Goal: Task Accomplishment & Management: Manage account settings

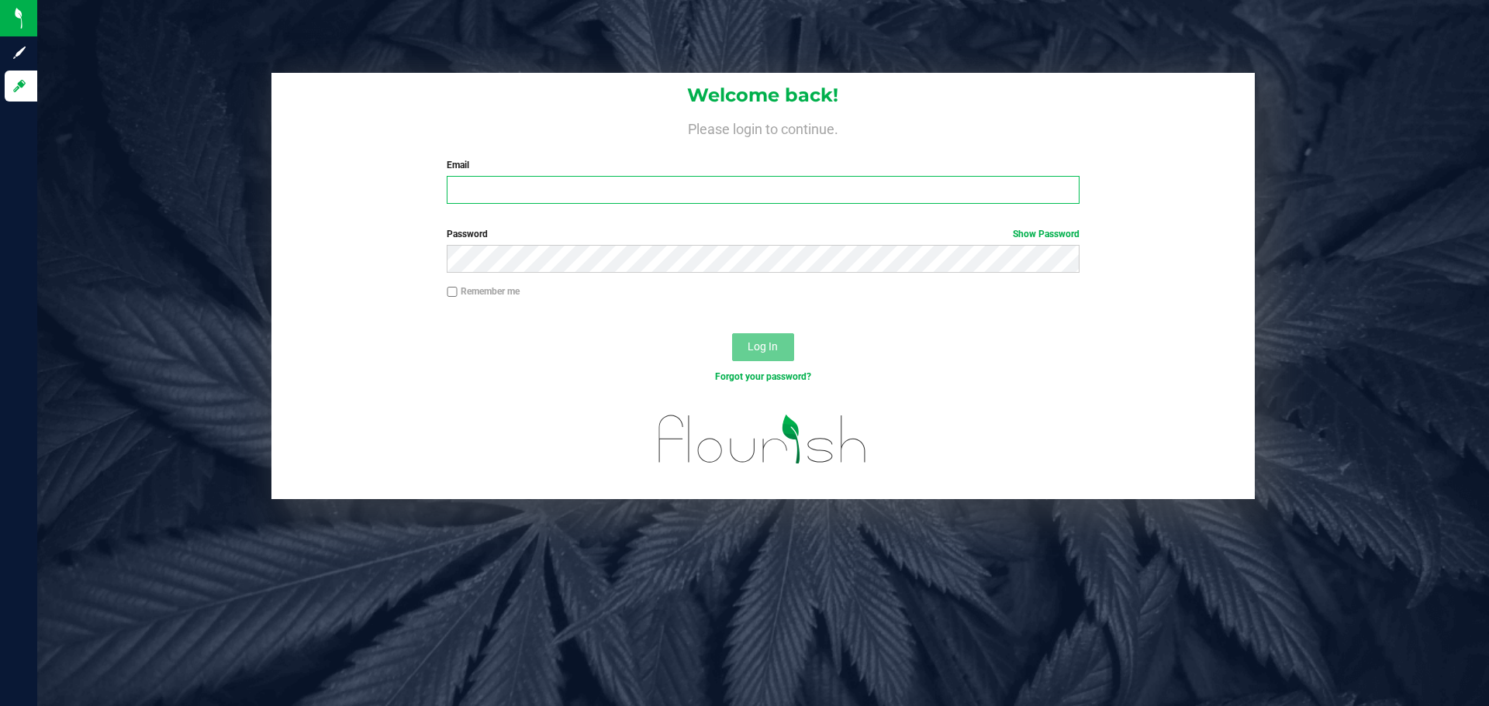
click at [476, 188] on input "Email" at bounding box center [763, 190] width 632 height 28
type input "[EMAIL_ADDRESS][DOMAIN_NAME]"
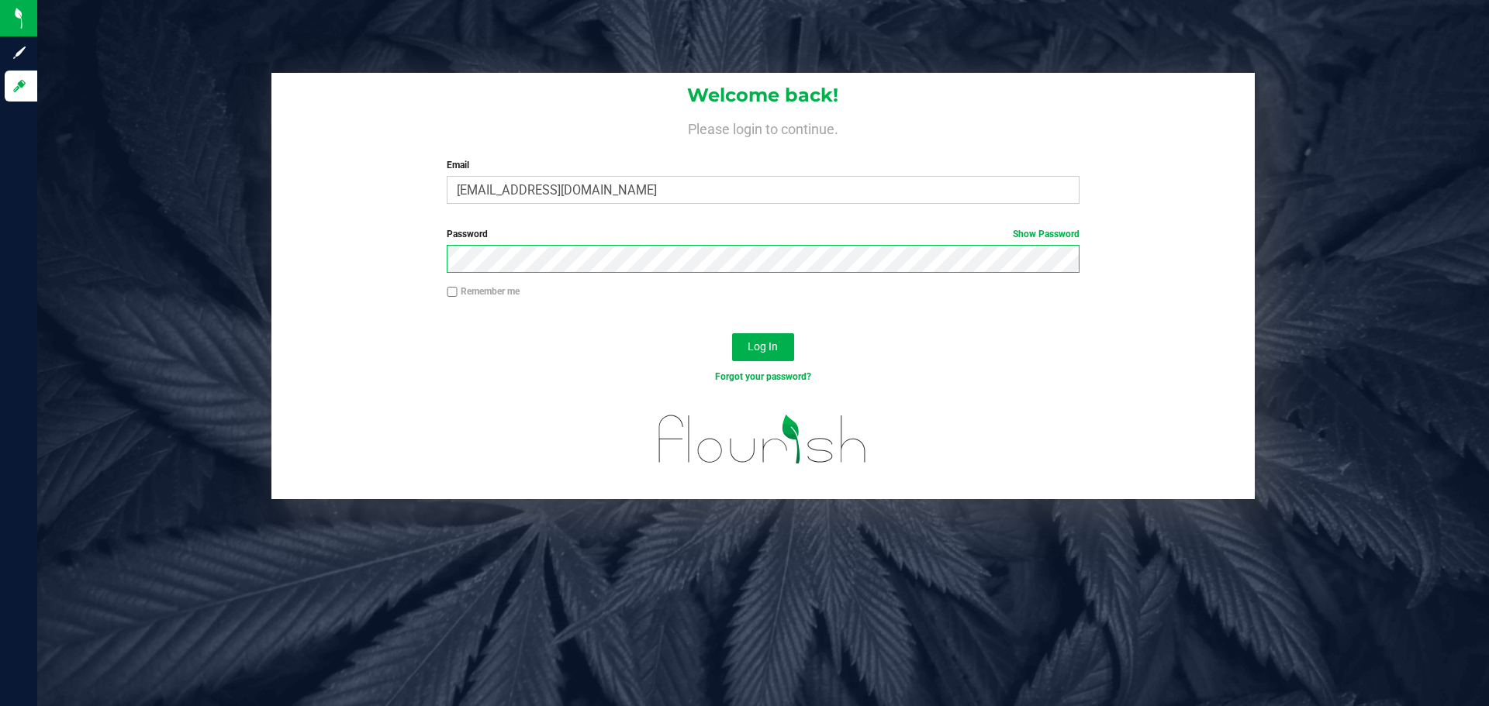
click at [732, 333] on button "Log In" at bounding box center [763, 347] width 62 height 28
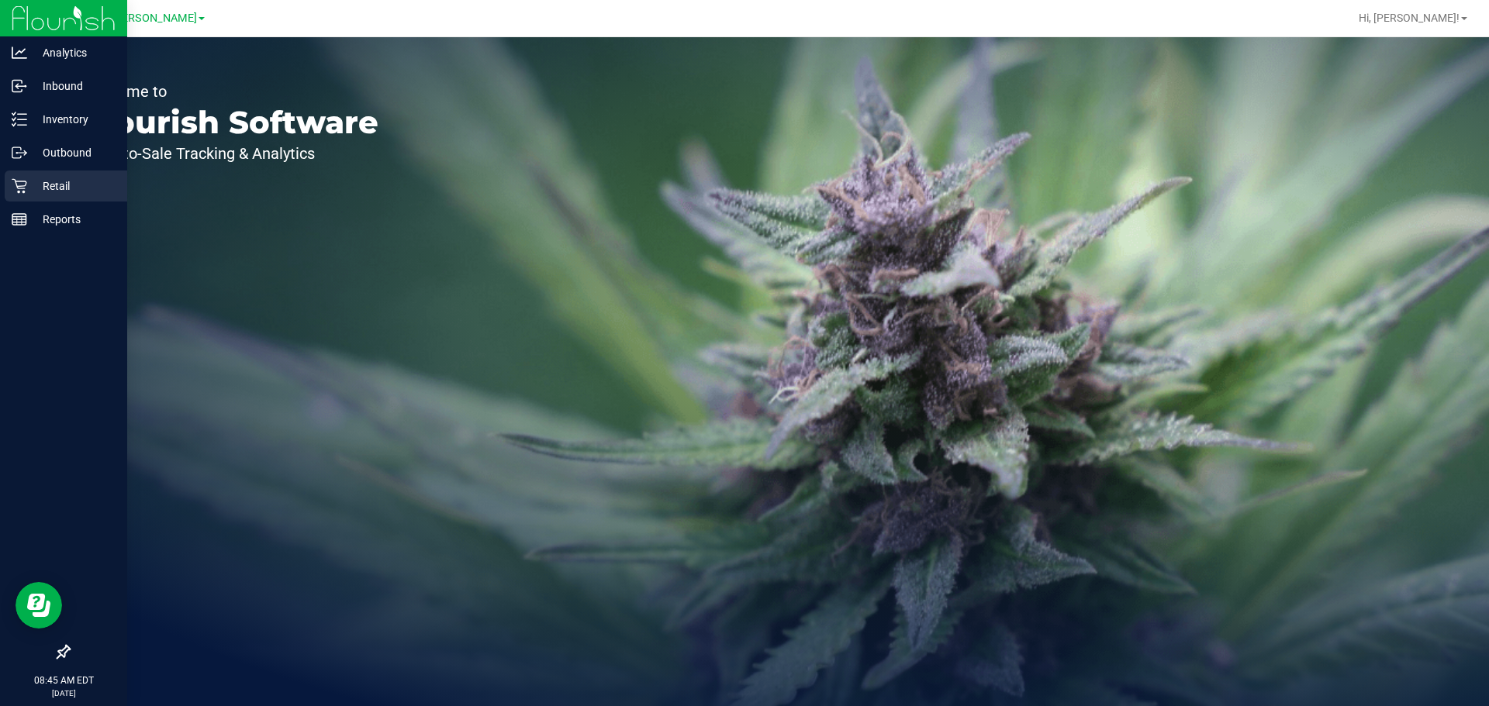
click at [33, 183] on p "Retail" at bounding box center [73, 186] width 93 height 19
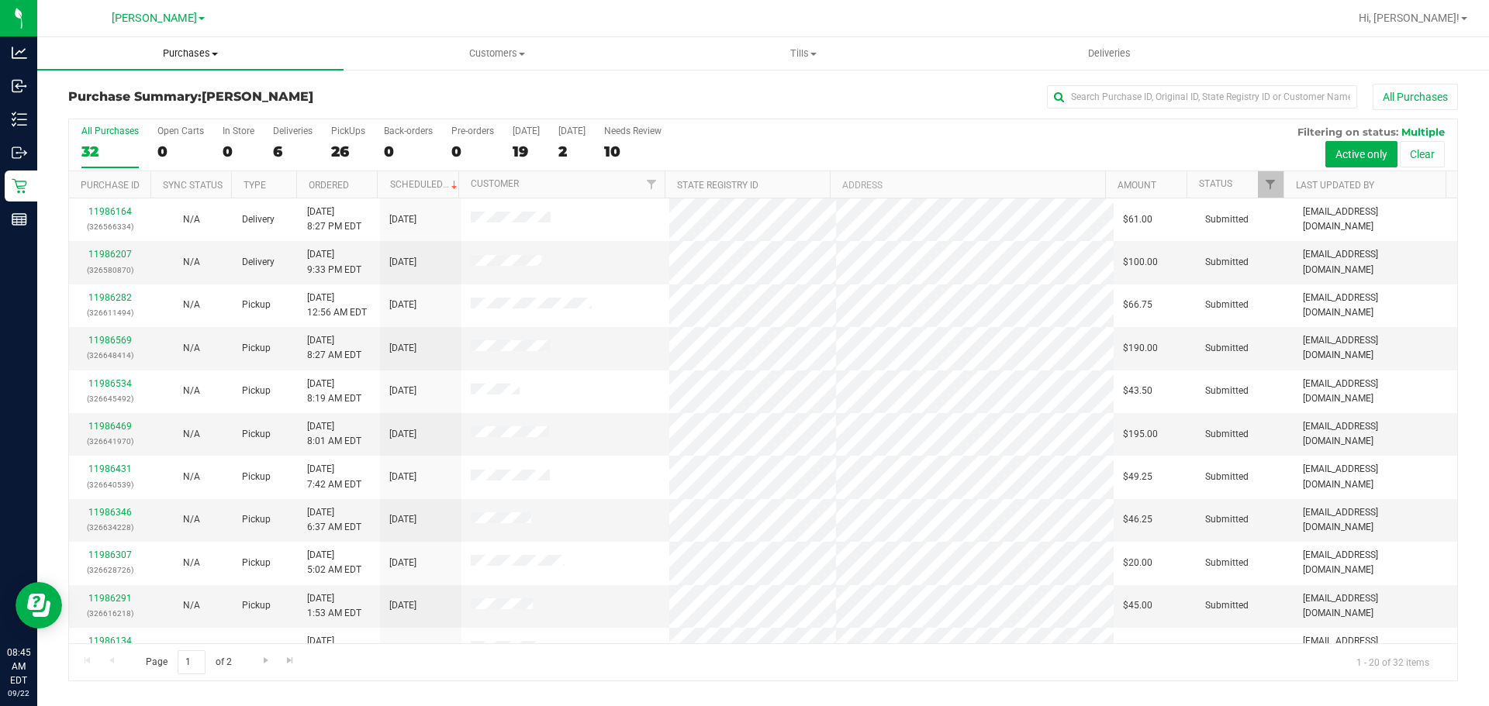
click at [198, 53] on span "Purchases" at bounding box center [190, 54] width 306 height 14
click at [164, 108] on li "Fulfillment" at bounding box center [190, 112] width 306 height 19
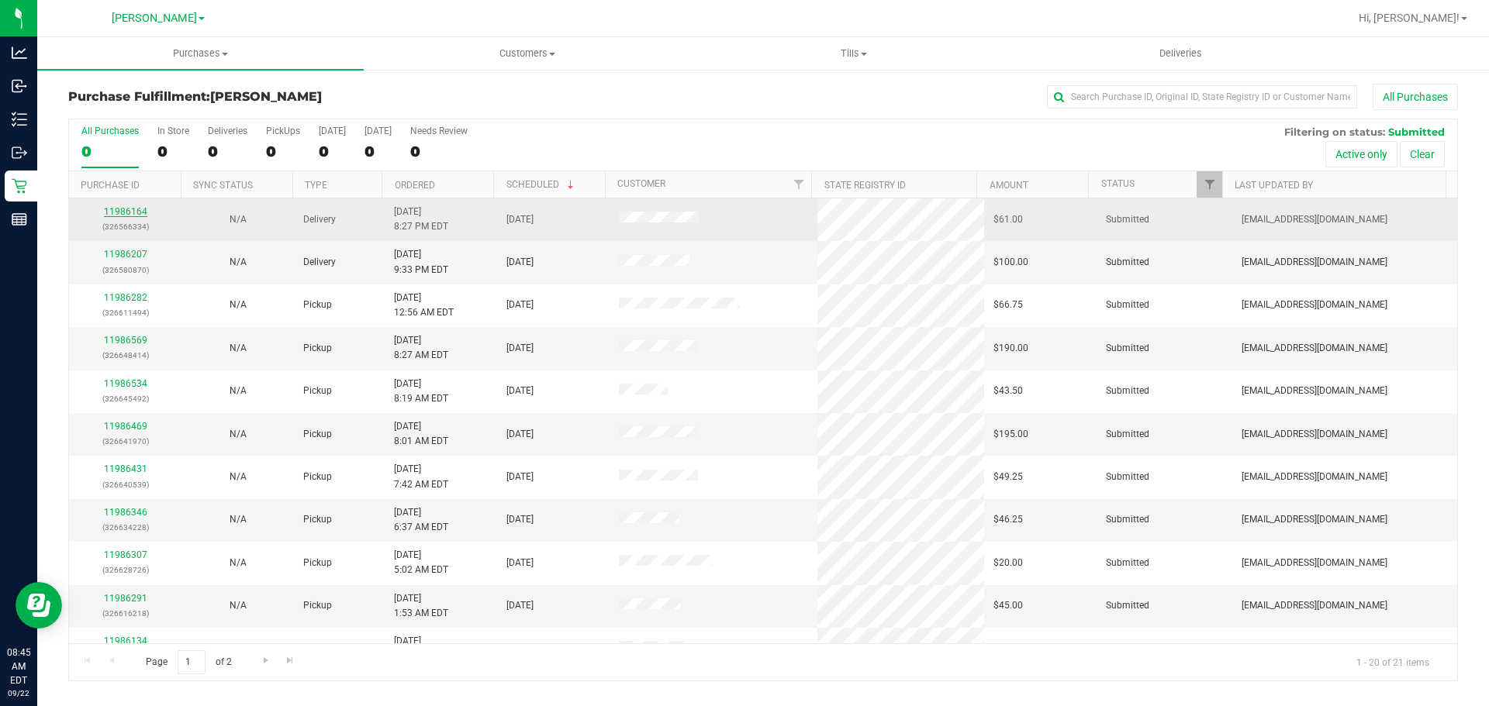
click at [118, 211] on link "11986164" at bounding box center [125, 211] width 43 height 11
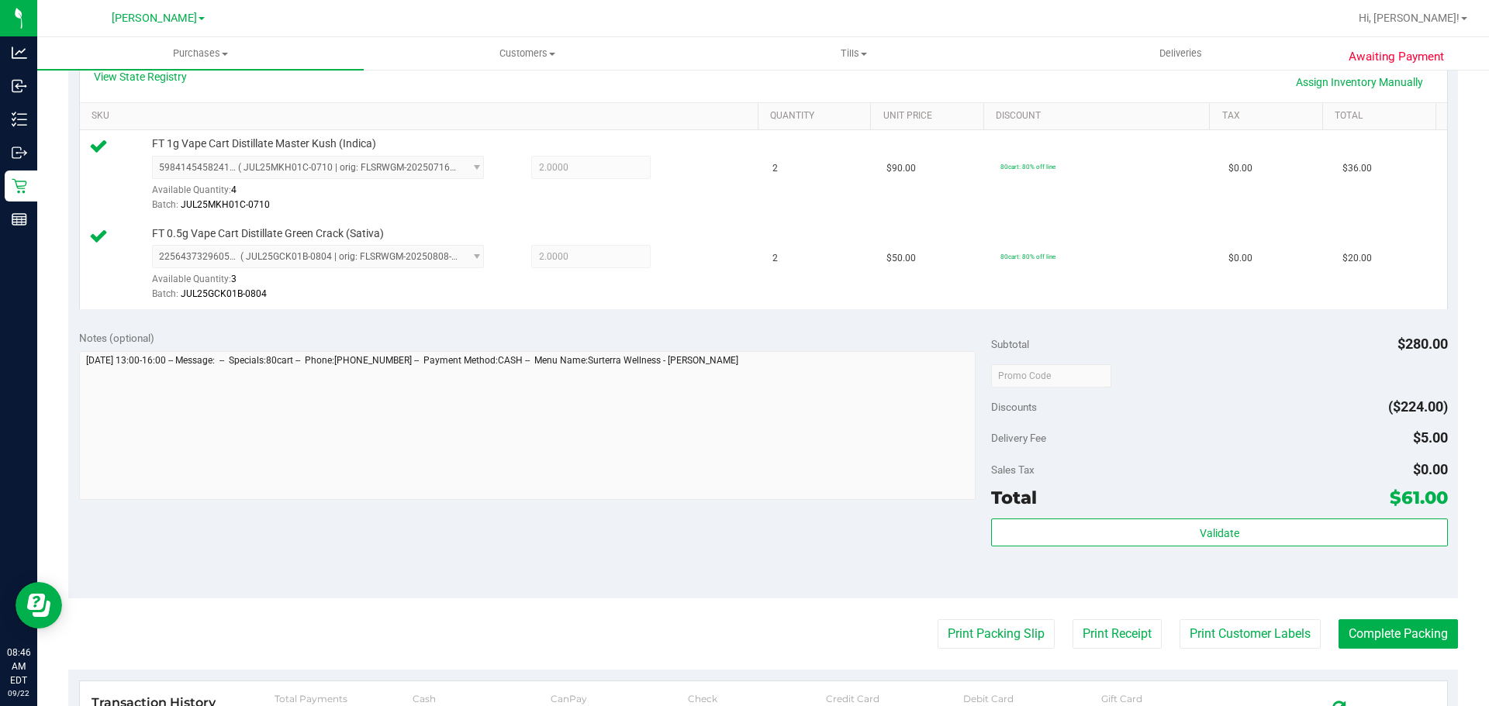
scroll to position [606, 0]
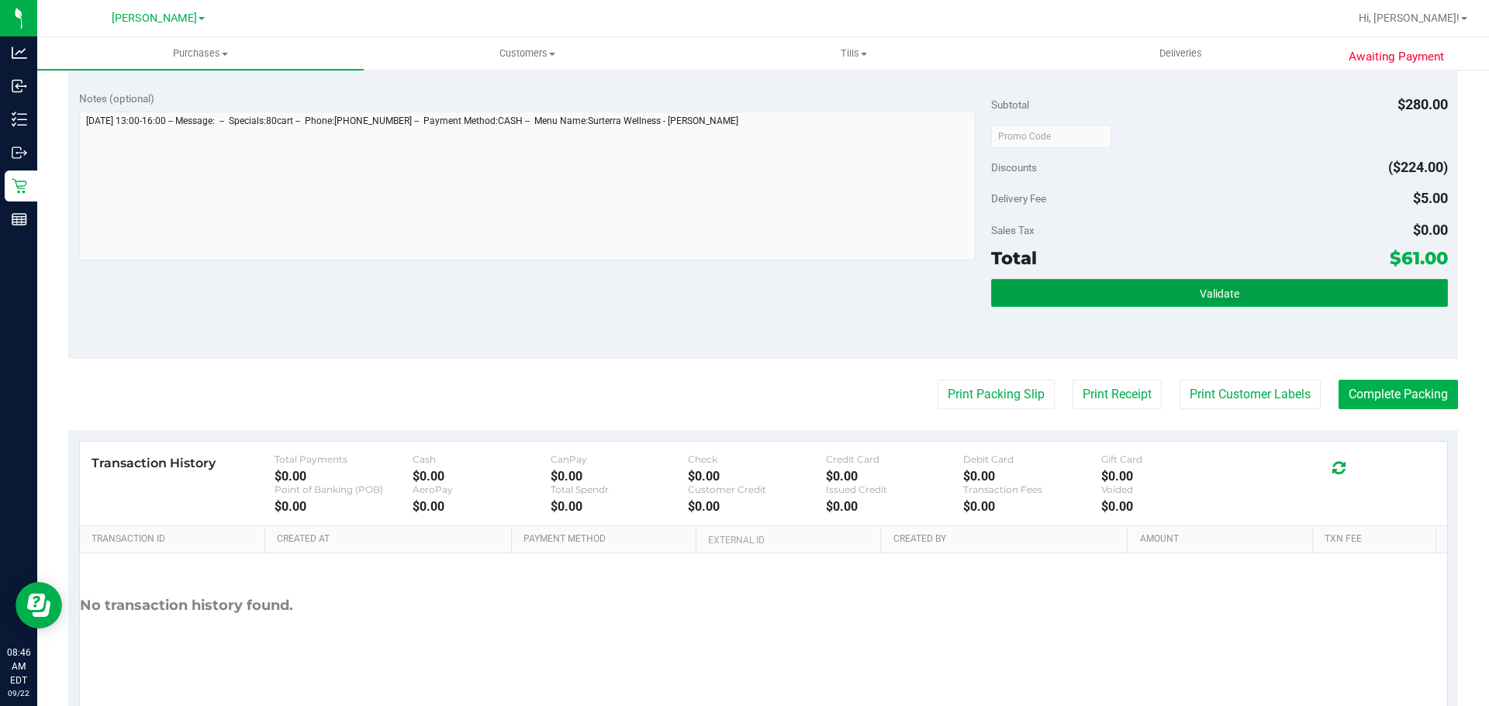
click at [1061, 305] on button "Validate" at bounding box center [1219, 293] width 456 height 28
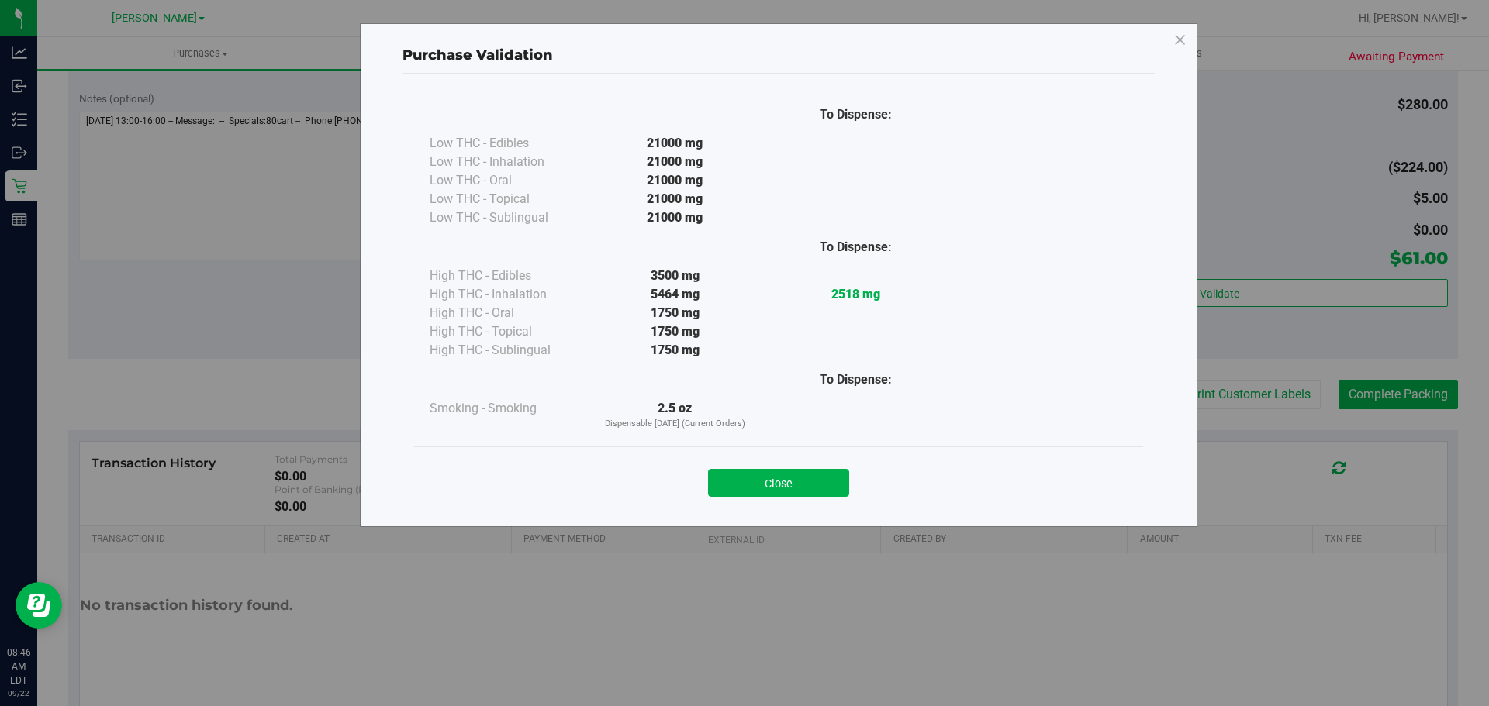
click at [811, 478] on button "Close" at bounding box center [778, 483] width 141 height 28
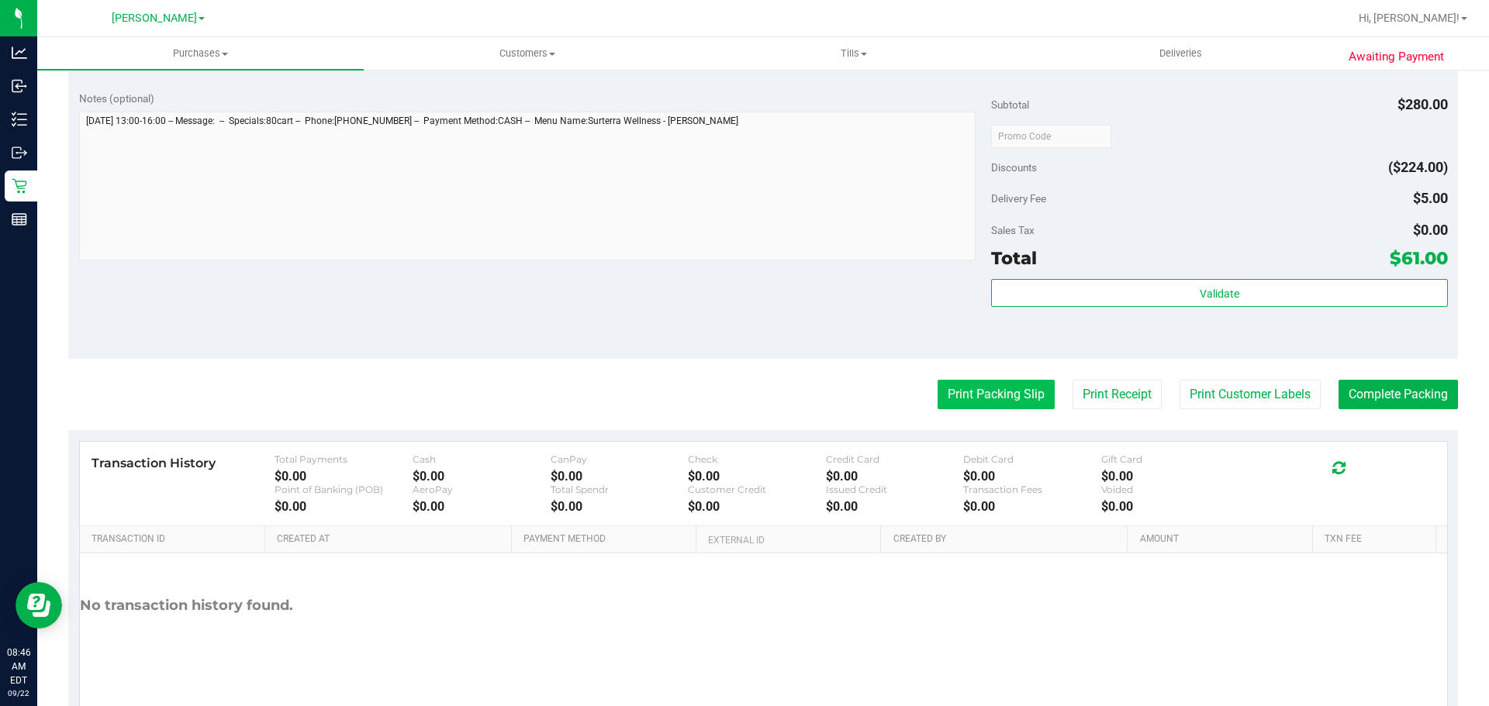
click at [942, 398] on button "Print Packing Slip" at bounding box center [995, 394] width 117 height 29
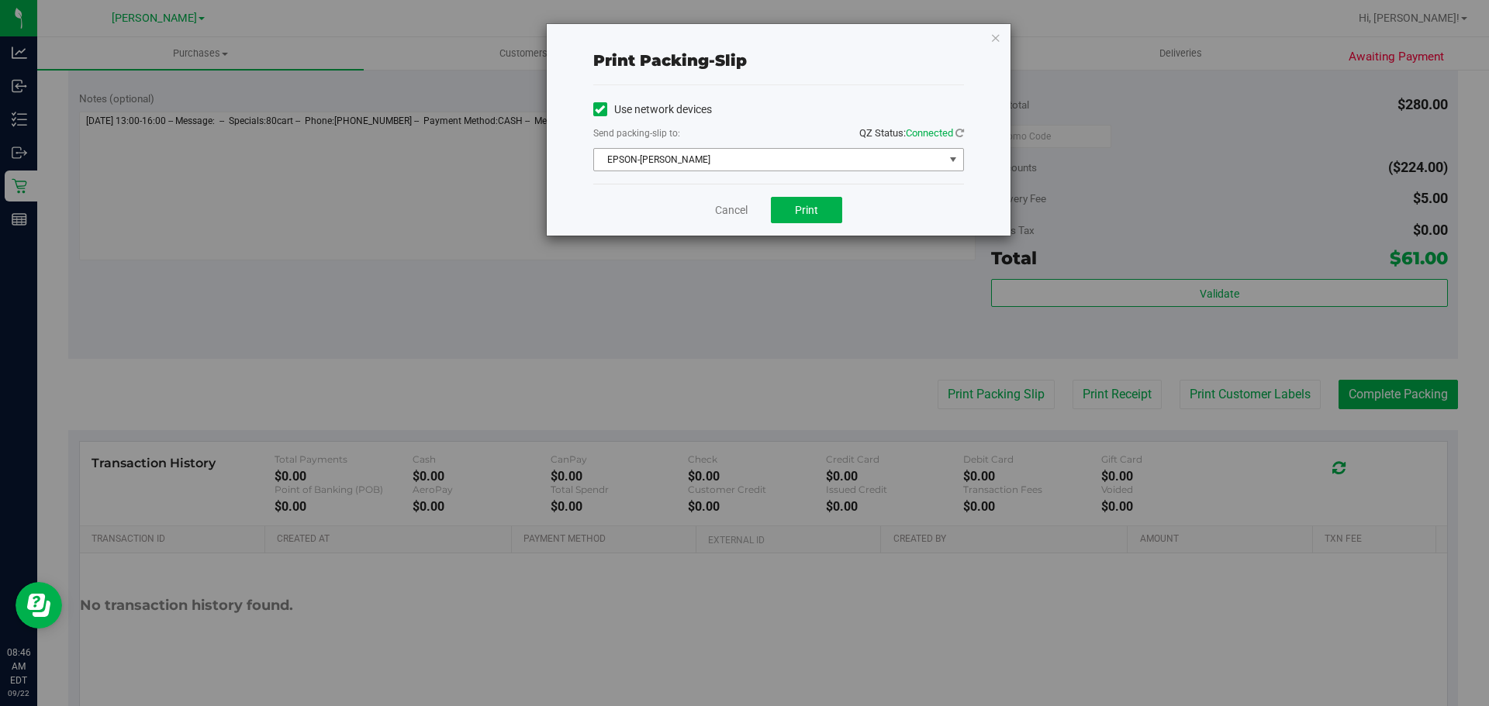
click at [783, 158] on span "EPSON-[PERSON_NAME]" at bounding box center [769, 160] width 350 height 22
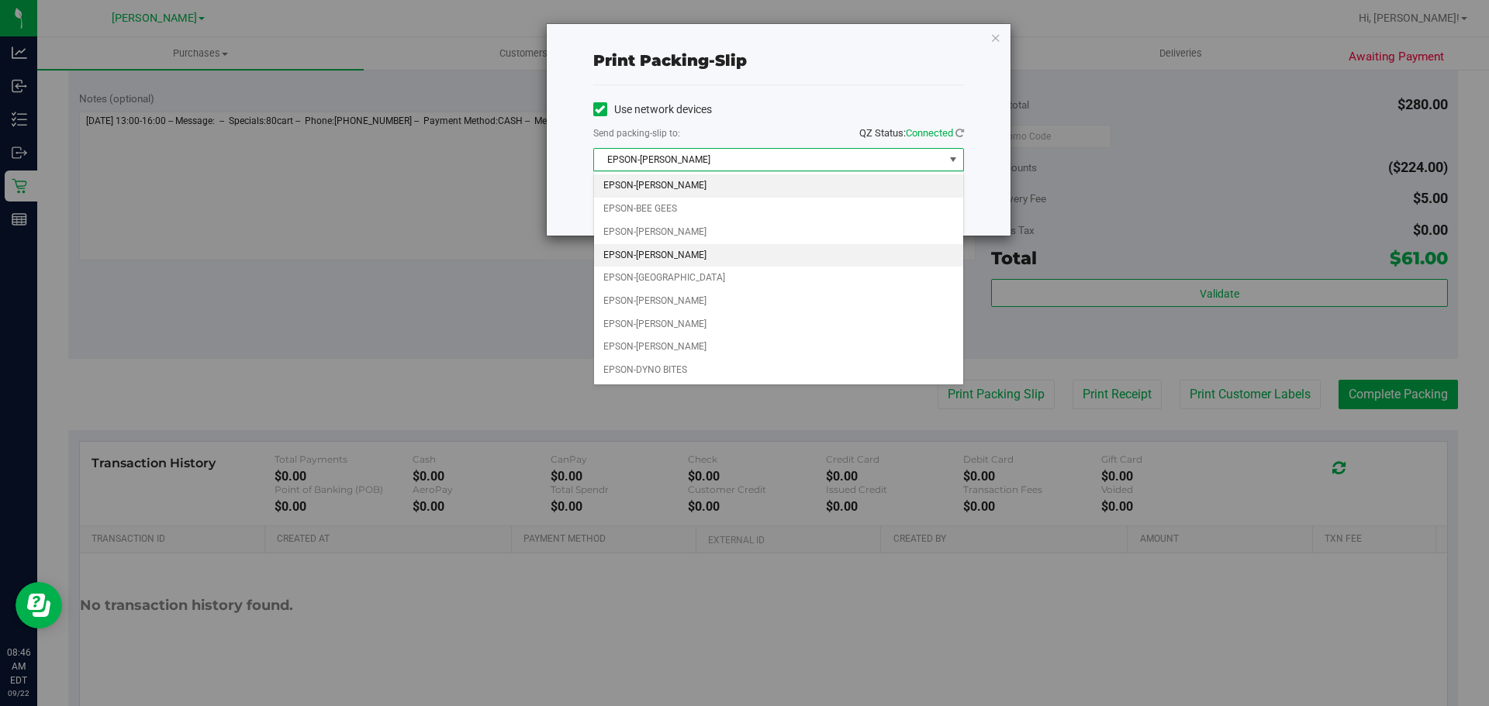
click at [744, 259] on li "EPSON-[PERSON_NAME]" at bounding box center [778, 255] width 369 height 23
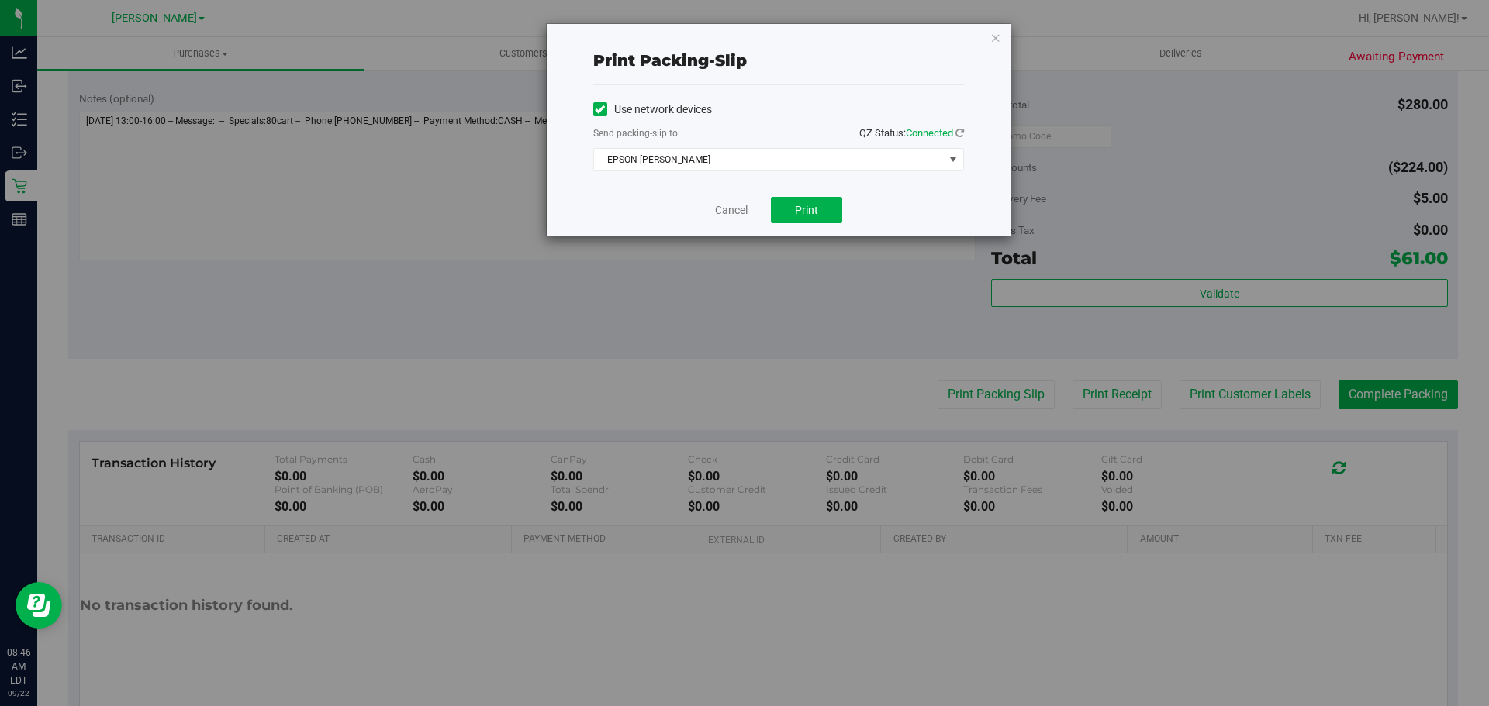
click at [798, 192] on div "Cancel Print" at bounding box center [778, 210] width 371 height 52
click at [804, 205] on span "Print" at bounding box center [806, 210] width 23 height 12
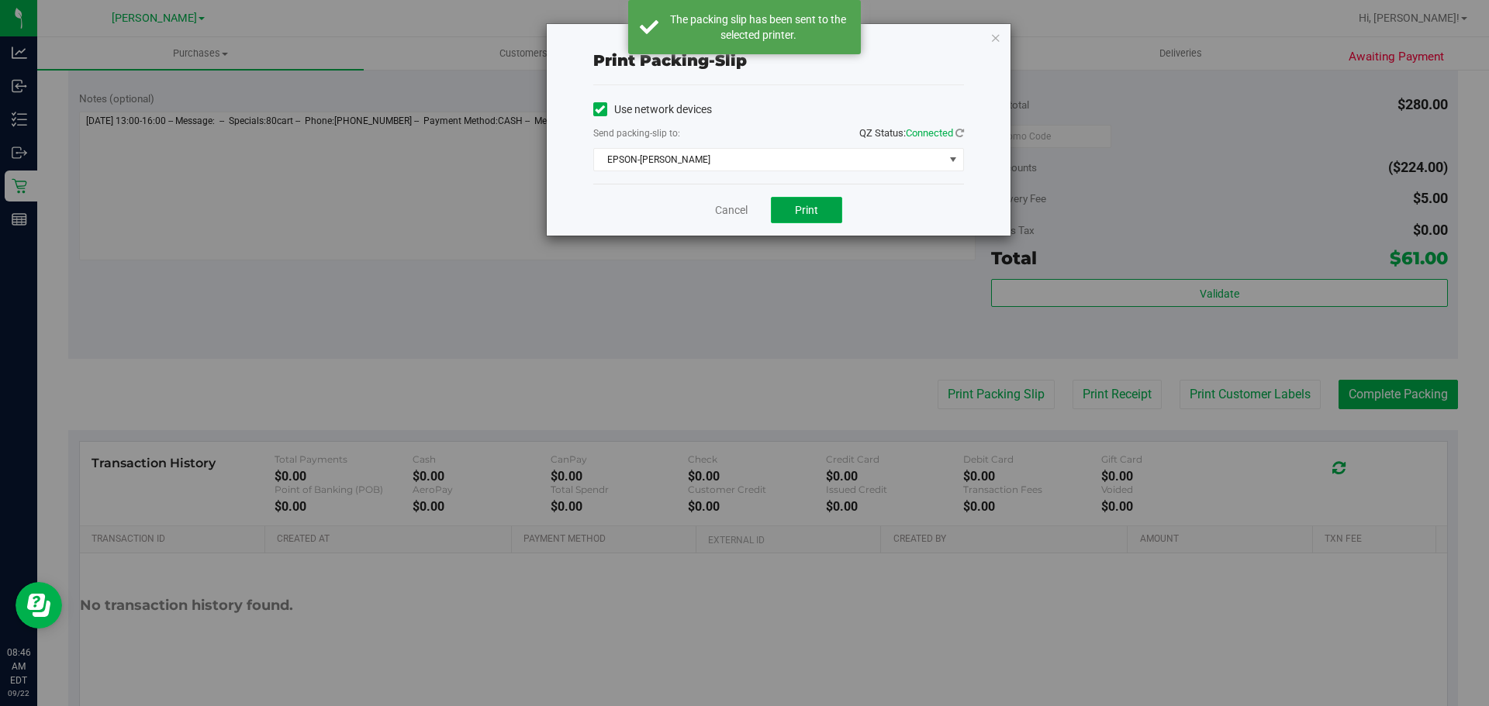
click at [804, 205] on span "Print" at bounding box center [806, 210] width 23 height 12
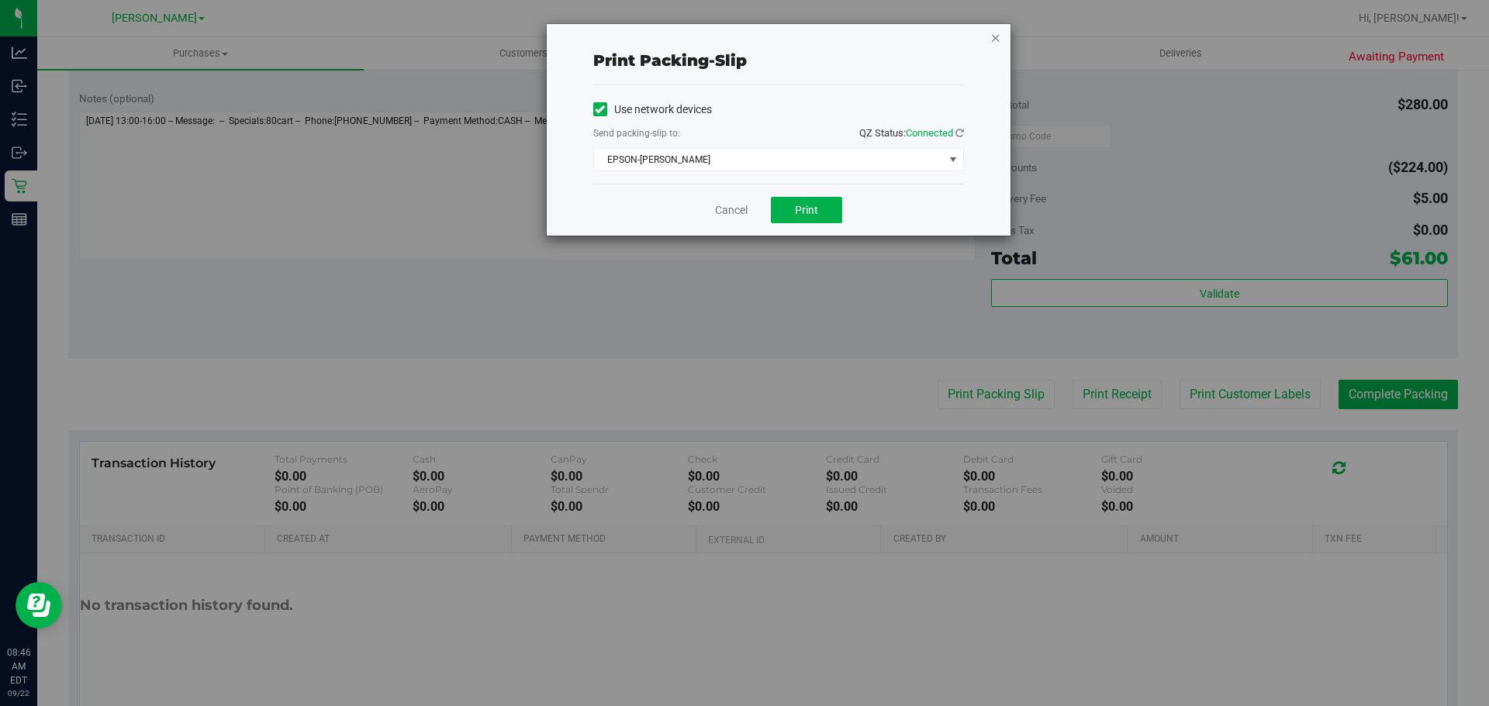
click at [992, 40] on icon "button" at bounding box center [995, 37] width 11 height 19
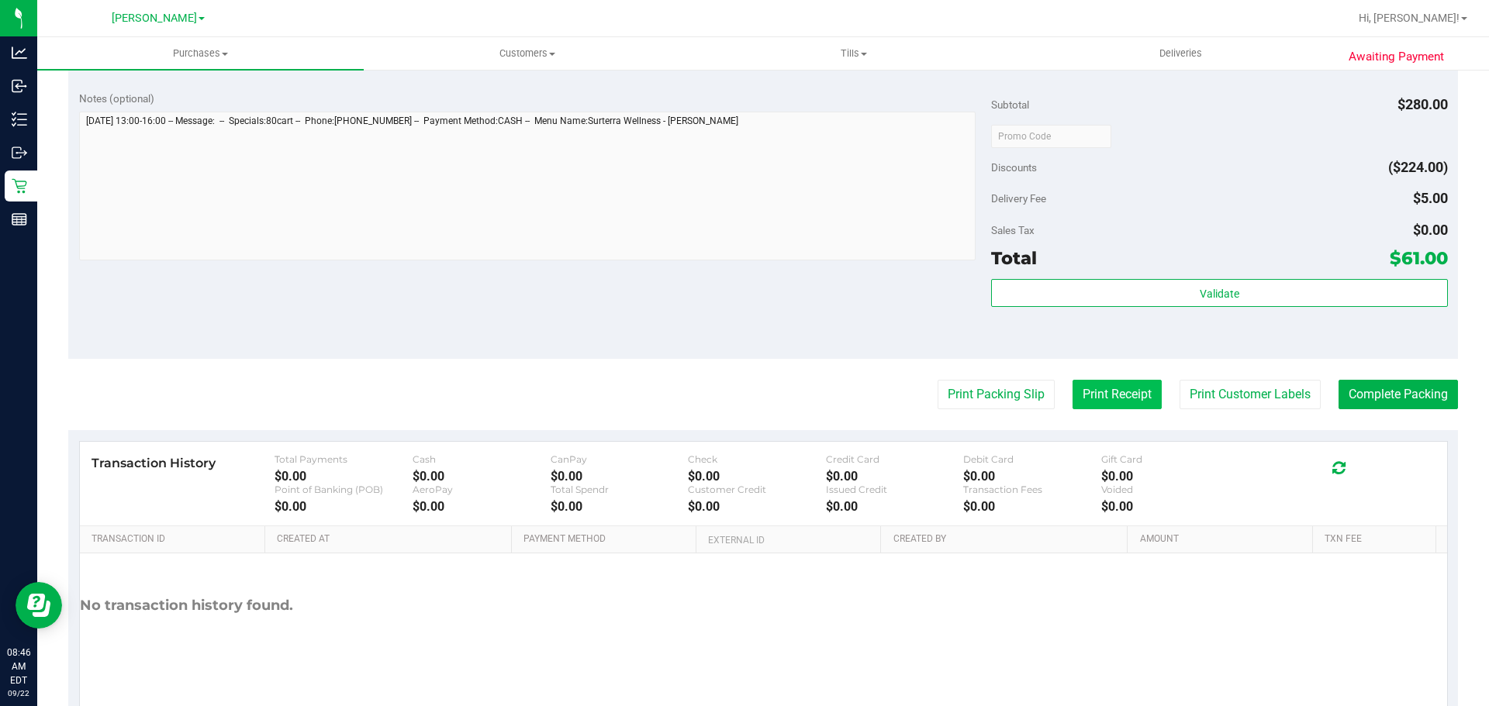
drag, startPoint x: 1101, startPoint y: 416, endPoint x: 1099, endPoint y: 405, distance: 11.7
click at [1101, 417] on purchase-details "Back Edit Purchase Cancel Purchase View Profile # 11986164 BioTrack ID: - Submi…" at bounding box center [762, 98] width 1389 height 1243
click at [1098, 399] on button "Print Receipt" at bounding box center [1116, 394] width 89 height 29
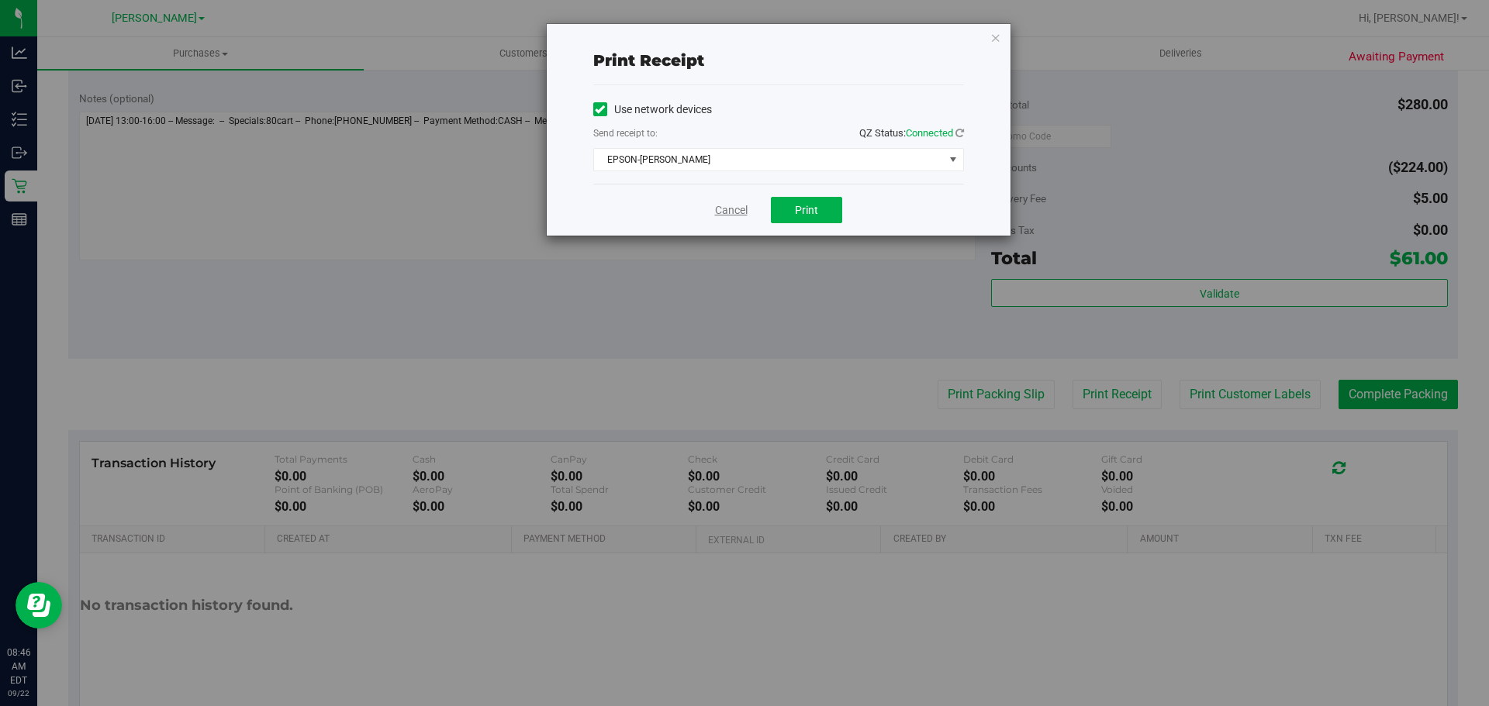
click at [738, 204] on link "Cancel" at bounding box center [731, 210] width 33 height 16
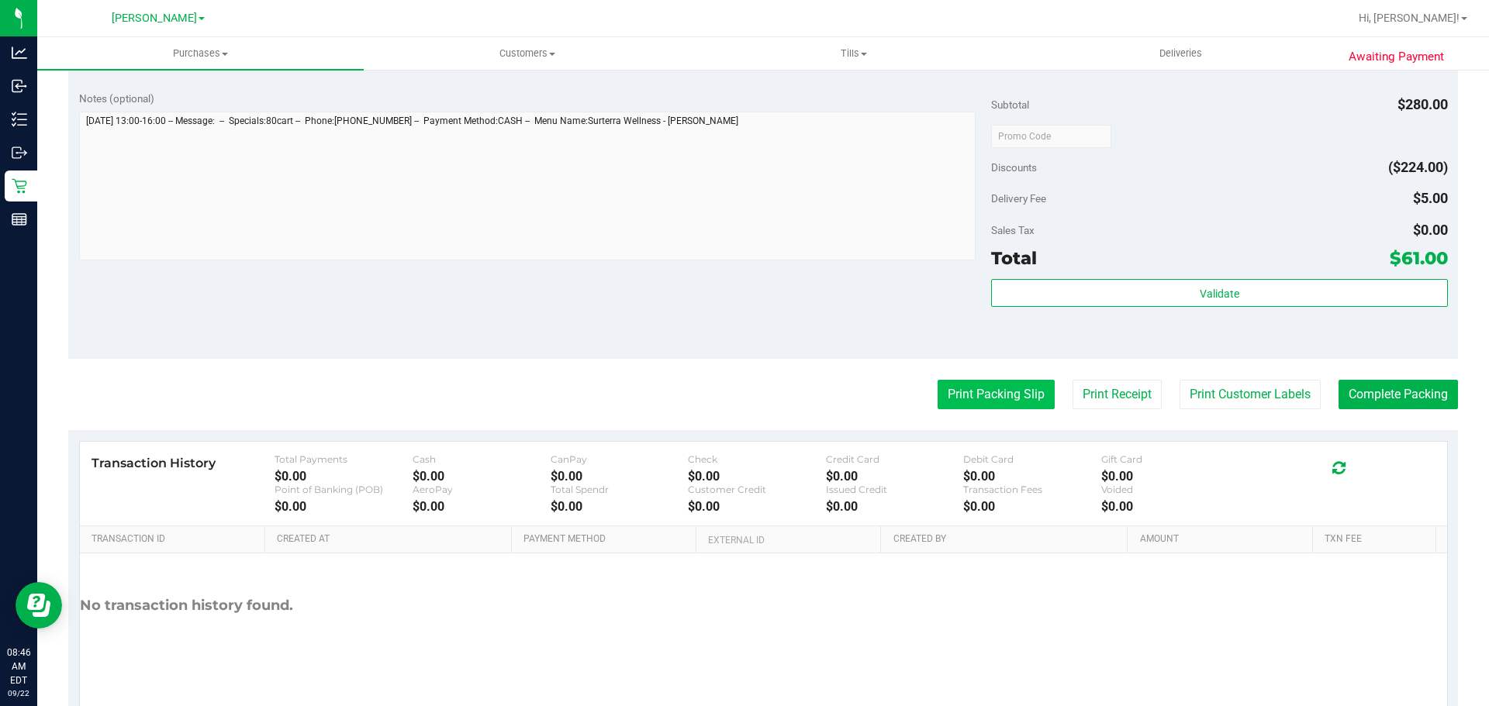
click at [1027, 398] on button "Print Packing Slip" at bounding box center [995, 394] width 117 height 29
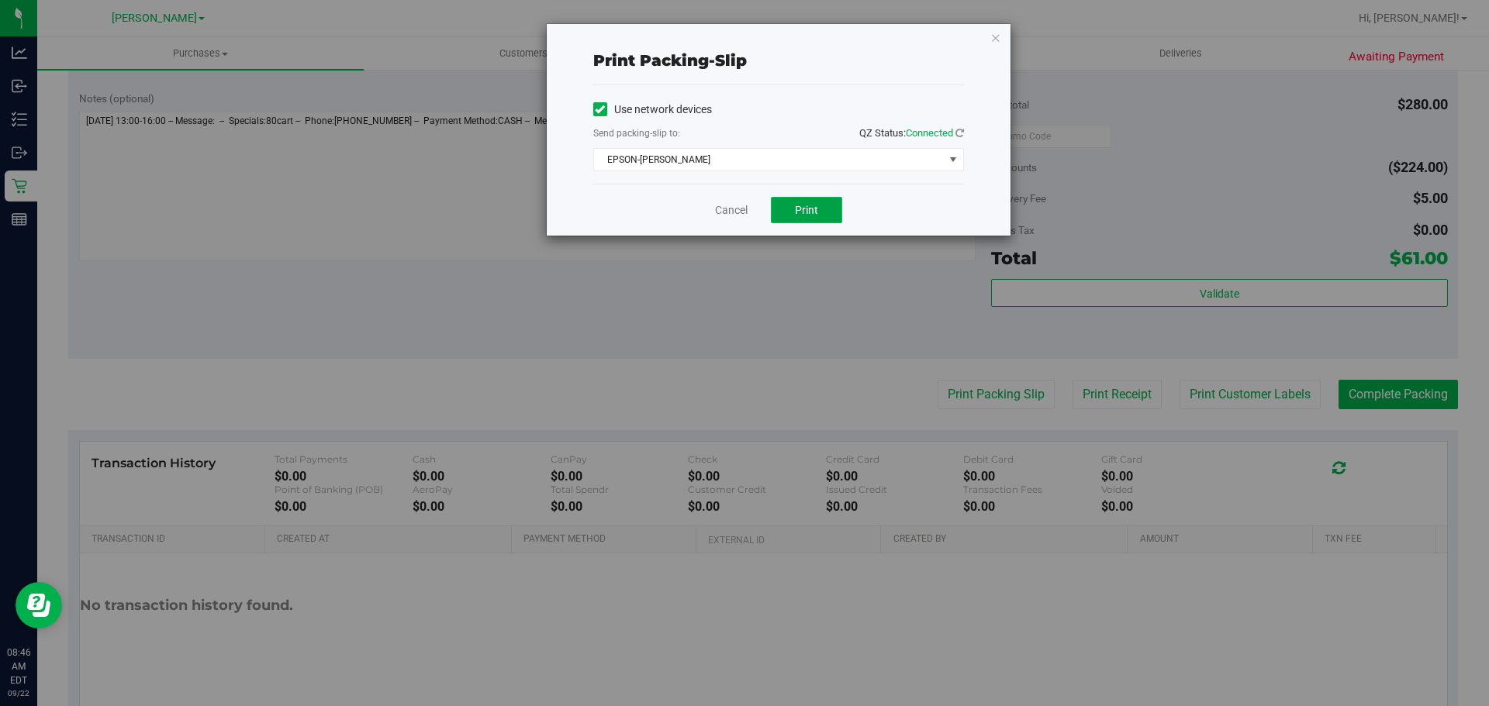
click at [803, 209] on span "Print" at bounding box center [806, 210] width 23 height 12
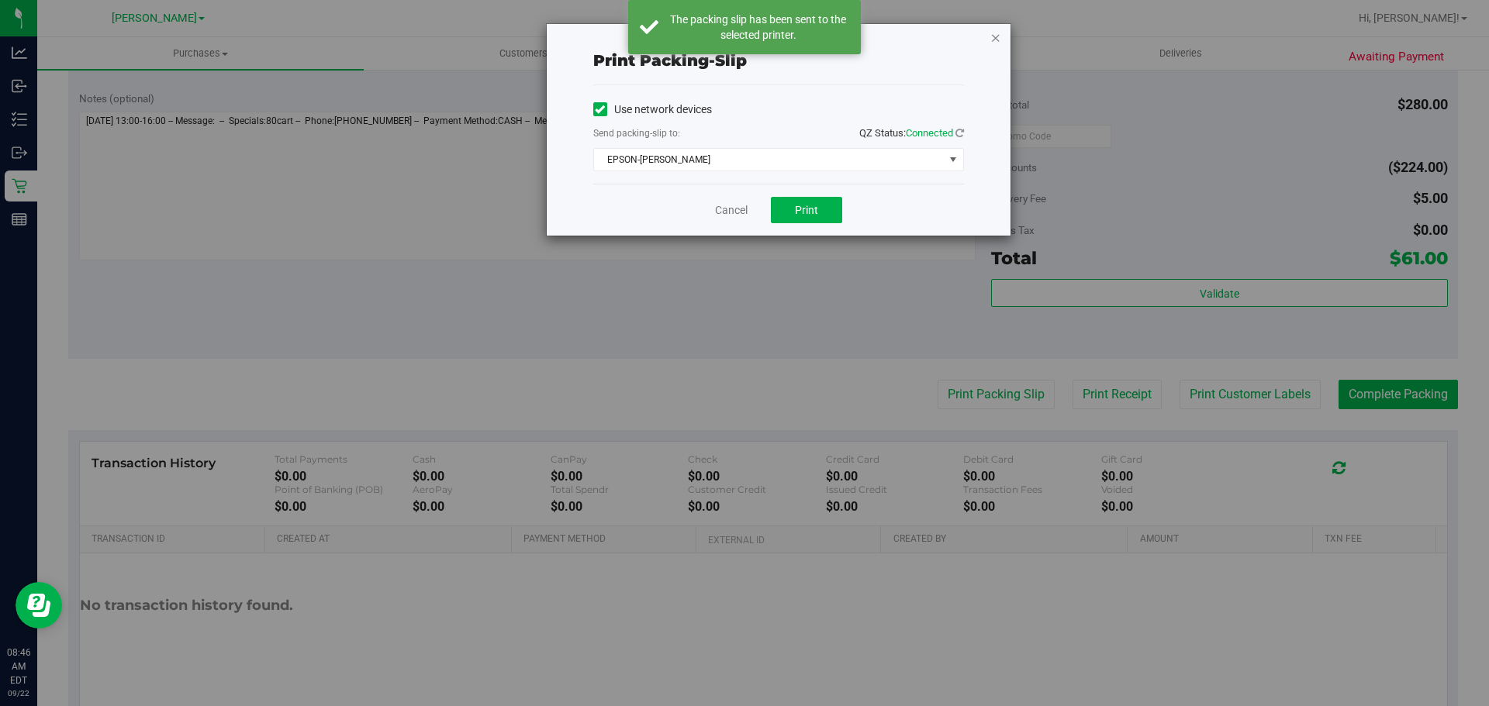
click at [996, 37] on icon "button" at bounding box center [995, 37] width 11 height 19
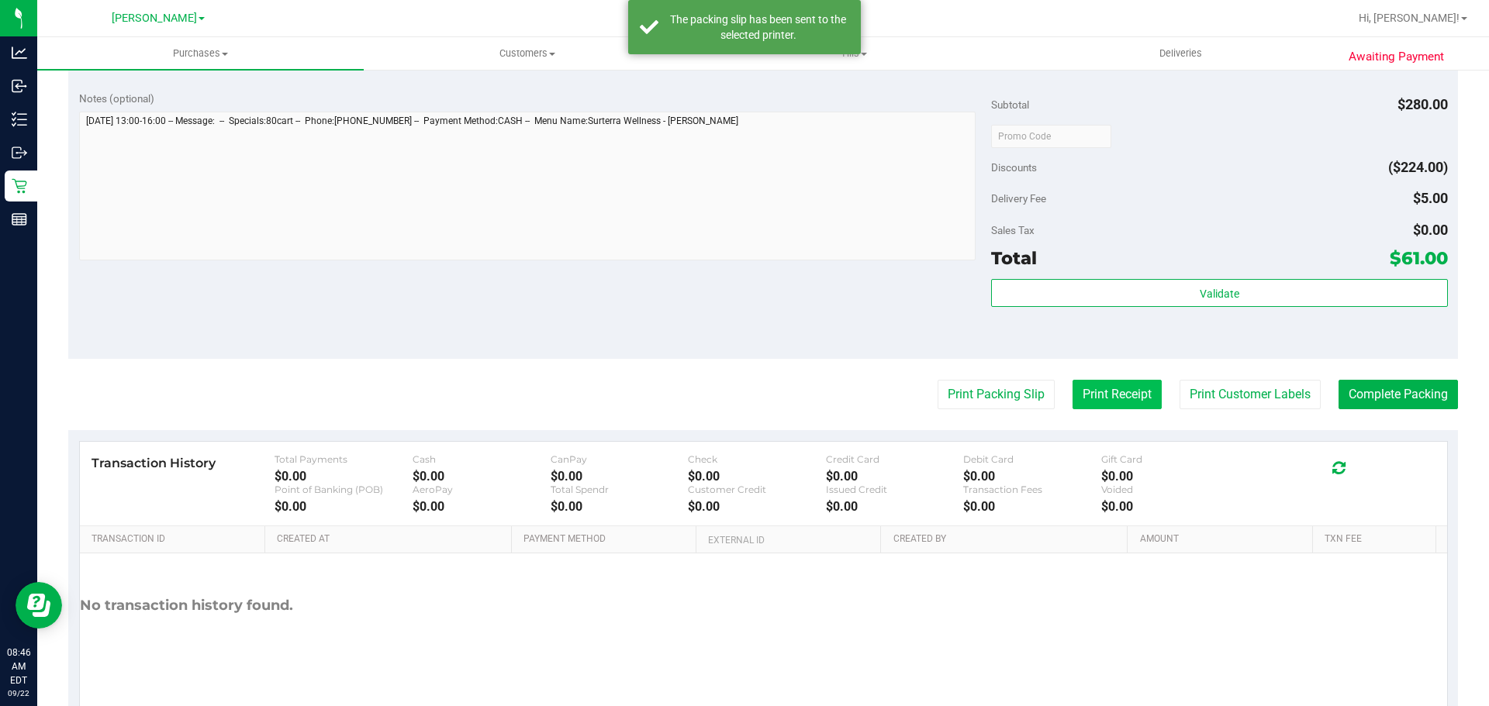
click at [1112, 393] on button "Print Receipt" at bounding box center [1116, 394] width 89 height 29
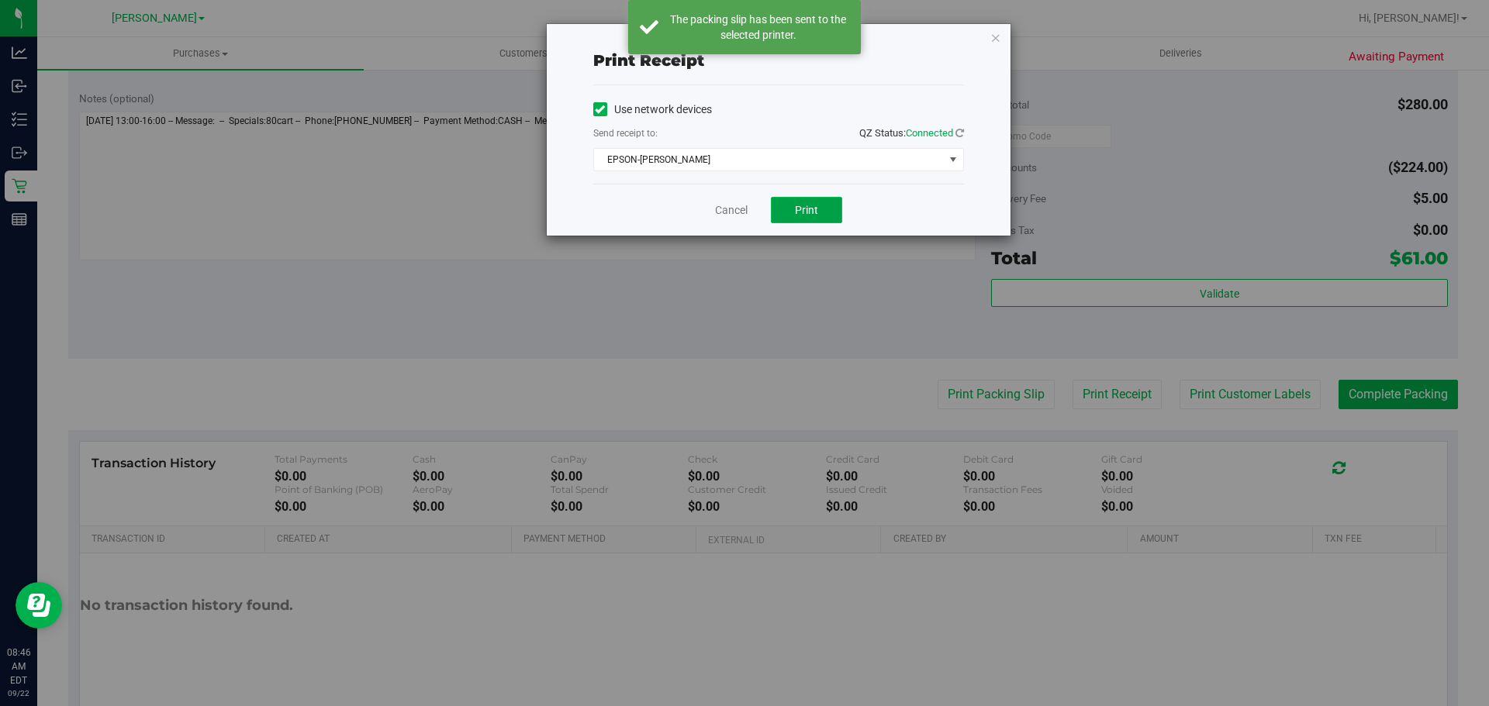
click at [793, 219] on button "Print" at bounding box center [806, 210] width 71 height 26
click at [995, 40] on icon "button" at bounding box center [995, 37] width 11 height 19
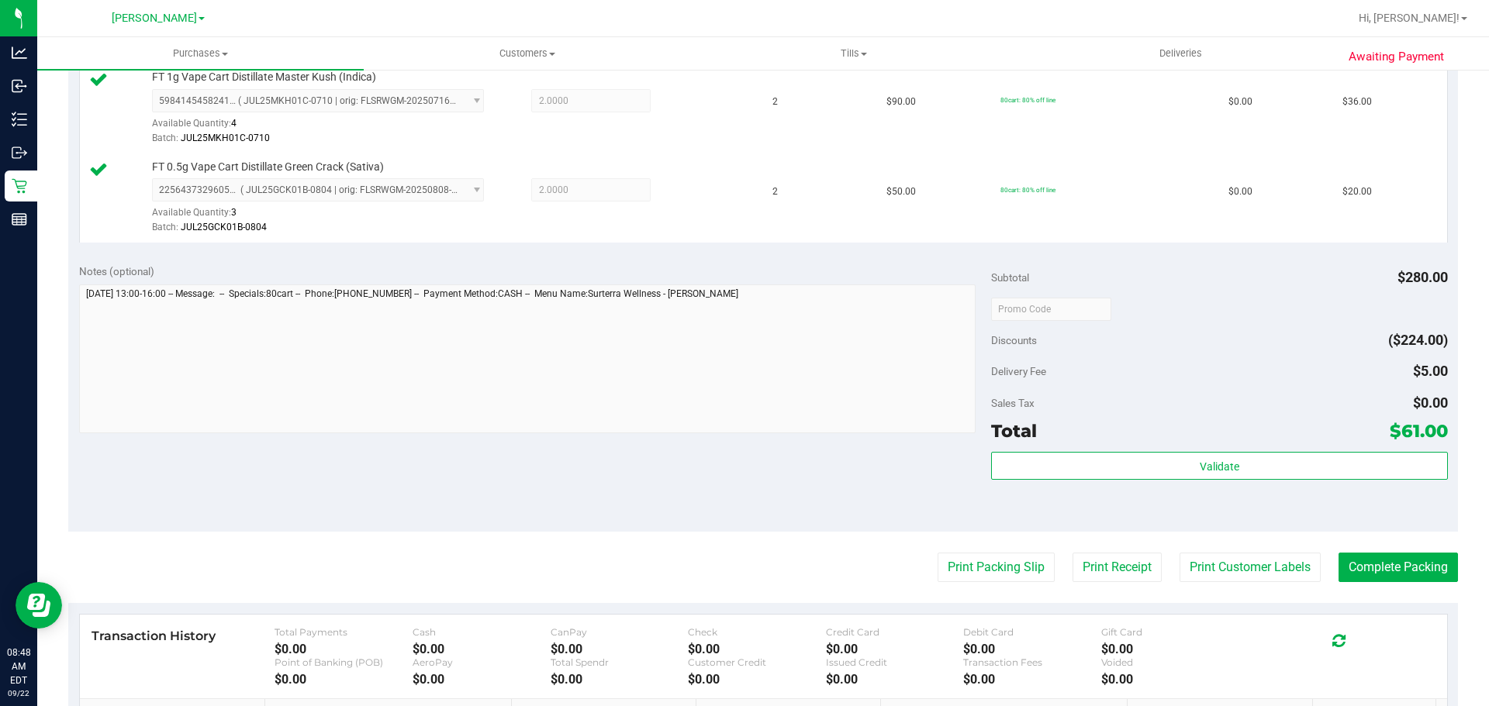
scroll to position [440, 0]
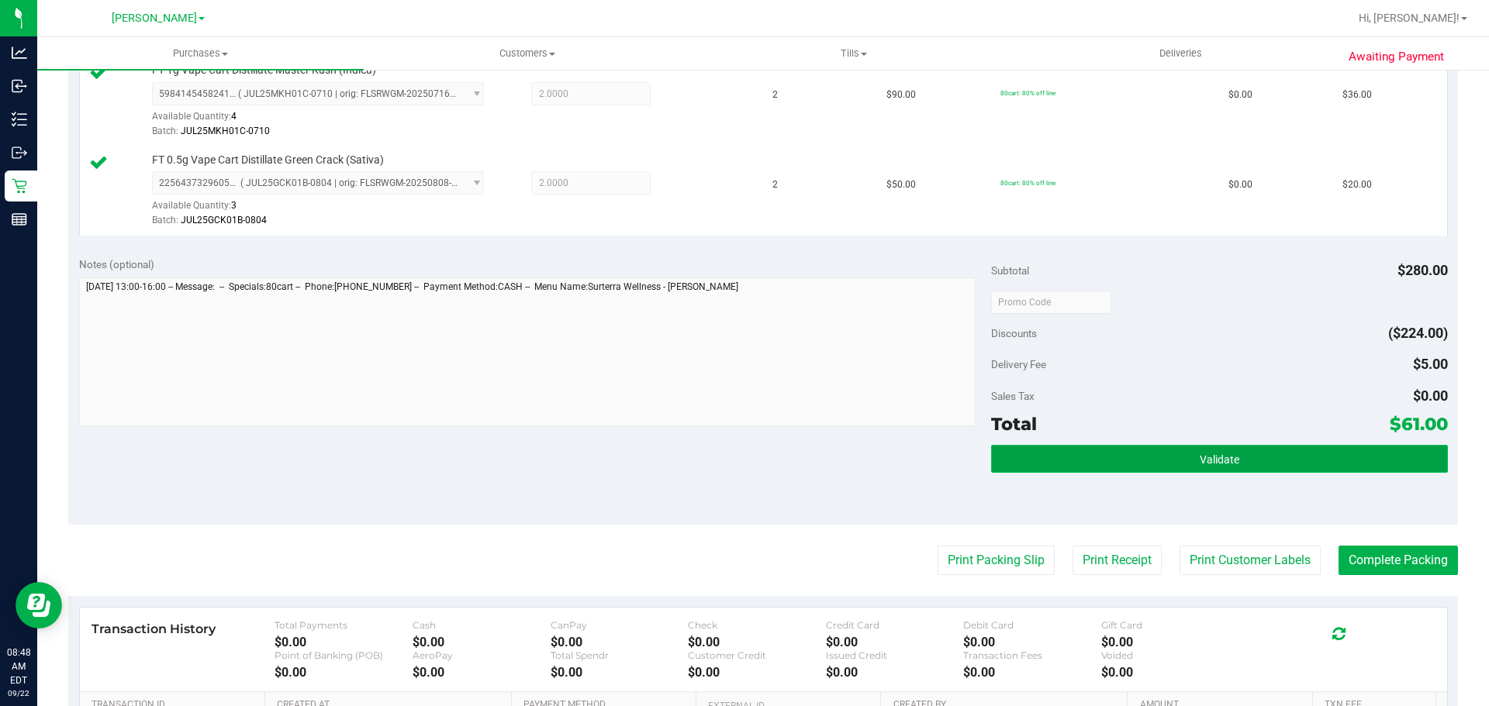
click at [1233, 468] on button "Validate" at bounding box center [1219, 459] width 456 height 28
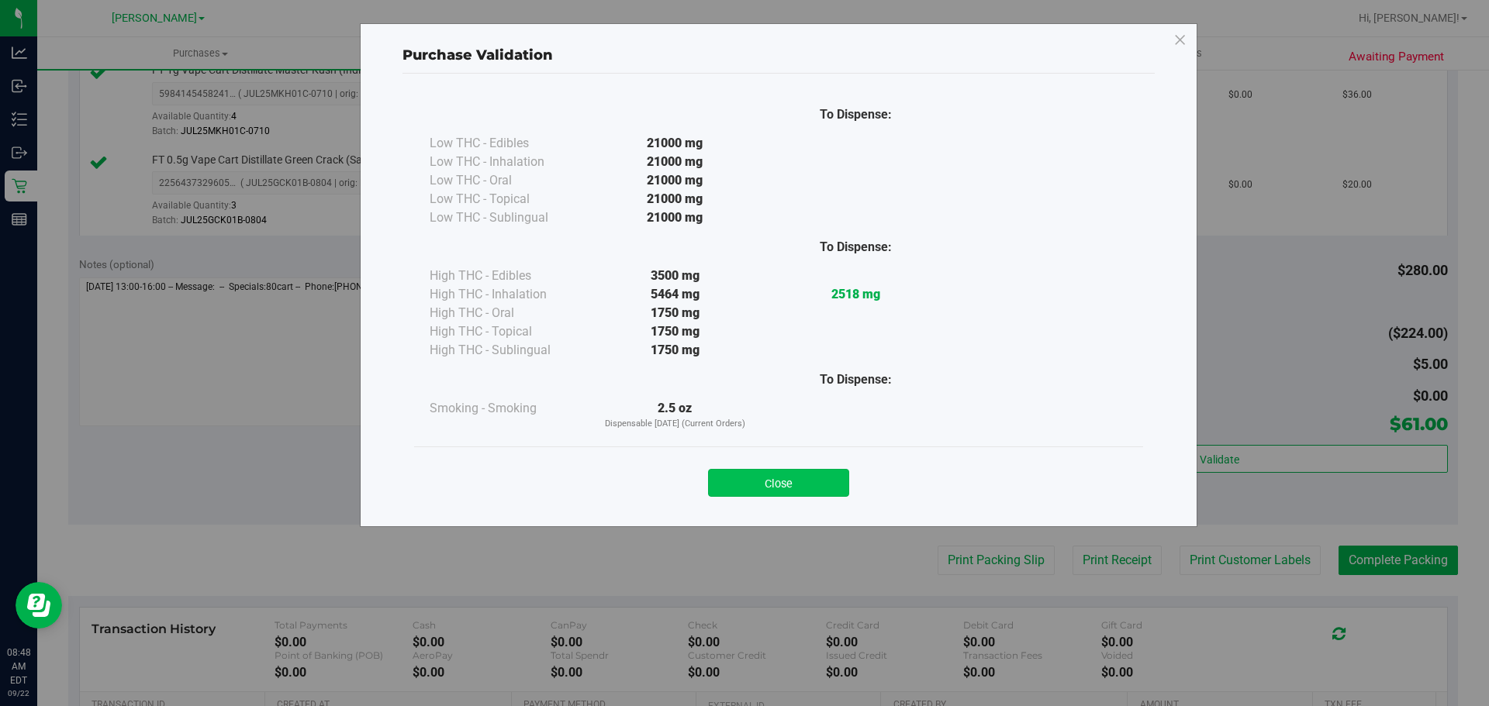
click at [800, 483] on button "Close" at bounding box center [778, 483] width 141 height 28
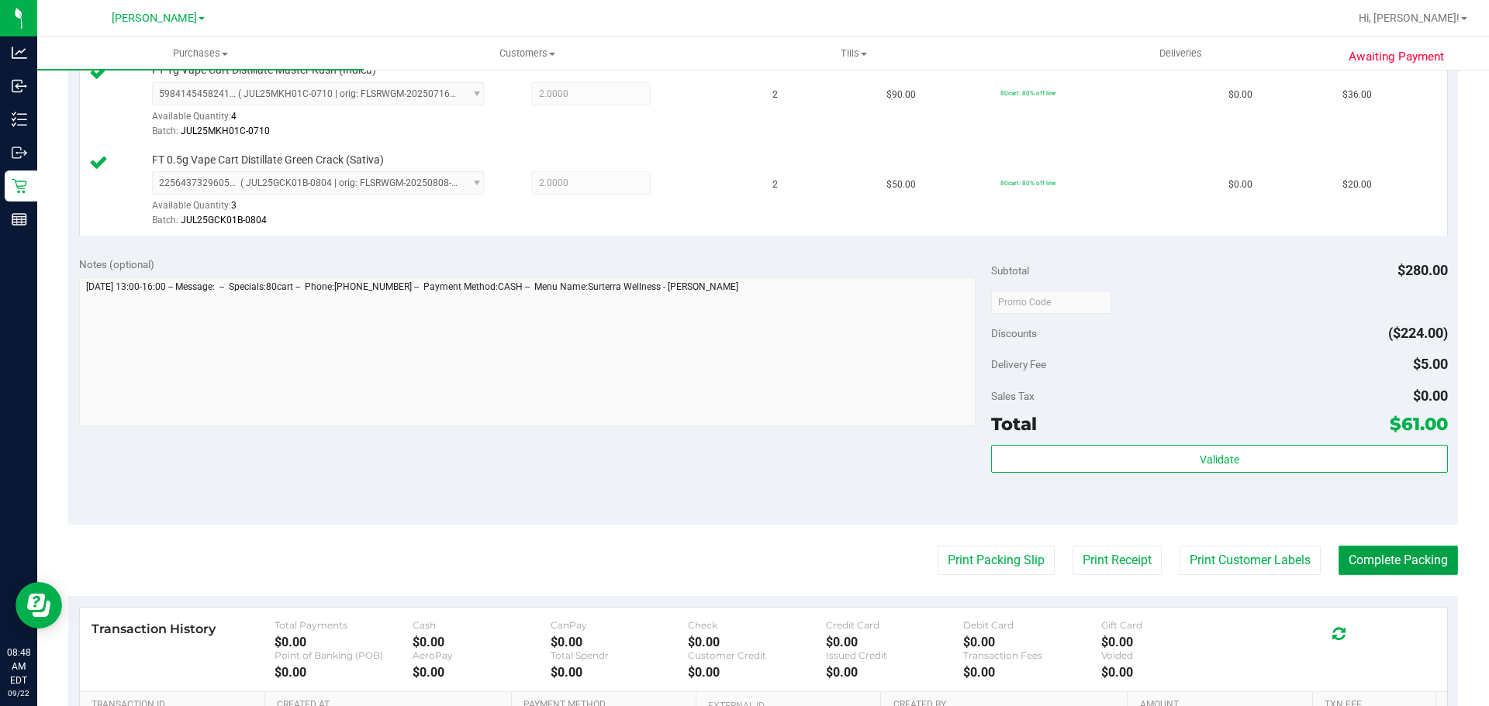
click at [1338, 550] on button "Complete Packing" at bounding box center [1397, 560] width 119 height 29
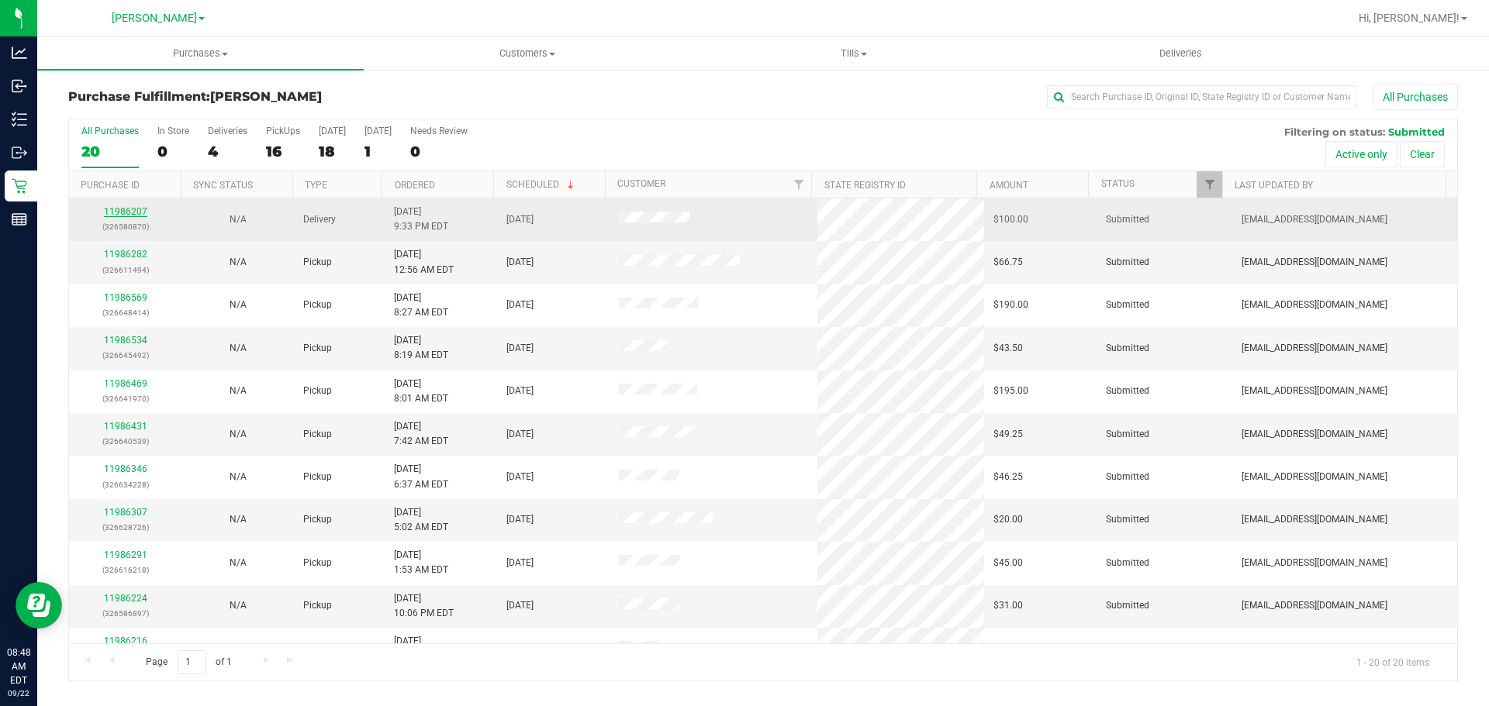
click at [127, 214] on link "11986207" at bounding box center [125, 211] width 43 height 11
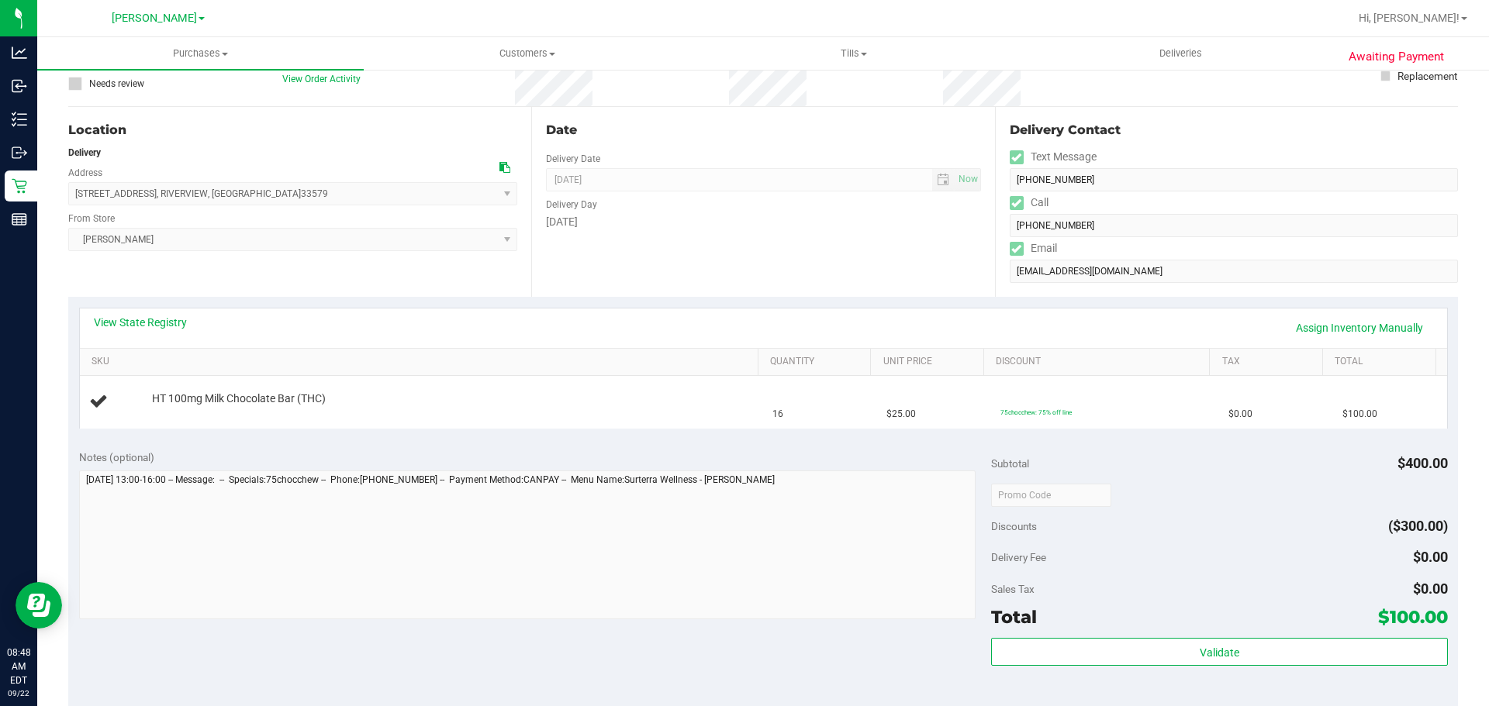
scroll to position [178, 0]
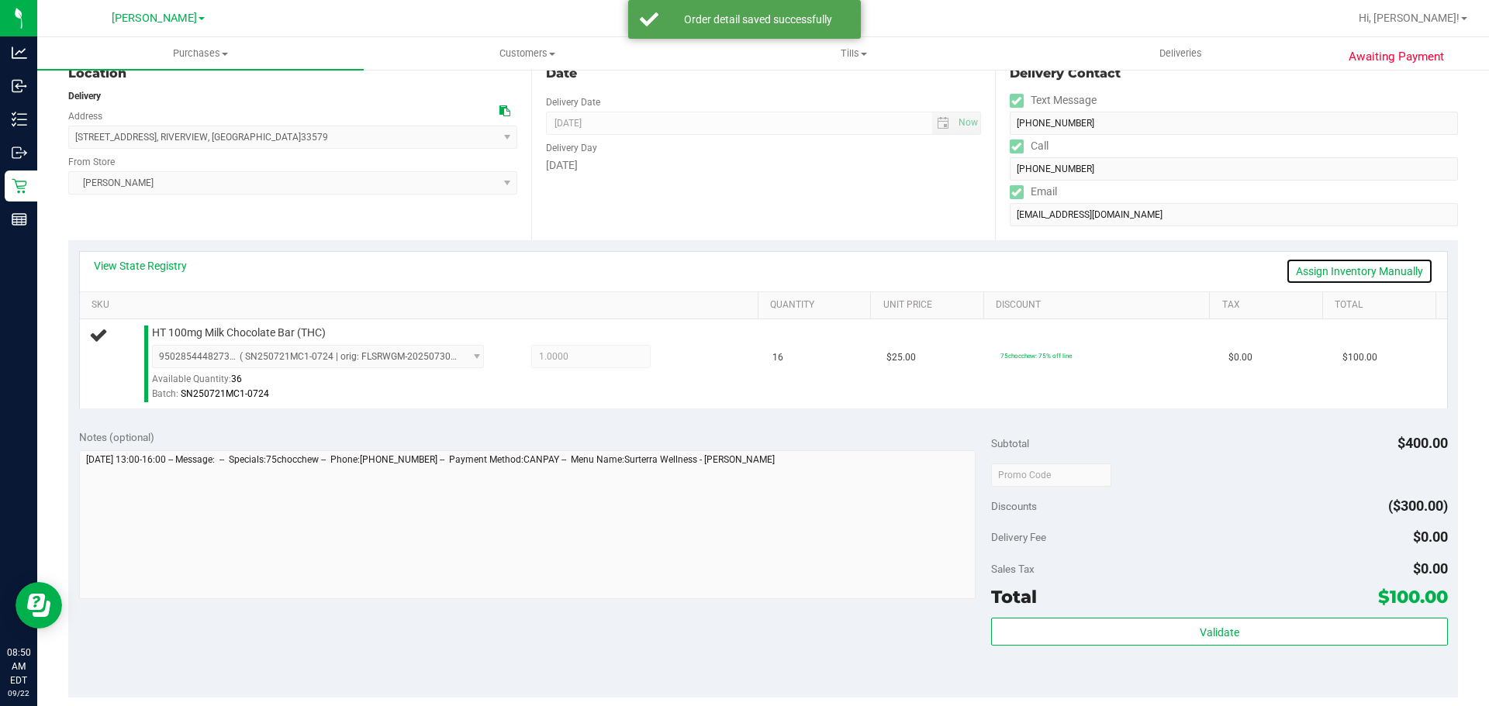
click at [1338, 275] on link "Assign Inventory Manually" at bounding box center [1358, 271] width 147 height 26
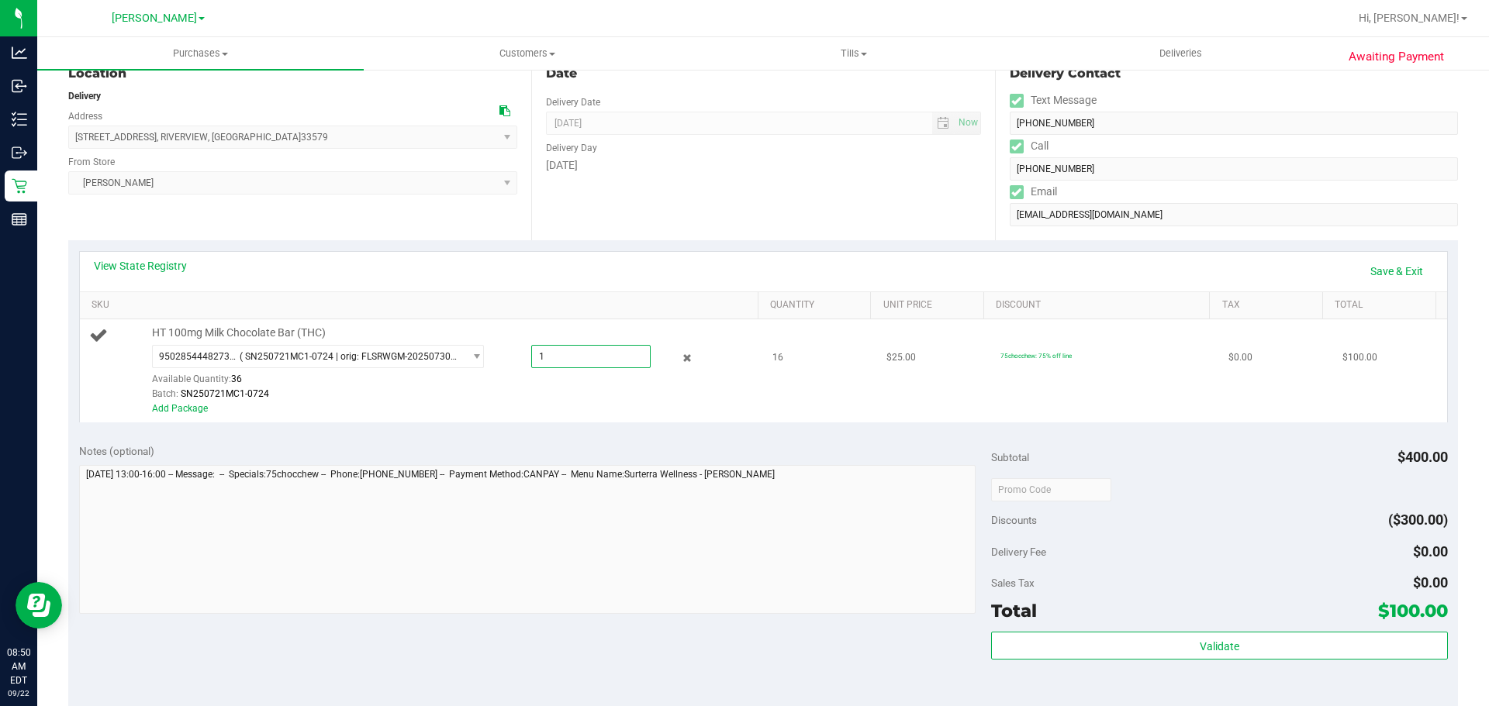
click at [546, 357] on span "1.0000 1" at bounding box center [590, 356] width 119 height 23
type input "16"
type input "16.0000"
click at [1087, 274] on div "View State Registry Save & Exit" at bounding box center [763, 271] width 1339 height 26
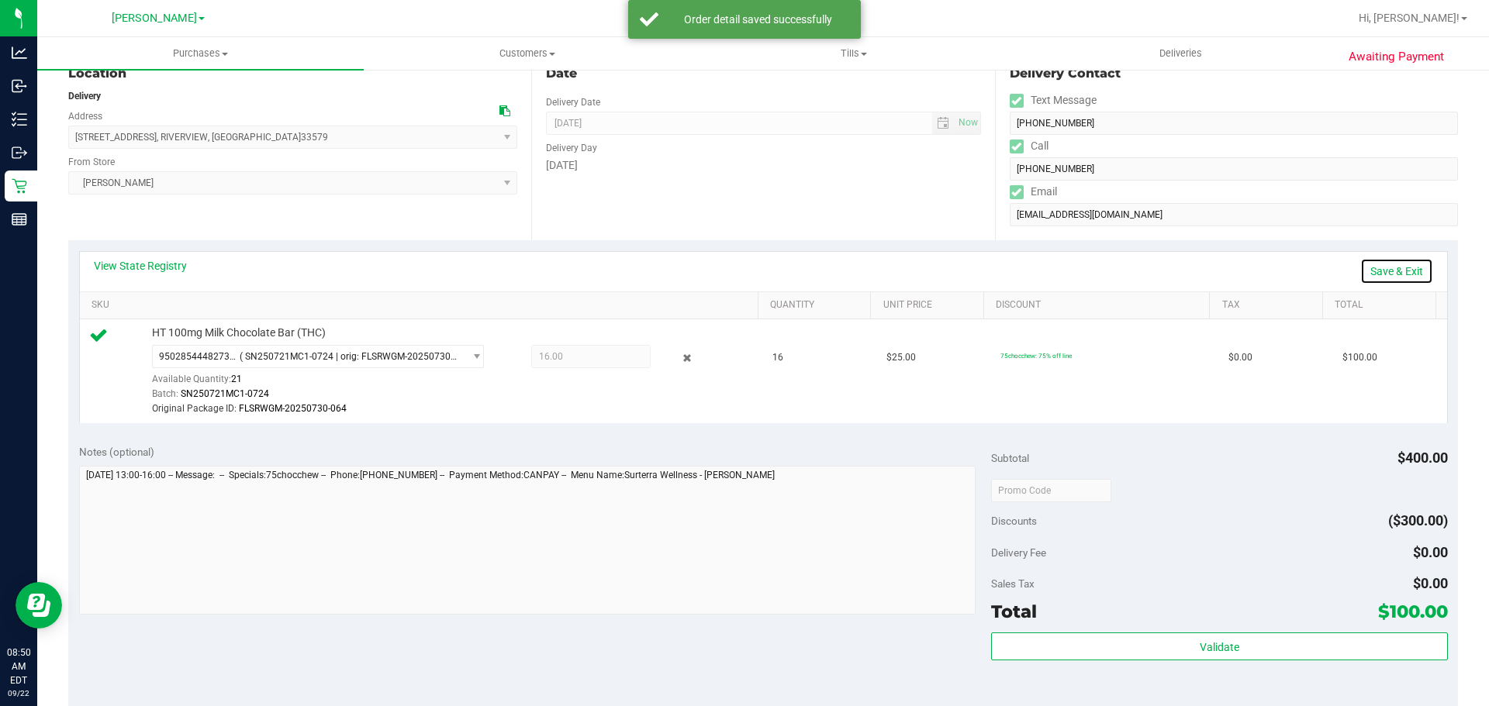
click at [1392, 270] on link "Save & Exit" at bounding box center [1396, 271] width 73 height 26
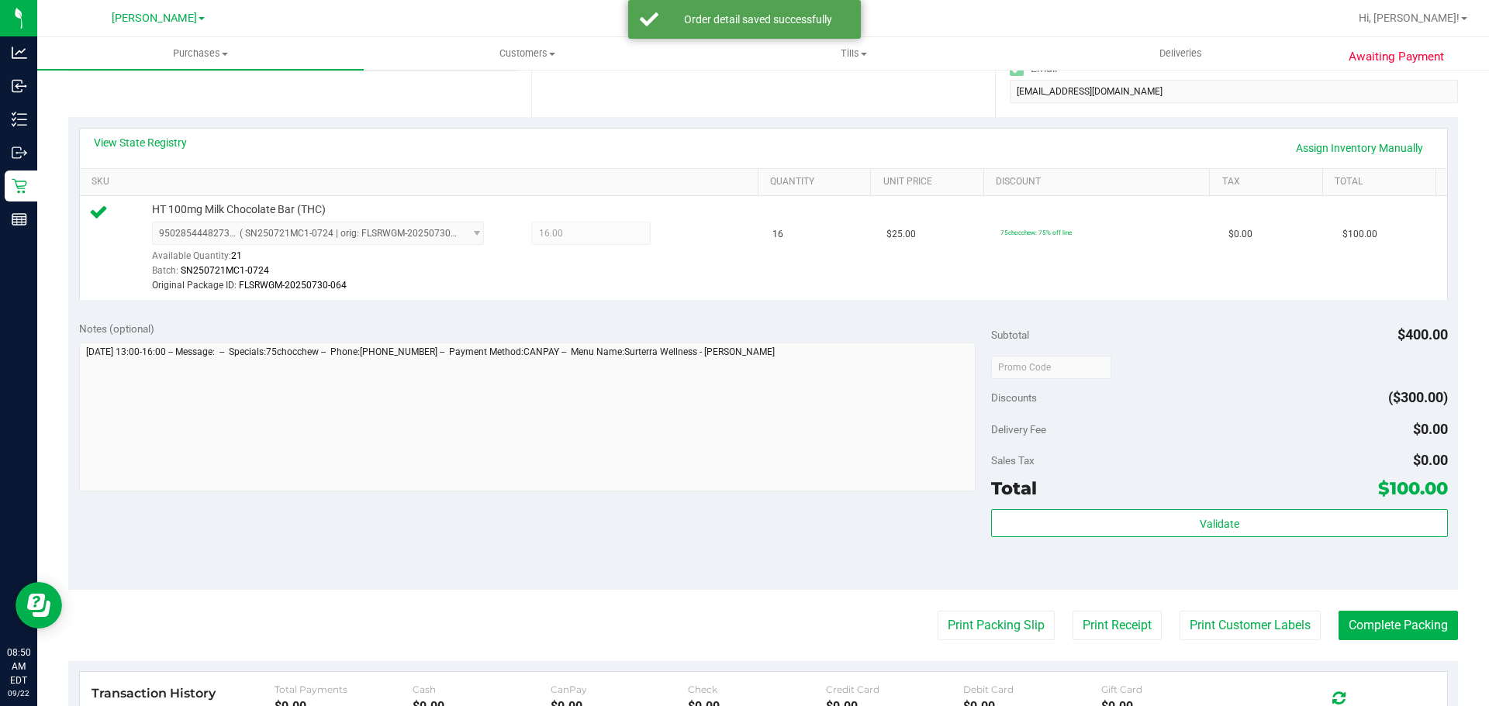
scroll to position [305, 0]
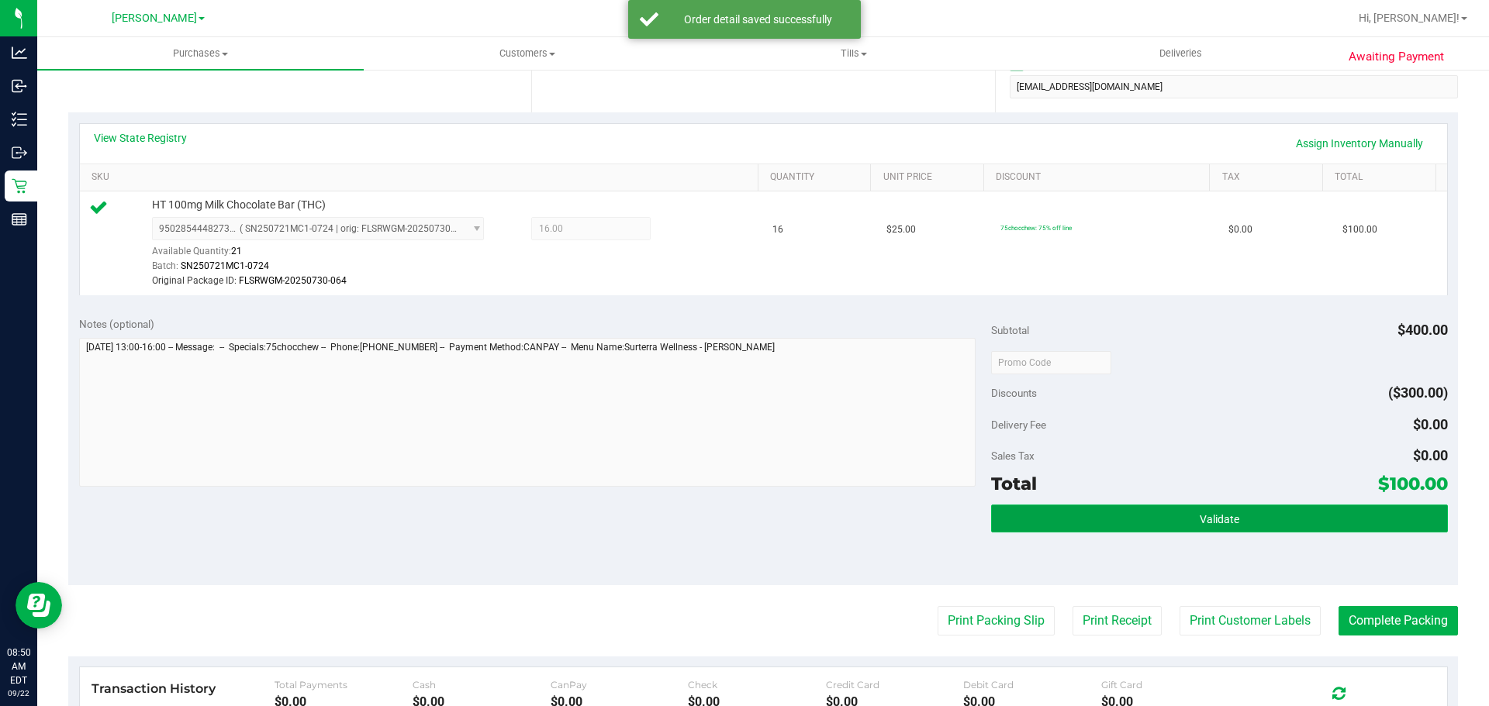
click at [1134, 506] on button "Validate" at bounding box center [1219, 519] width 456 height 28
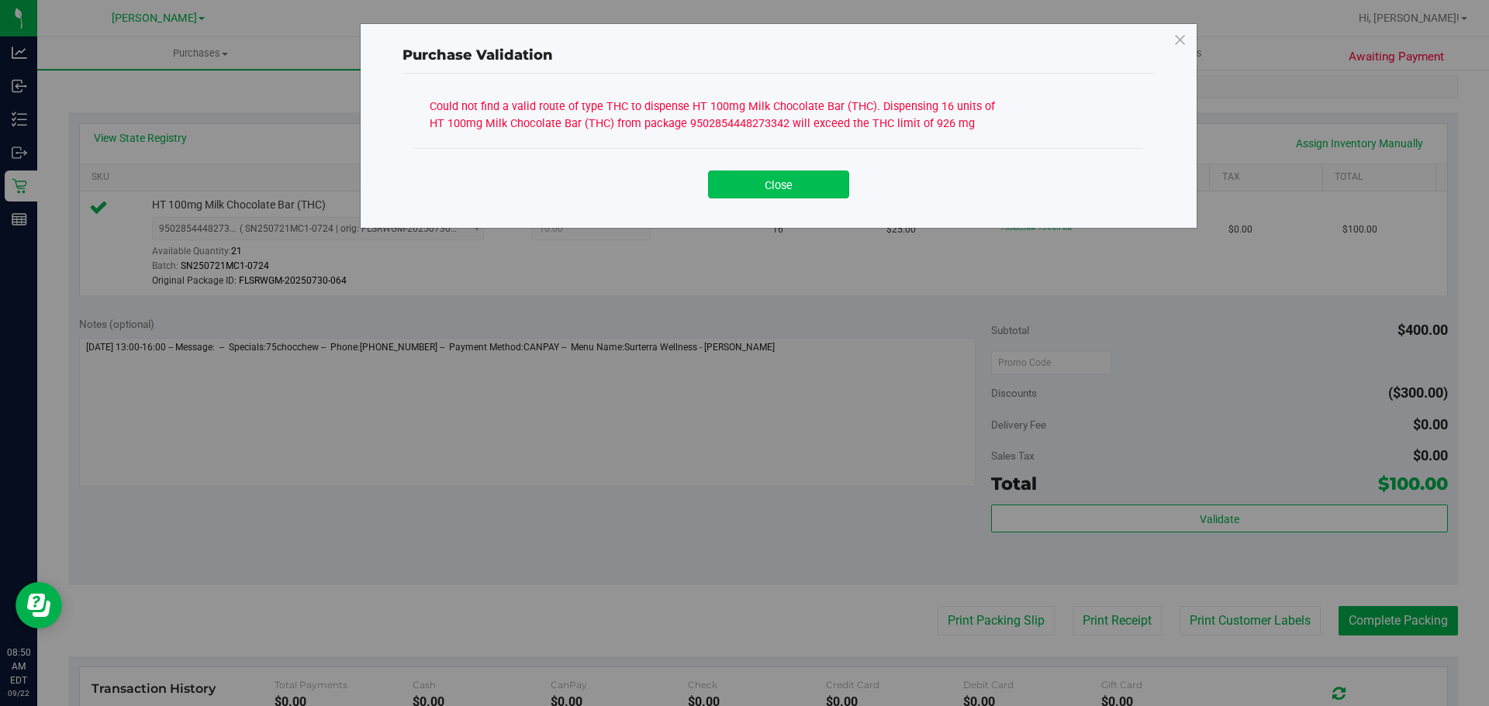
click at [792, 192] on button "Close" at bounding box center [778, 185] width 141 height 28
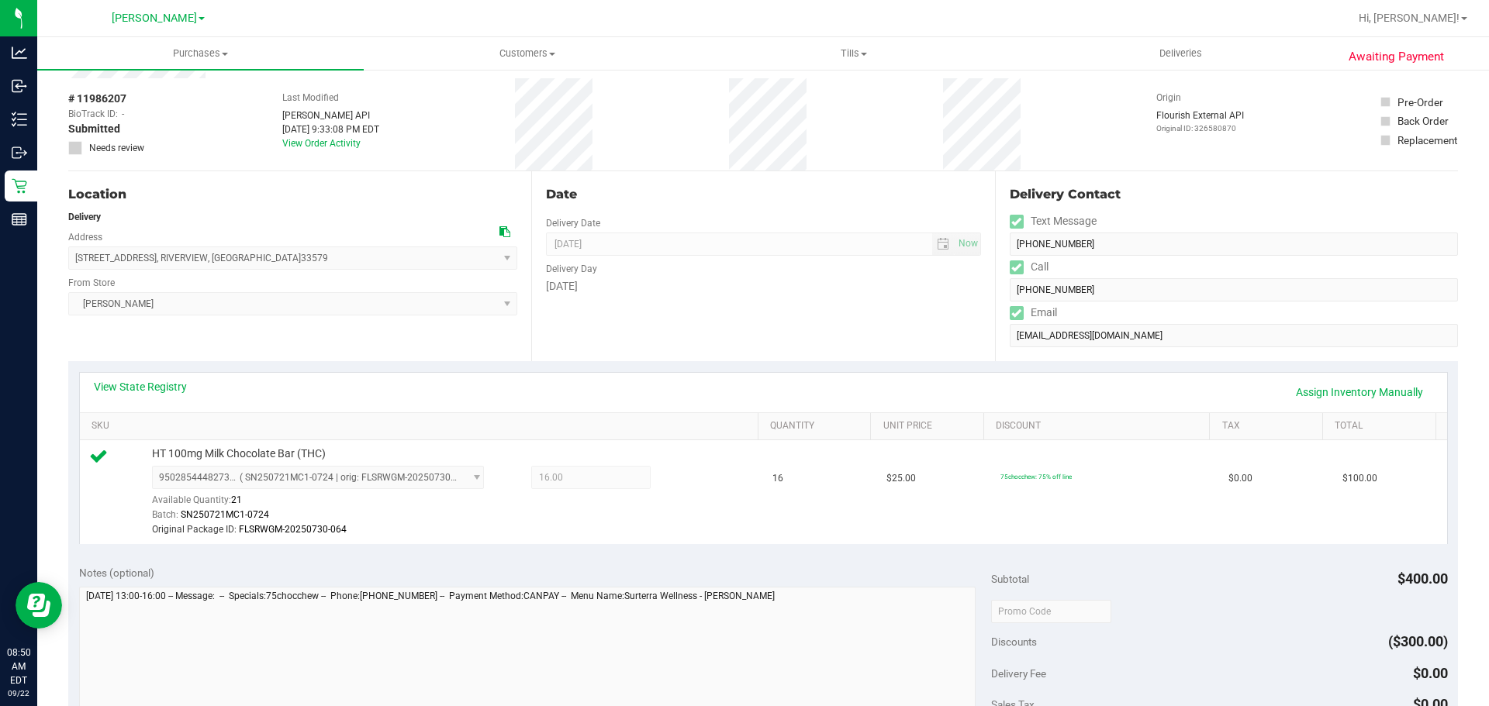
scroll to position [0, 0]
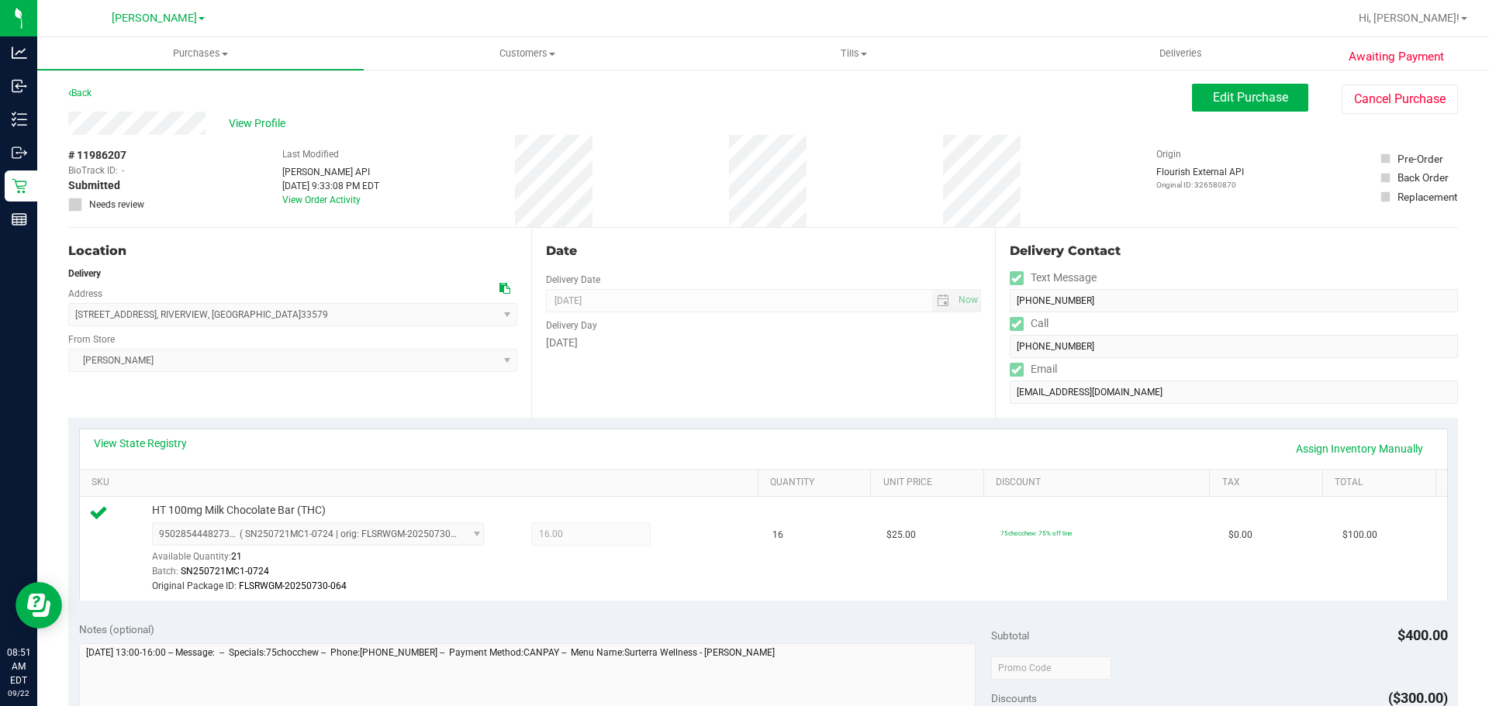
click at [97, 153] on span "# 11986207" at bounding box center [97, 155] width 58 height 16
click at [271, 133] on div "View Profile" at bounding box center [629, 123] width 1123 height 23
click at [267, 124] on span "View Profile" at bounding box center [260, 124] width 62 height 16
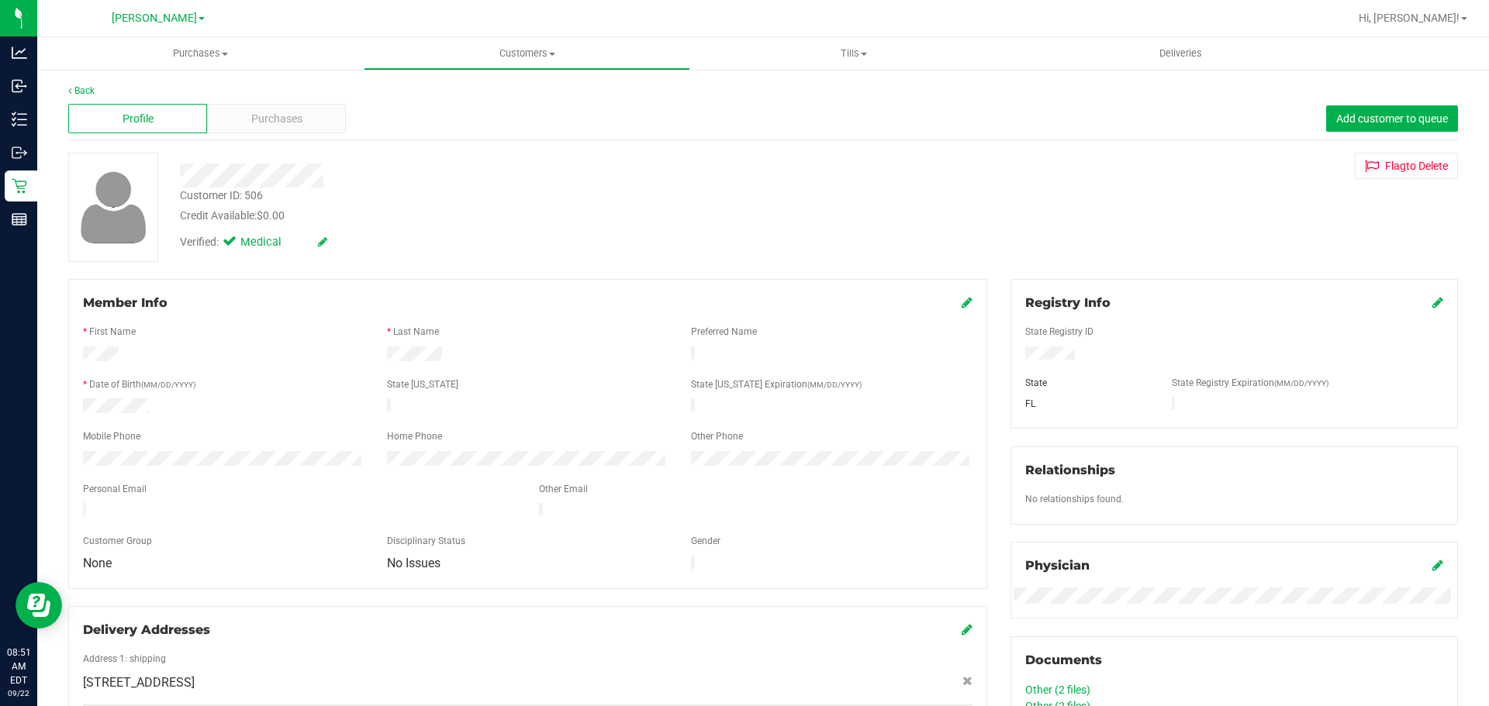
click at [257, 195] on div "Customer ID: 506" at bounding box center [221, 196] width 83 height 16
copy div "506"
click at [485, 240] on div "Verified: Medical" at bounding box center [521, 241] width 706 height 34
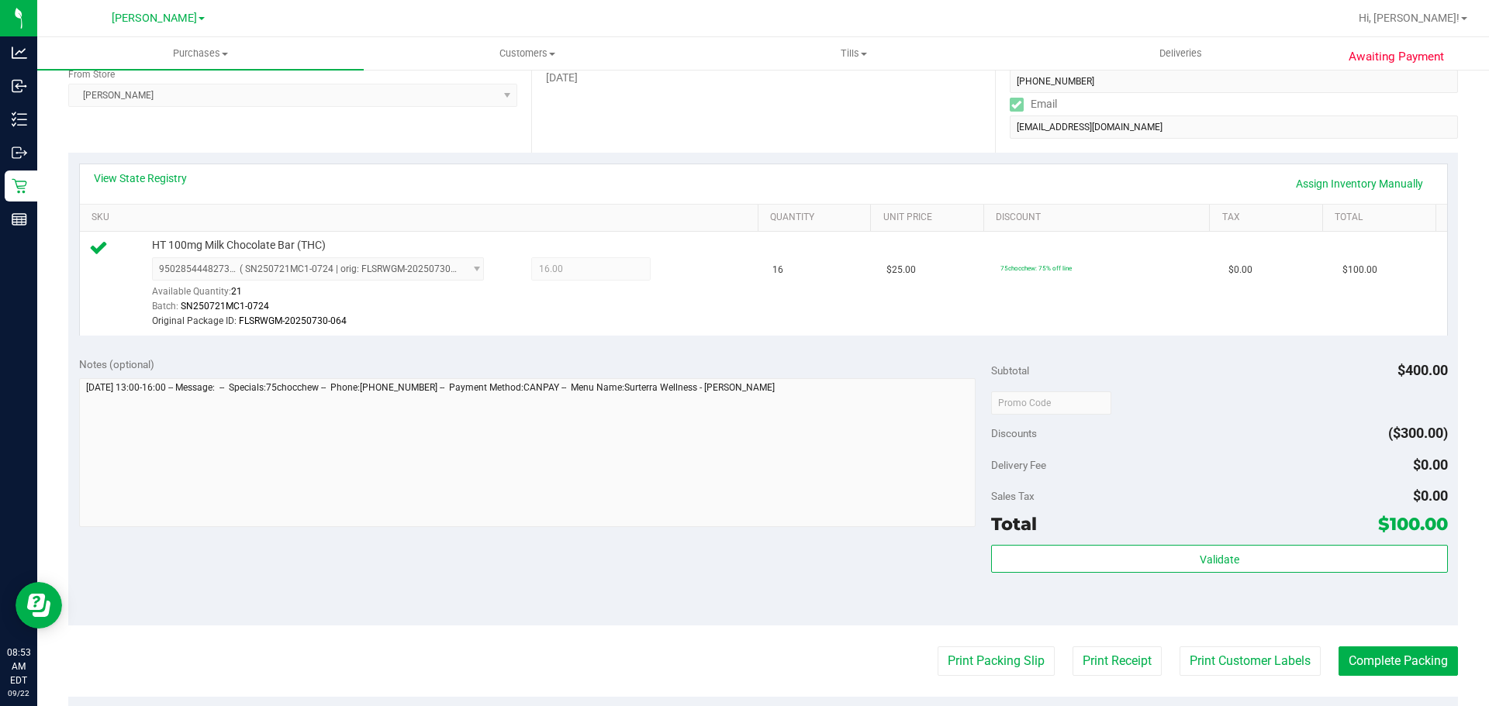
scroll to position [289, 0]
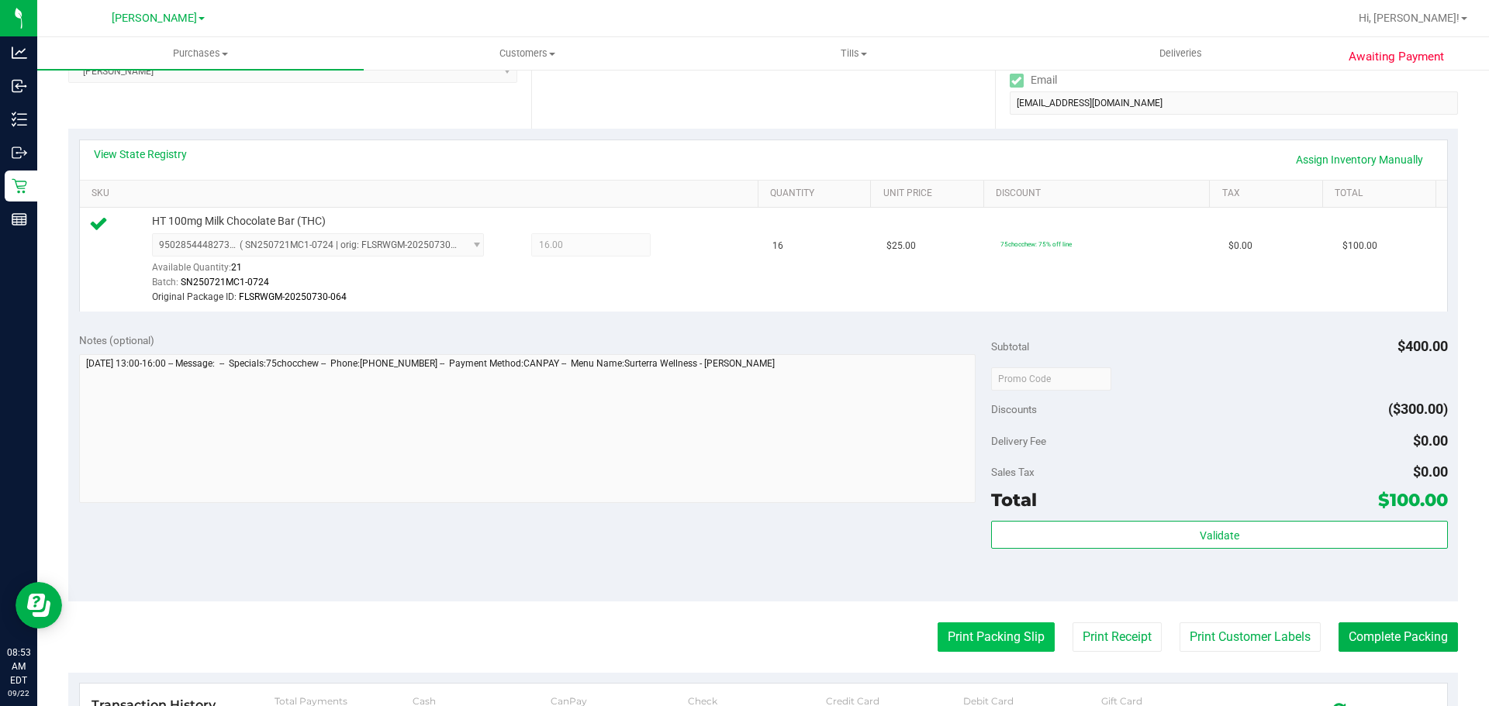
click at [998, 647] on button "Print Packing Slip" at bounding box center [995, 637] width 117 height 29
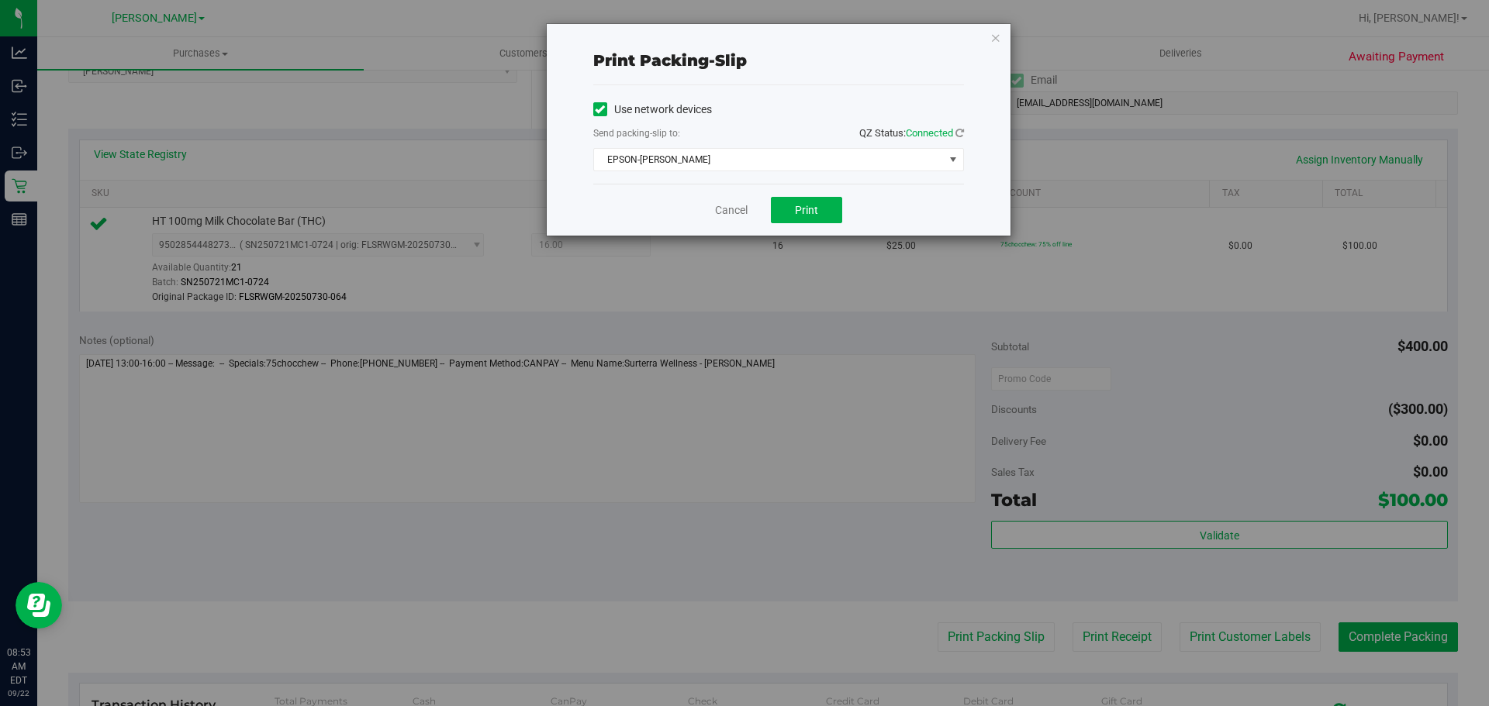
click at [810, 228] on div "Cancel Print" at bounding box center [778, 210] width 371 height 52
click at [812, 216] on span "Print" at bounding box center [806, 210] width 23 height 12
click at [991, 31] on icon "button" at bounding box center [995, 37] width 11 height 19
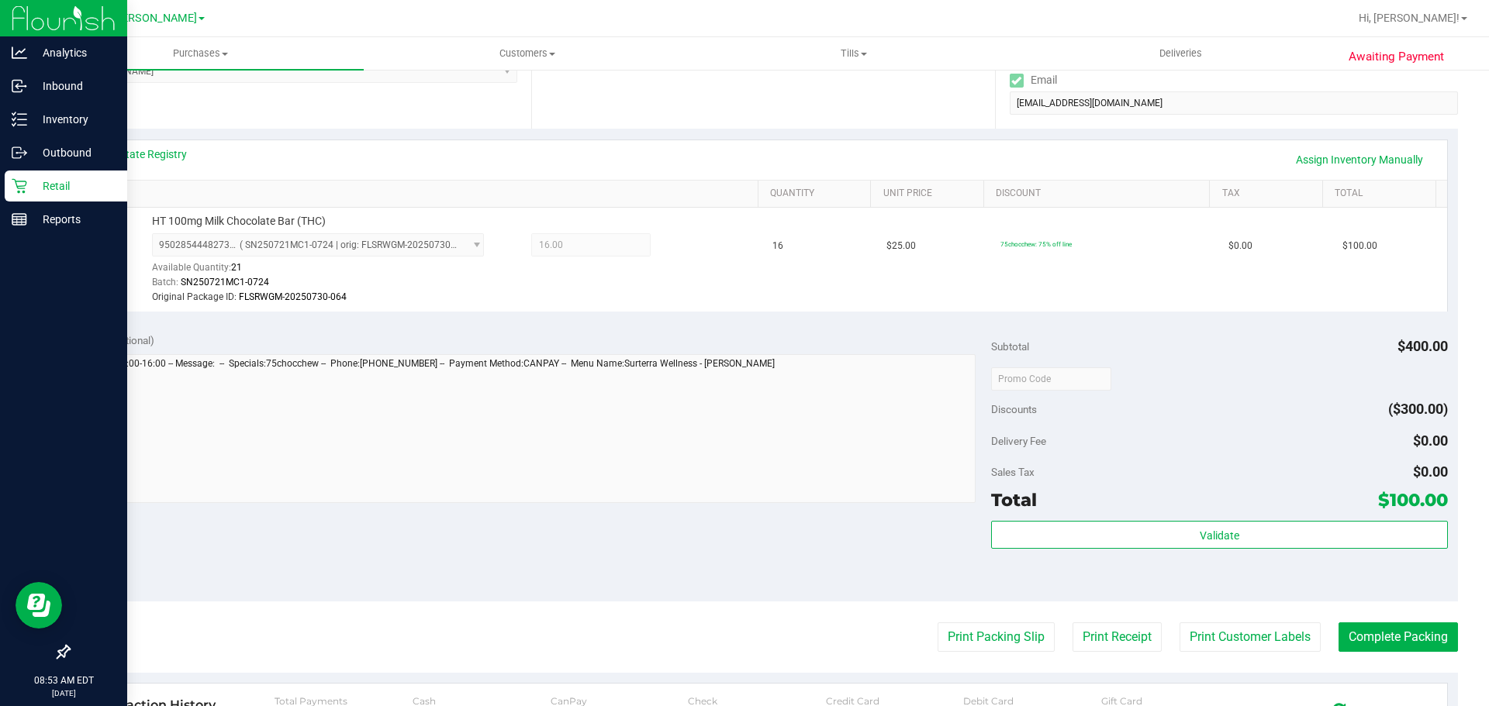
click at [12, 190] on icon at bounding box center [20, 186] width 16 height 16
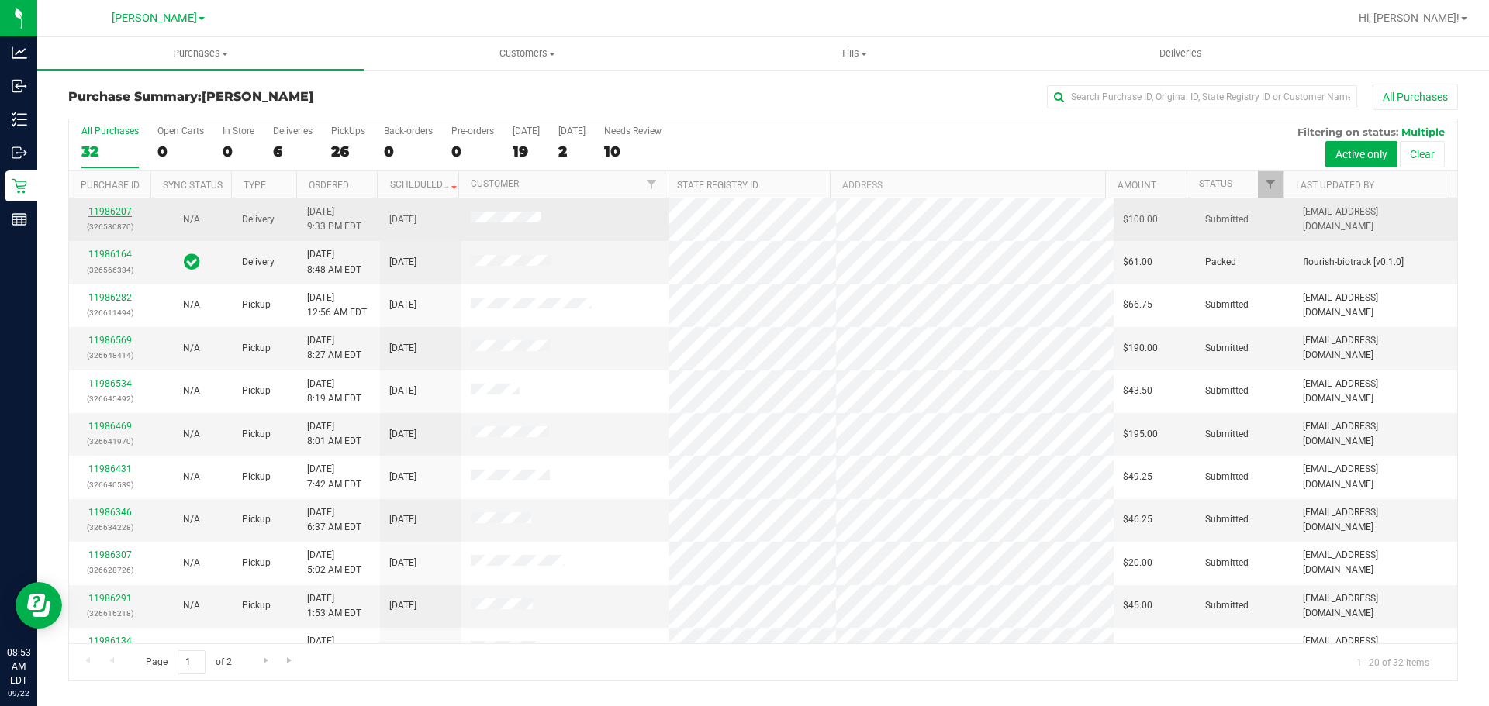
click at [102, 210] on link "11986207" at bounding box center [109, 211] width 43 height 11
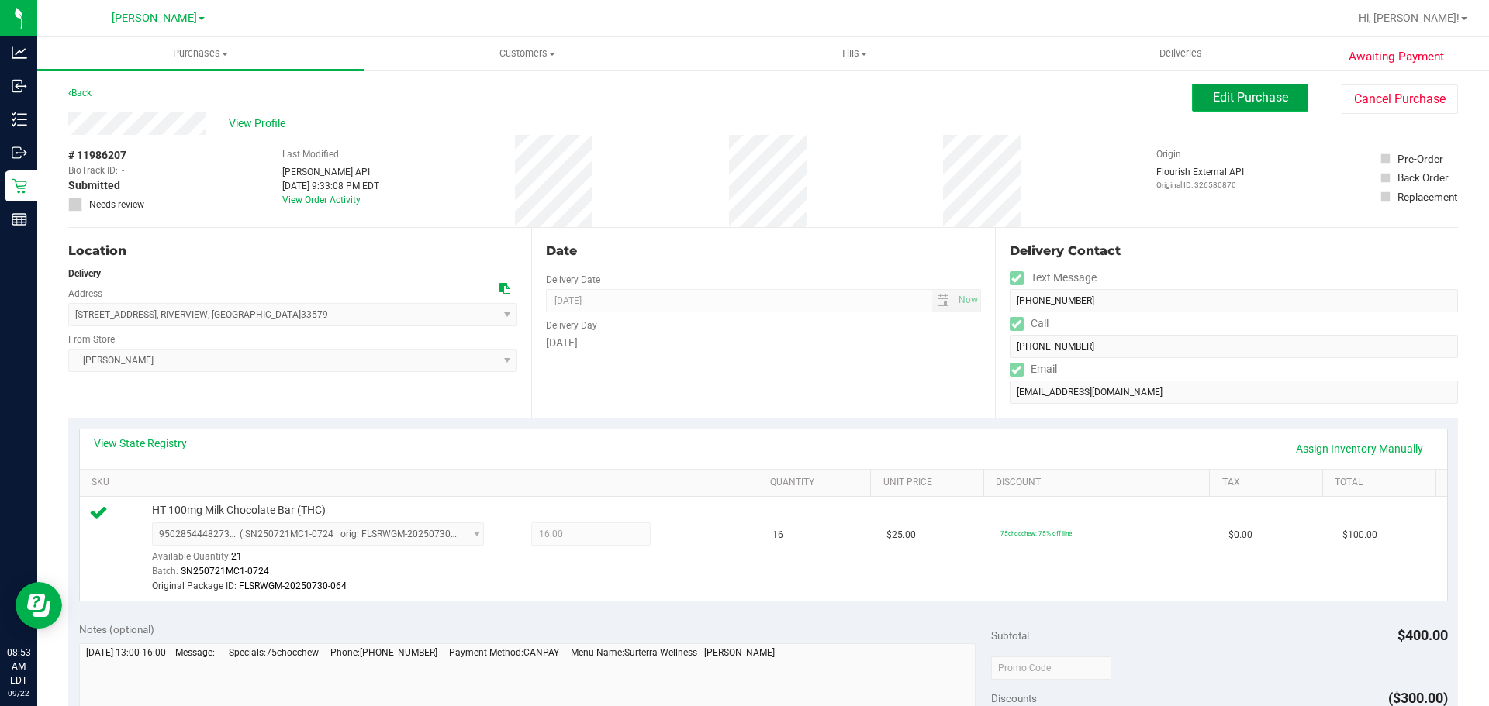
click at [1240, 92] on span "Edit Purchase" at bounding box center [1250, 97] width 75 height 15
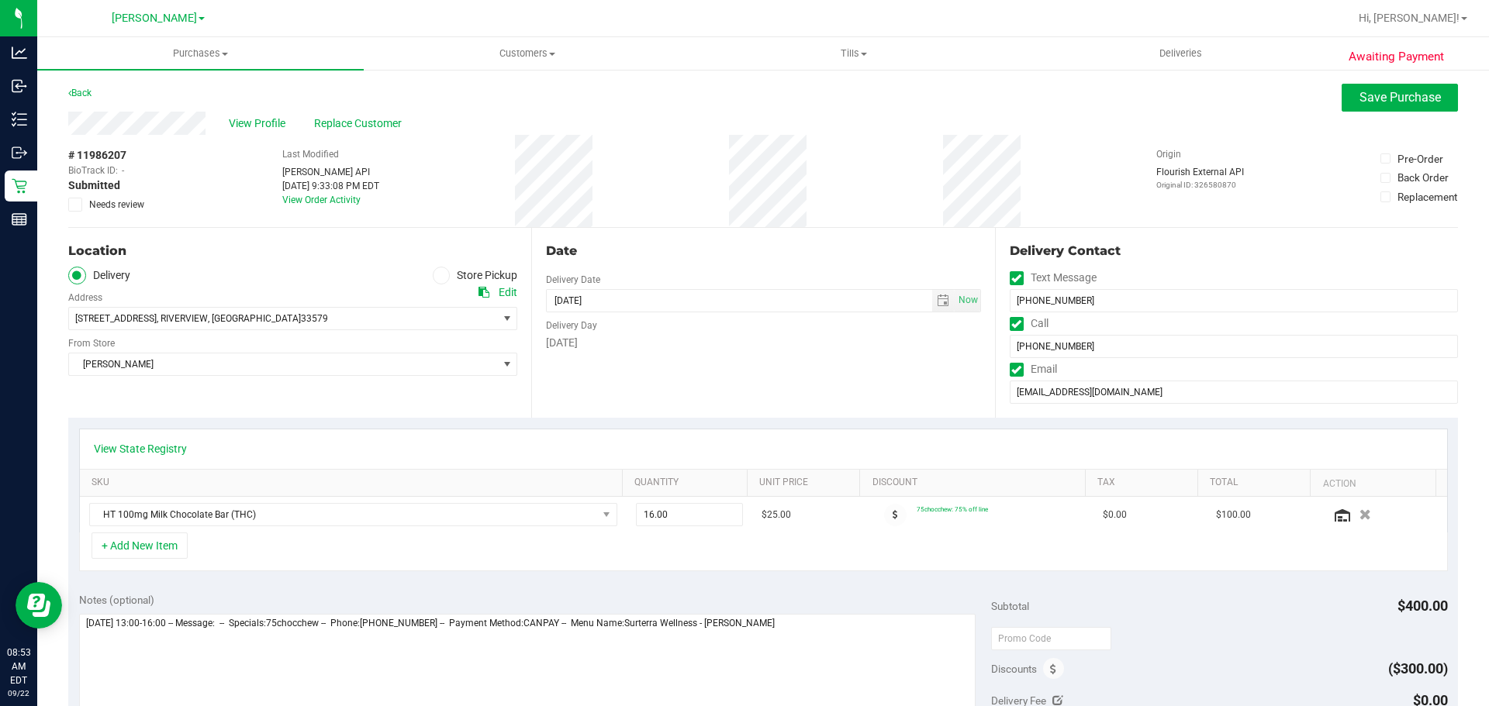
click at [140, 202] on span "Needs review" at bounding box center [116, 205] width 55 height 14
click at [0, 0] on input "Needs review" at bounding box center [0, 0] width 0 height 0
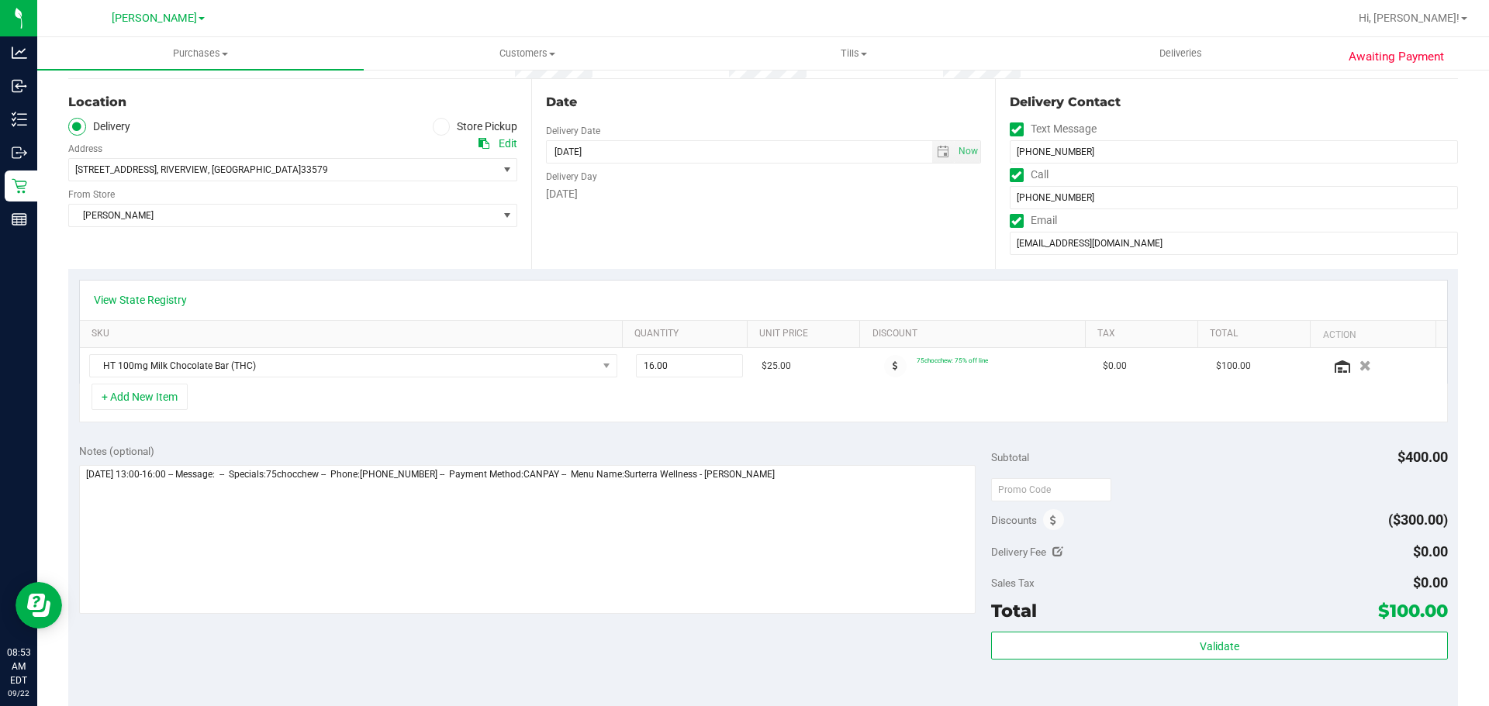
scroll to position [182, 0]
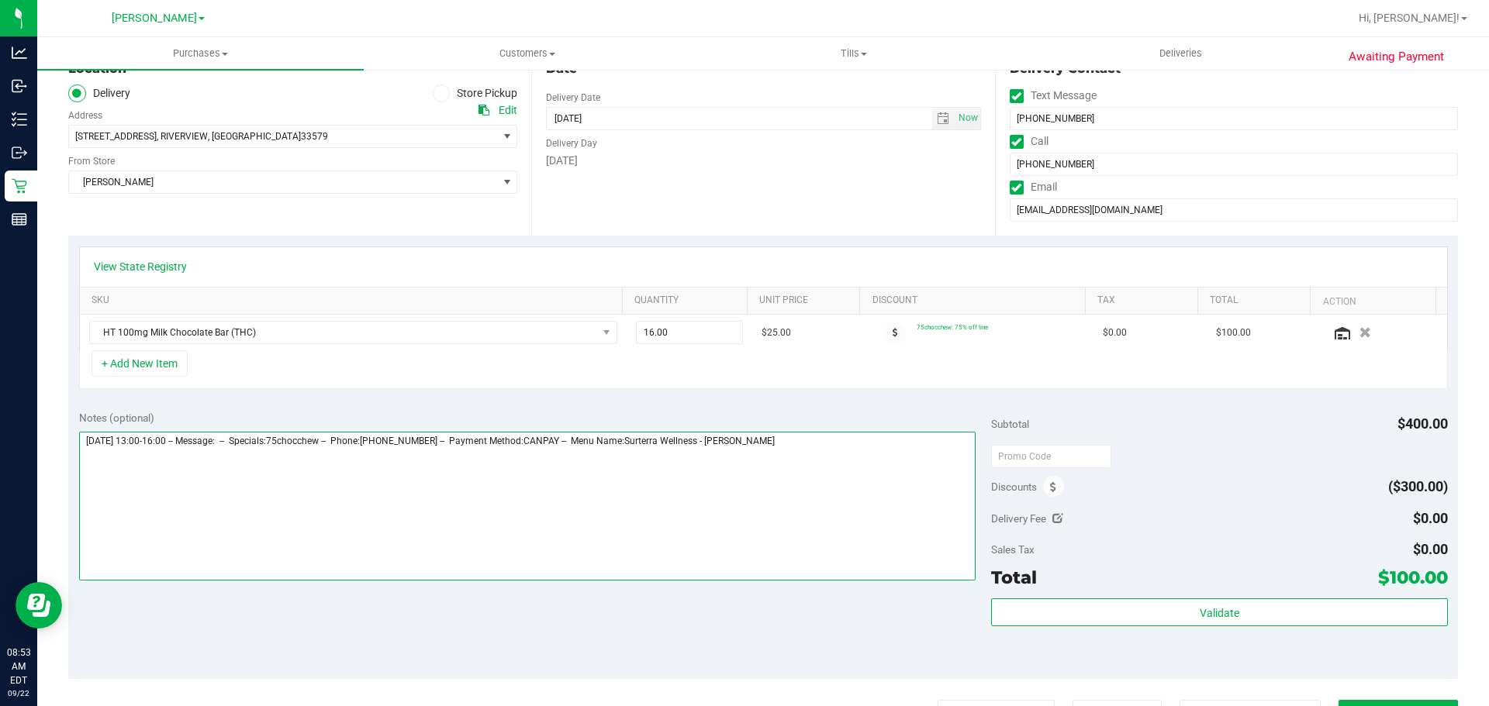
drag, startPoint x: 858, startPoint y: 505, endPoint x: 859, endPoint y: 497, distance: 7.8
click at [858, 503] on textarea at bounding box center [527, 506] width 897 height 149
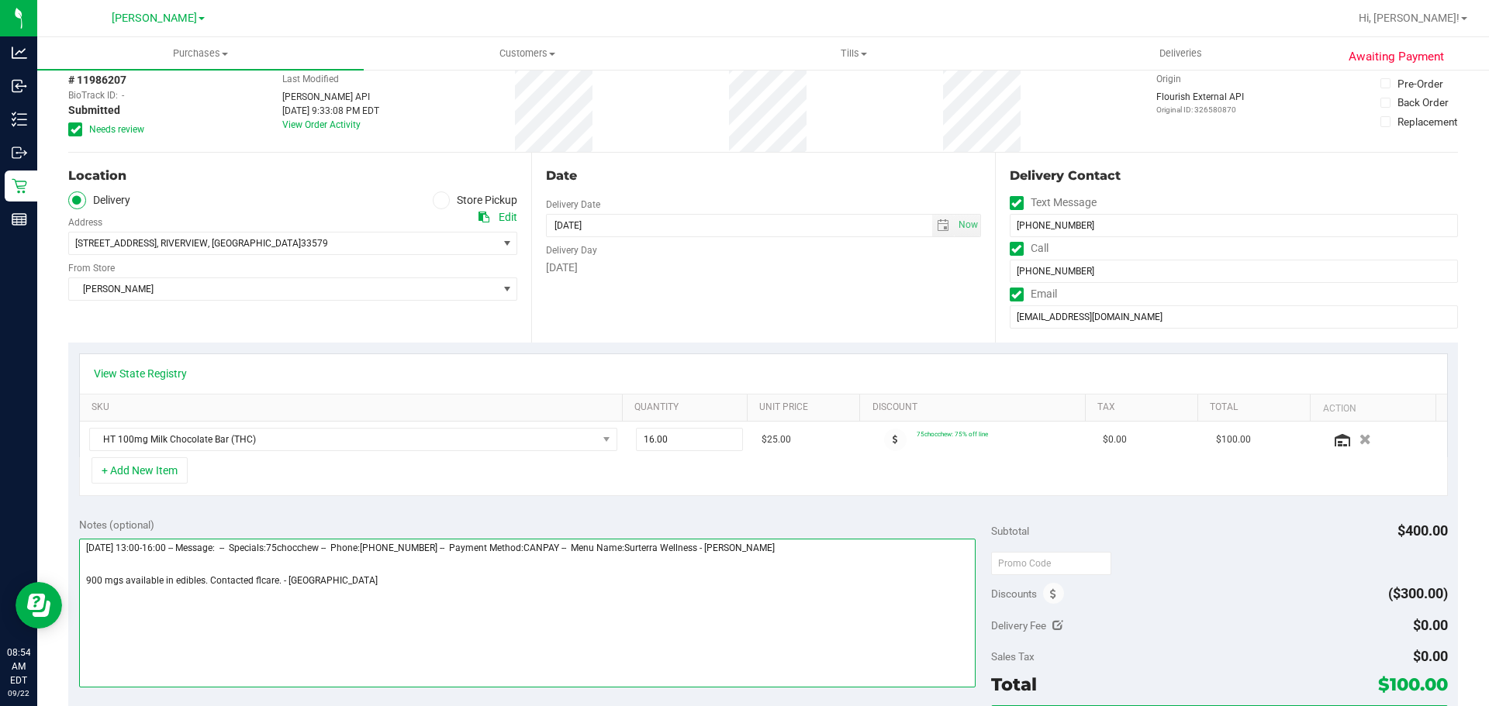
scroll to position [0, 0]
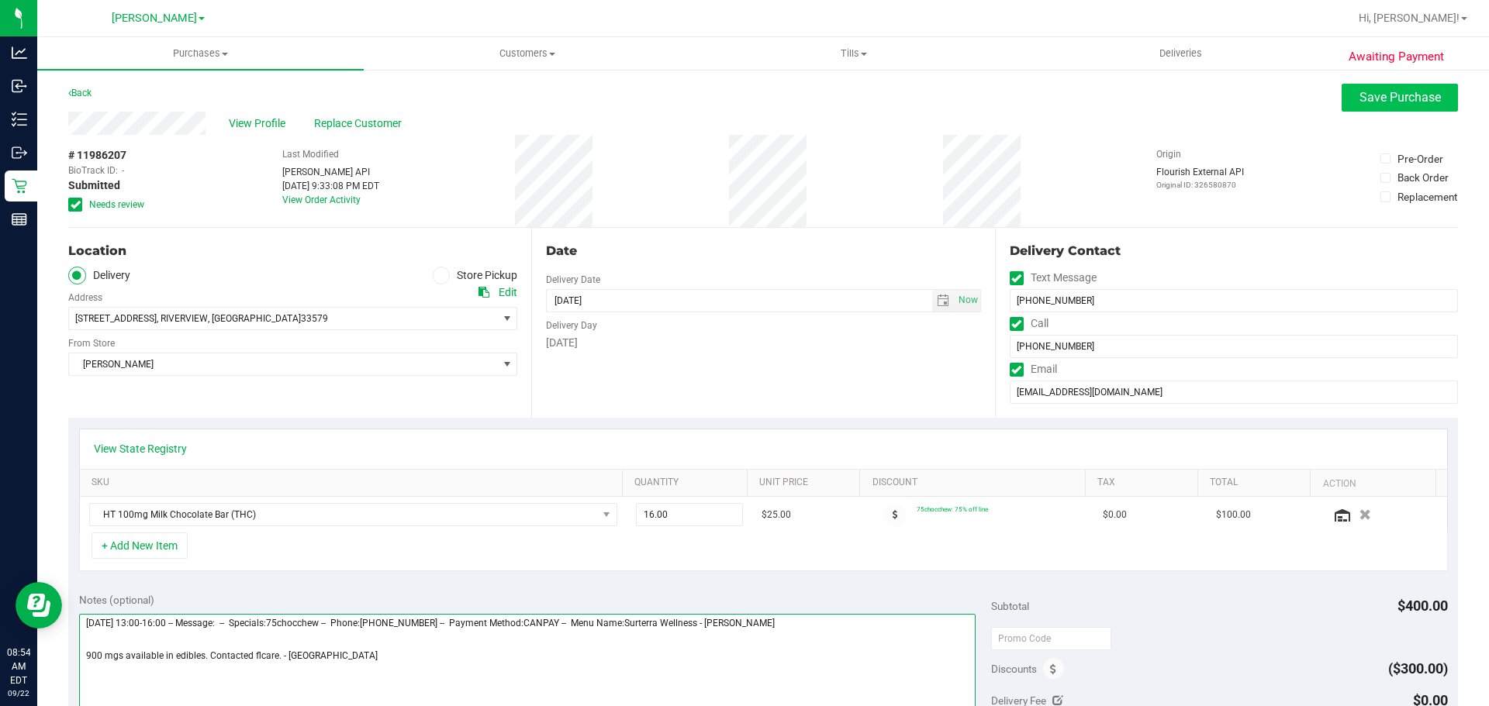
type textarea "Tuesday 09/23/2025 13:00-16:00 -- Message: -- Specials:75chocchew -- Phone:8134…"
click at [1384, 96] on span "Save Purchase" at bounding box center [1399, 97] width 81 height 15
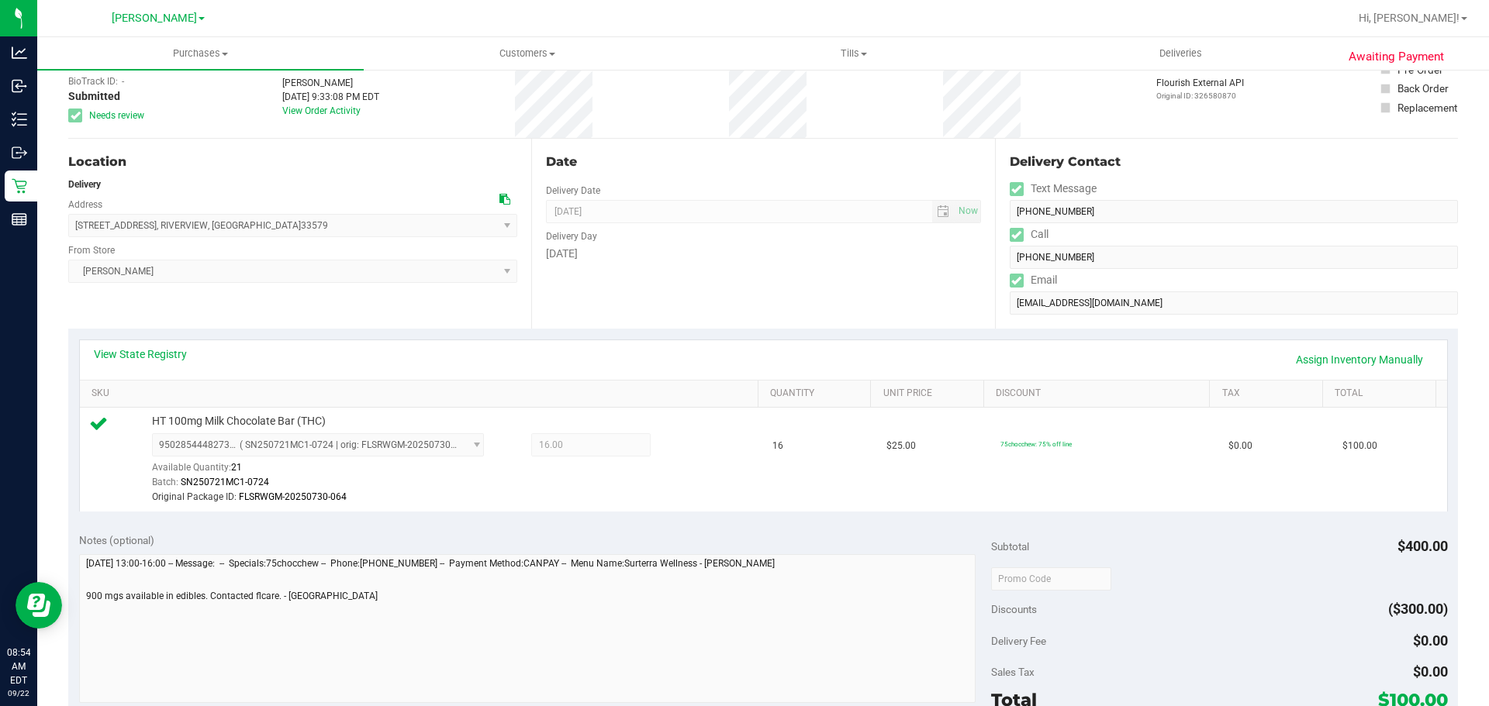
scroll to position [75, 0]
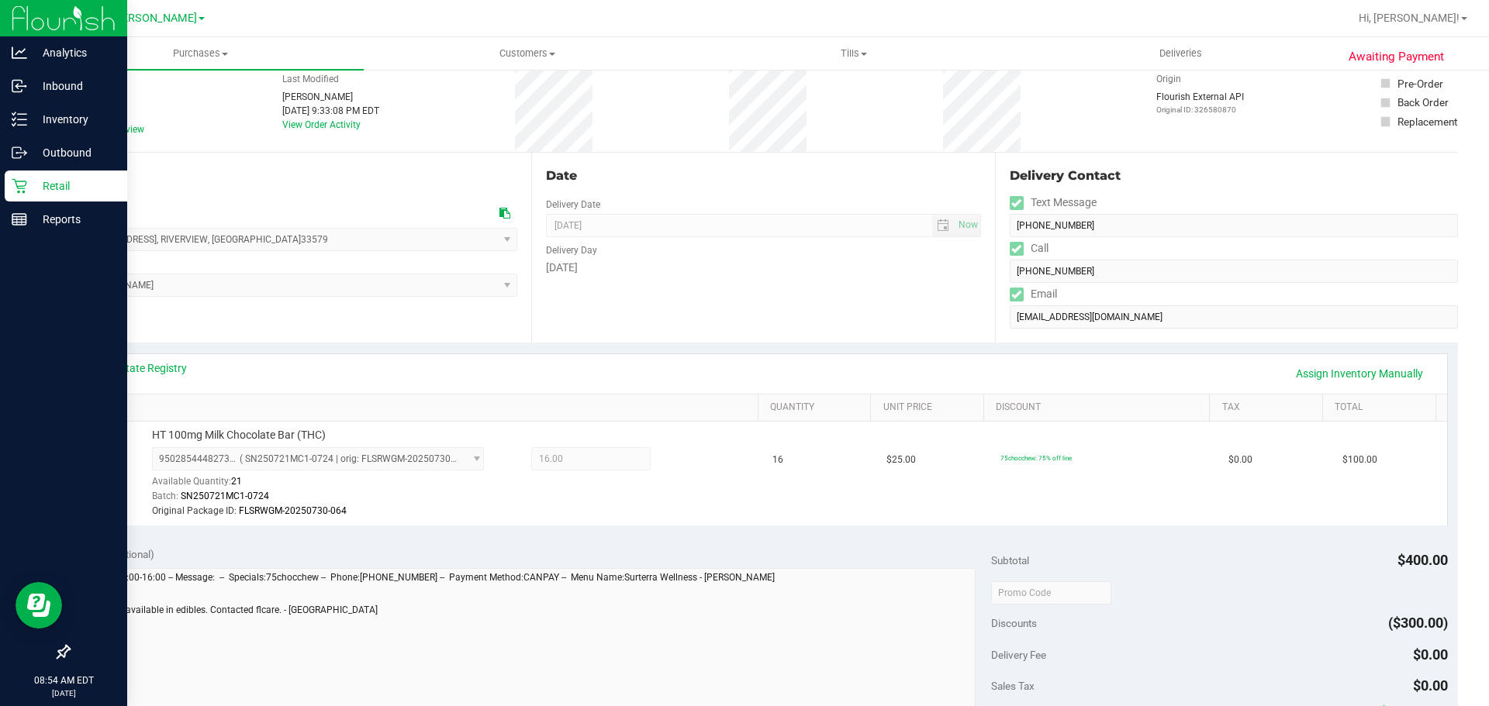
click at [67, 186] on p "Retail" at bounding box center [73, 186] width 93 height 19
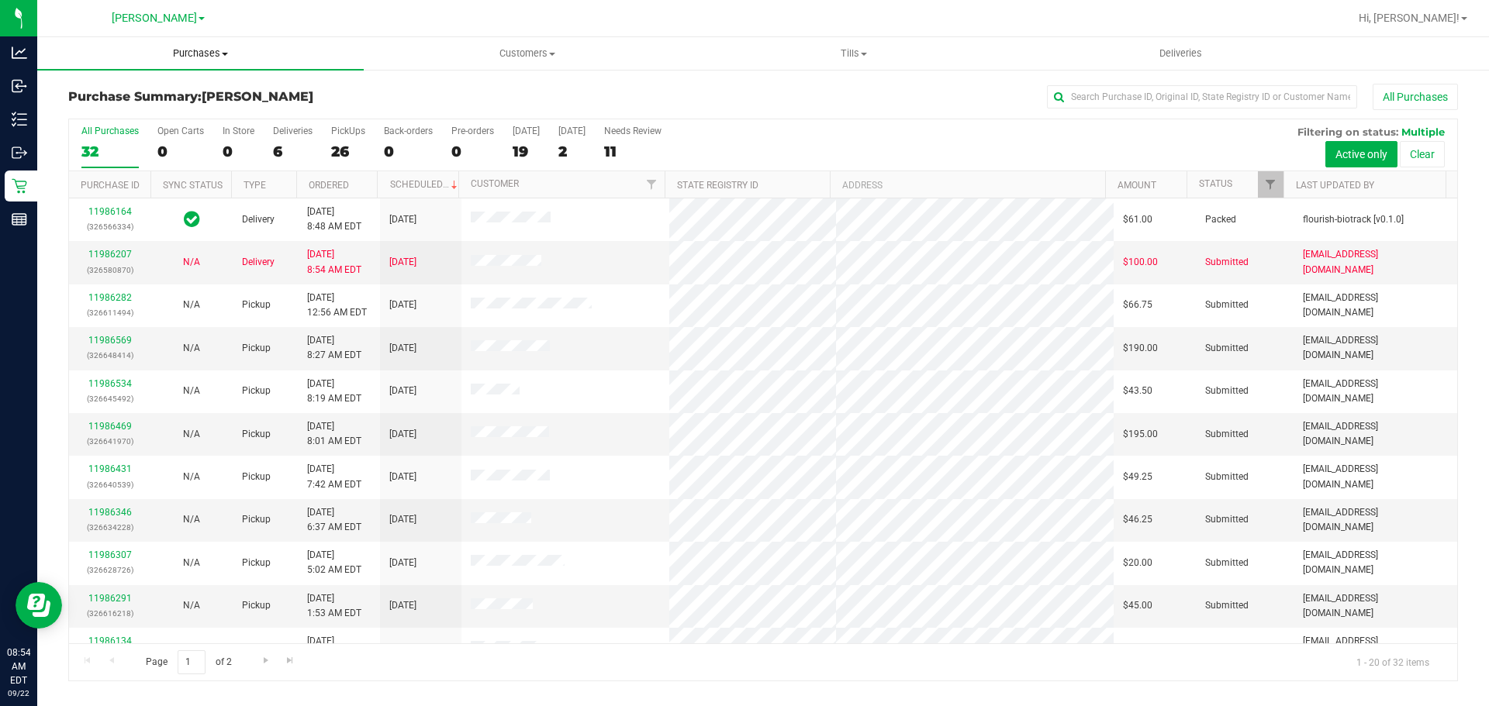
click at [209, 61] on uib-tab-heading "Purchases Summary of purchases Fulfillment All purchases" at bounding box center [200, 53] width 326 height 33
click at [141, 112] on li "Fulfillment" at bounding box center [200, 112] width 326 height 19
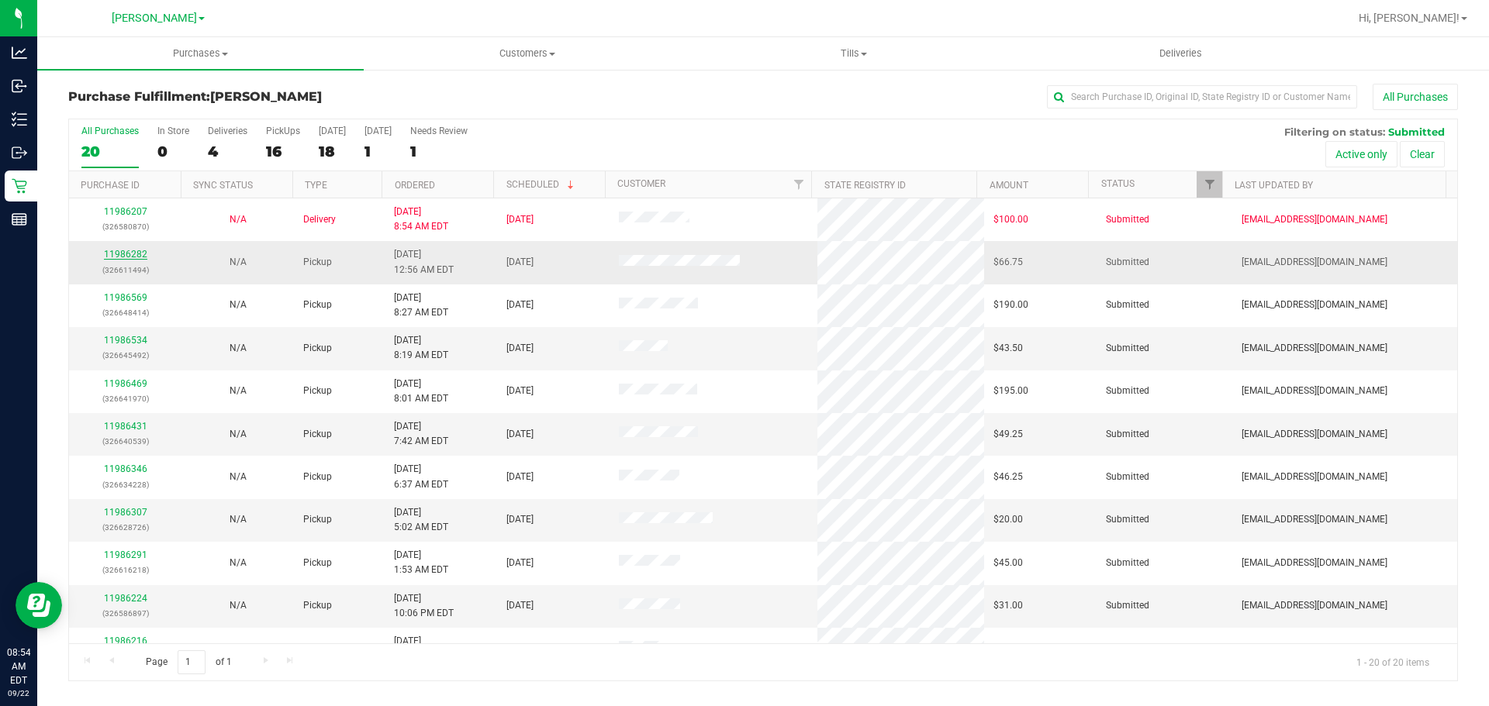
click at [122, 256] on link "11986282" at bounding box center [125, 254] width 43 height 11
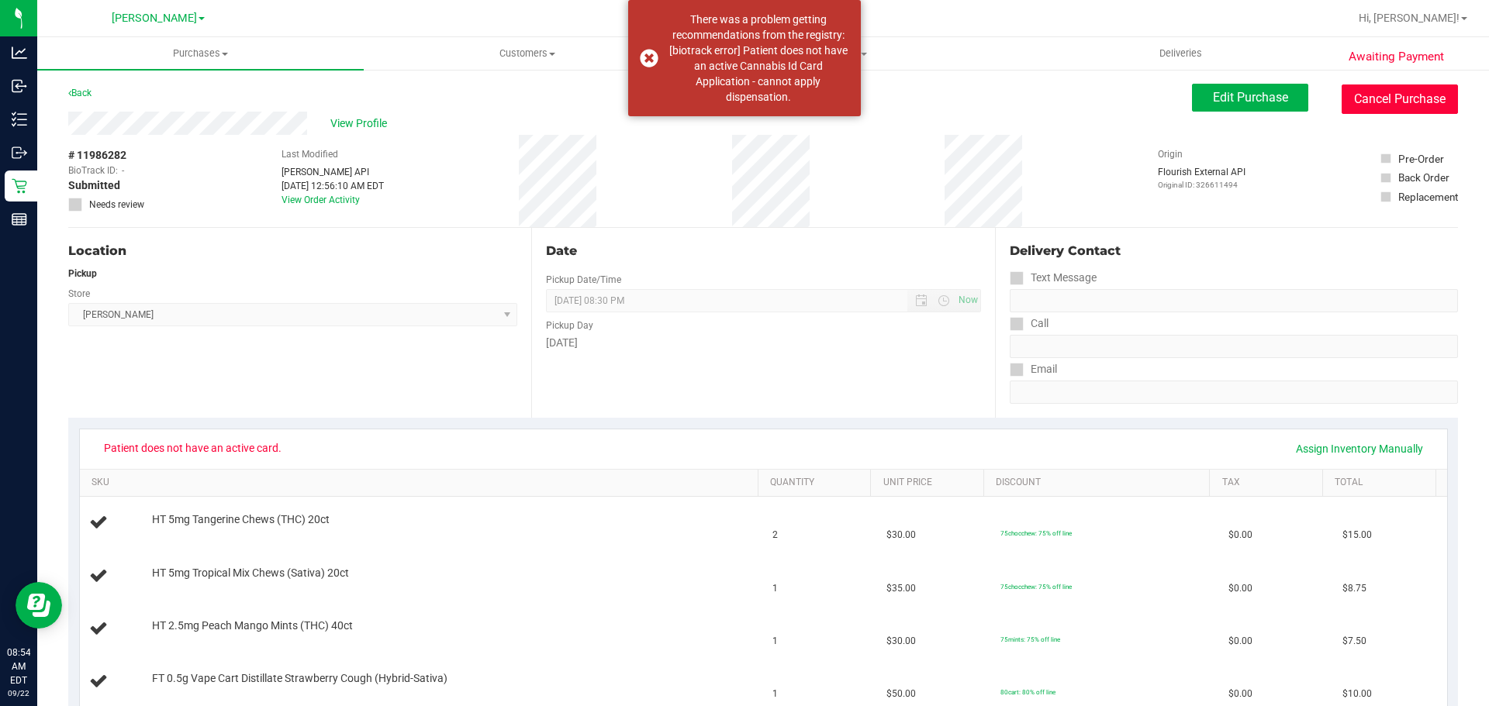
click at [1365, 97] on button "Cancel Purchase" at bounding box center [1399, 99] width 116 height 29
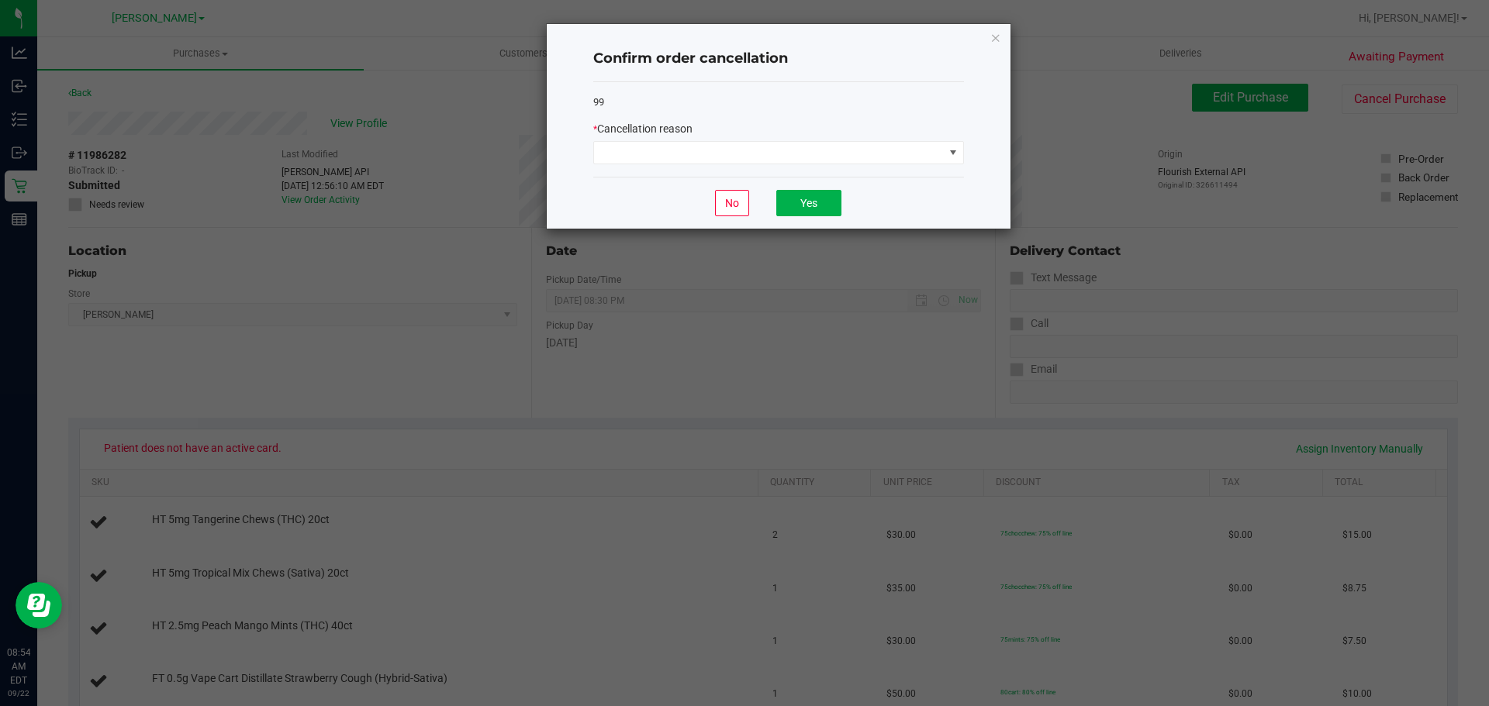
click at [767, 139] on div "* Cancellation reason" at bounding box center [778, 142] width 371 height 43
click at [764, 144] on span at bounding box center [769, 153] width 350 height 22
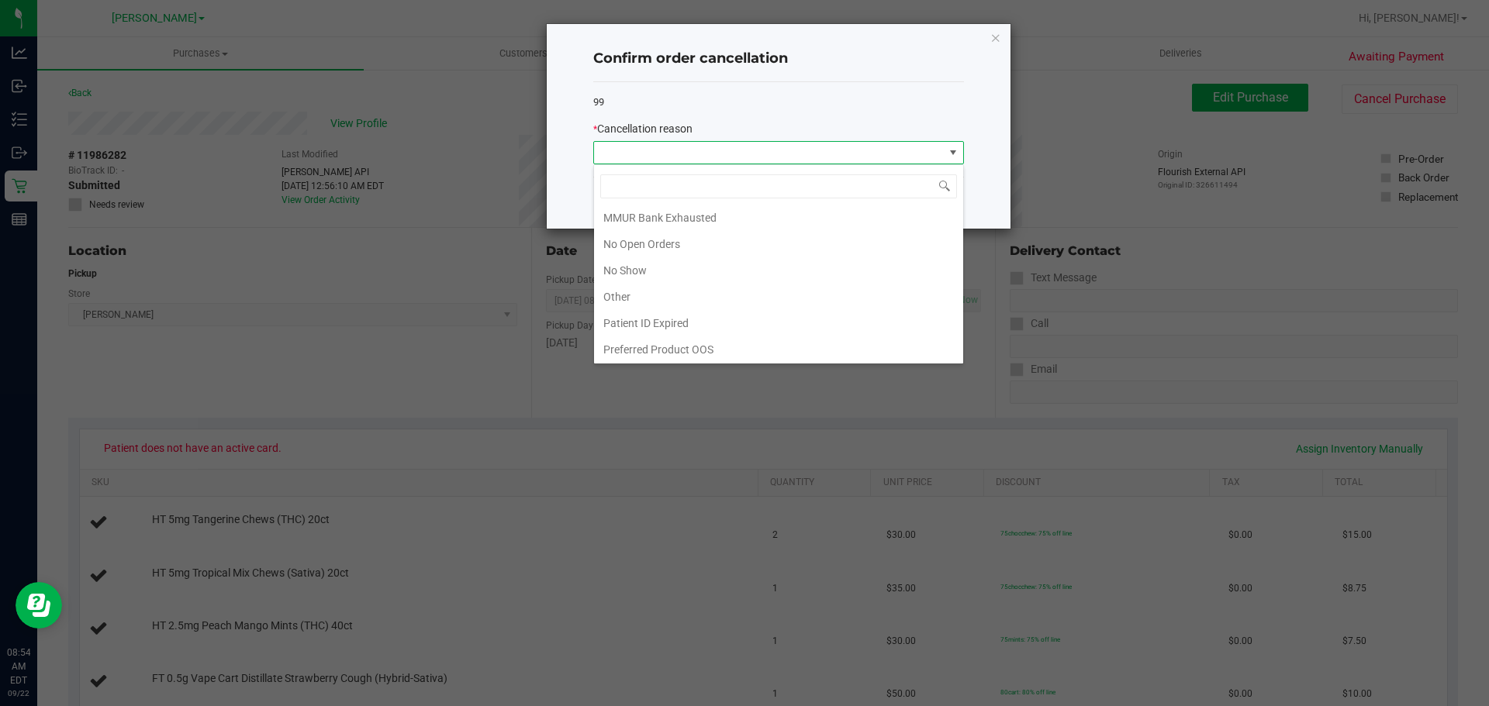
scroll to position [109, 0]
click at [650, 244] on li "No Open Orders" at bounding box center [778, 242] width 369 height 26
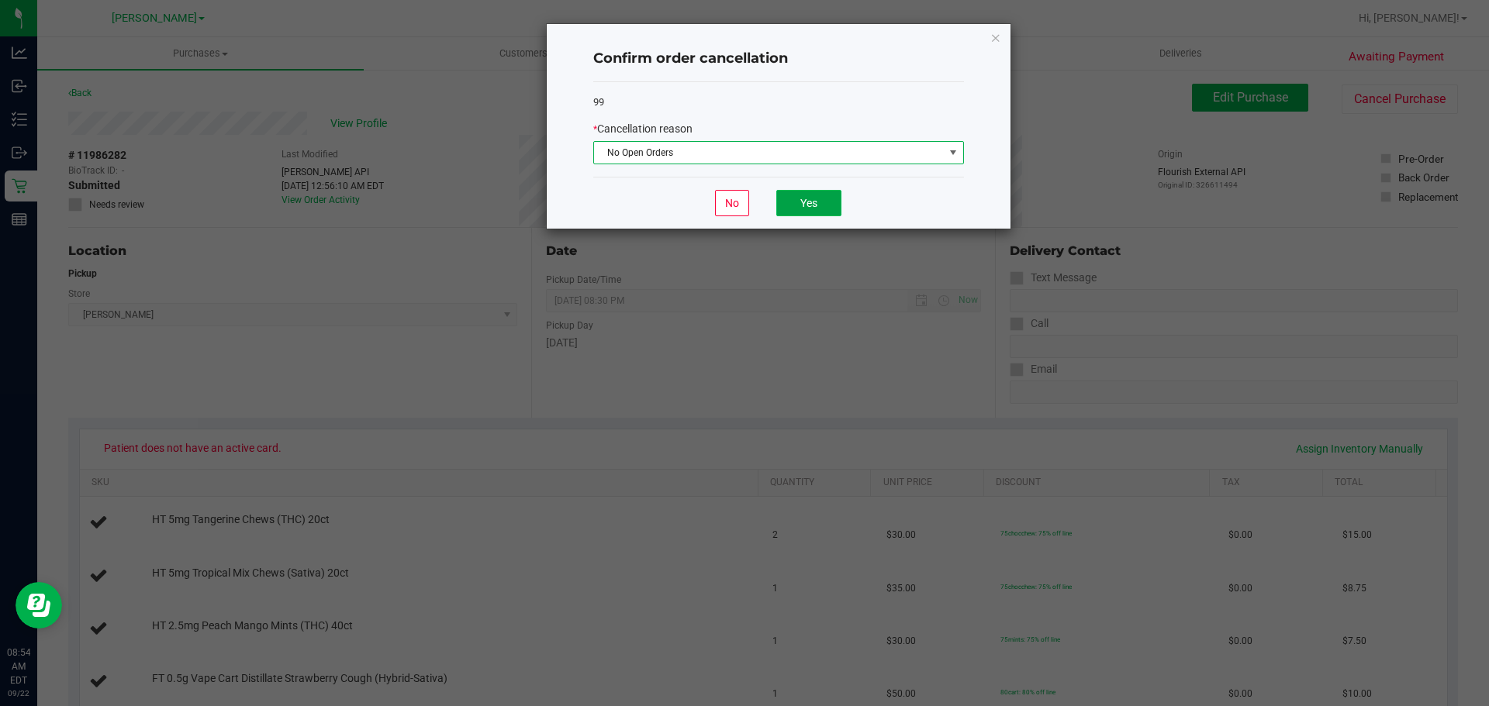
click at [801, 205] on button "Yes" at bounding box center [808, 203] width 65 height 26
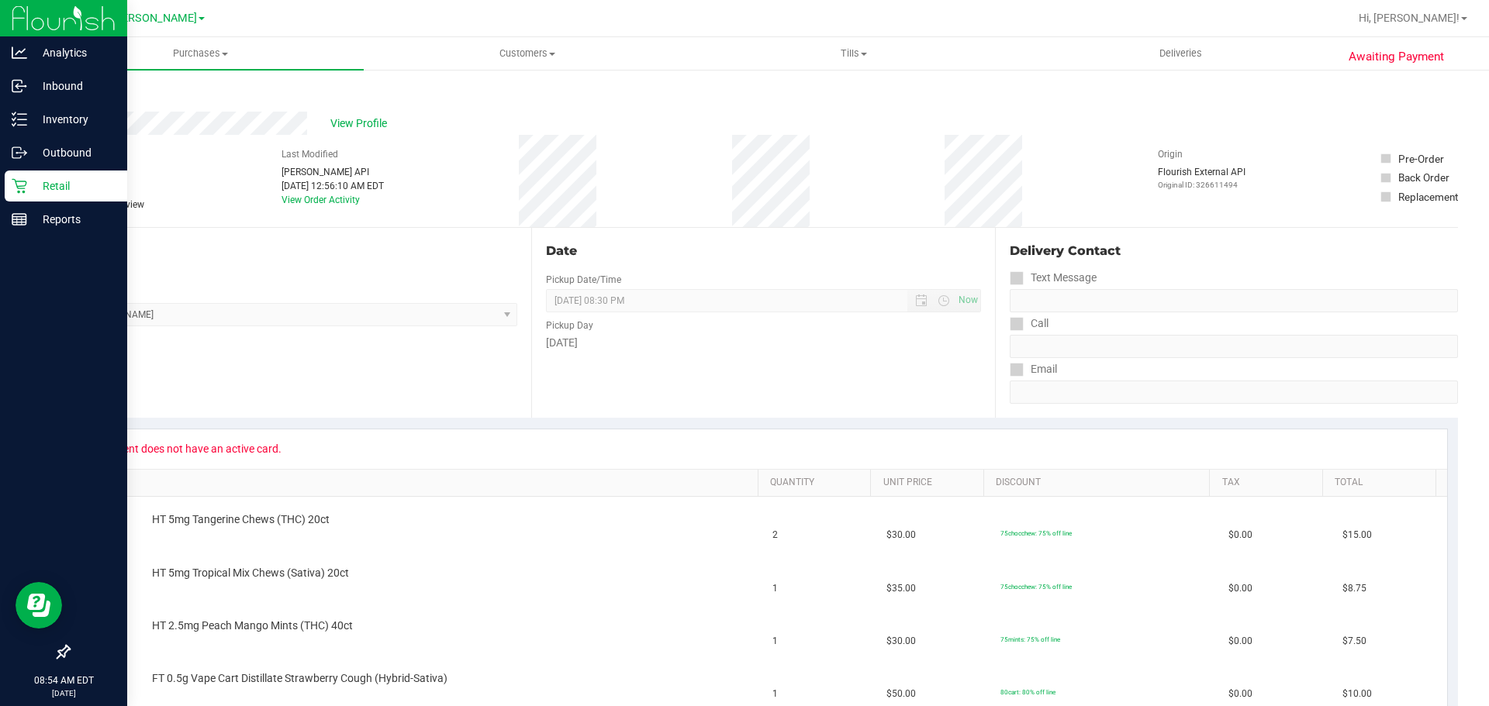
click at [24, 188] on icon at bounding box center [19, 186] width 15 height 15
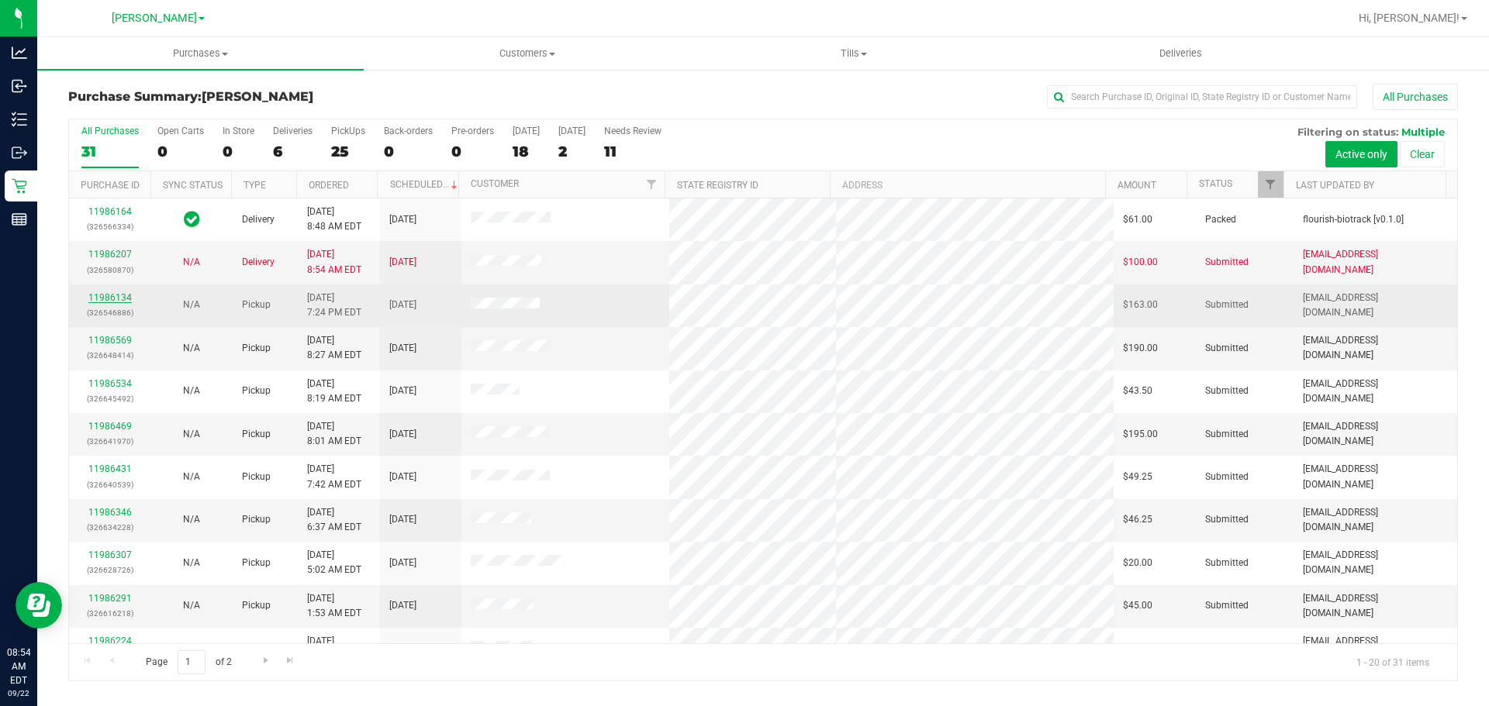
click at [122, 292] on link "11986134" at bounding box center [109, 297] width 43 height 11
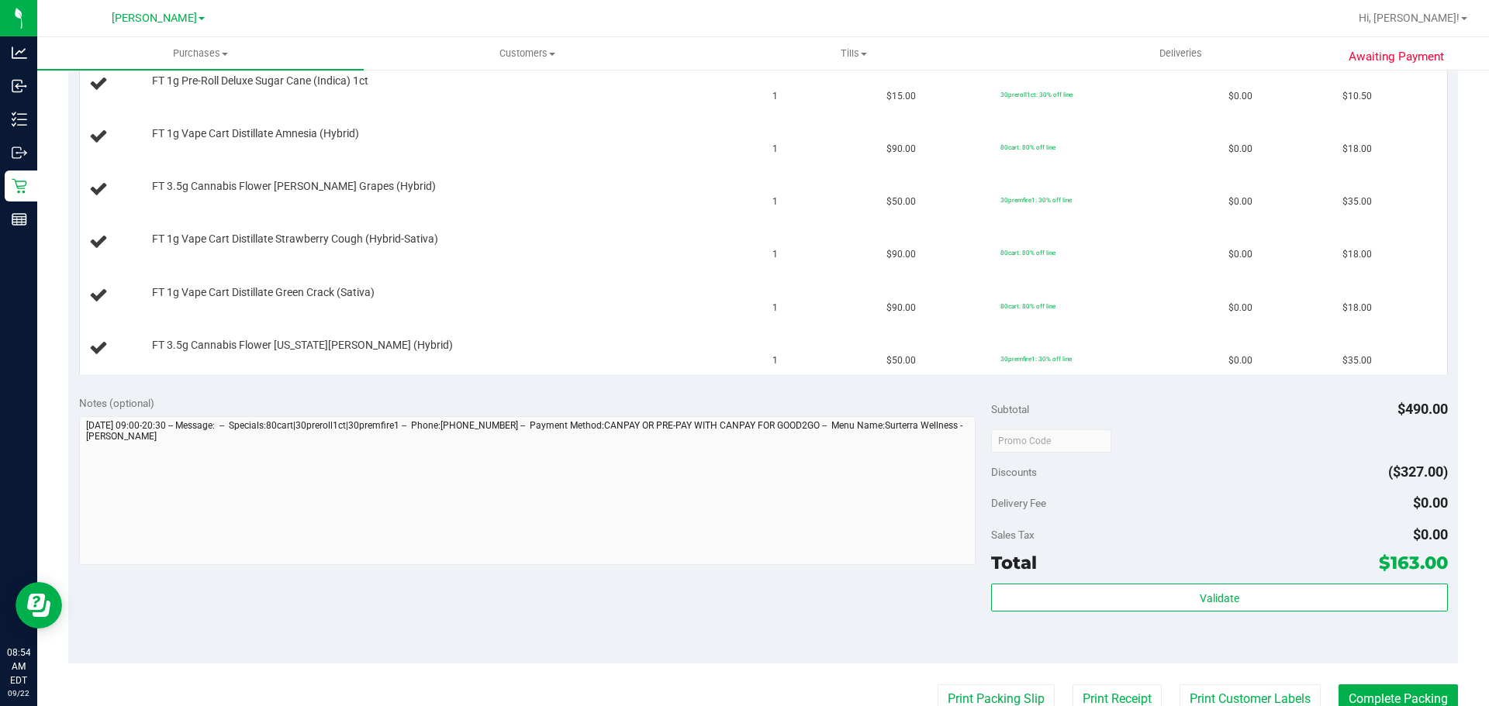
scroll to position [616, 0]
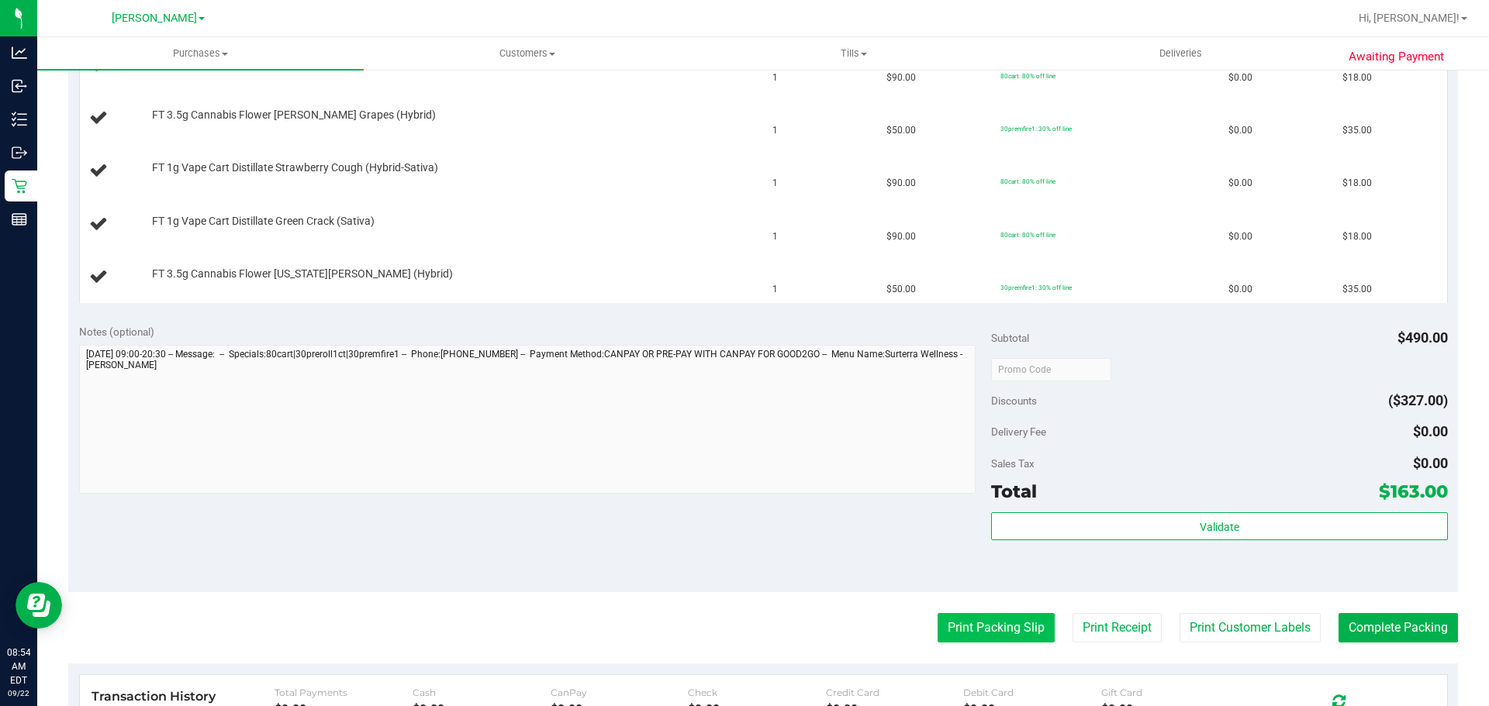
click at [979, 623] on button "Print Packing Slip" at bounding box center [995, 627] width 117 height 29
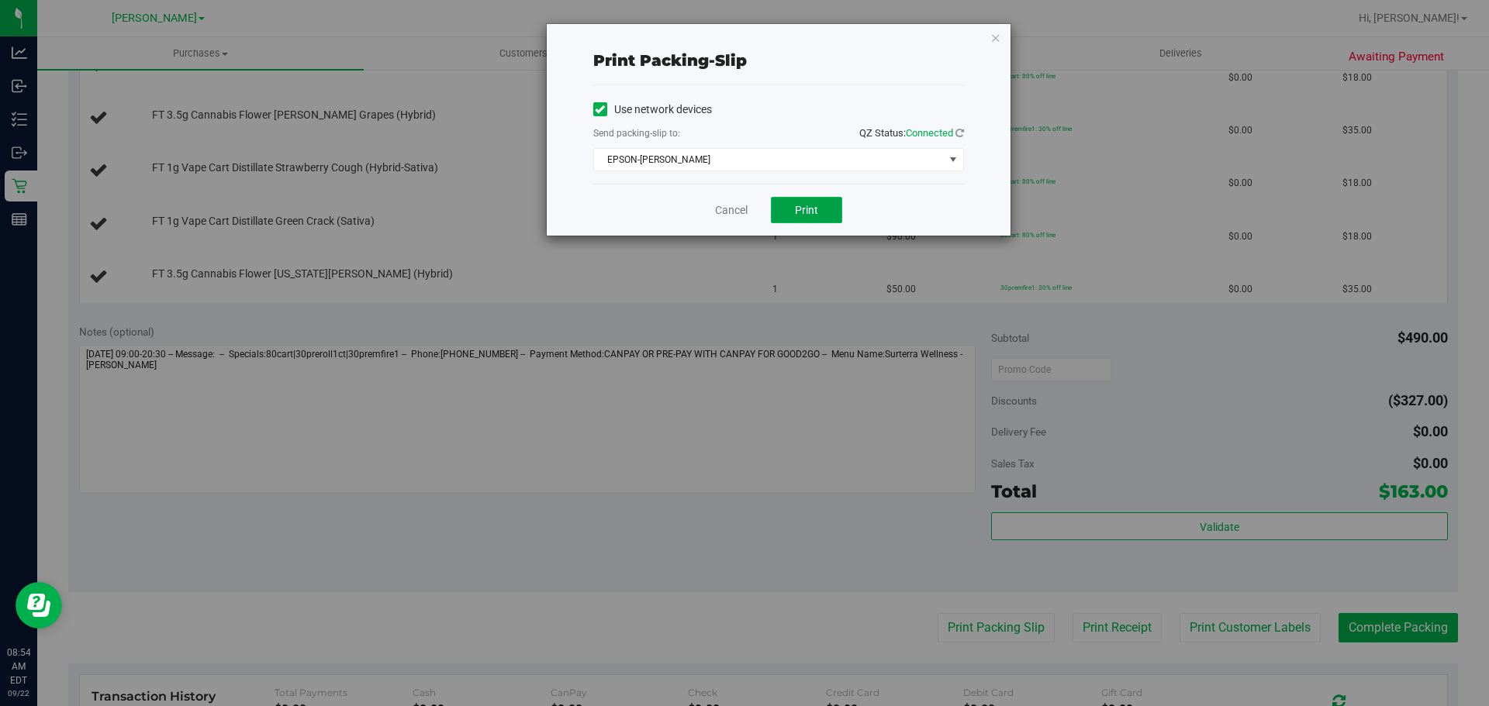
click at [809, 202] on button "Print" at bounding box center [806, 210] width 71 height 26
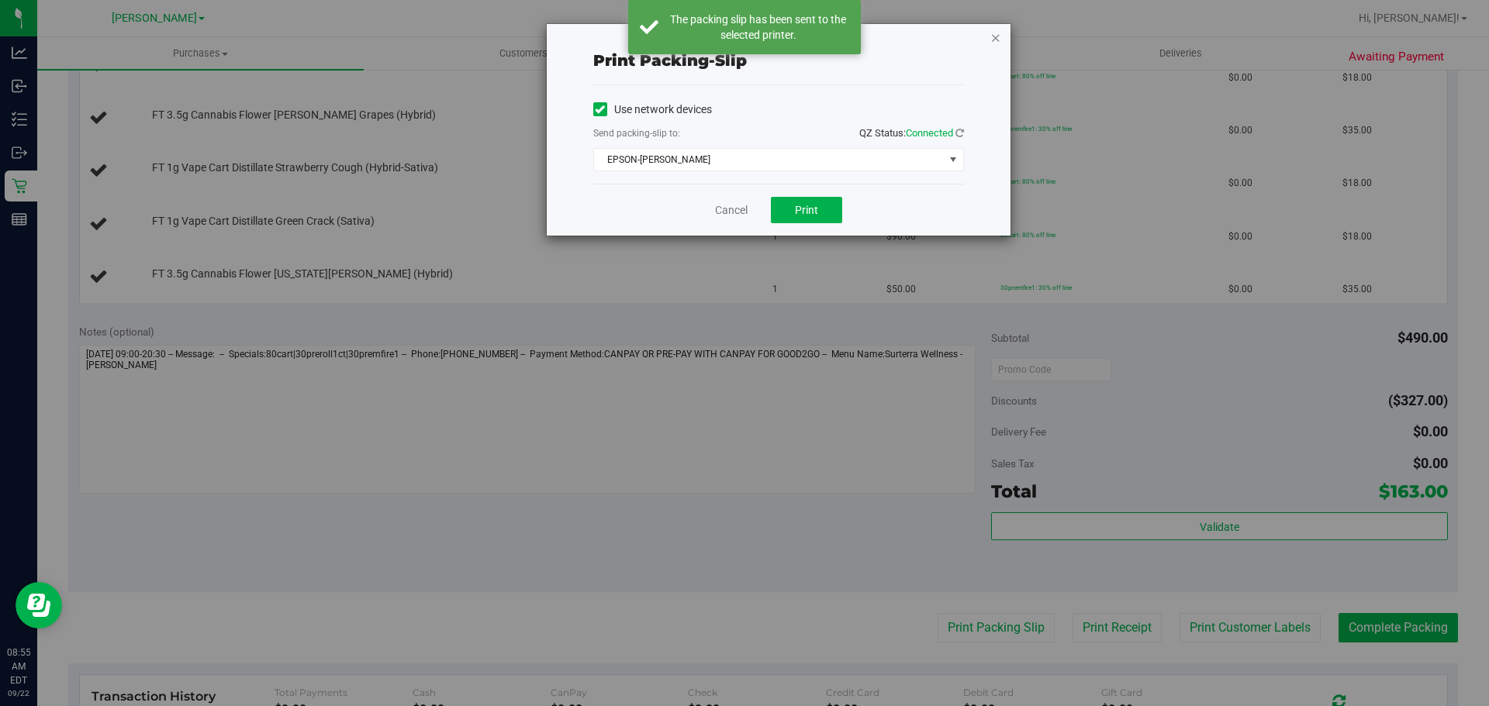
click at [994, 36] on icon "button" at bounding box center [995, 37] width 11 height 19
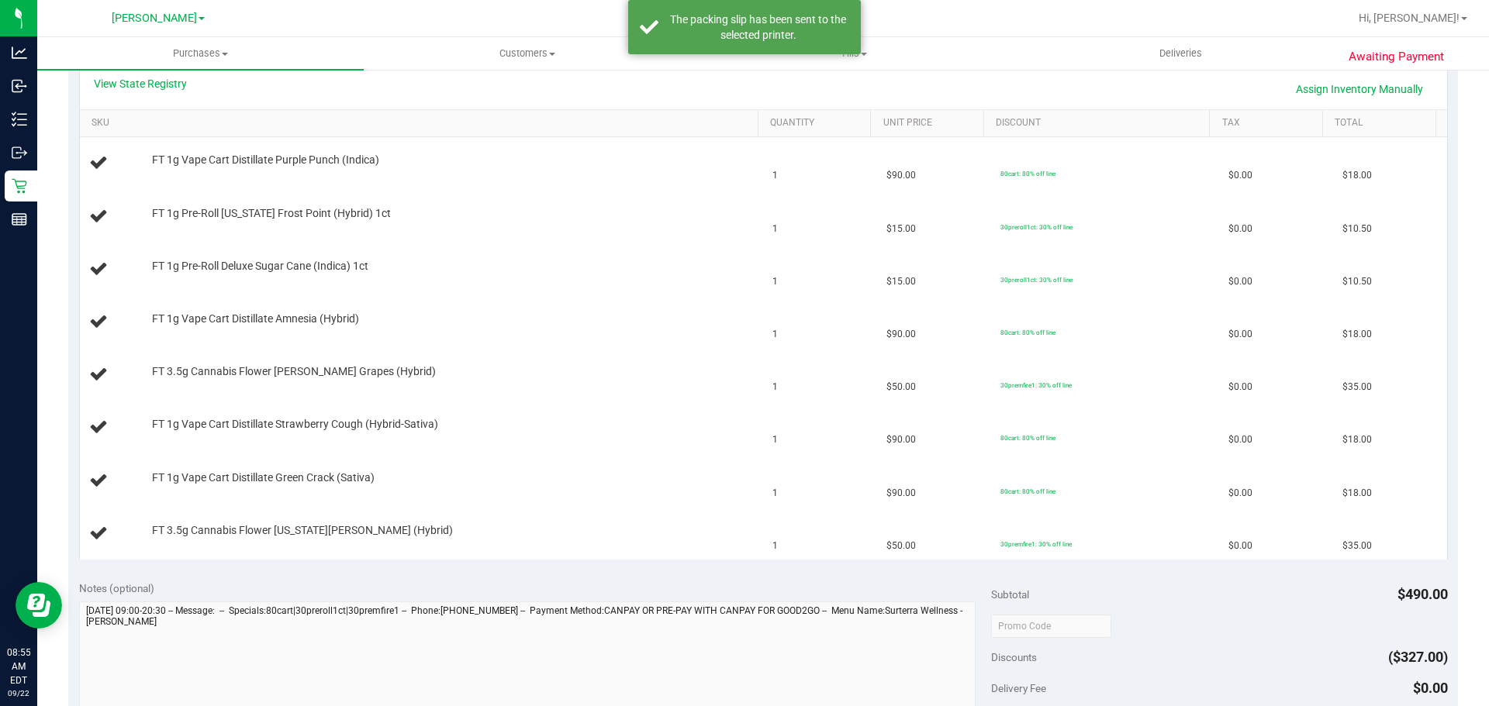
scroll to position [316, 0]
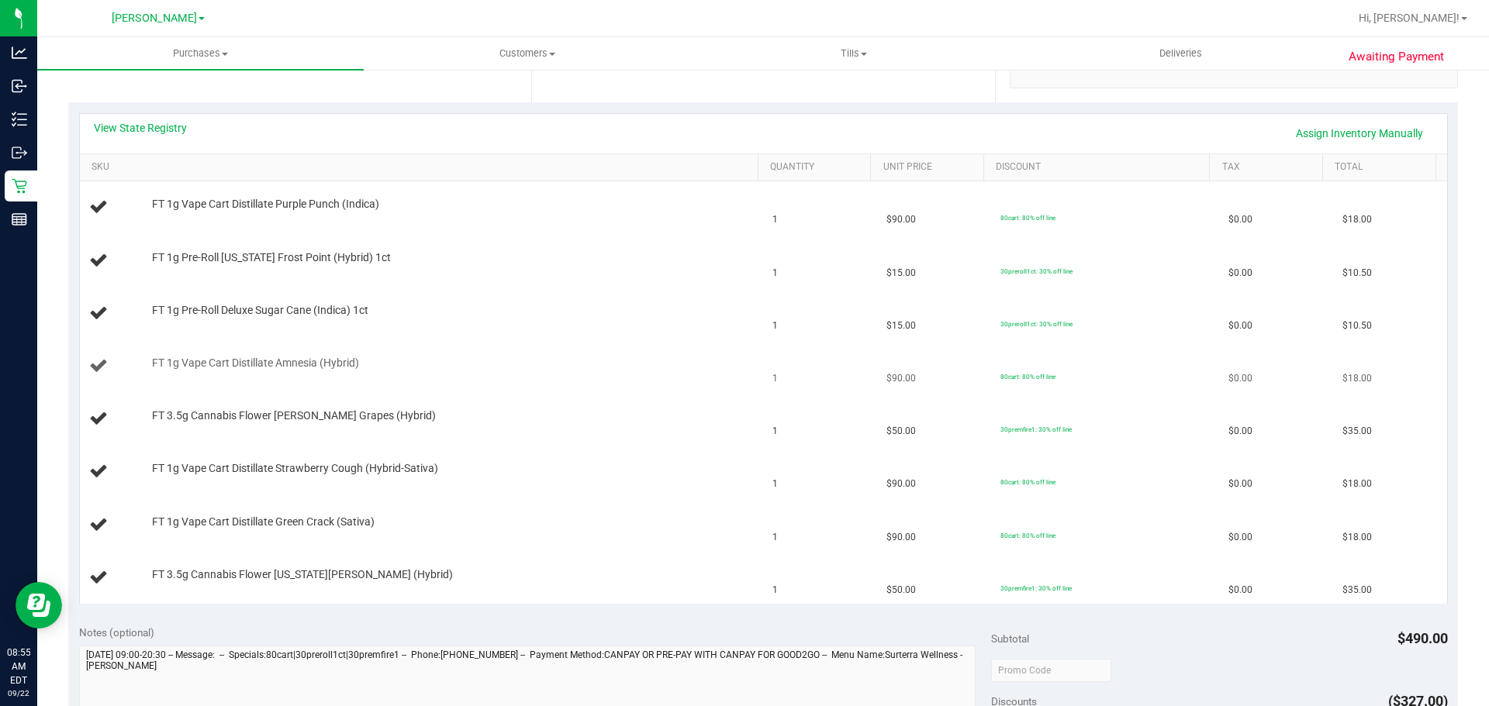
click at [462, 386] on td "FT 1g Vape Cart Distillate Amnesia (Hybrid)" at bounding box center [422, 366] width 684 height 53
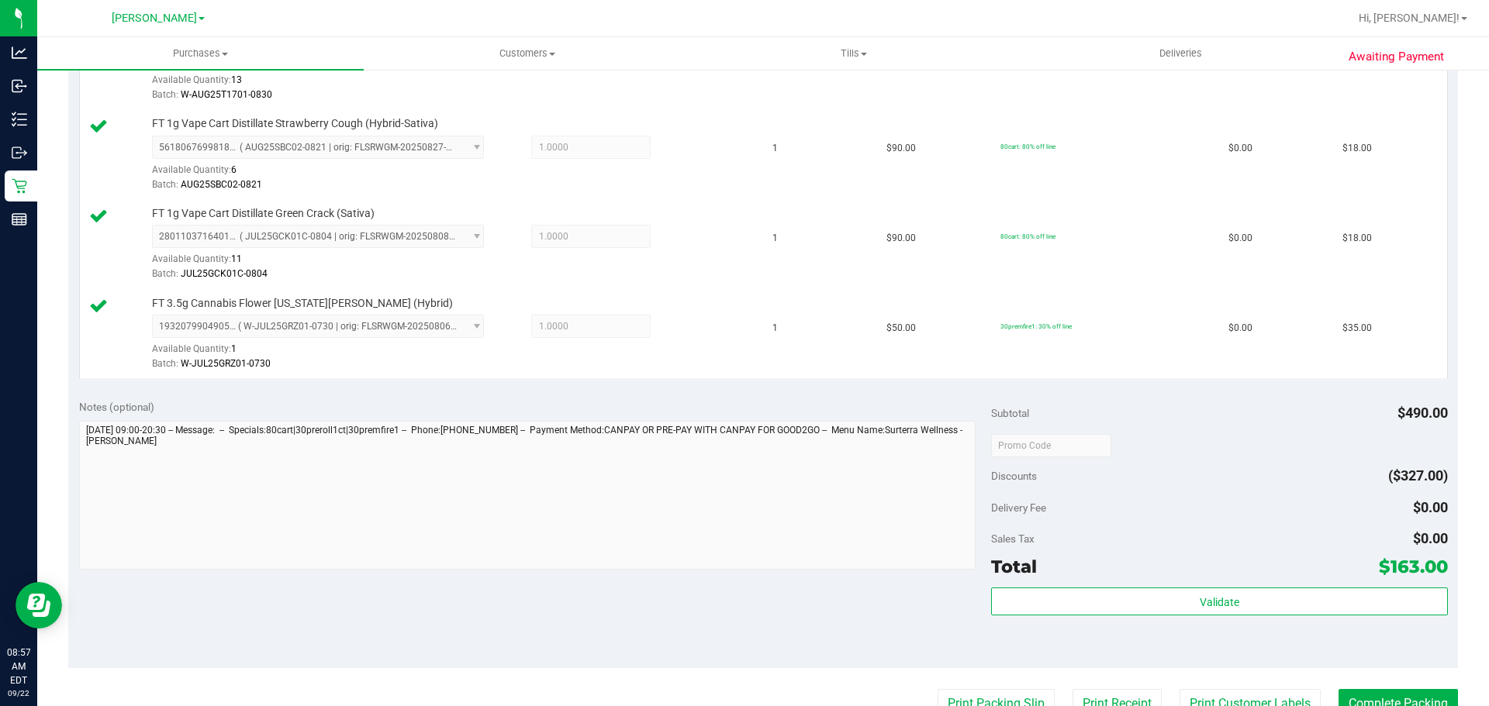
scroll to position [842, 0]
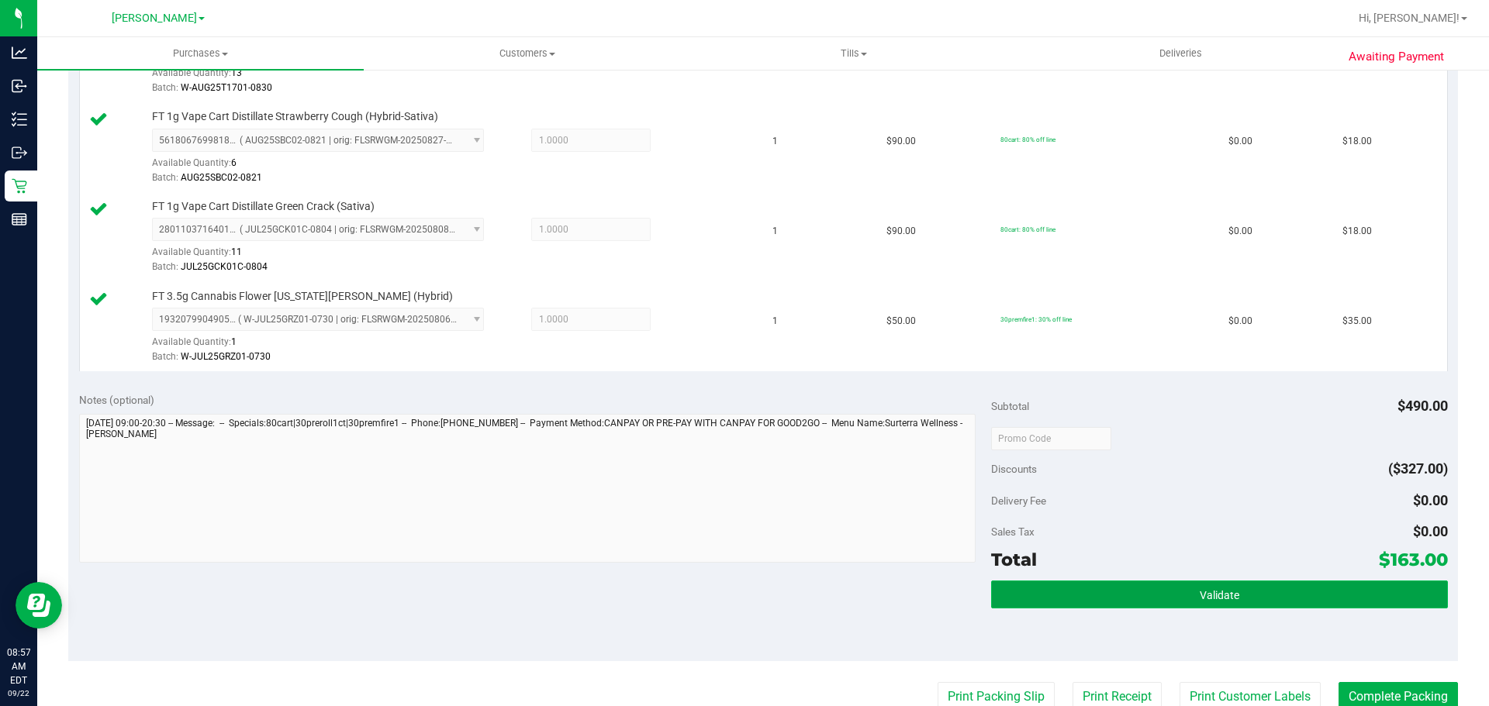
click at [1199, 594] on span "Validate" at bounding box center [1219, 595] width 40 height 12
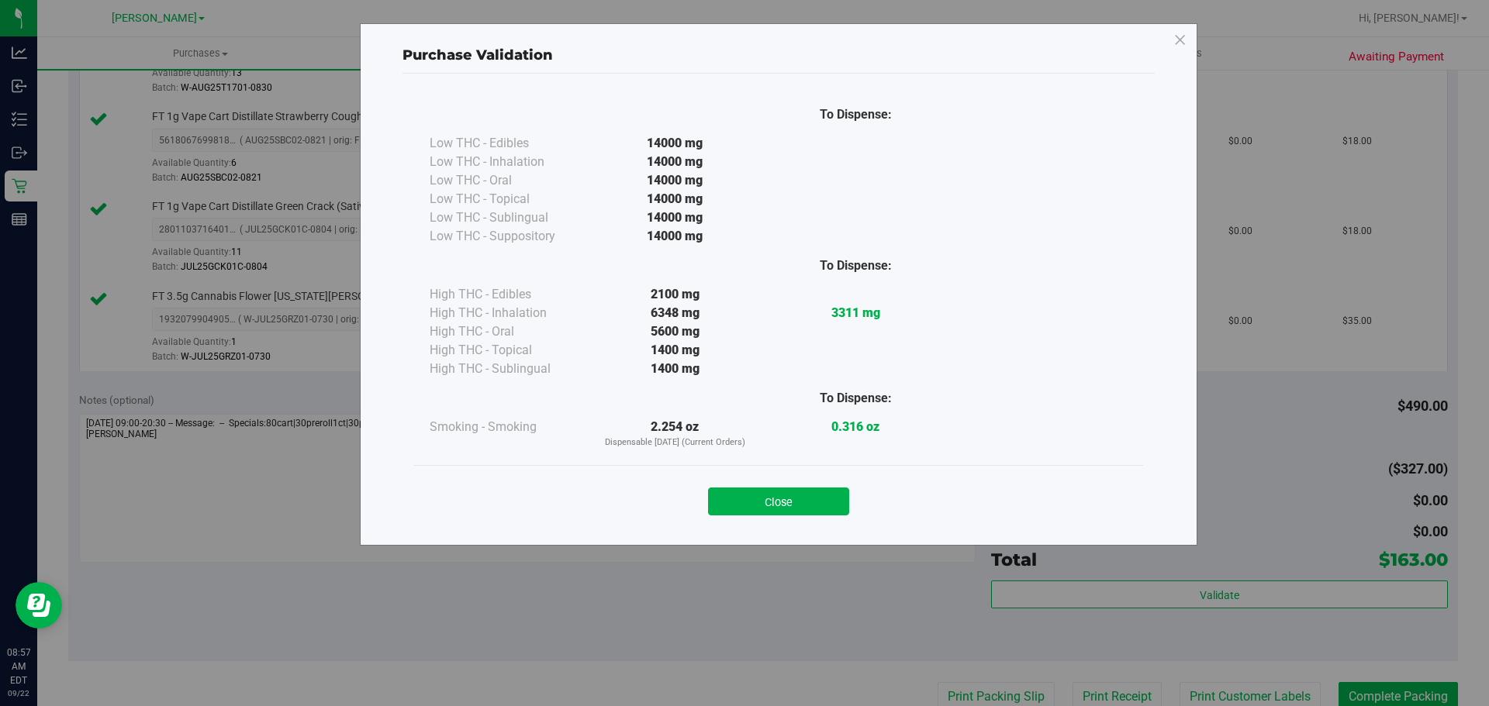
click at [853, 523] on div "Close" at bounding box center [778, 496] width 729 height 63
drag, startPoint x: 819, startPoint y: 512, endPoint x: 827, endPoint y: 510, distance: 8.7
click at [818, 511] on button "Close" at bounding box center [778, 502] width 141 height 28
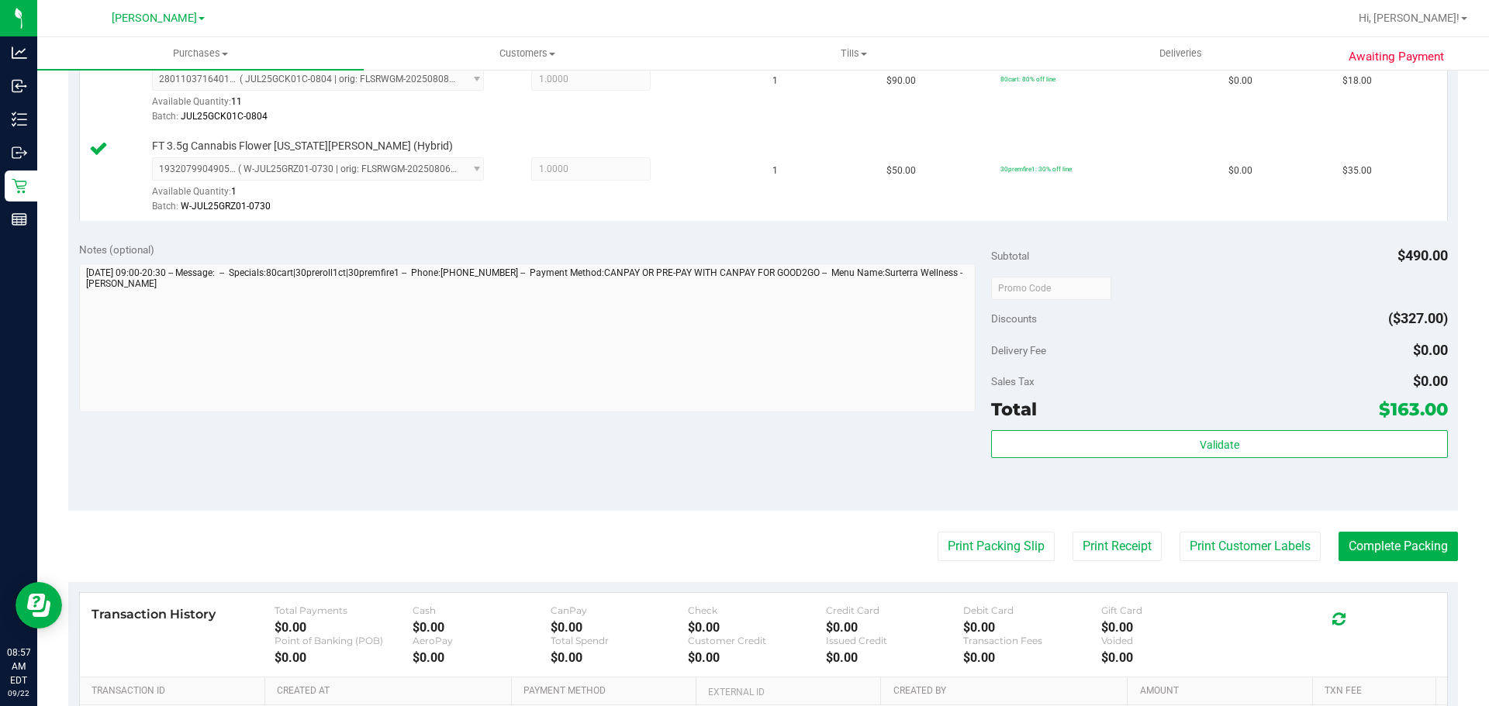
scroll to position [1044, 0]
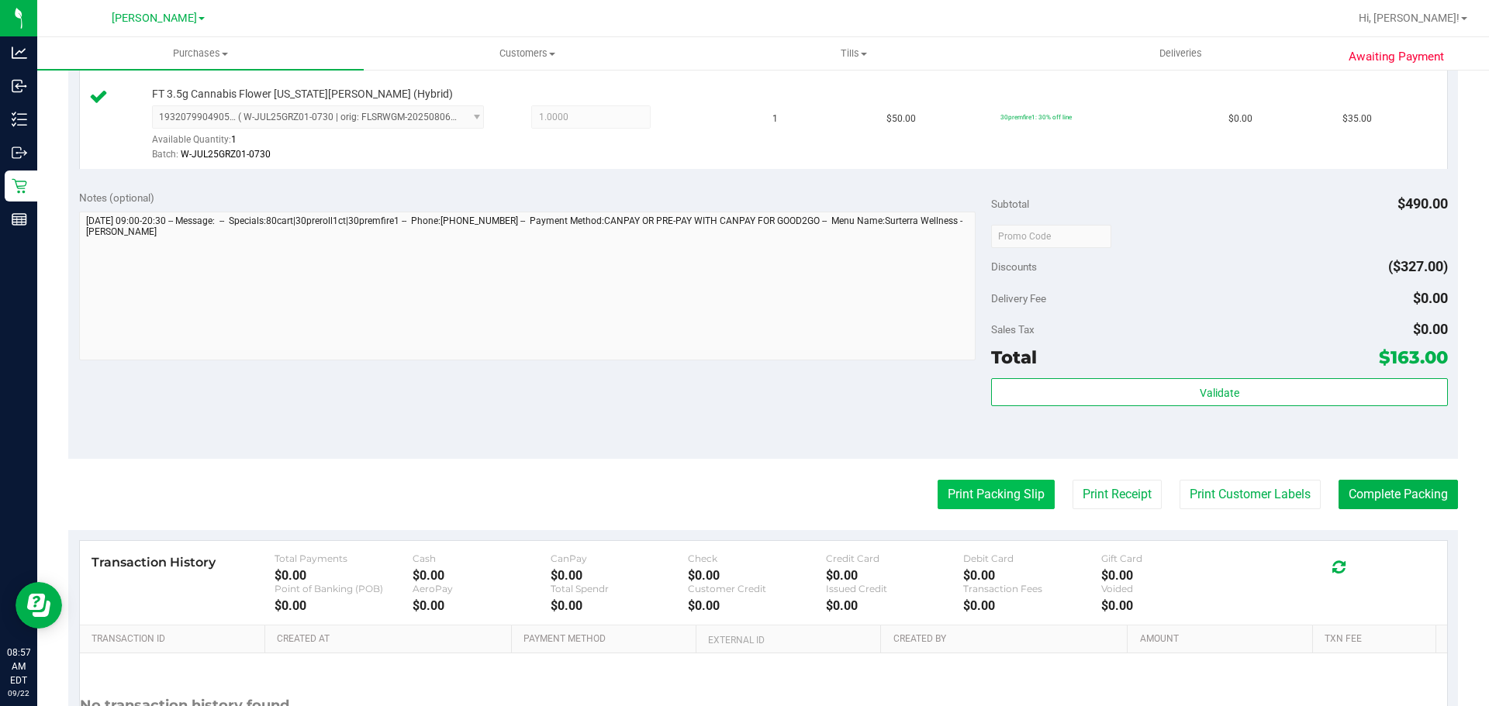
click at [942, 497] on button "Print Packing Slip" at bounding box center [995, 494] width 117 height 29
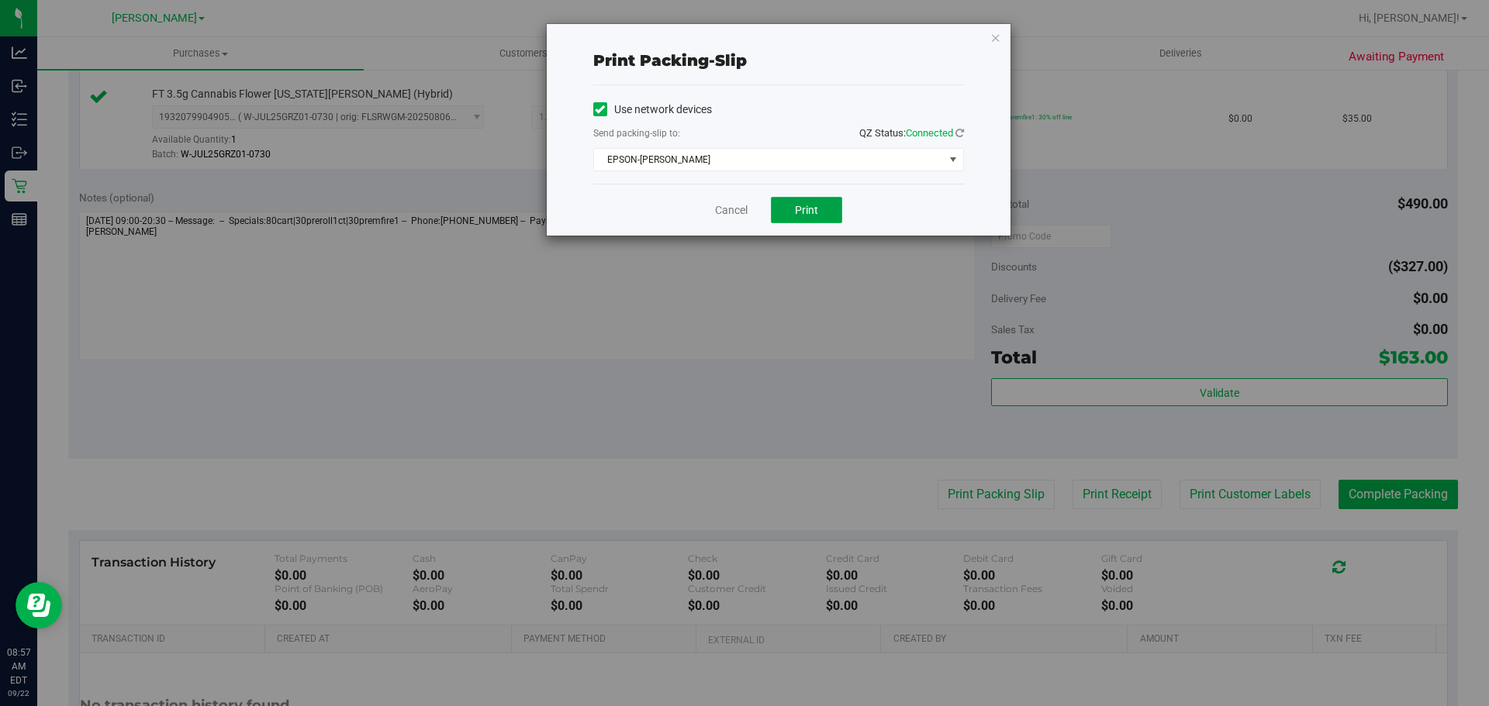
click at [812, 212] on span "Print" at bounding box center [806, 210] width 23 height 12
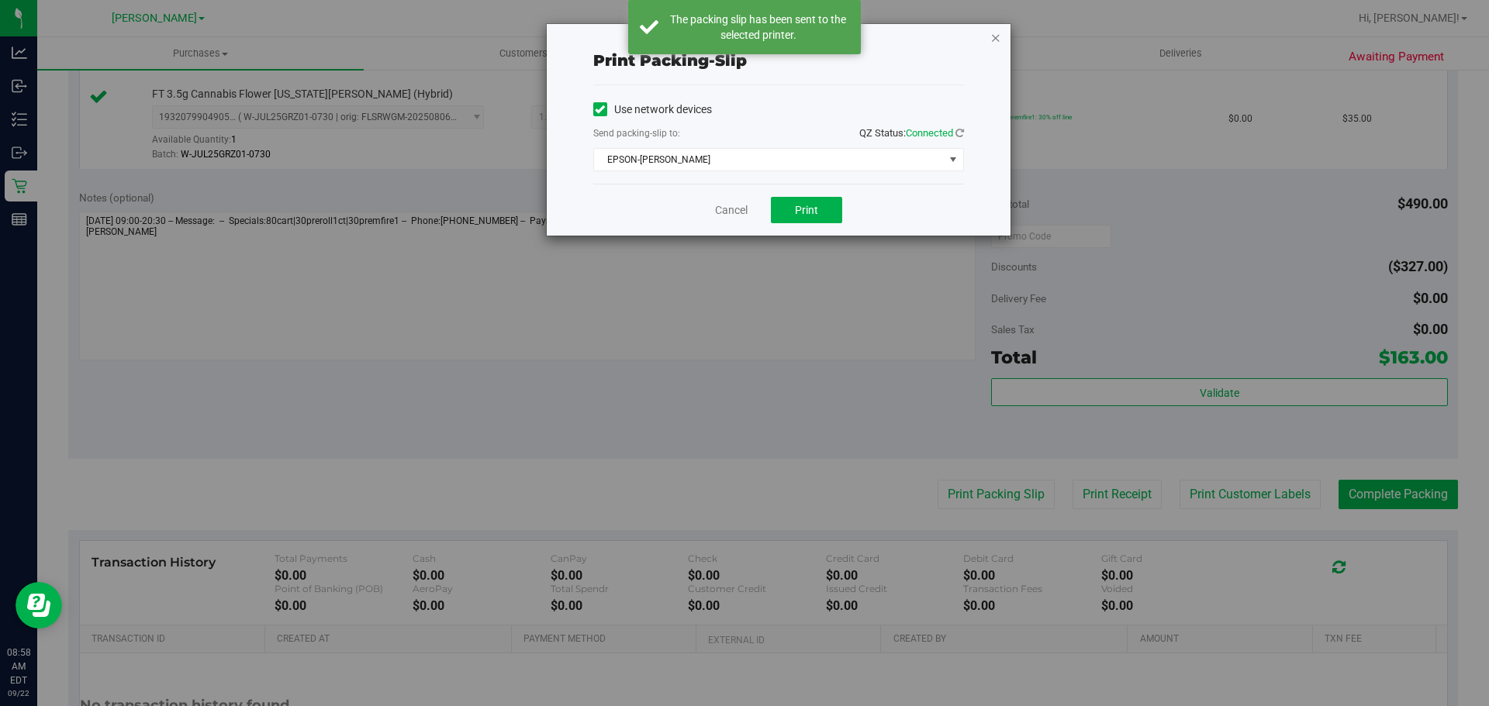
click at [990, 38] on icon "button" at bounding box center [995, 37] width 11 height 19
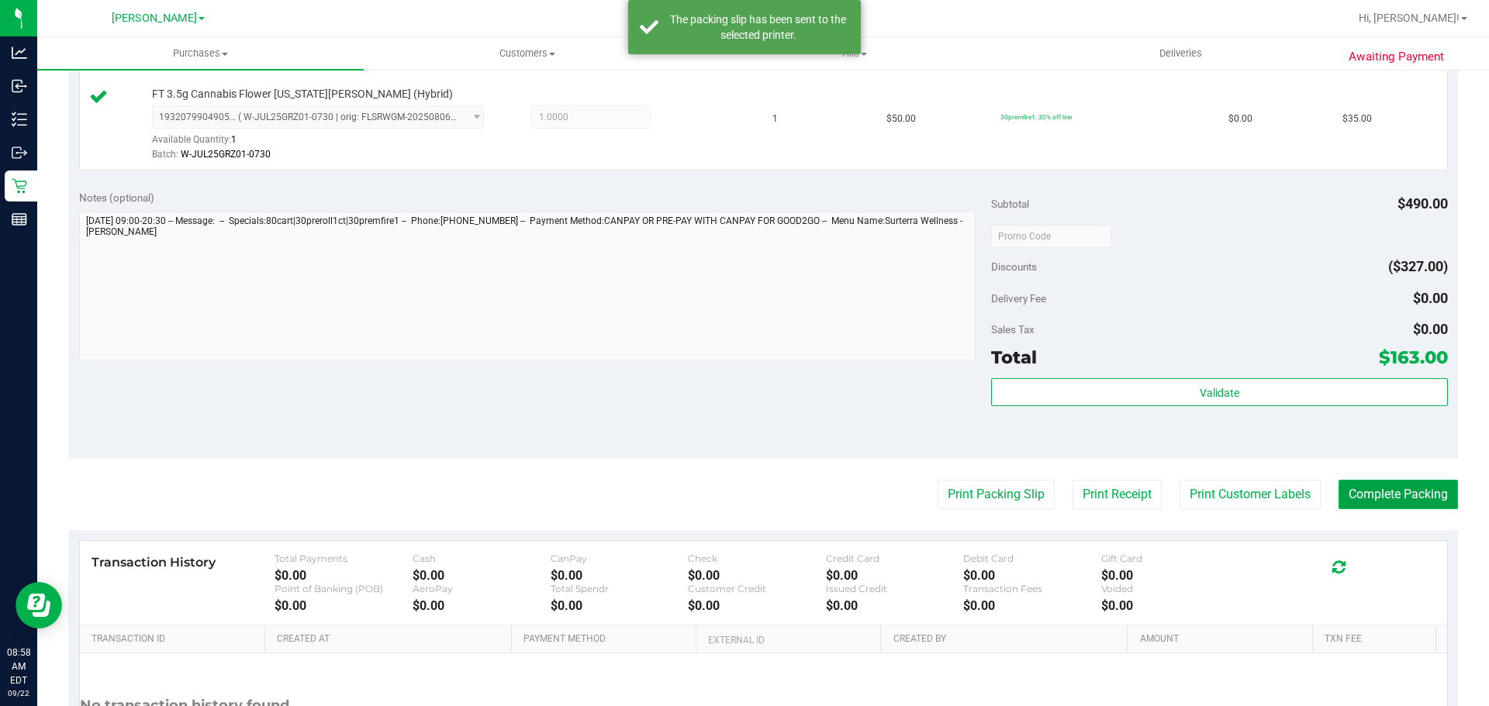
click at [1396, 500] on button "Complete Packing" at bounding box center [1397, 494] width 119 height 29
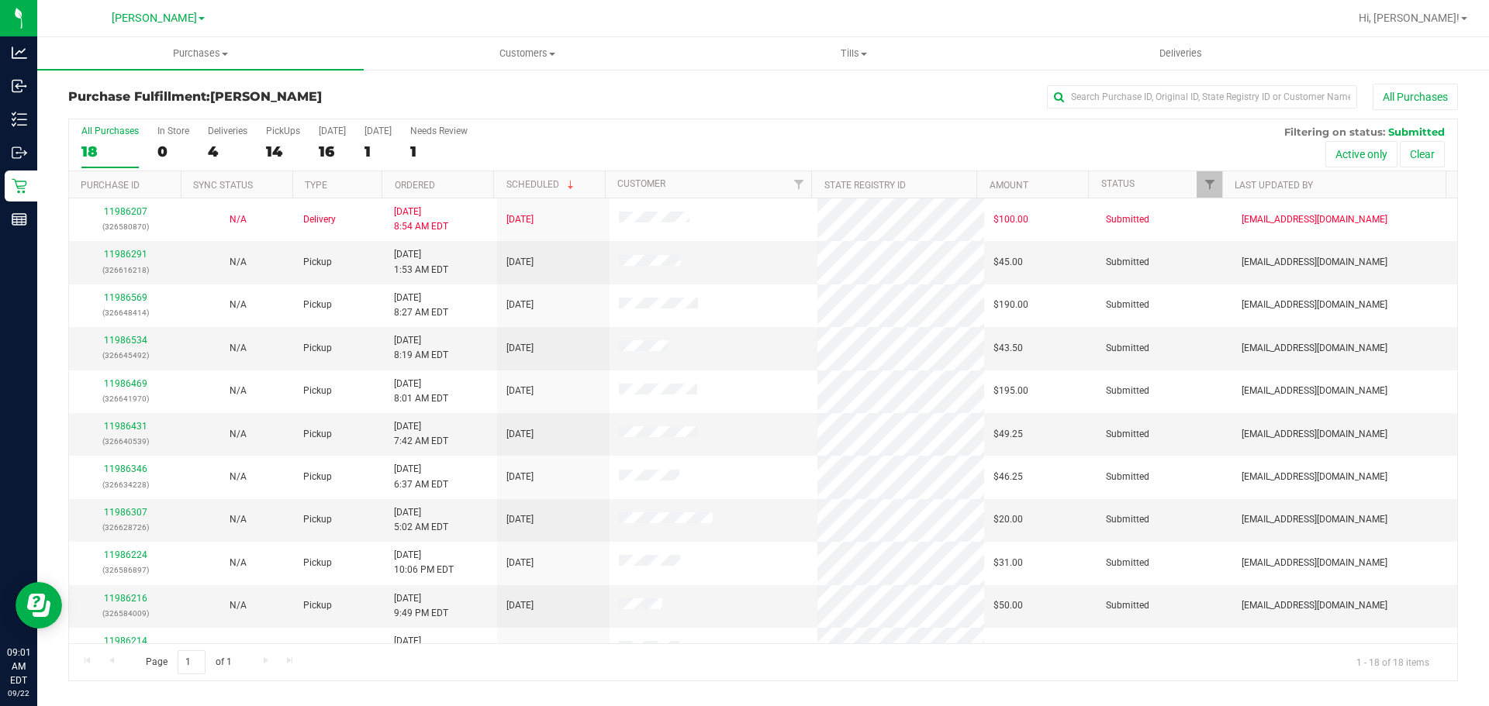
click at [570, 101] on div "All Purchases" at bounding box center [994, 97] width 927 height 26
click at [118, 257] on link "11986291" at bounding box center [125, 254] width 43 height 11
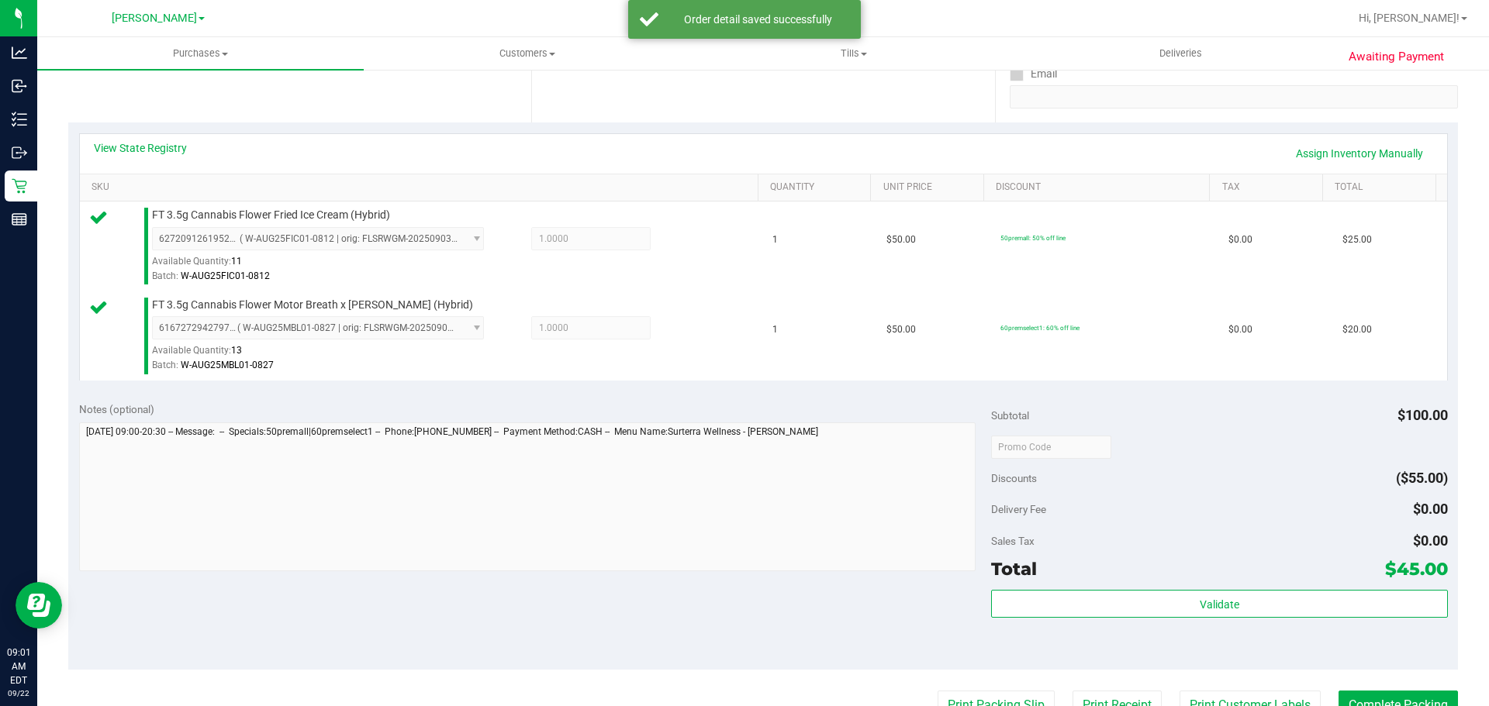
scroll to position [375, 0]
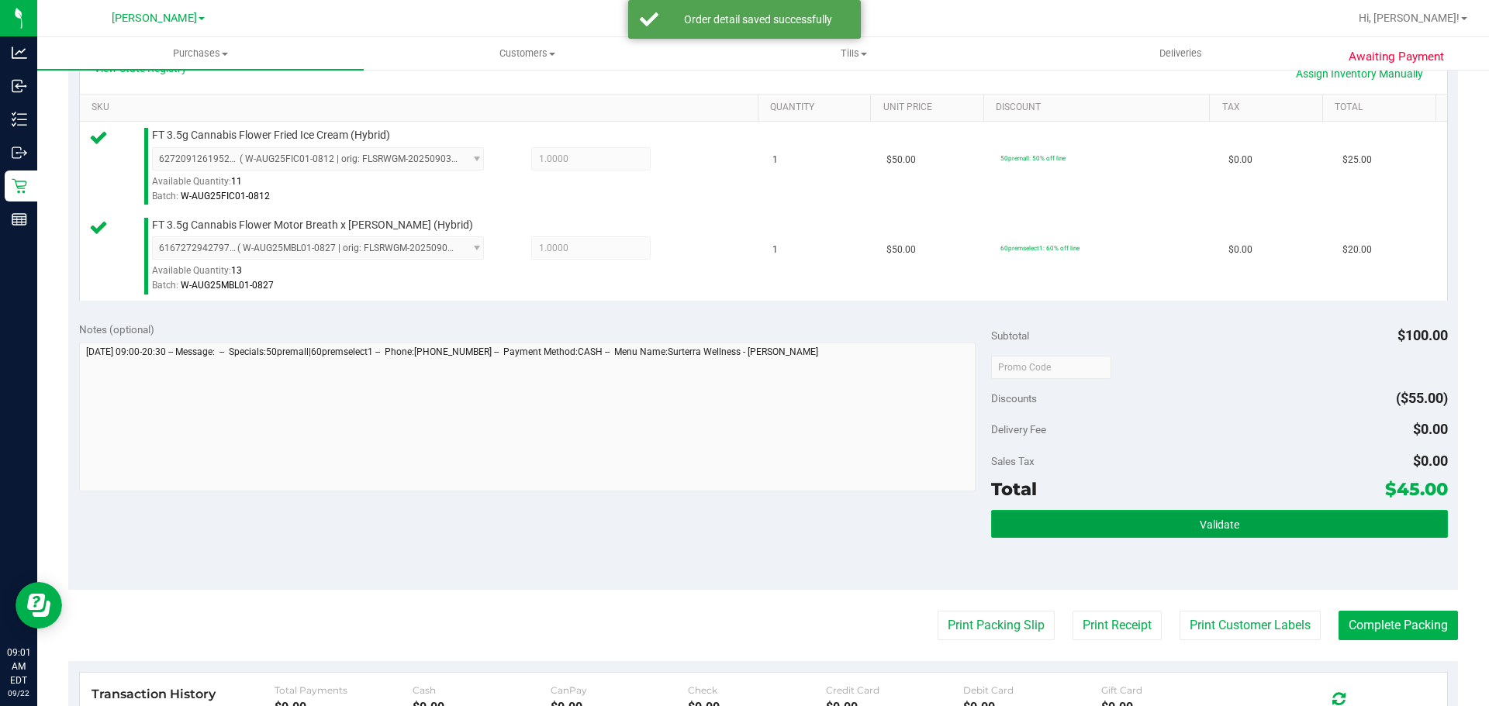
click at [1268, 514] on button "Validate" at bounding box center [1219, 524] width 456 height 28
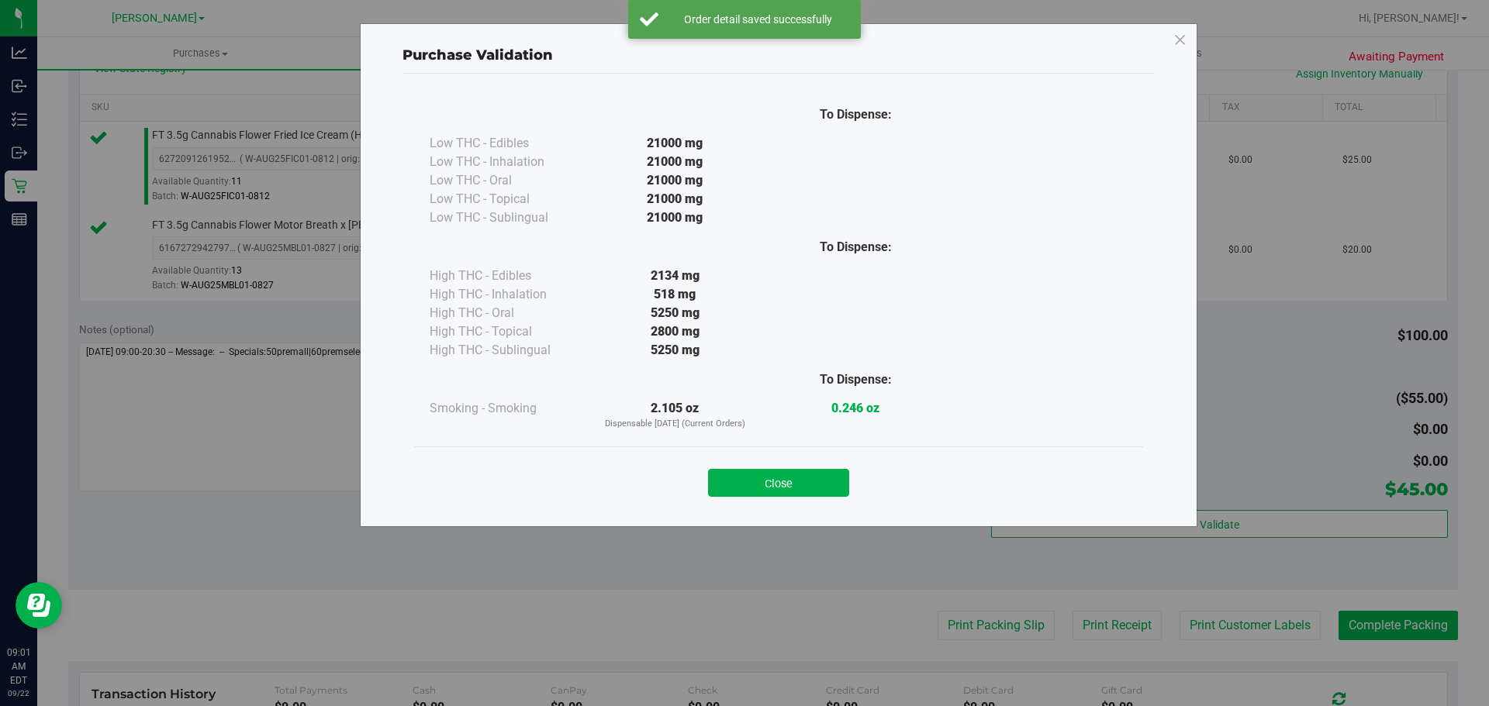
click at [830, 468] on div "Close" at bounding box center [779, 478] width 706 height 39
click at [824, 485] on button "Close" at bounding box center [778, 483] width 141 height 28
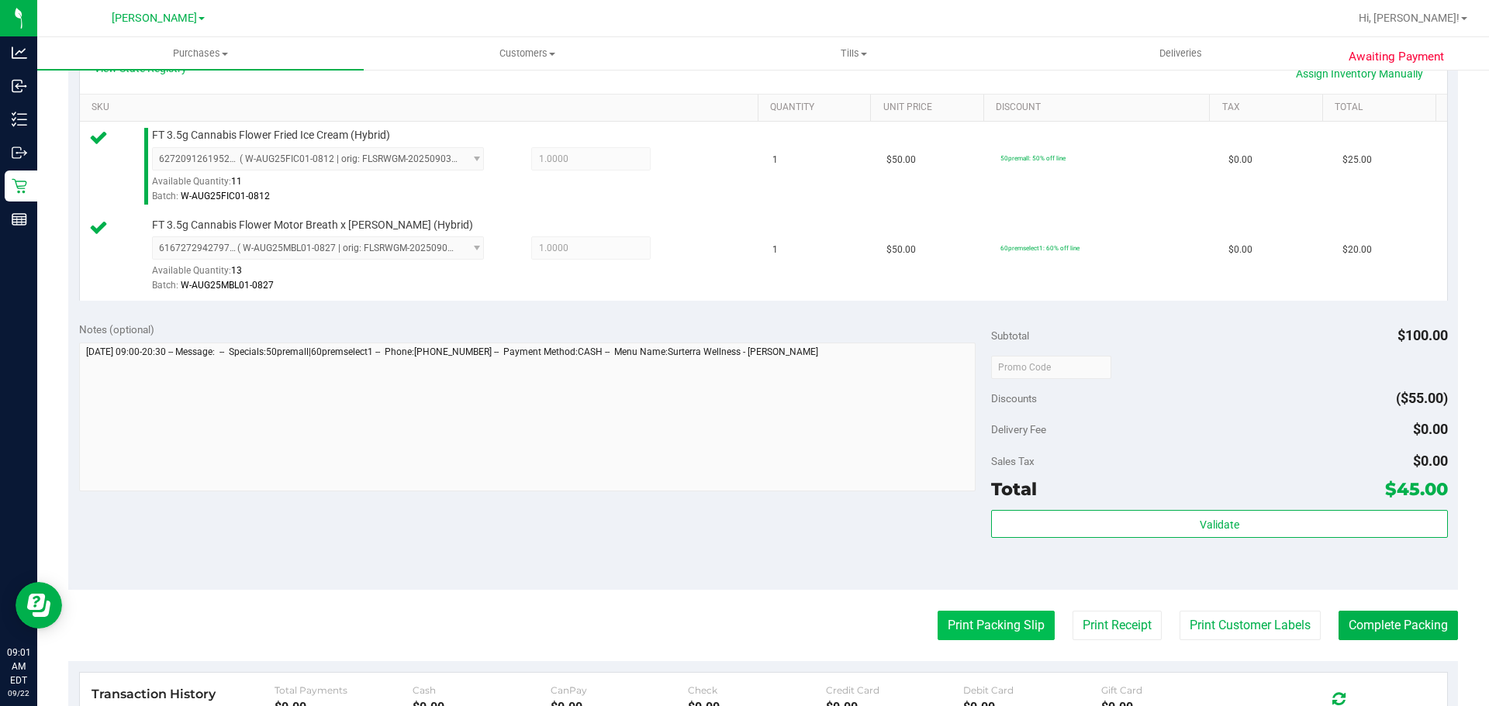
click at [964, 628] on button "Print Packing Slip" at bounding box center [995, 625] width 117 height 29
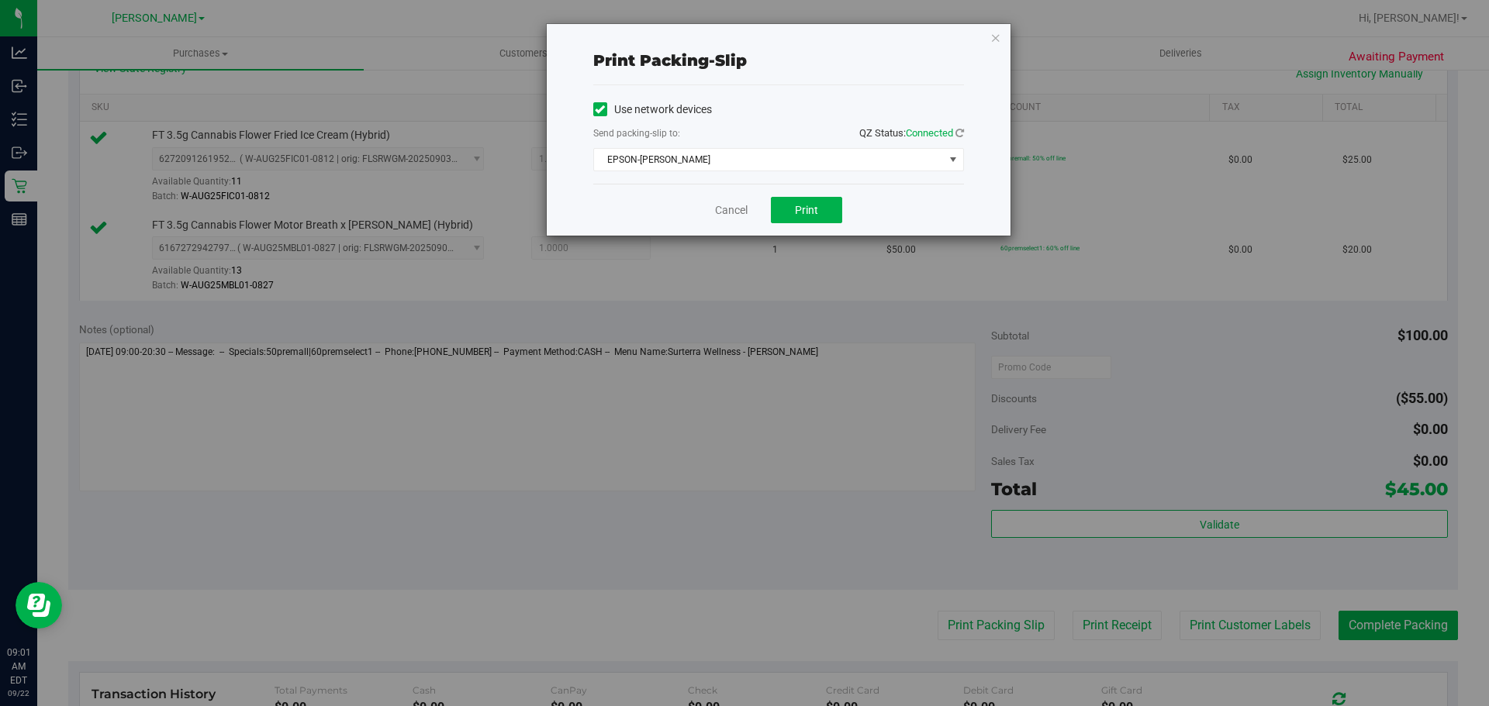
click at [801, 196] on div "Cancel Print" at bounding box center [778, 210] width 371 height 52
click at [802, 211] on span "Print" at bounding box center [806, 210] width 23 height 12
click at [992, 36] on icon "button" at bounding box center [995, 37] width 11 height 19
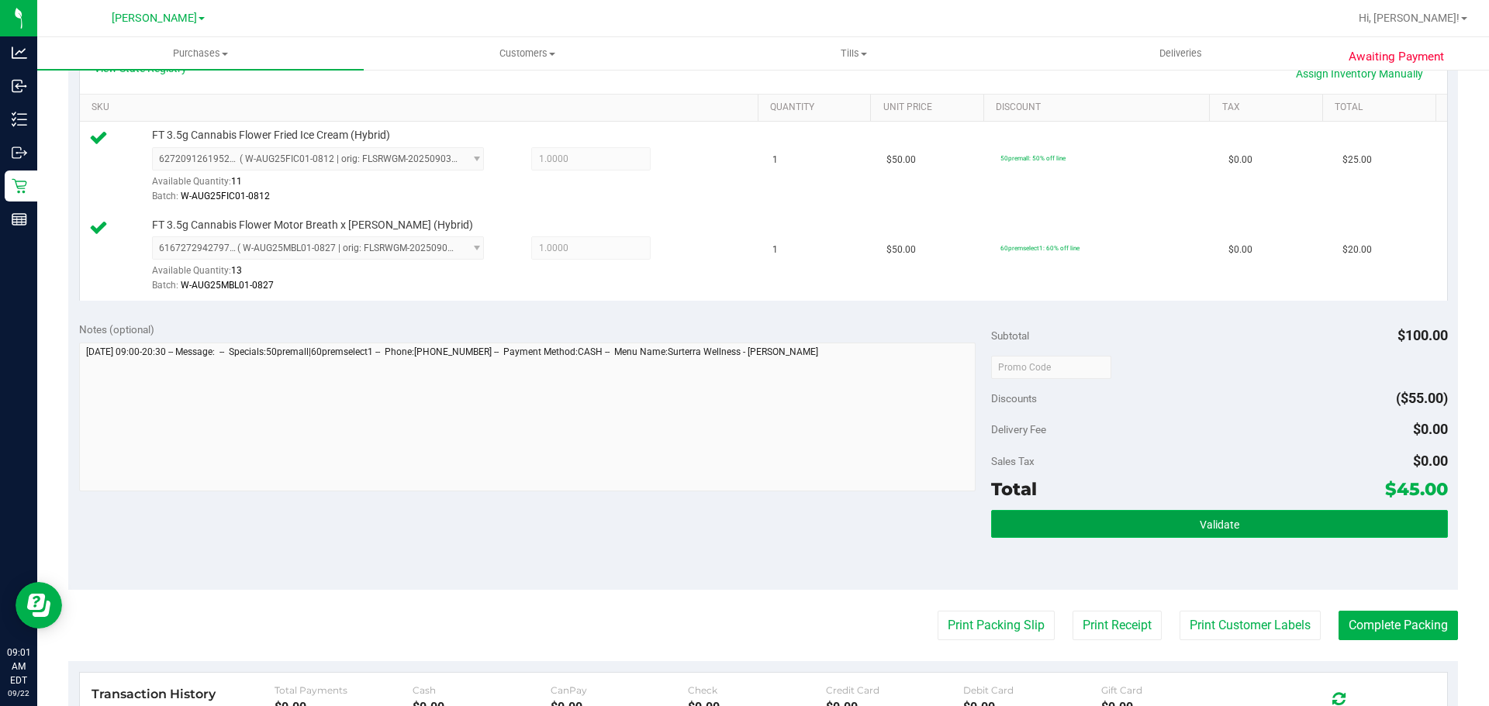
click at [1084, 513] on button "Validate" at bounding box center [1219, 524] width 456 height 28
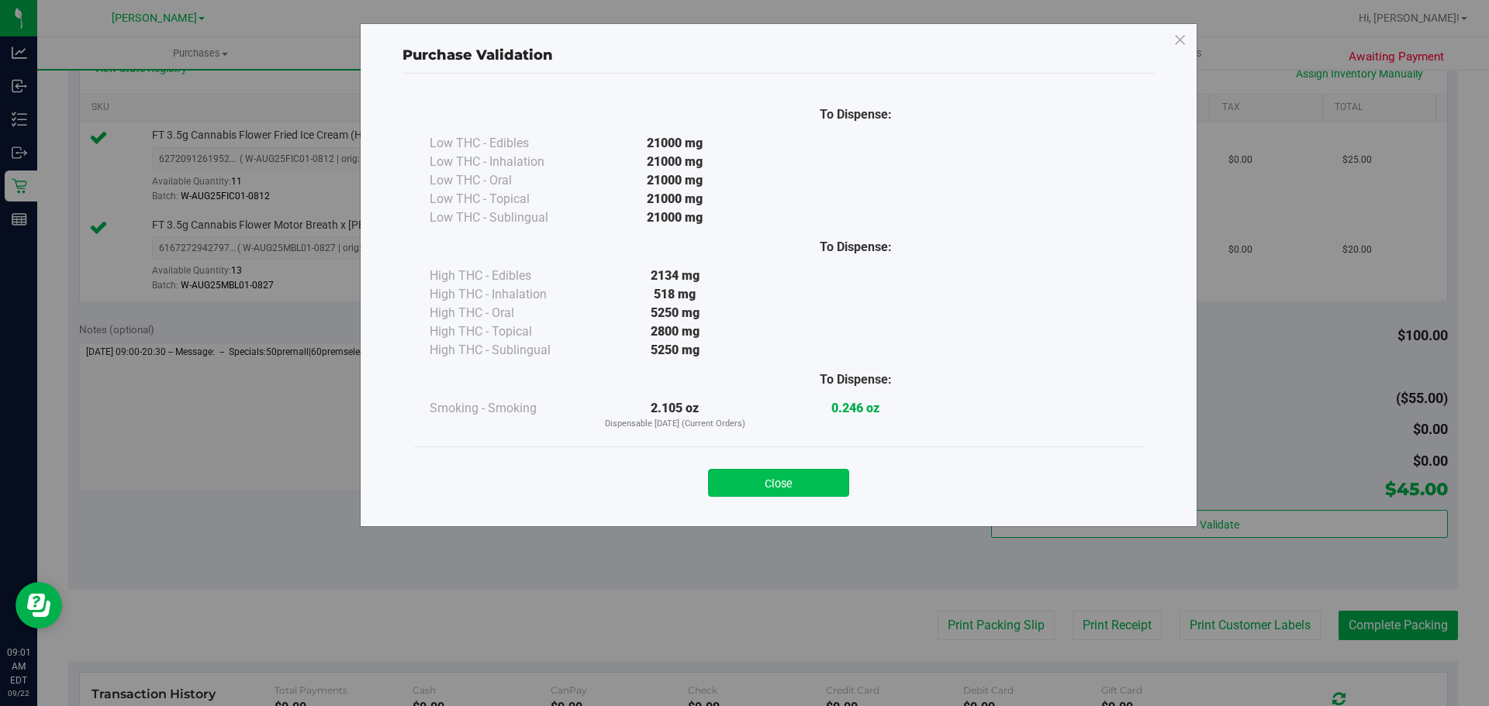
click at [796, 494] on button "Close" at bounding box center [778, 483] width 141 height 28
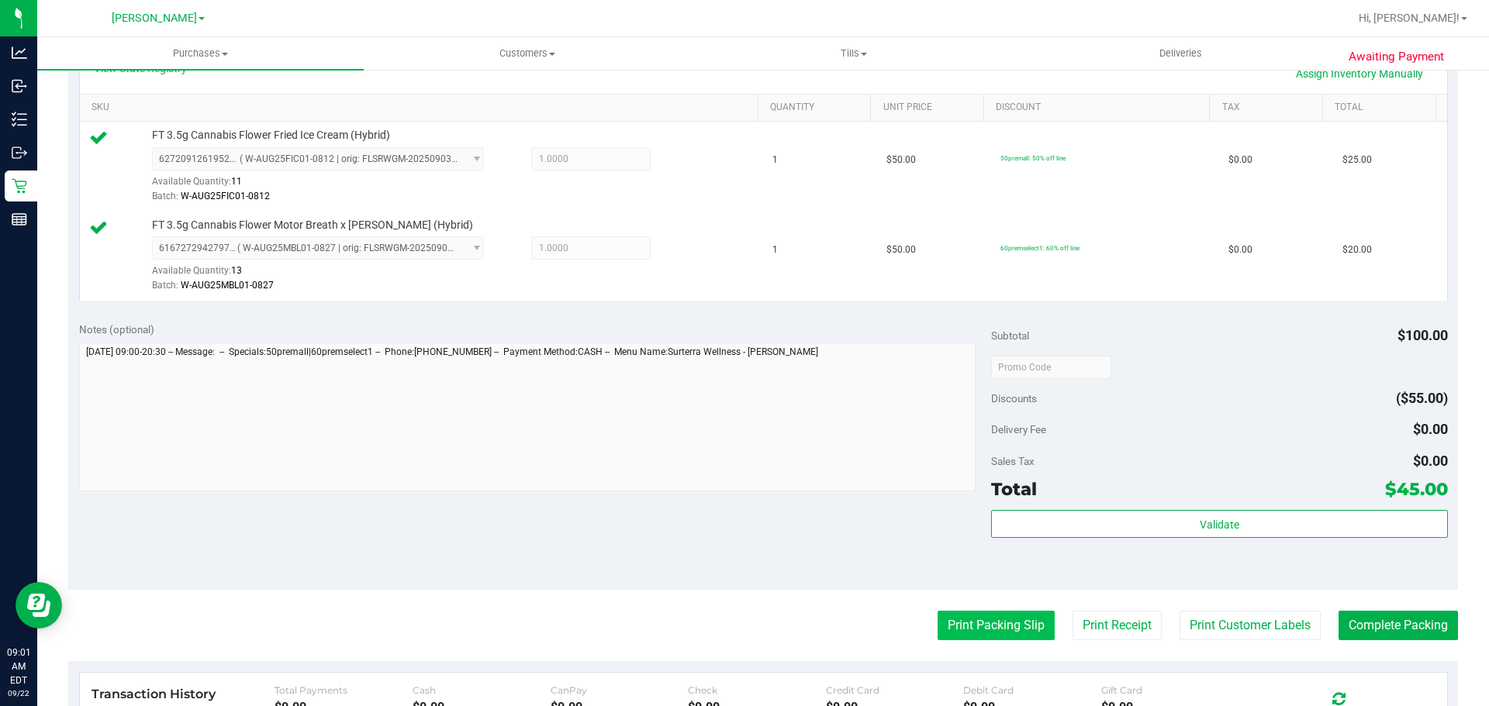
click at [996, 612] on button "Print Packing Slip" at bounding box center [995, 625] width 117 height 29
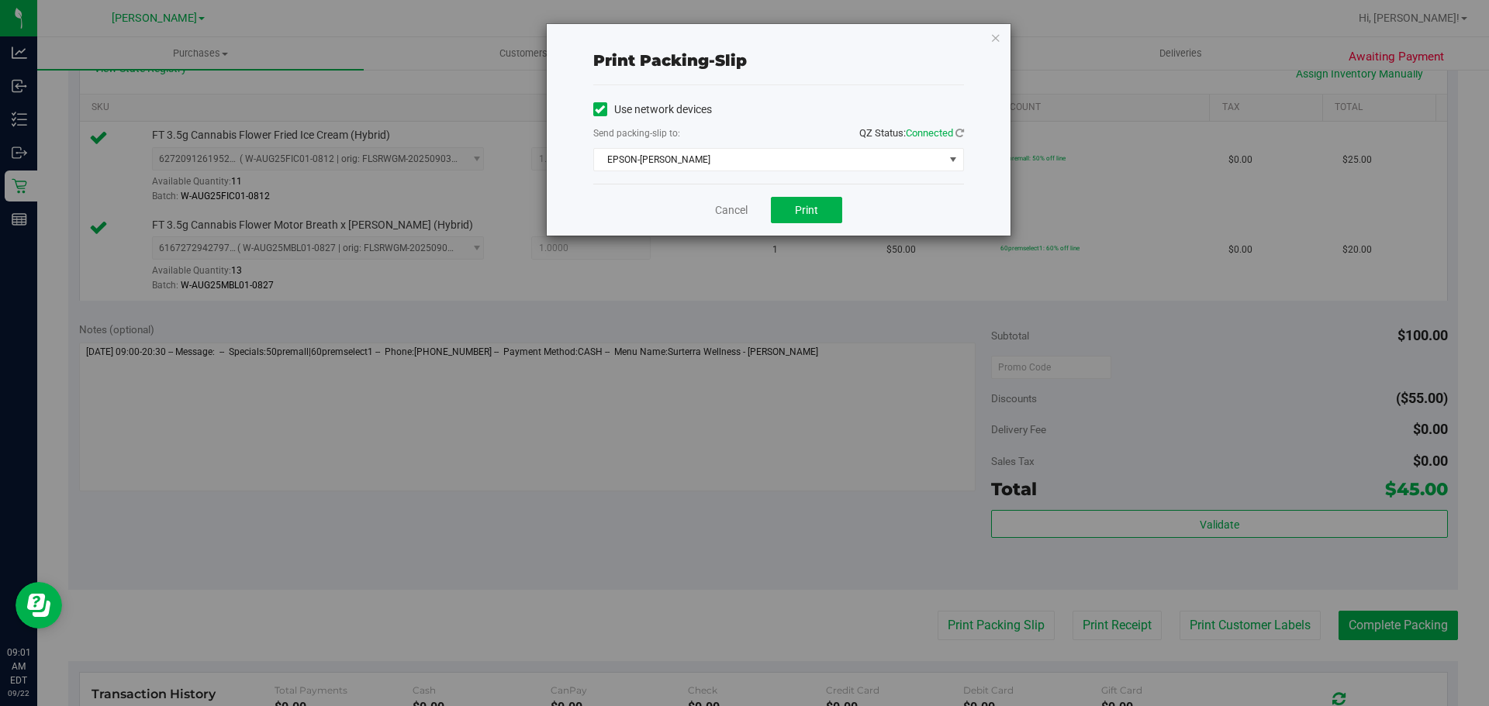
click at [1016, 45] on div "Print packing-slip Use network devices Send packing-slip to: QZ Status: Connect…" at bounding box center [750, 353] width 1500 height 706
click at [995, 45] on icon "button" at bounding box center [995, 37] width 11 height 19
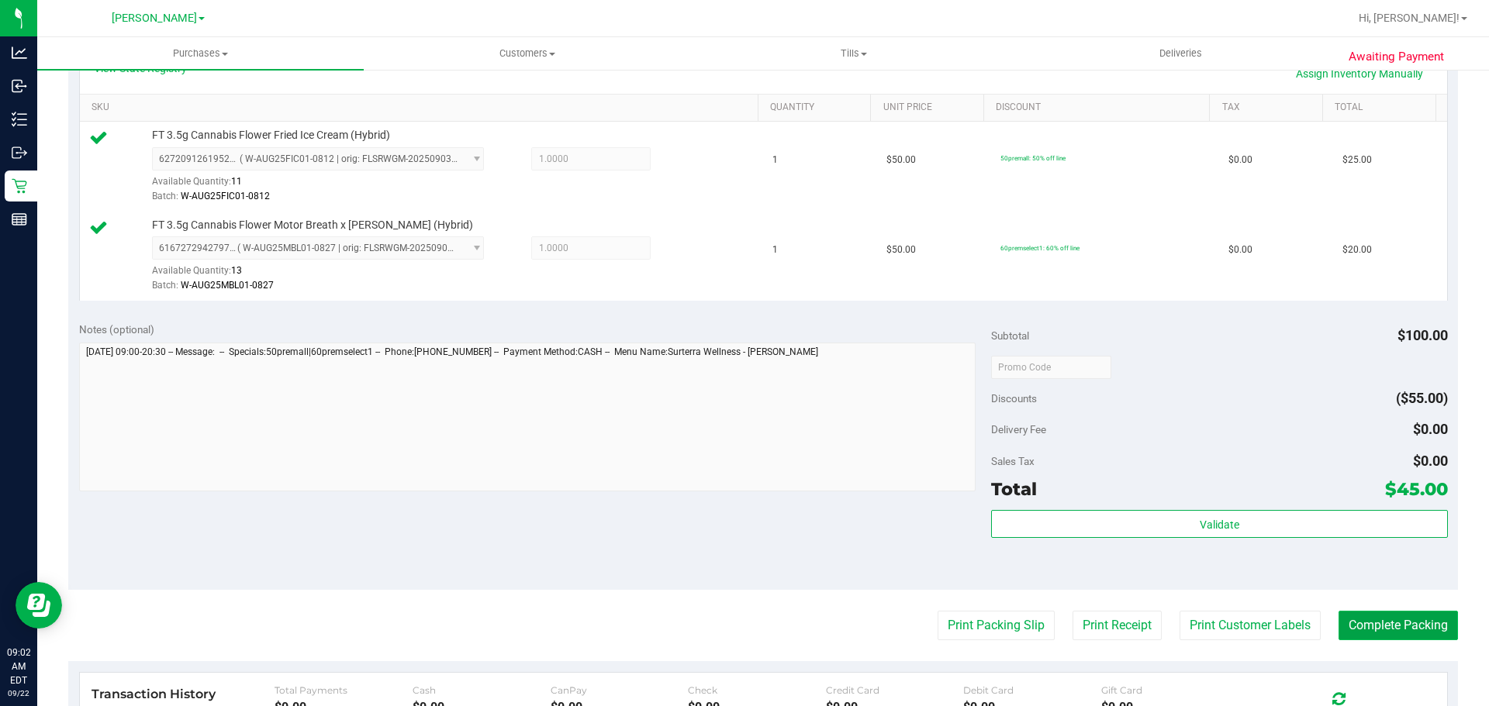
click at [1383, 633] on button "Complete Packing" at bounding box center [1397, 625] width 119 height 29
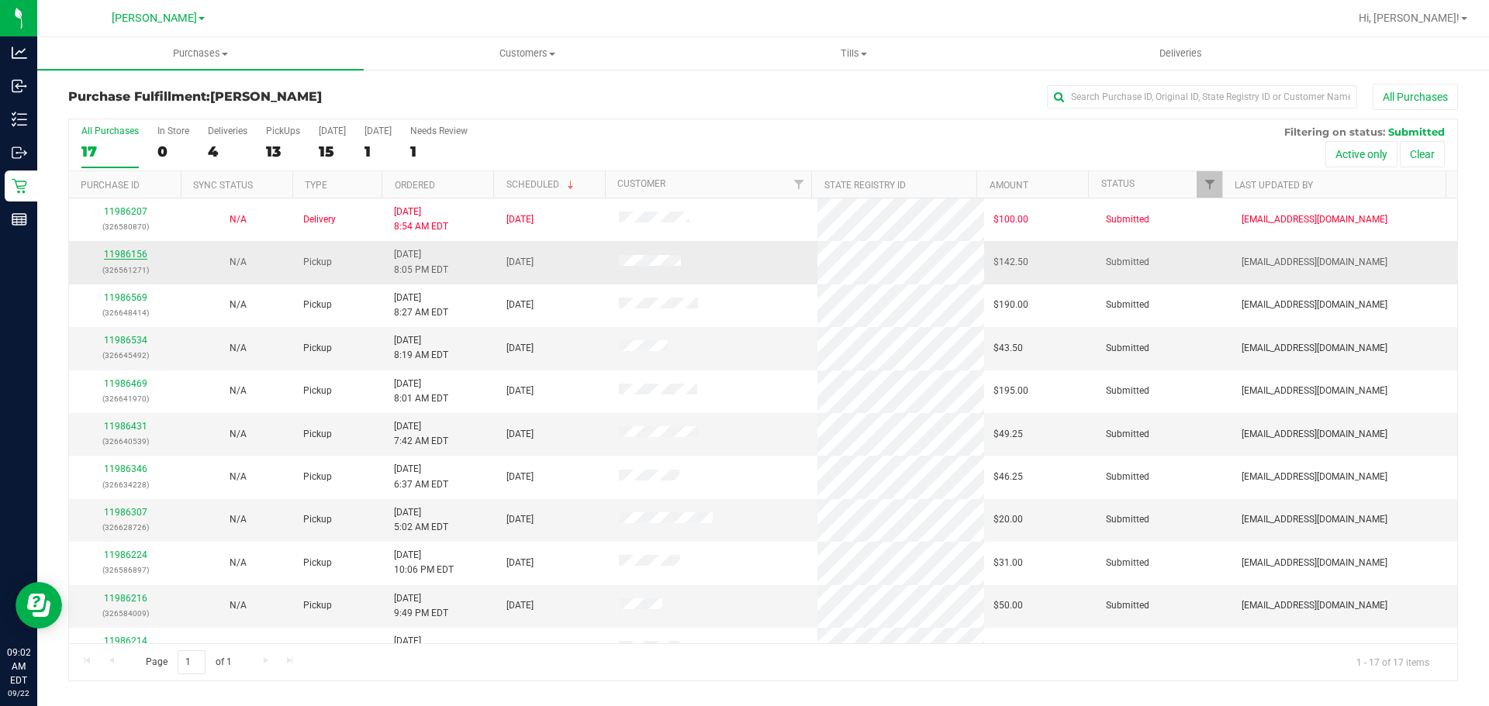
click at [126, 251] on link "11986156" at bounding box center [125, 254] width 43 height 11
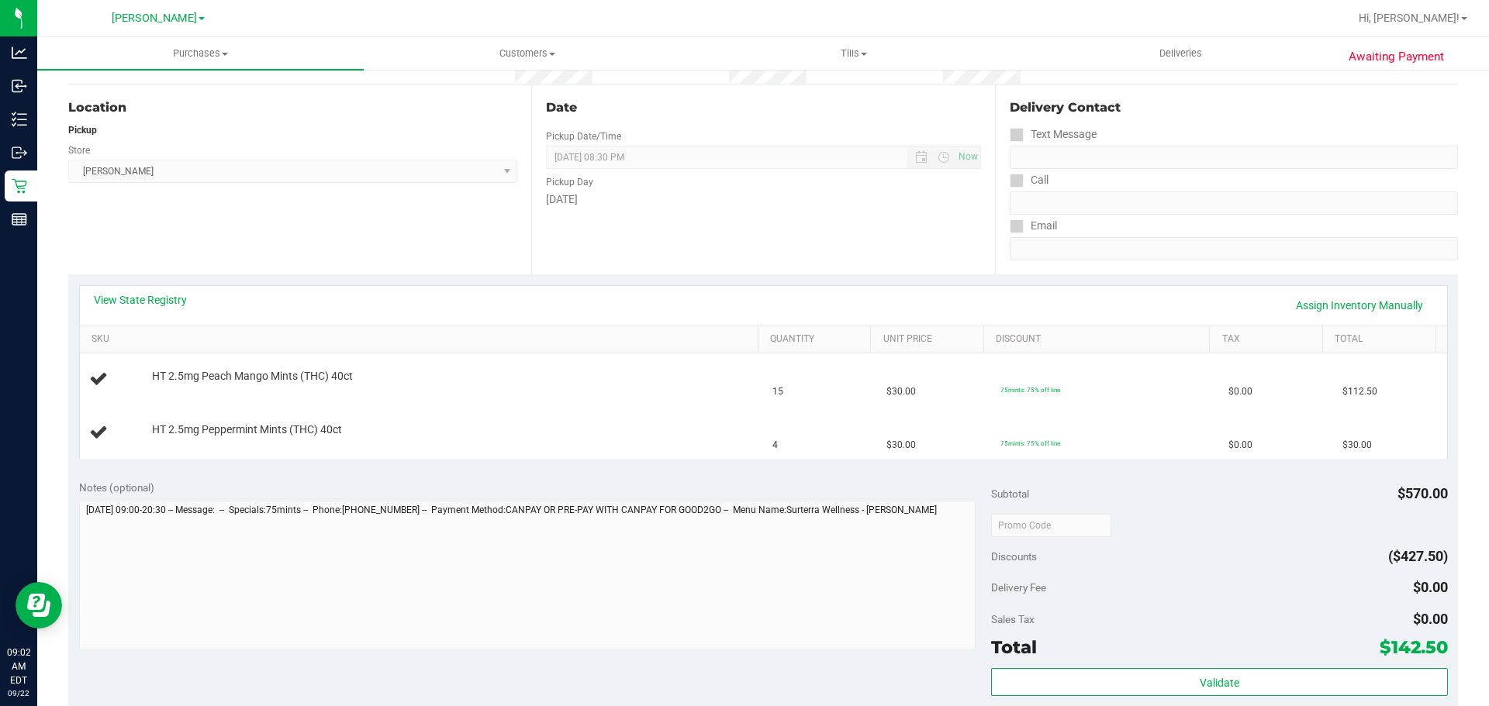
scroll to position [155, 0]
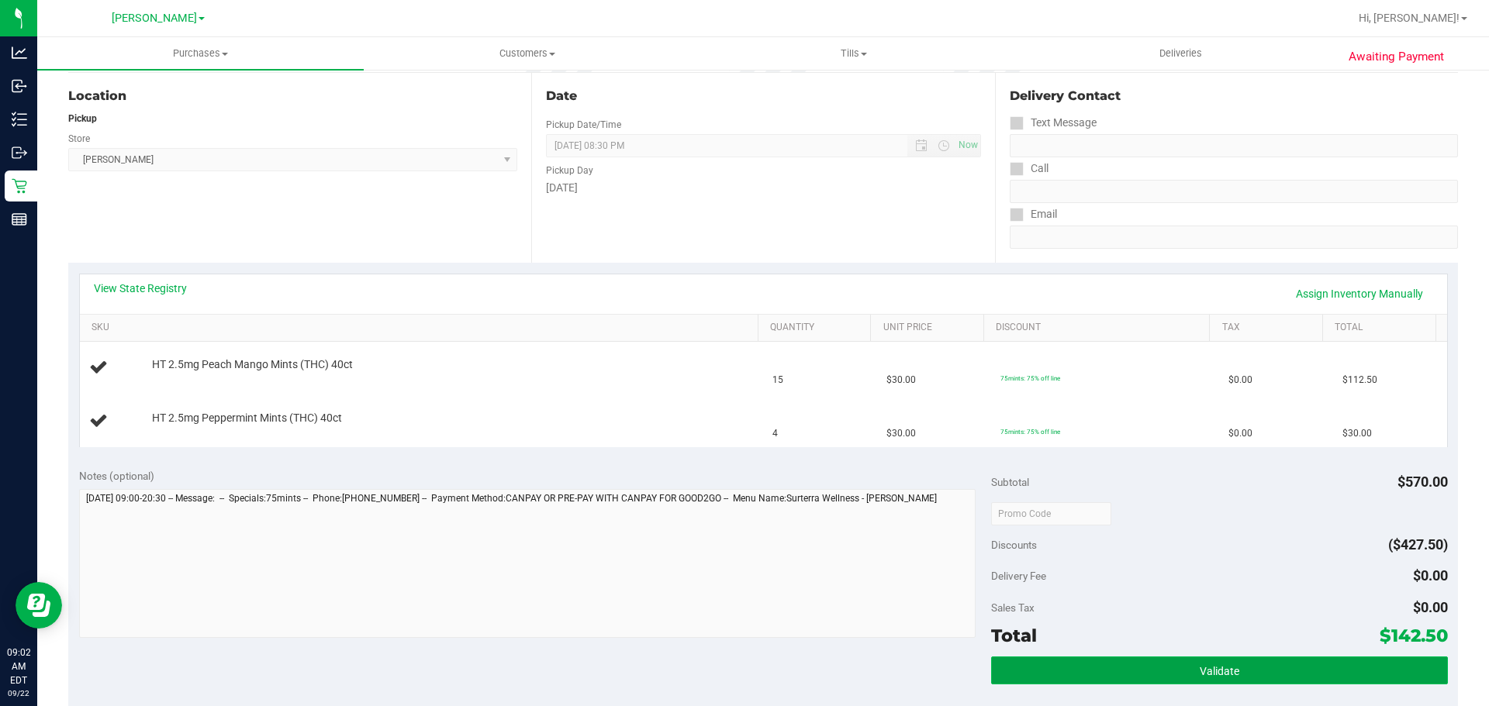
click at [1145, 659] on button "Validate" at bounding box center [1219, 671] width 456 height 28
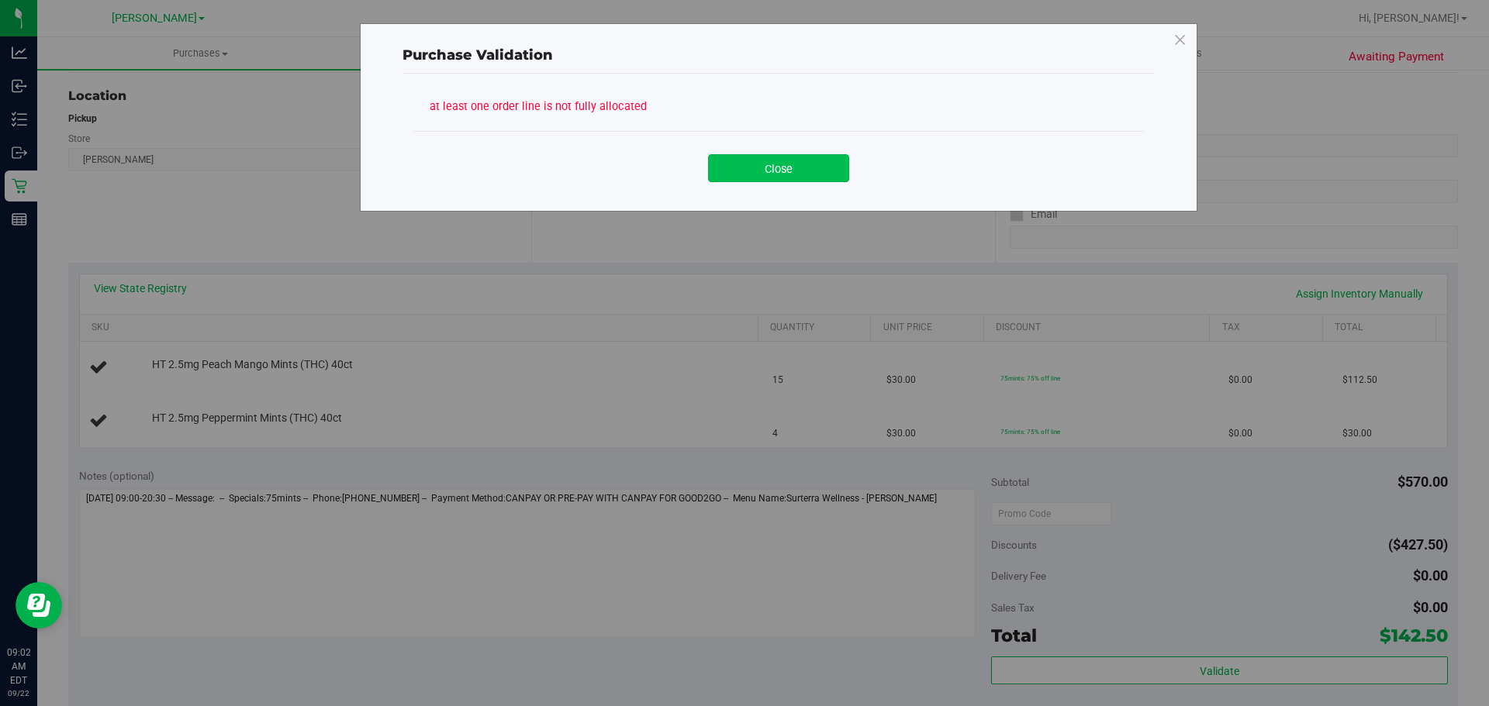
click at [778, 179] on button "Close" at bounding box center [778, 168] width 141 height 28
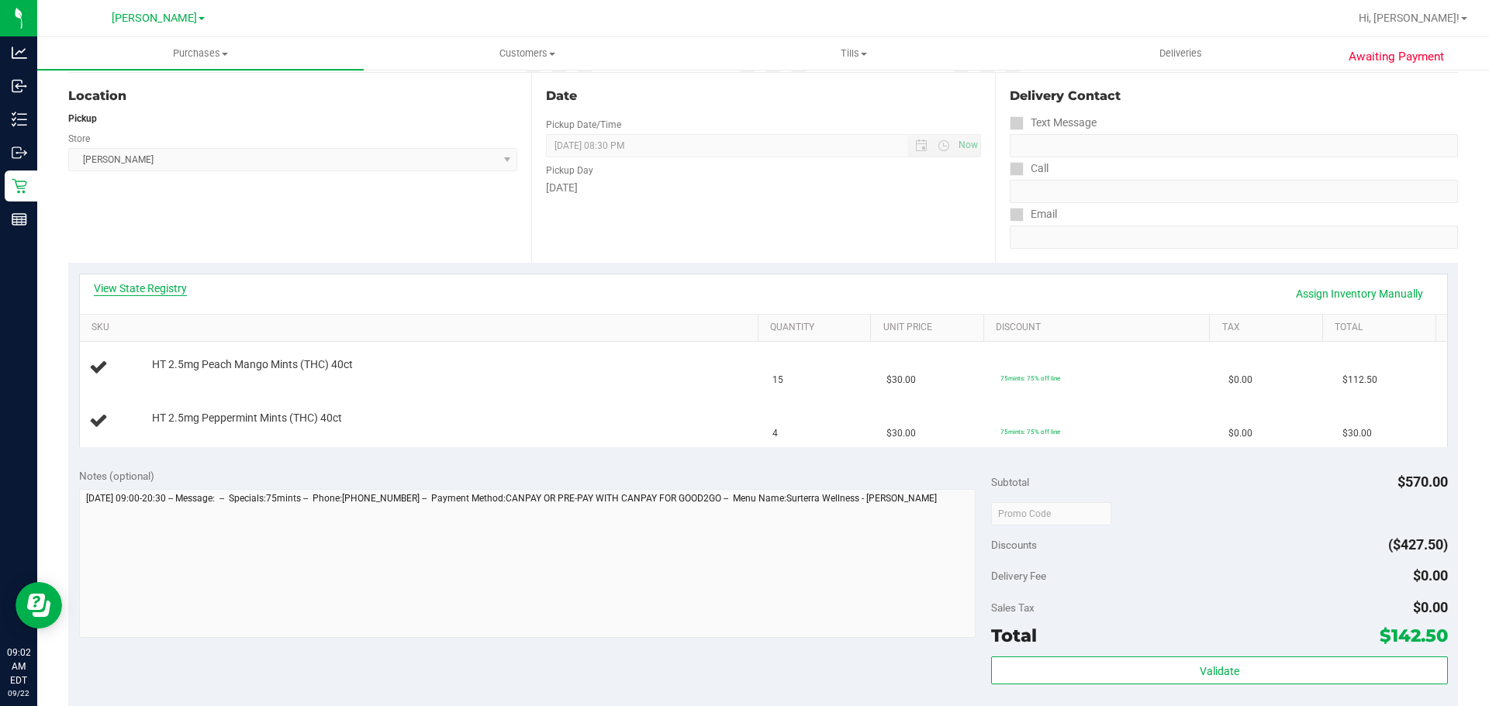
click at [182, 285] on link "View State Registry" at bounding box center [140, 289] width 93 height 16
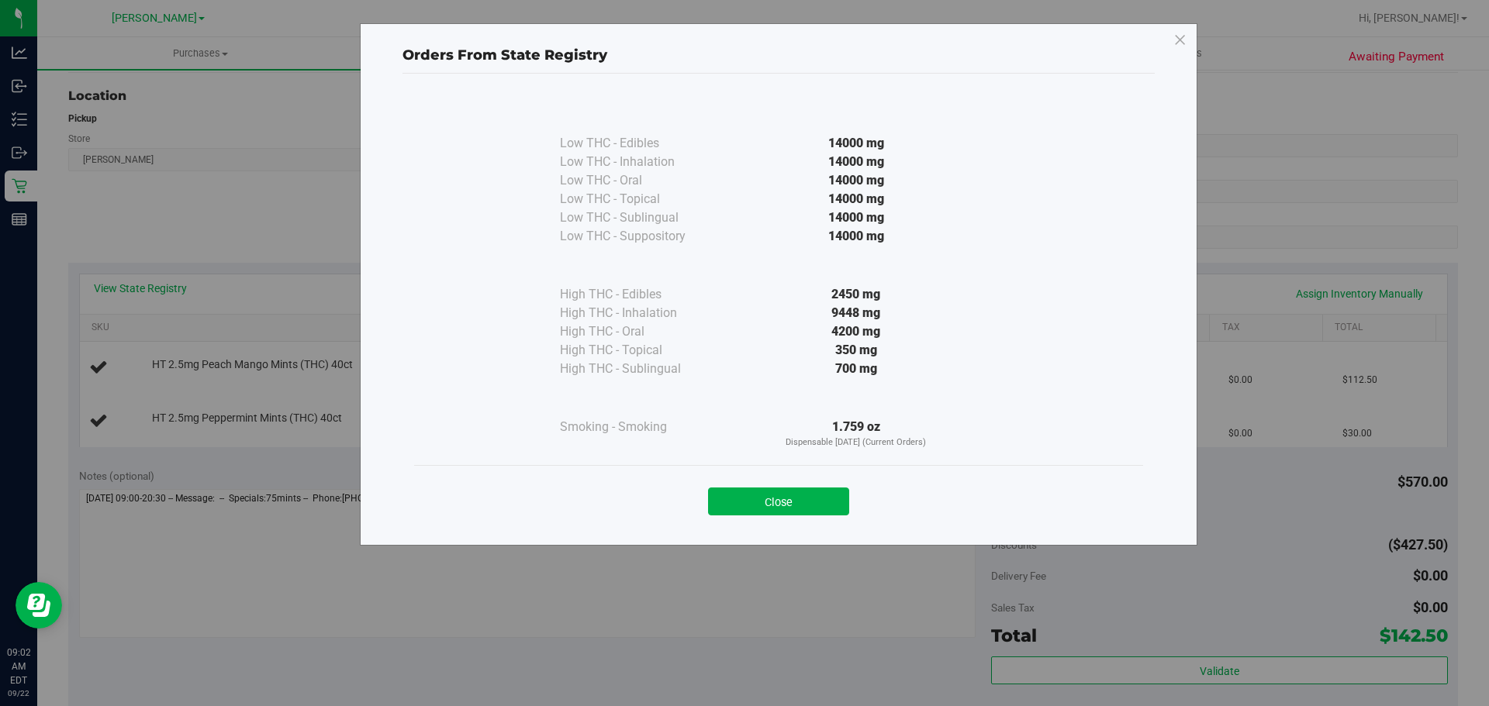
click at [757, 494] on button "Close" at bounding box center [778, 502] width 141 height 28
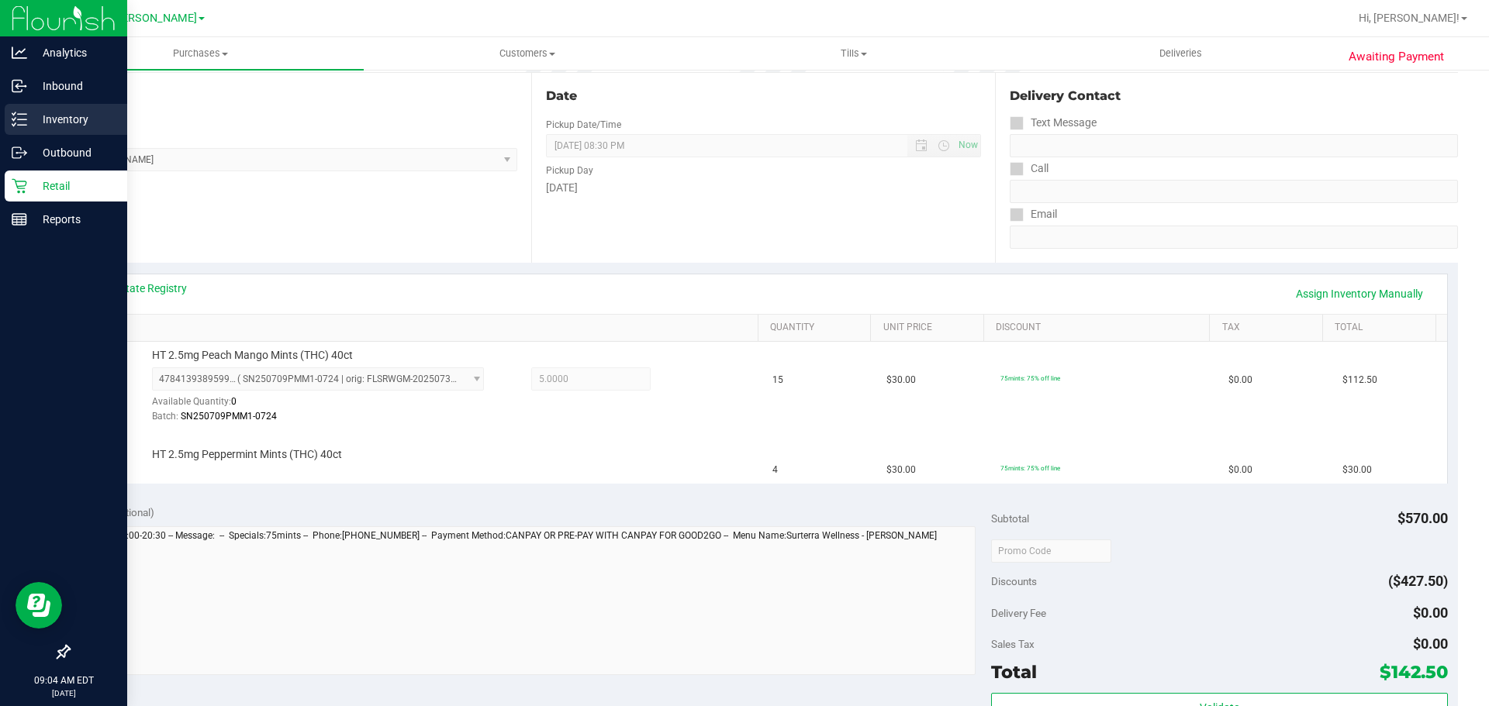
click at [22, 118] on icon at bounding box center [20, 120] width 16 height 16
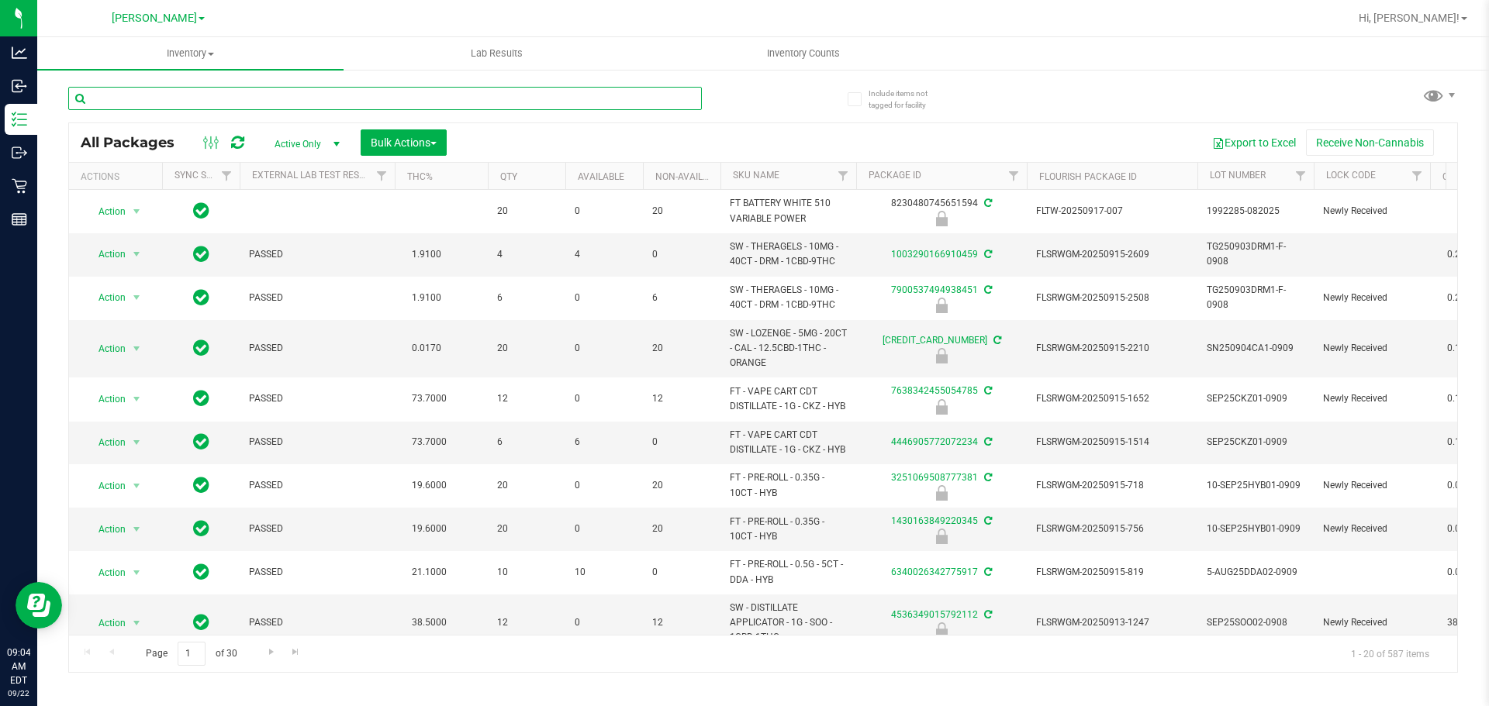
click at [240, 105] on input "text" at bounding box center [384, 98] width 633 height 23
type input "8234849131351490"
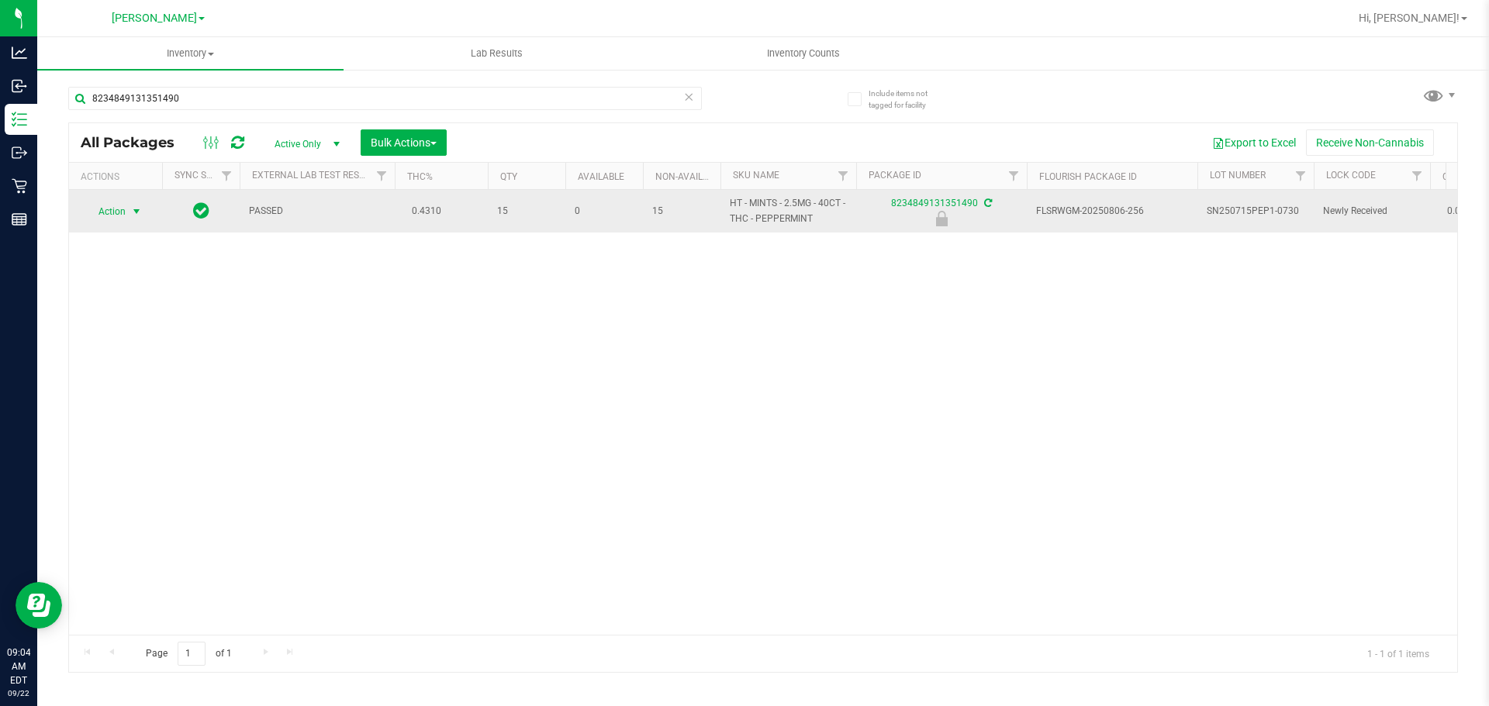
click at [108, 212] on span "Action" at bounding box center [106, 212] width 42 height 22
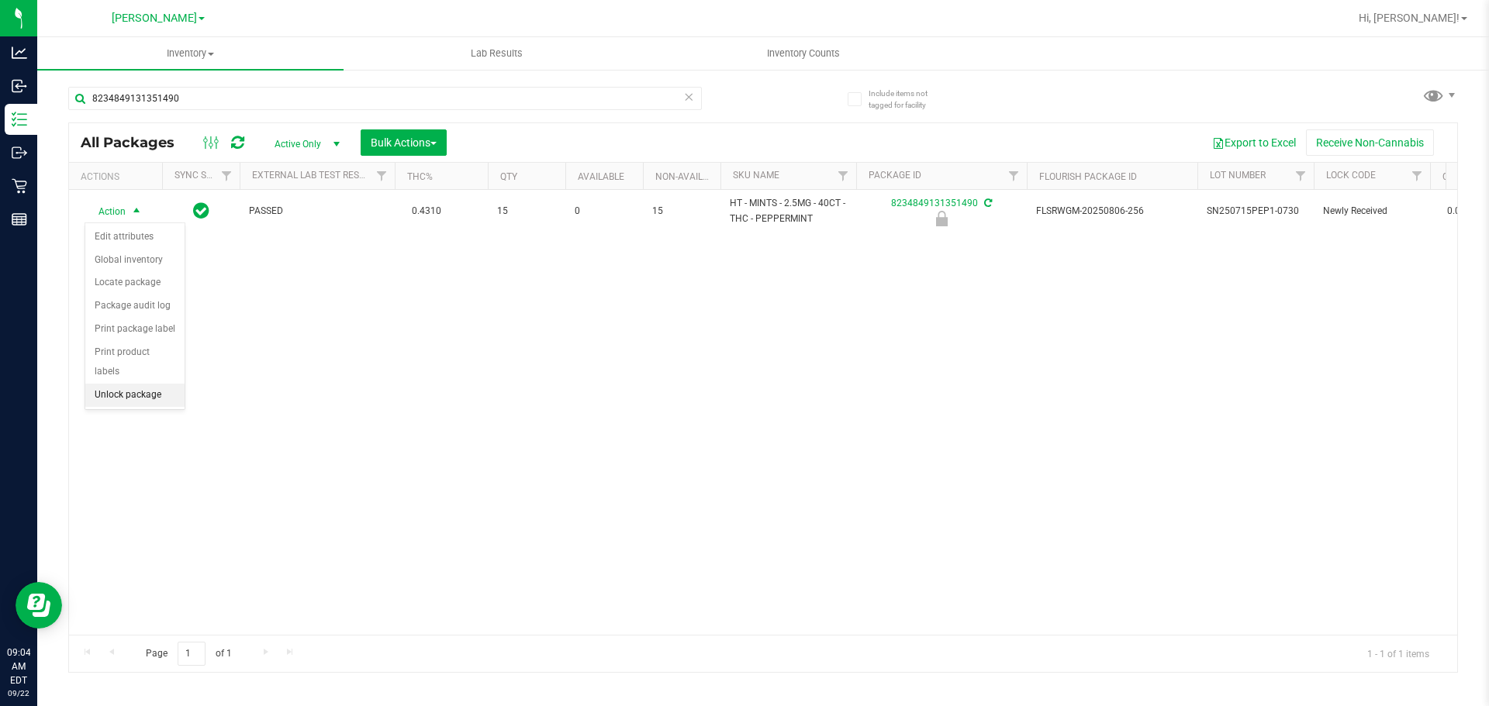
click at [132, 384] on li "Unlock package" at bounding box center [134, 395] width 99 height 23
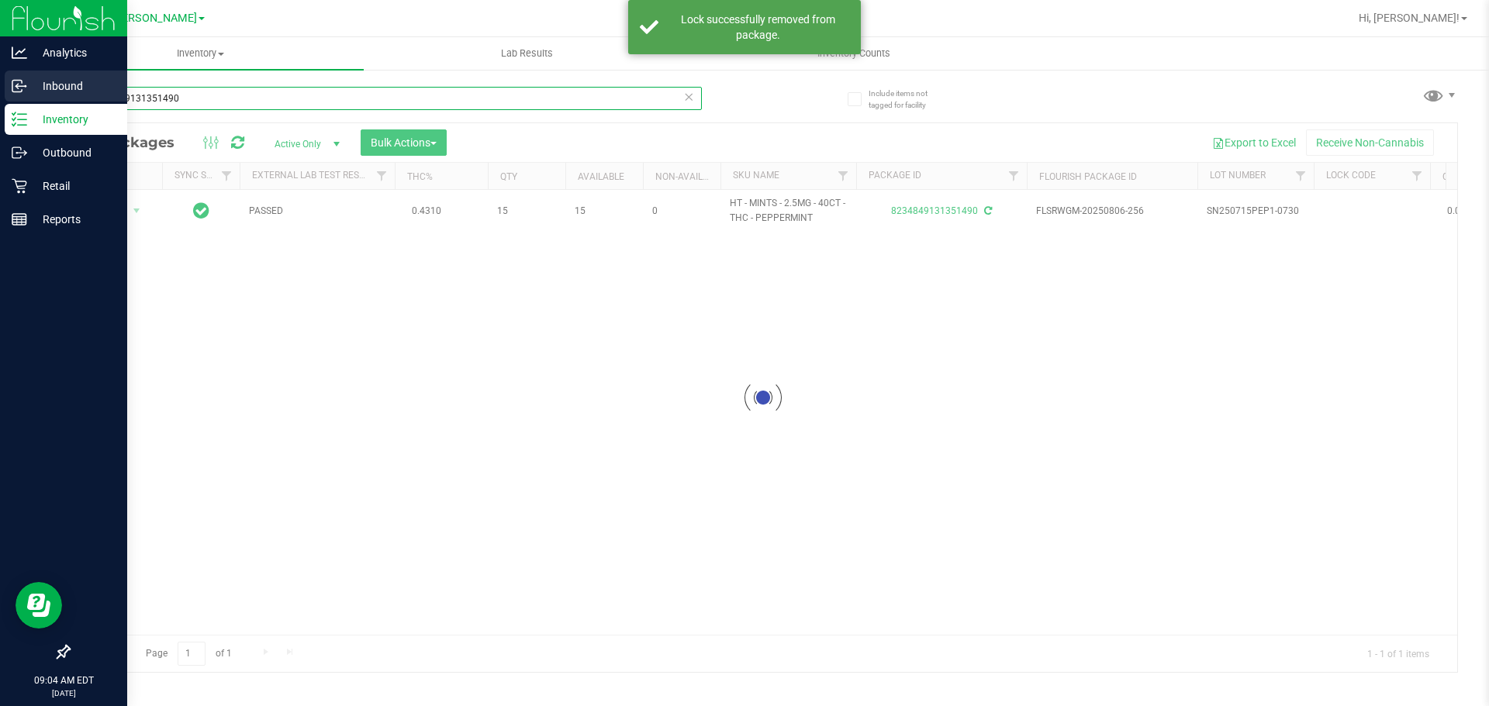
drag, startPoint x: 189, startPoint y: 95, endPoint x: 19, endPoint y: 71, distance: 172.3
click at [19, 71] on div "Analytics Inbound Inventory Outbound Retail Reports 09:04 AM EDT 09/22/2025 09/…" at bounding box center [744, 353] width 1489 height 706
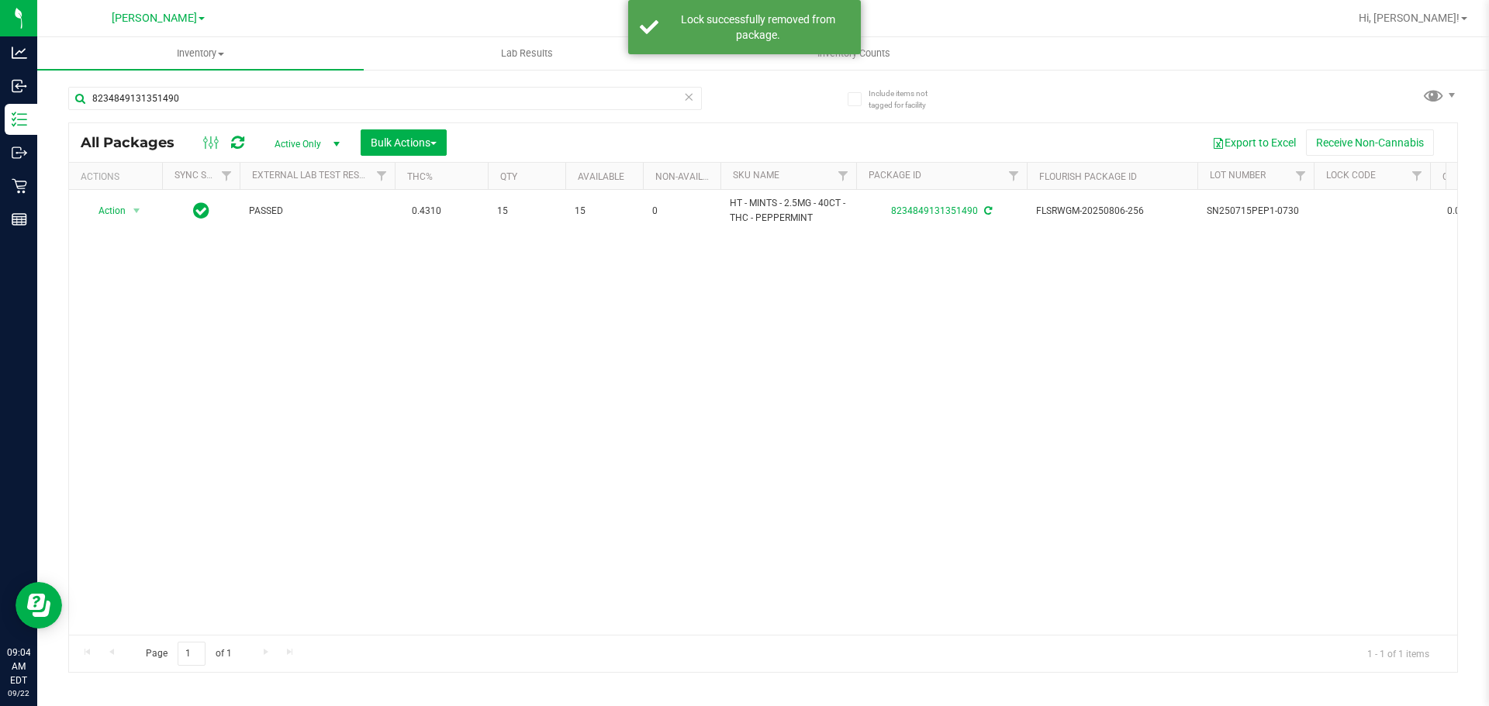
click at [693, 98] on icon at bounding box center [688, 96] width 11 height 19
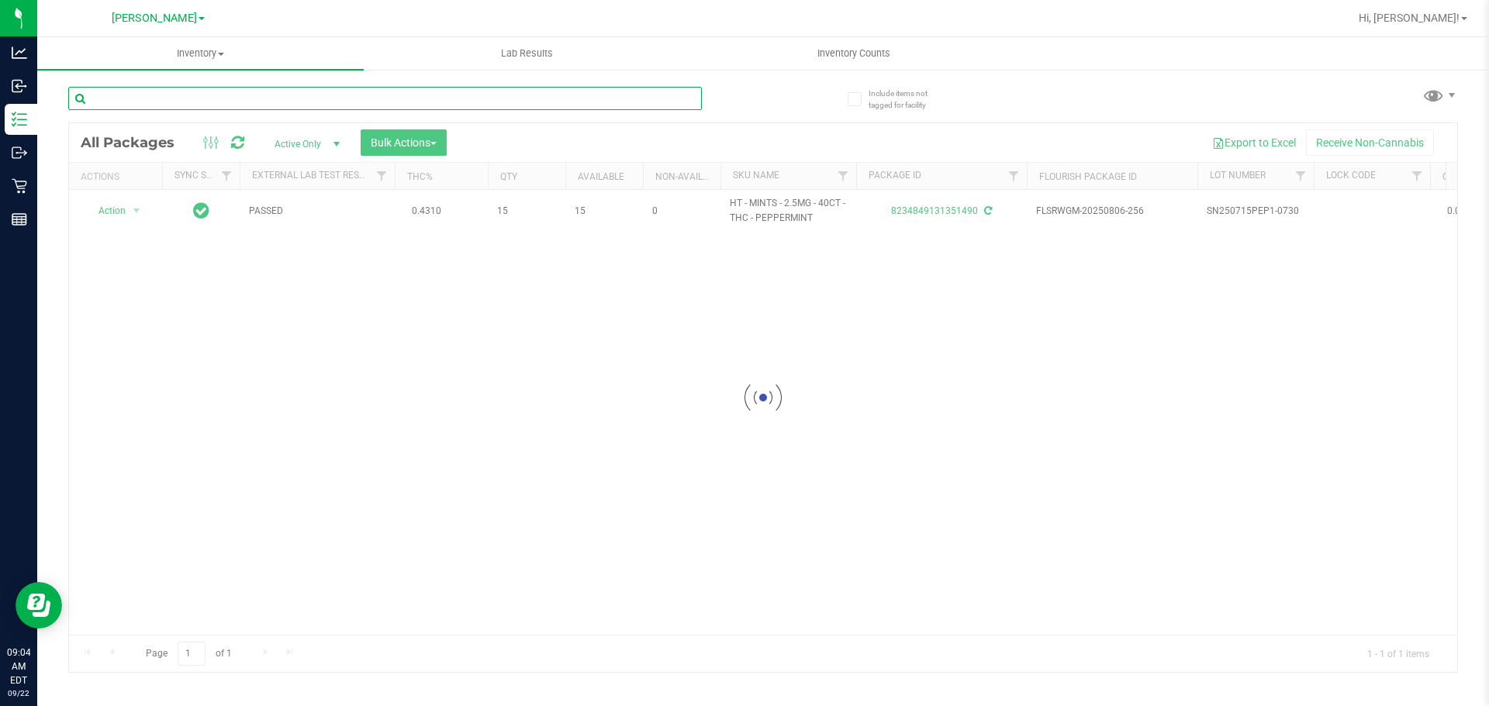
click at [688, 98] on input "text" at bounding box center [384, 98] width 633 height 23
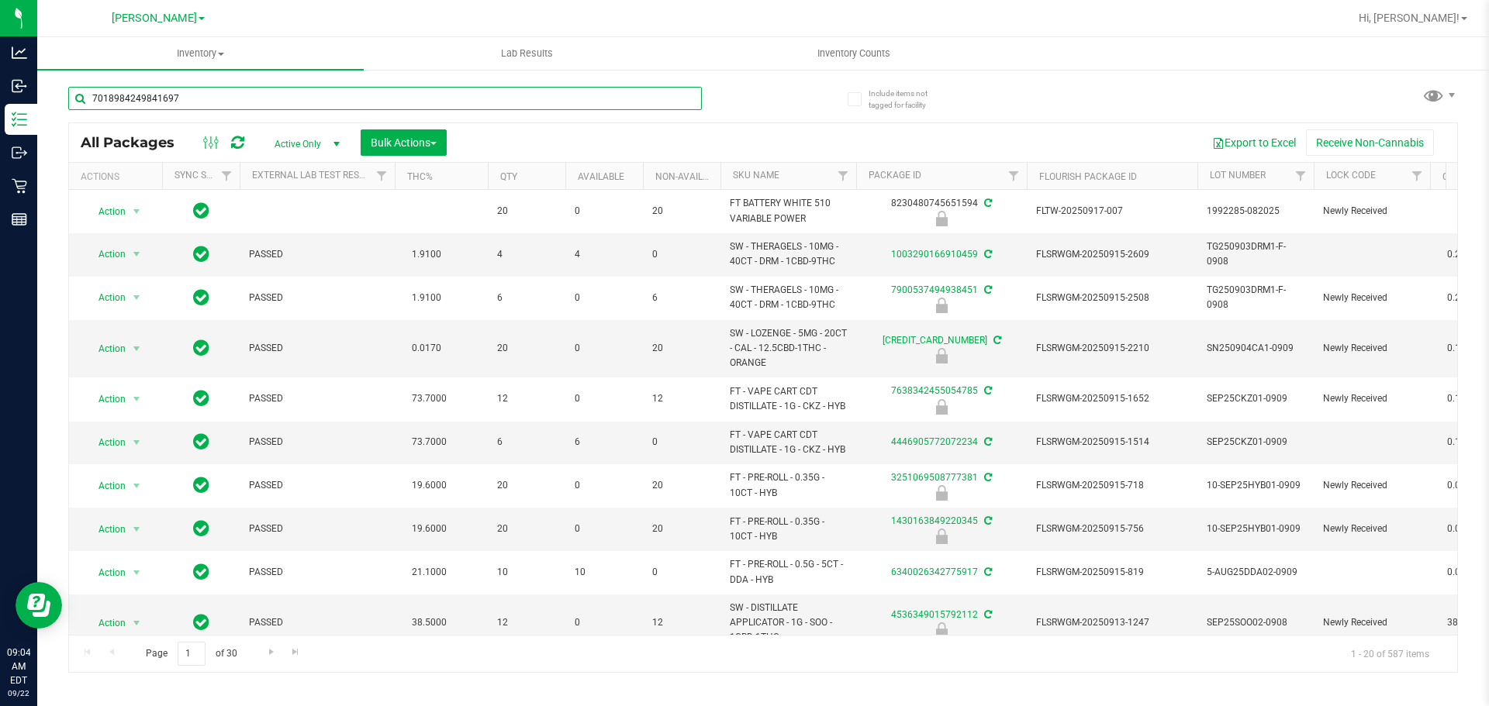
type input "7018984249841697"
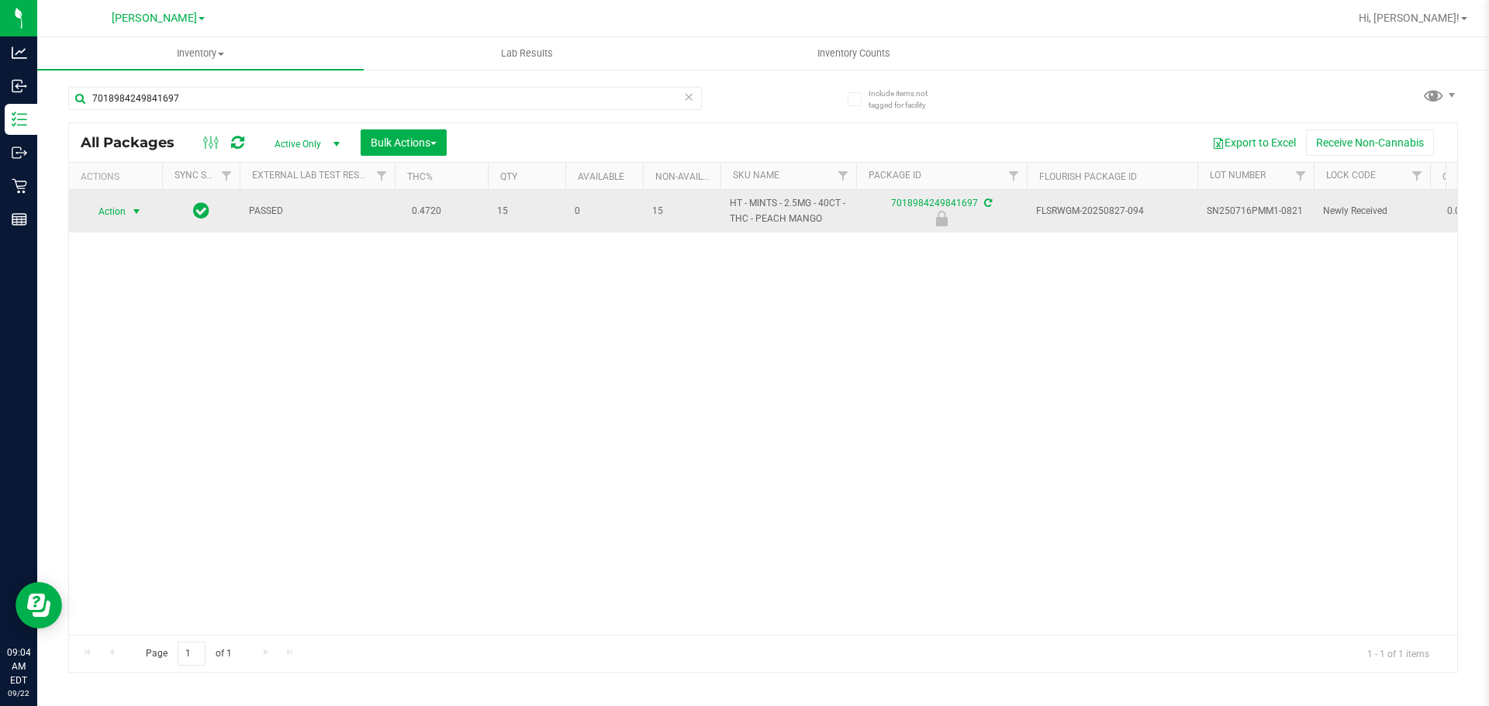
click at [124, 211] on span "Action" at bounding box center [106, 212] width 42 height 22
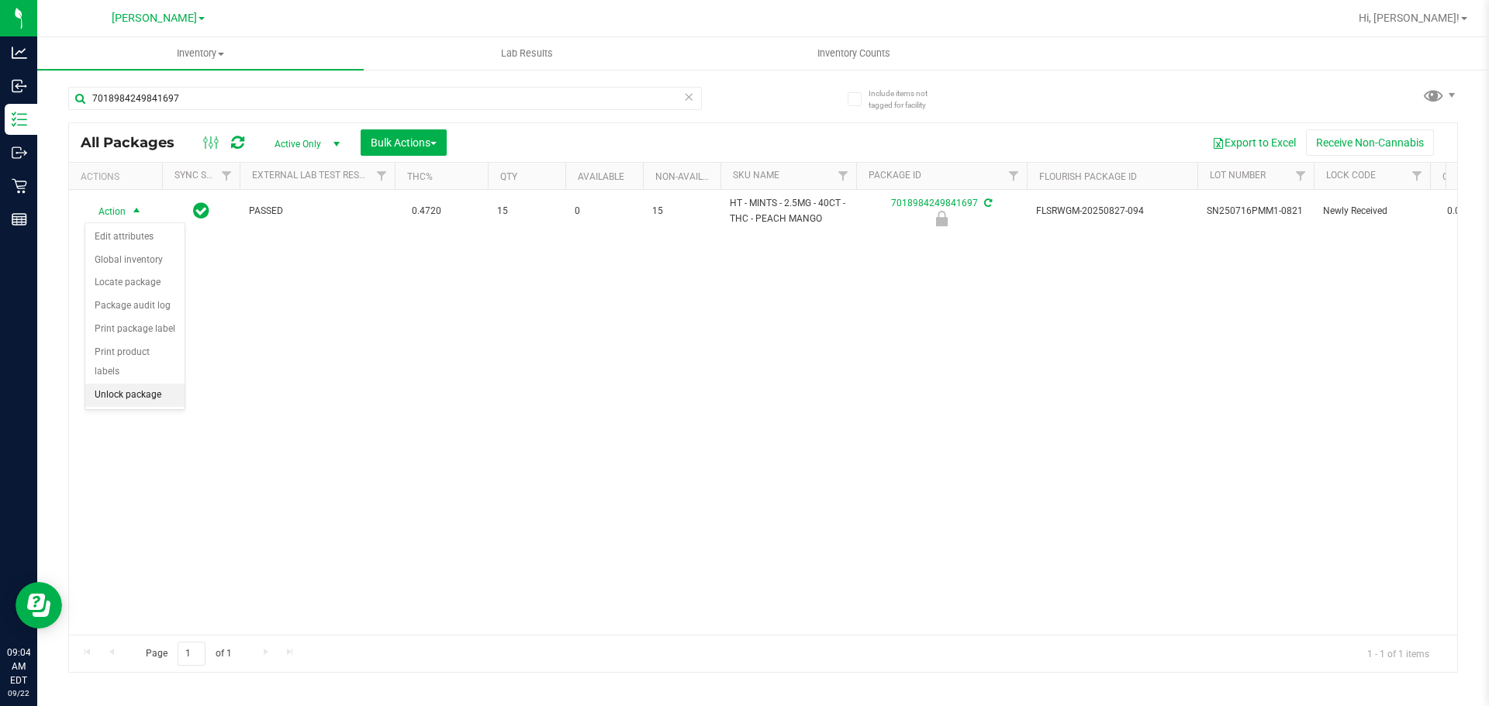
click at [150, 384] on li "Unlock package" at bounding box center [134, 395] width 99 height 23
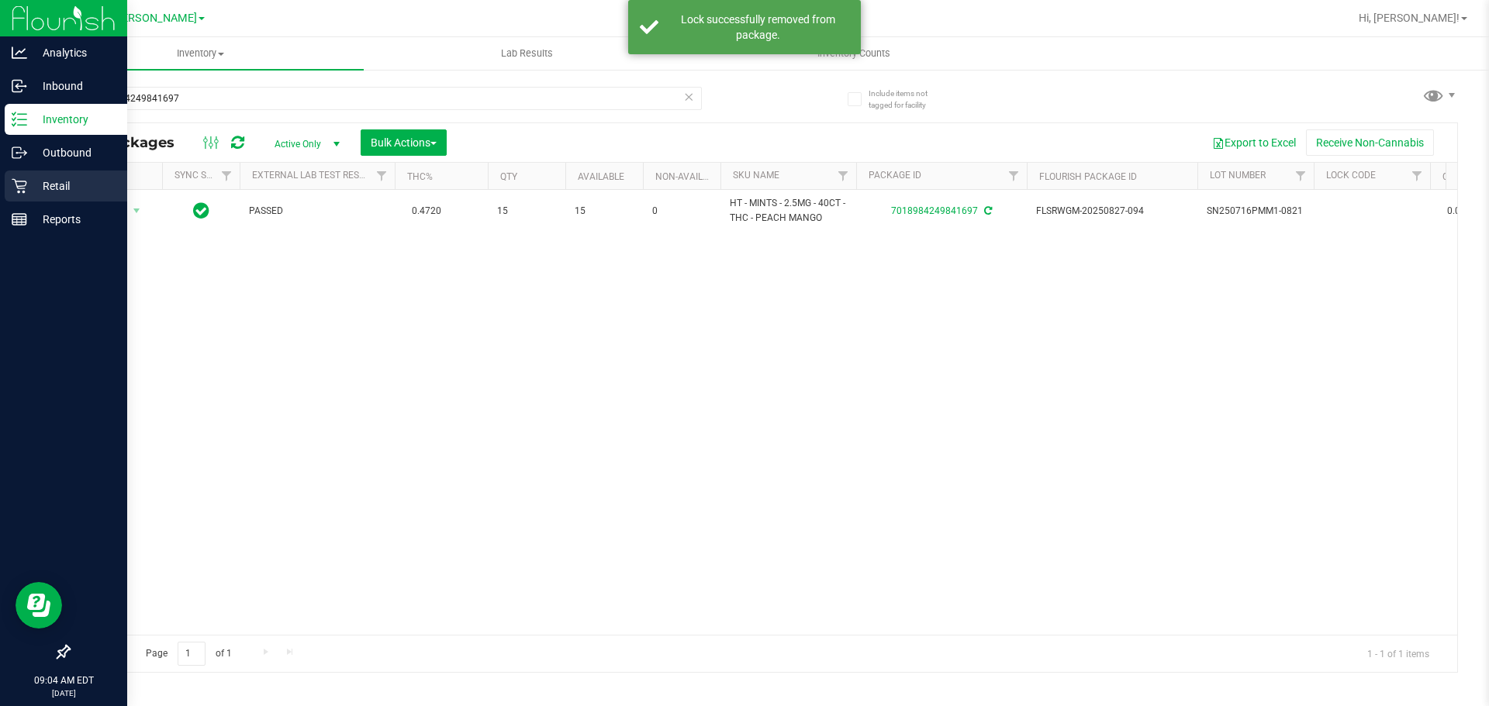
click at [55, 190] on p "Retail" at bounding box center [73, 186] width 93 height 19
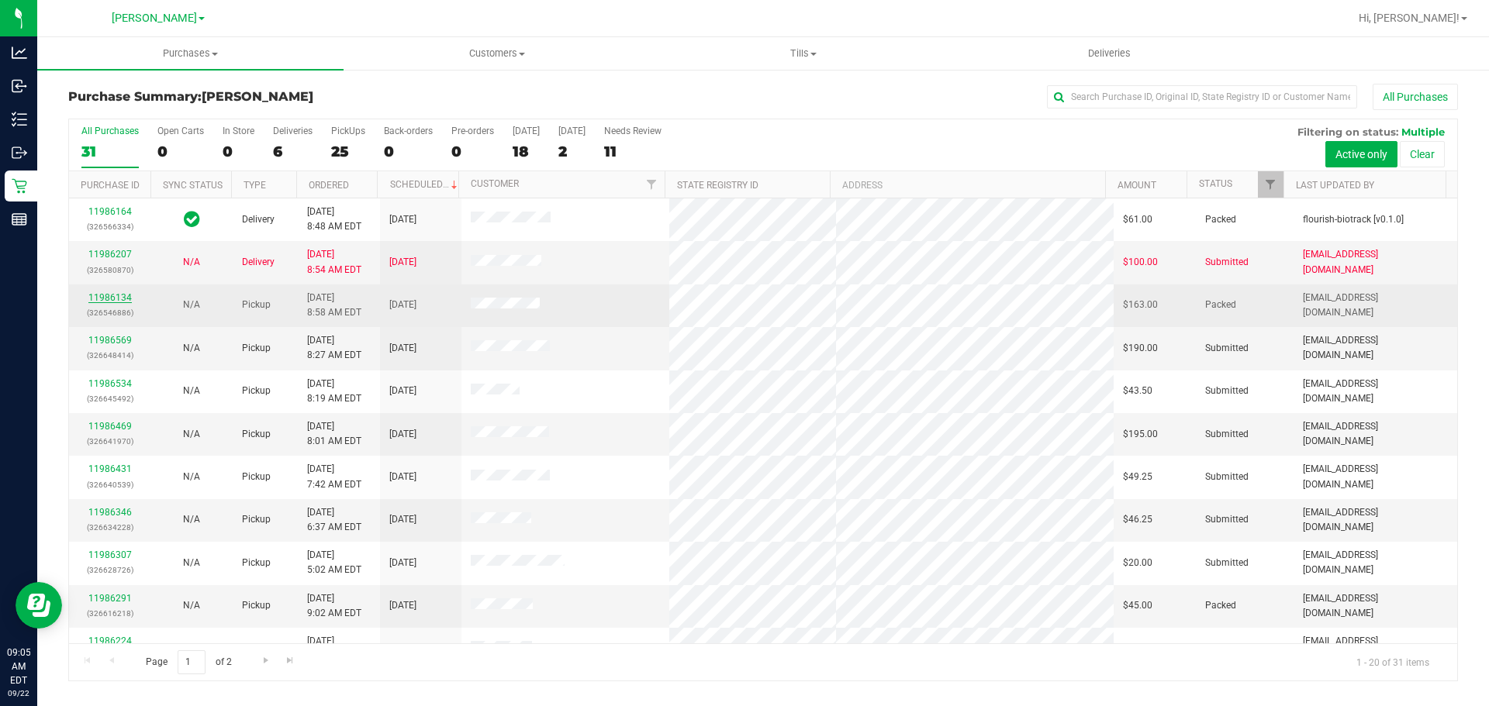
click at [108, 298] on link "11986134" at bounding box center [109, 297] width 43 height 11
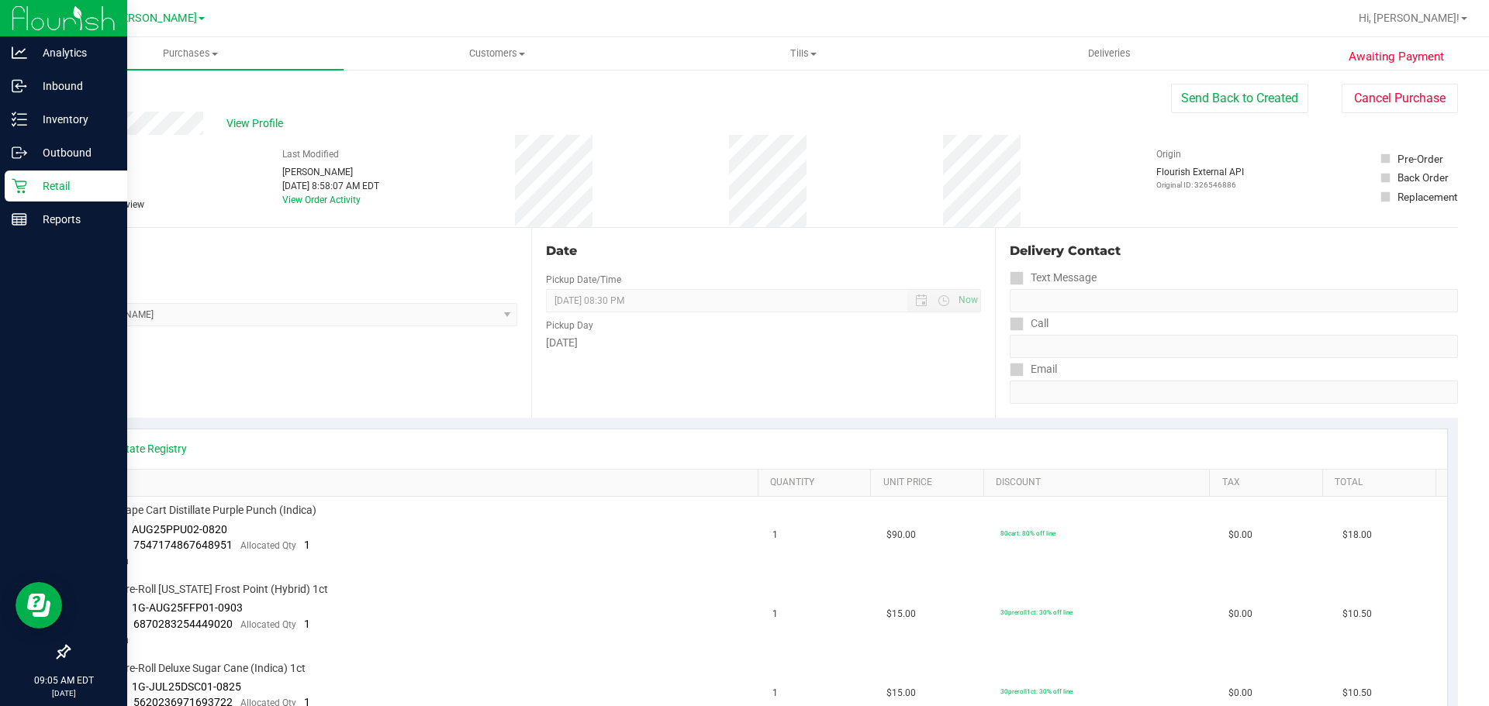
click at [20, 191] on icon at bounding box center [20, 186] width 16 height 16
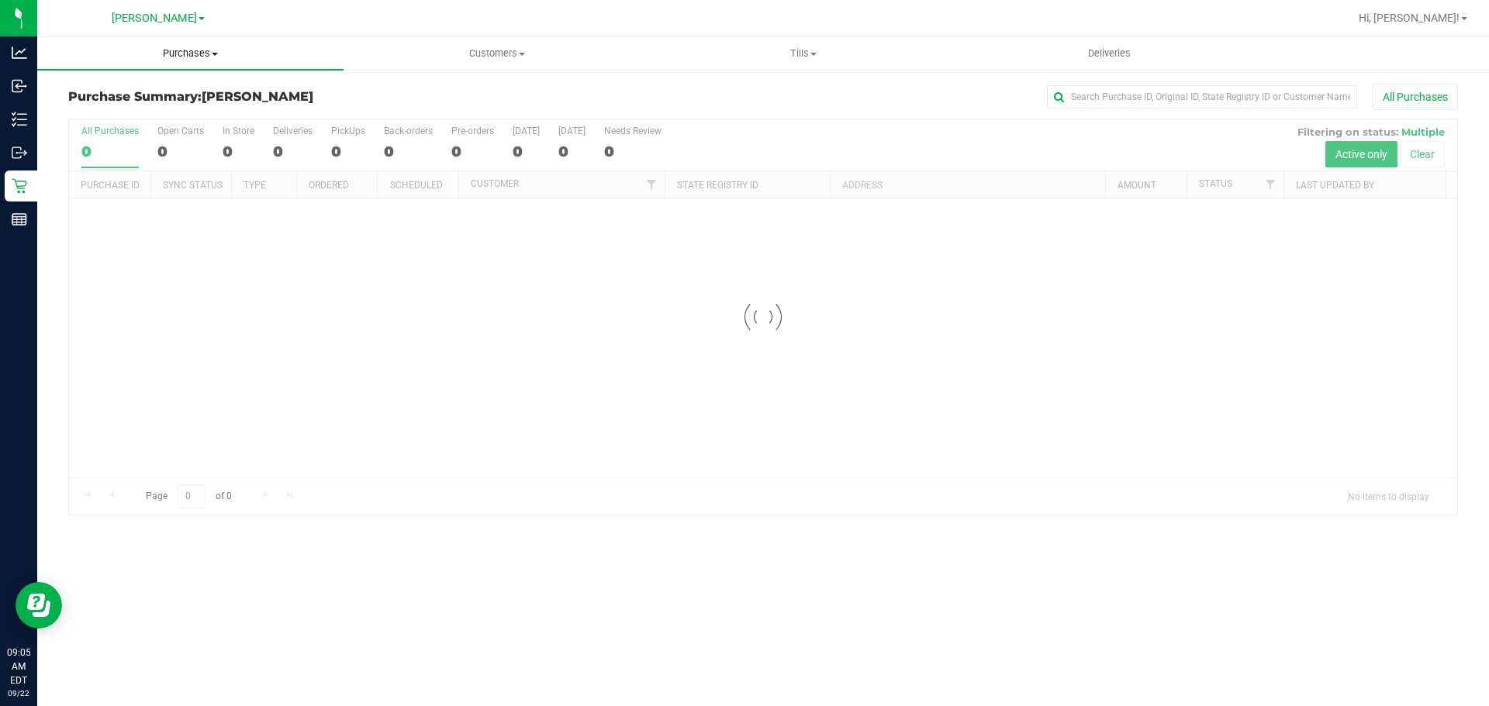
click at [197, 47] on span "Purchases" at bounding box center [190, 54] width 306 height 14
click at [148, 109] on li "Fulfillment" at bounding box center [190, 112] width 306 height 19
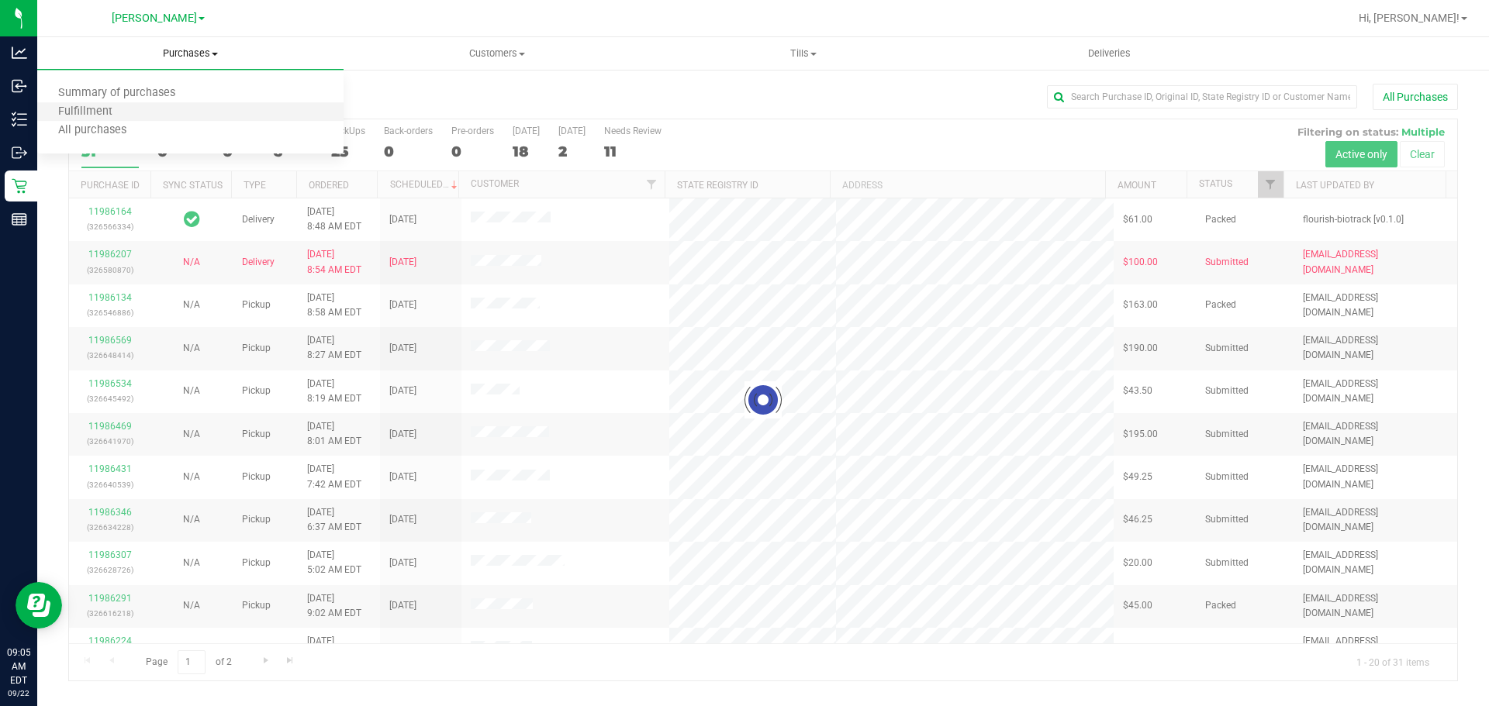
click at [150, 113] on li "Fulfillment" at bounding box center [190, 112] width 306 height 19
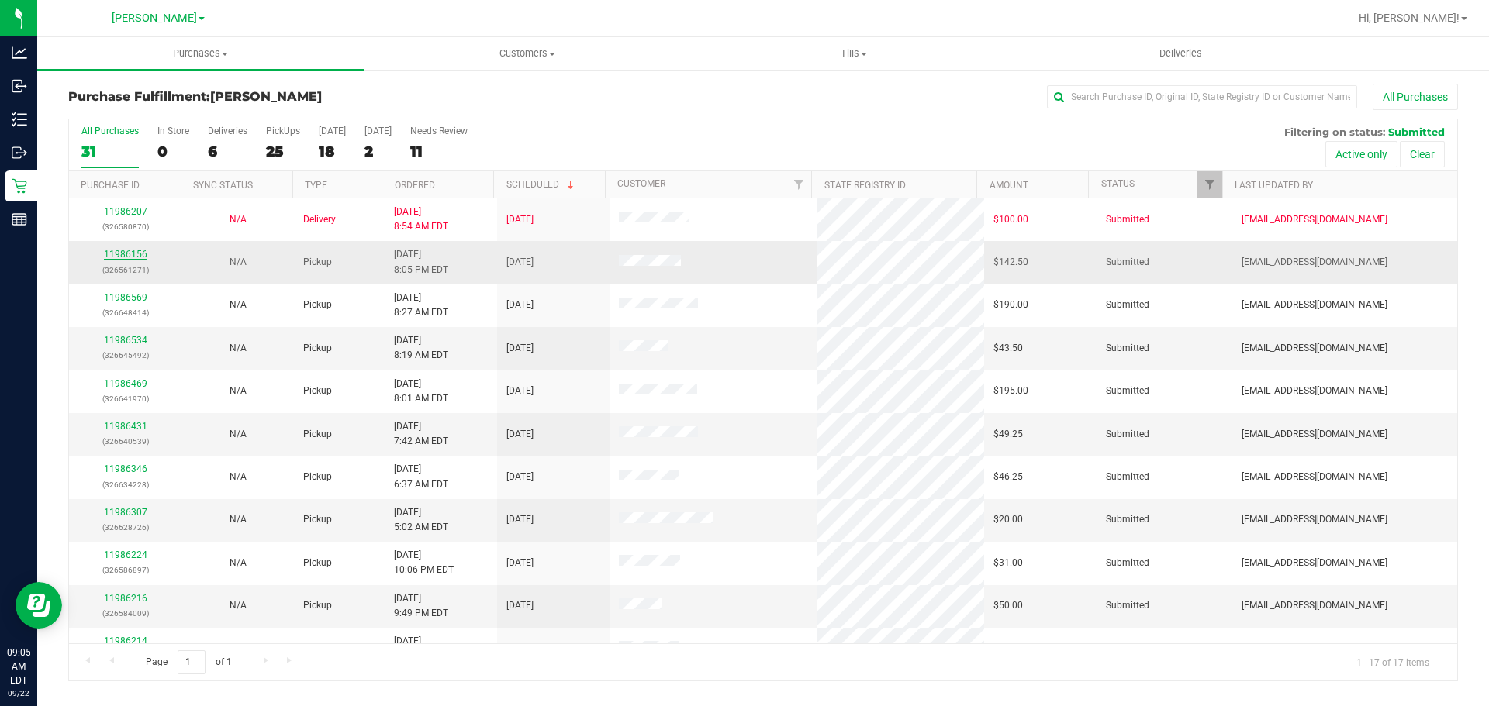
click at [127, 254] on link "11986156" at bounding box center [125, 254] width 43 height 11
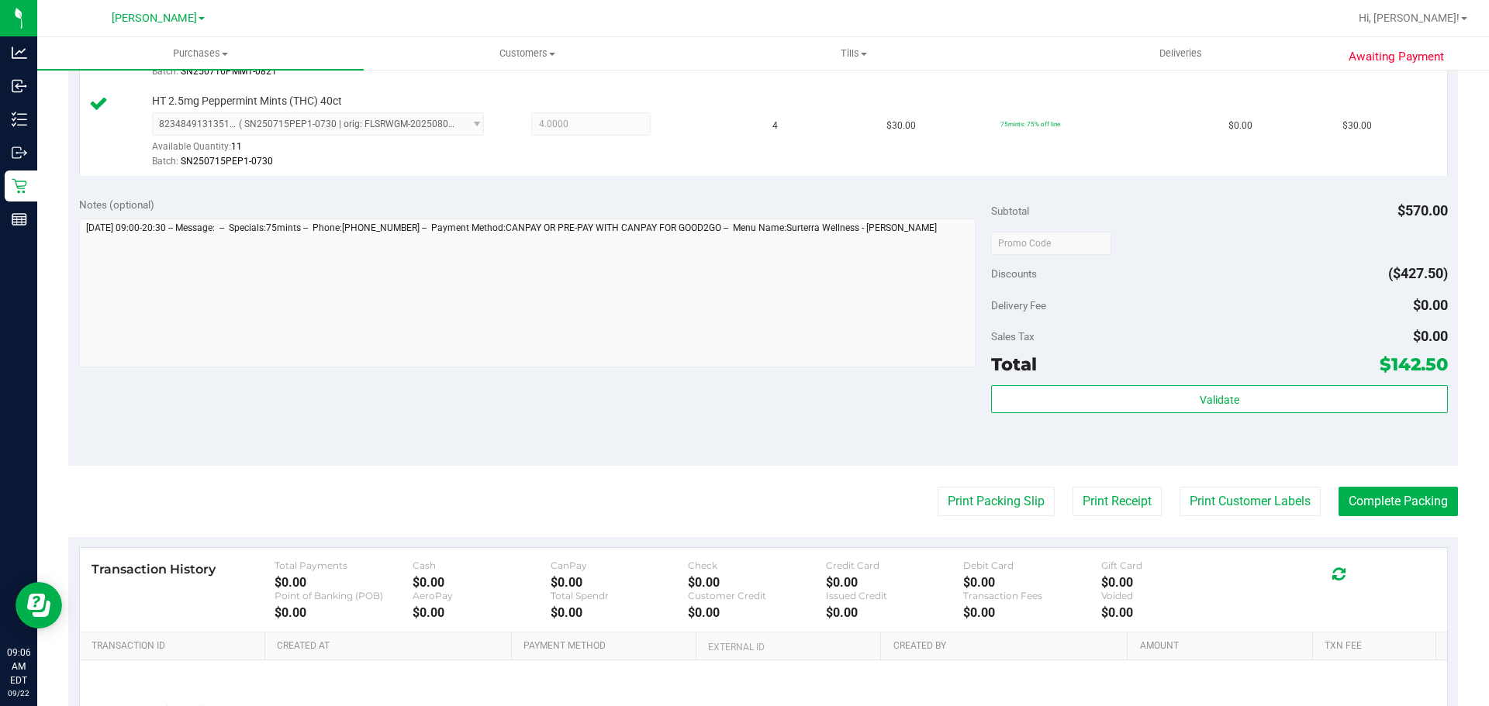
scroll to position [587, 0]
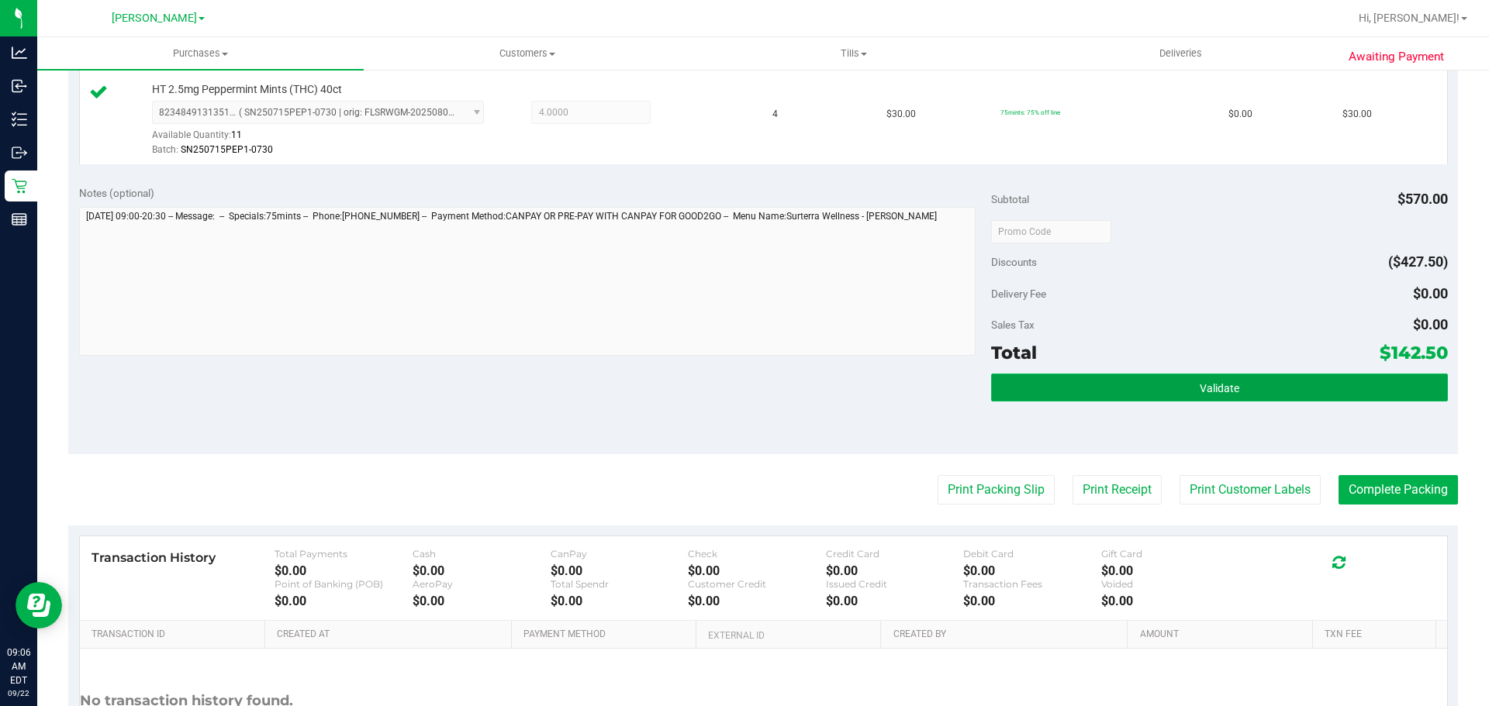
click at [1259, 386] on button "Validate" at bounding box center [1219, 388] width 456 height 28
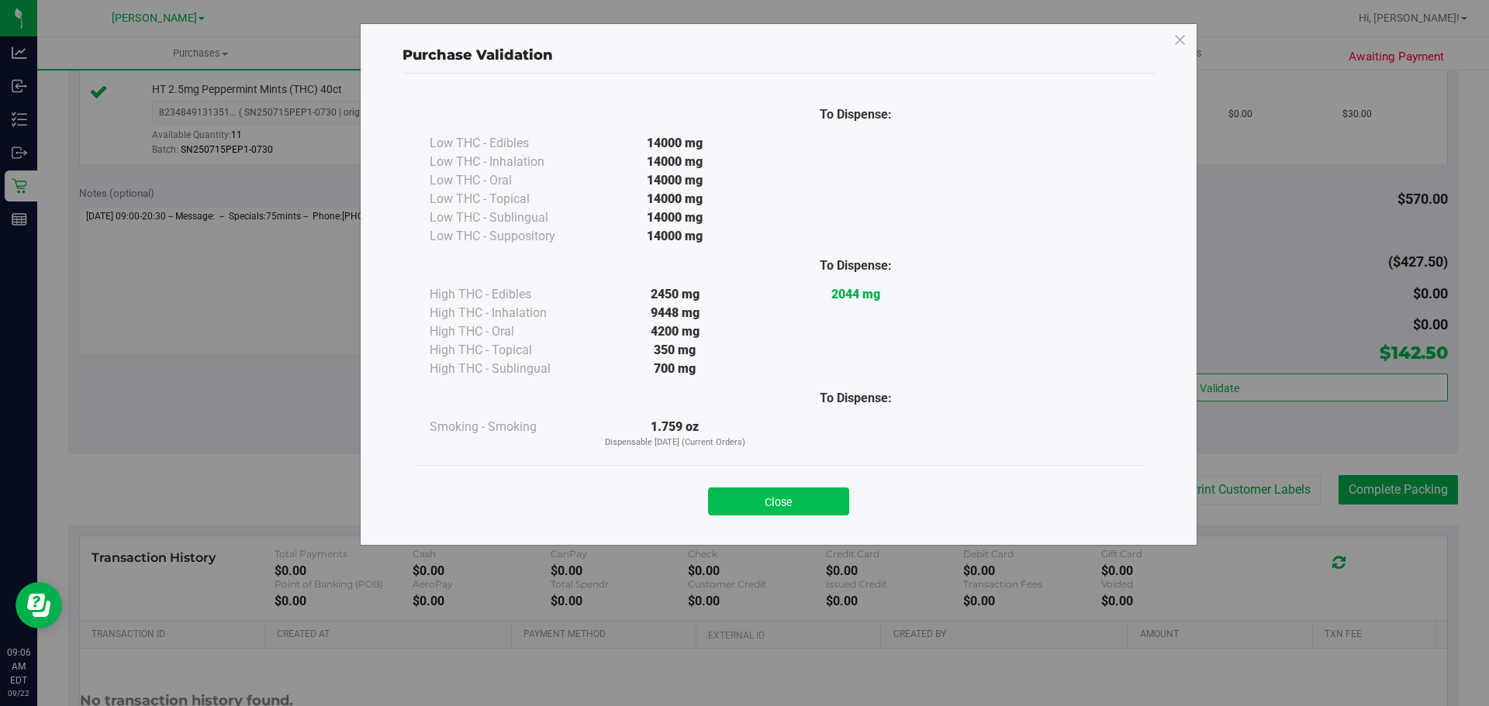
click at [778, 502] on button "Close" at bounding box center [778, 502] width 141 height 28
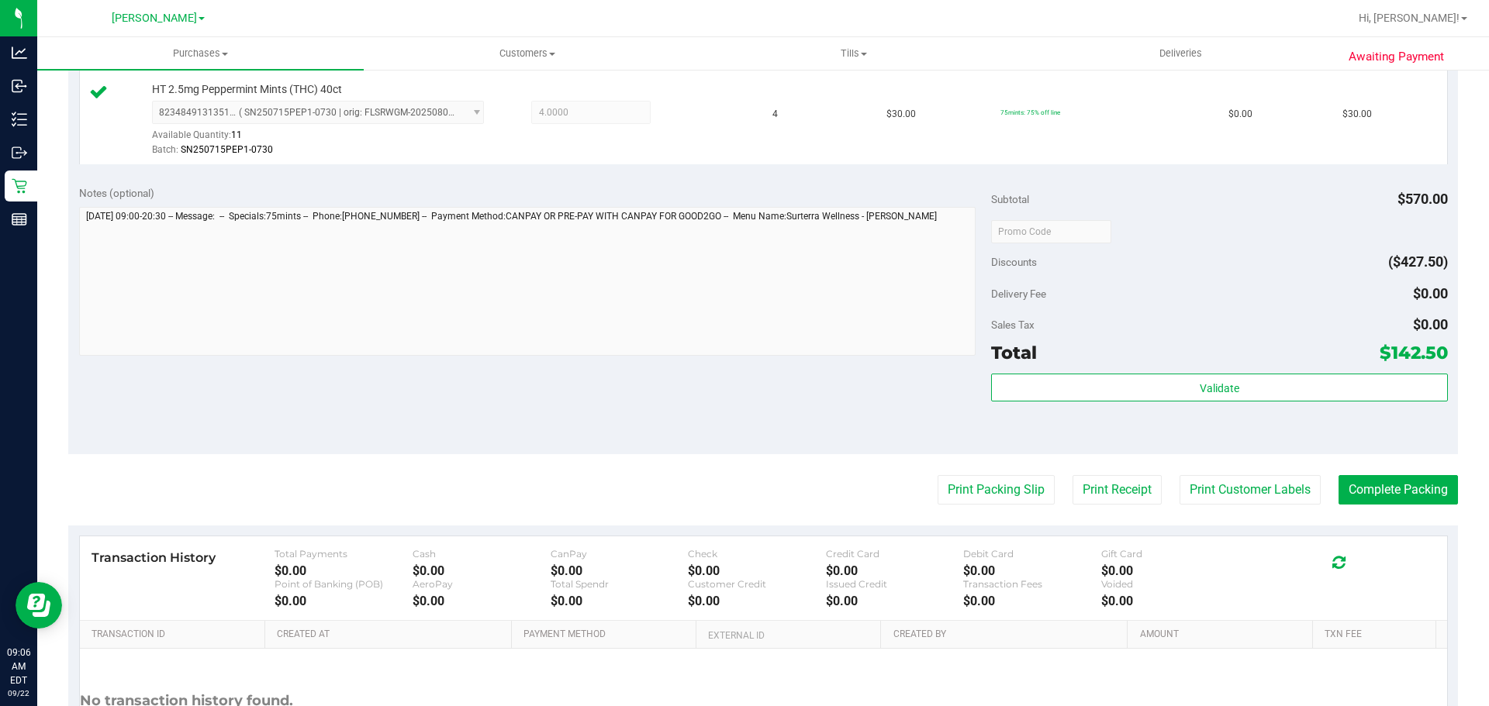
click at [968, 470] on purchase-details "Back Edit Purchase Cancel Purchase View Profile # 11986156 BioTrack ID: - Submi…" at bounding box center [762, 156] width 1389 height 1319
click at [976, 482] on button "Print Packing Slip" at bounding box center [995, 489] width 117 height 29
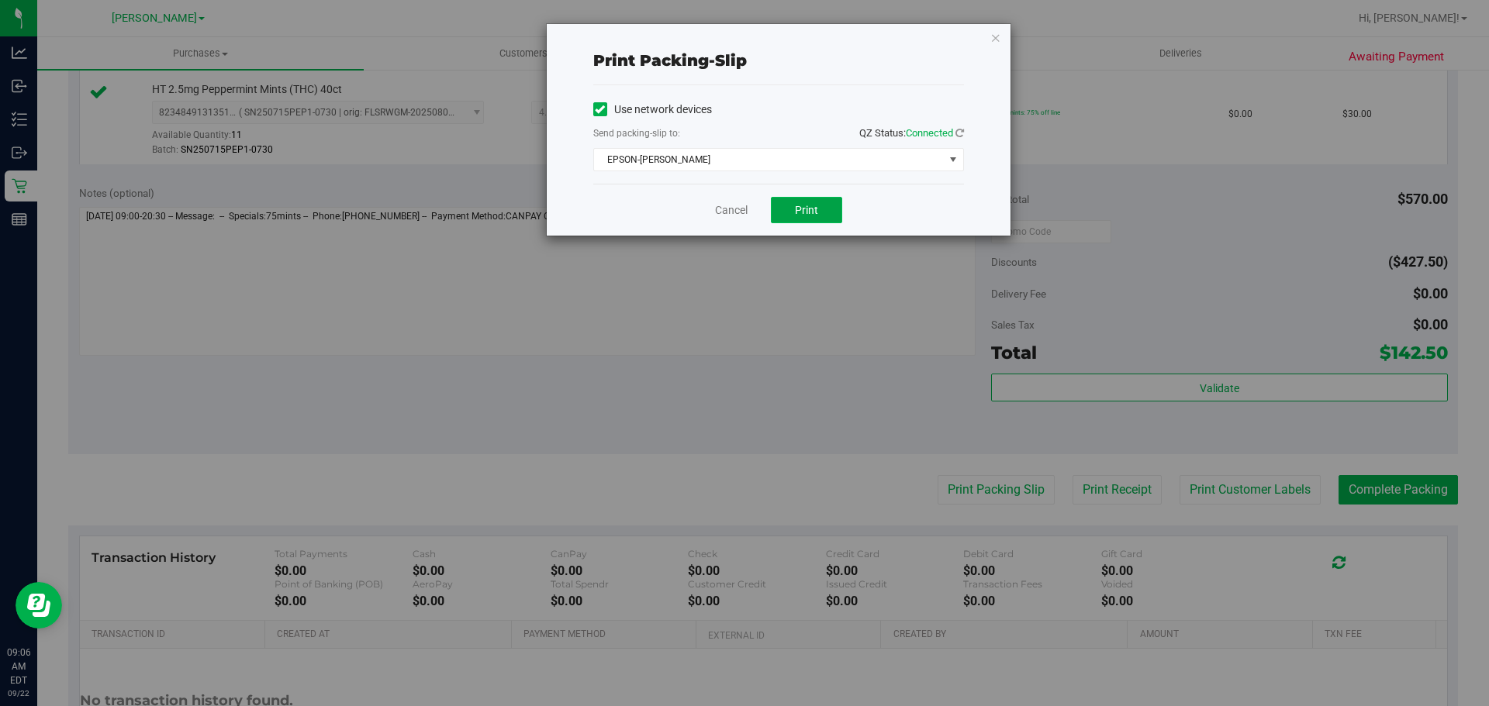
click at [798, 213] on span "Print" at bounding box center [806, 210] width 23 height 12
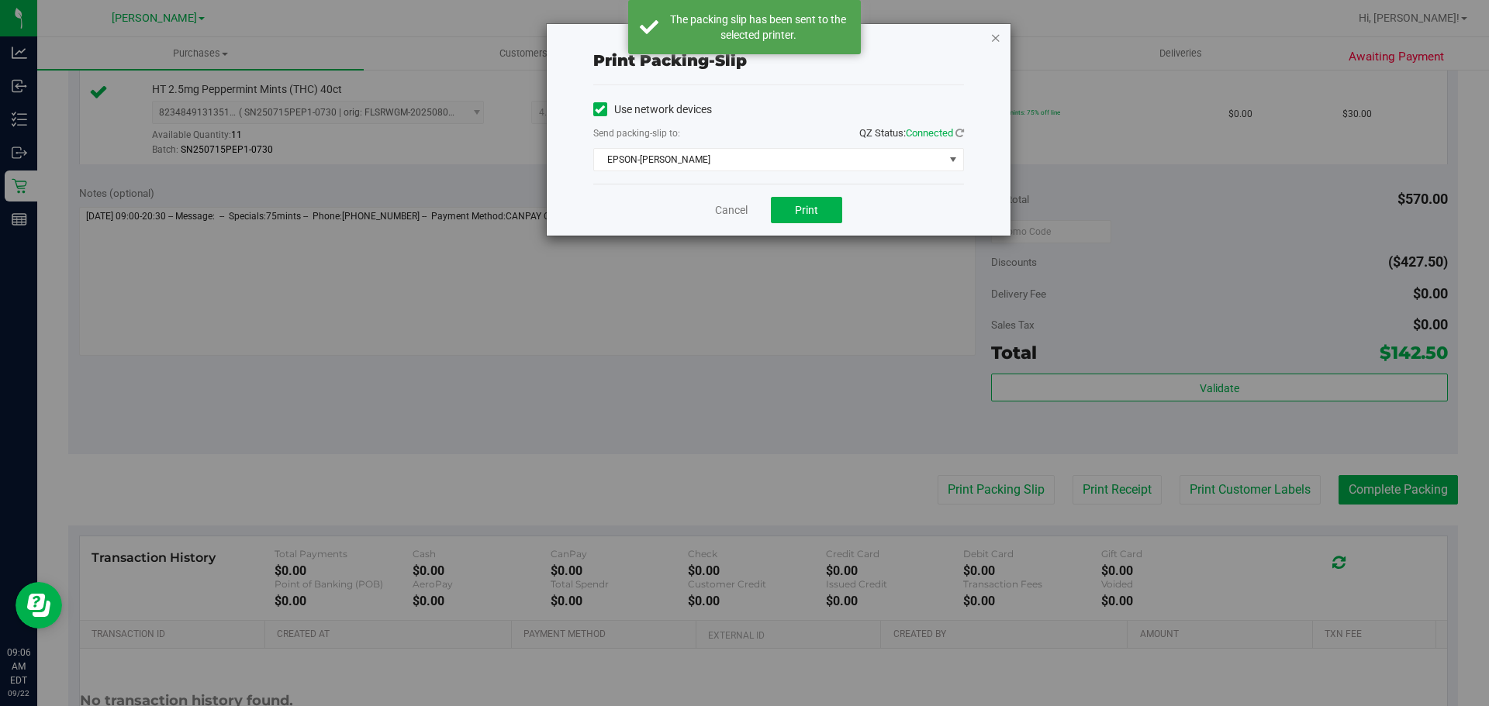
click at [992, 40] on icon "button" at bounding box center [995, 37] width 11 height 19
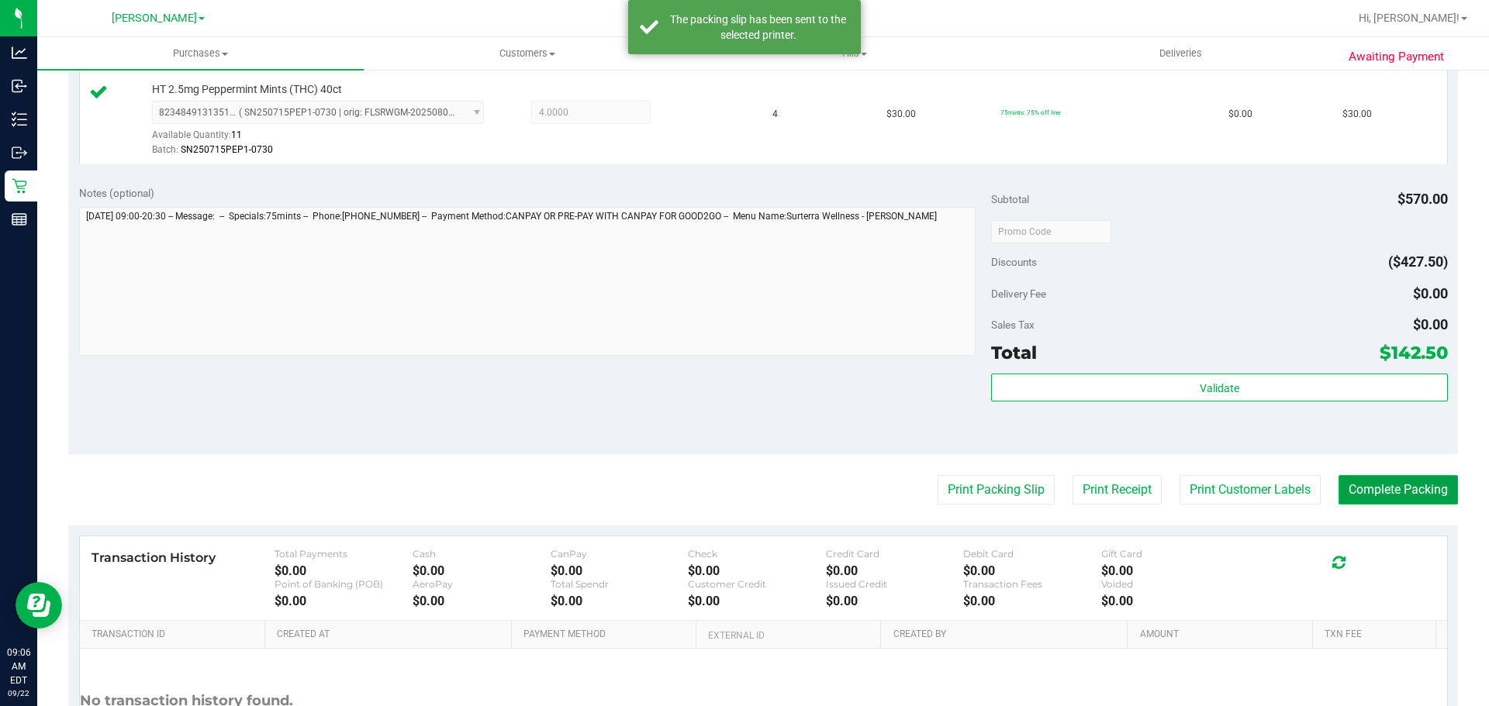
click at [1376, 484] on button "Complete Packing" at bounding box center [1397, 489] width 119 height 29
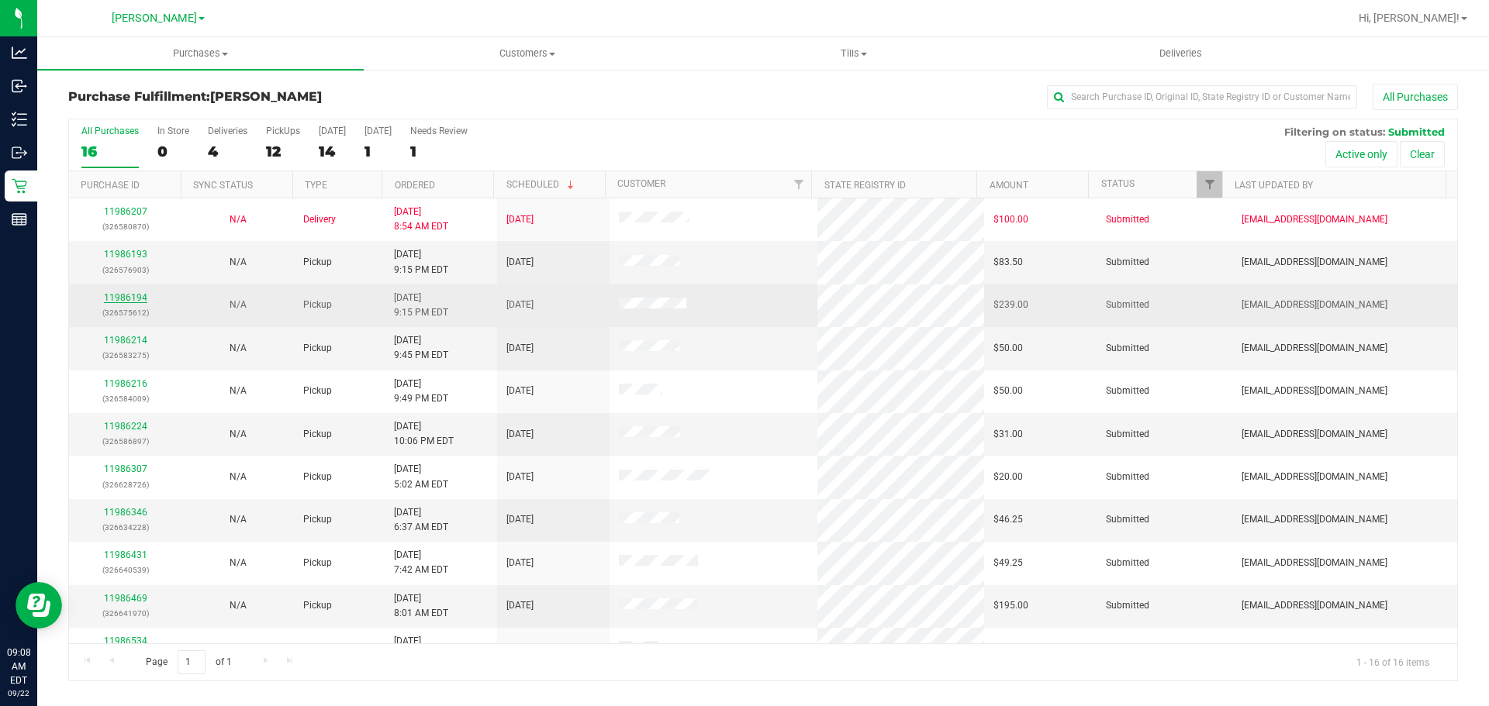
click at [129, 297] on link "11986194" at bounding box center [125, 297] width 43 height 11
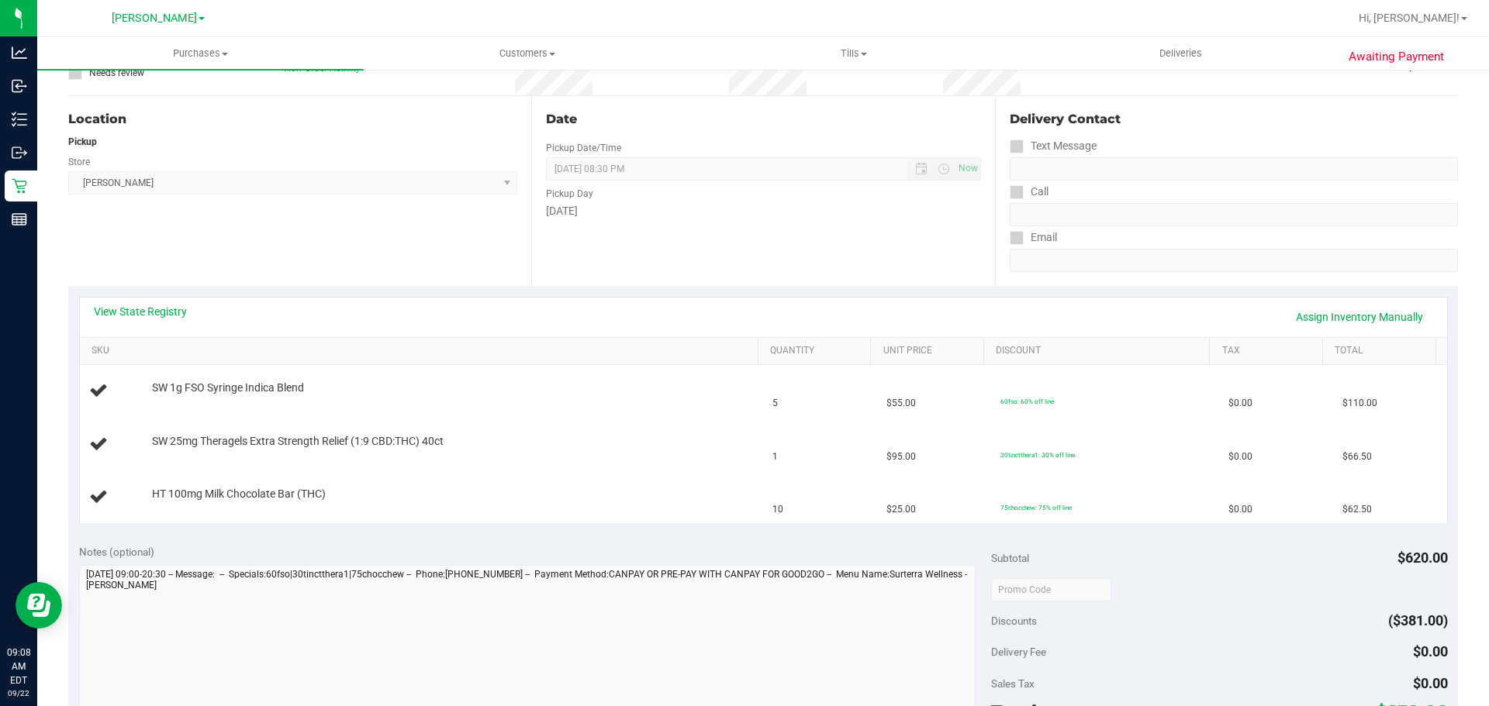
scroll to position [168, 0]
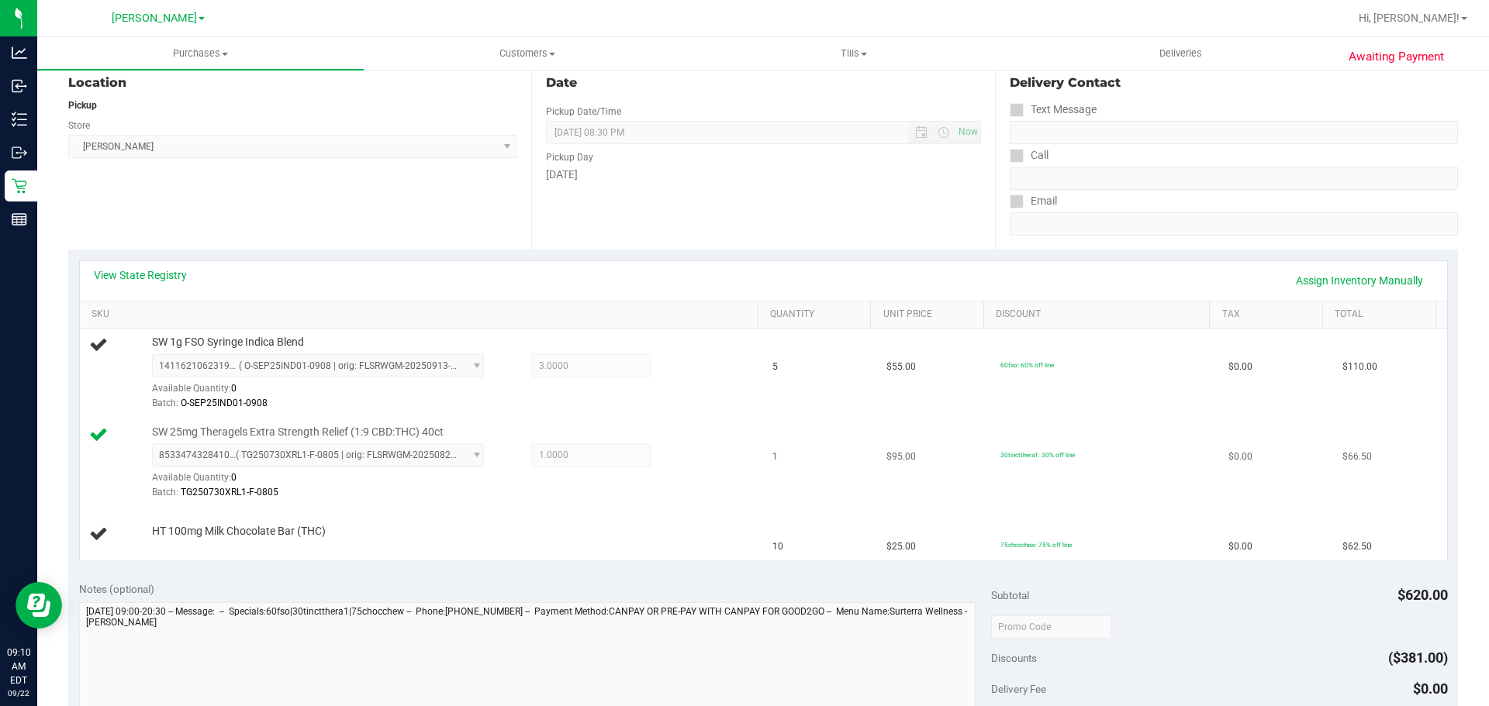
click at [763, 431] on td "1" at bounding box center [820, 464] width 114 height 90
click at [681, 414] on td "SW 1g FSO Syringe Indica Blend 1411621062319490 ( O-SEP25IND01-0908 | orig: FLS…" at bounding box center [422, 374] width 684 height 90
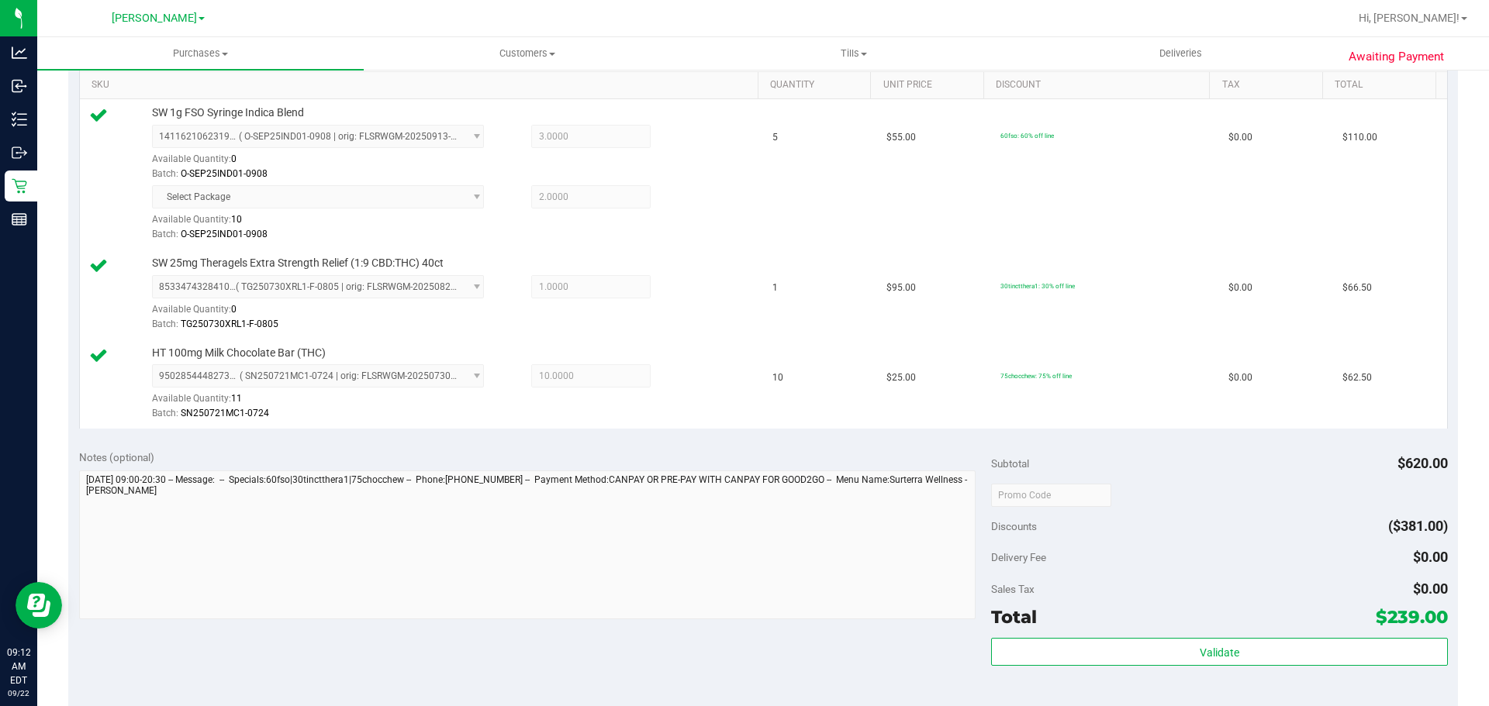
scroll to position [677, 0]
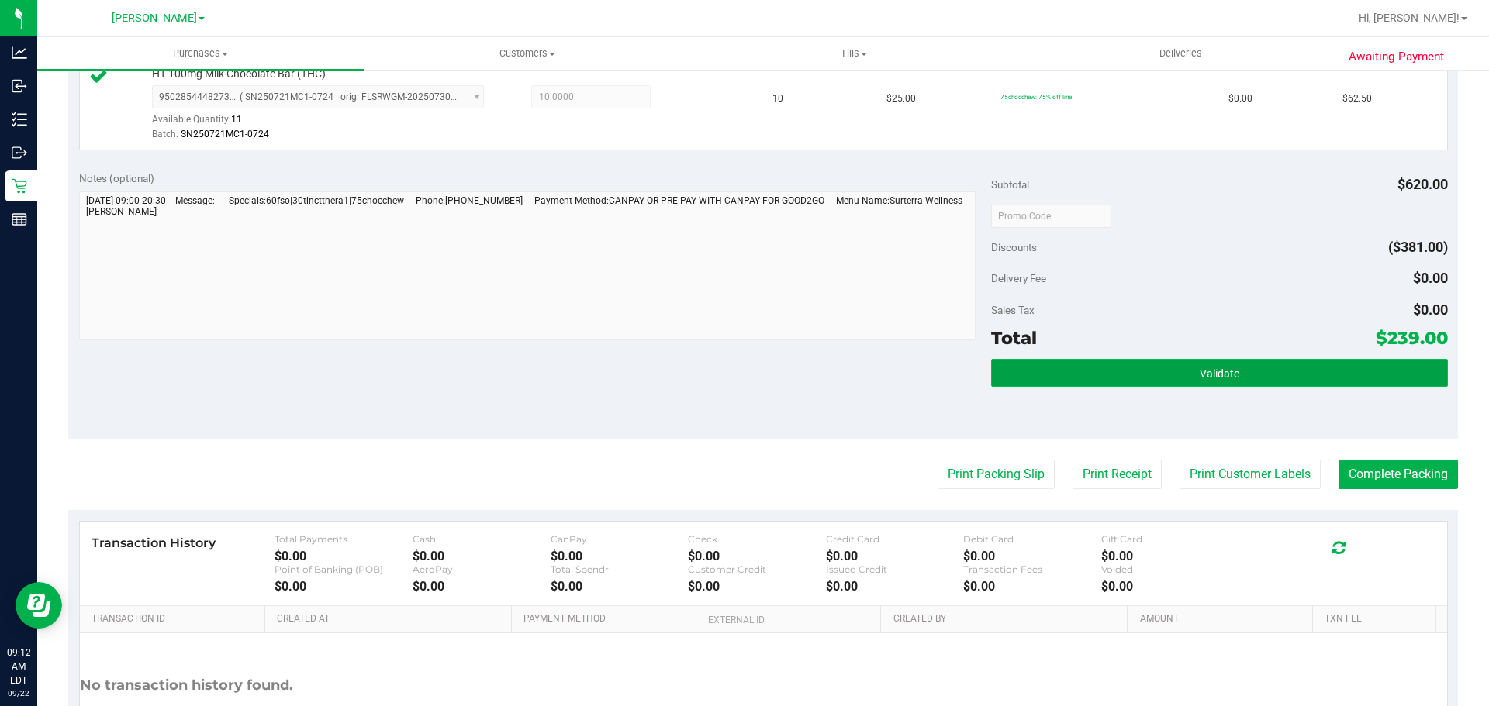
click at [1123, 368] on button "Validate" at bounding box center [1219, 373] width 456 height 28
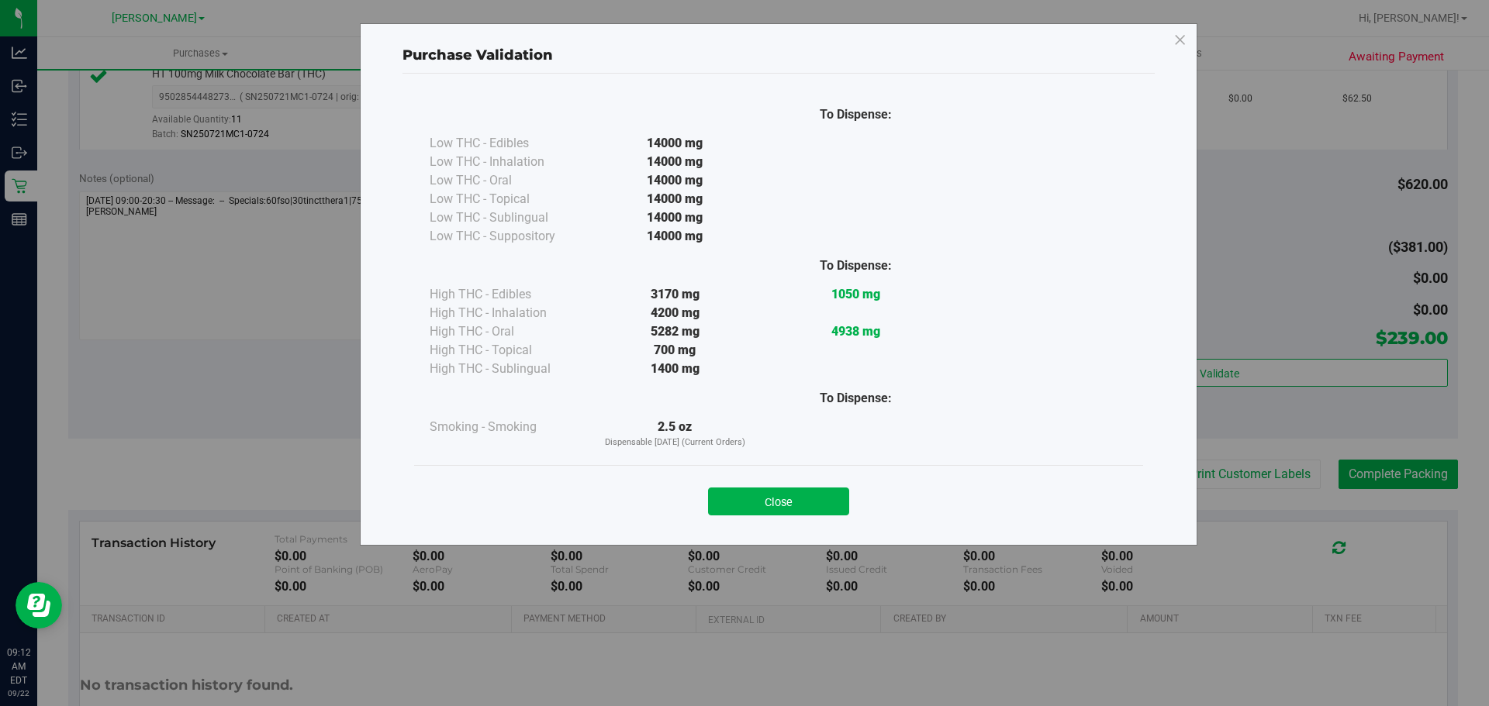
drag, startPoint x: 755, startPoint y: 515, endPoint x: 773, endPoint y: 512, distance: 18.1
click at [756, 515] on button "Close" at bounding box center [778, 502] width 141 height 28
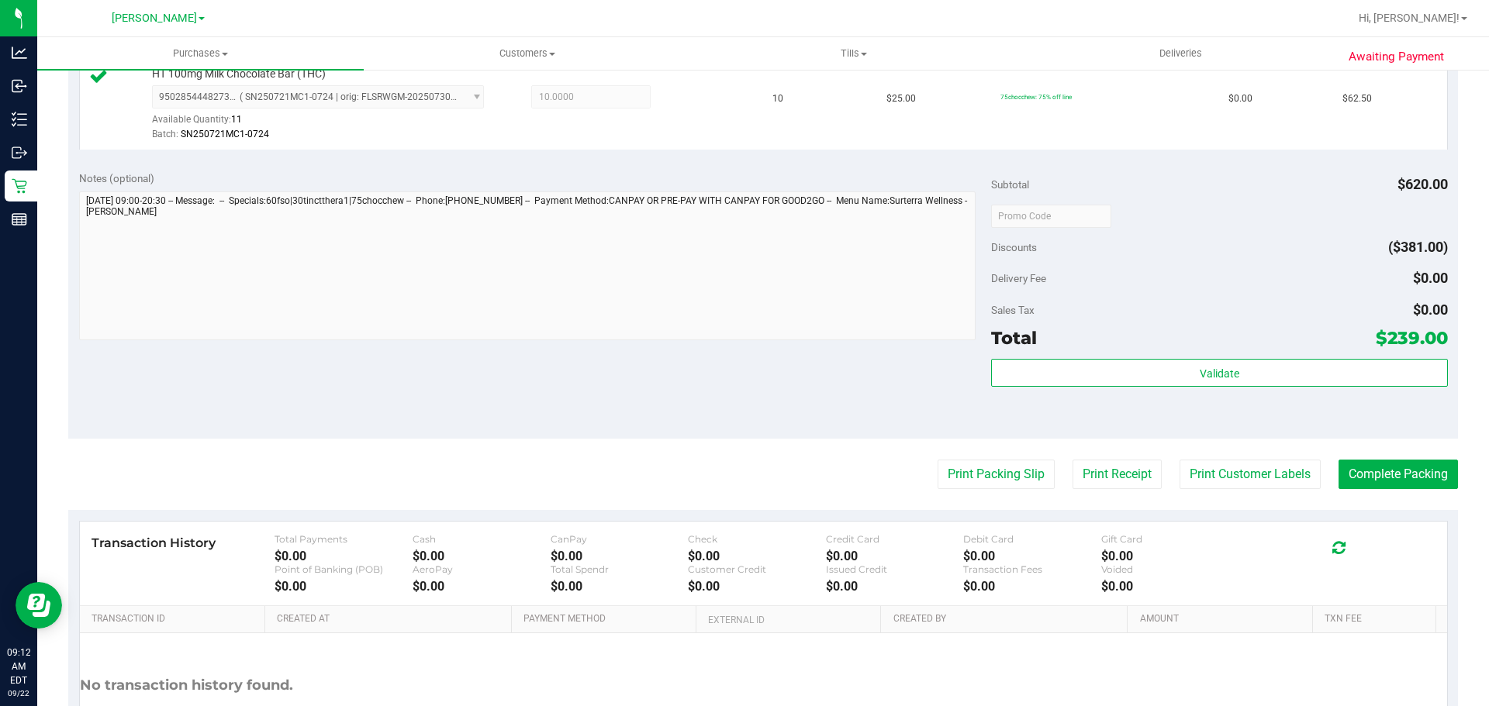
click at [968, 459] on purchase-details "Back Edit Purchase Cancel Purchase View Profile # 11986194 BioTrack ID: - Submi…" at bounding box center [762, 103] width 1389 height 1393
click at [991, 485] on button "Print Packing Slip" at bounding box center [995, 474] width 117 height 29
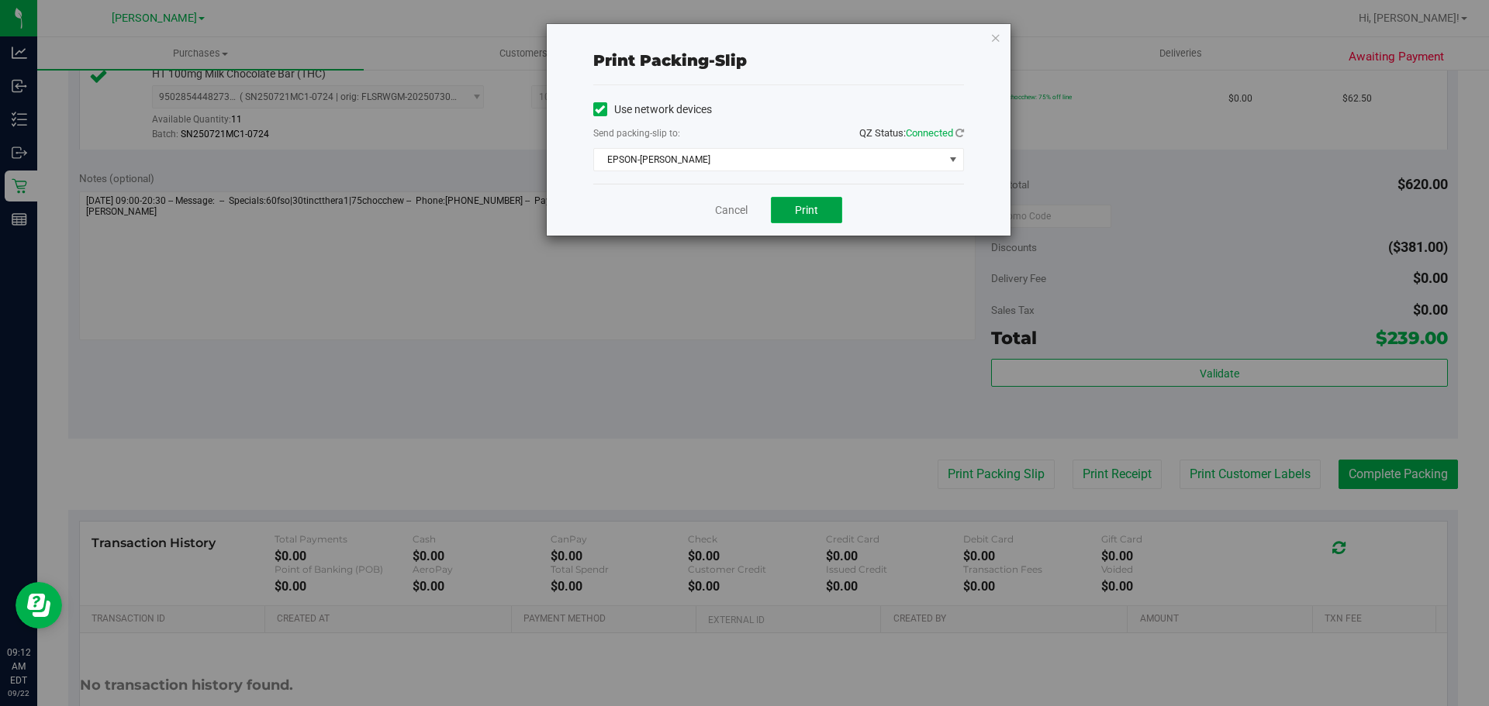
click at [809, 211] on span "Print" at bounding box center [806, 210] width 23 height 12
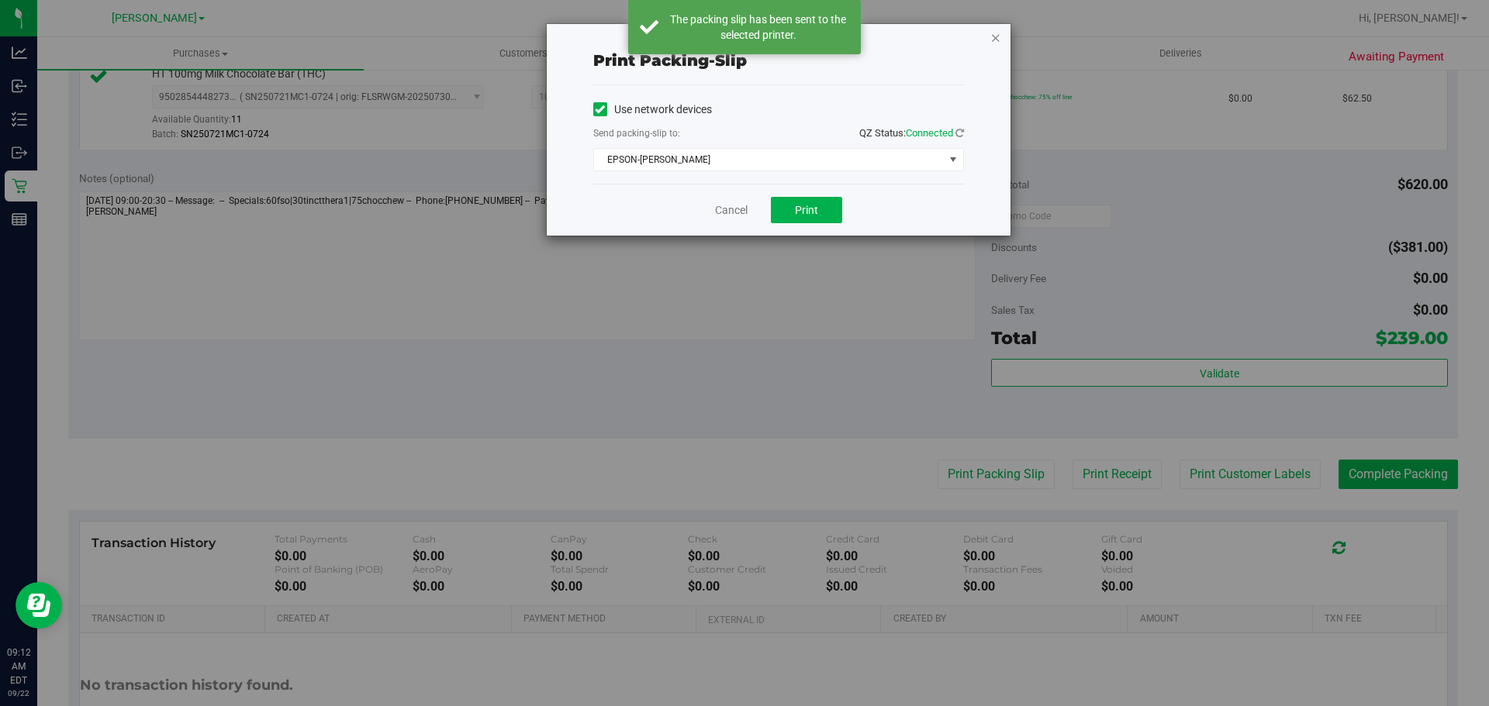
click at [992, 39] on icon "button" at bounding box center [995, 37] width 11 height 19
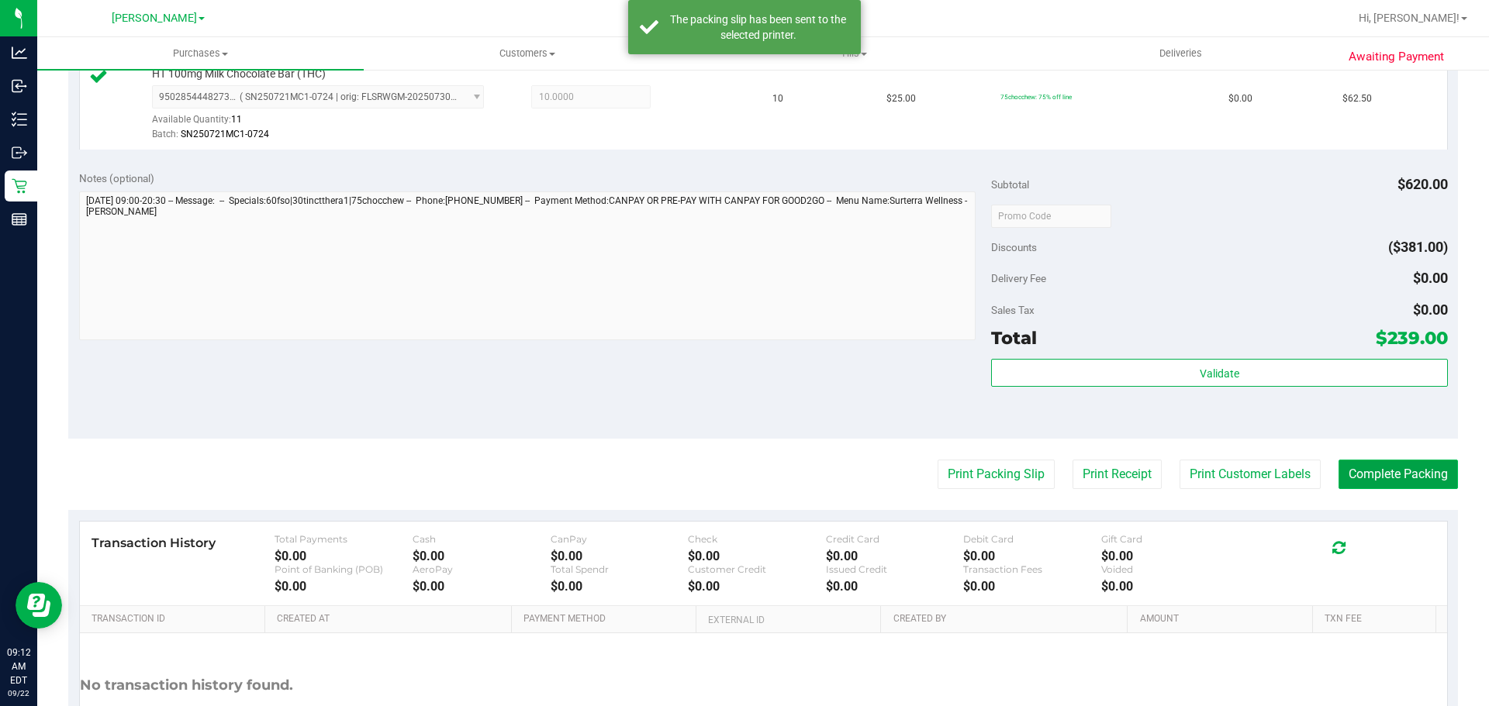
click at [1378, 474] on button "Complete Packing" at bounding box center [1397, 474] width 119 height 29
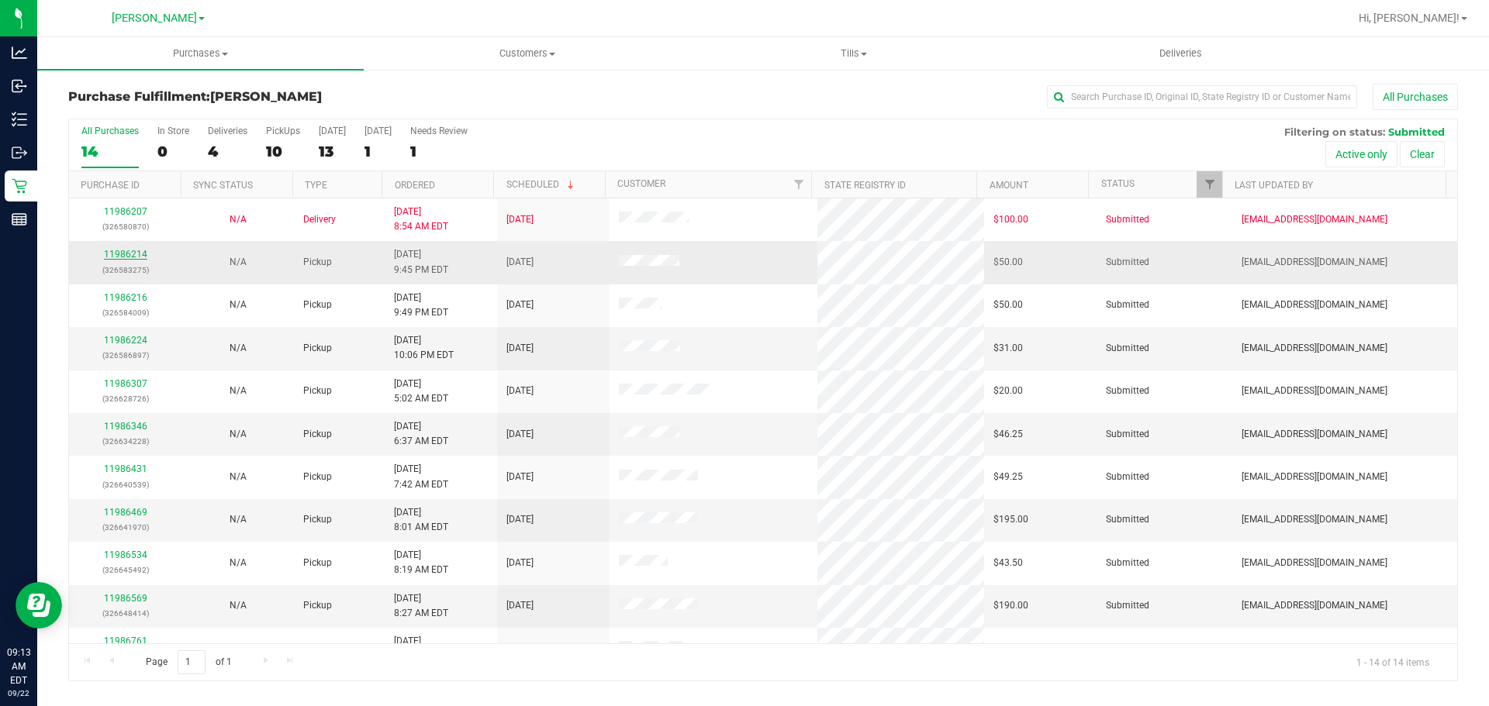
click at [128, 256] on link "11986214" at bounding box center [125, 254] width 43 height 11
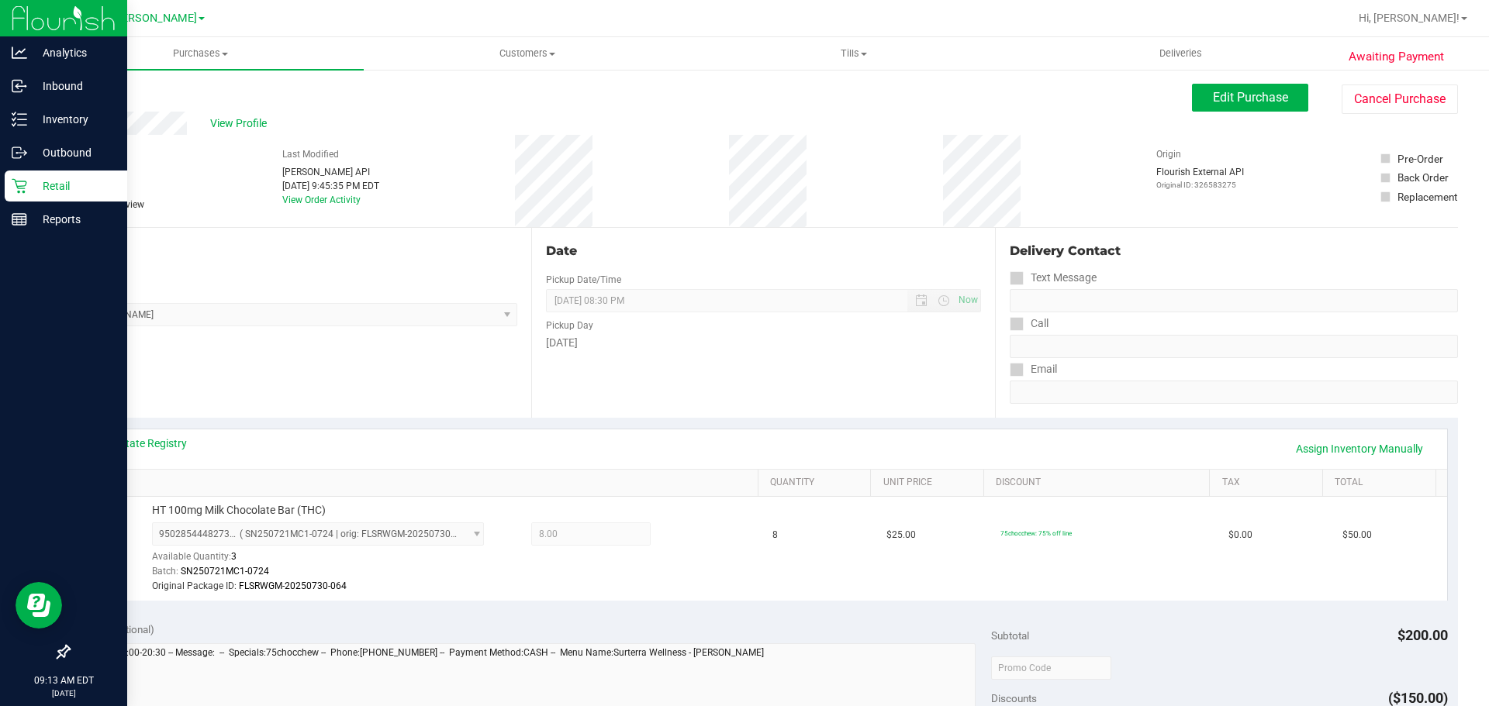
click at [51, 183] on p "Retail" at bounding box center [73, 186] width 93 height 19
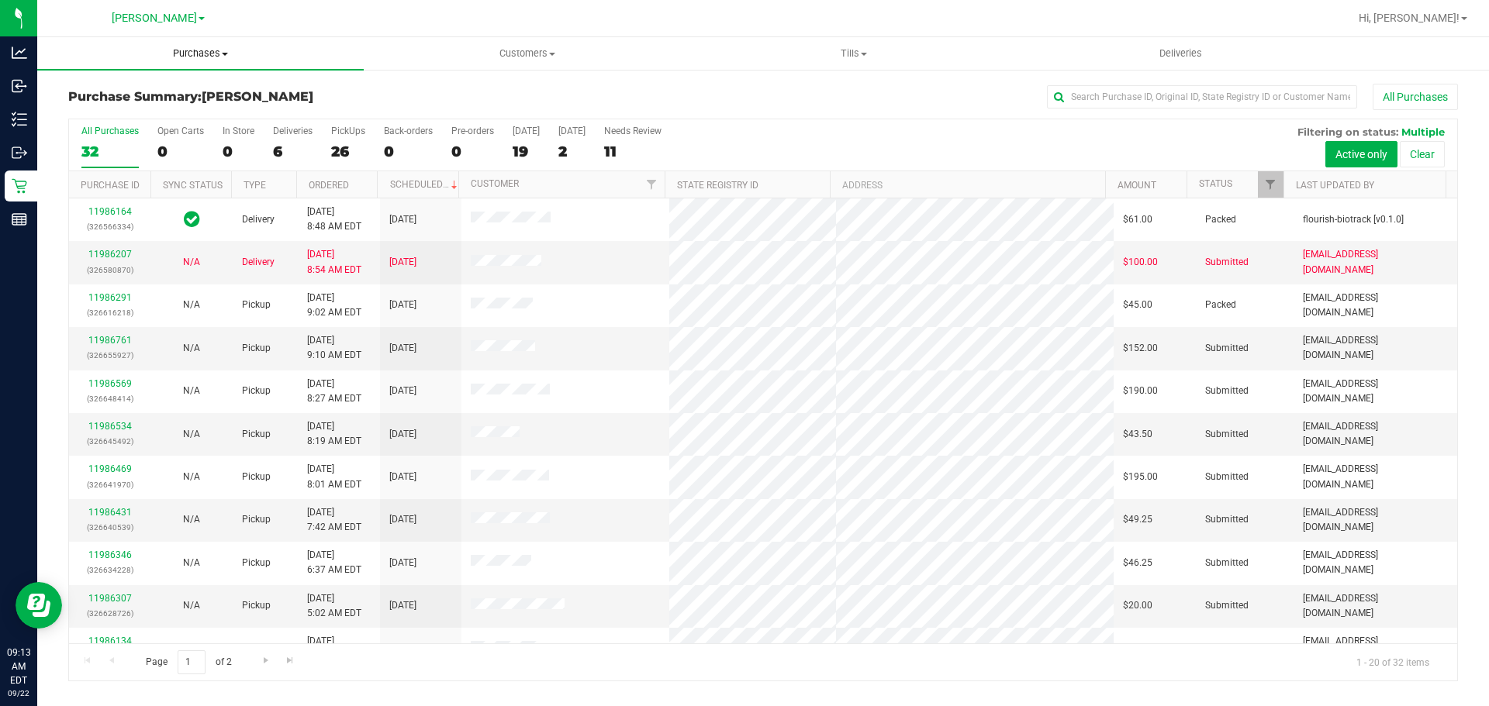
click at [192, 59] on span "Purchases" at bounding box center [200, 54] width 326 height 14
click at [150, 109] on li "Fulfillment" at bounding box center [200, 112] width 326 height 19
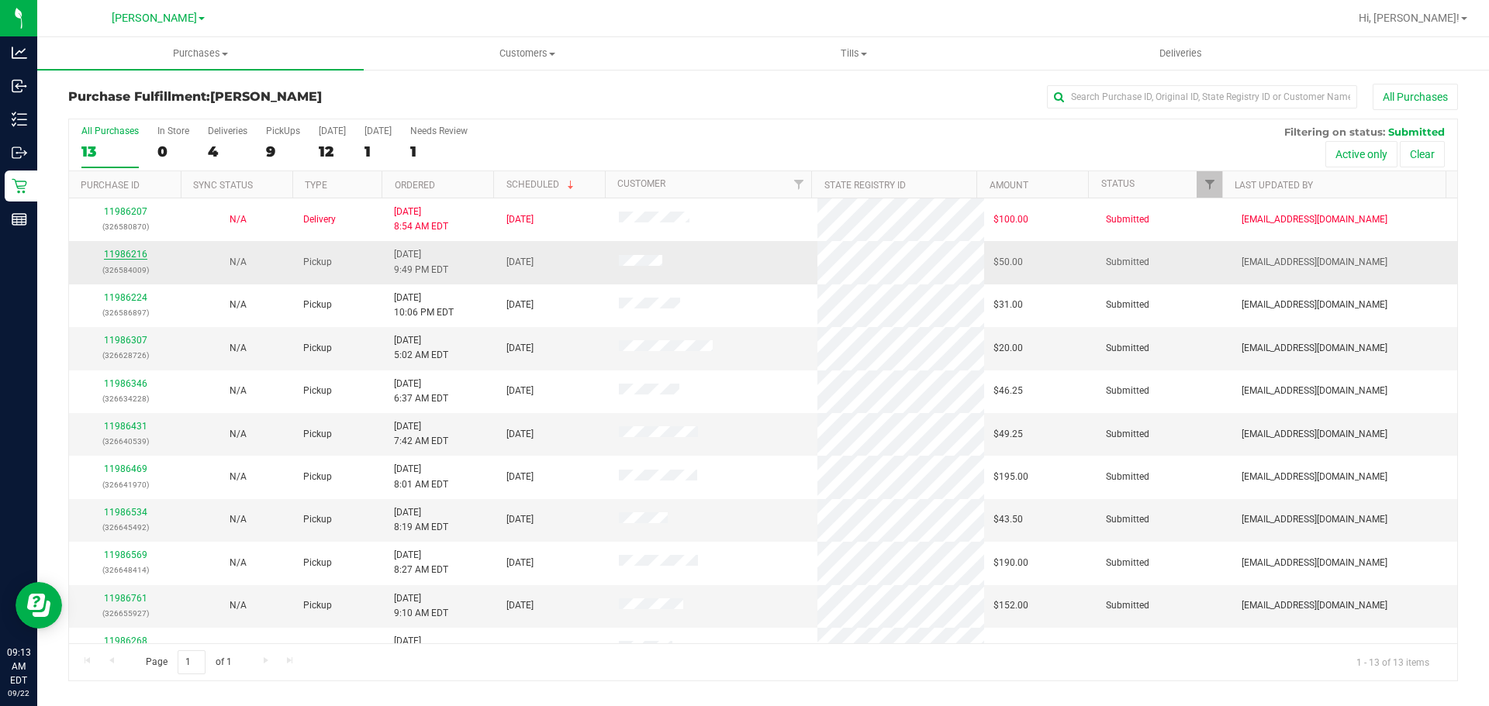
click at [130, 253] on link "11986216" at bounding box center [125, 254] width 43 height 11
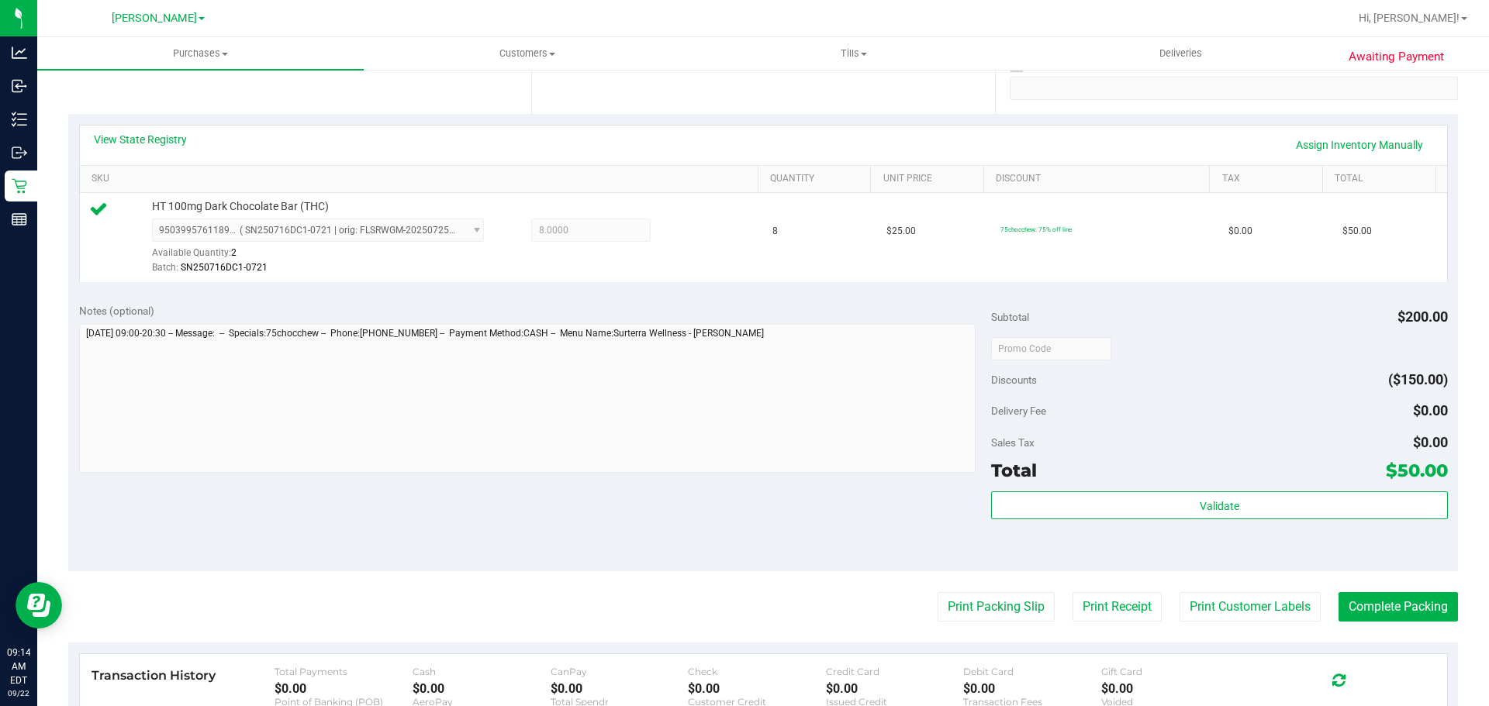
scroll to position [326, 0]
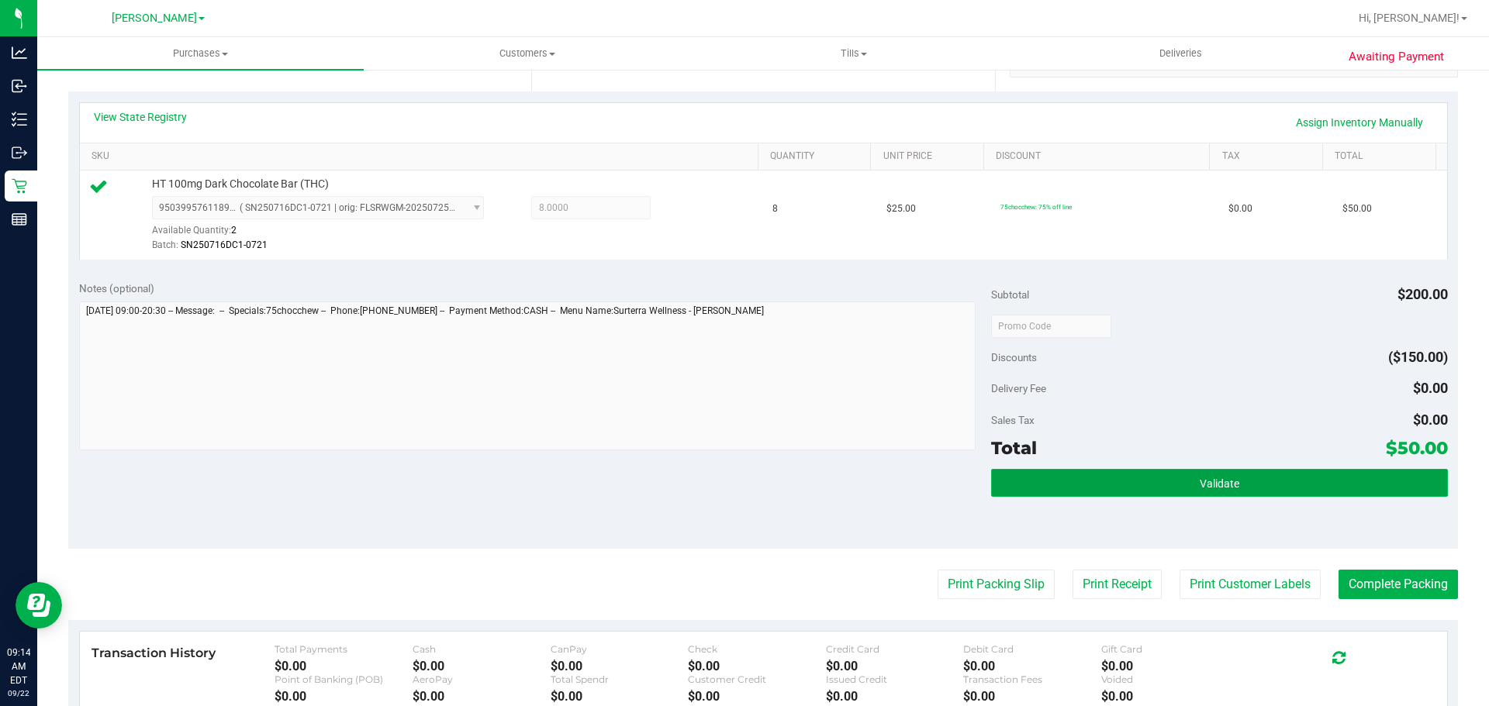
click at [1151, 488] on button "Validate" at bounding box center [1219, 483] width 456 height 28
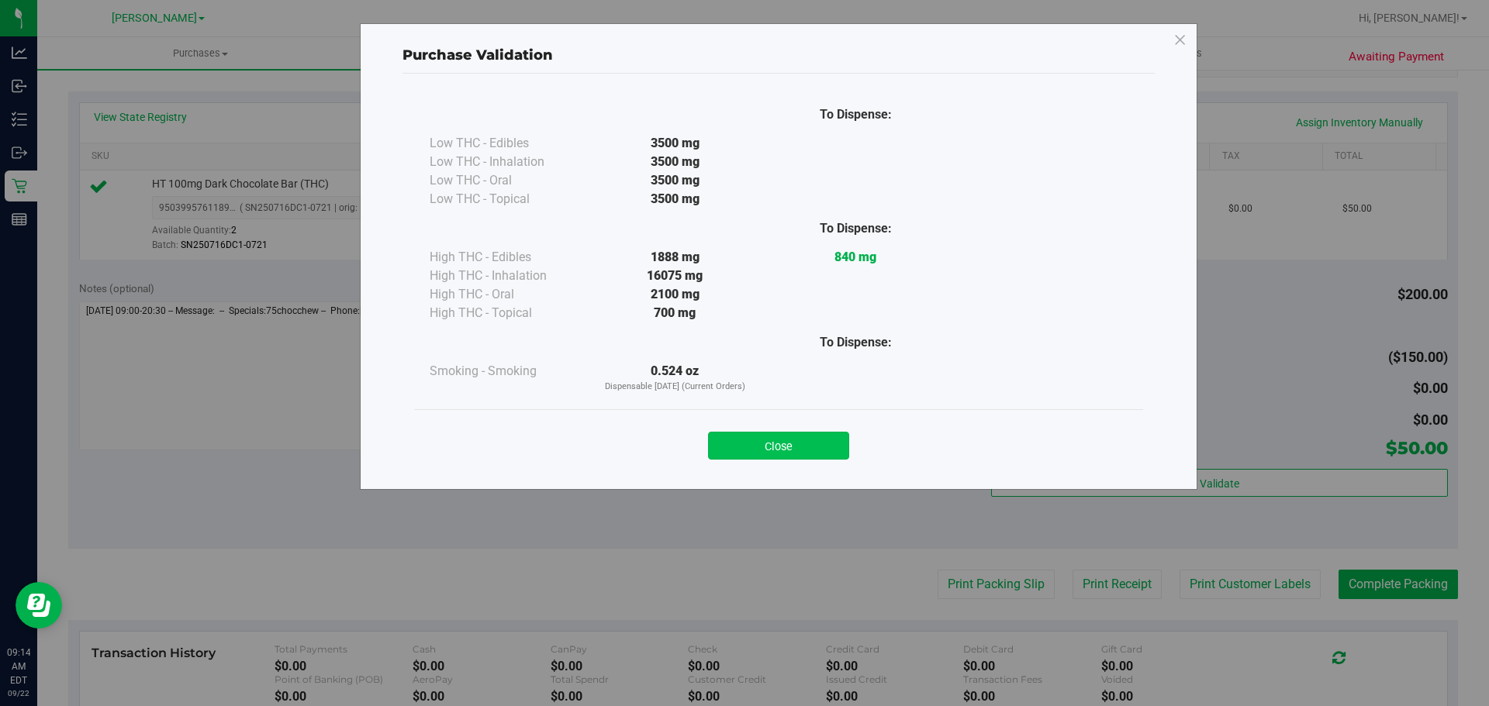
click at [794, 450] on button "Close" at bounding box center [778, 446] width 141 height 28
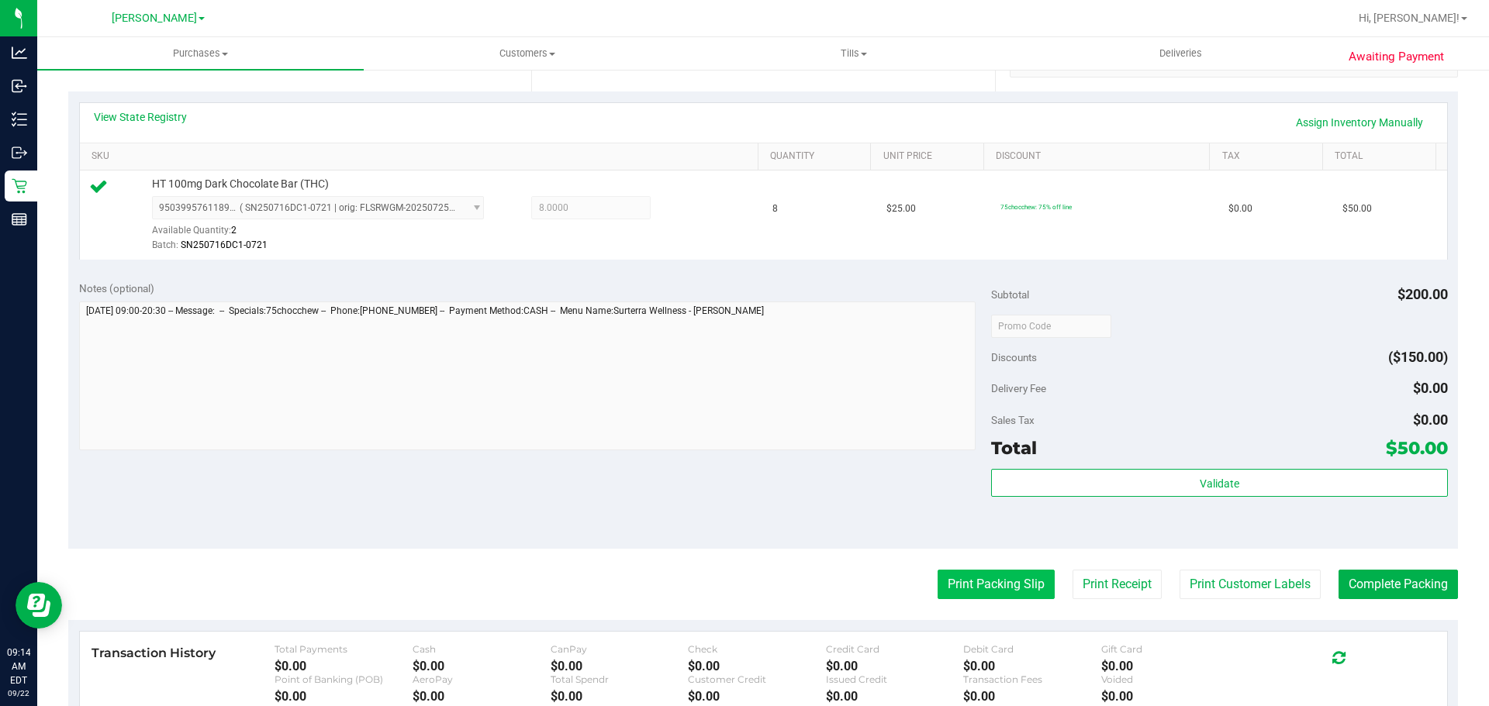
click at [970, 571] on button "Print Packing Slip" at bounding box center [995, 584] width 117 height 29
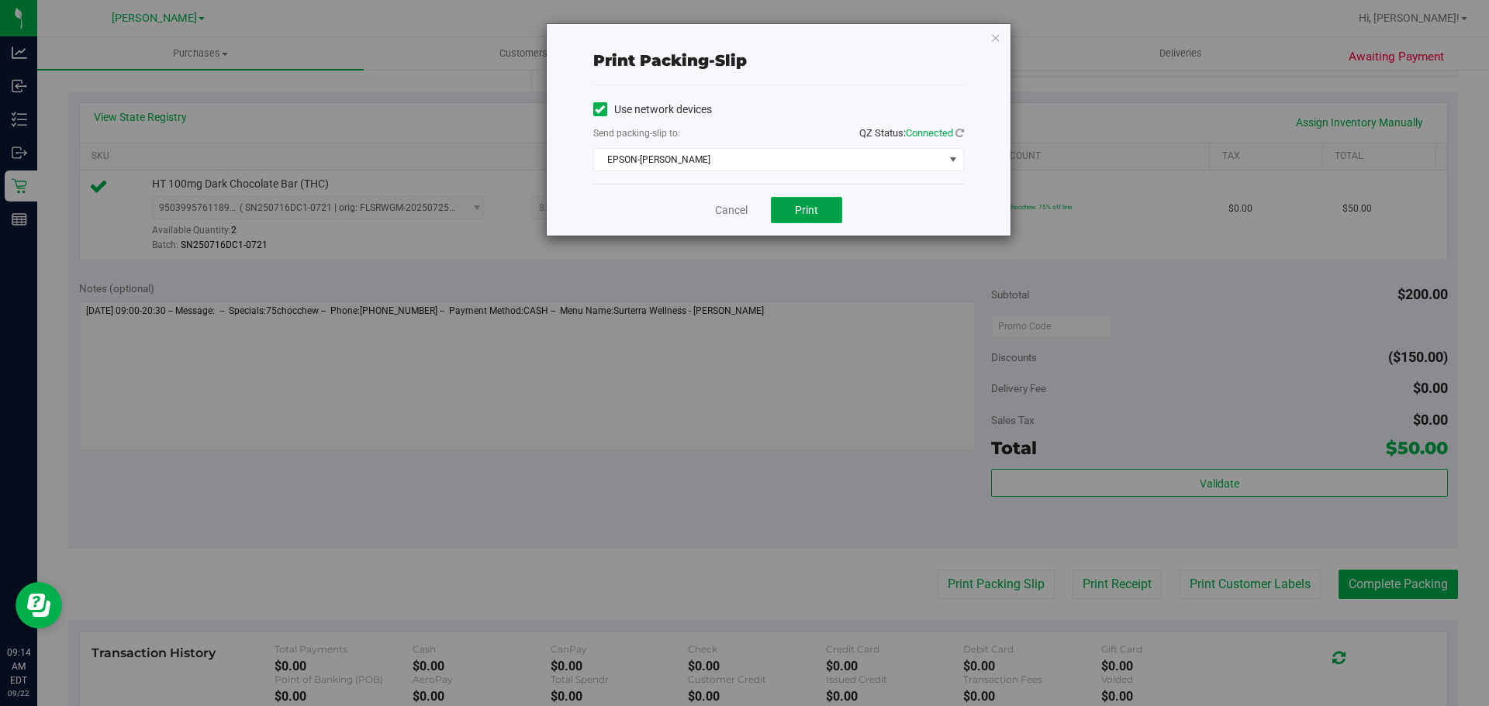
click at [798, 202] on button "Print" at bounding box center [806, 210] width 71 height 26
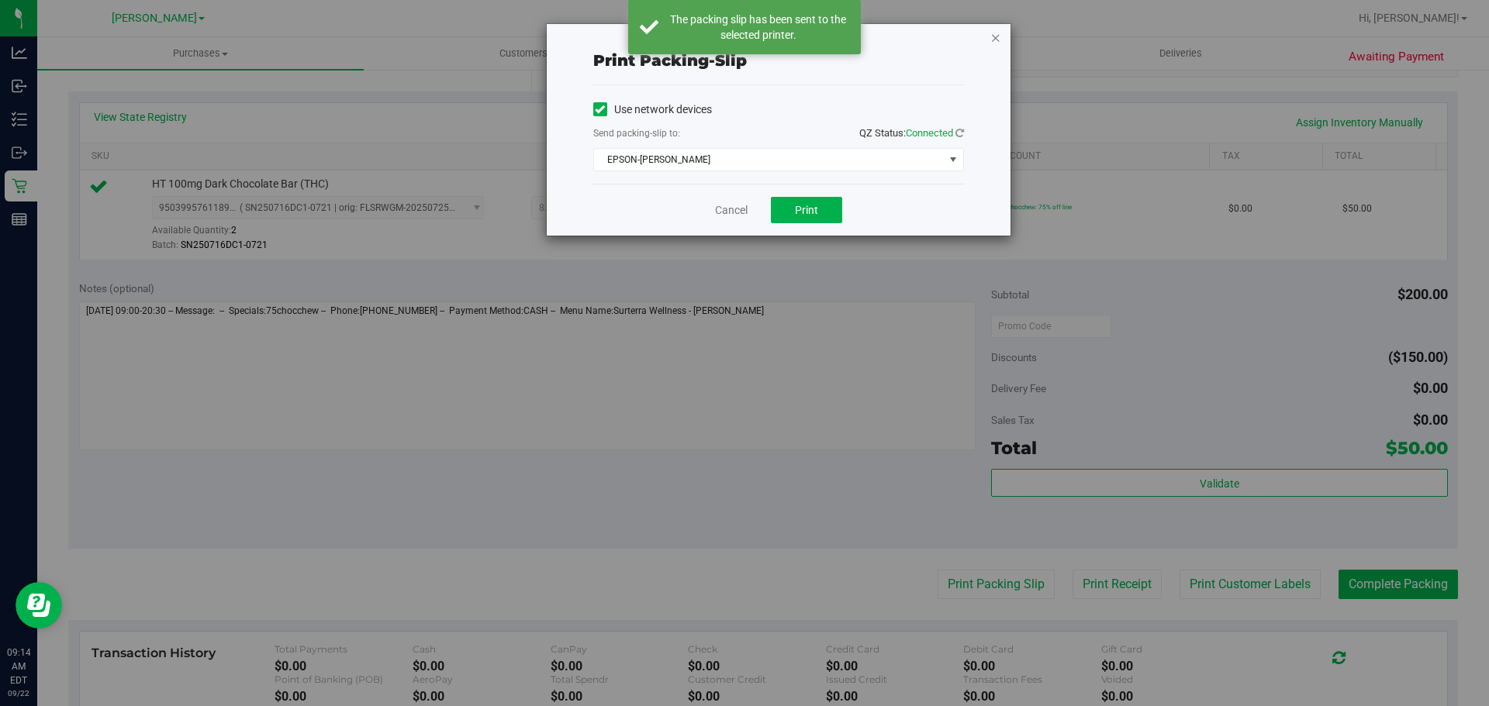
click at [993, 38] on icon "button" at bounding box center [995, 37] width 11 height 19
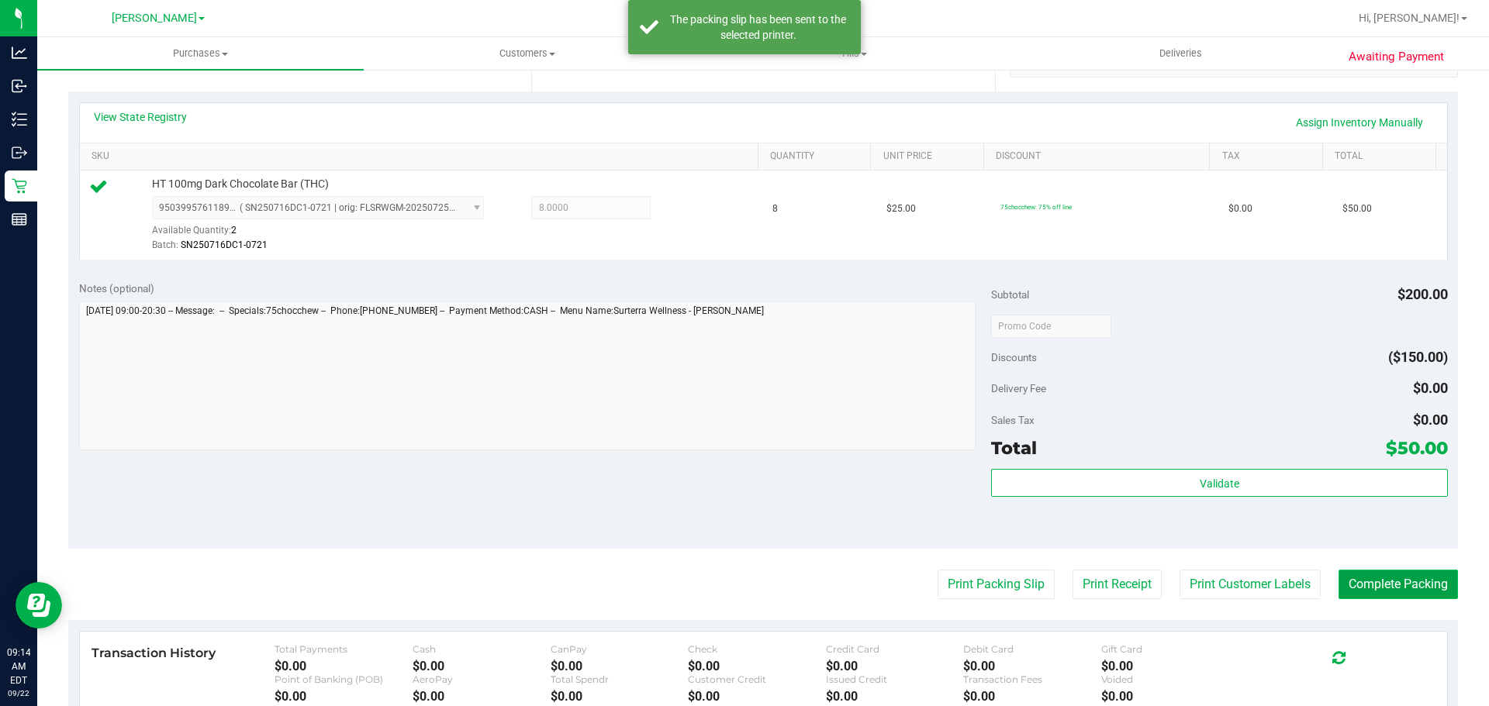
click at [1345, 594] on button "Complete Packing" at bounding box center [1397, 584] width 119 height 29
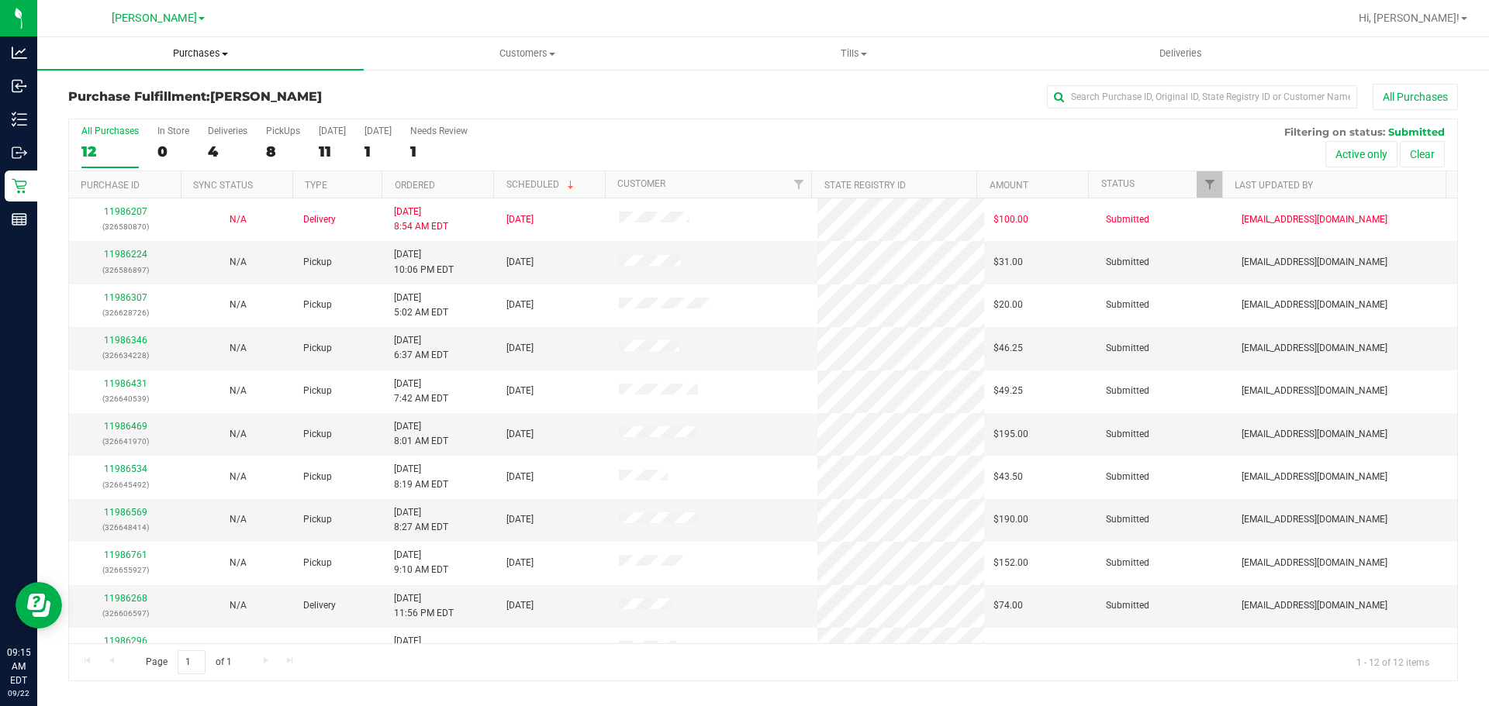
click at [195, 60] on uib-tab-heading "Purchases Summary of purchases Fulfillment All purchases" at bounding box center [200, 53] width 326 height 33
click at [165, 117] on li "Fulfillment" at bounding box center [200, 112] width 326 height 19
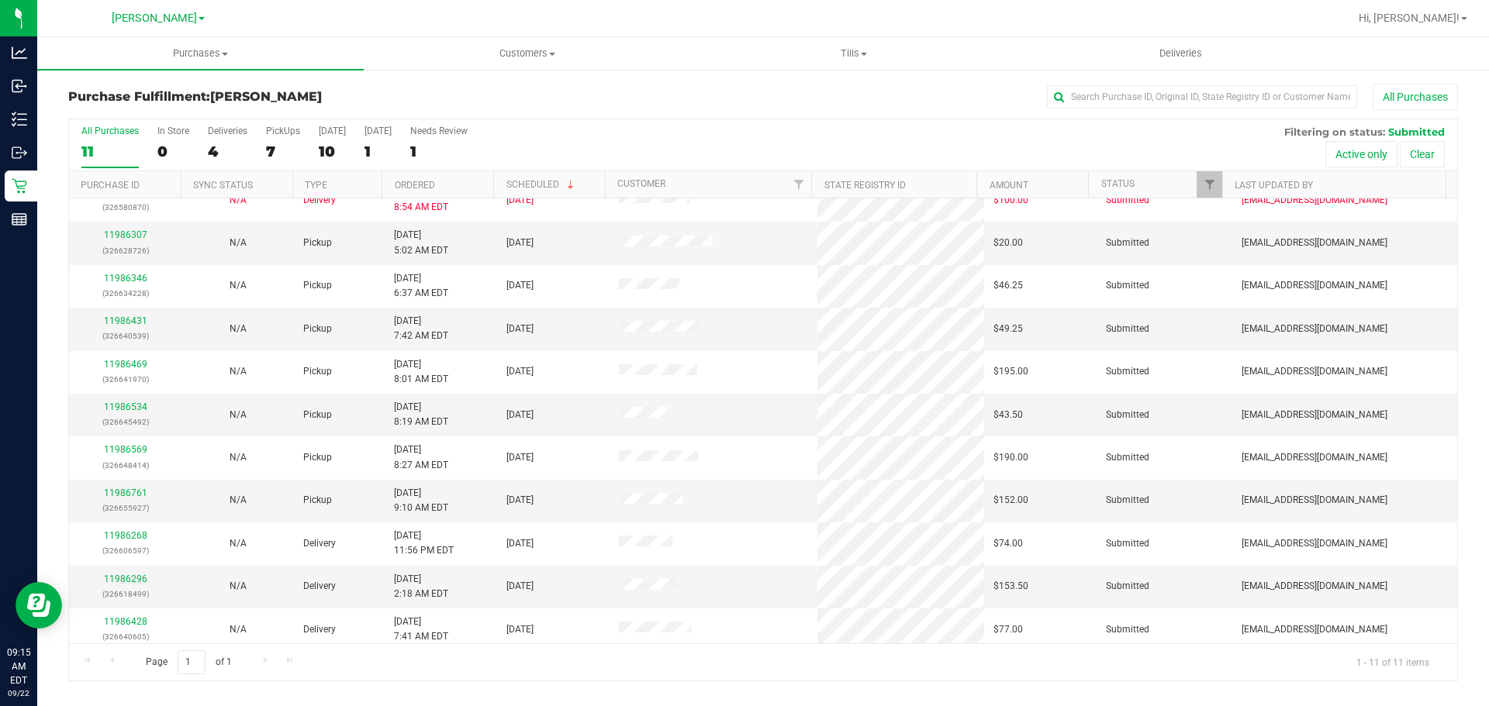
scroll to position [26, 0]
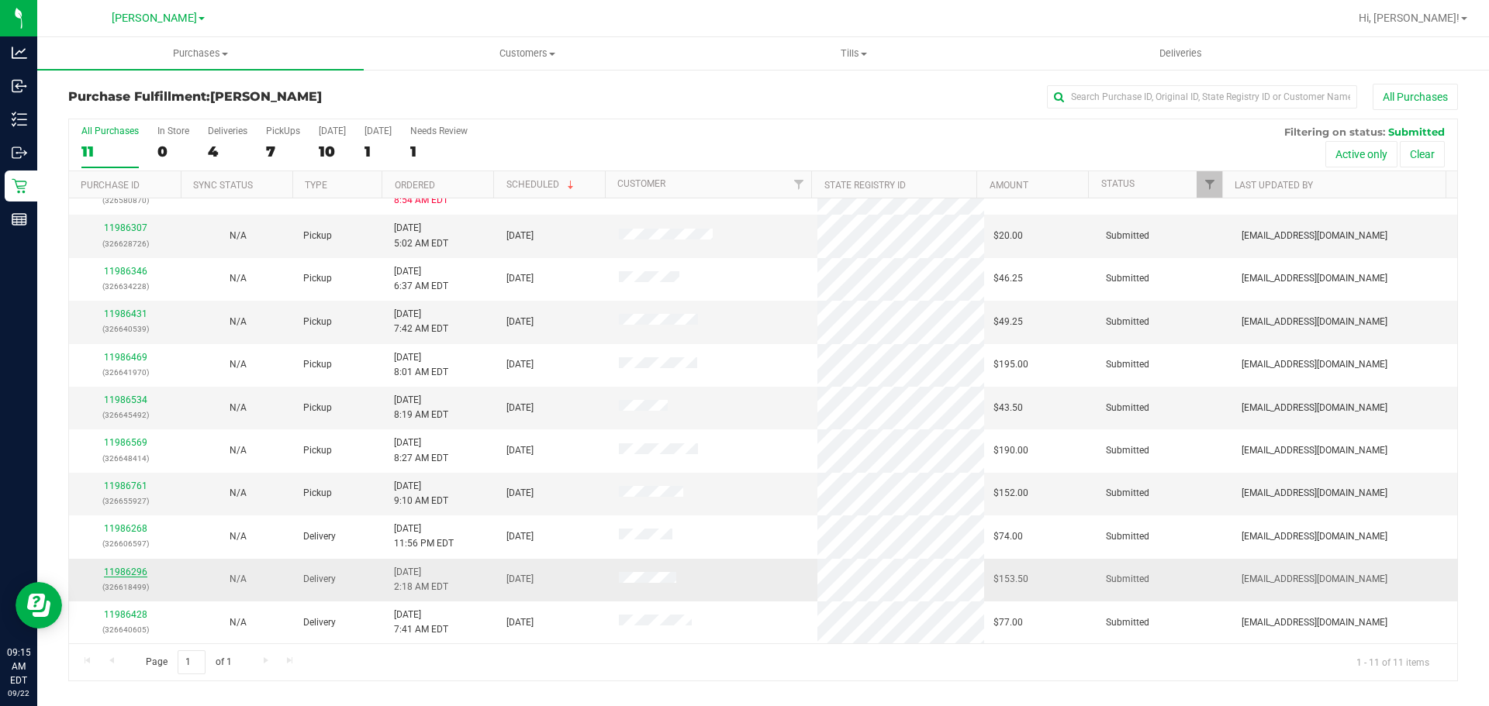
click at [125, 571] on link "11986296" at bounding box center [125, 572] width 43 height 11
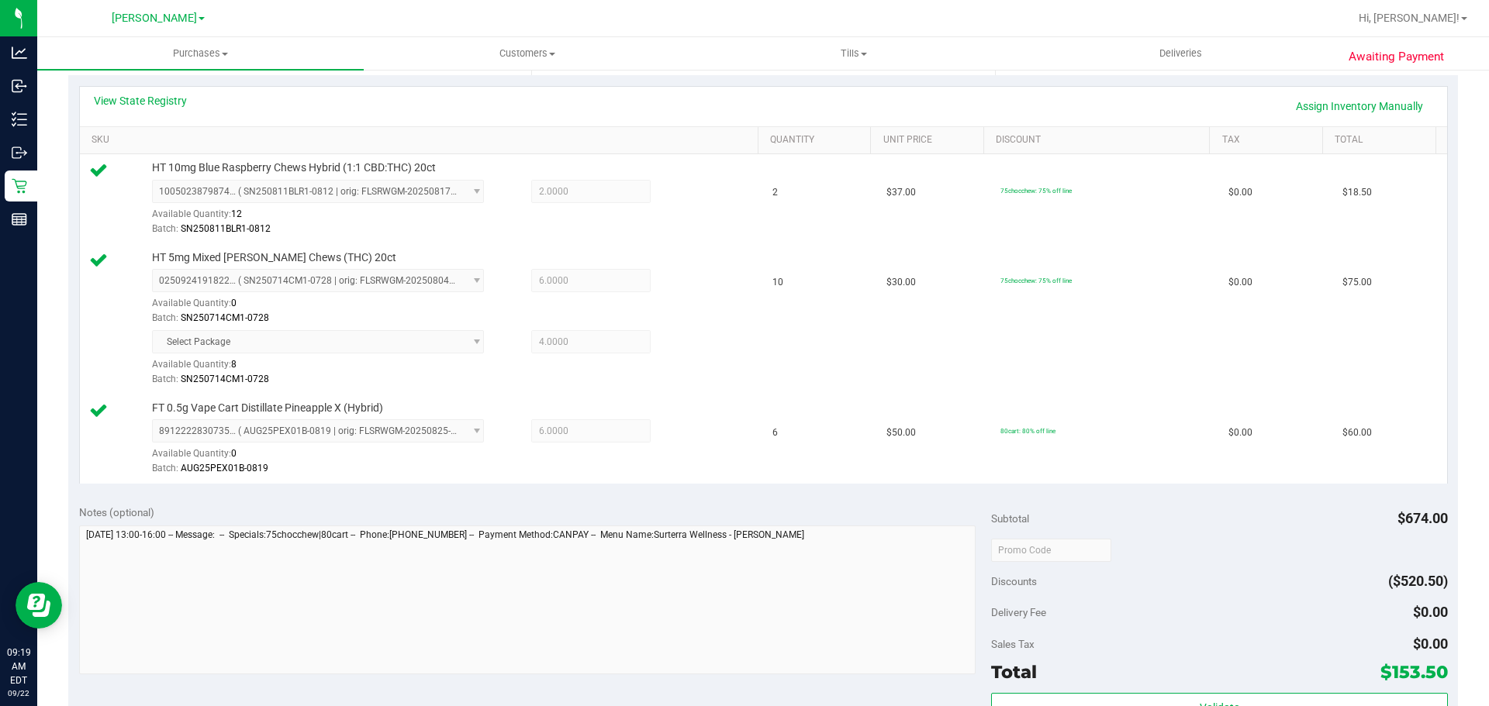
scroll to position [528, 0]
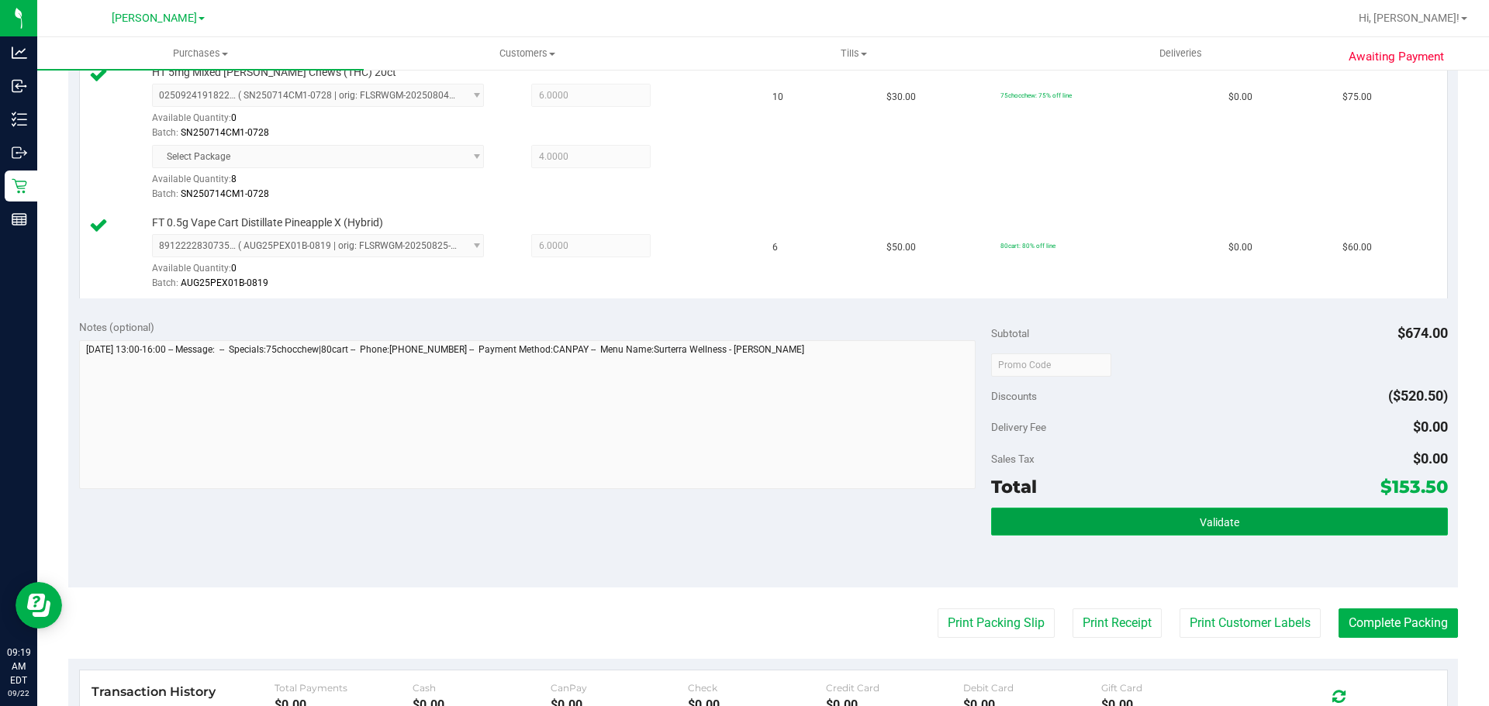
click at [1182, 509] on button "Validate" at bounding box center [1219, 522] width 456 height 28
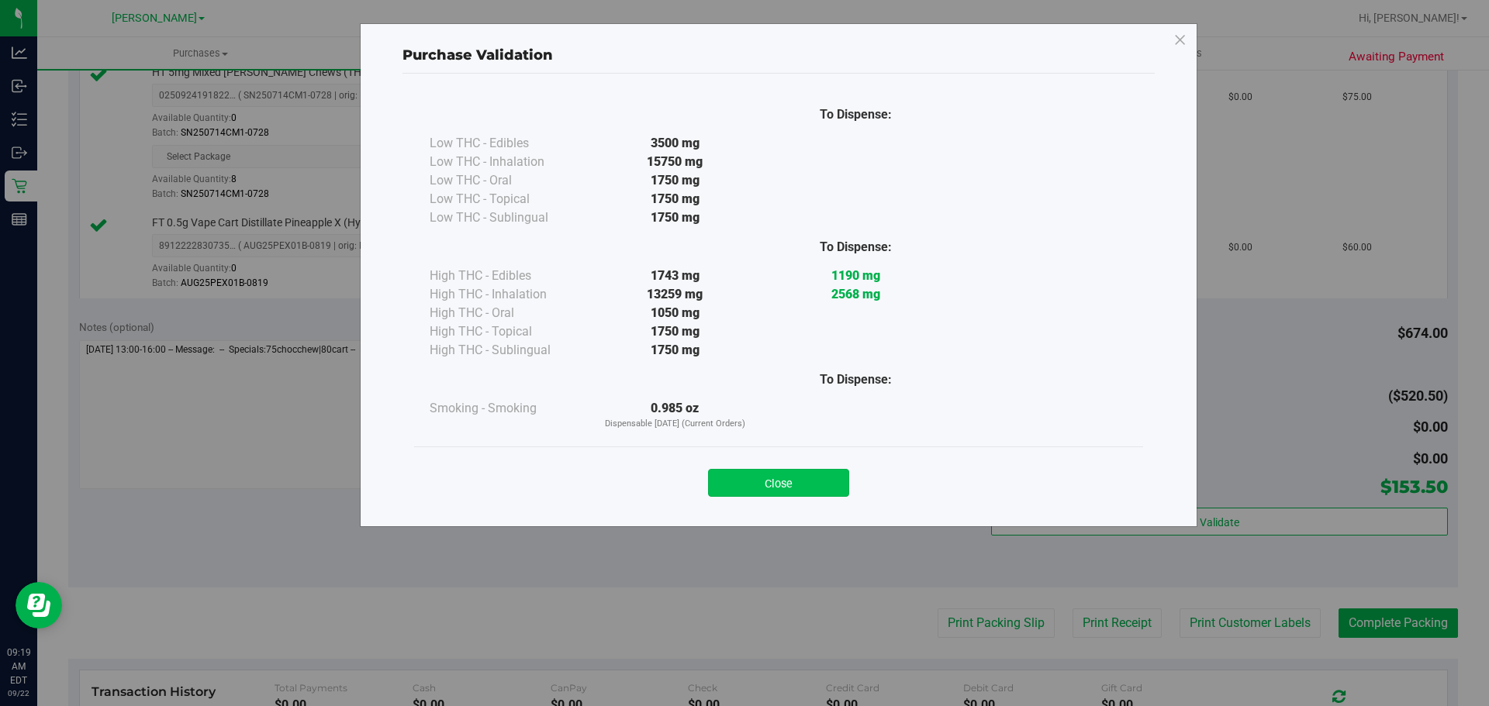
click at [753, 470] on button "Close" at bounding box center [778, 483] width 141 height 28
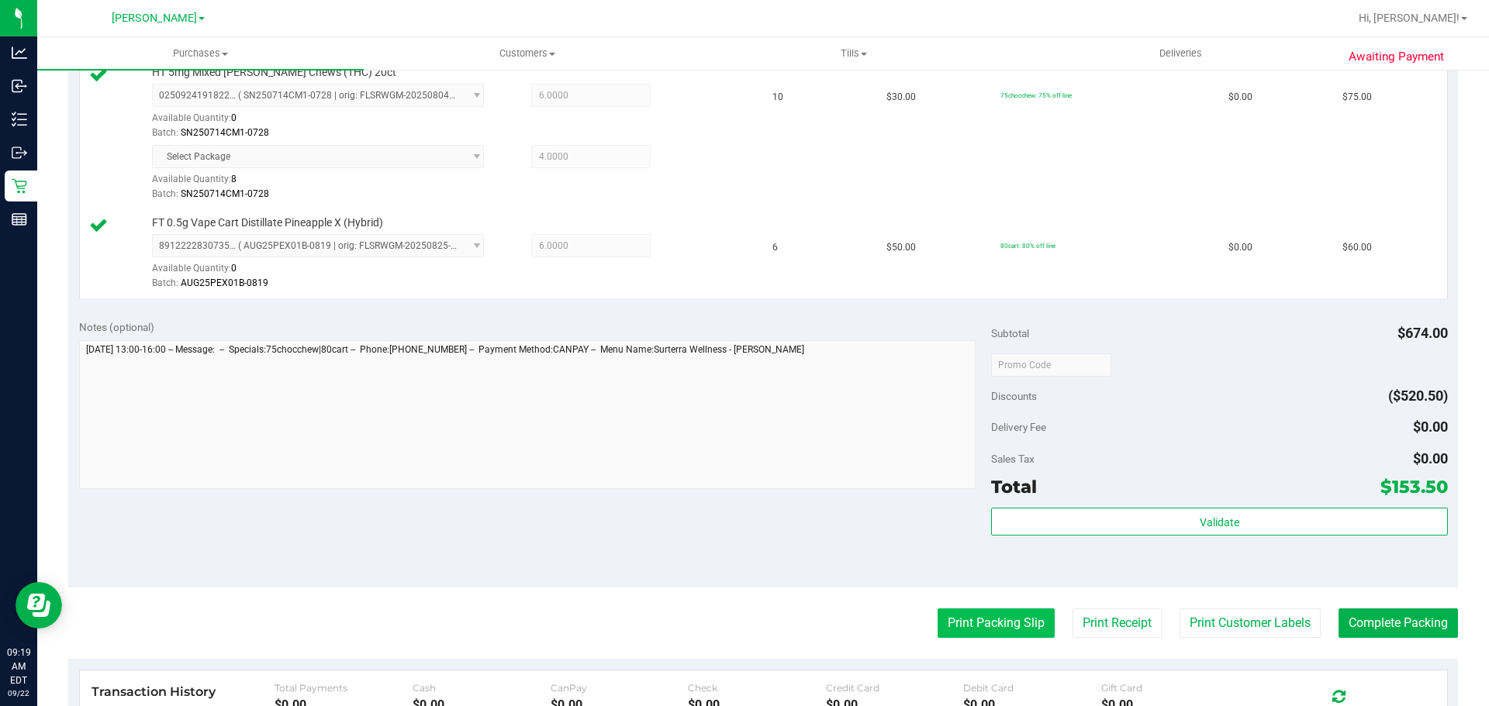
click at [972, 616] on button "Print Packing Slip" at bounding box center [995, 623] width 117 height 29
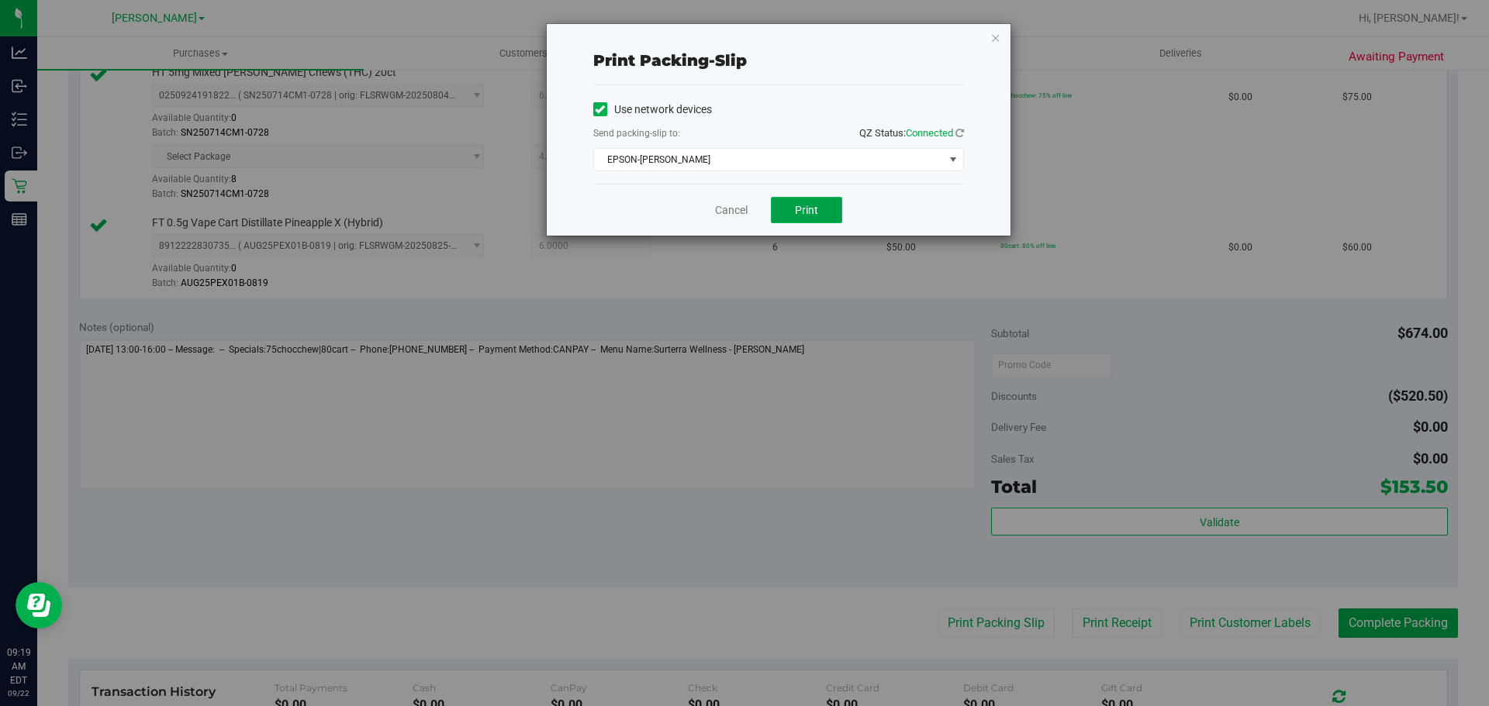
click at [814, 205] on span "Print" at bounding box center [806, 210] width 23 height 12
click at [811, 200] on button "Print" at bounding box center [806, 210] width 71 height 26
click at [995, 41] on icon "button" at bounding box center [995, 37] width 11 height 19
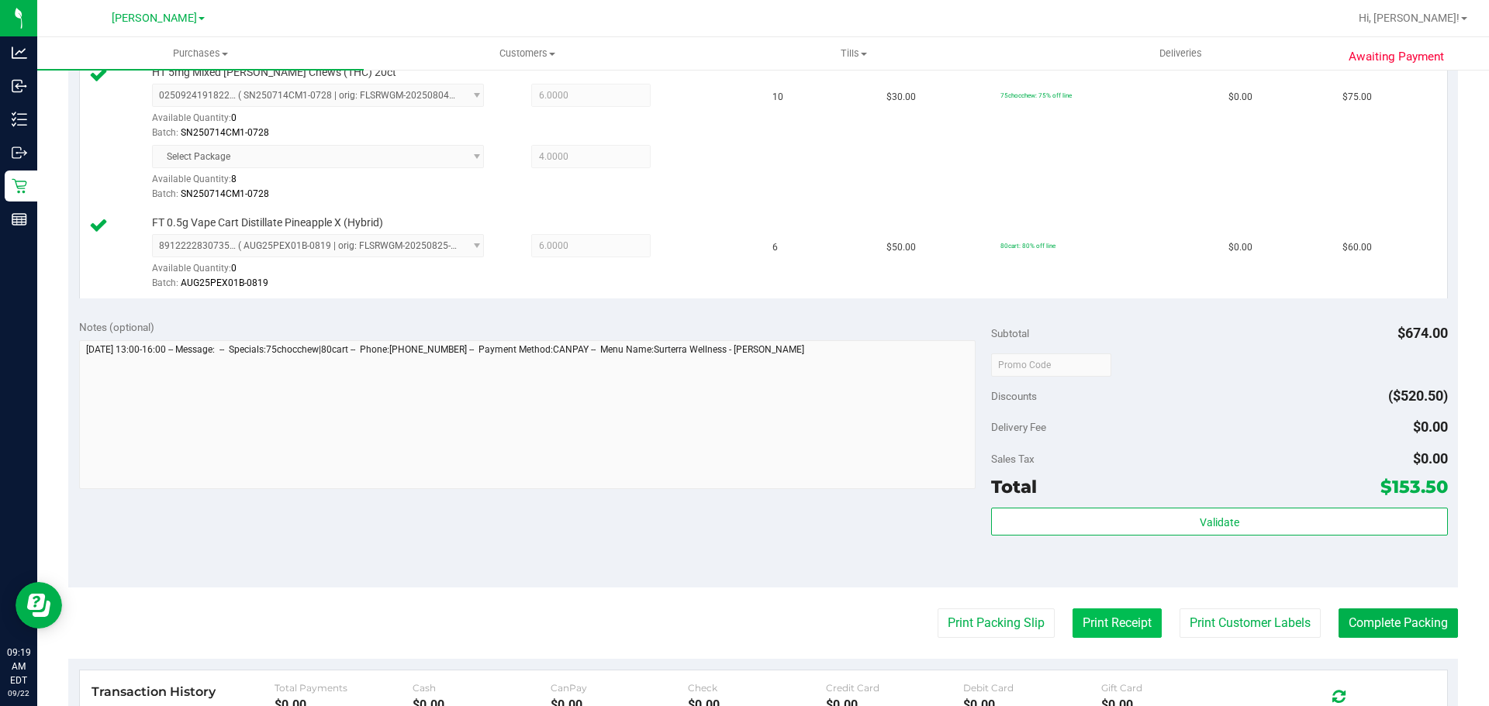
click at [1089, 624] on button "Print Receipt" at bounding box center [1116, 623] width 89 height 29
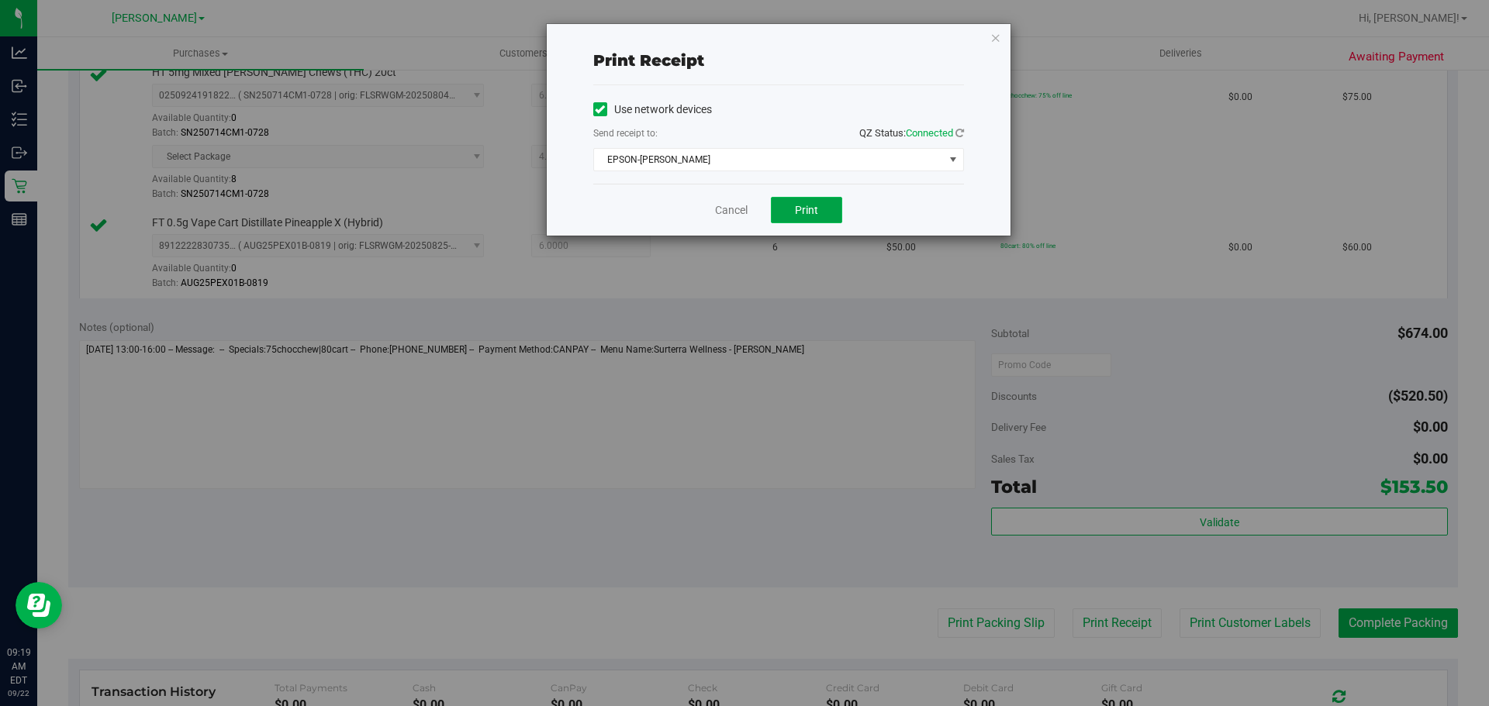
click at [795, 219] on button "Print" at bounding box center [806, 210] width 71 height 26
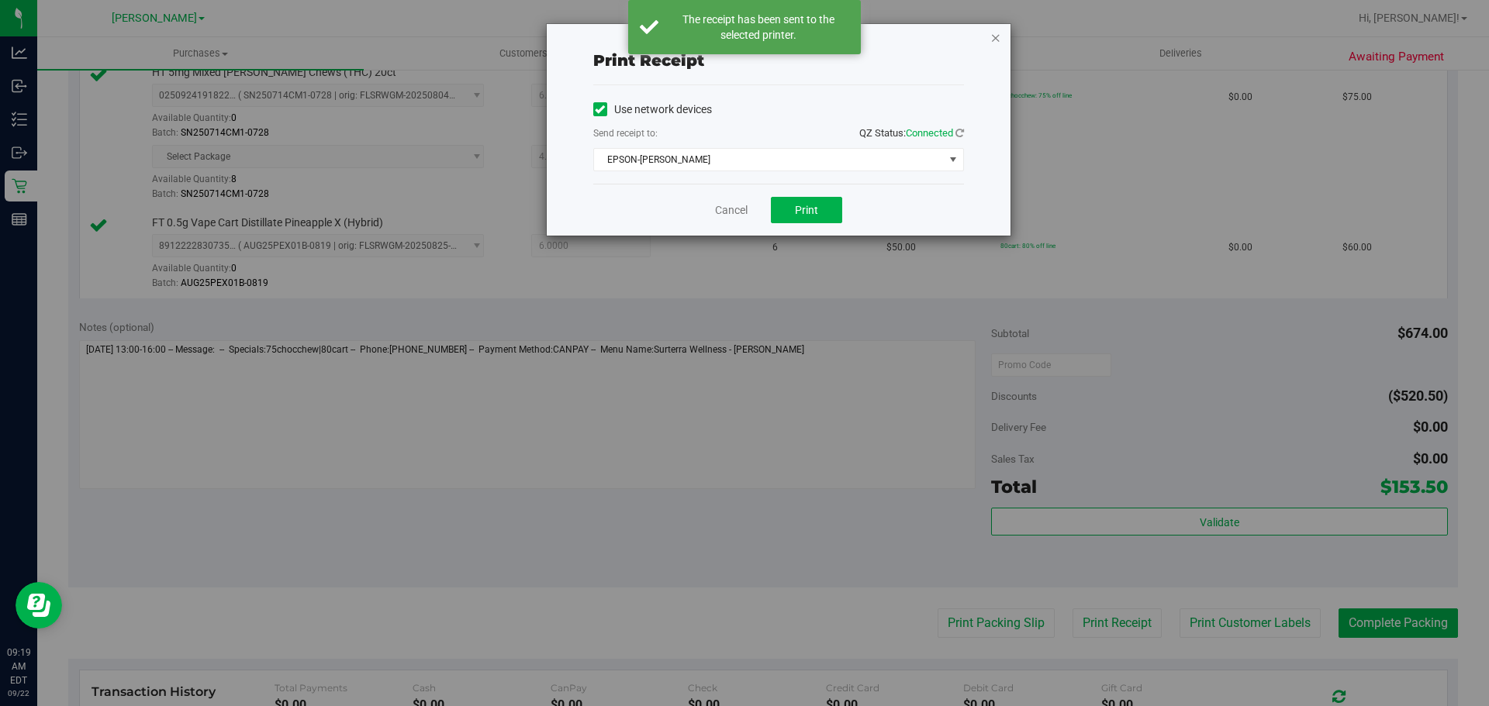
click at [992, 42] on icon "button" at bounding box center [995, 37] width 11 height 19
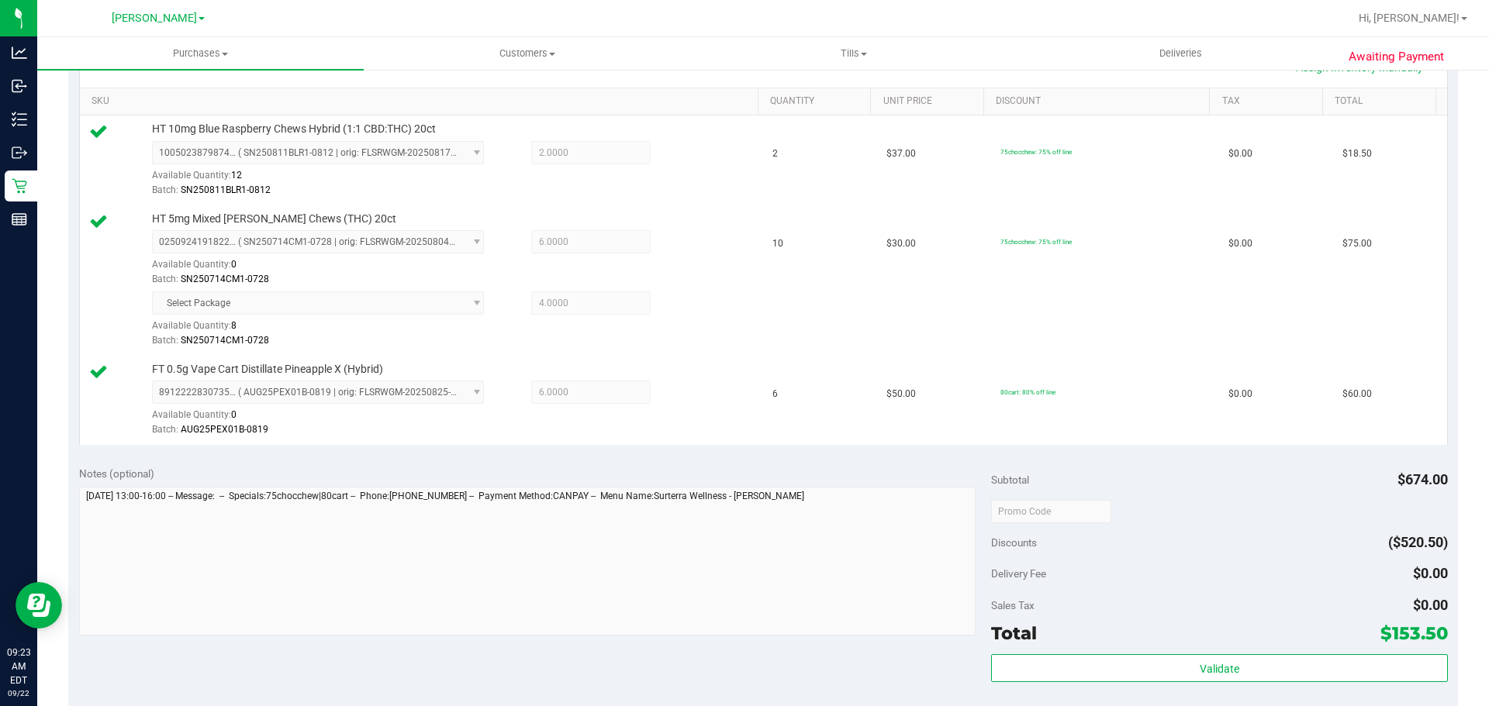
scroll to position [647, 0]
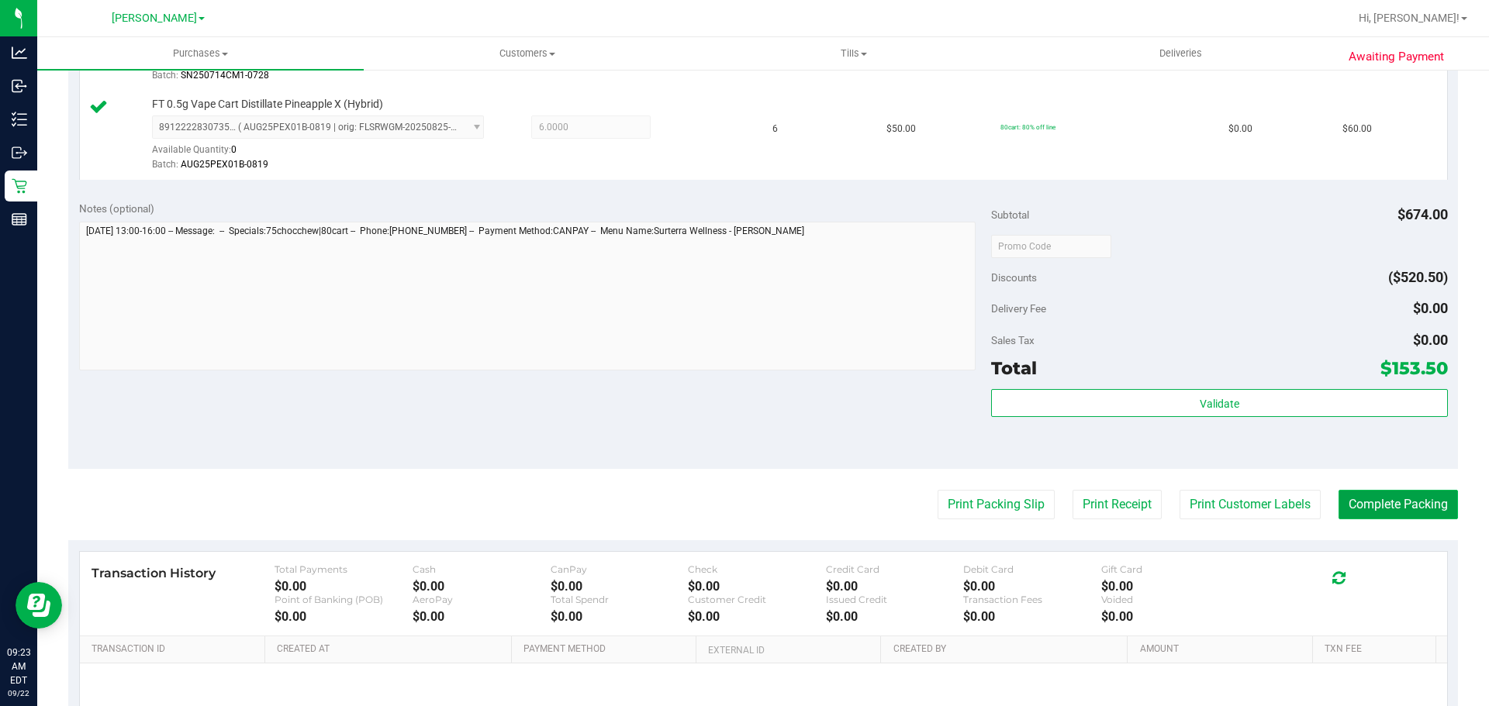
click at [1378, 516] on button "Complete Packing" at bounding box center [1397, 504] width 119 height 29
click at [1378, 502] on button "Complete Packing" at bounding box center [1392, 504] width 132 height 29
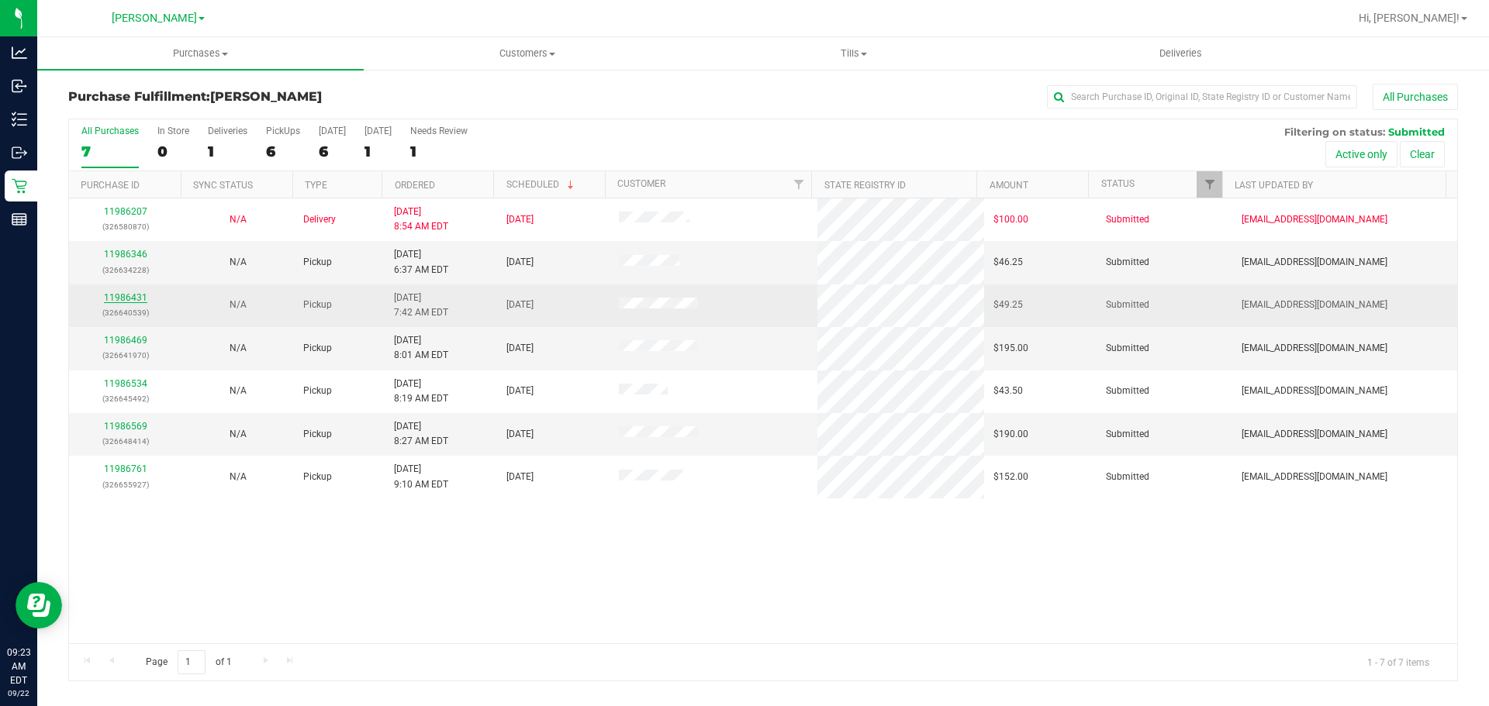
click at [133, 298] on link "11986431" at bounding box center [125, 297] width 43 height 11
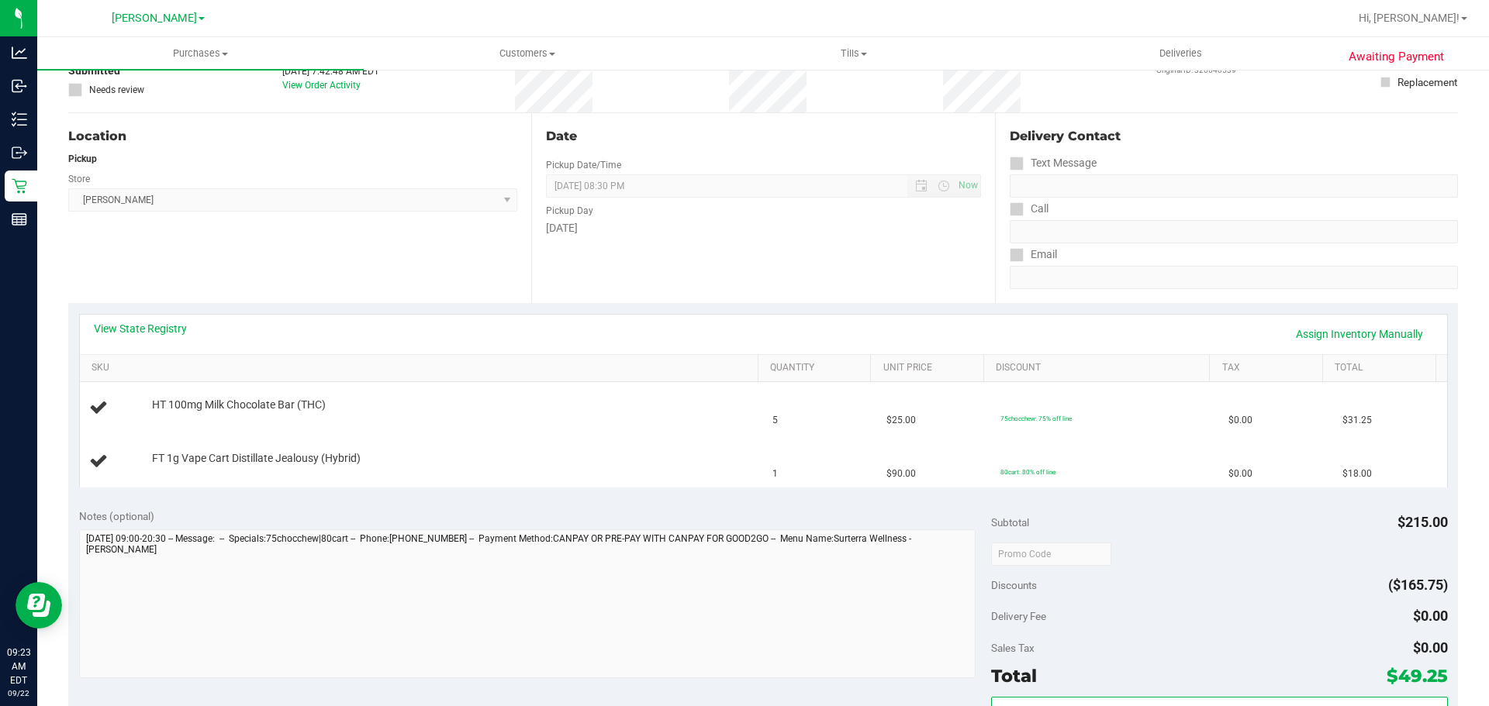
scroll to position [152, 0]
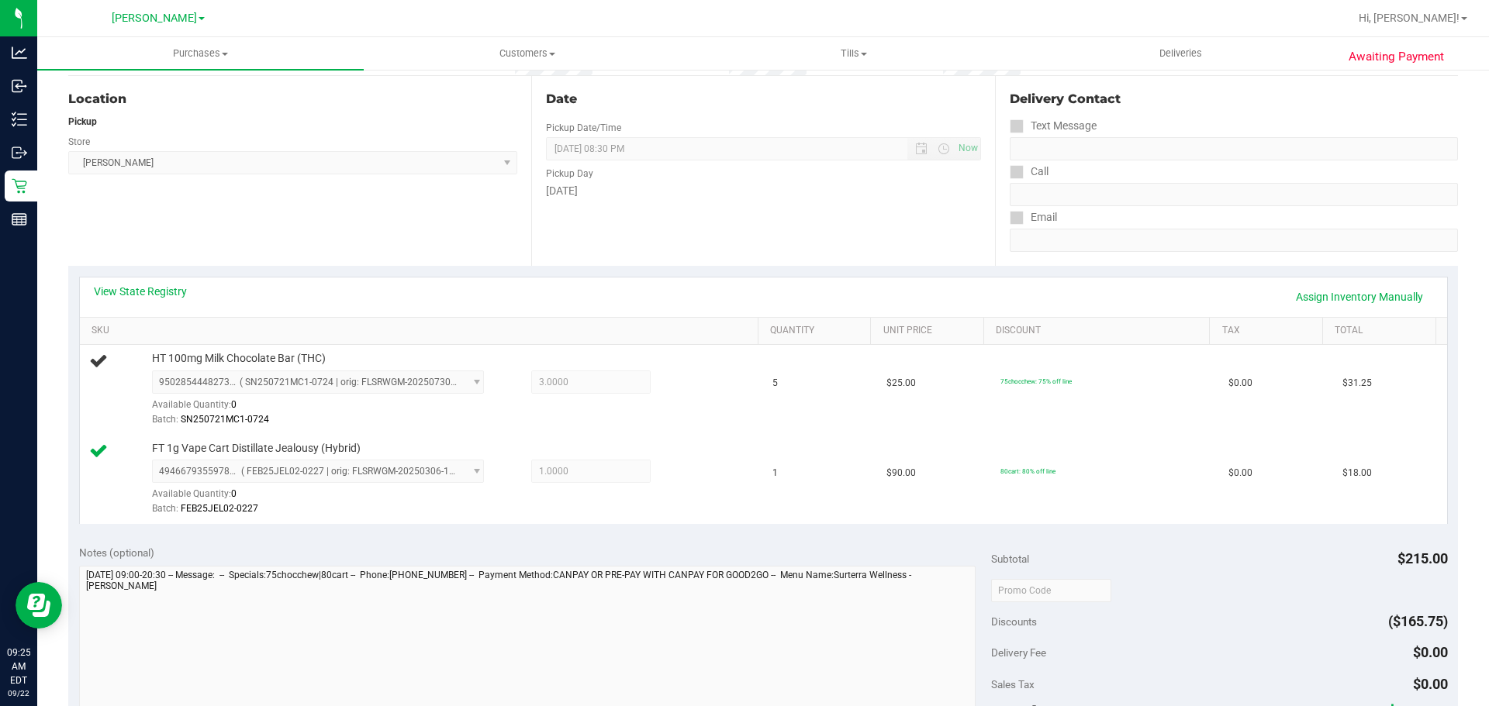
click at [381, 294] on div "View State Registry Assign Inventory Manually" at bounding box center [763, 297] width 1339 height 26
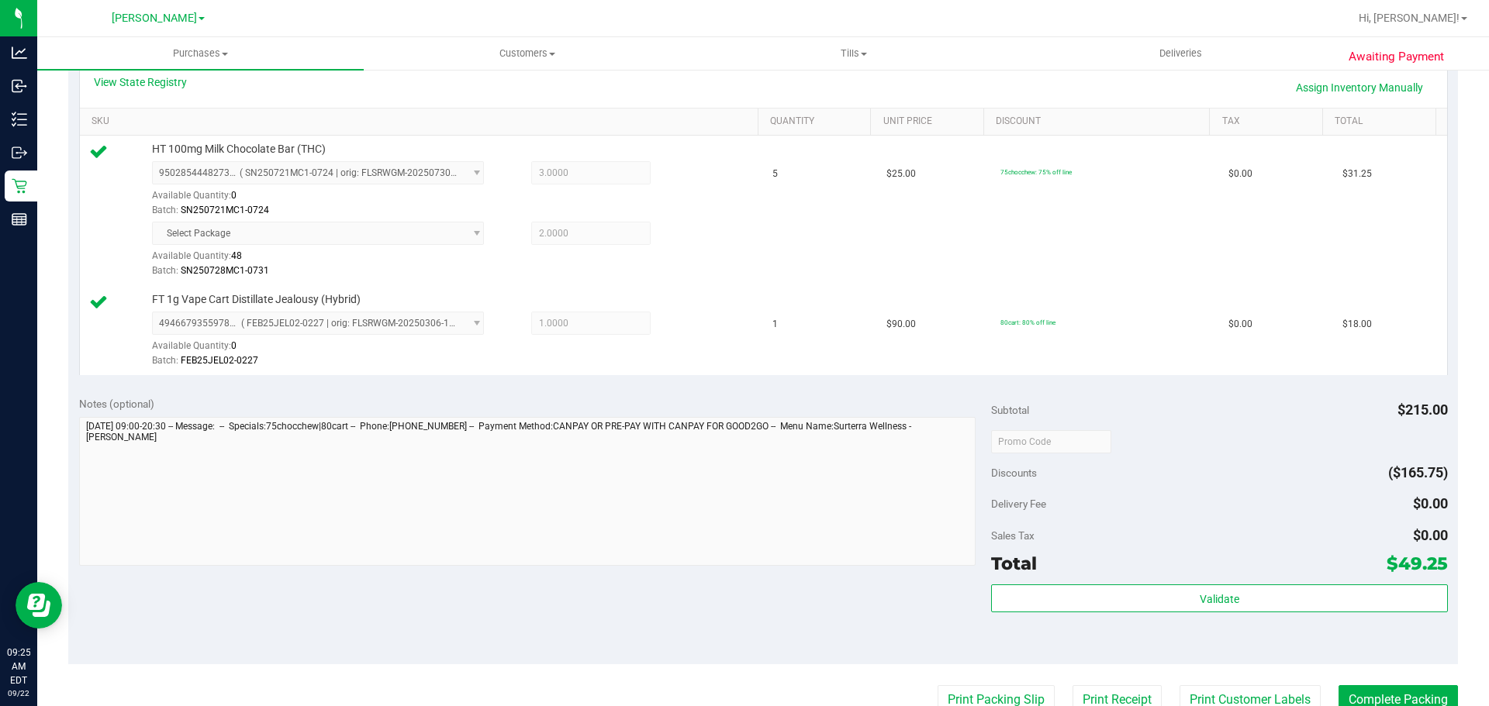
scroll to position [426, 0]
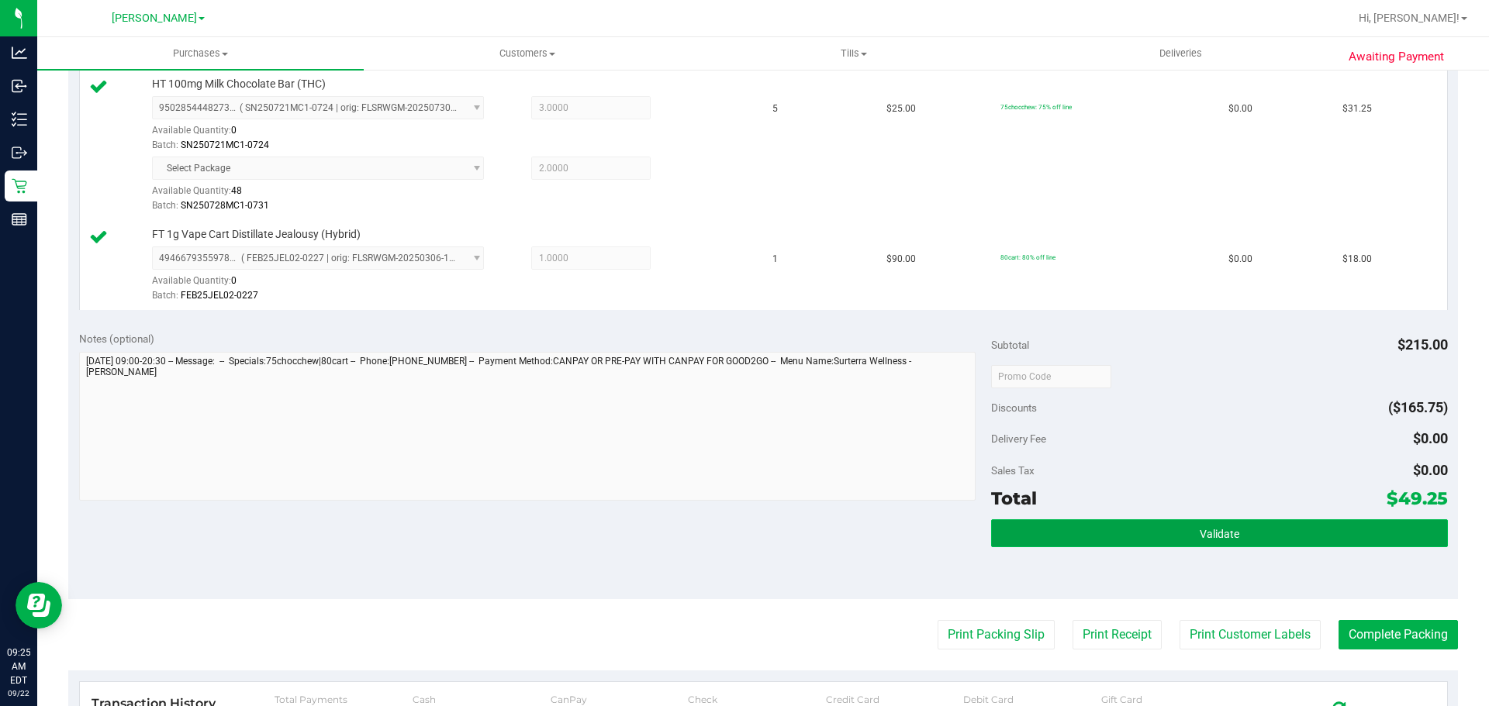
click at [1275, 522] on button "Validate" at bounding box center [1219, 533] width 456 height 28
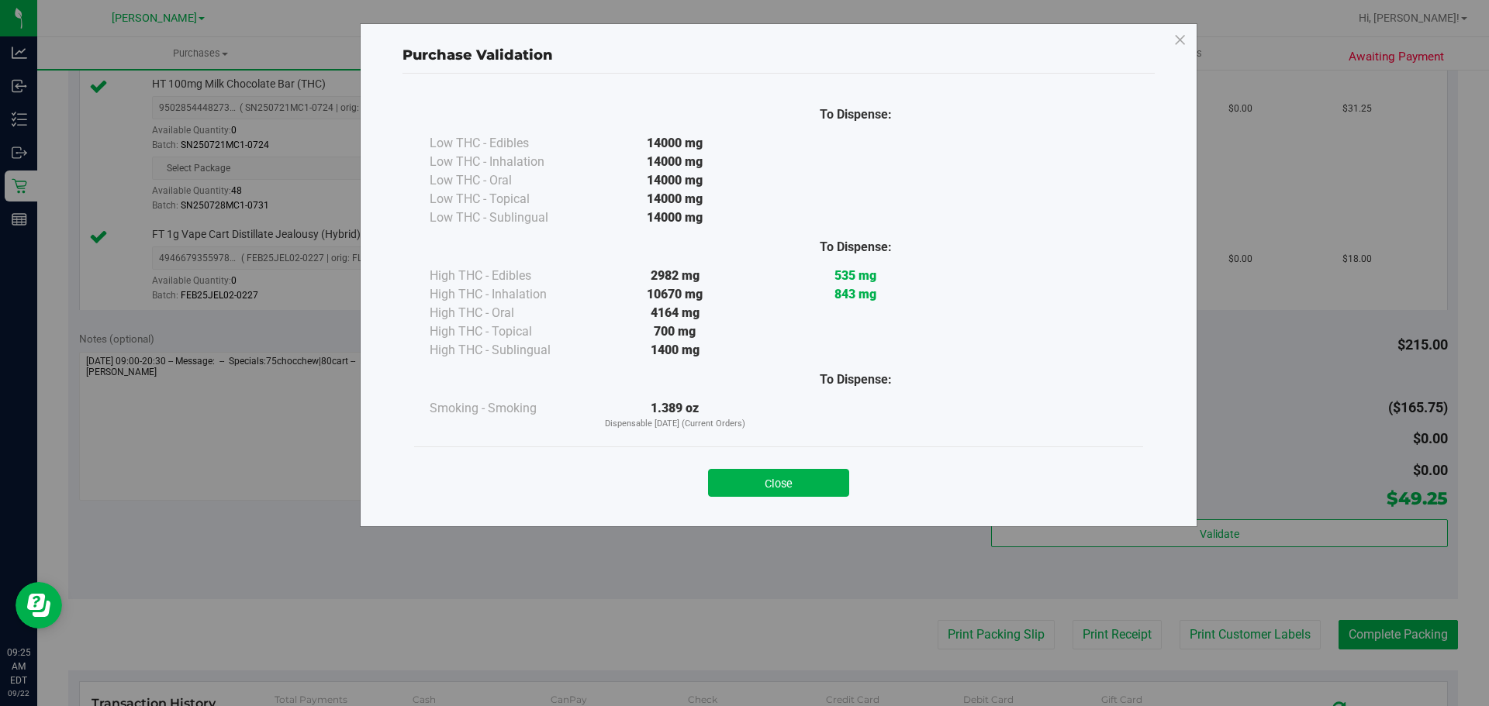
drag, startPoint x: 778, startPoint y: 480, endPoint x: 947, endPoint y: 521, distance: 173.9
click at [779, 480] on button "Close" at bounding box center [778, 483] width 141 height 28
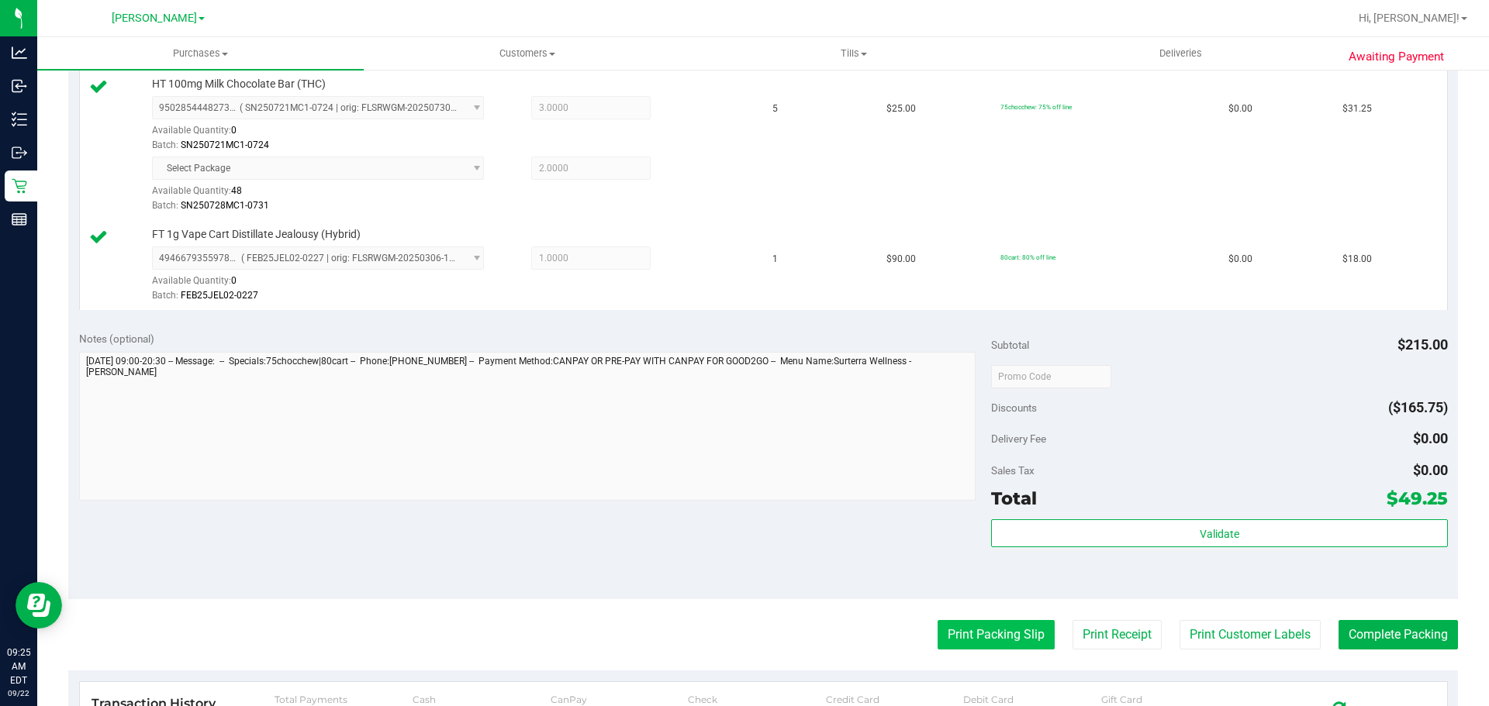
click at [983, 630] on button "Print Packing Slip" at bounding box center [995, 634] width 117 height 29
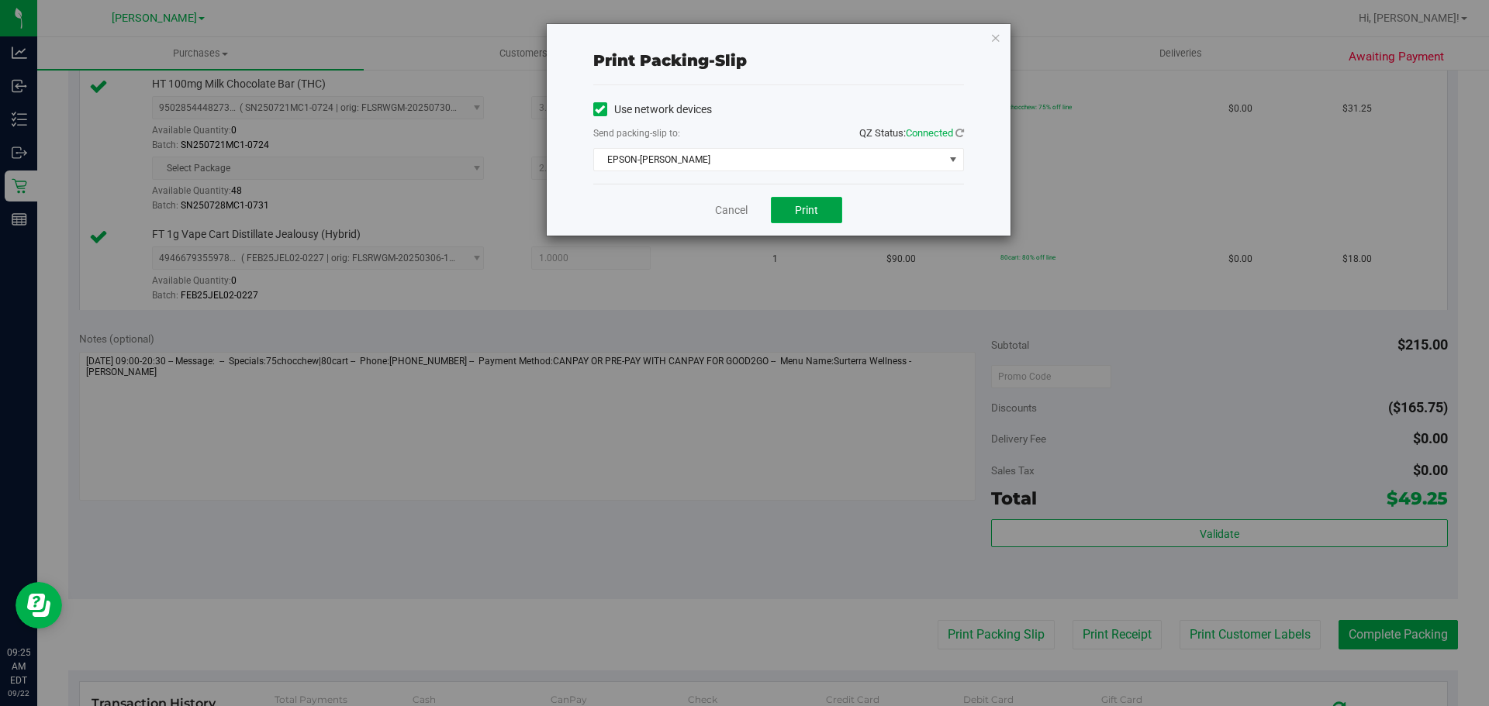
click at [827, 212] on button "Print" at bounding box center [806, 210] width 71 height 26
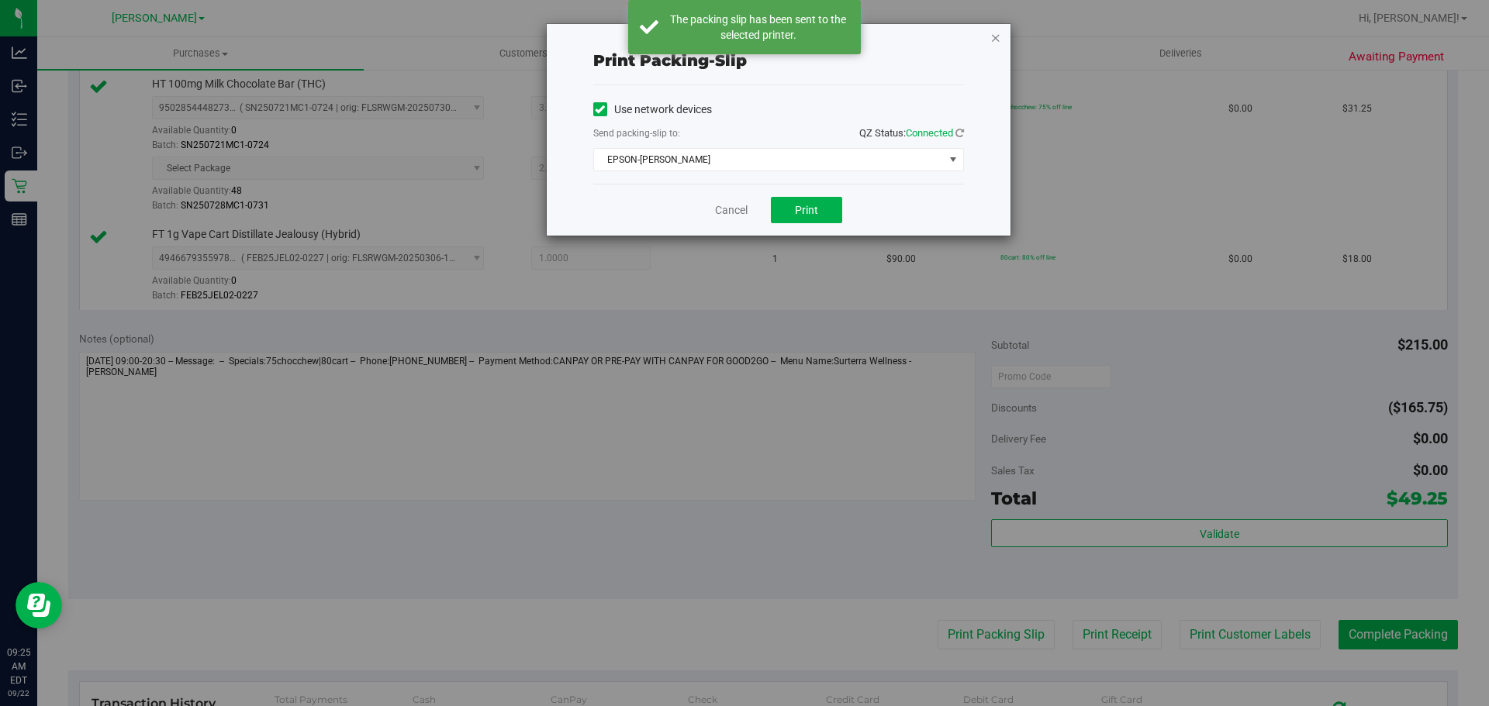
click at [997, 33] on icon "button" at bounding box center [995, 37] width 11 height 19
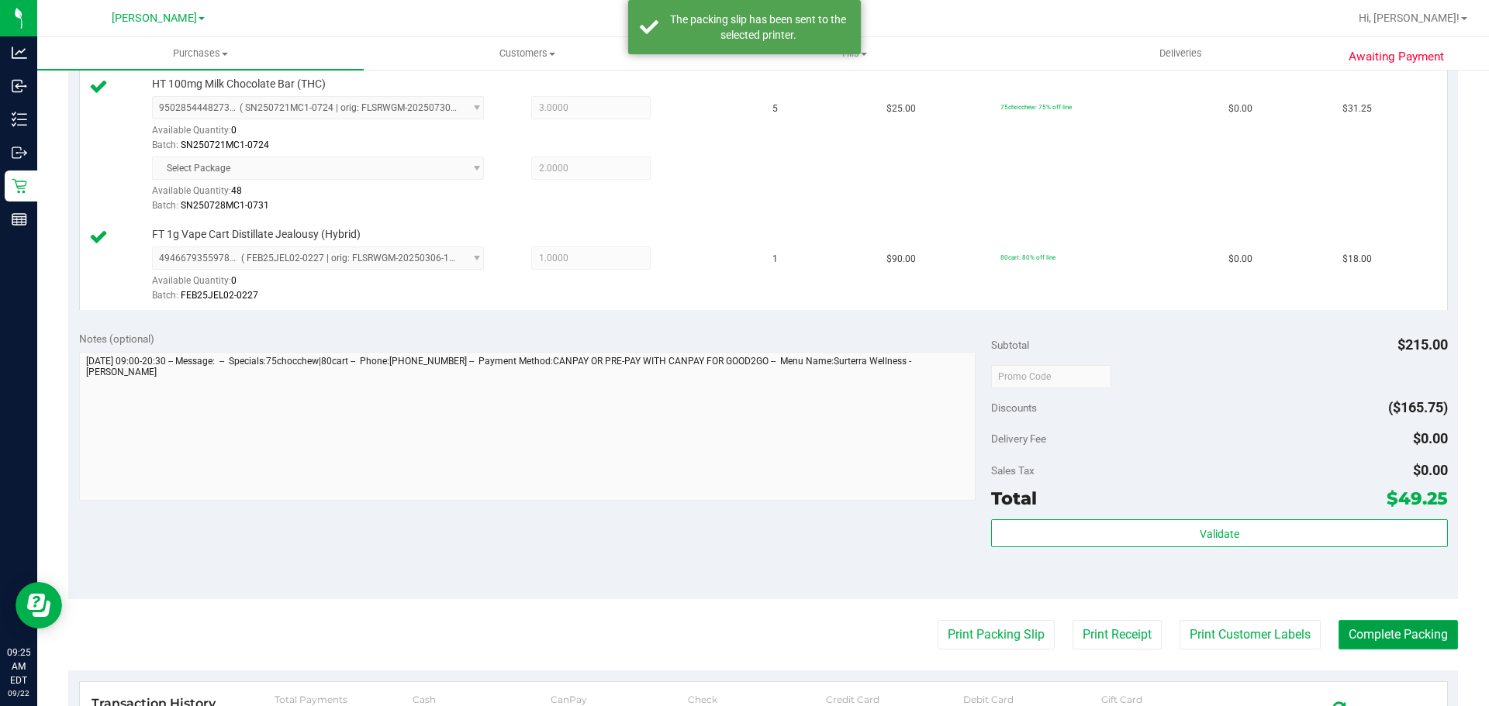
click at [1374, 630] on button "Complete Packing" at bounding box center [1397, 634] width 119 height 29
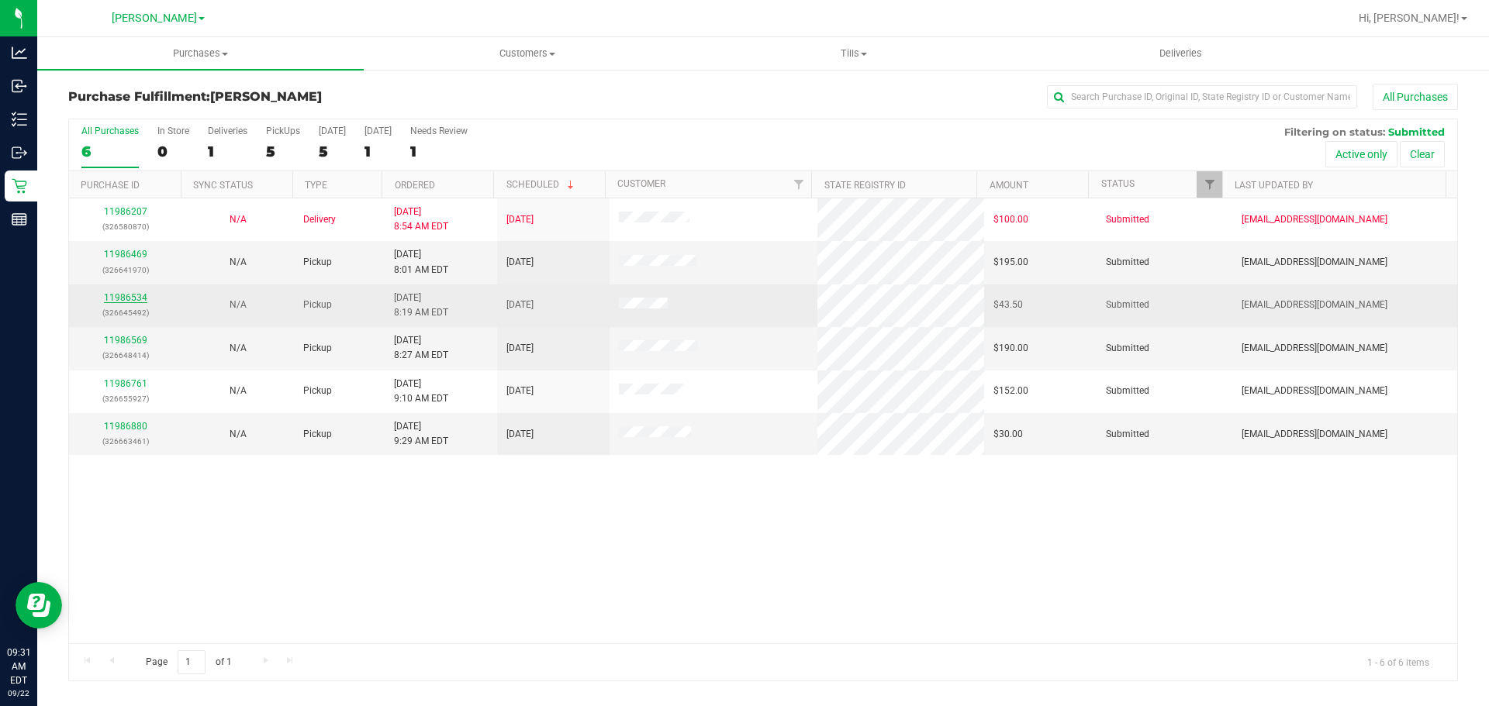
click at [130, 295] on link "11986534" at bounding box center [125, 297] width 43 height 11
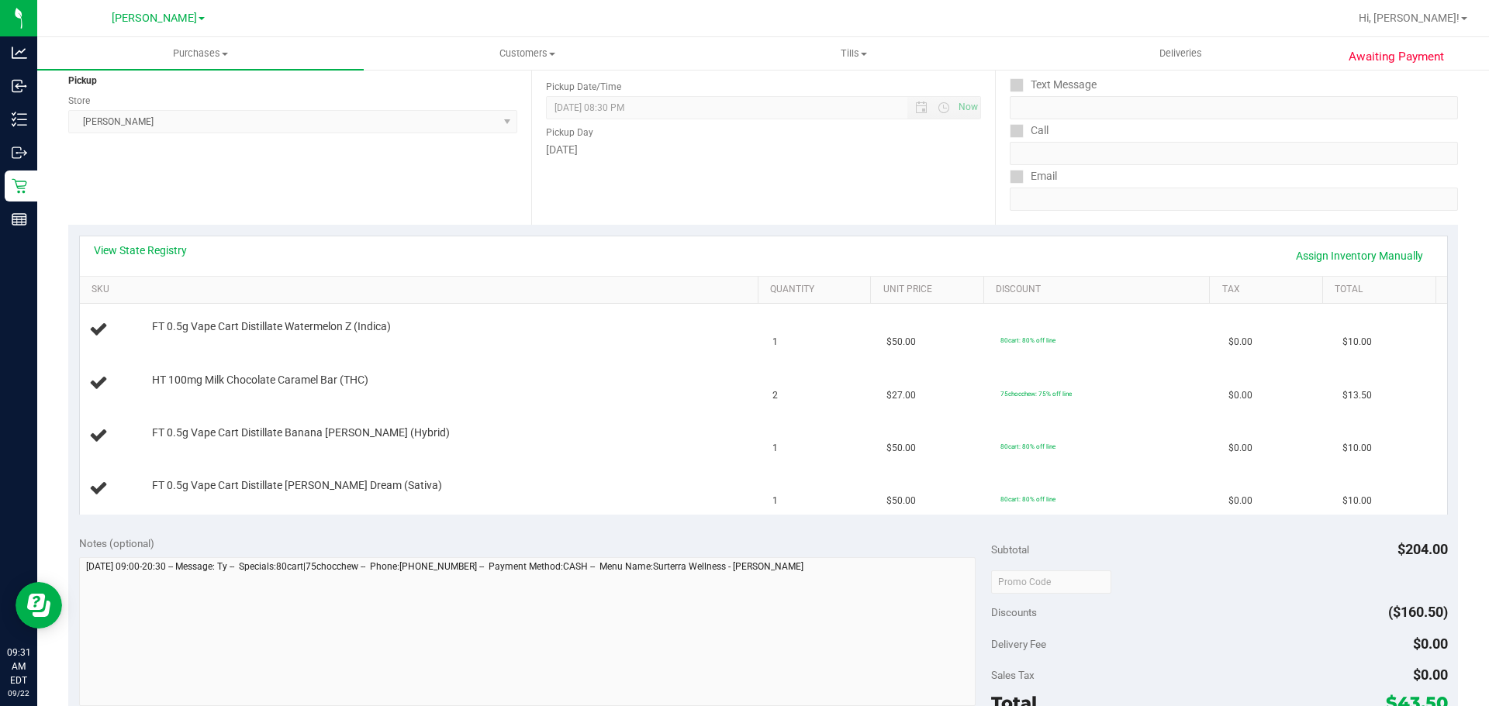
scroll to position [195, 0]
click at [809, 363] on td "2" at bounding box center [820, 382] width 114 height 53
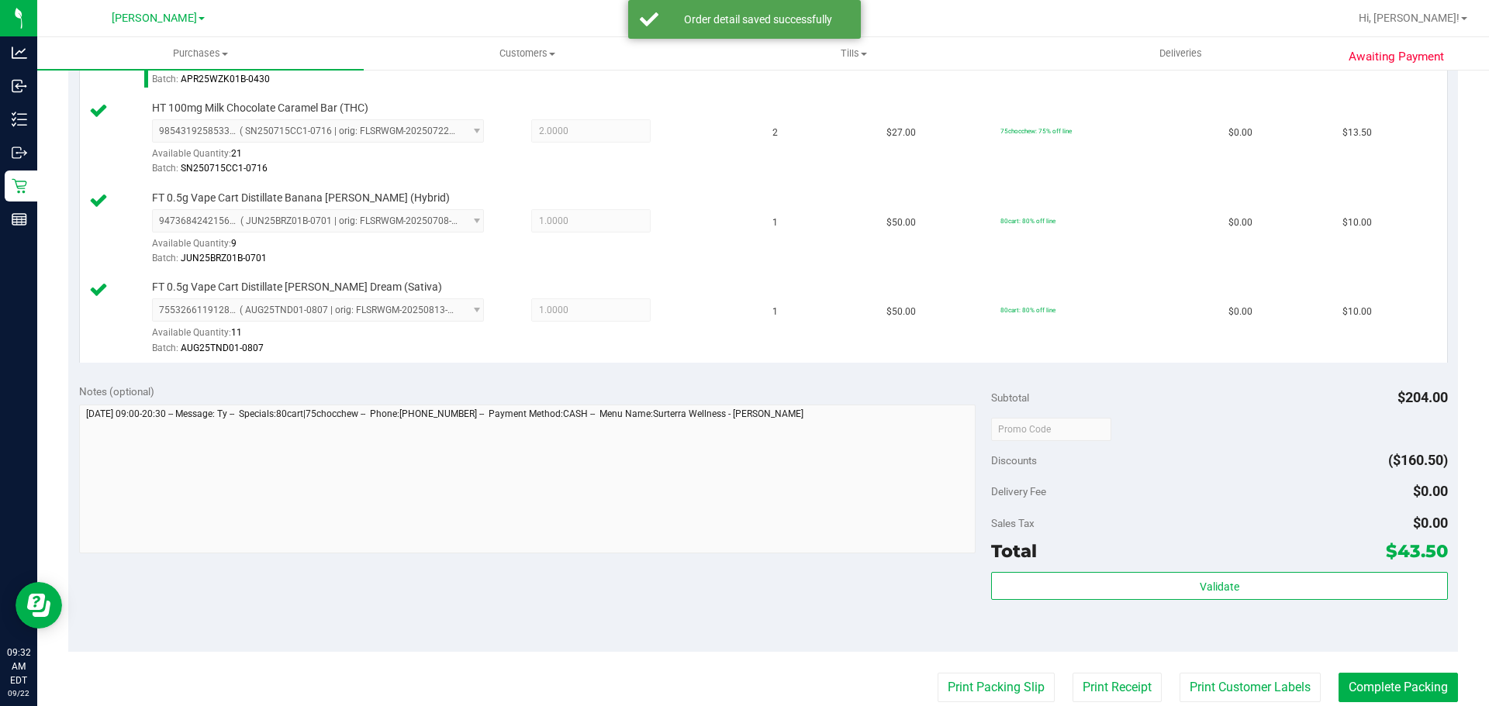
scroll to position [525, 0]
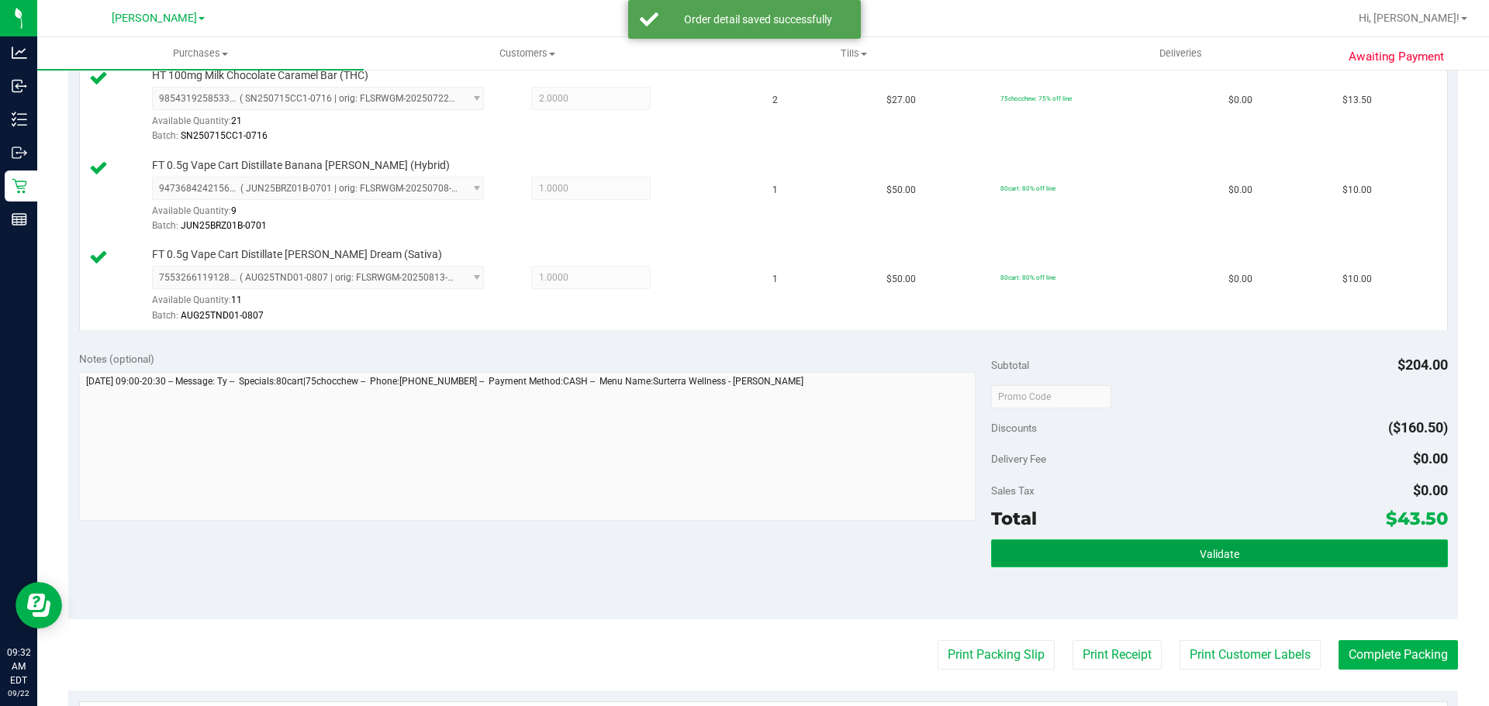
click at [1282, 553] on button "Validate" at bounding box center [1219, 554] width 456 height 28
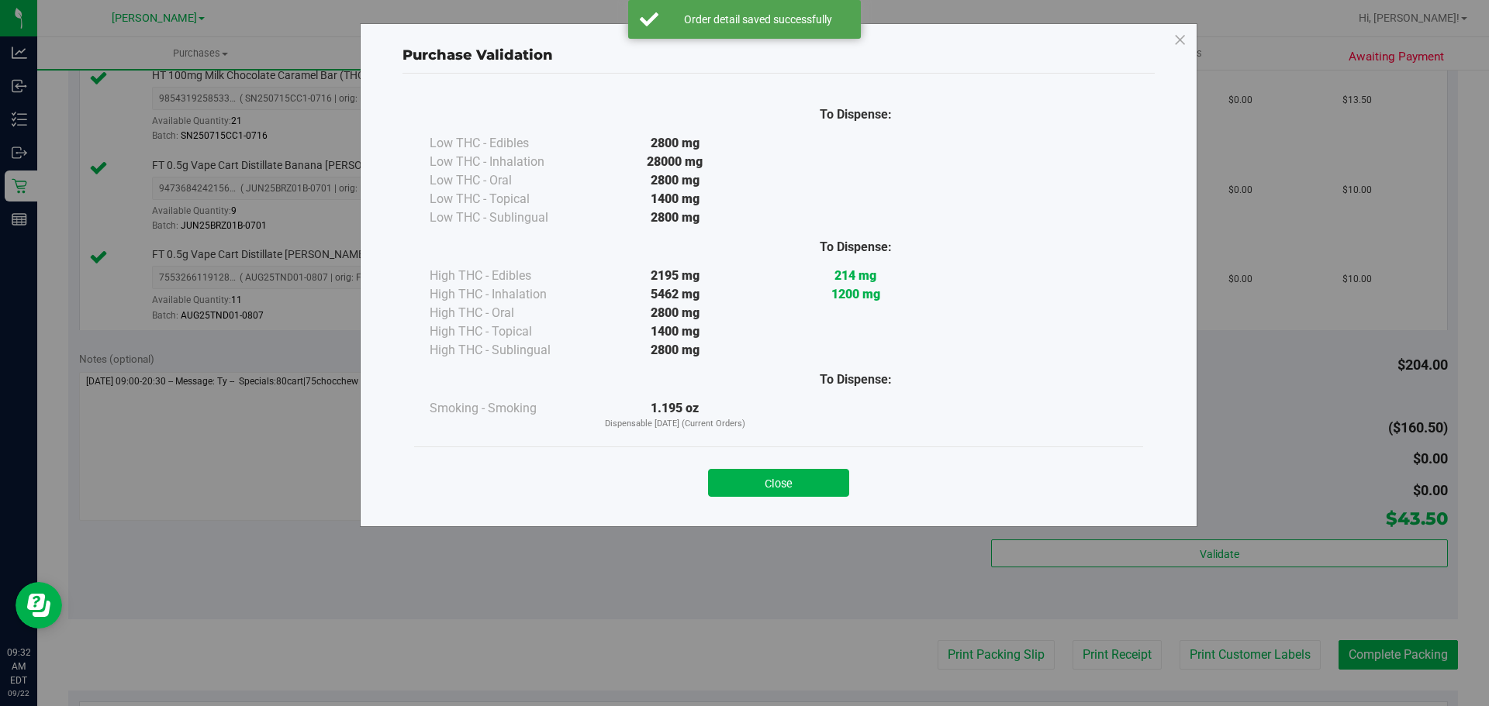
drag, startPoint x: 796, startPoint y: 468, endPoint x: 886, endPoint y: 508, distance: 98.2
click at [799, 471] on div "Close" at bounding box center [779, 478] width 706 height 39
drag, startPoint x: 763, startPoint y: 448, endPoint x: 777, endPoint y: 464, distance: 21.4
click at [764, 449] on div "Close" at bounding box center [778, 478] width 729 height 63
drag, startPoint x: 790, startPoint y: 475, endPoint x: 875, endPoint y: 522, distance: 96.5
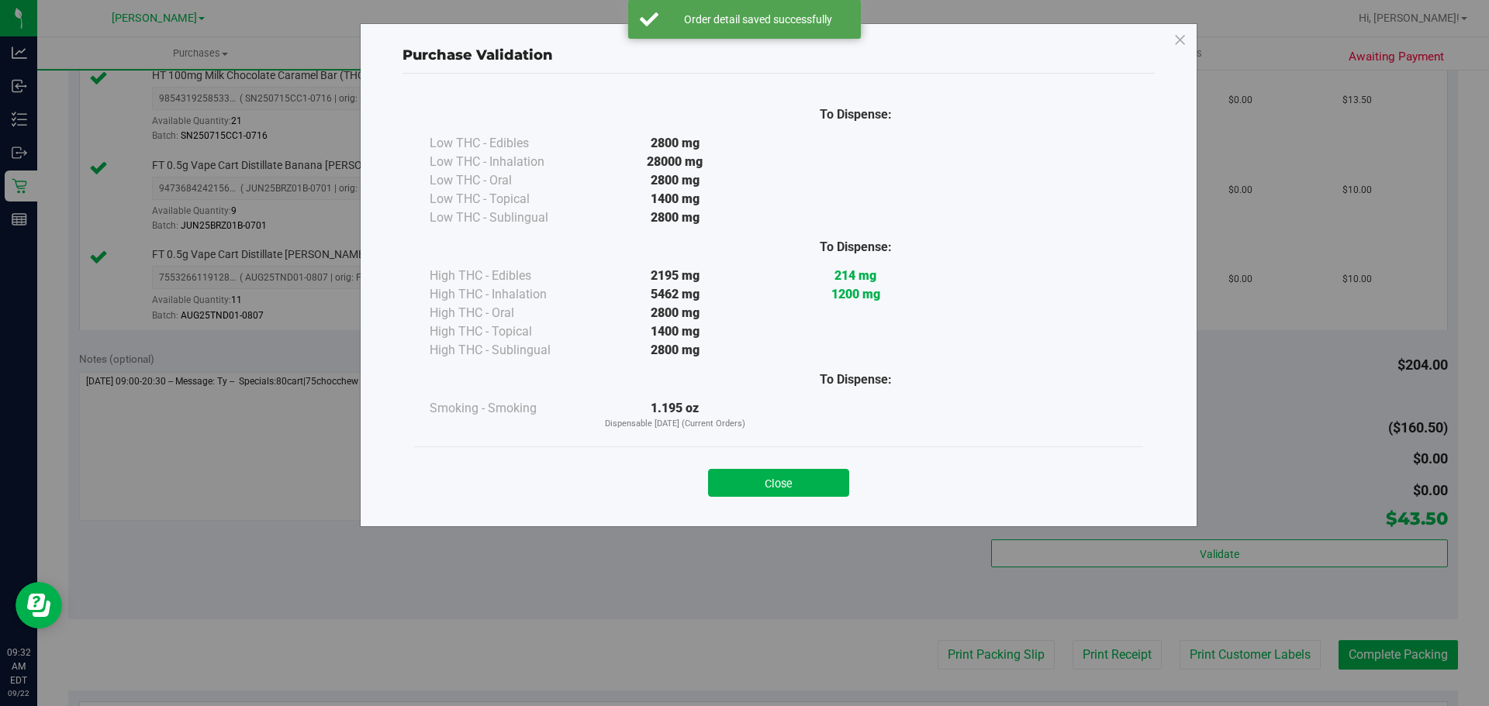
click at [794, 477] on button "Close" at bounding box center [778, 483] width 141 height 28
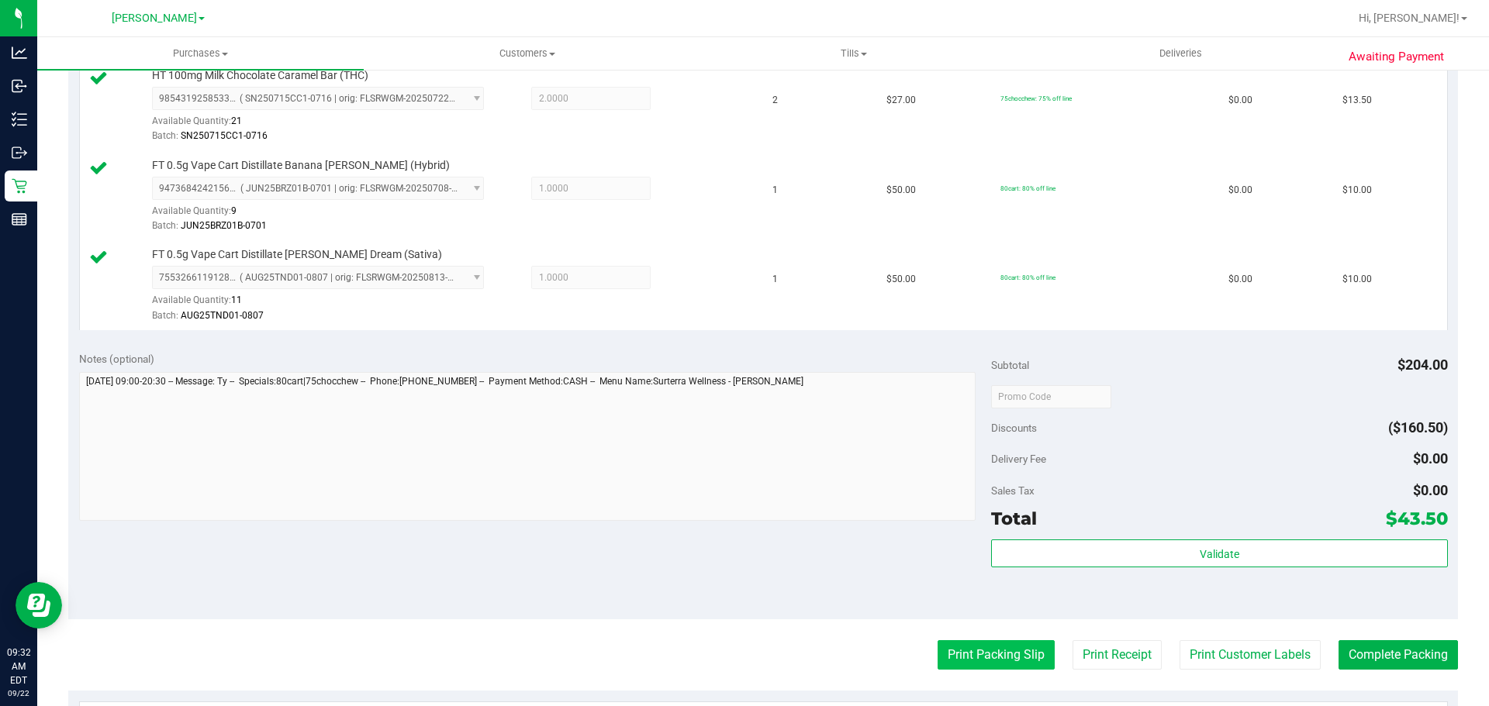
click at [977, 652] on button "Print Packing Slip" at bounding box center [995, 654] width 117 height 29
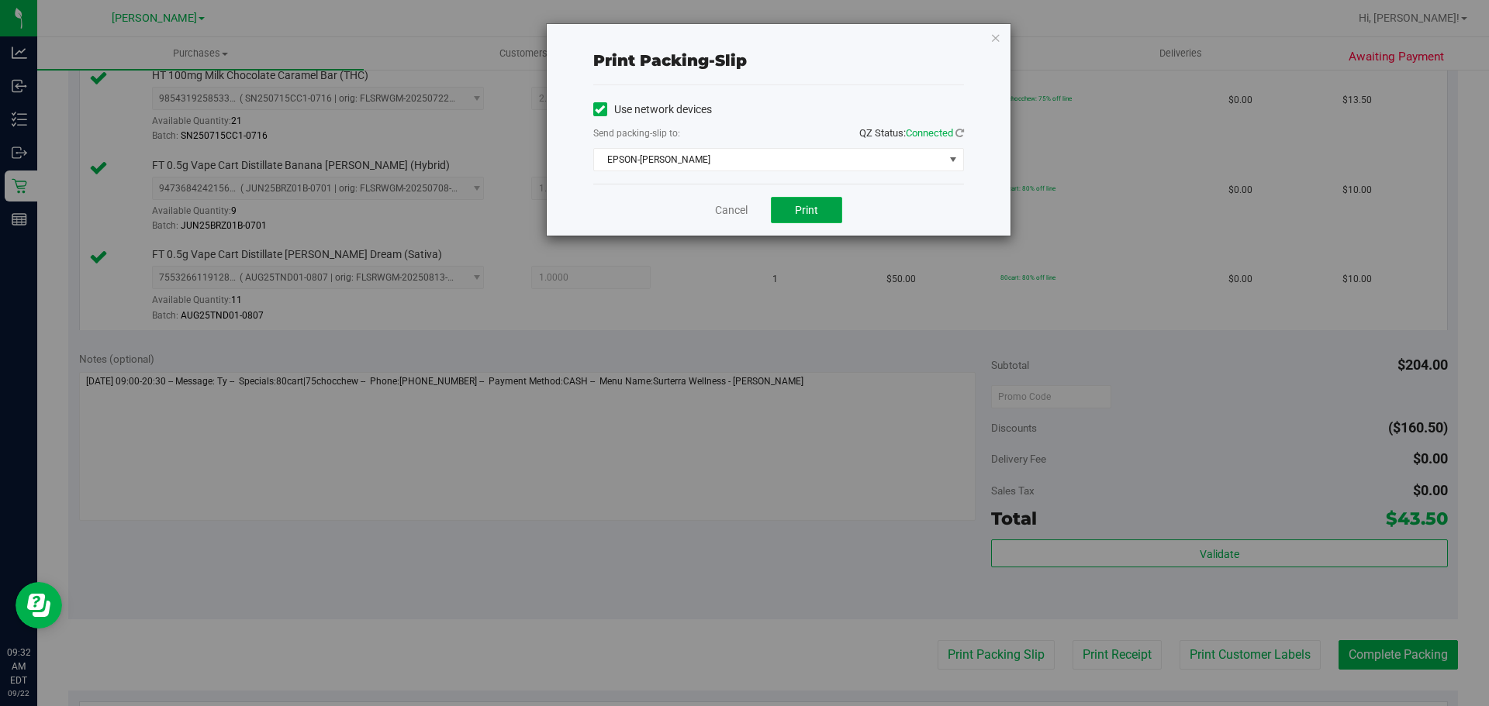
click at [820, 213] on button "Print" at bounding box center [806, 210] width 71 height 26
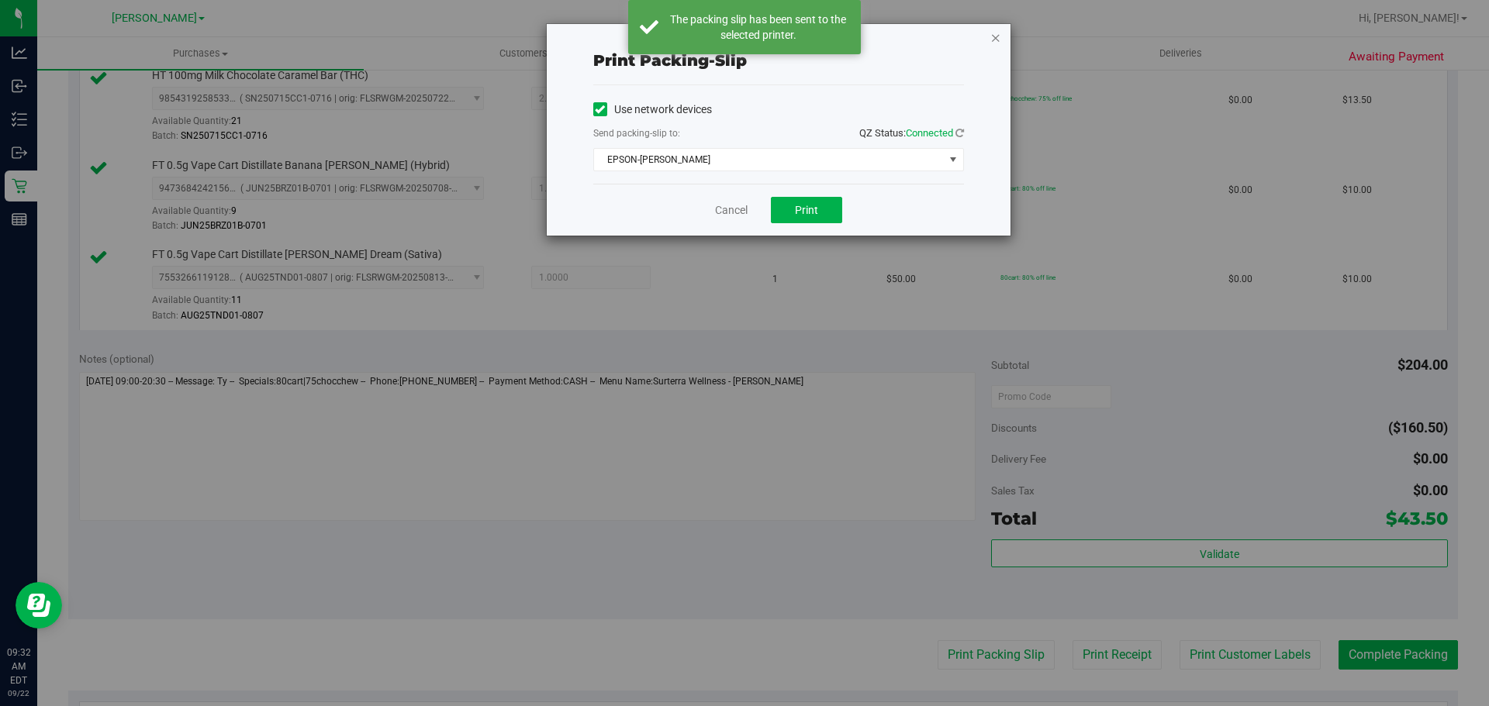
click at [999, 41] on icon "button" at bounding box center [995, 37] width 11 height 19
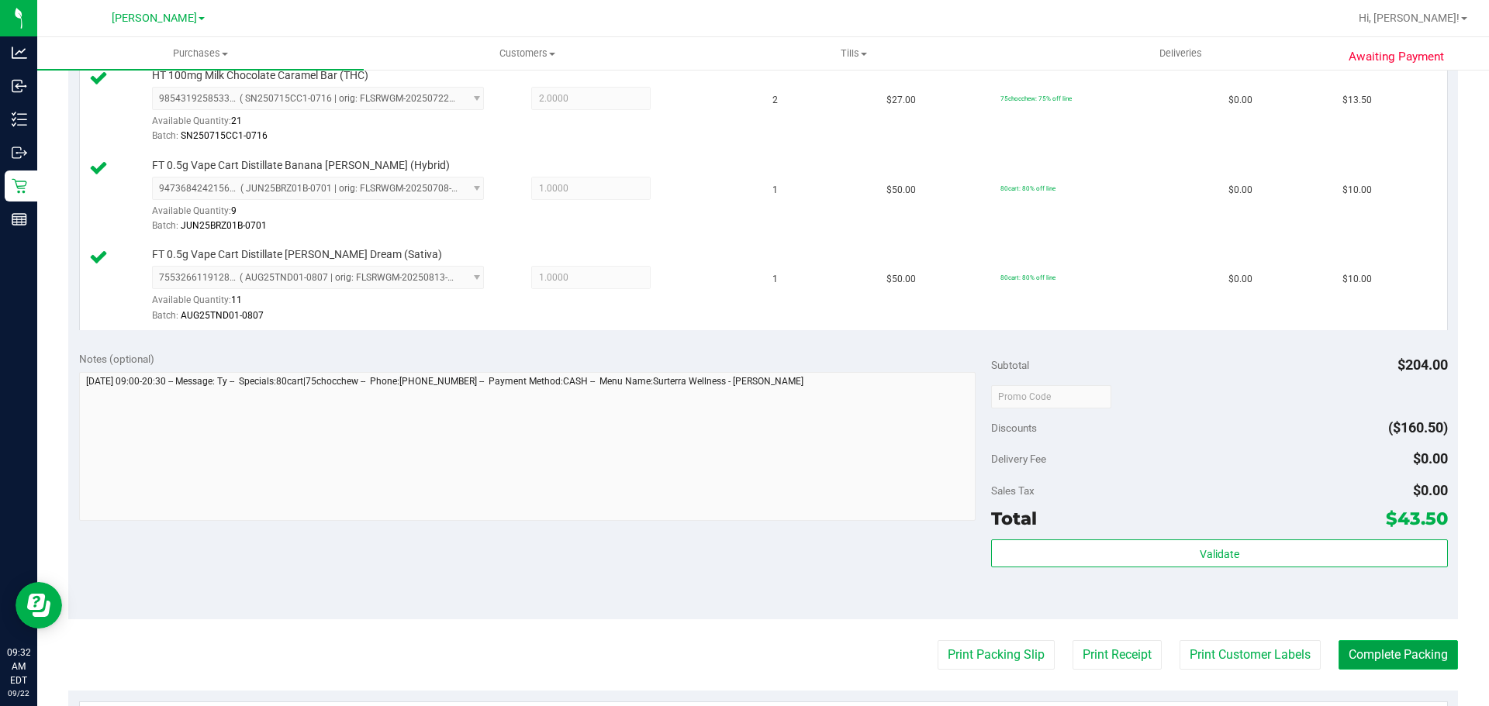
click at [1375, 656] on button "Complete Packing" at bounding box center [1397, 654] width 119 height 29
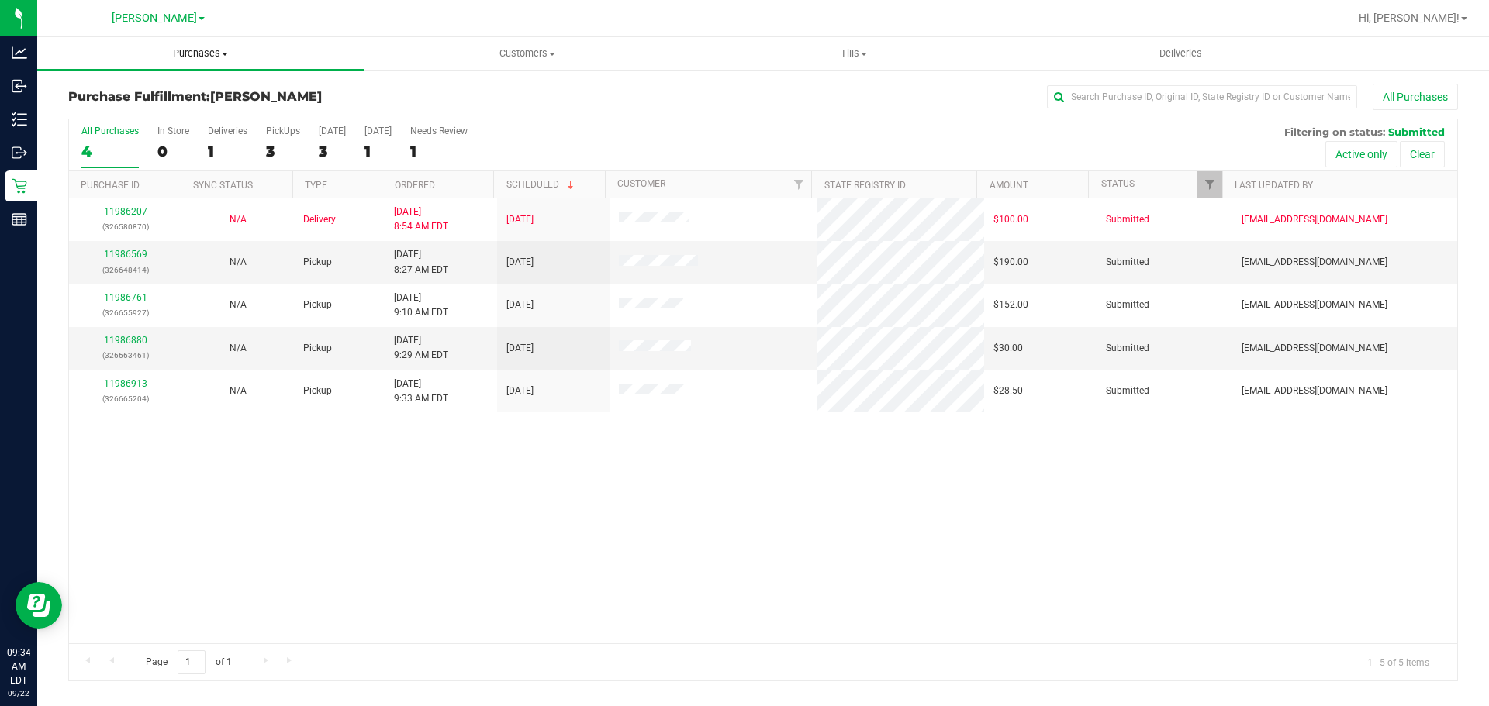
click at [207, 47] on span "Purchases" at bounding box center [200, 54] width 326 height 14
click at [158, 110] on li "Fulfillment" at bounding box center [200, 112] width 326 height 19
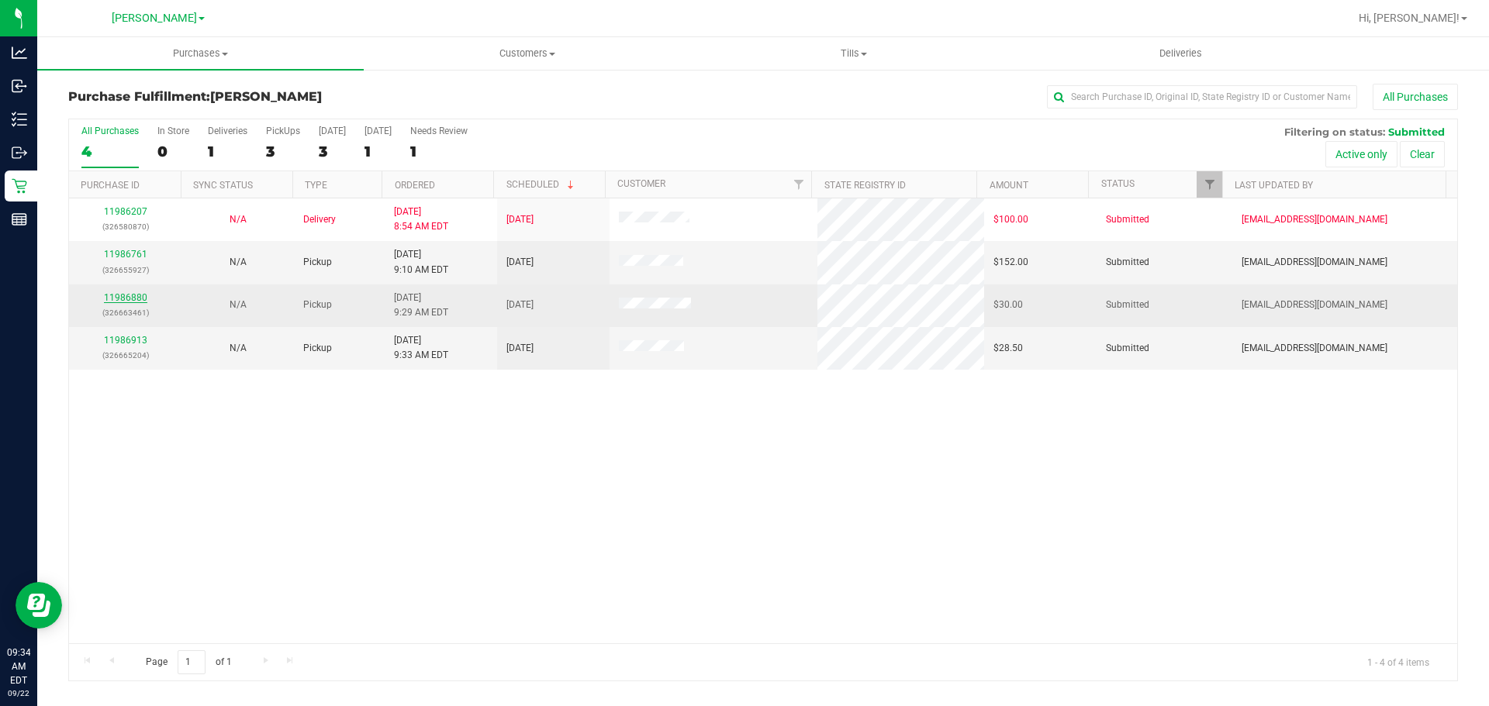
click at [121, 293] on link "11986880" at bounding box center [125, 297] width 43 height 11
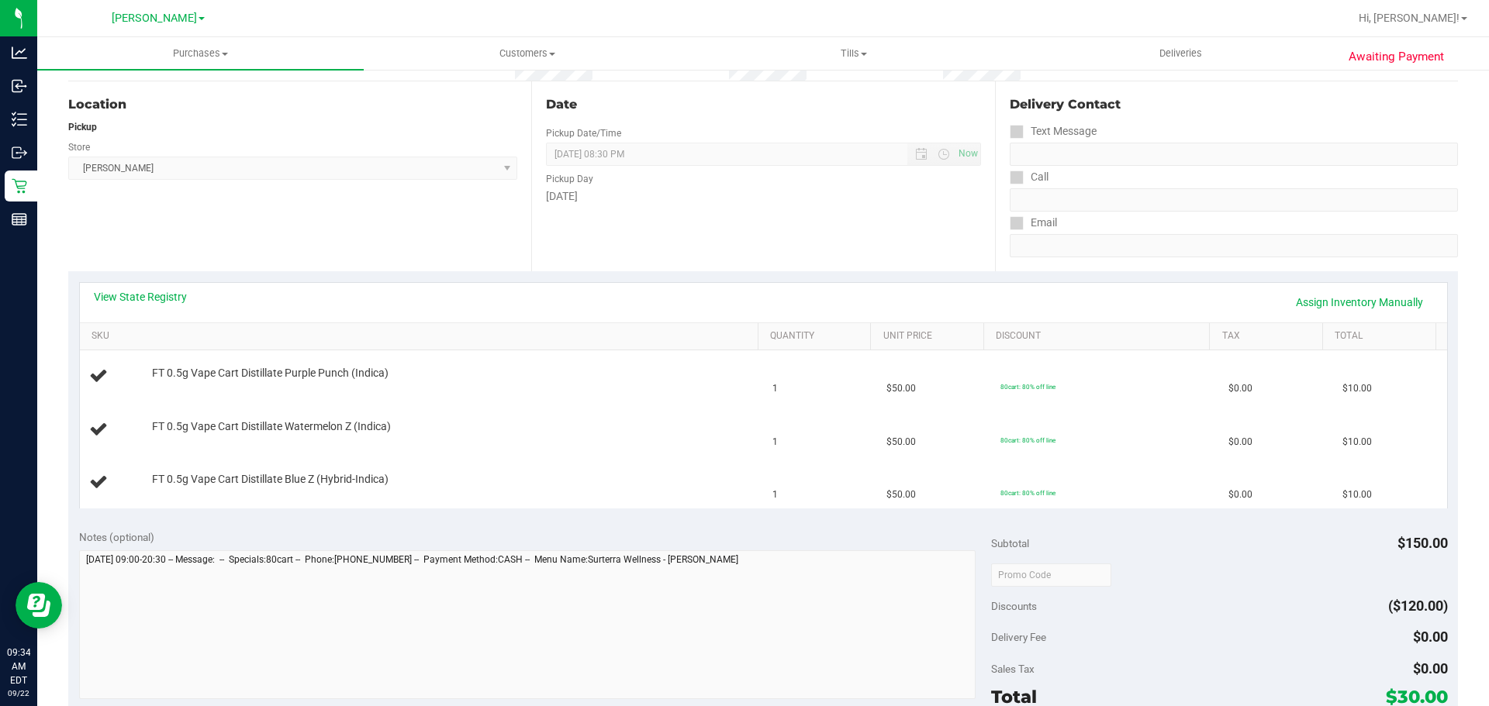
scroll to position [206, 0]
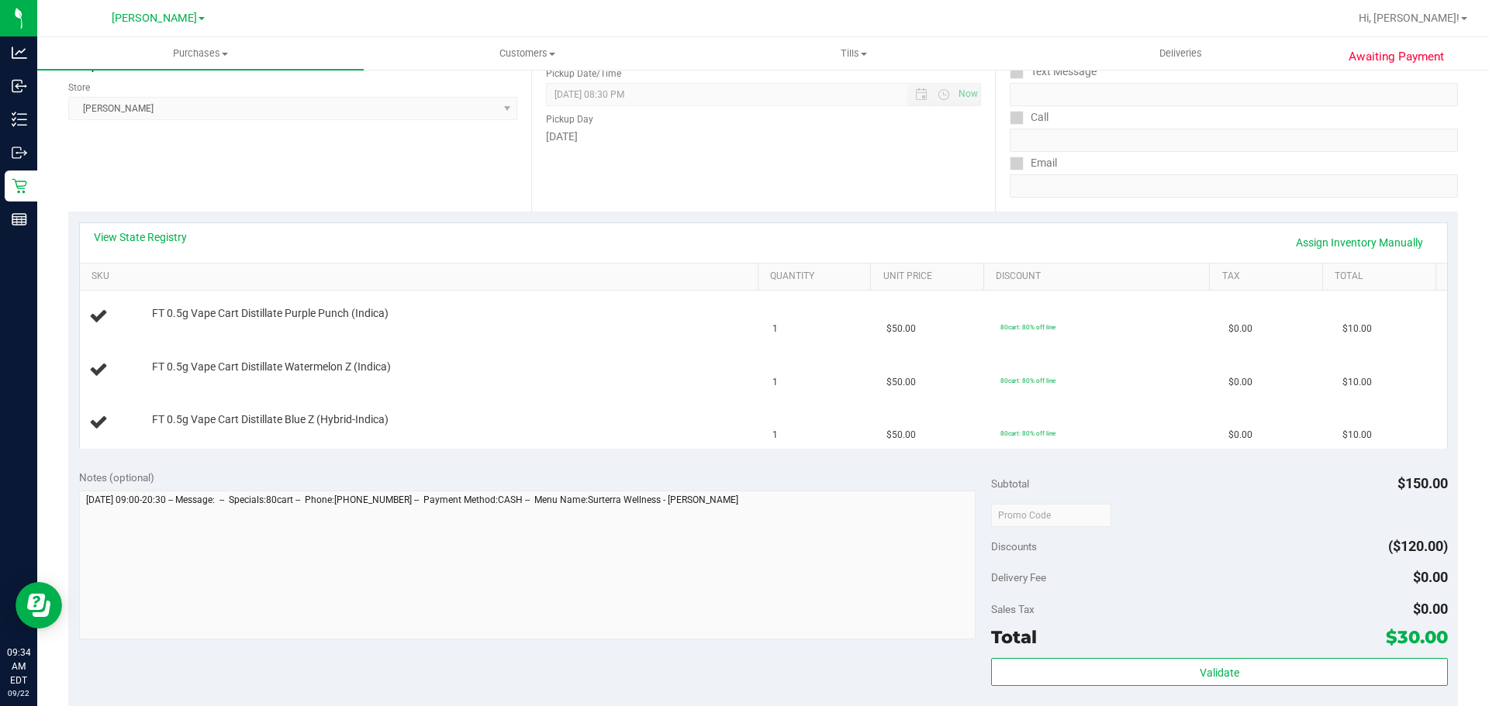
click at [432, 232] on div "View State Registry Assign Inventory Manually" at bounding box center [763, 242] width 1339 height 26
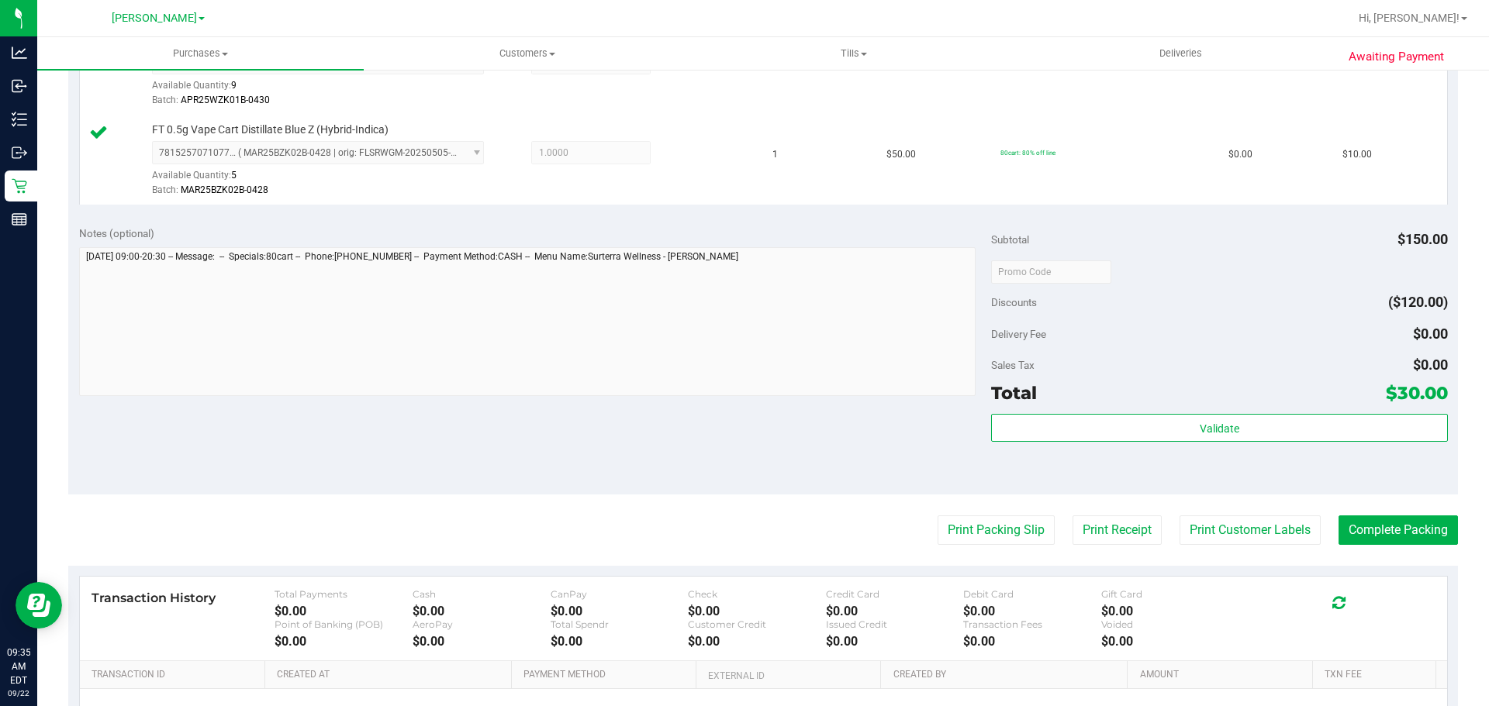
scroll to position [595, 0]
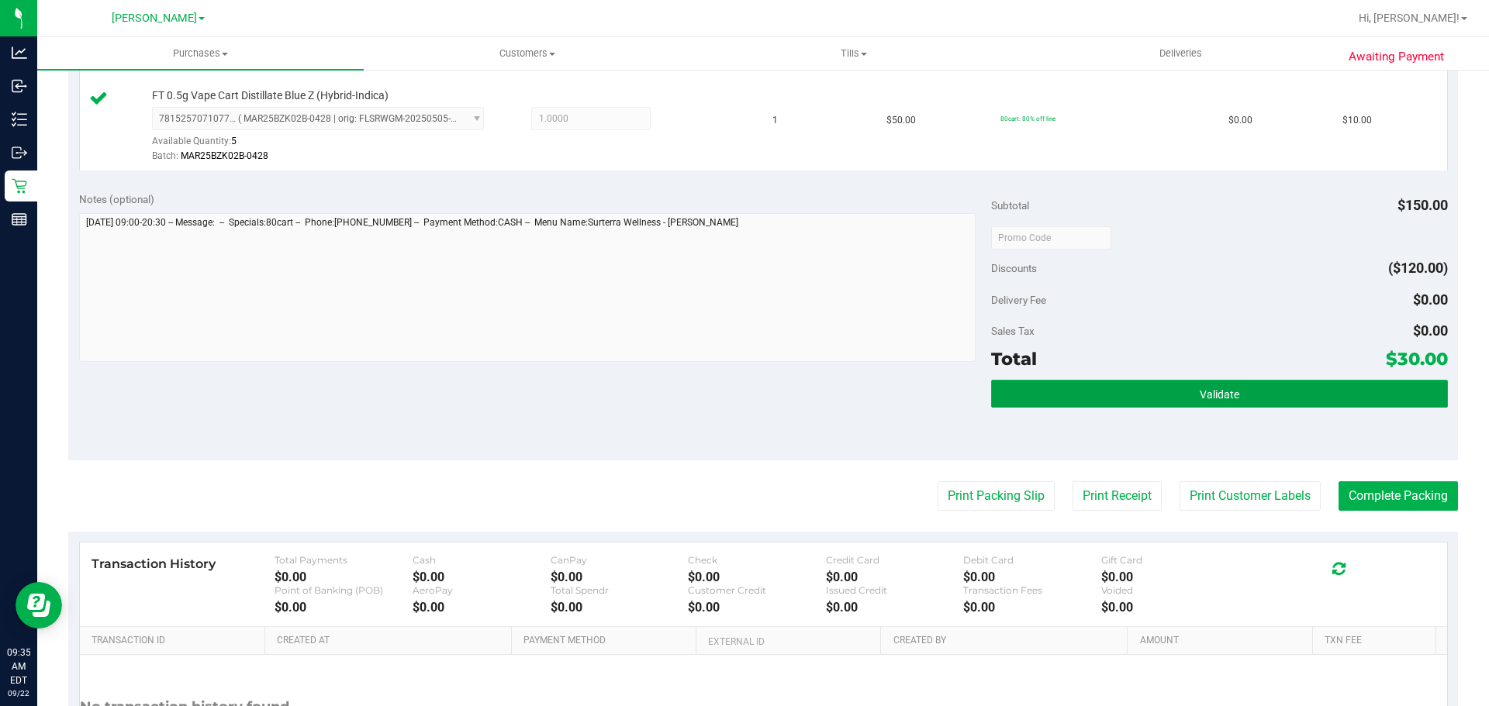
click at [1142, 405] on button "Validate" at bounding box center [1219, 394] width 456 height 28
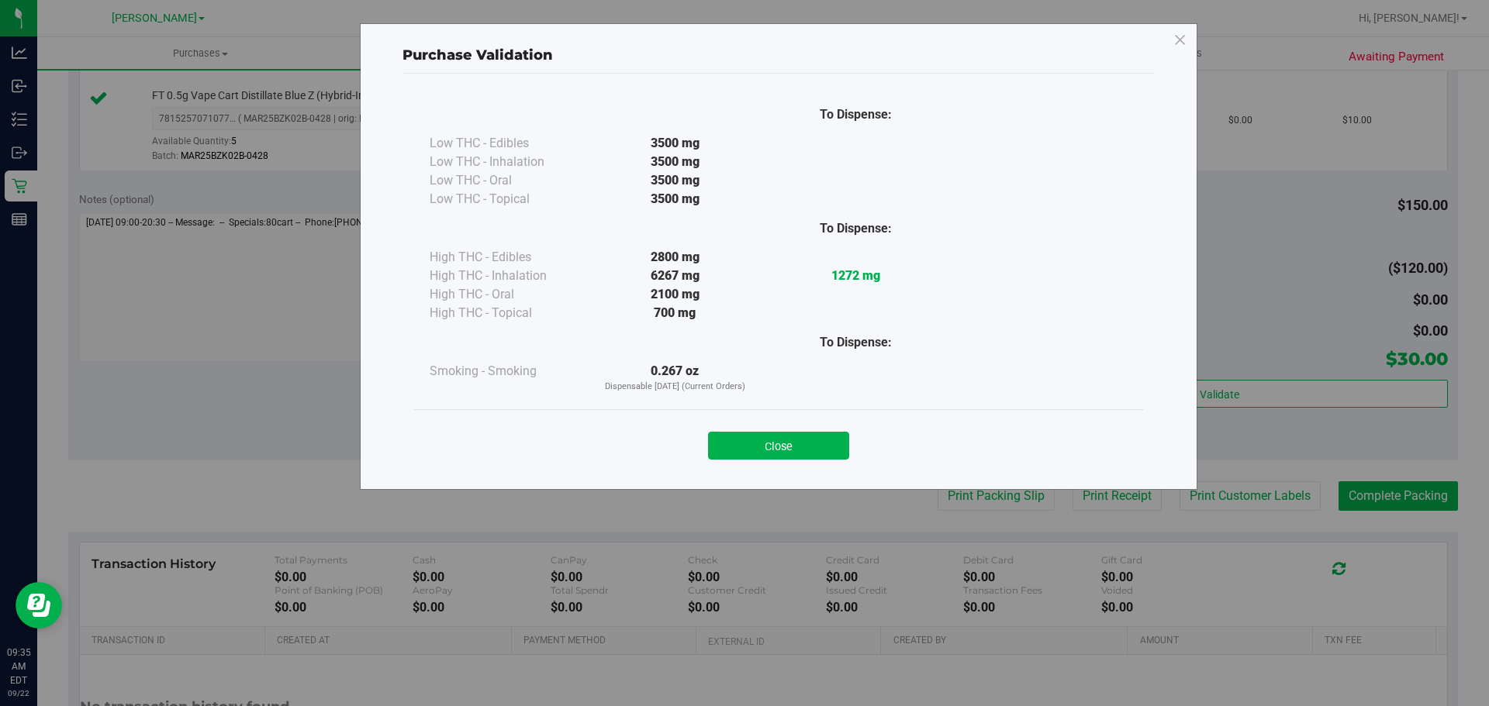
click at [785, 465] on div "Close" at bounding box center [778, 440] width 729 height 63
click at [785, 454] on button "Close" at bounding box center [778, 446] width 141 height 28
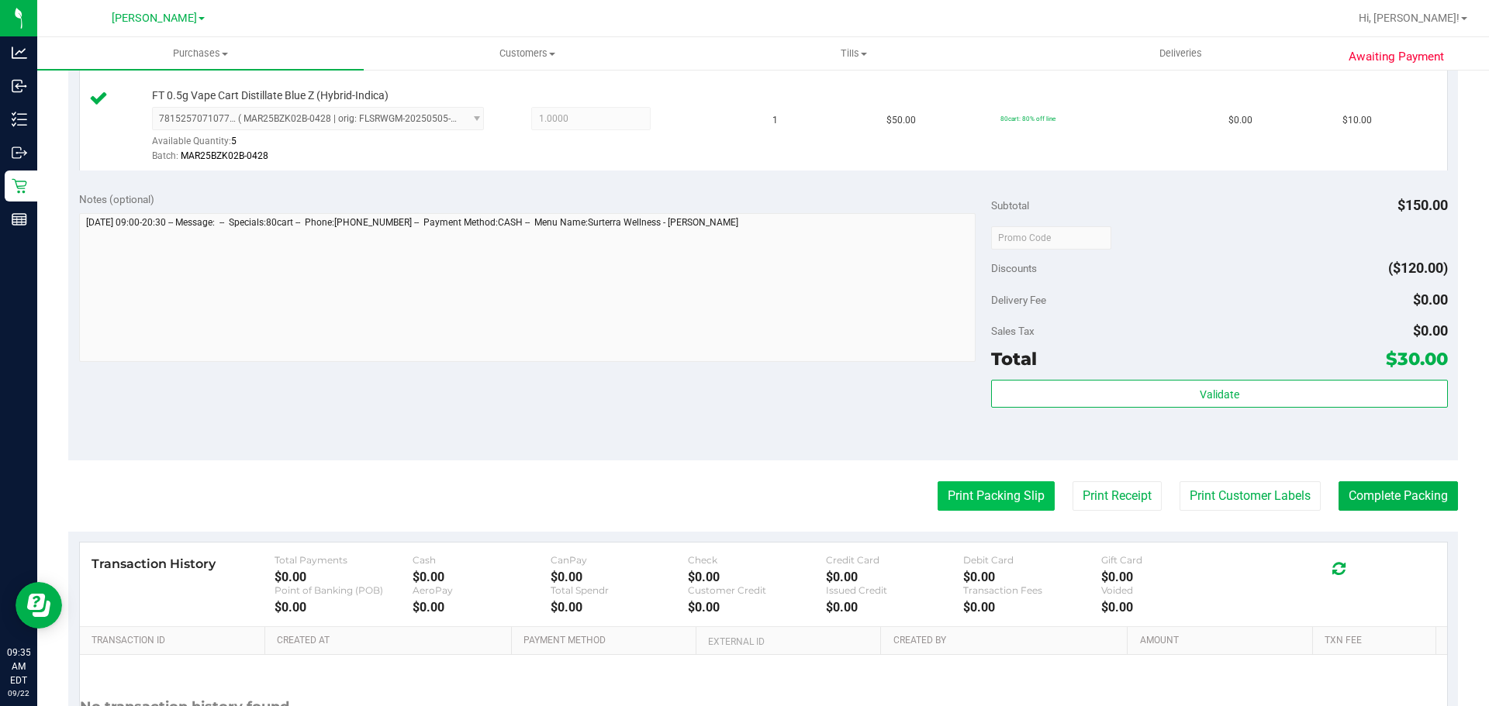
click at [974, 493] on button "Print Packing Slip" at bounding box center [995, 495] width 117 height 29
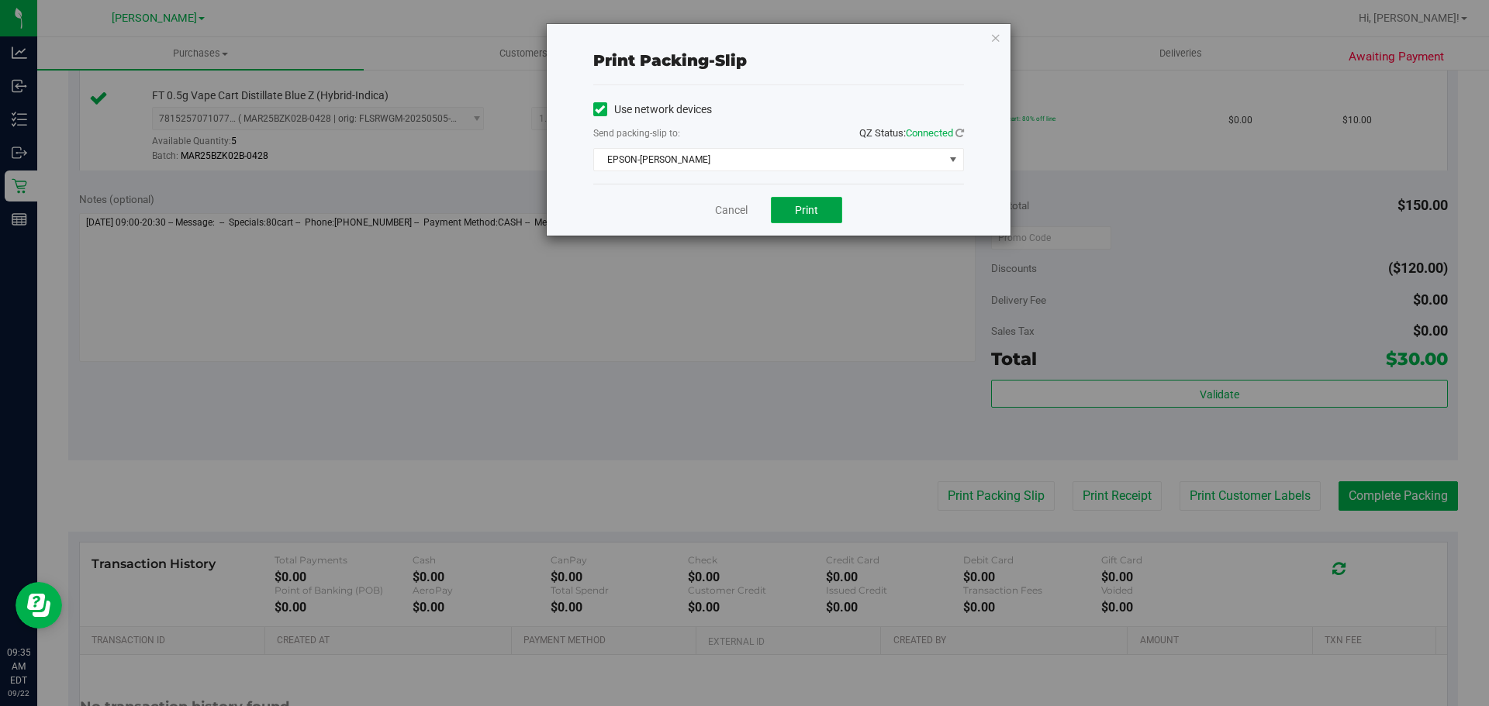
click at [826, 214] on button "Print" at bounding box center [806, 210] width 71 height 26
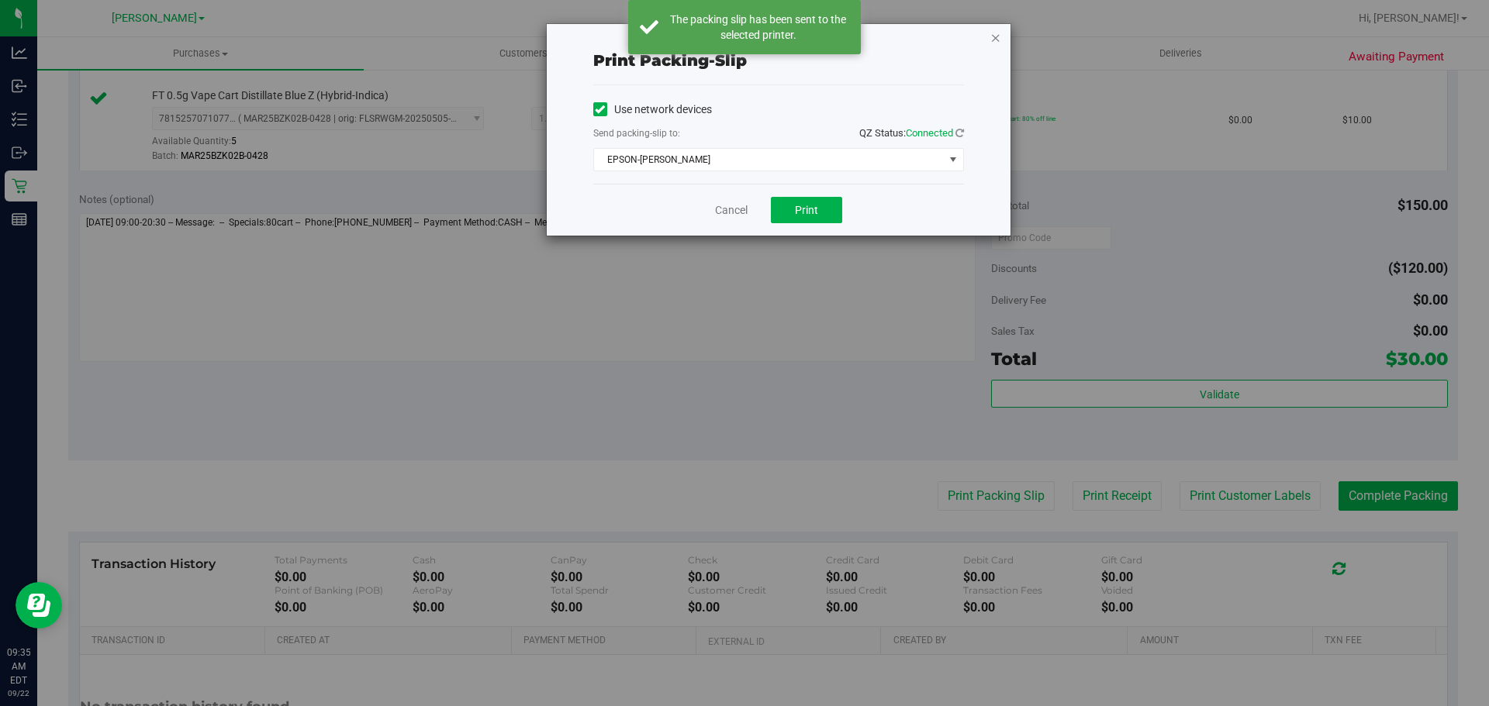
click at [994, 39] on icon "button" at bounding box center [995, 37] width 11 height 19
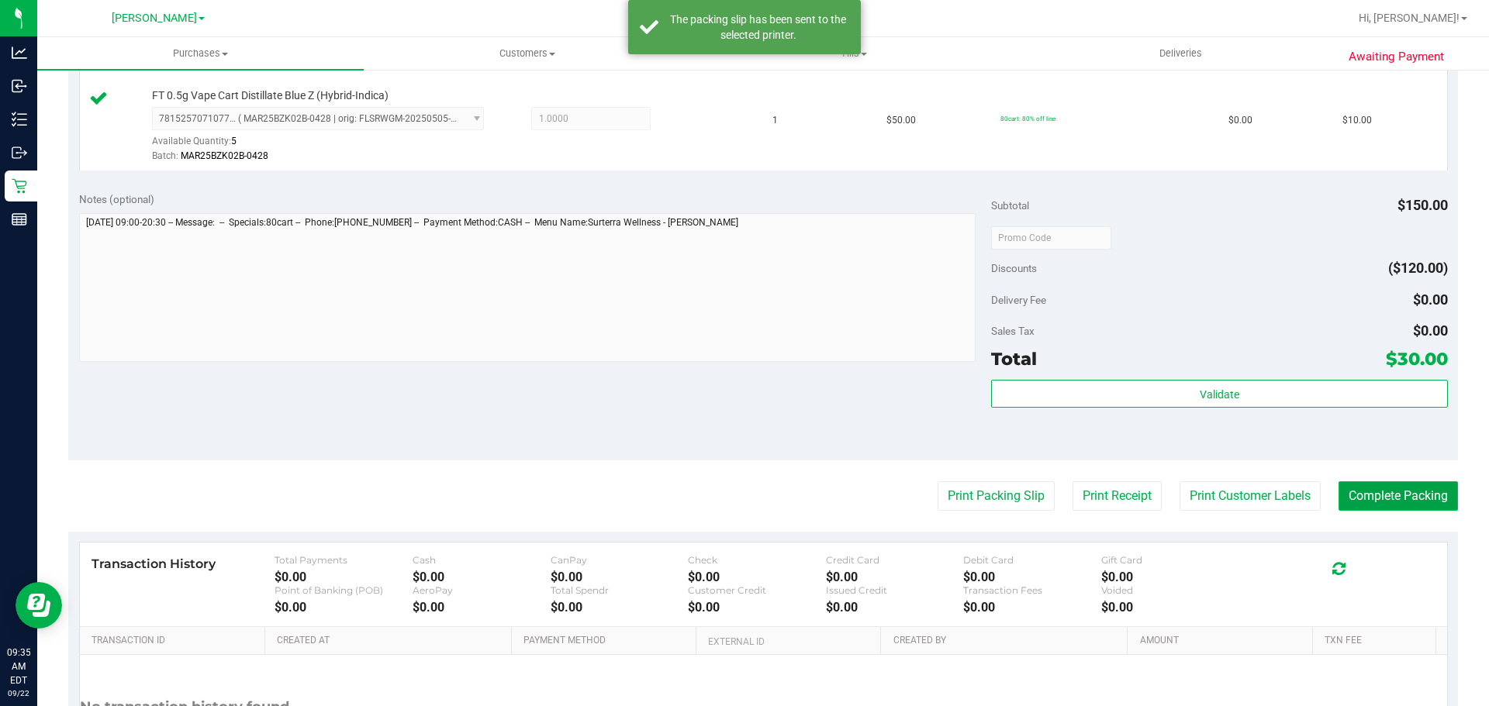
click at [1403, 491] on button "Complete Packing" at bounding box center [1397, 495] width 119 height 29
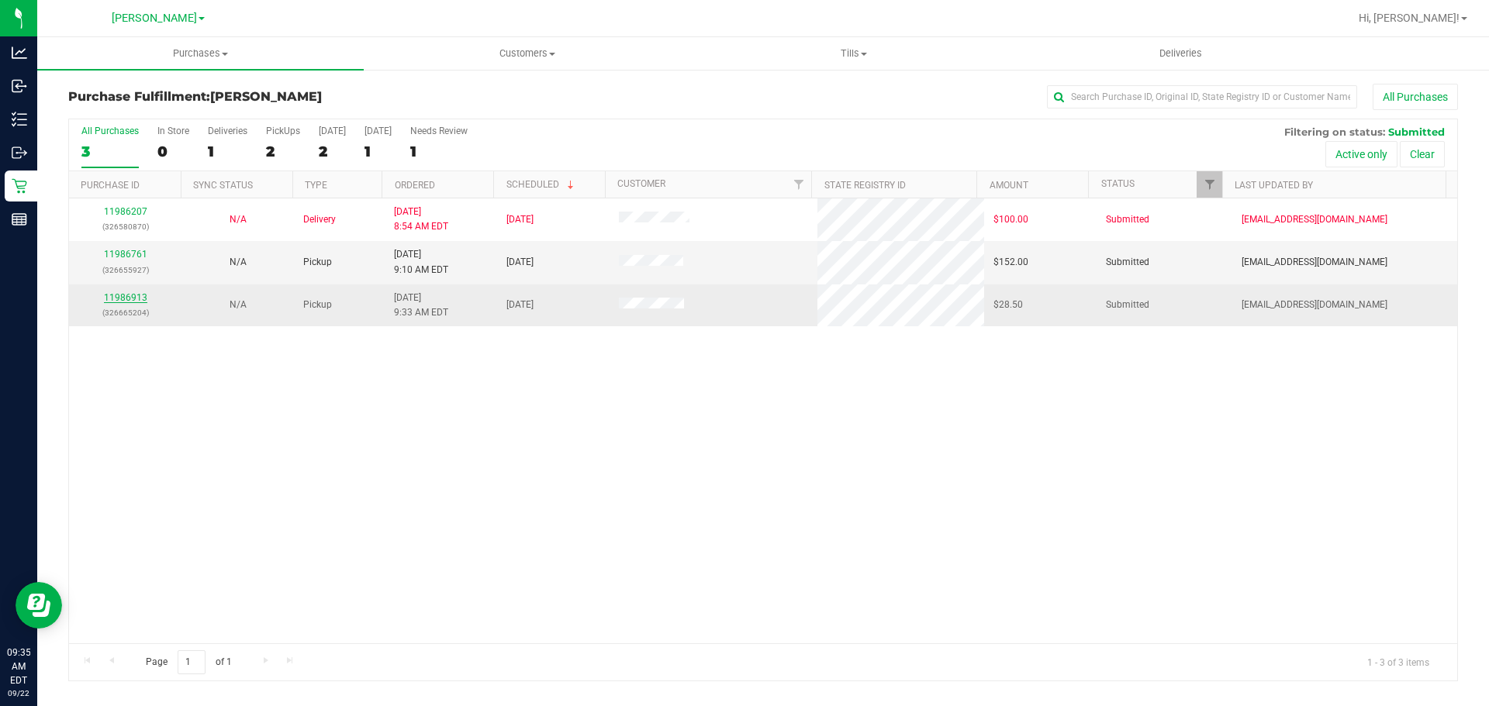
click at [123, 300] on link "11986913" at bounding box center [125, 297] width 43 height 11
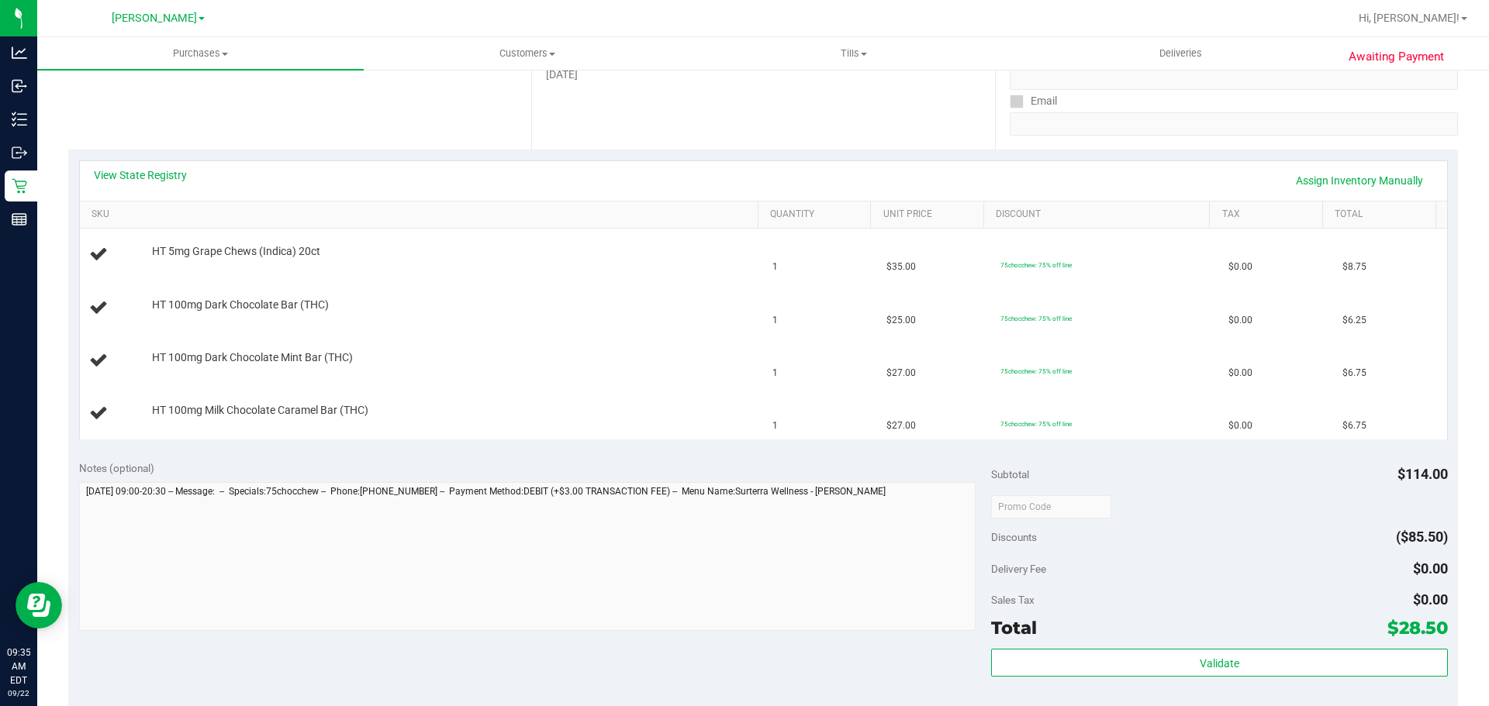
scroll to position [286, 0]
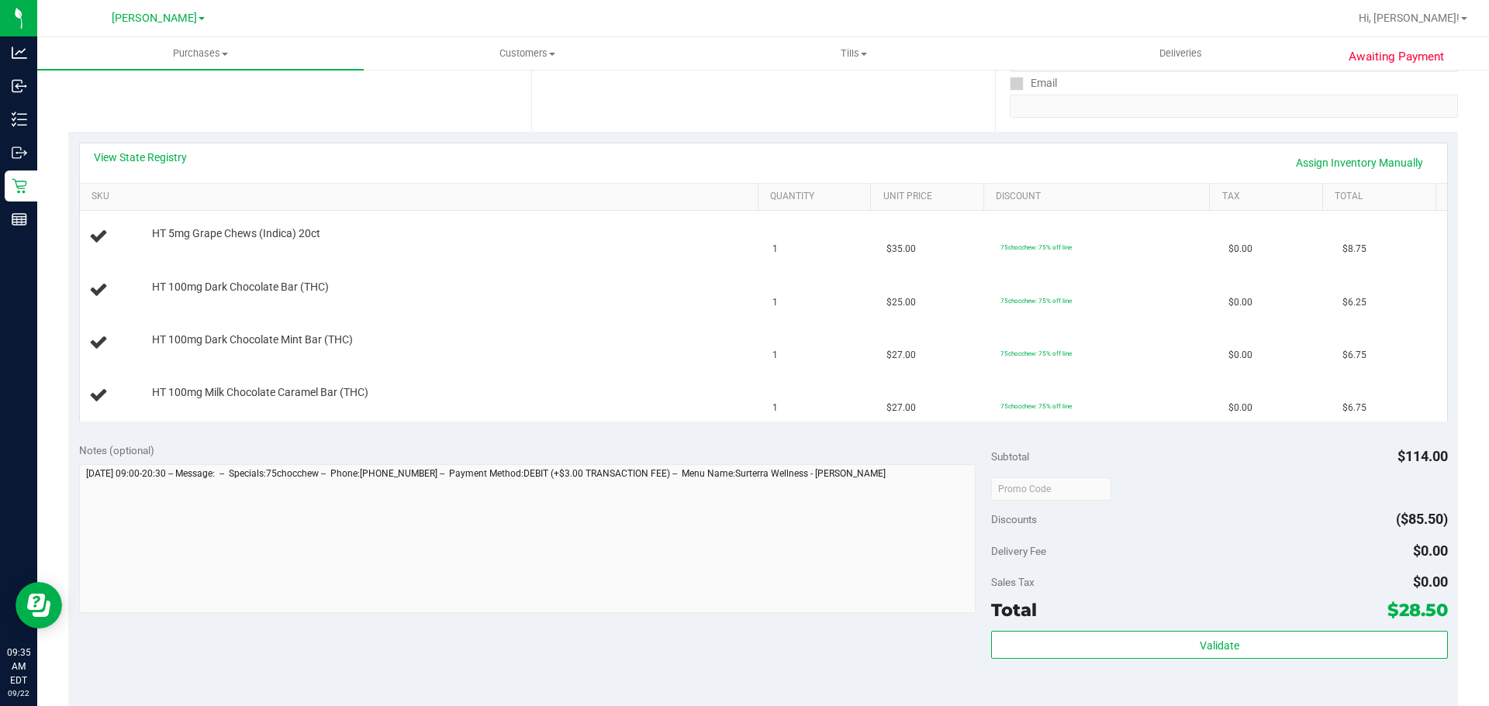
click at [451, 144] on div "View State Registry Assign Inventory Manually" at bounding box center [763, 163] width 1367 height 40
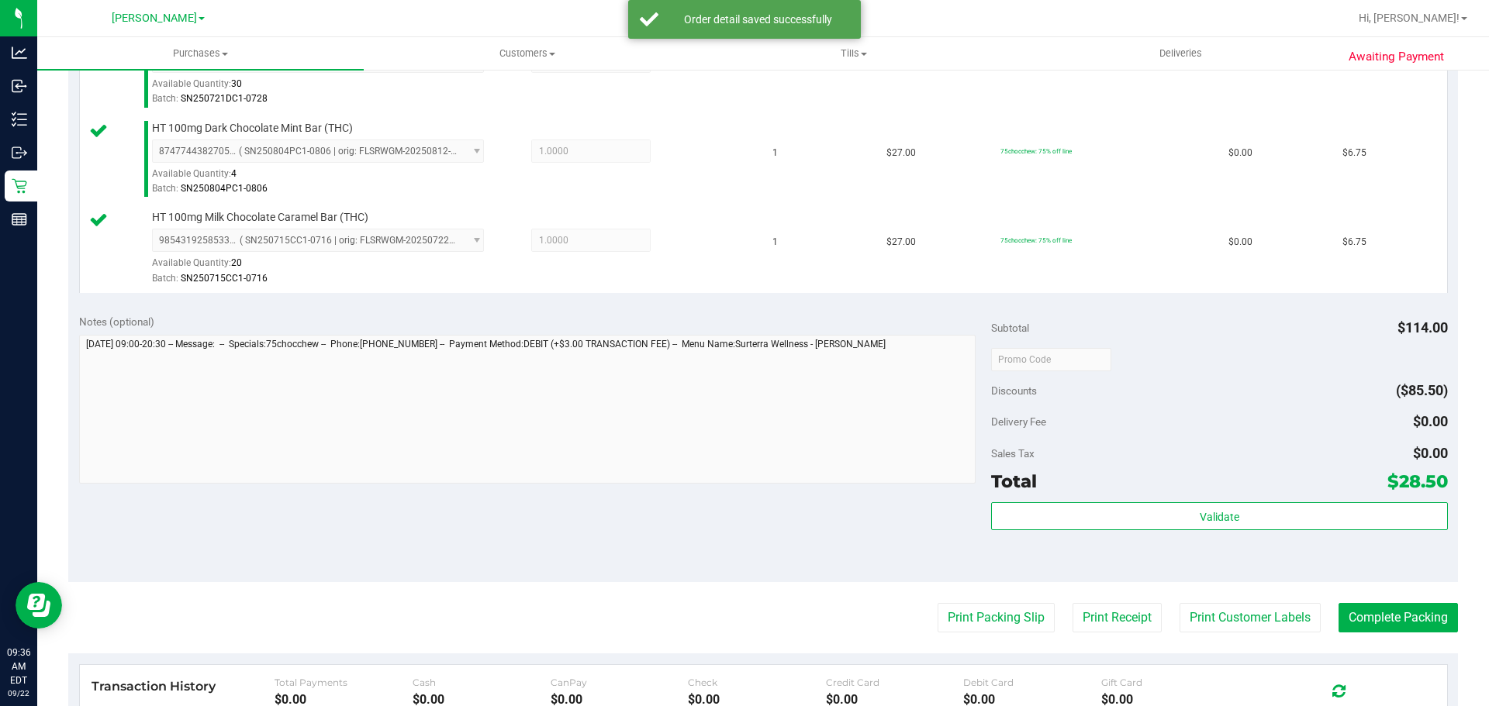
scroll to position [585, 0]
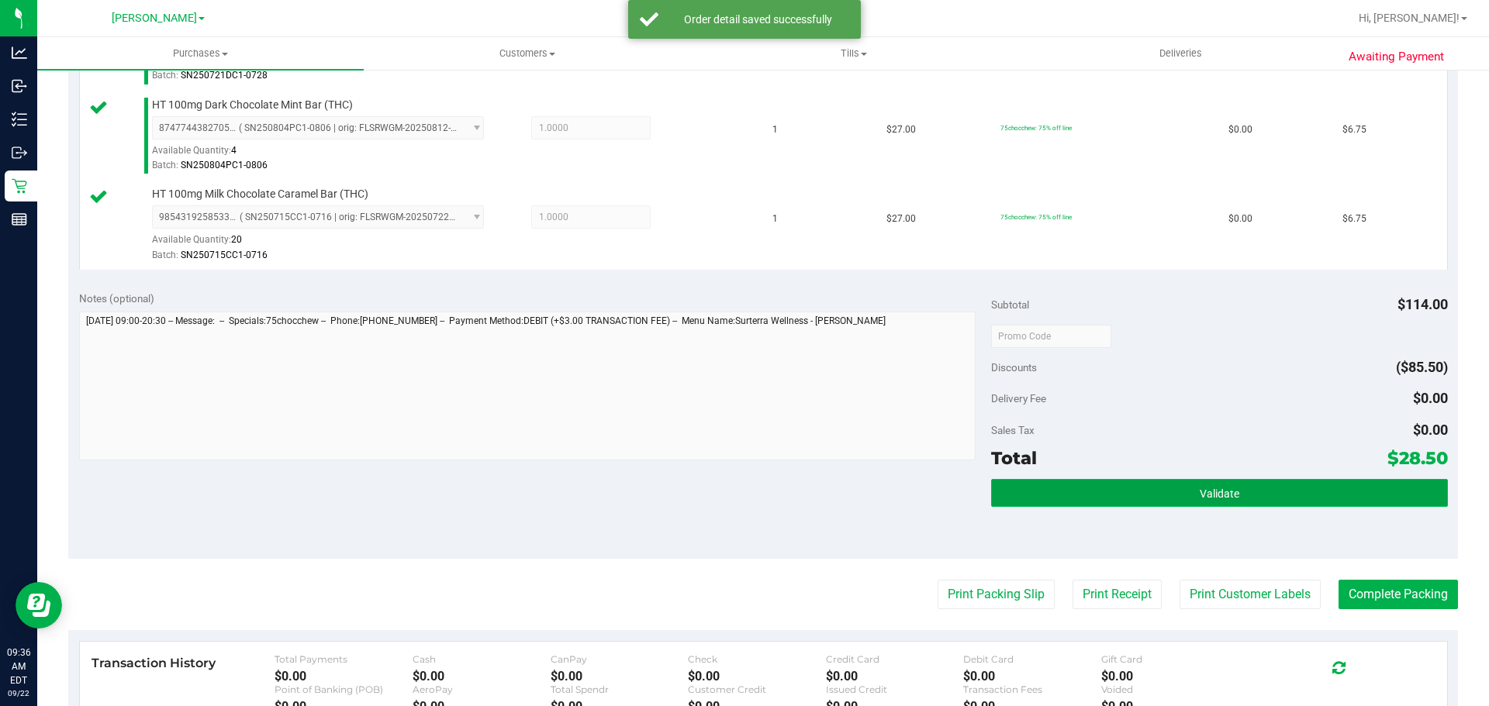
click at [1275, 488] on button "Validate" at bounding box center [1219, 493] width 456 height 28
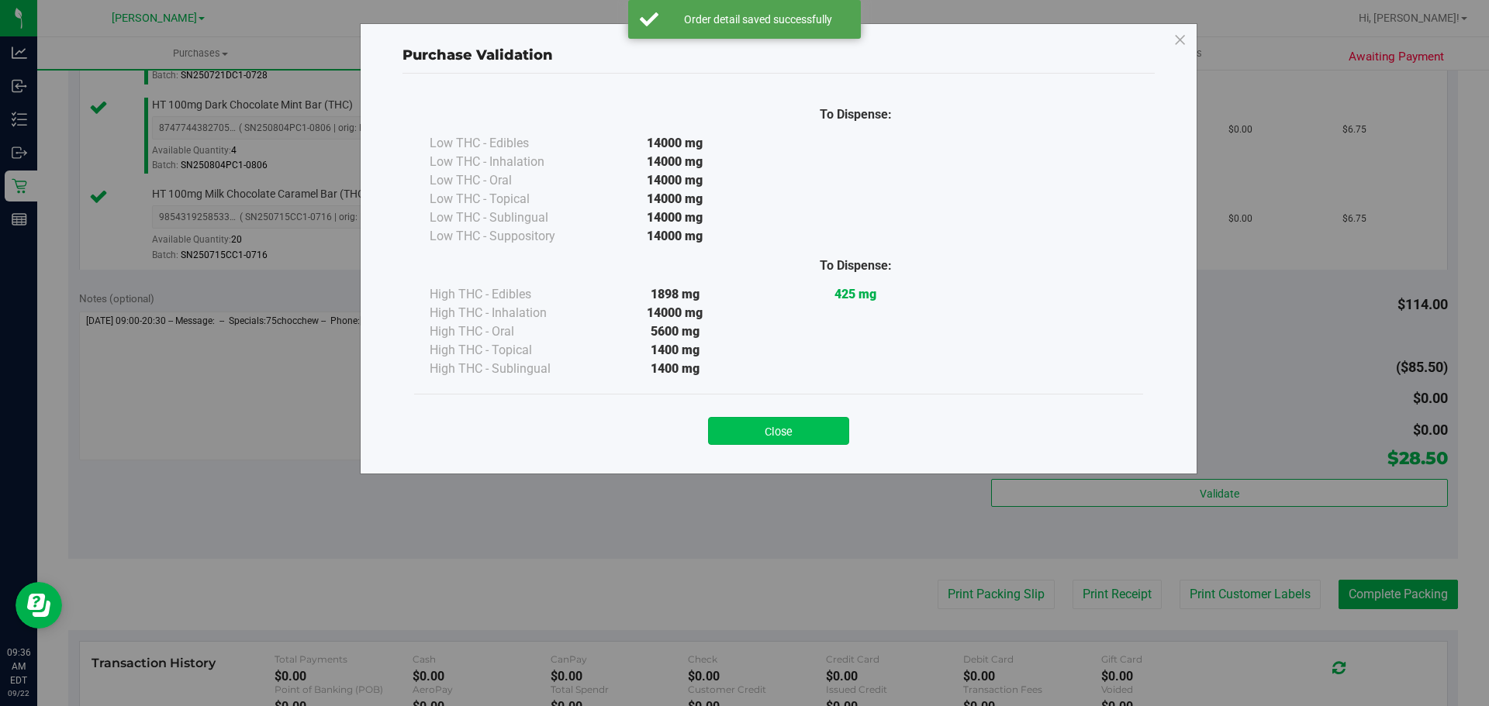
click at [765, 422] on button "Close" at bounding box center [778, 431] width 141 height 28
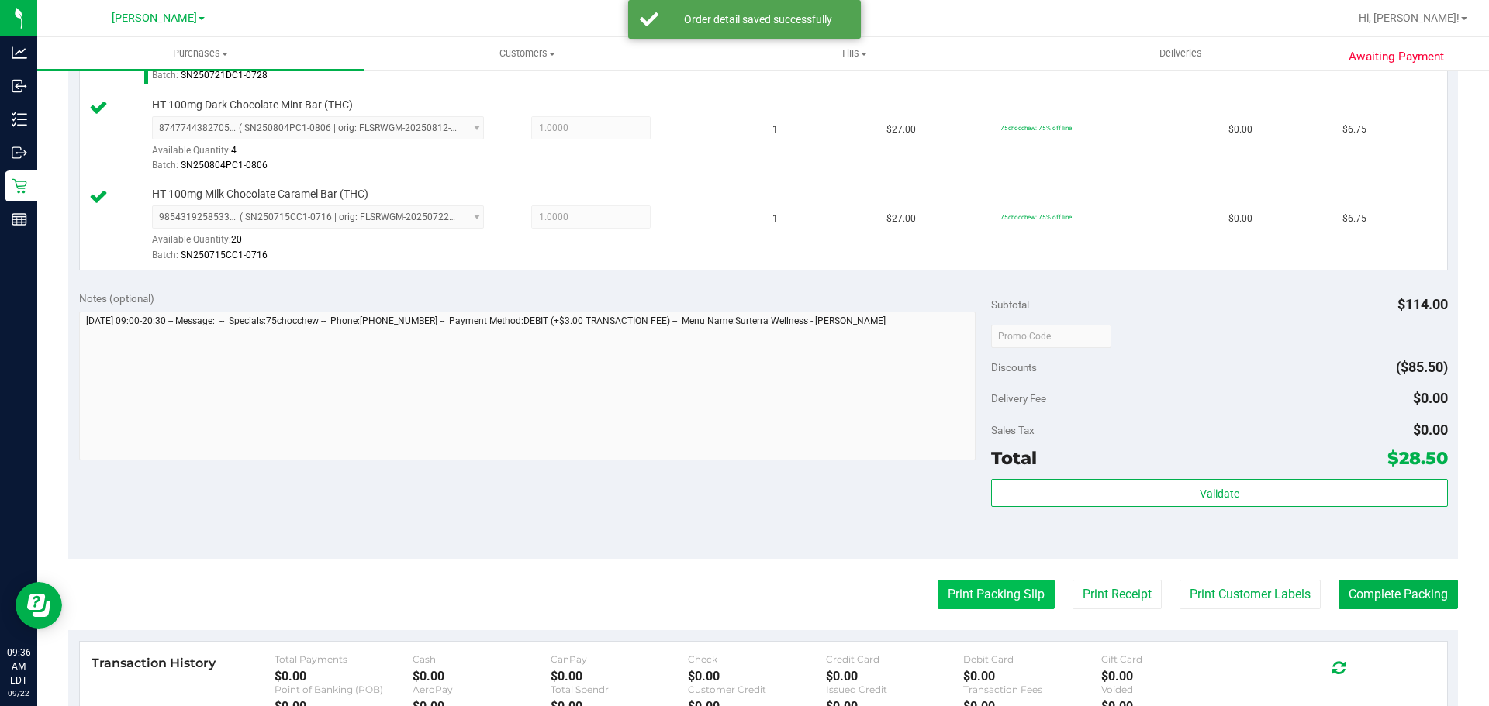
click at [995, 607] on button "Print Packing Slip" at bounding box center [995, 594] width 117 height 29
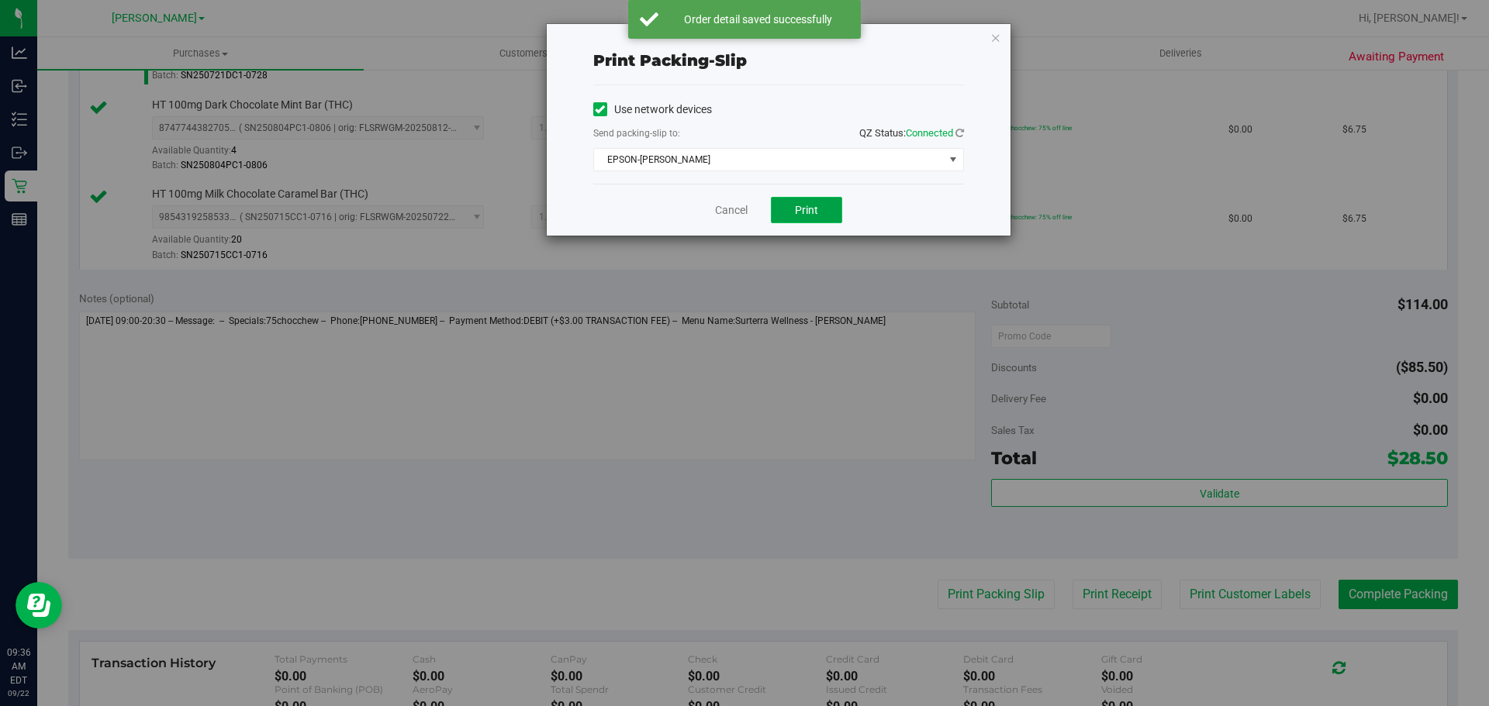
click at [799, 209] on span "Print" at bounding box center [806, 210] width 23 height 12
click at [993, 33] on icon "button" at bounding box center [995, 37] width 11 height 19
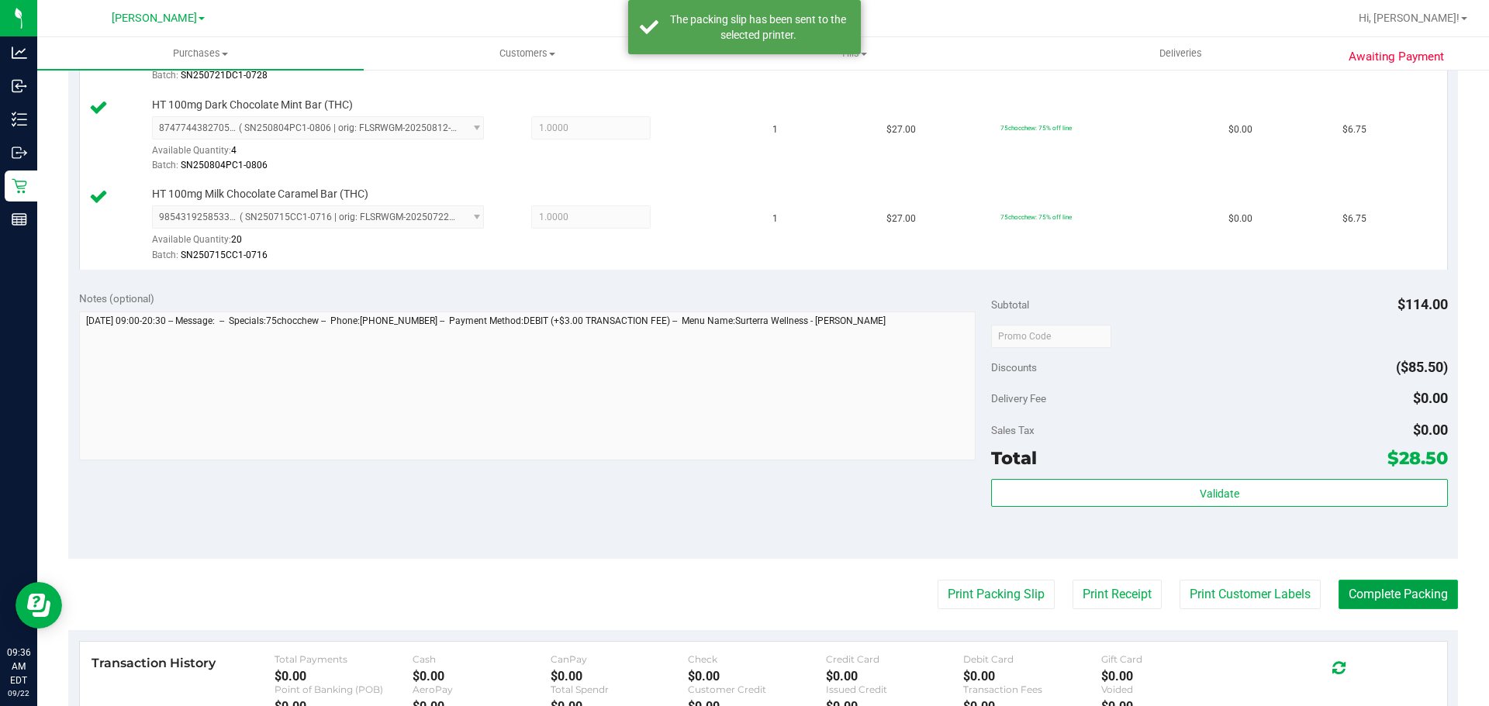
click at [1384, 590] on button "Complete Packing" at bounding box center [1397, 594] width 119 height 29
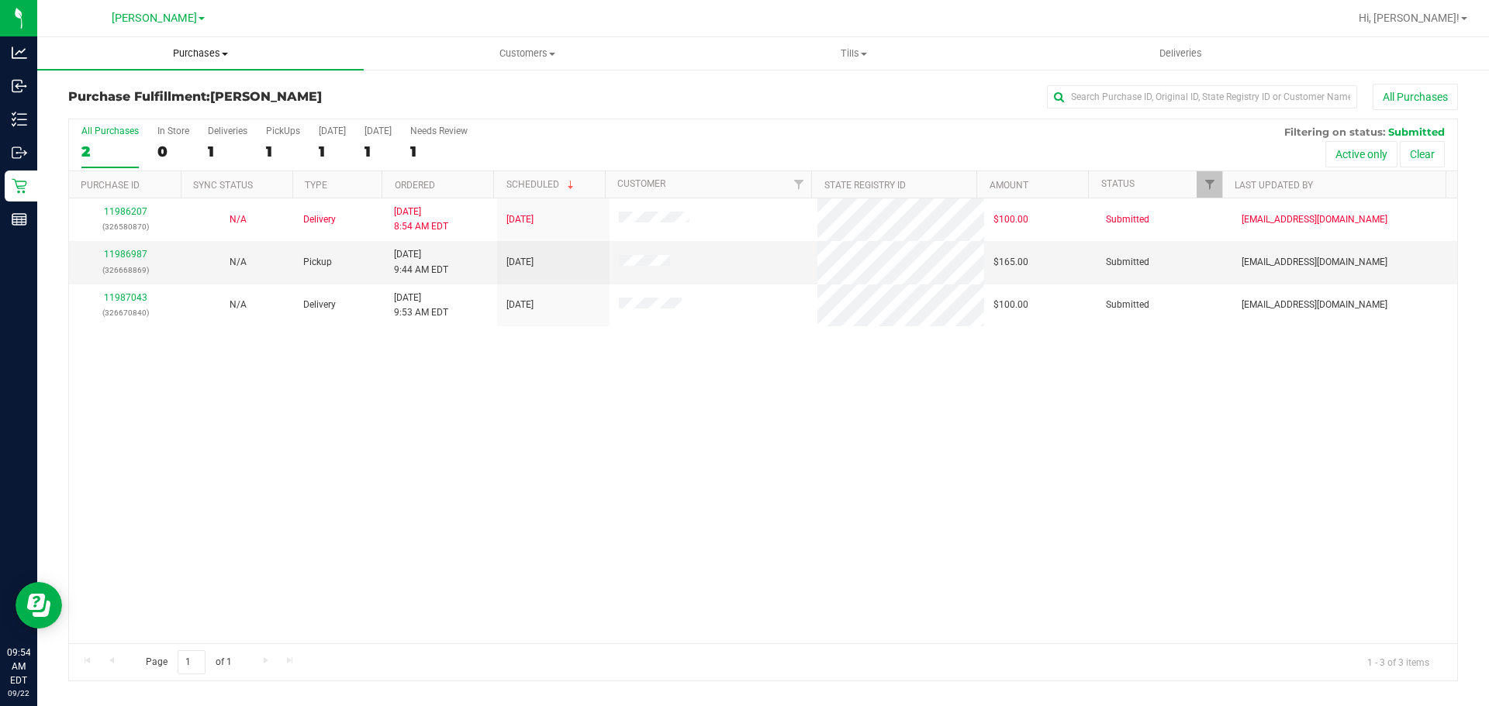
click at [216, 42] on uib-tab-heading "Purchases Summary of purchases Fulfillment All purchases" at bounding box center [200, 53] width 326 height 33
click at [212, 58] on span "Purchases" at bounding box center [200, 54] width 326 height 14
click at [177, 58] on span "Purchases" at bounding box center [200, 54] width 326 height 14
click at [143, 114] on li "Fulfillment" at bounding box center [200, 112] width 326 height 19
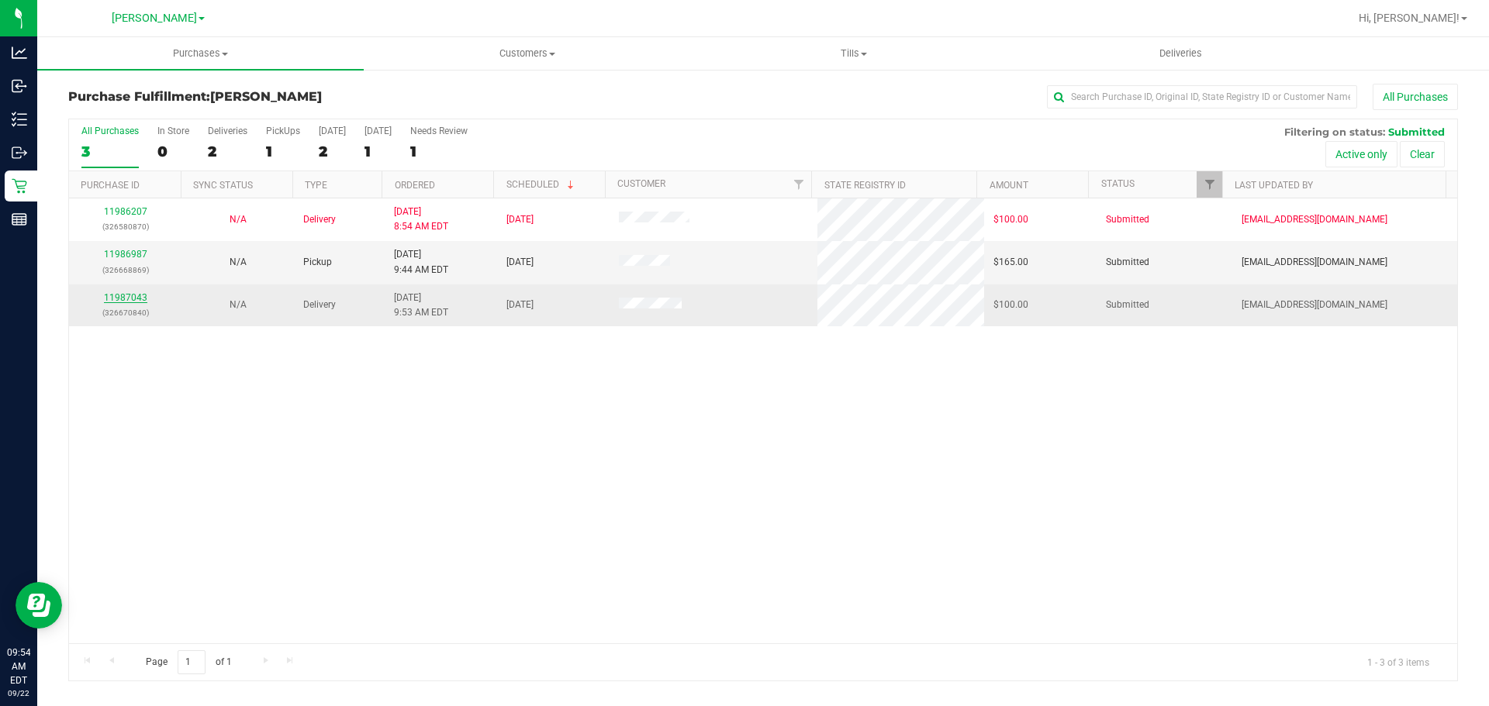
click at [119, 293] on link "11987043" at bounding box center [125, 297] width 43 height 11
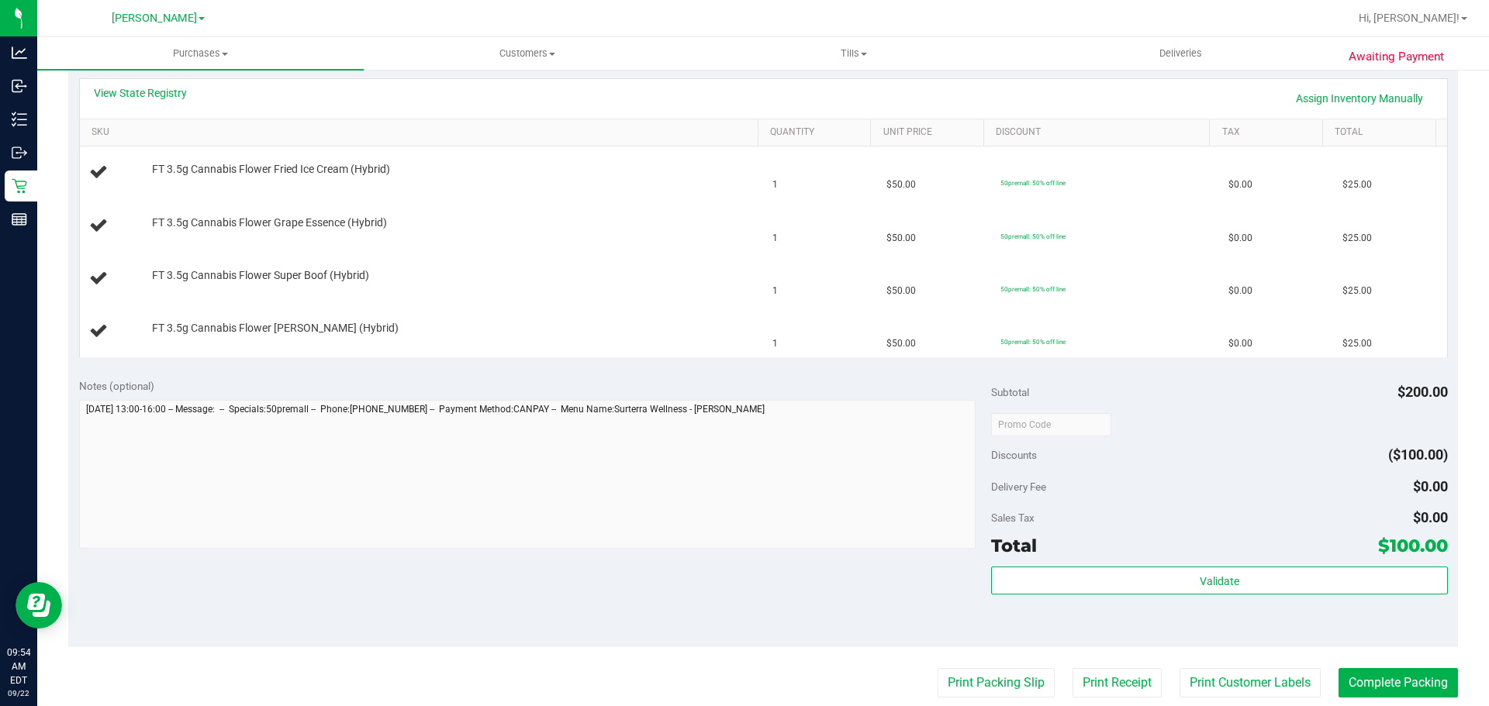
scroll to position [308, 0]
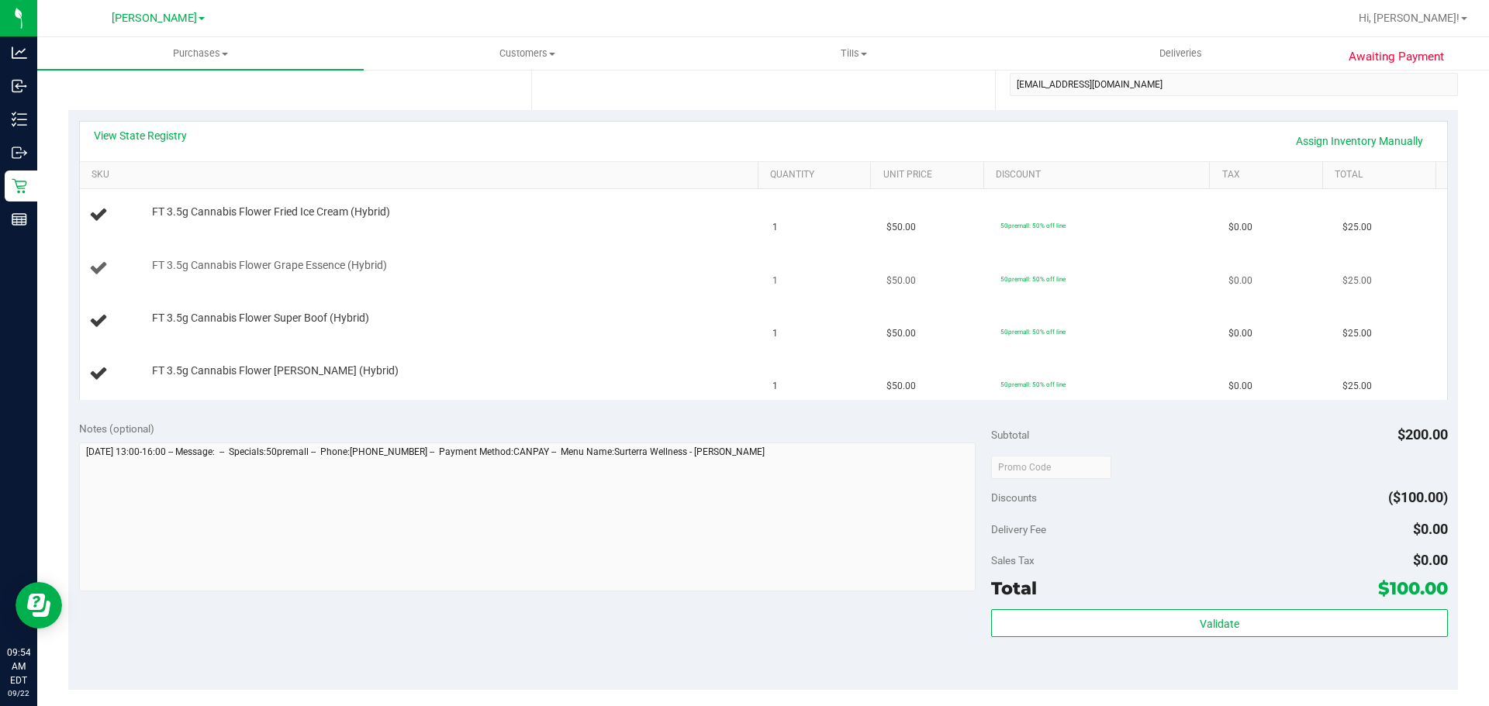
click at [706, 290] on td "FT 3.5g Cannabis Flower Grape Essence (Hybrid)" at bounding box center [422, 269] width 684 height 53
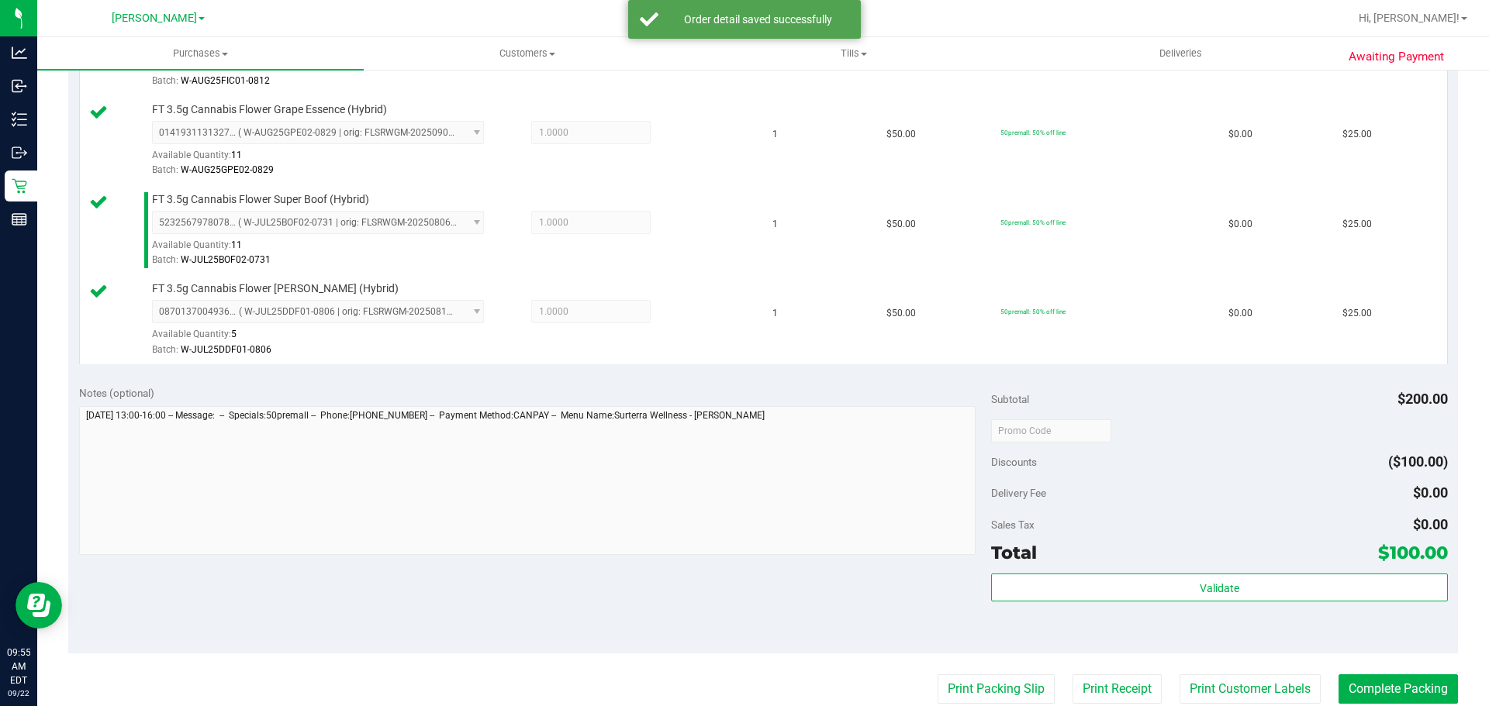
scroll to position [550, 0]
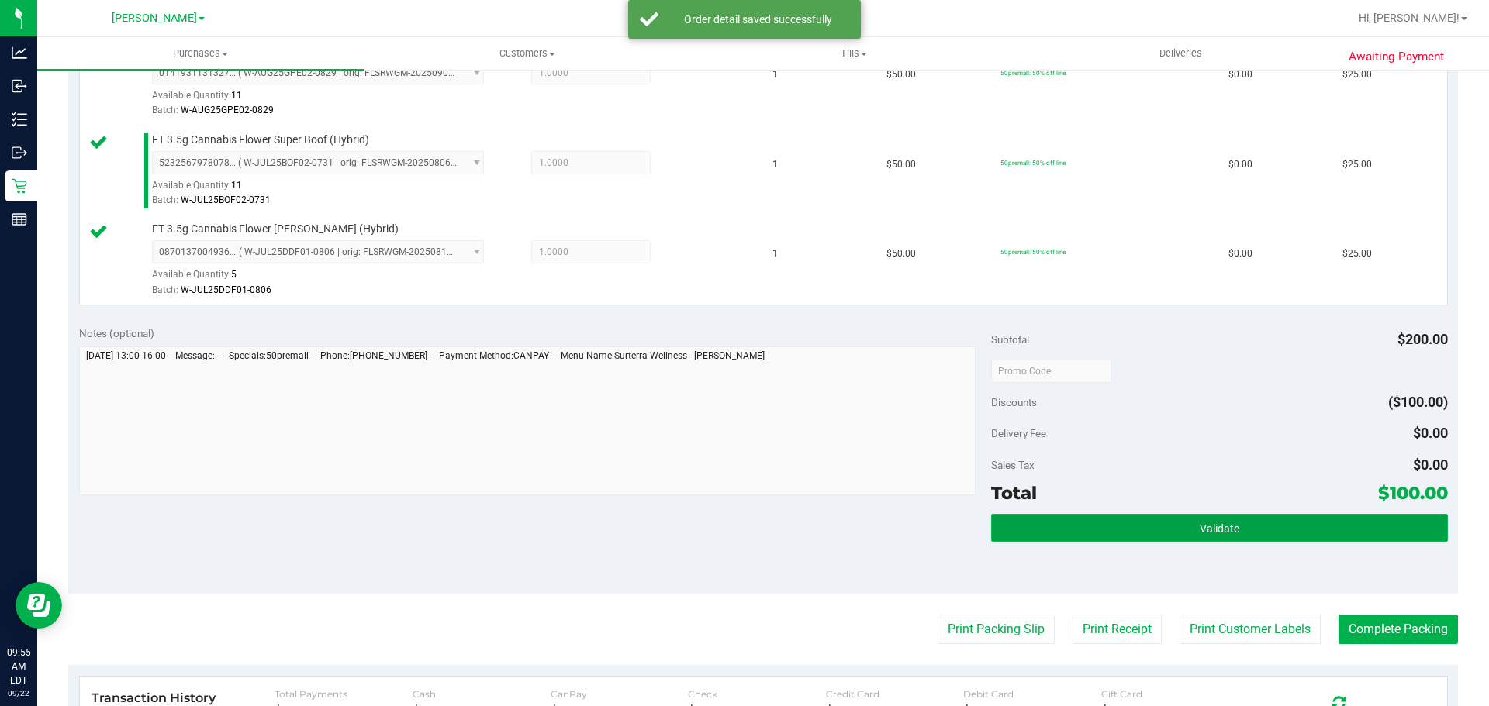
click at [1225, 523] on span "Validate" at bounding box center [1219, 529] width 40 height 12
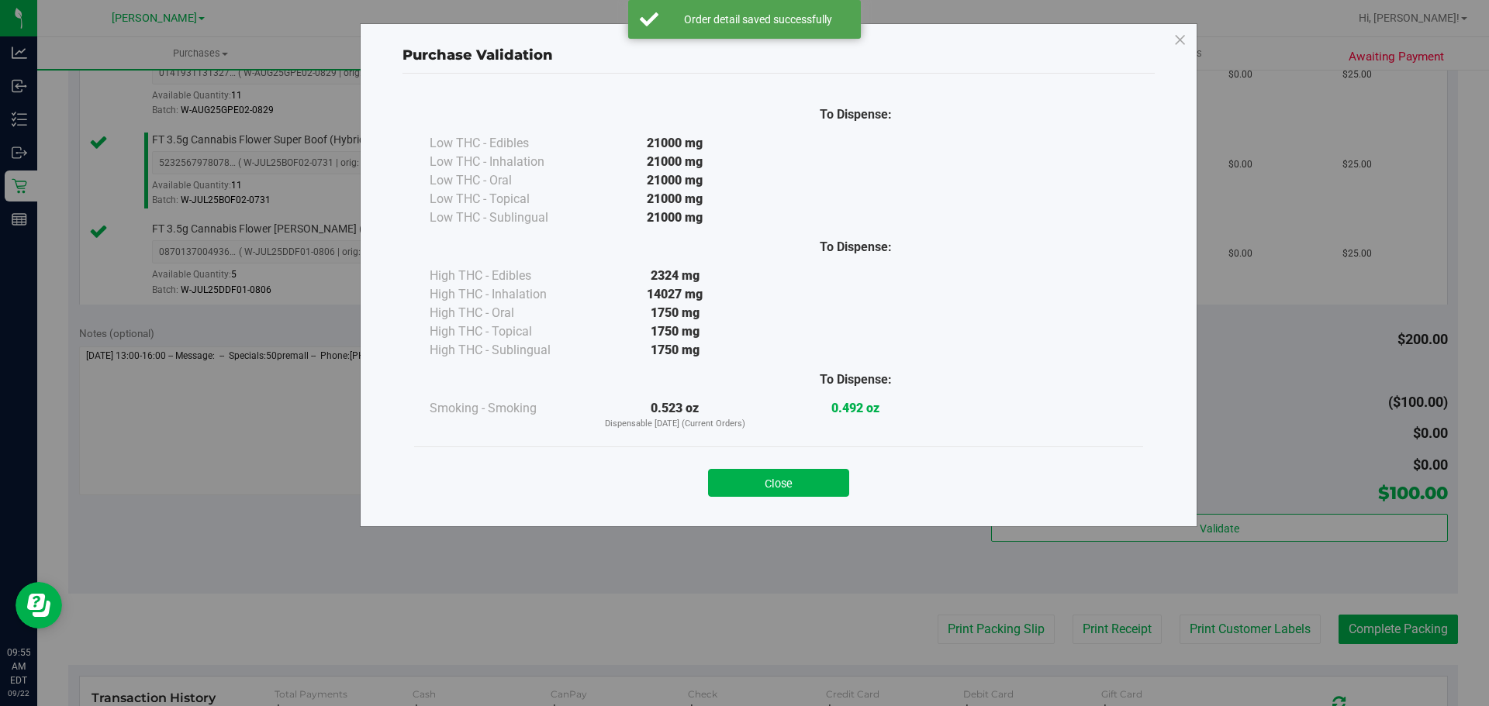
drag, startPoint x: 815, startPoint y: 488, endPoint x: 883, endPoint y: 523, distance: 76.6
click at [816, 488] on button "Close" at bounding box center [778, 483] width 141 height 28
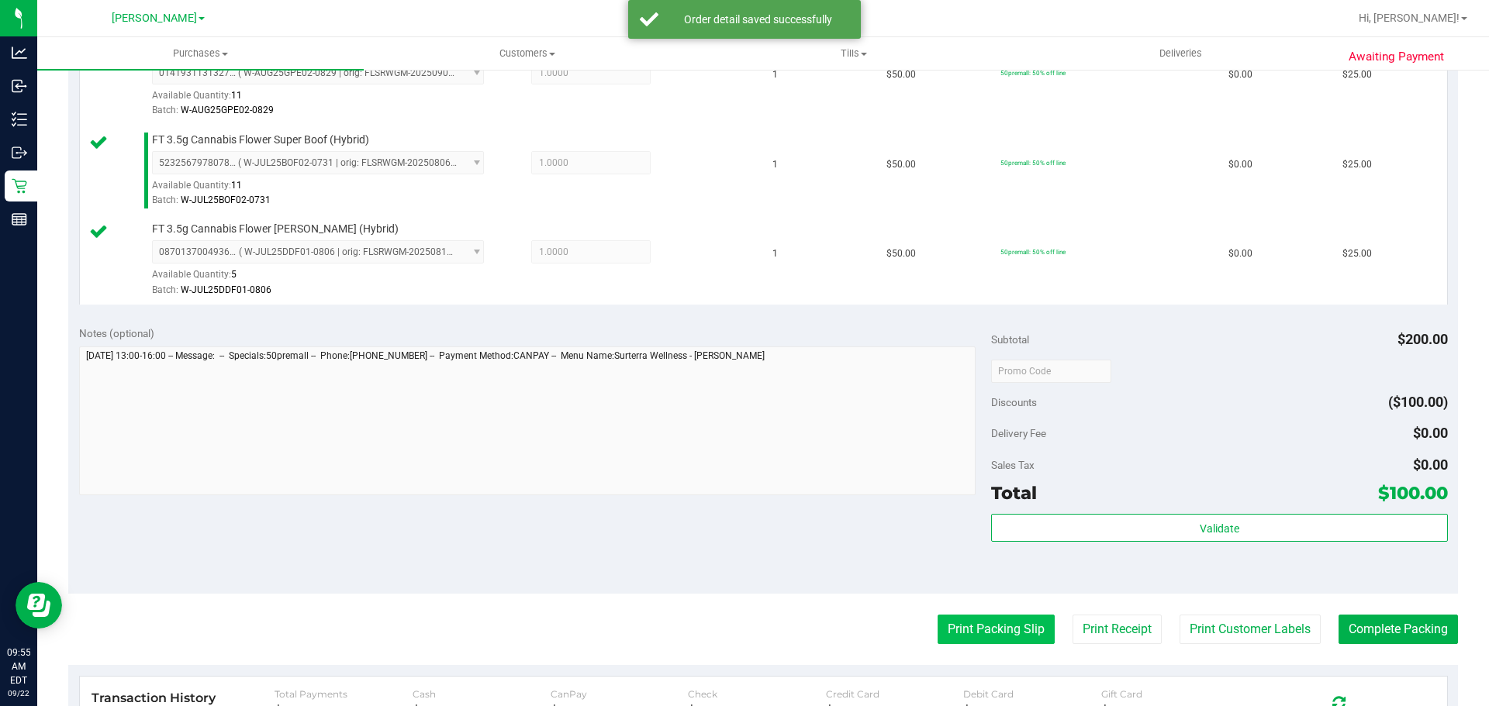
click at [954, 628] on button "Print Packing Slip" at bounding box center [995, 629] width 117 height 29
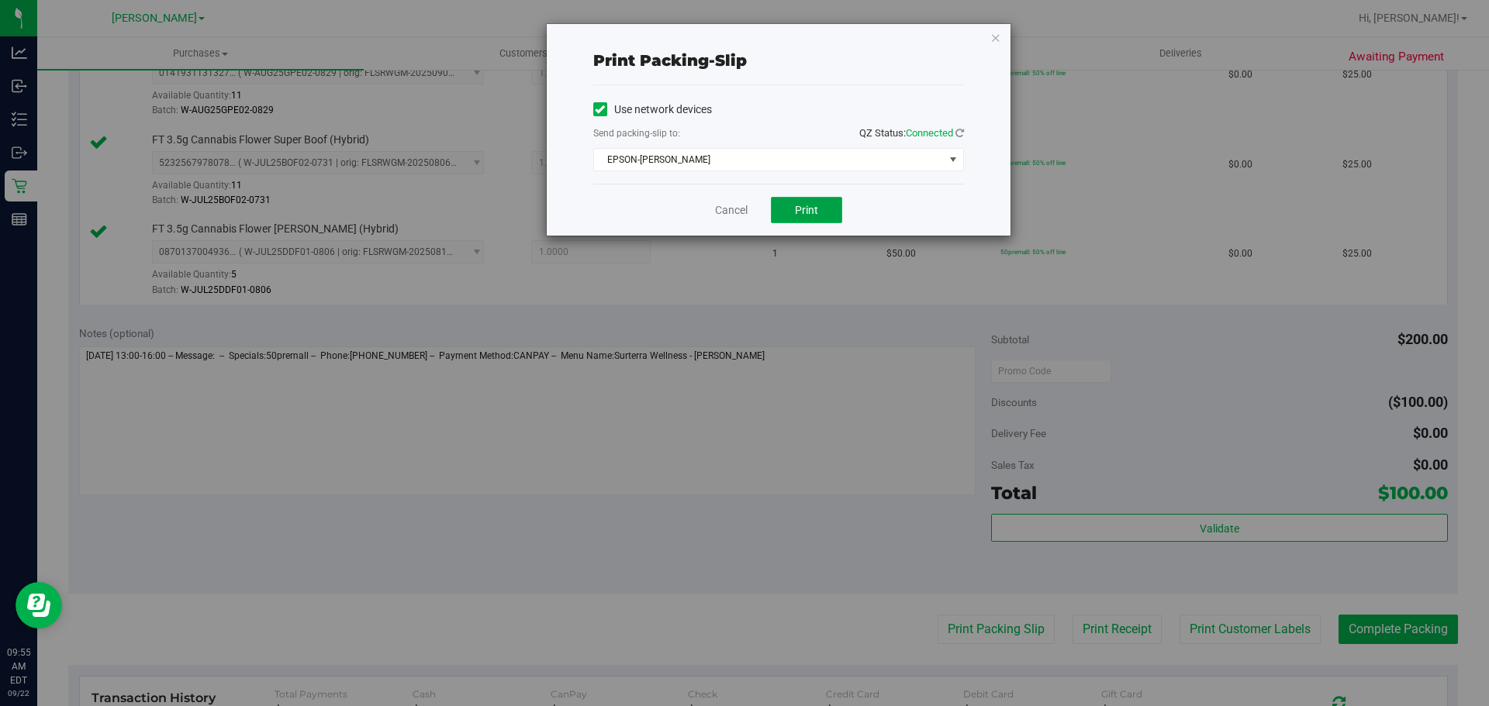
click at [806, 219] on button "Print" at bounding box center [806, 210] width 71 height 26
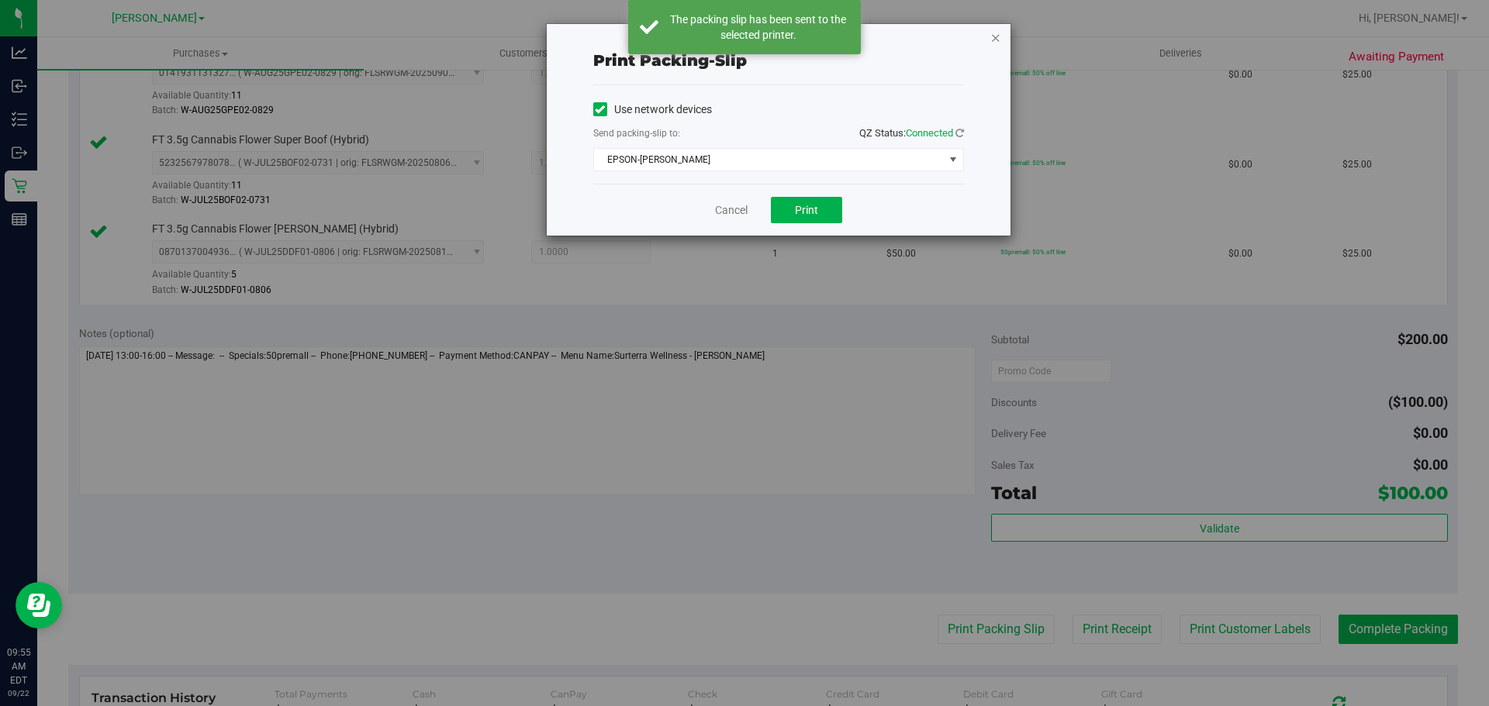
click at [993, 36] on icon "button" at bounding box center [995, 37] width 11 height 19
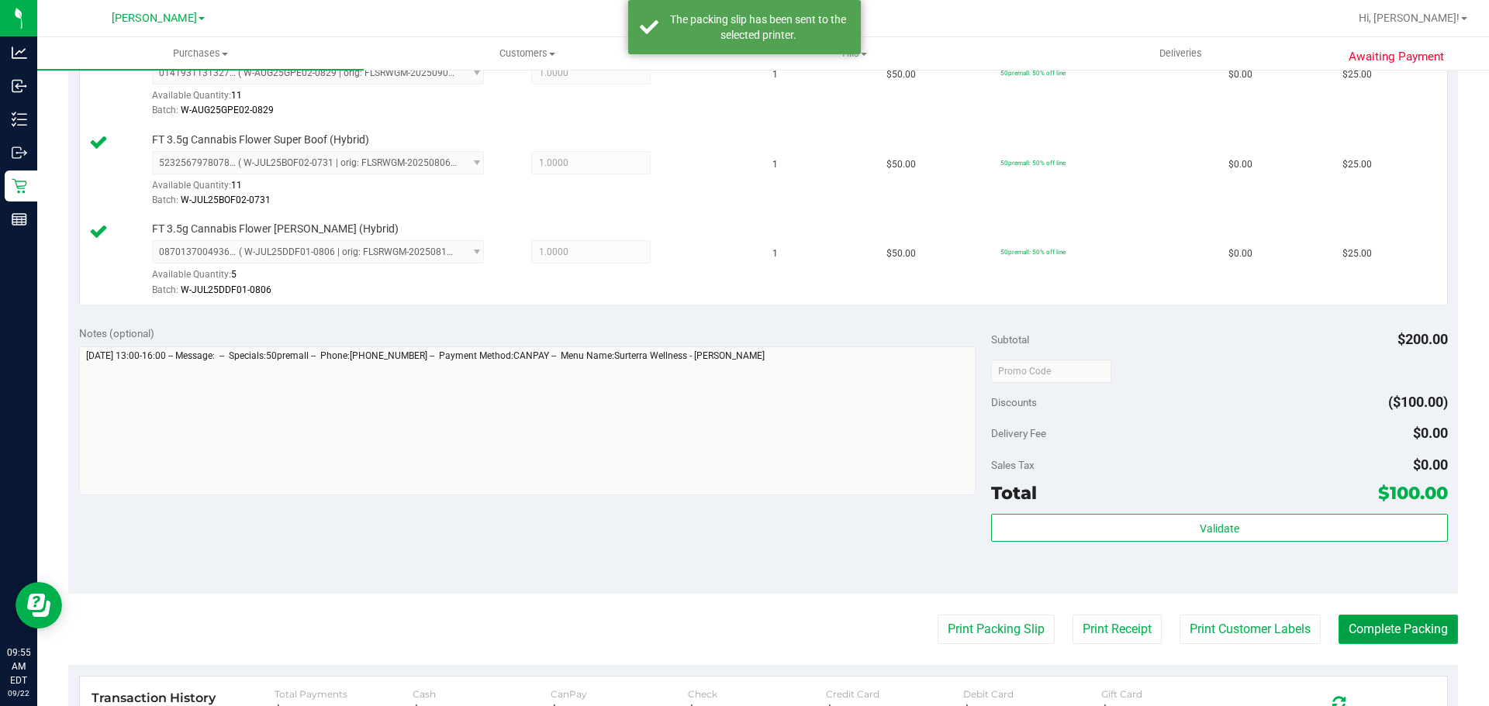
click at [1388, 624] on button "Complete Packing" at bounding box center [1397, 629] width 119 height 29
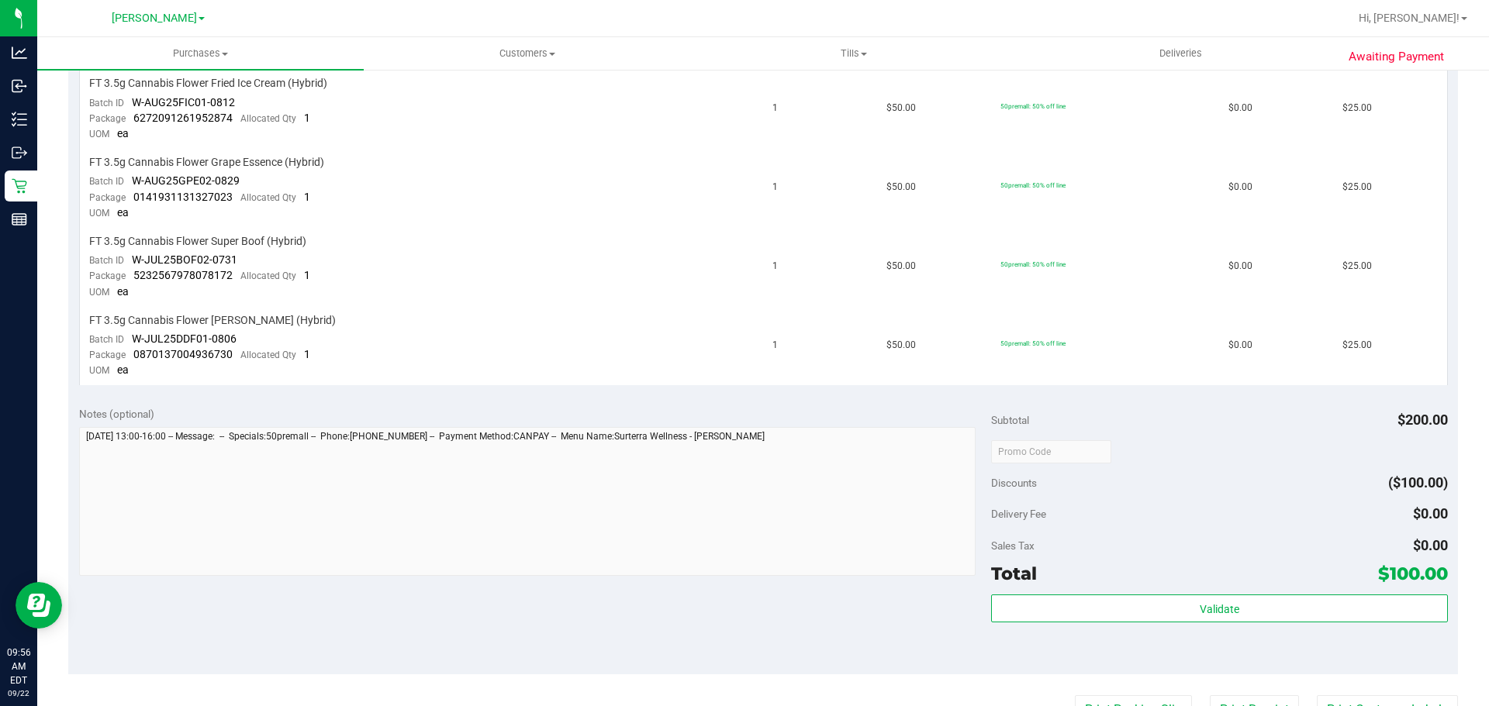
scroll to position [458, 0]
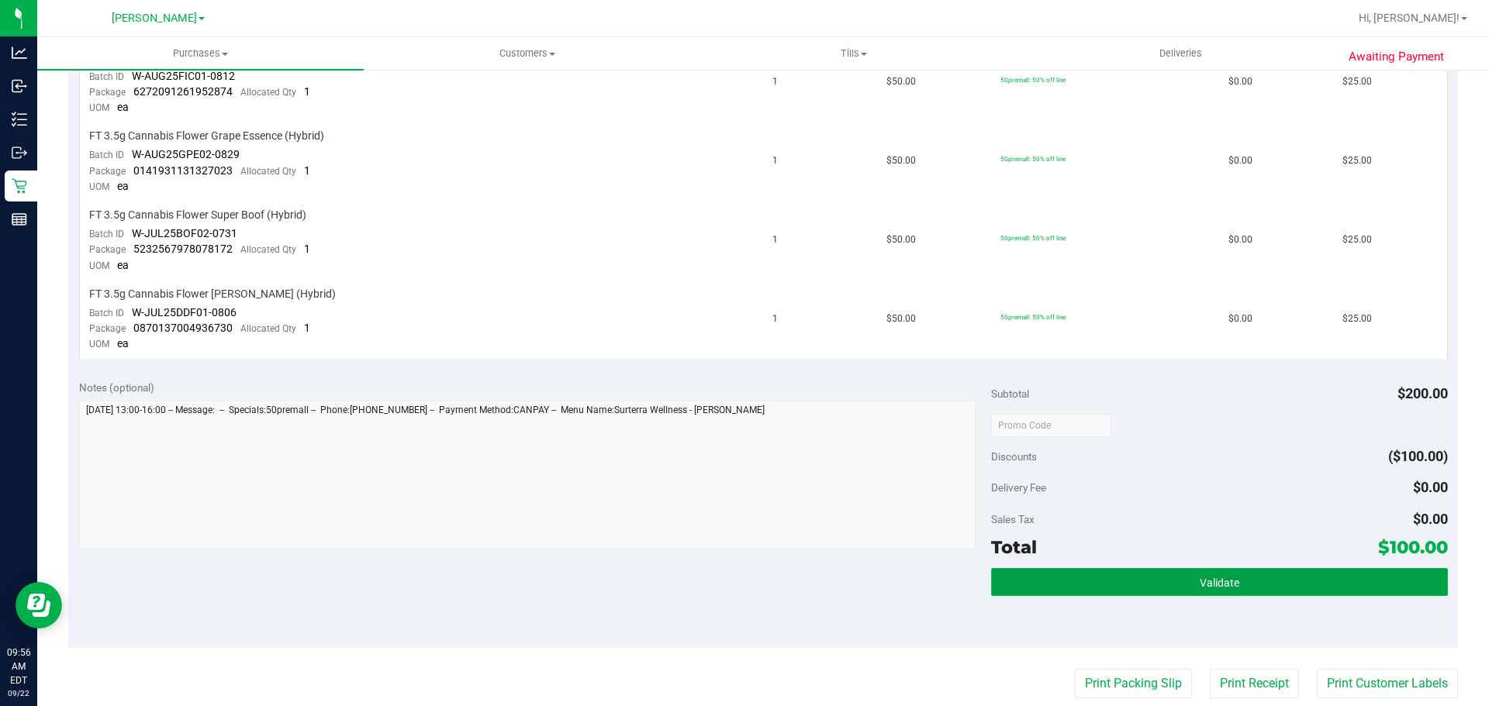
click at [1261, 575] on button "Validate" at bounding box center [1219, 582] width 456 height 28
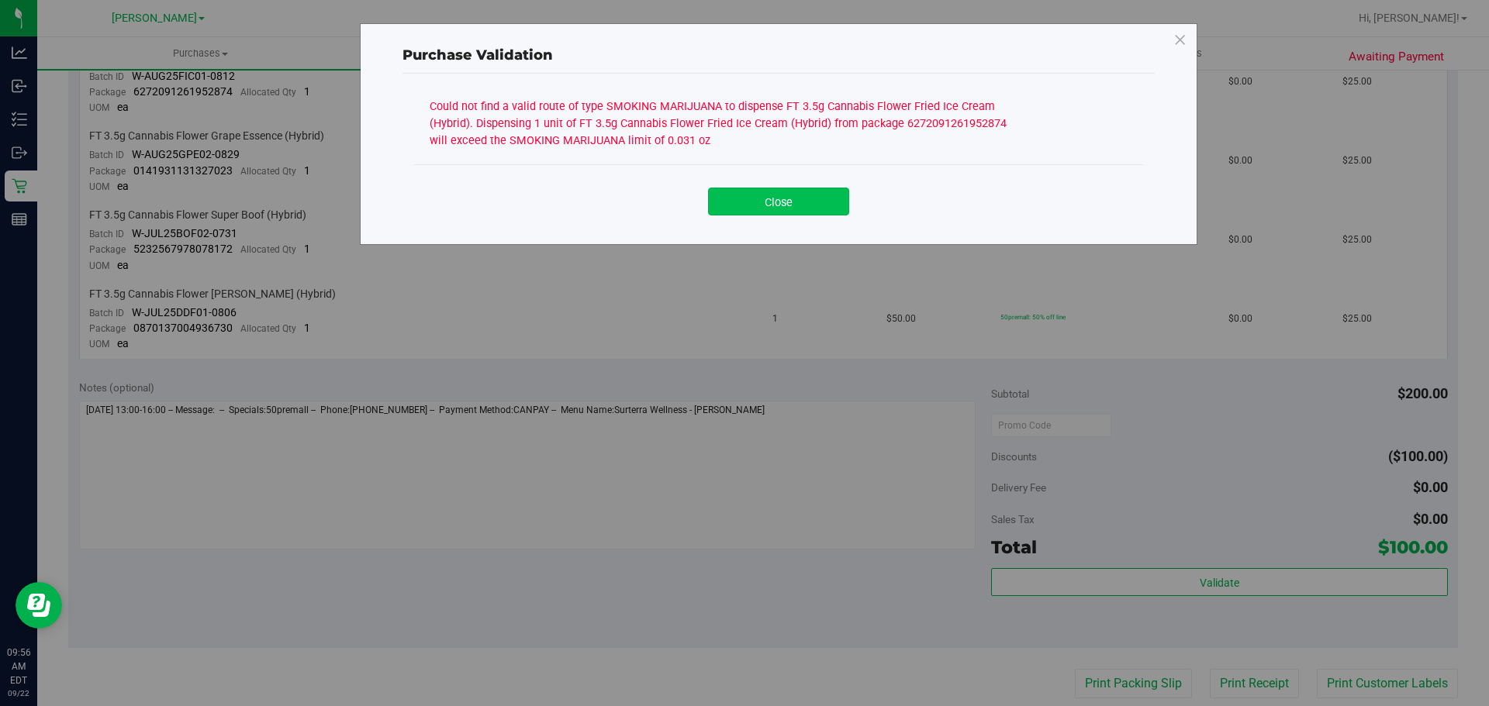
click at [798, 203] on button "Close" at bounding box center [778, 202] width 141 height 28
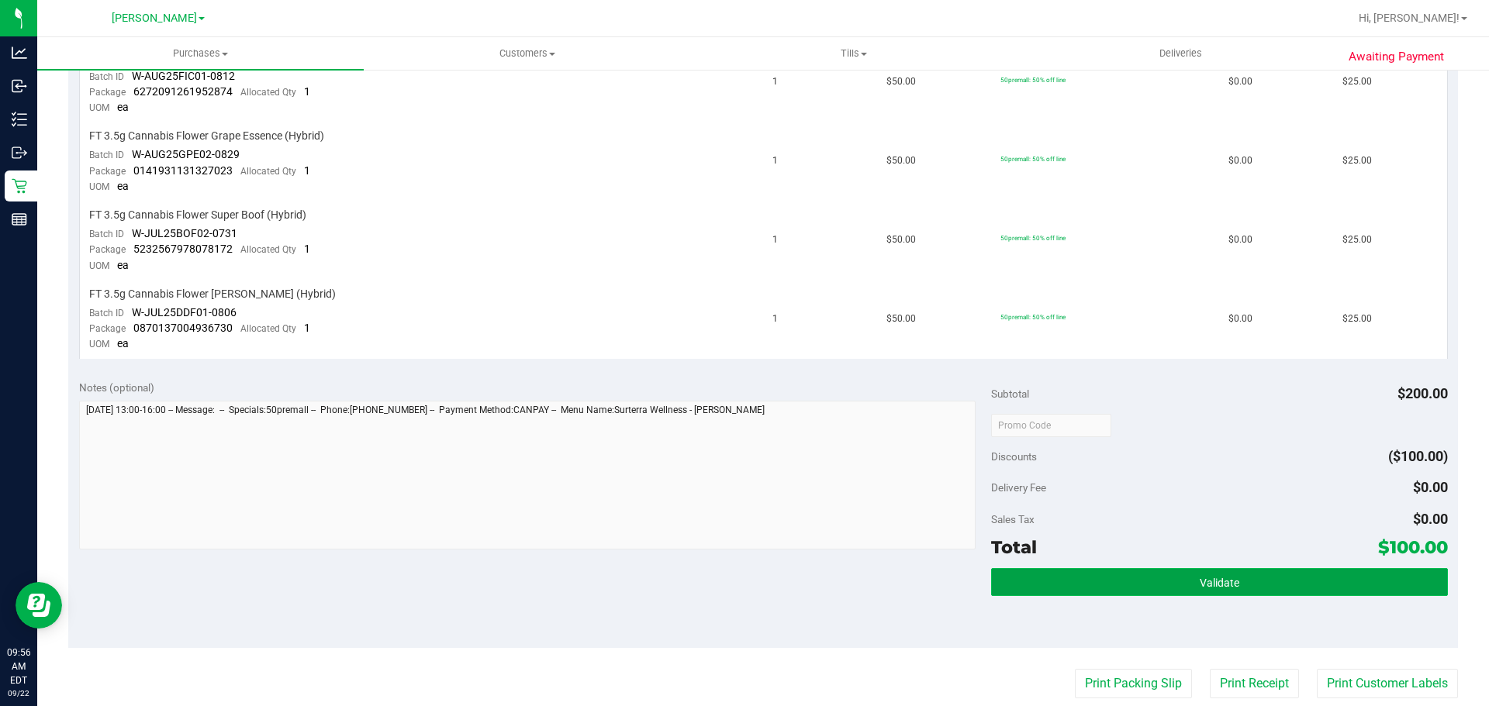
click at [1247, 577] on button "Validate" at bounding box center [1219, 582] width 456 height 28
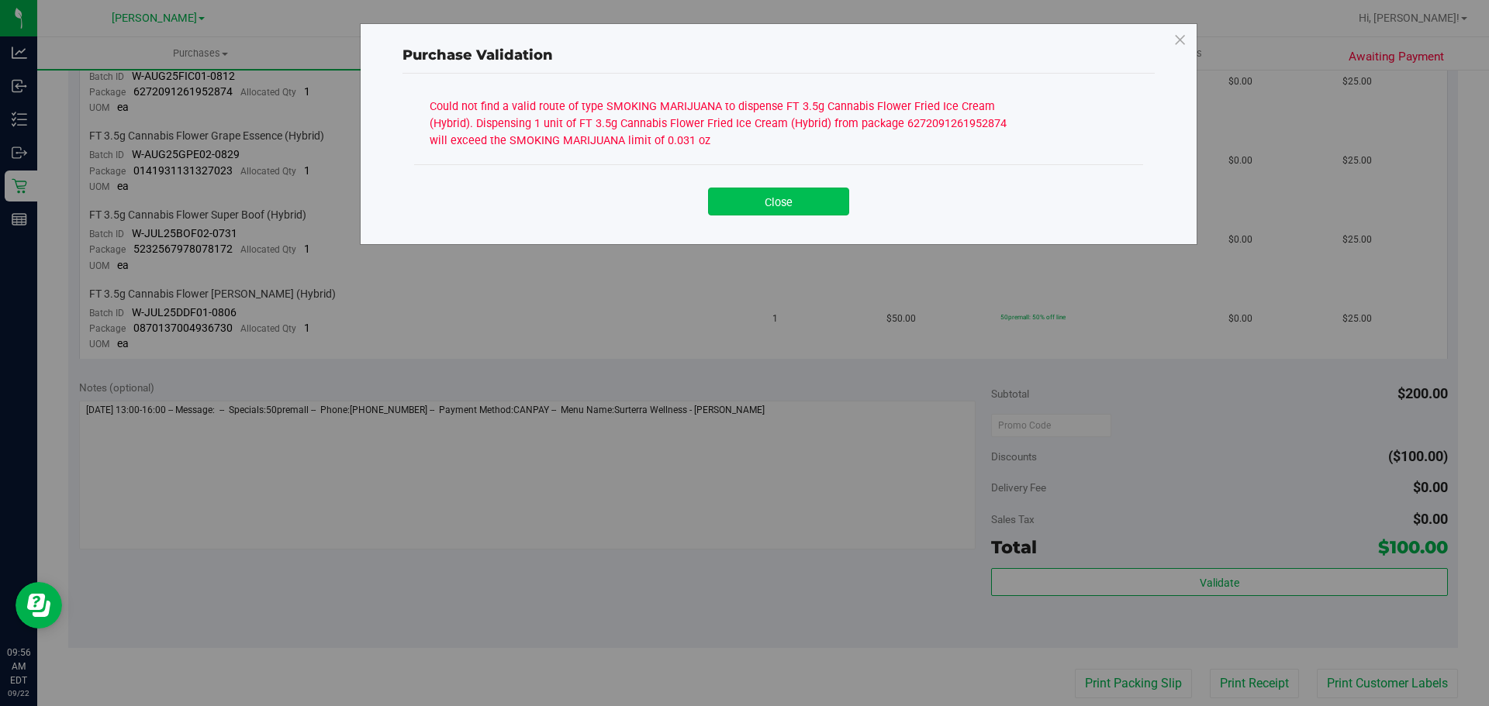
click at [799, 210] on button "Close" at bounding box center [778, 202] width 141 height 28
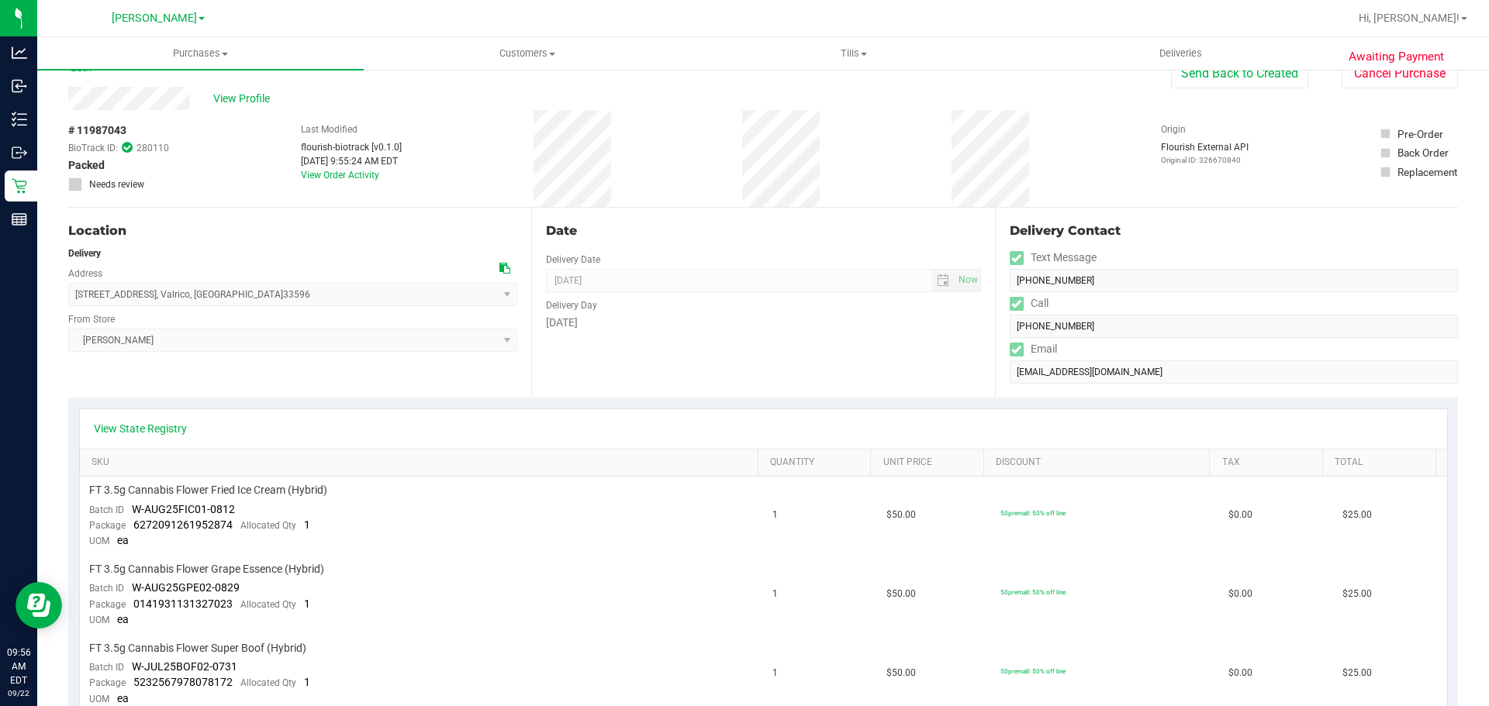
scroll to position [0, 0]
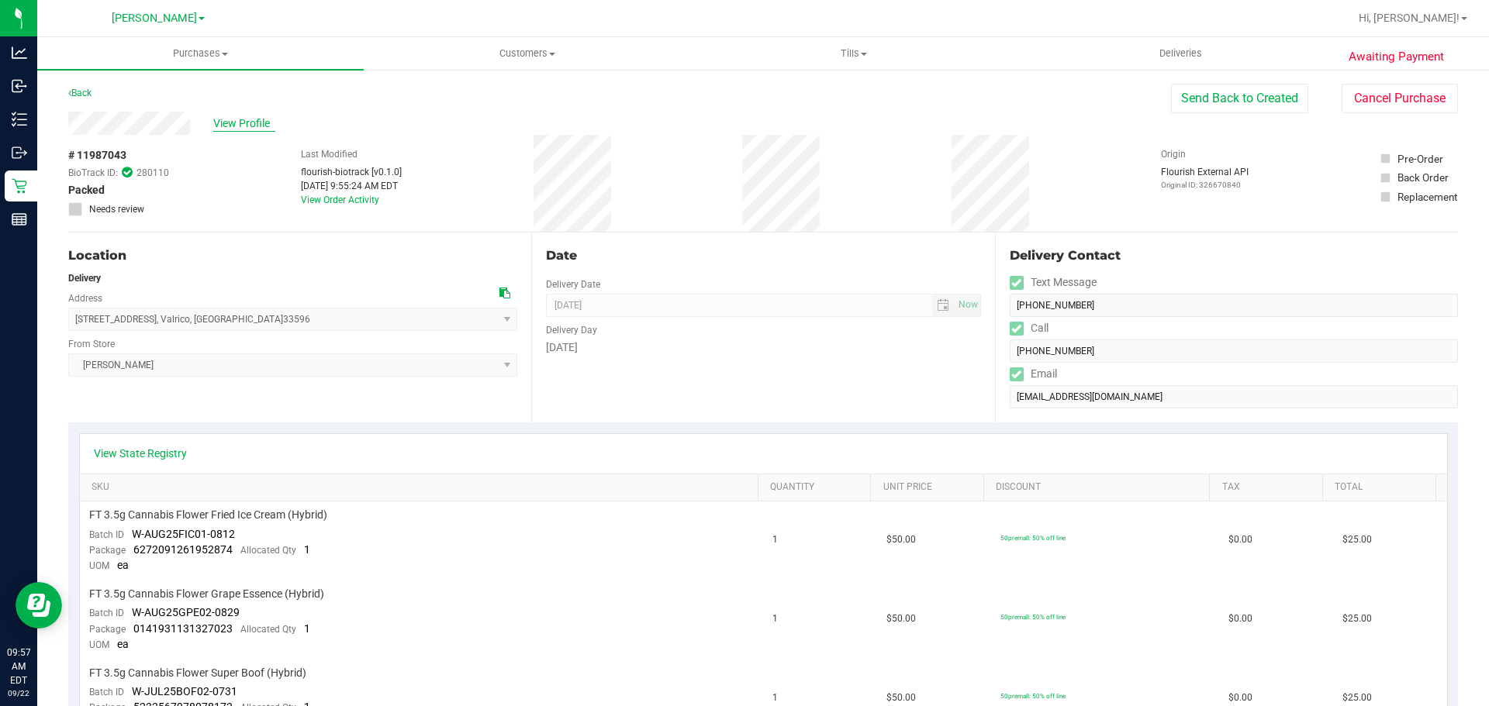
click at [236, 126] on span "View Profile" at bounding box center [244, 124] width 62 height 16
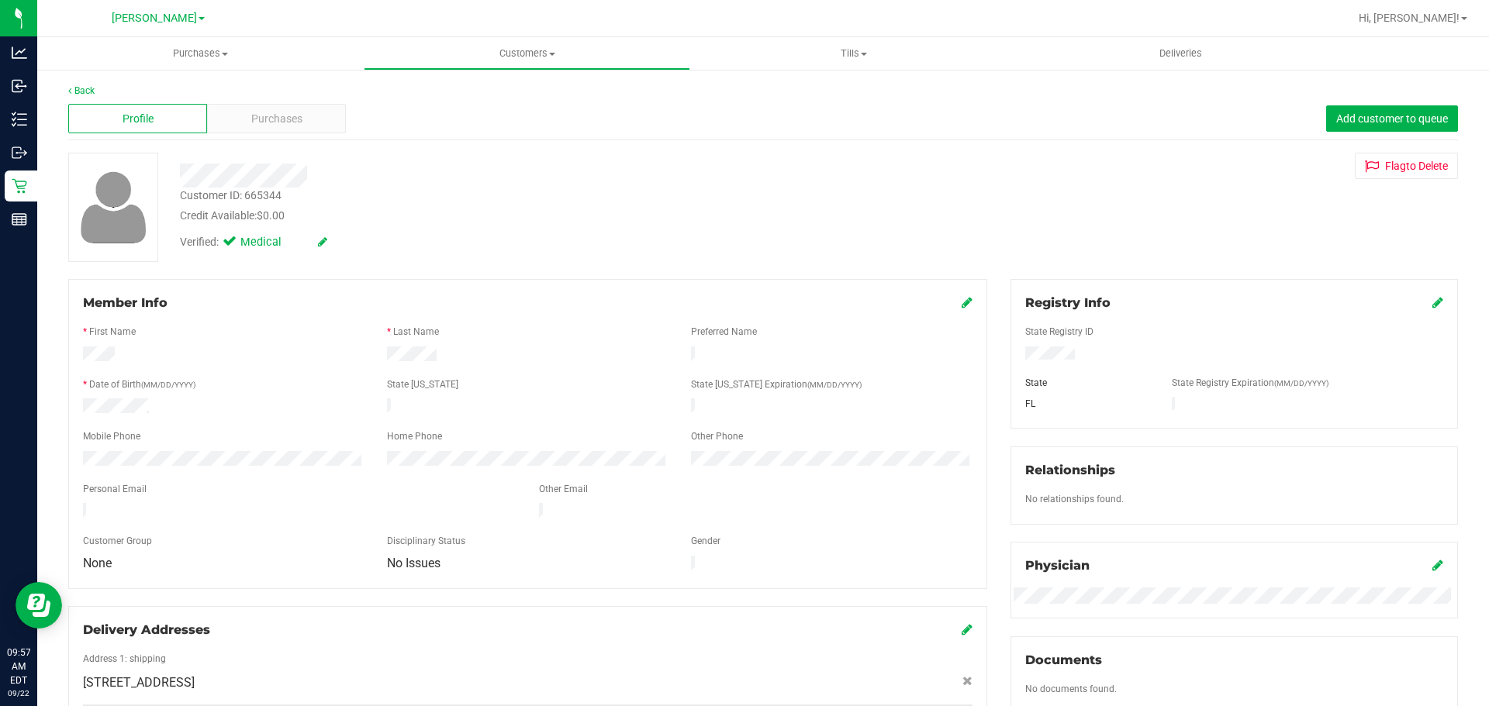
click at [267, 195] on div "Customer ID: 665344" at bounding box center [231, 196] width 102 height 16
copy div "665344"
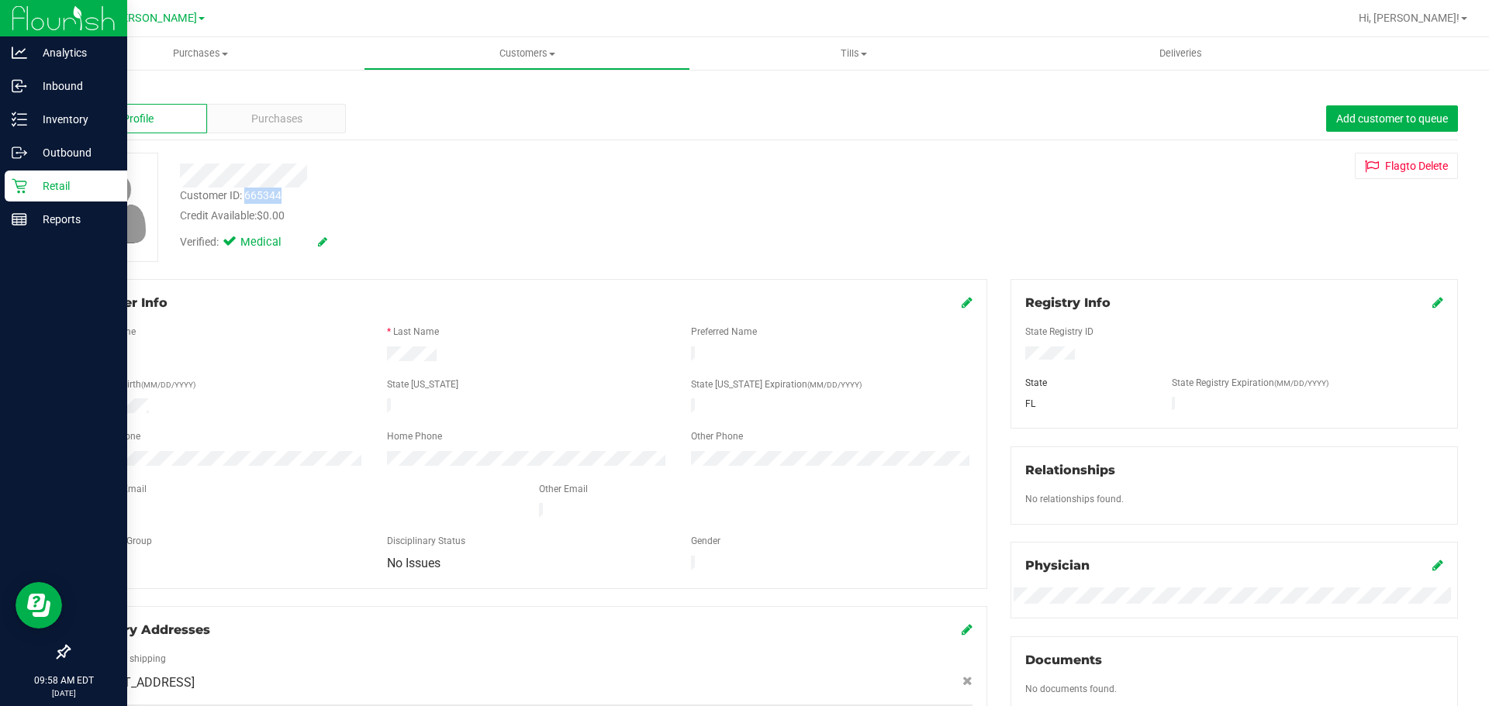
click at [26, 186] on icon at bounding box center [20, 186] width 16 height 16
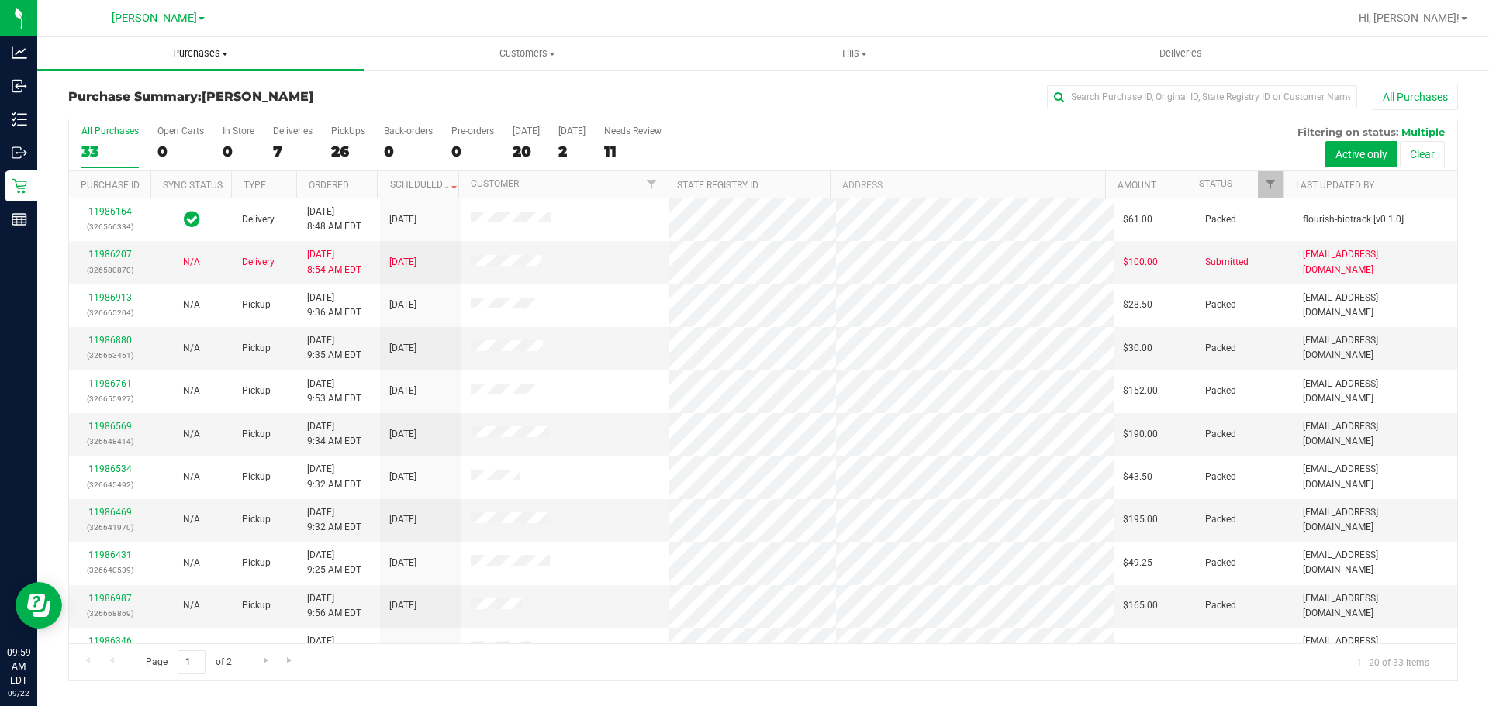
click at [180, 57] on span "Purchases" at bounding box center [200, 54] width 326 height 14
click at [165, 105] on li "Fulfillment" at bounding box center [200, 112] width 326 height 19
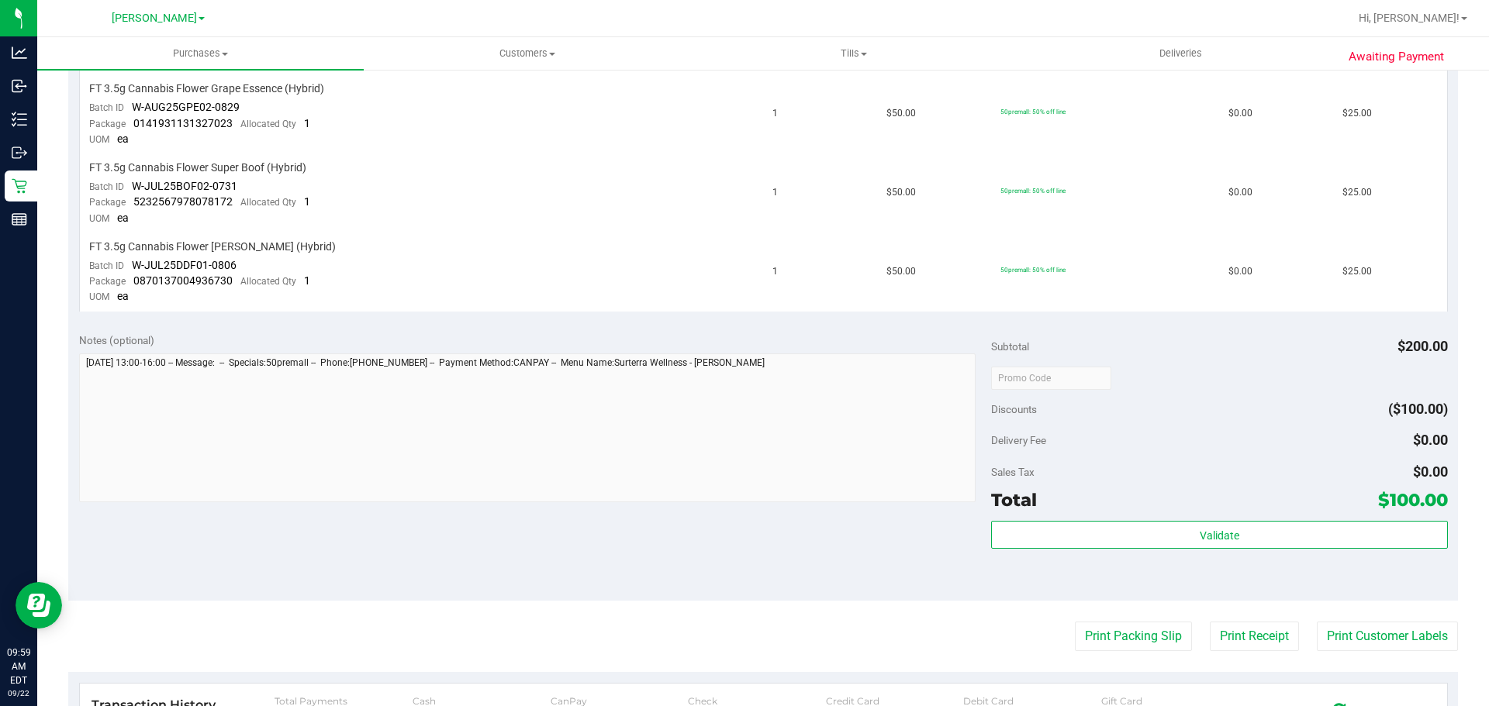
scroll to position [523, 0]
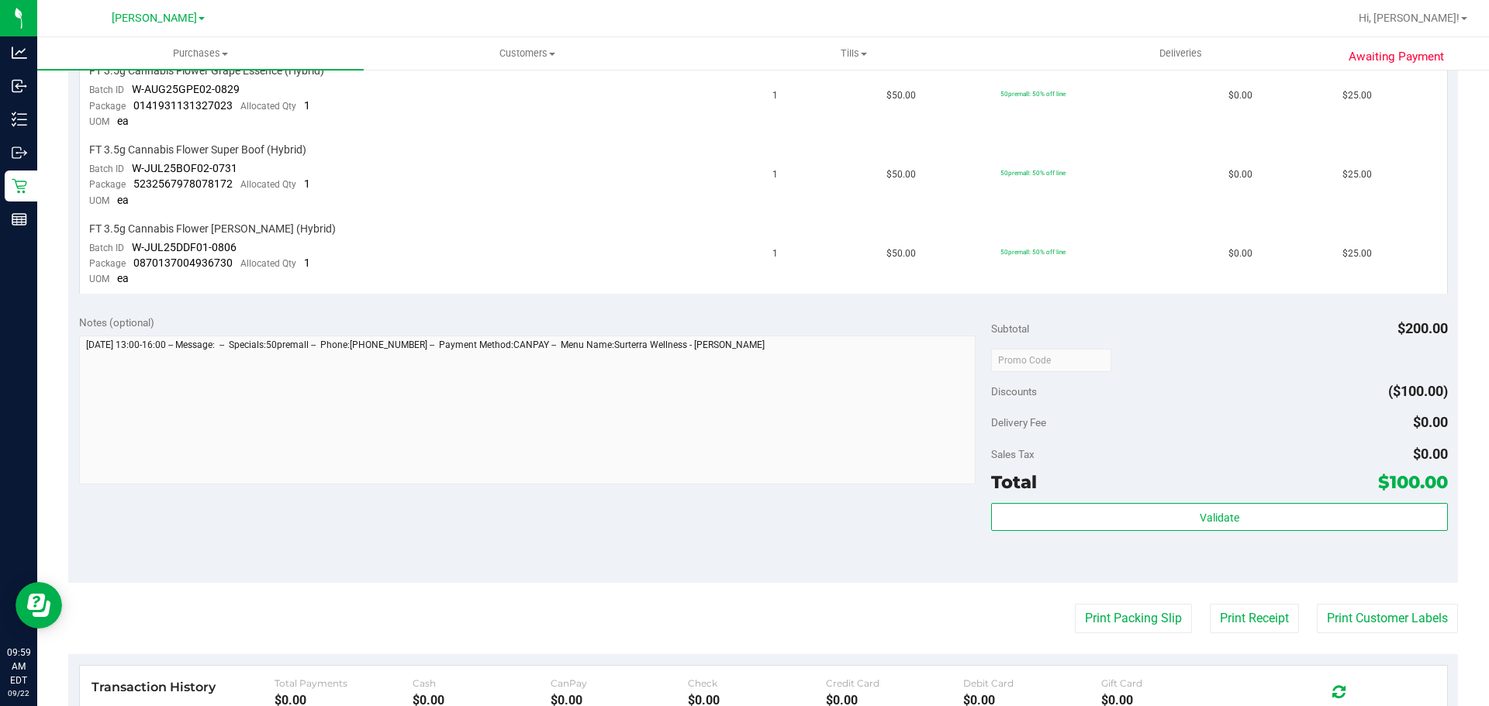
click at [1138, 642] on purchase-details "Back Send Back to Created Cancel Purchase View Profile # 11987043 BioTrack ID: …" at bounding box center [762, 252] width 1389 height 1384
click at [1131, 618] on button "Print Packing Slip" at bounding box center [1133, 618] width 117 height 29
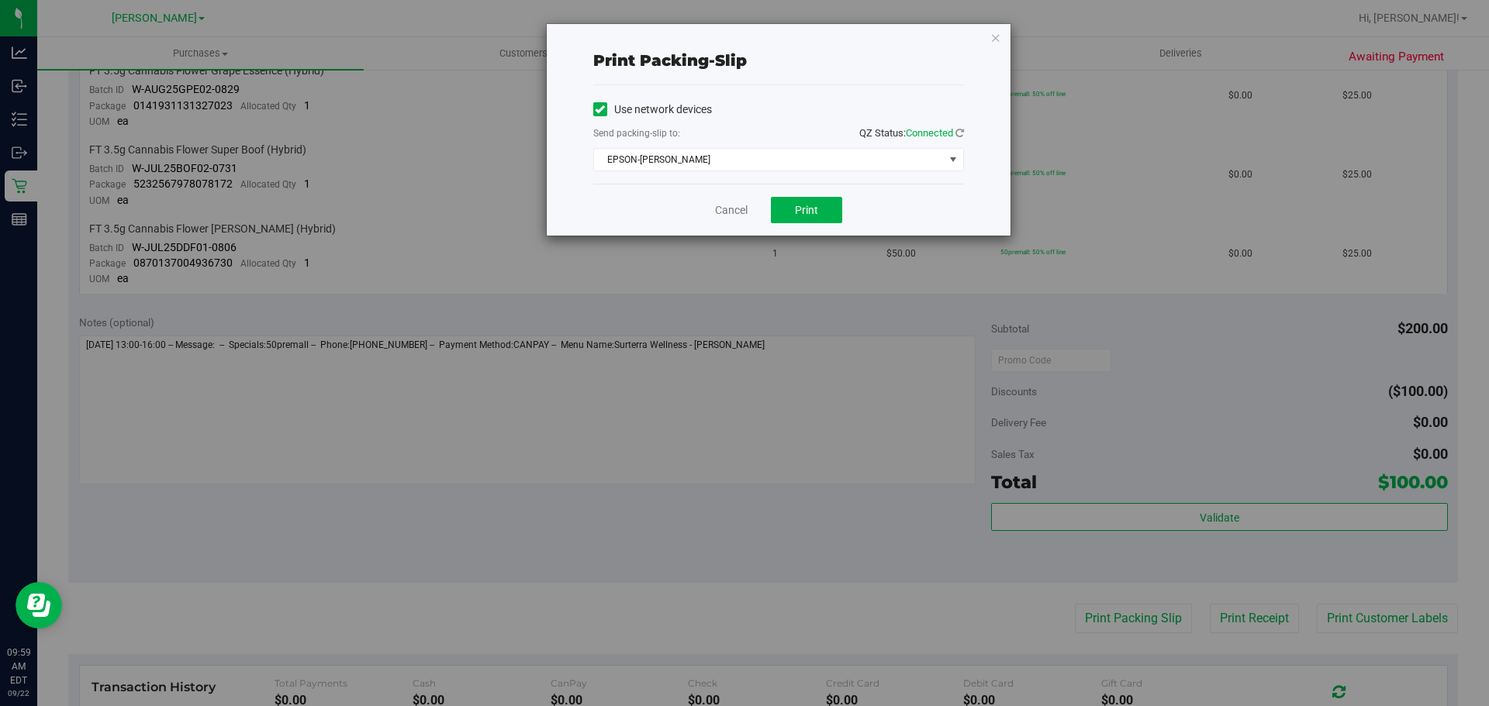
click at [792, 181] on div "Use network devices Send packing-slip to: QZ Status: Connected EPSON-CHARLIE SI…" at bounding box center [778, 134] width 371 height 98
click at [805, 207] on span "Print" at bounding box center [806, 210] width 23 height 12
click at [996, 35] on icon "button" at bounding box center [995, 37] width 11 height 19
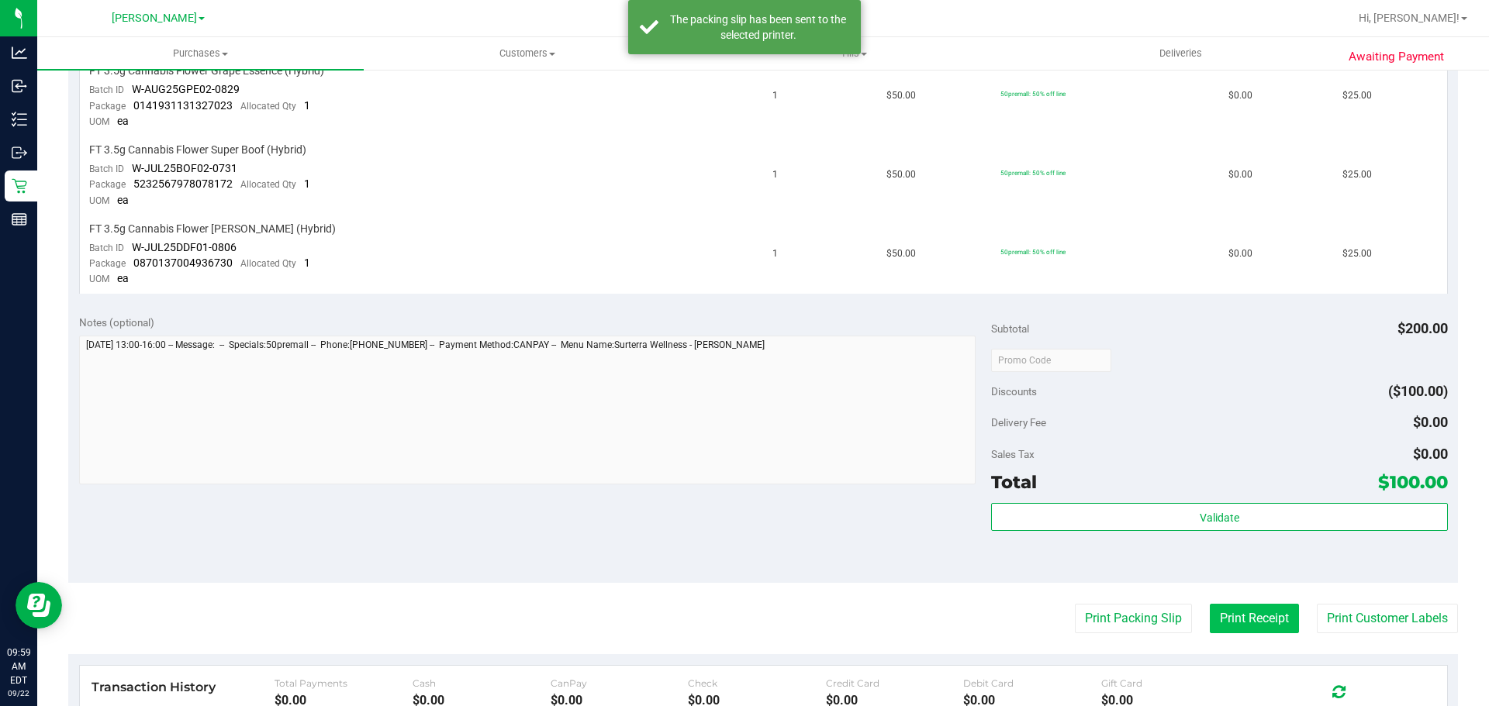
click at [1220, 613] on button "Print Receipt" at bounding box center [1253, 618] width 89 height 29
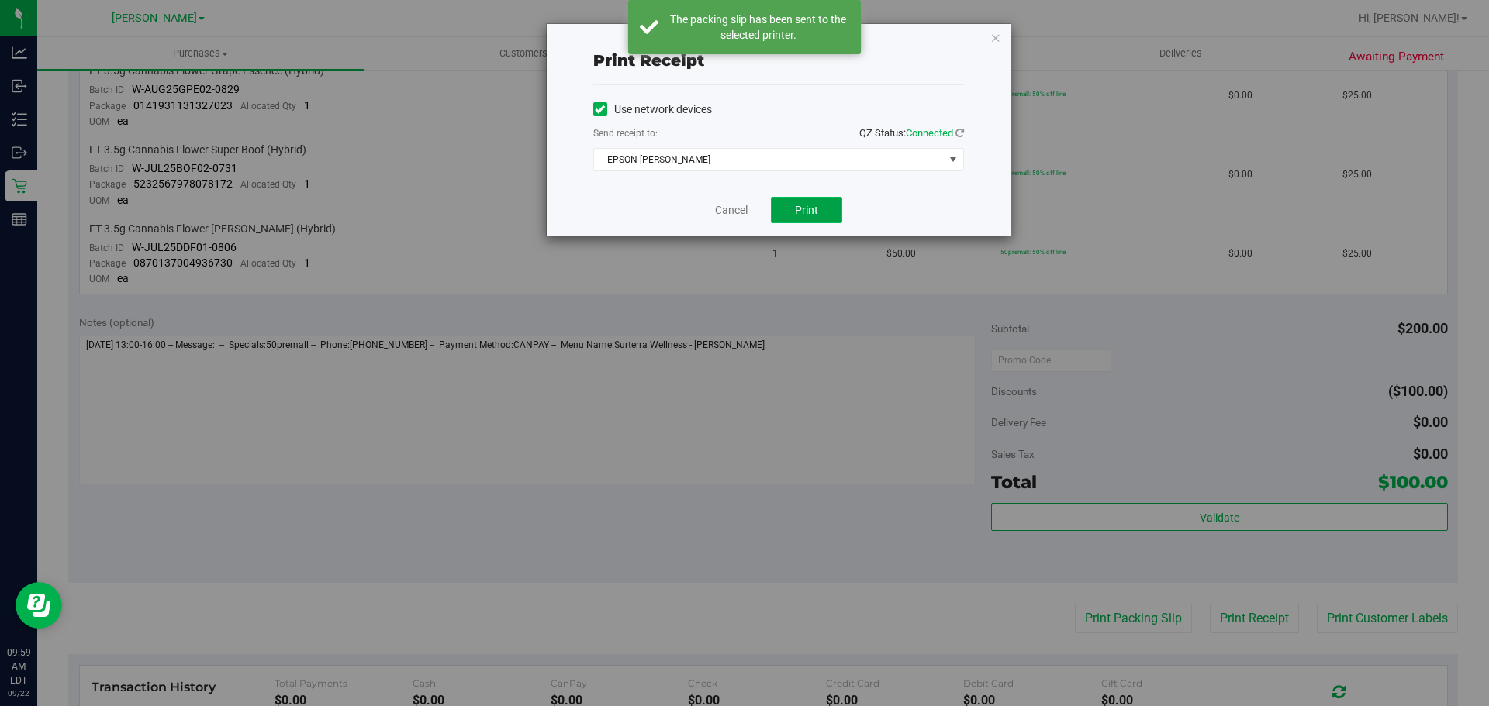
click at [824, 212] on button "Print" at bounding box center [806, 210] width 71 height 26
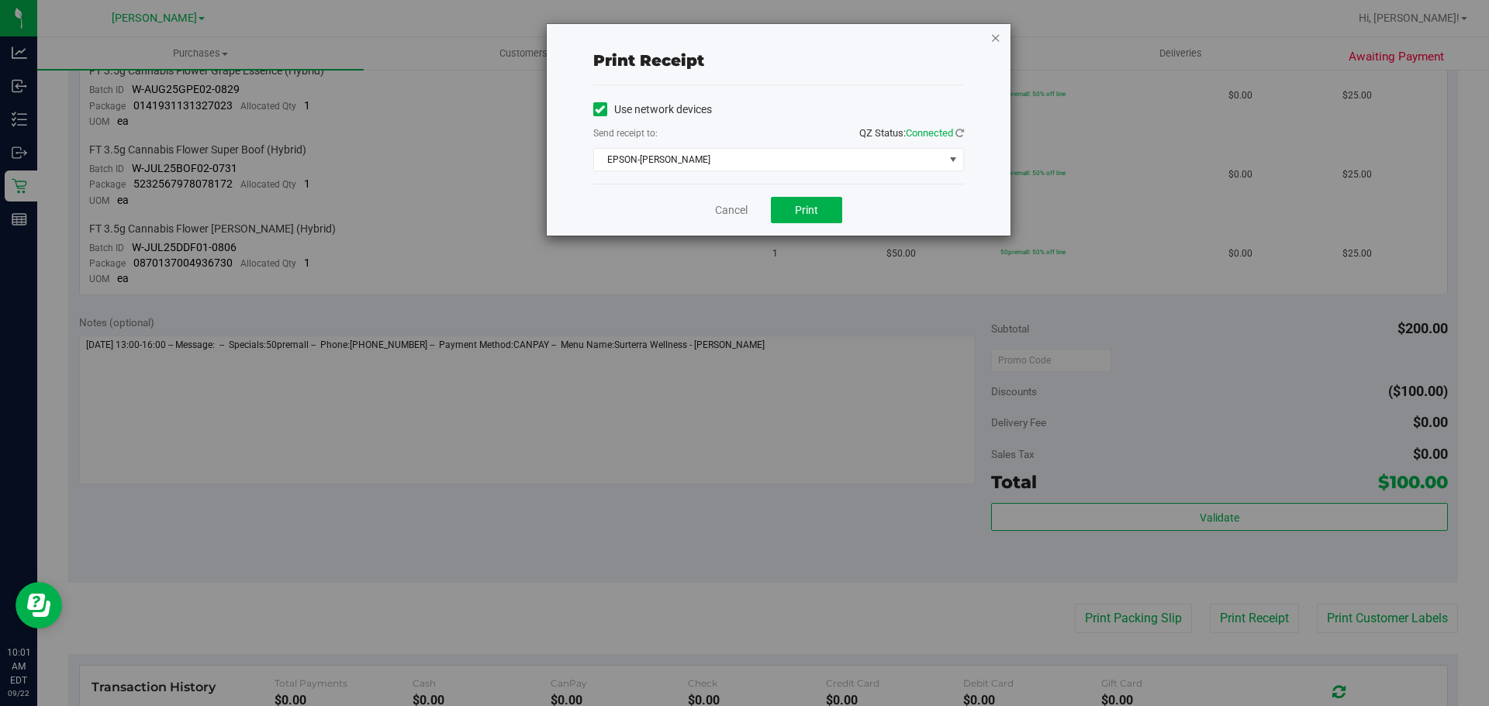
click at [992, 43] on icon "button" at bounding box center [995, 37] width 11 height 19
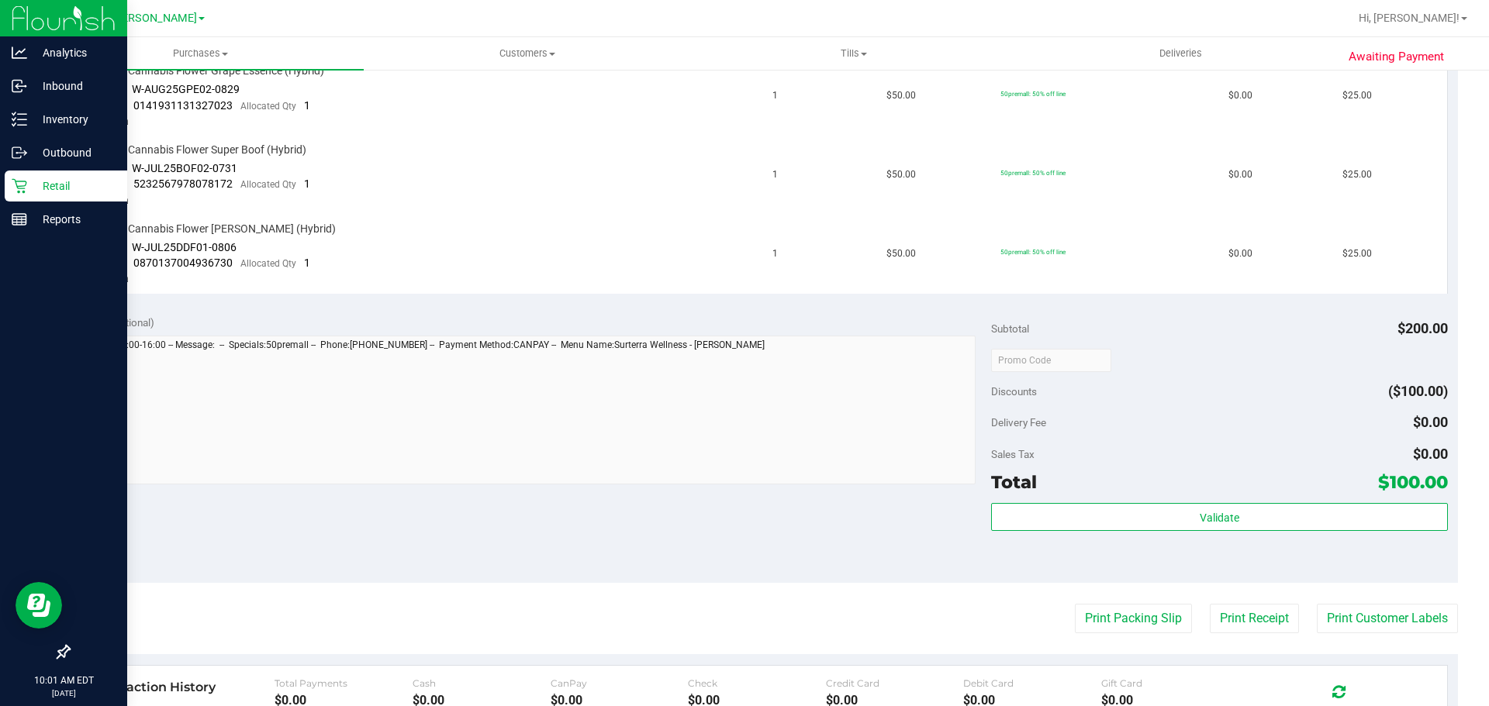
click at [28, 190] on p "Retail" at bounding box center [73, 186] width 93 height 19
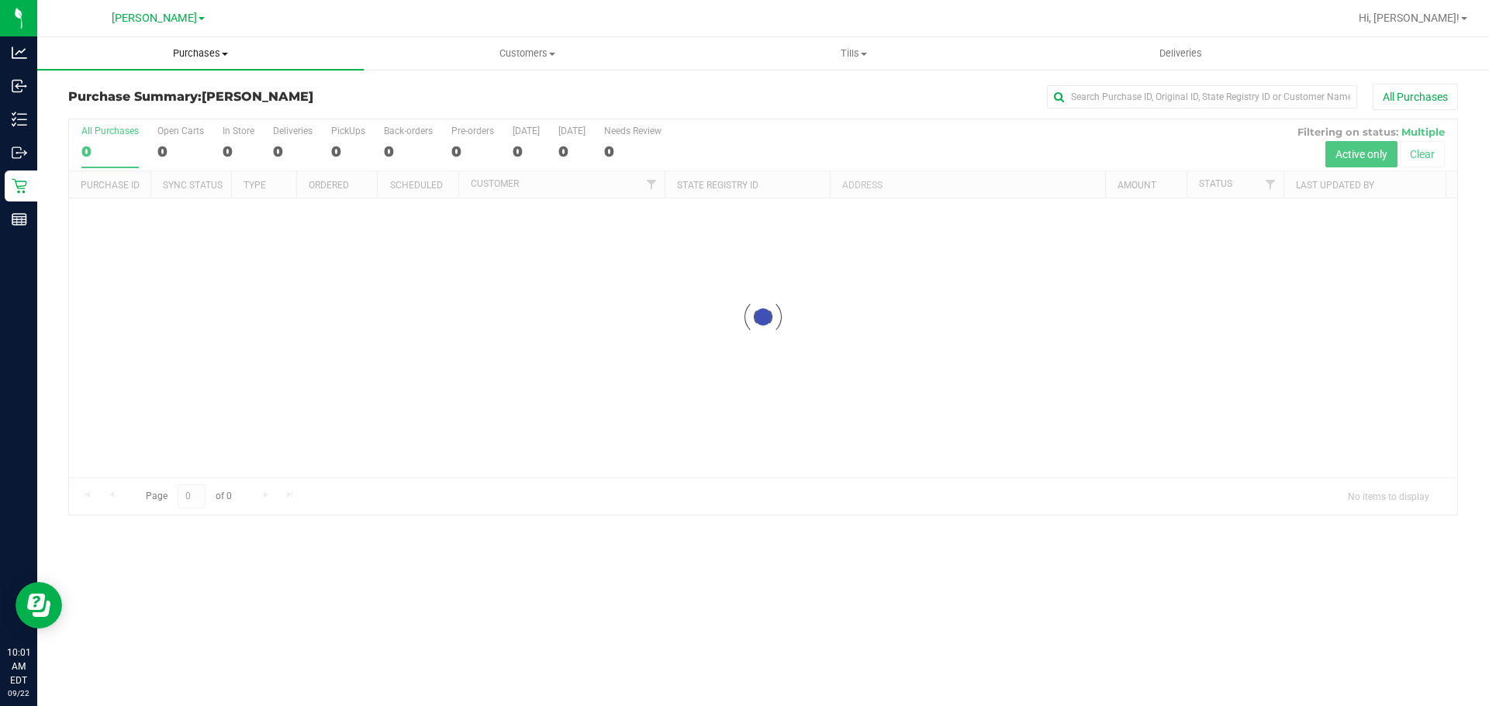
click at [192, 47] on span "Purchases" at bounding box center [200, 54] width 326 height 14
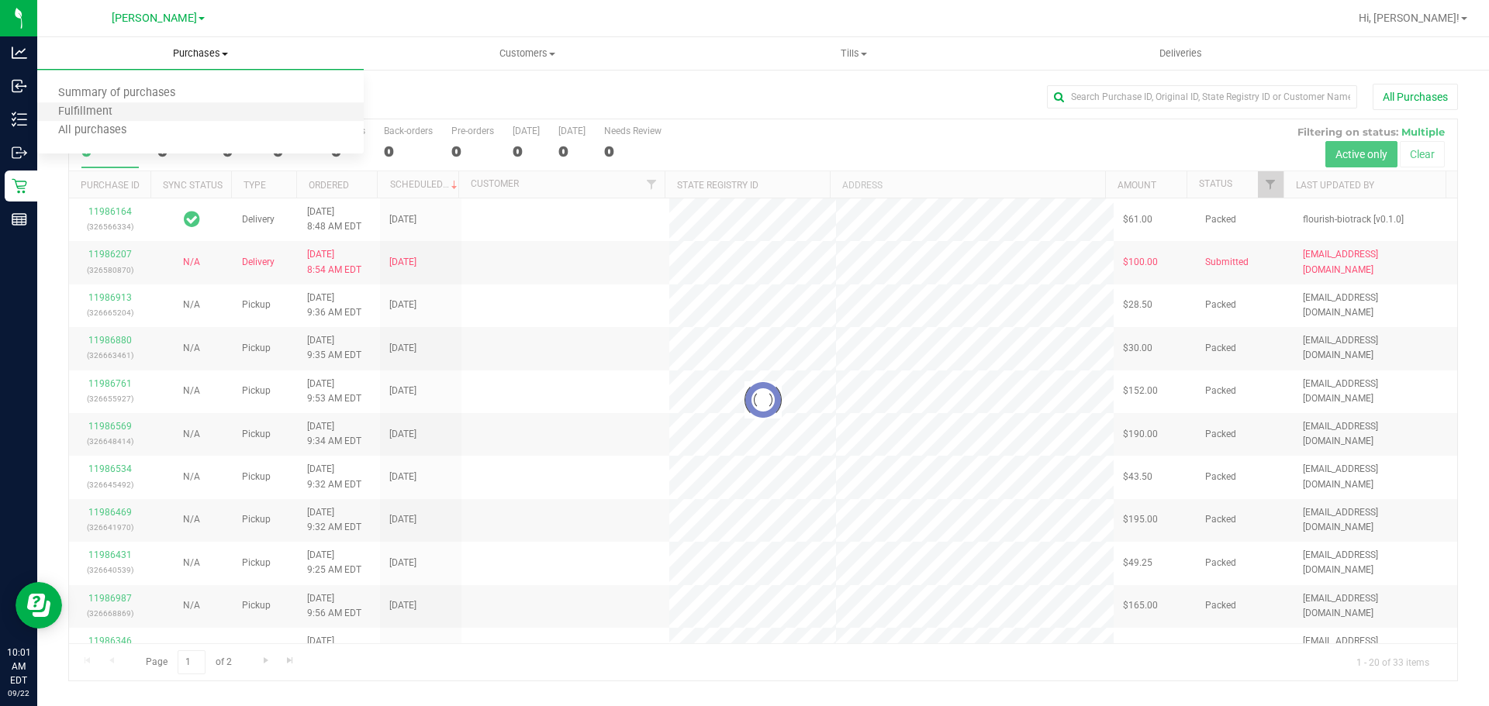
click at [161, 112] on li "Fulfillment" at bounding box center [200, 112] width 326 height 19
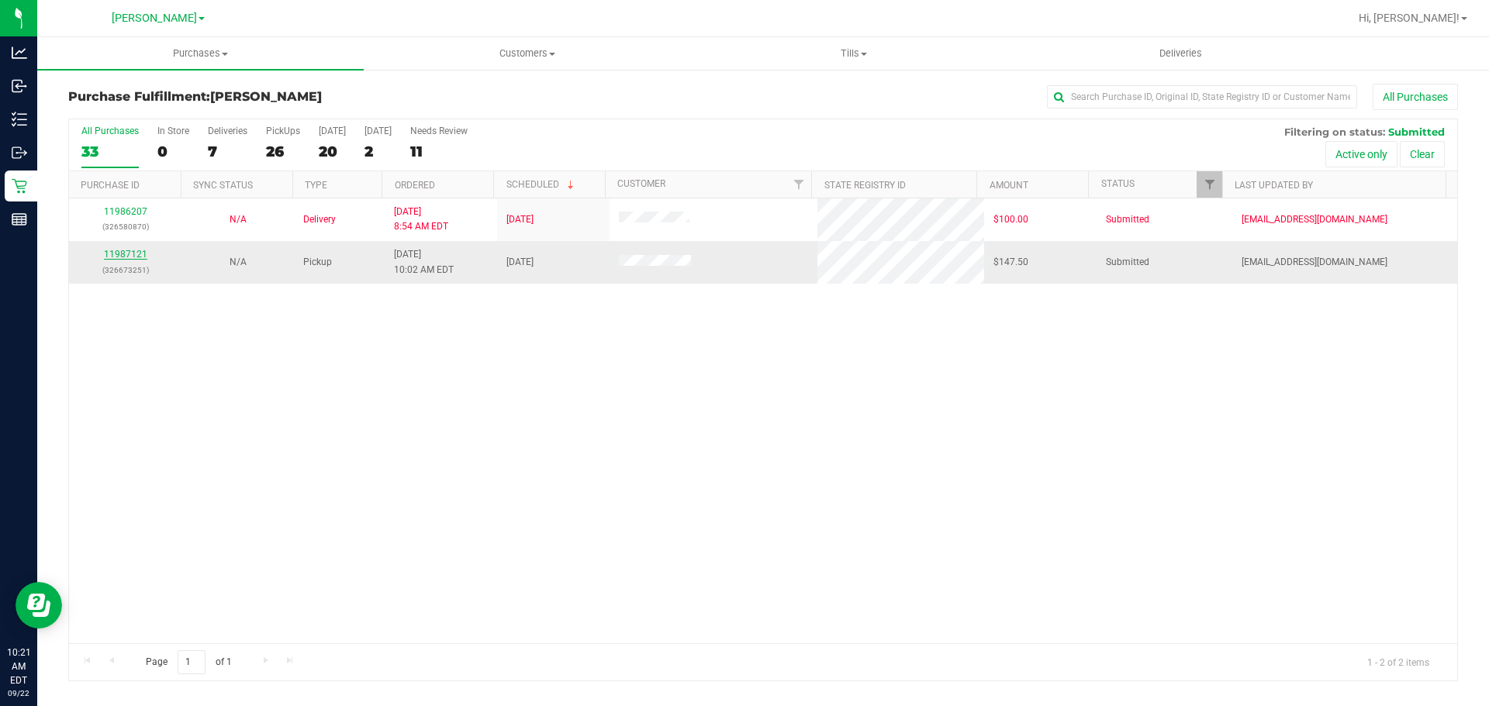
click at [143, 252] on link "11987121" at bounding box center [125, 254] width 43 height 11
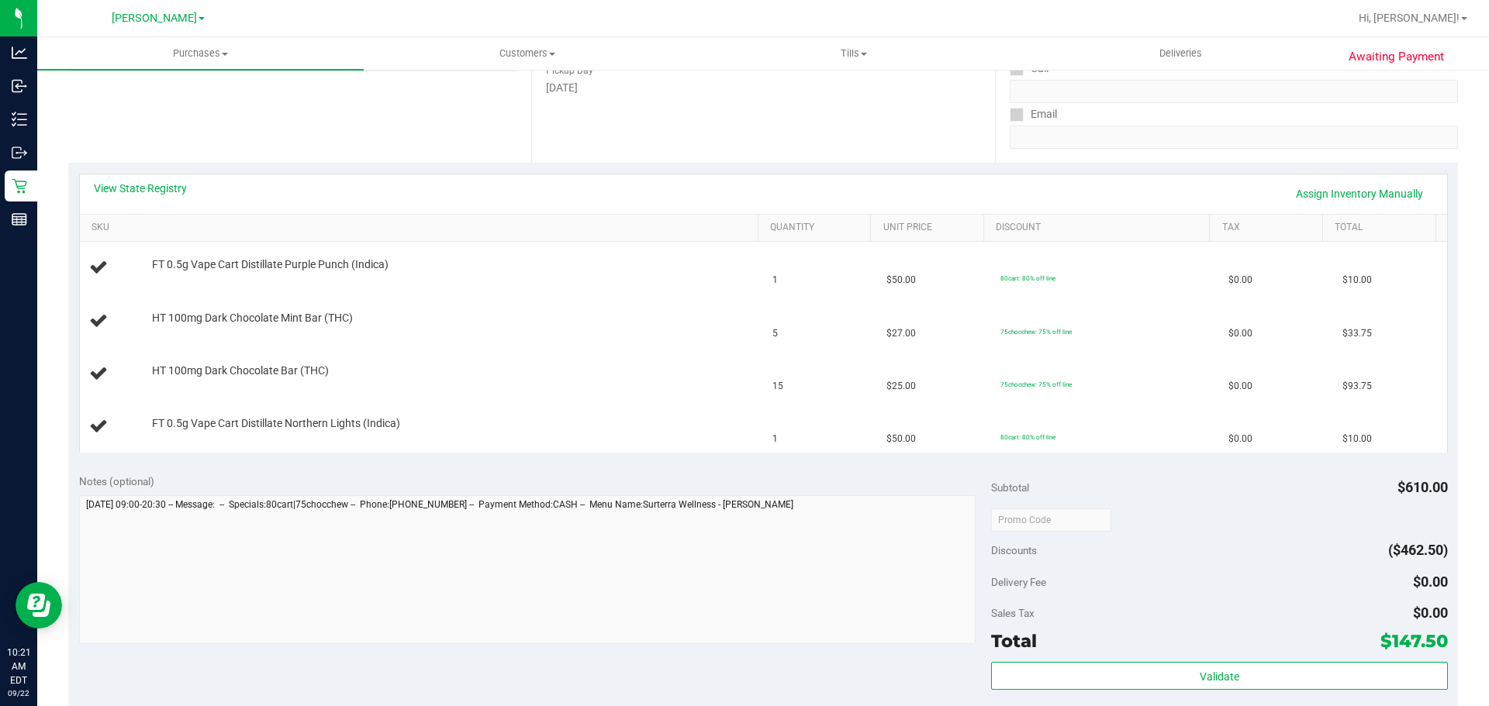
scroll to position [257, 0]
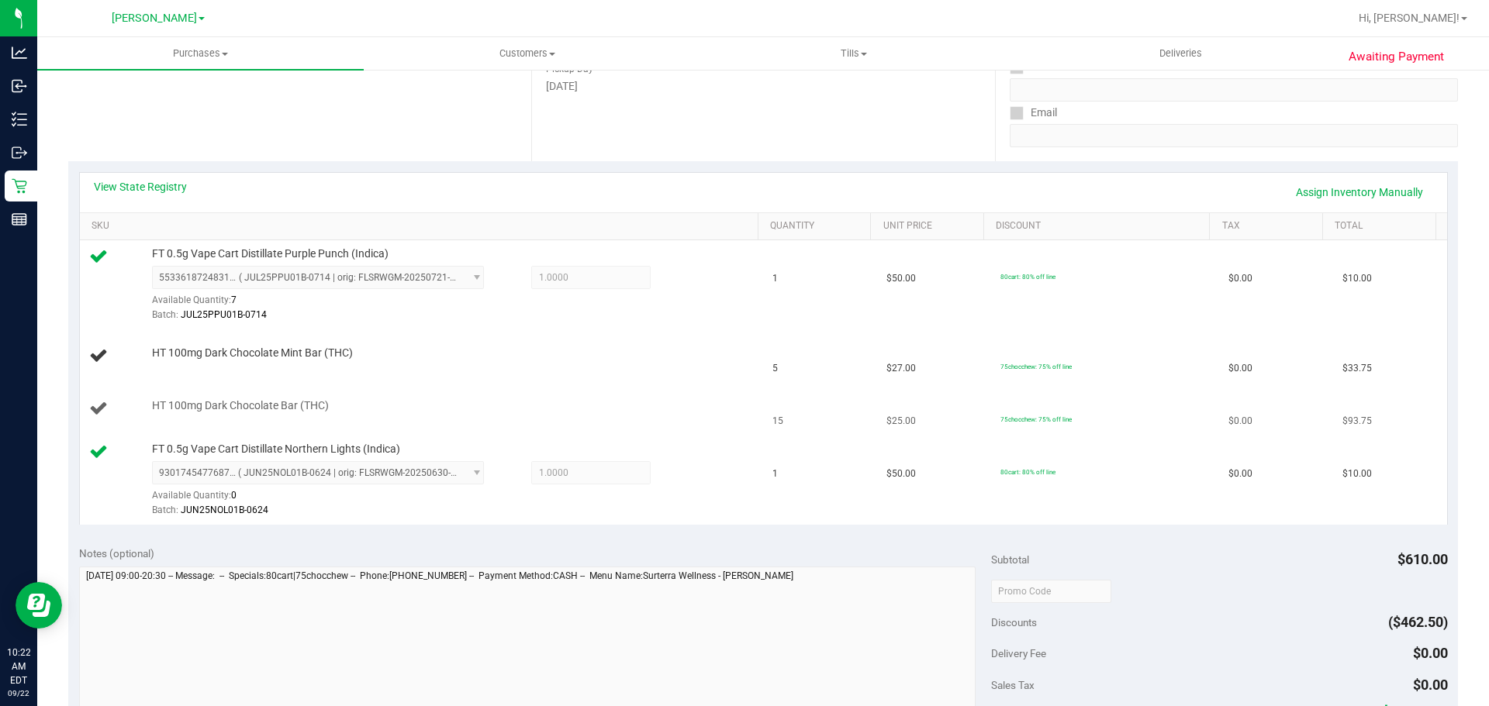
click at [516, 402] on div "HT 100mg Dark Chocolate Bar (THC)" at bounding box center [447, 407] width 606 height 16
drag, startPoint x: 1361, startPoint y: 191, endPoint x: 1314, endPoint y: 205, distance: 48.6
click at [1361, 191] on link "Assign Inventory Manually" at bounding box center [1358, 192] width 147 height 26
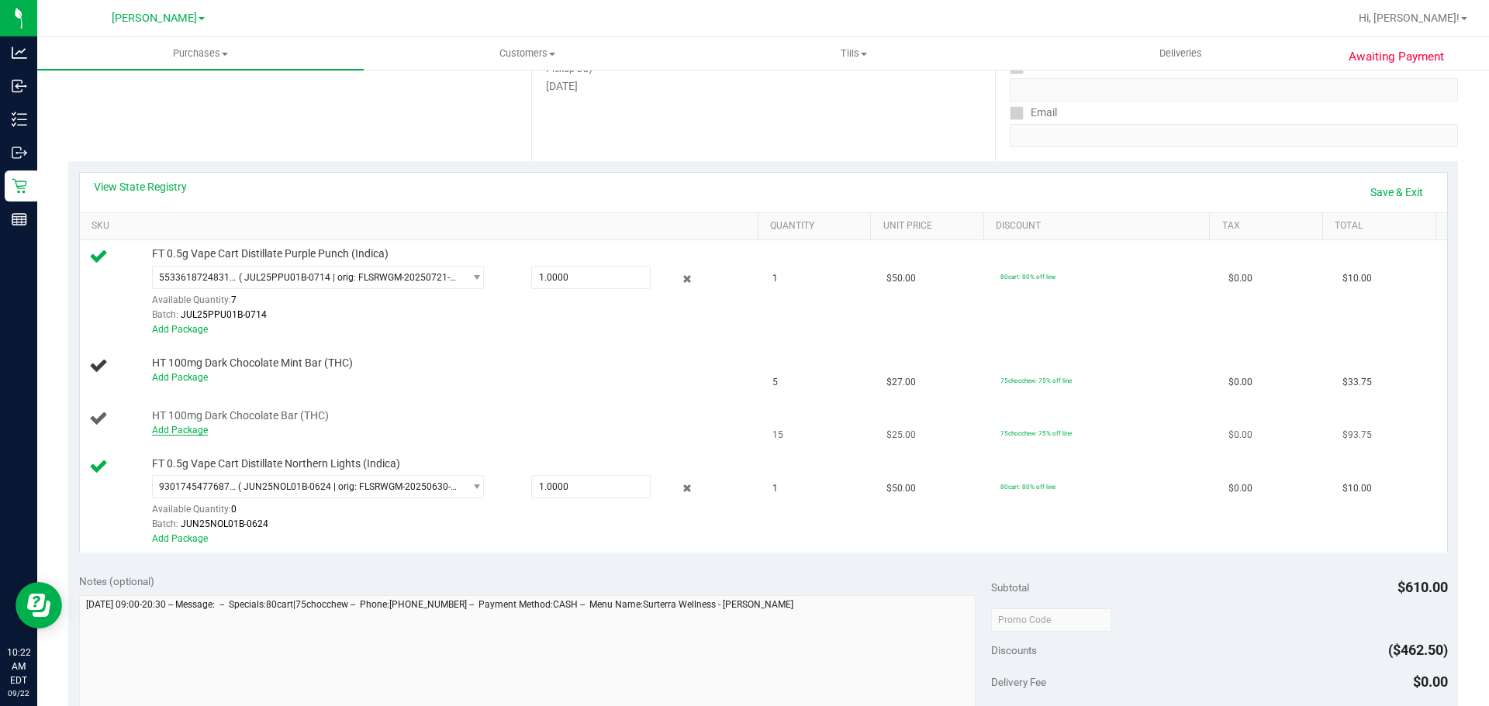
click at [184, 431] on link "Add Package" at bounding box center [180, 430] width 56 height 11
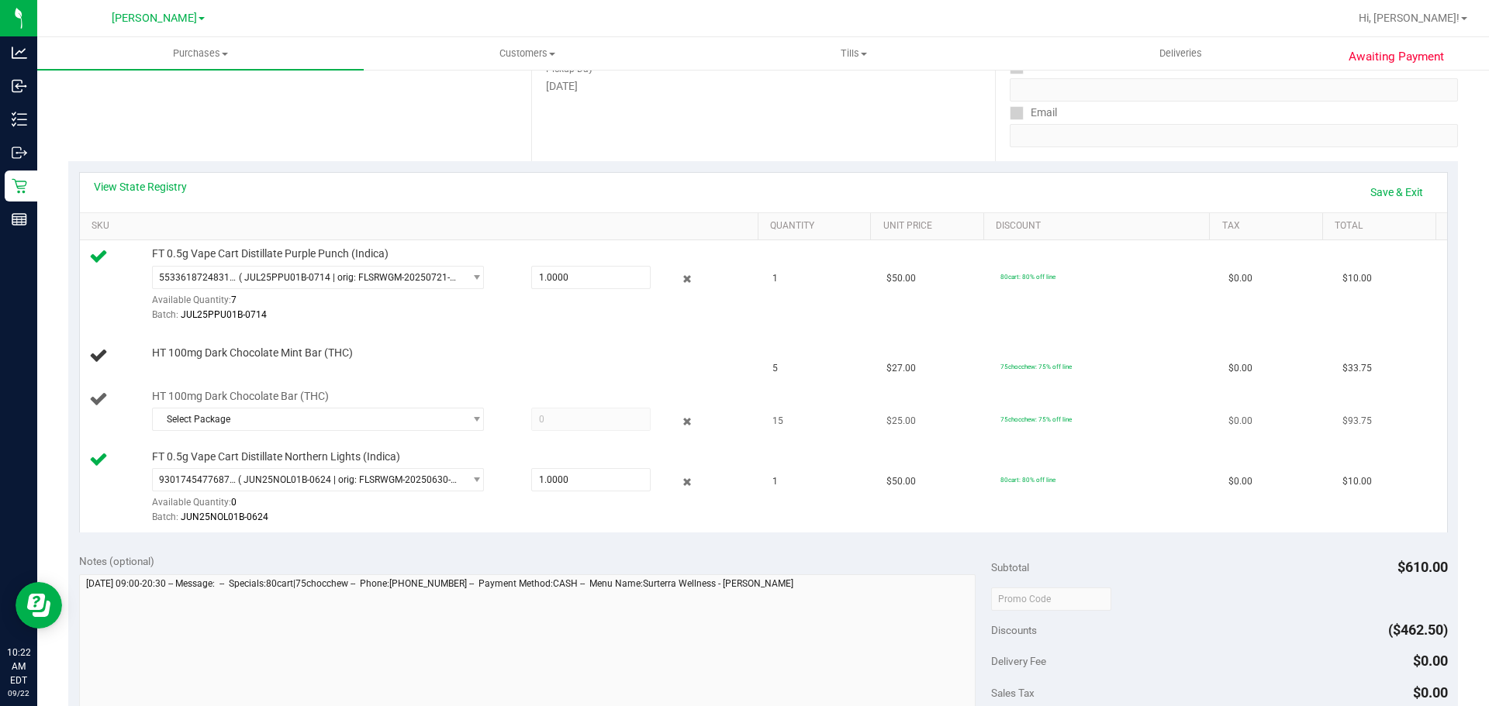
click at [260, 437] on td "HT 100mg Dark Chocolate Bar (THC) Select Package 7415401351447094" at bounding box center [422, 413] width 684 height 60
click at [271, 433] on div "Select Package 7415401351447094" at bounding box center [451, 422] width 599 height 28
click at [274, 412] on span "Select Package" at bounding box center [308, 420] width 311 height 22
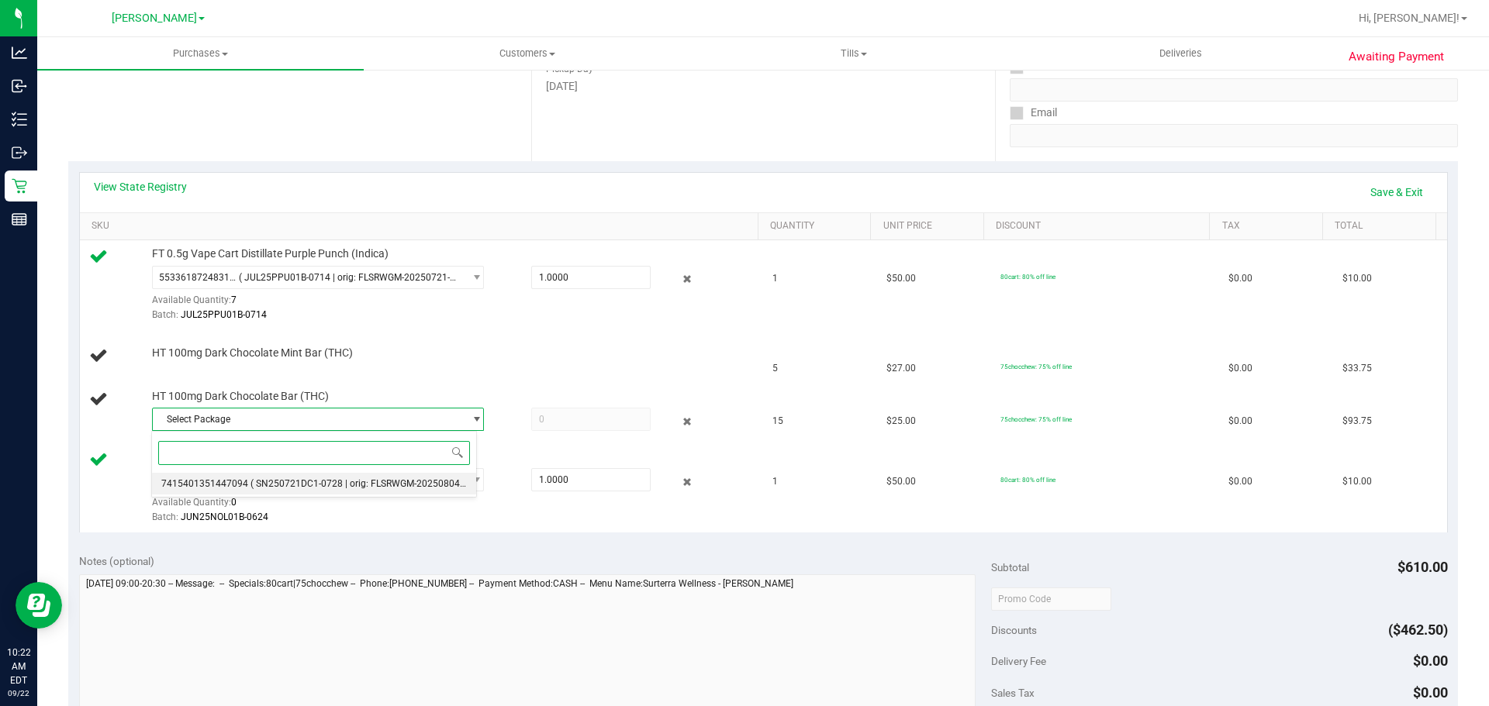
click at [312, 486] on span "( SN250721DC1-0728 | orig: FLSRWGM-20250804-1509 )" at bounding box center [369, 483] width 239 height 11
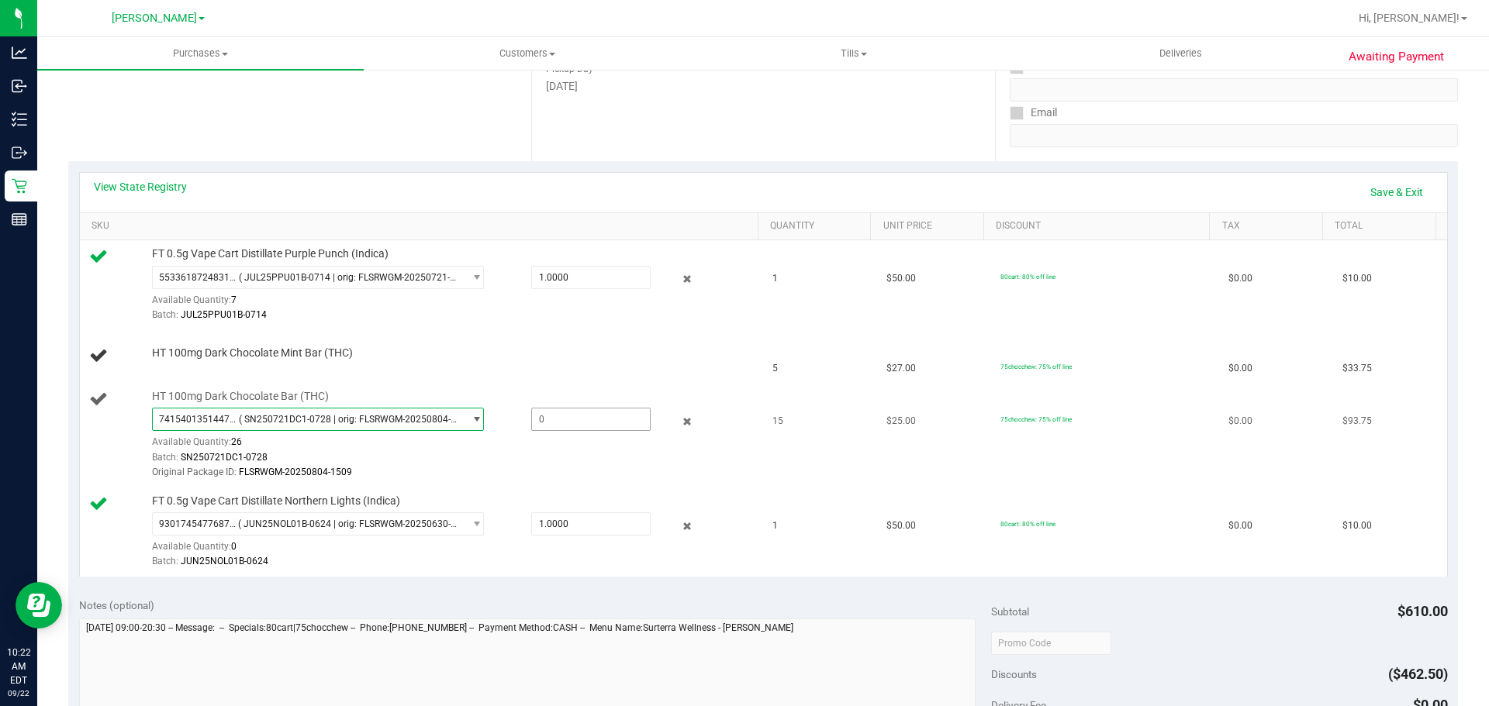
click at [595, 409] on span at bounding box center [590, 419] width 119 height 23
type input "10"
type input "10.0000"
click at [802, 462] on td "15" at bounding box center [820, 435] width 114 height 105
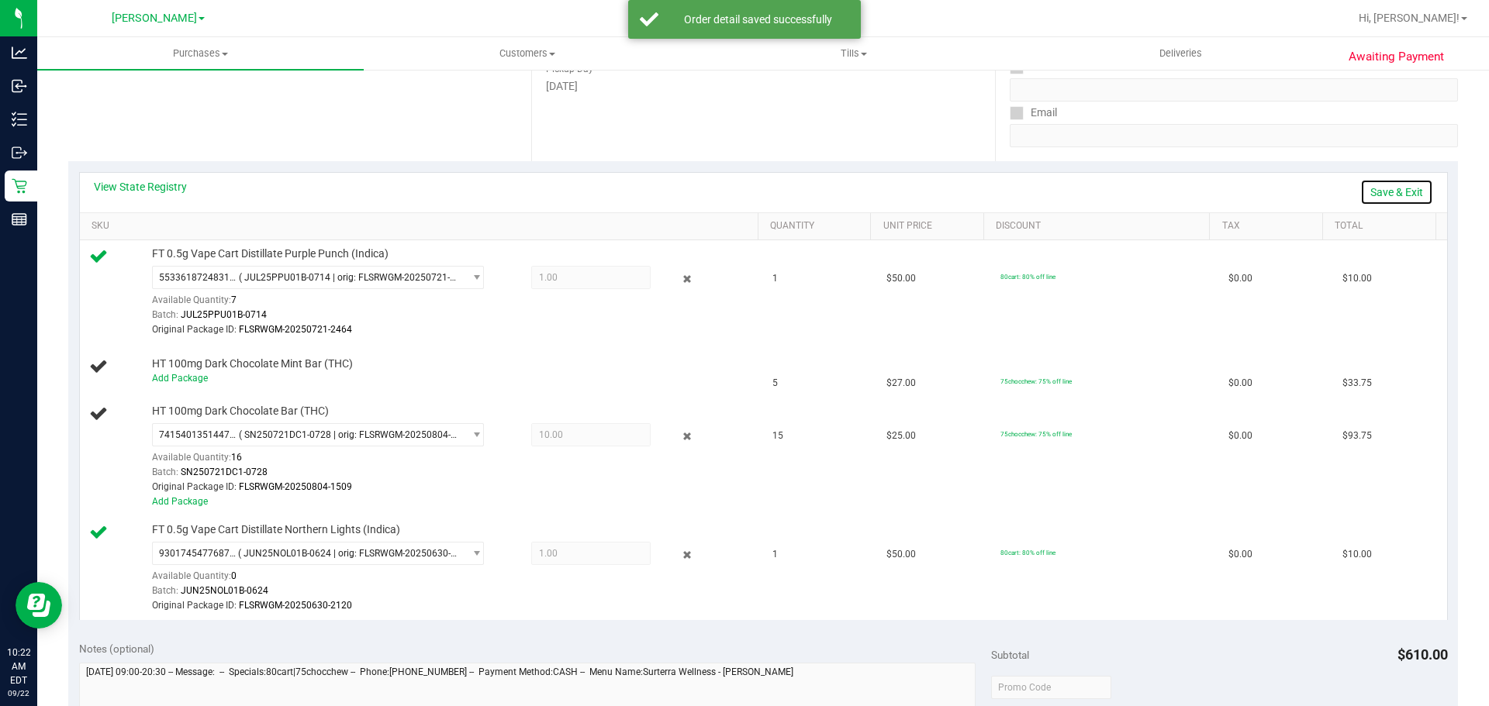
click at [1366, 188] on link "Save & Exit" at bounding box center [1396, 192] width 73 height 26
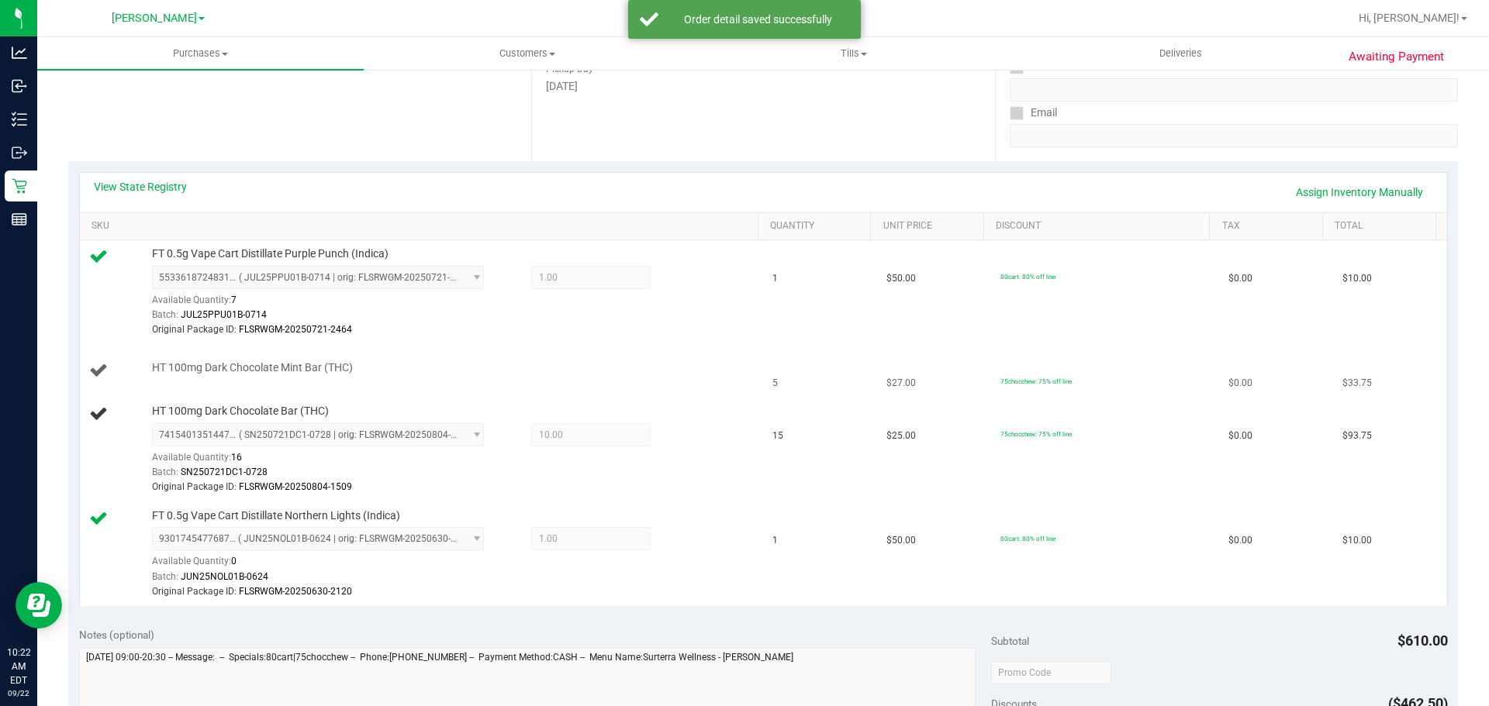
click at [650, 353] on td "HT 100mg Dark Chocolate Mint Bar (THC)" at bounding box center [422, 371] width 684 height 53
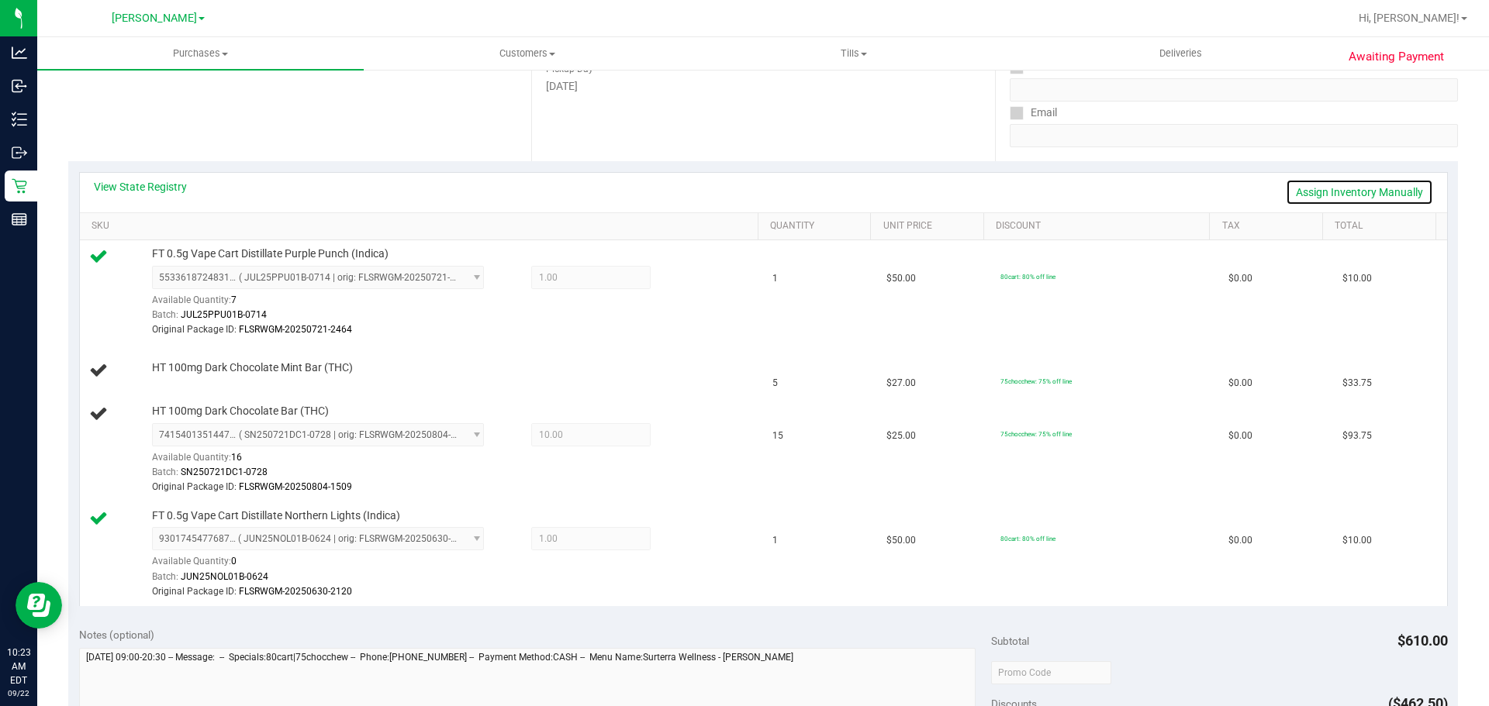
click at [1316, 196] on link "Assign Inventory Manually" at bounding box center [1358, 192] width 147 height 26
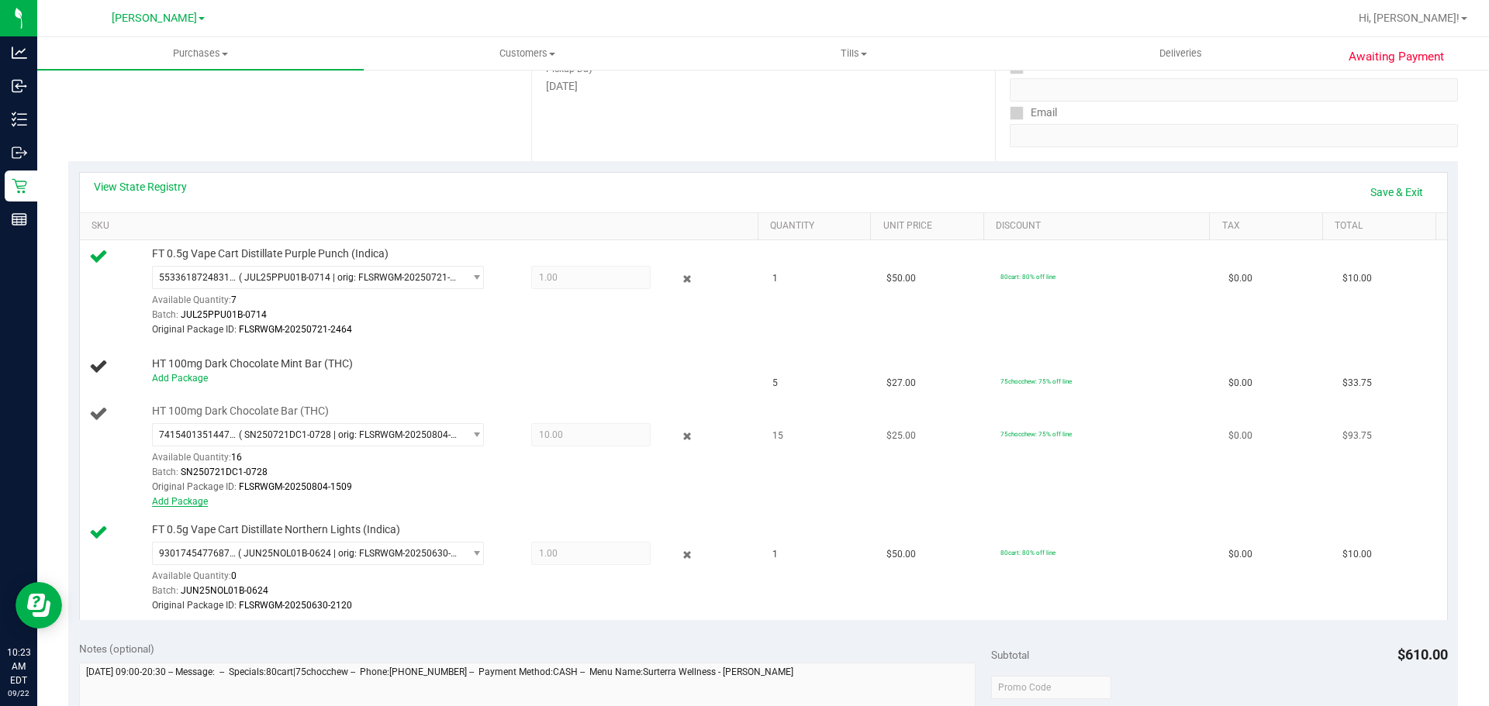
click at [159, 506] on link "Add Package" at bounding box center [180, 501] width 56 height 11
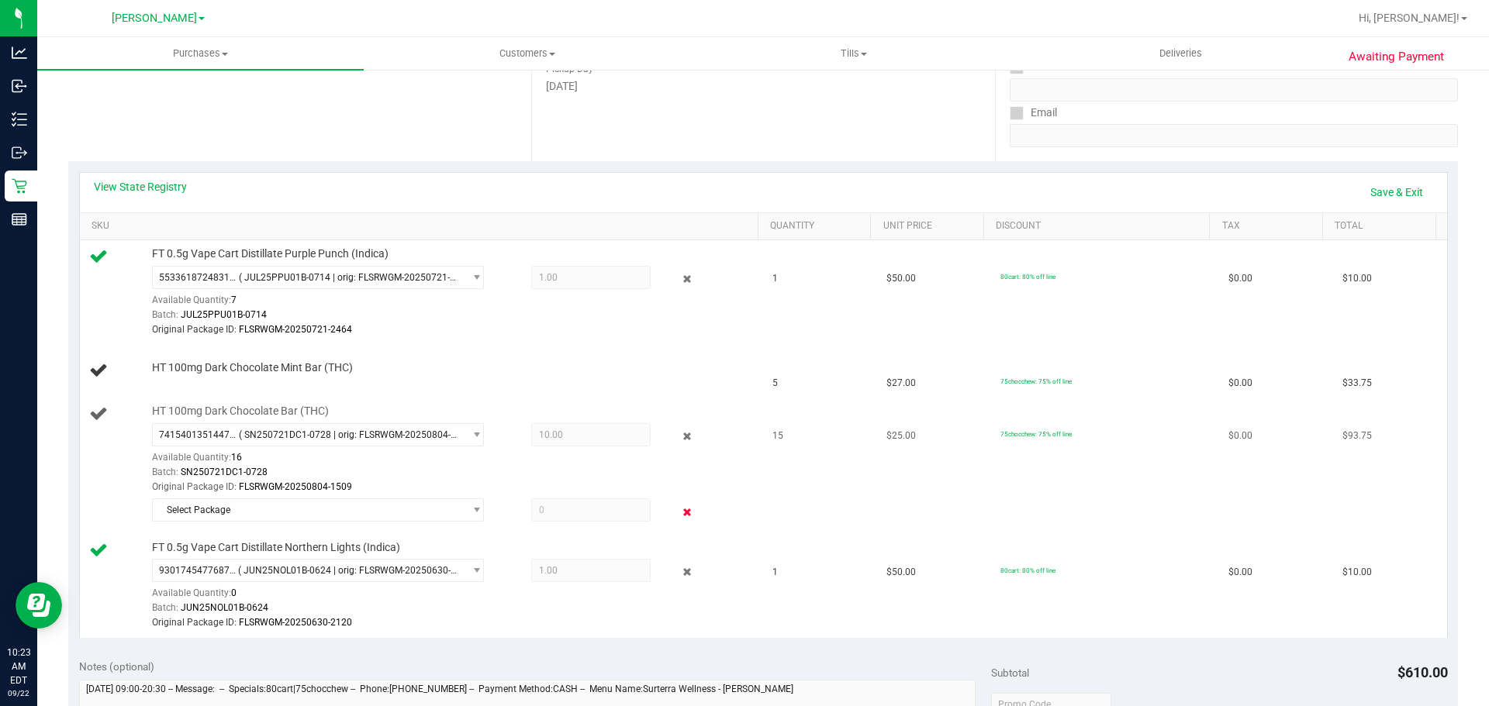
click at [679, 509] on icon at bounding box center [687, 512] width 16 height 18
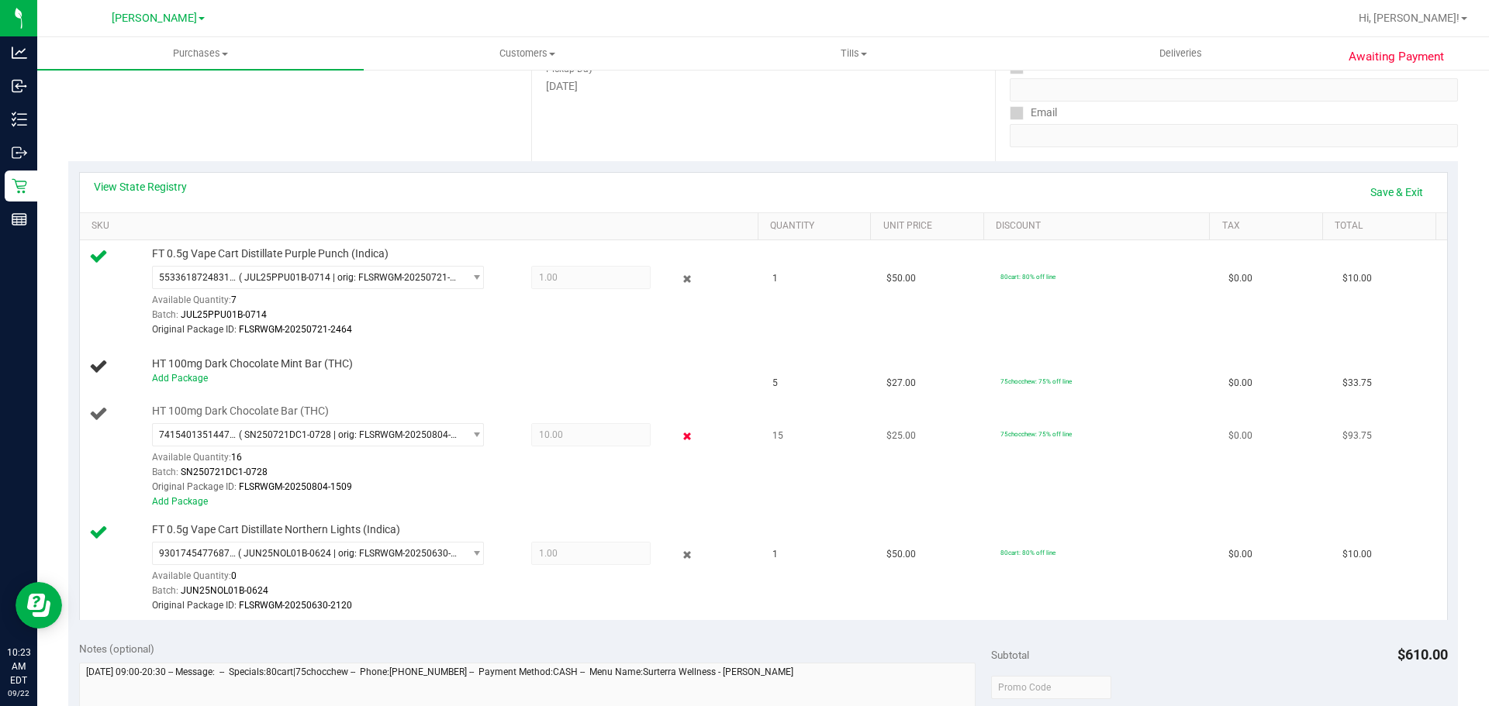
click at [681, 440] on icon at bounding box center [687, 437] width 16 height 18
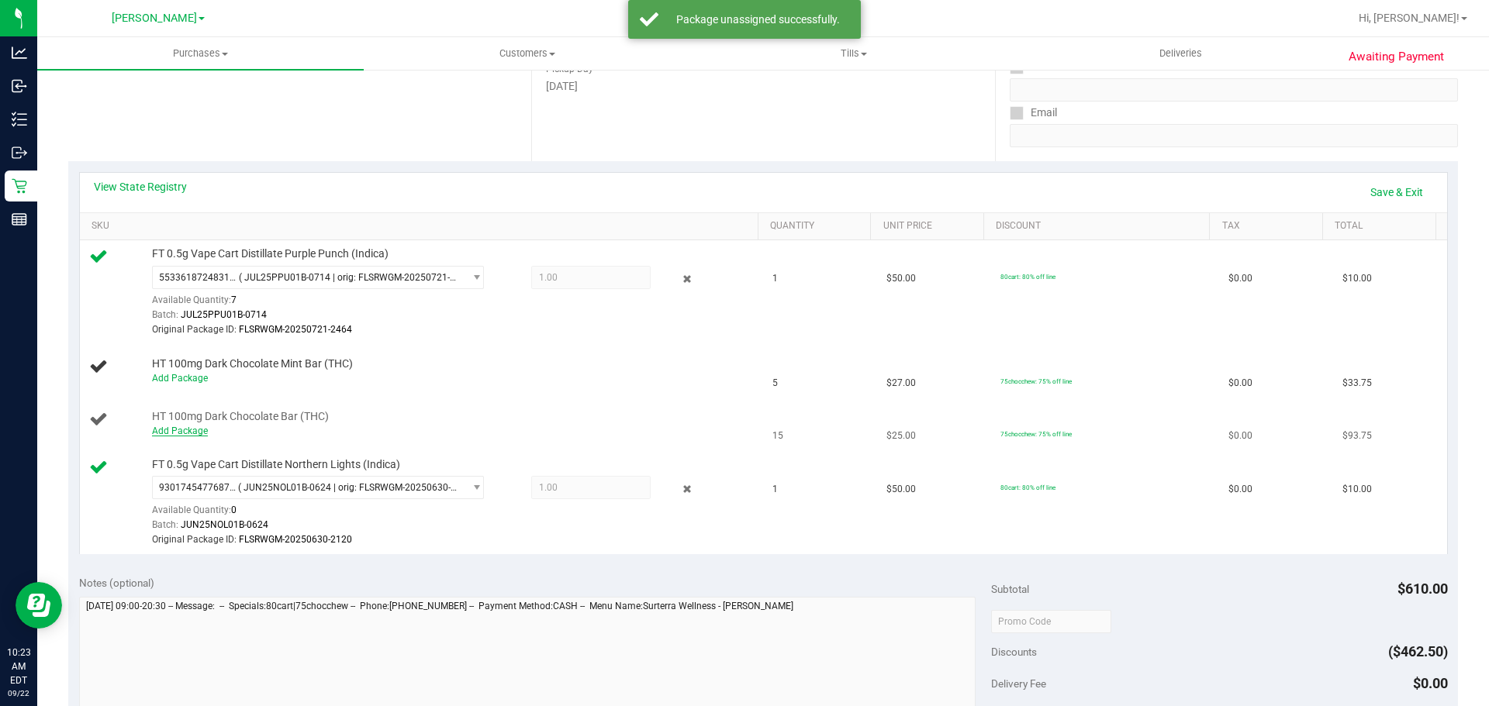
click at [188, 435] on link "Add Package" at bounding box center [180, 431] width 56 height 11
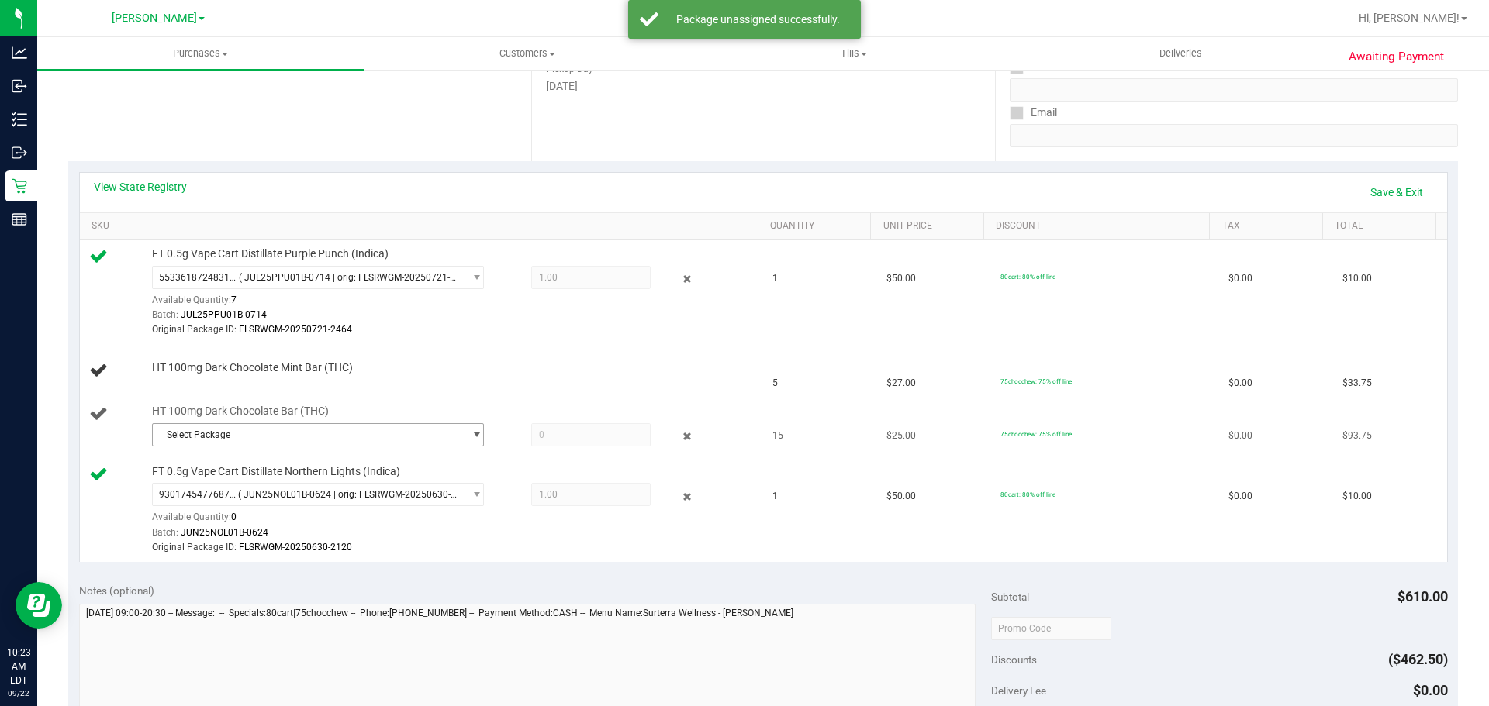
click at [231, 442] on span "Select Package" at bounding box center [308, 435] width 311 height 22
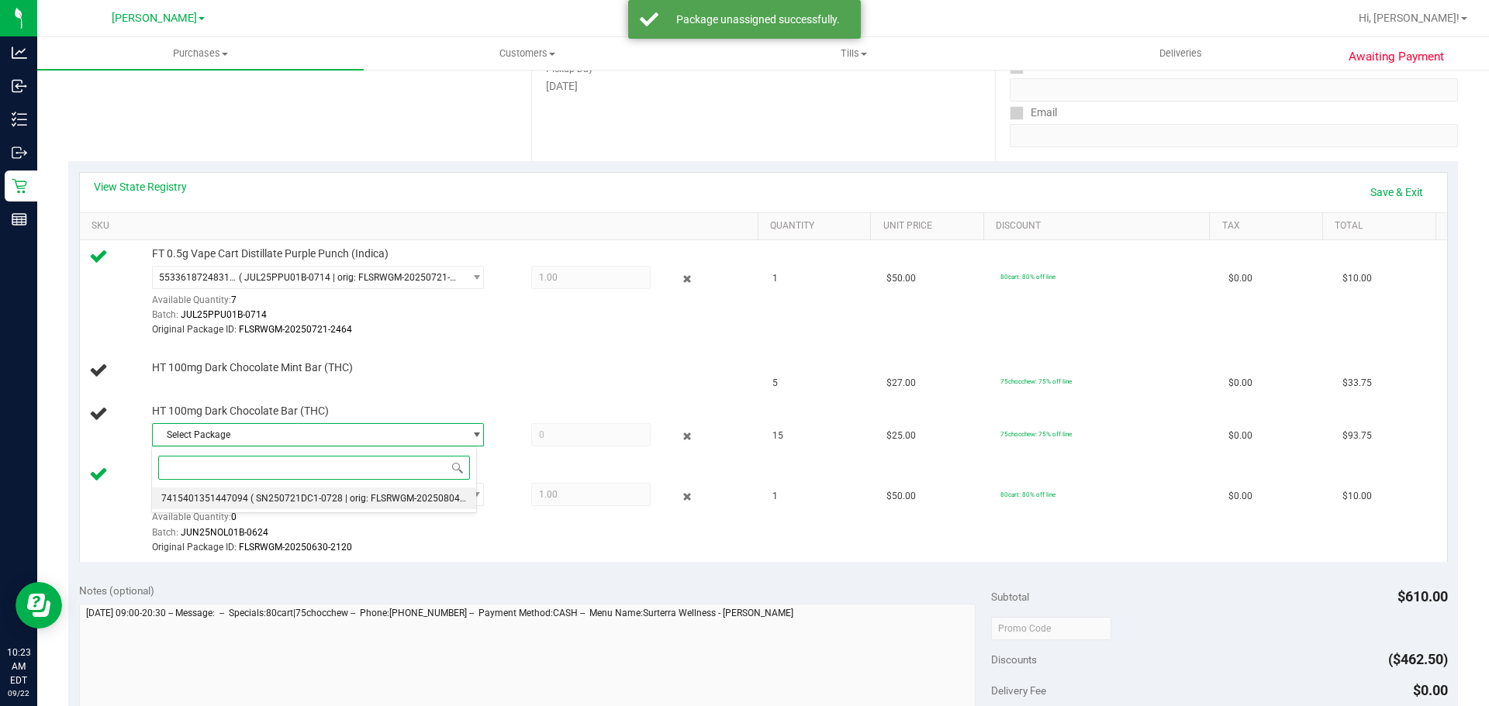
click at [250, 502] on span "( SN250721DC1-0728 | orig: FLSRWGM-20250804-1509 )" at bounding box center [369, 498] width 239 height 11
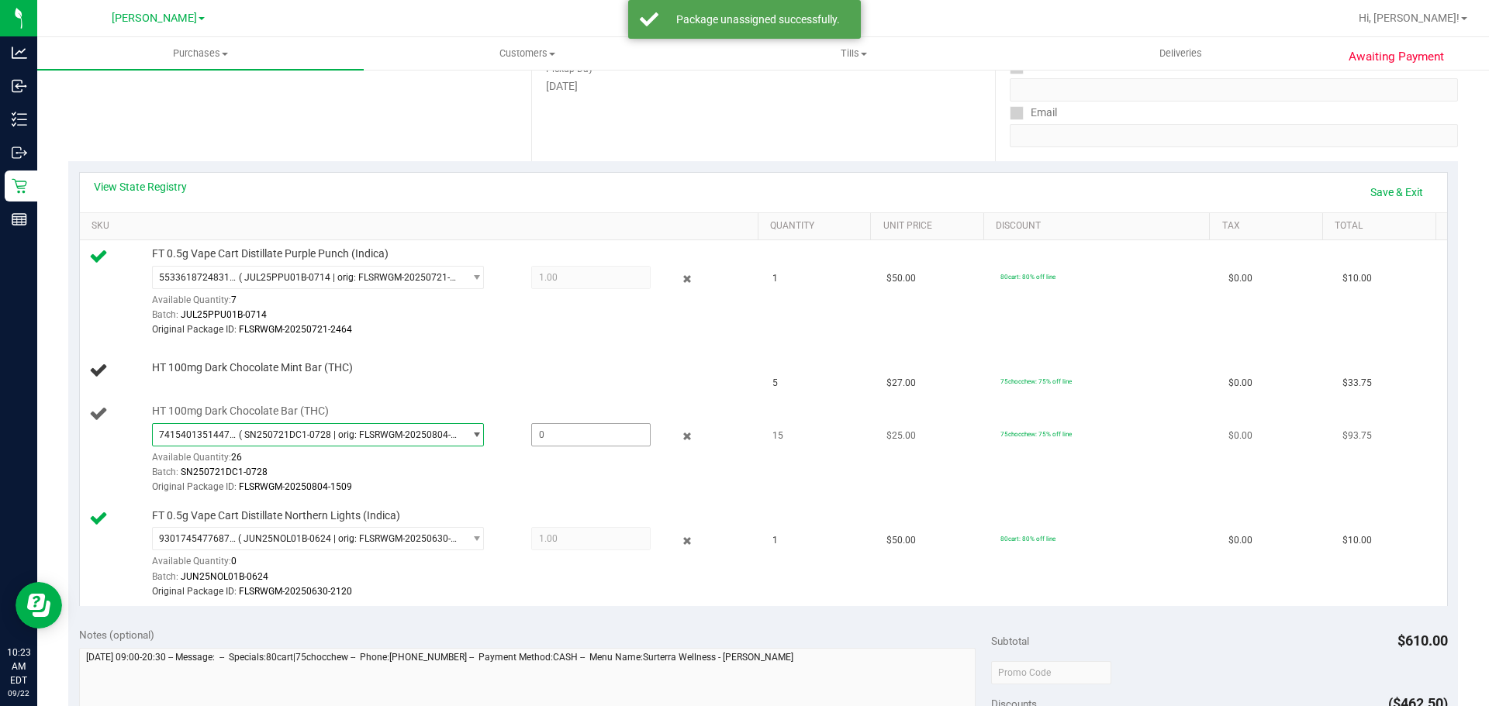
click at [579, 427] on span at bounding box center [590, 434] width 119 height 23
type input "15"
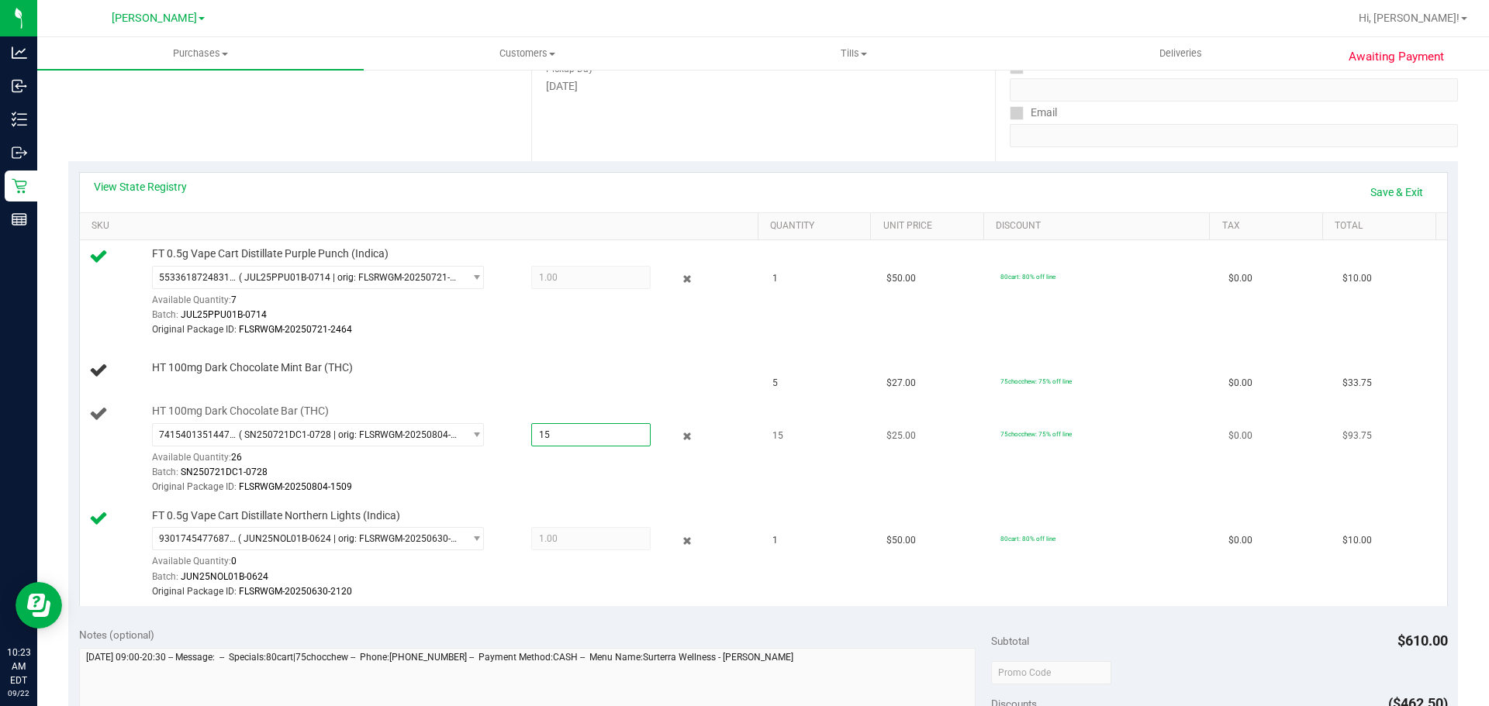
type input "15.0000"
click at [613, 471] on div "Batch: SN250721DC1-0728" at bounding box center [451, 472] width 599 height 15
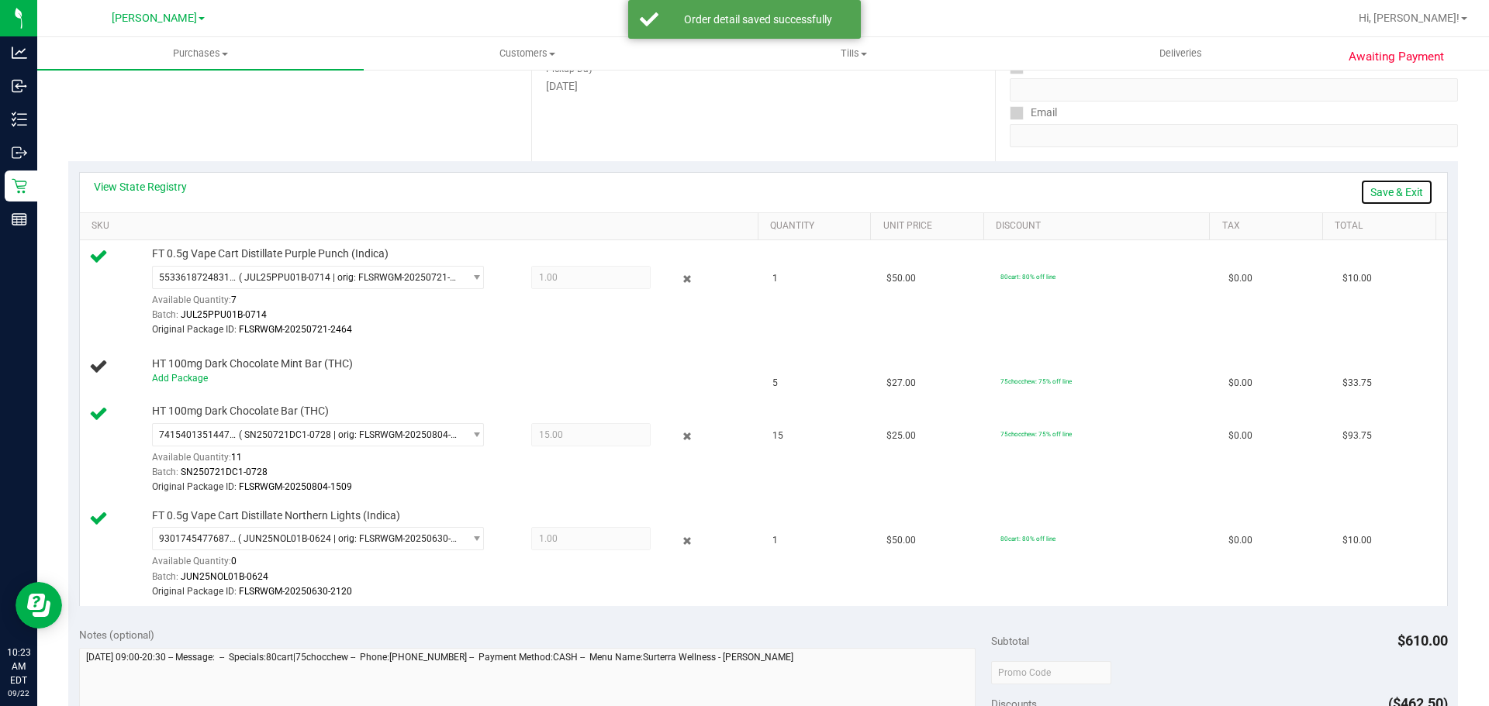
click at [1370, 183] on link "Save & Exit" at bounding box center [1396, 192] width 73 height 26
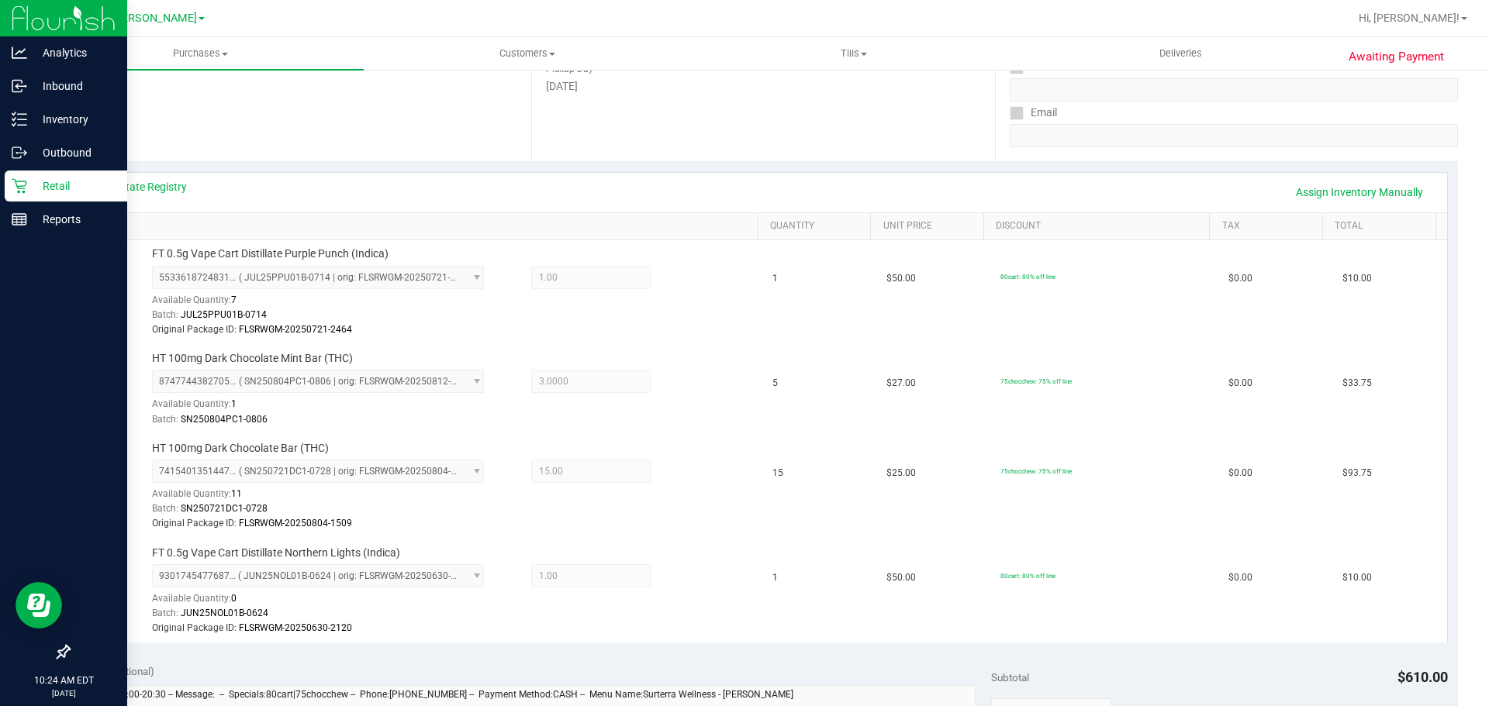
click at [53, 188] on p "Retail" at bounding box center [73, 186] width 93 height 19
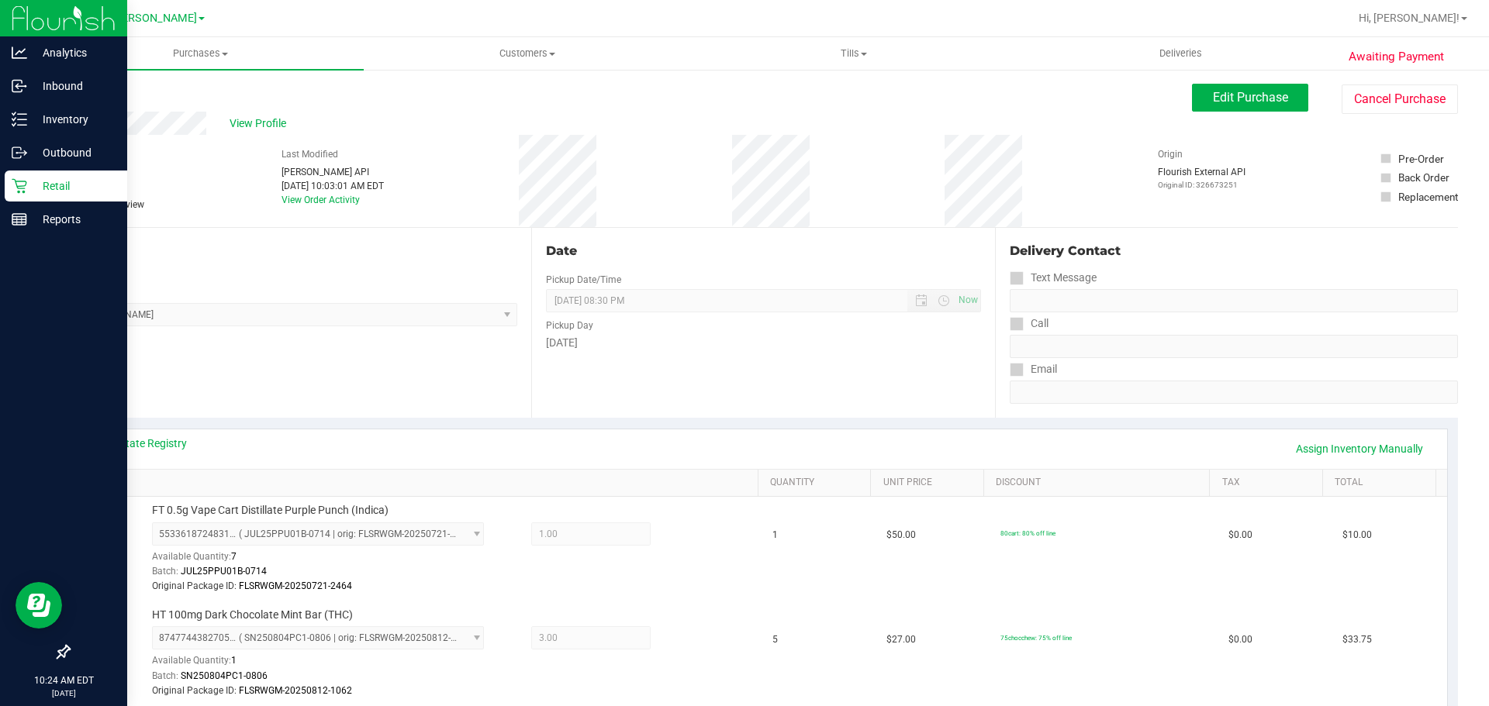
click at [24, 182] on icon at bounding box center [20, 186] width 16 height 16
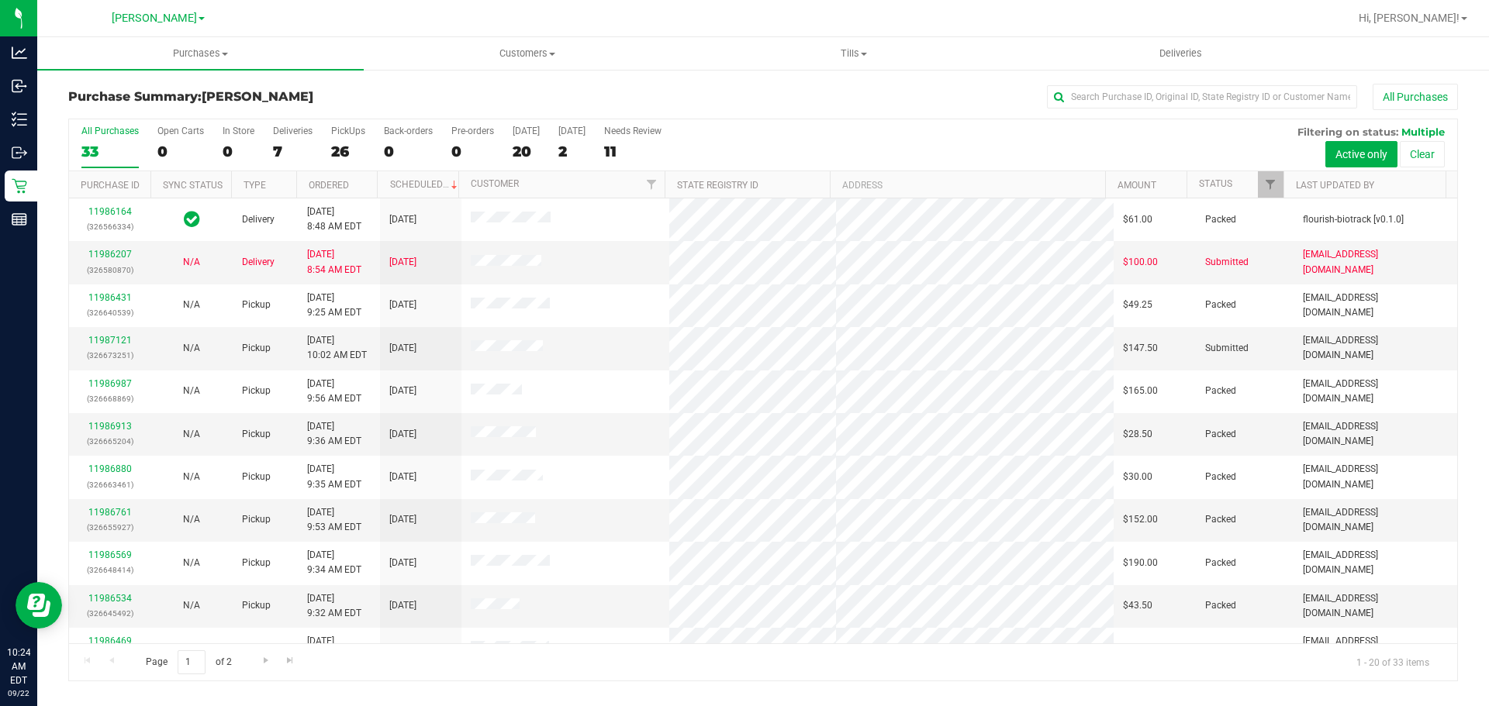
click at [343, 81] on div "Purchase Summary: Brandon WC All Purchases All Purchases 33 Open Carts 0 In Sto…" at bounding box center [762, 382] width 1451 height 629
click at [201, 45] on uib-tab-heading "Purchases Summary of purchases Fulfillment All purchases" at bounding box center [200, 53] width 326 height 33
click at [151, 104] on li "Fulfillment" at bounding box center [200, 112] width 326 height 19
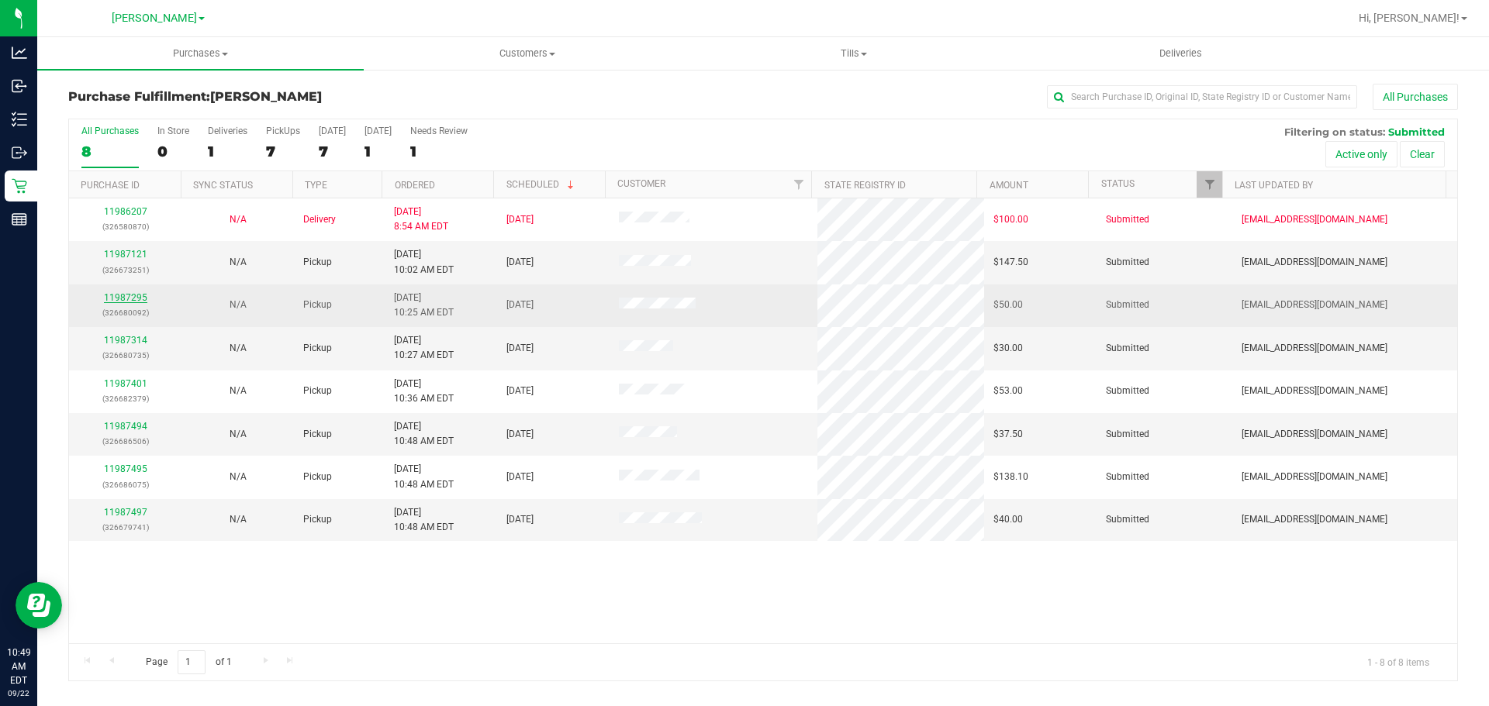
click at [138, 301] on link "11987295" at bounding box center [125, 297] width 43 height 11
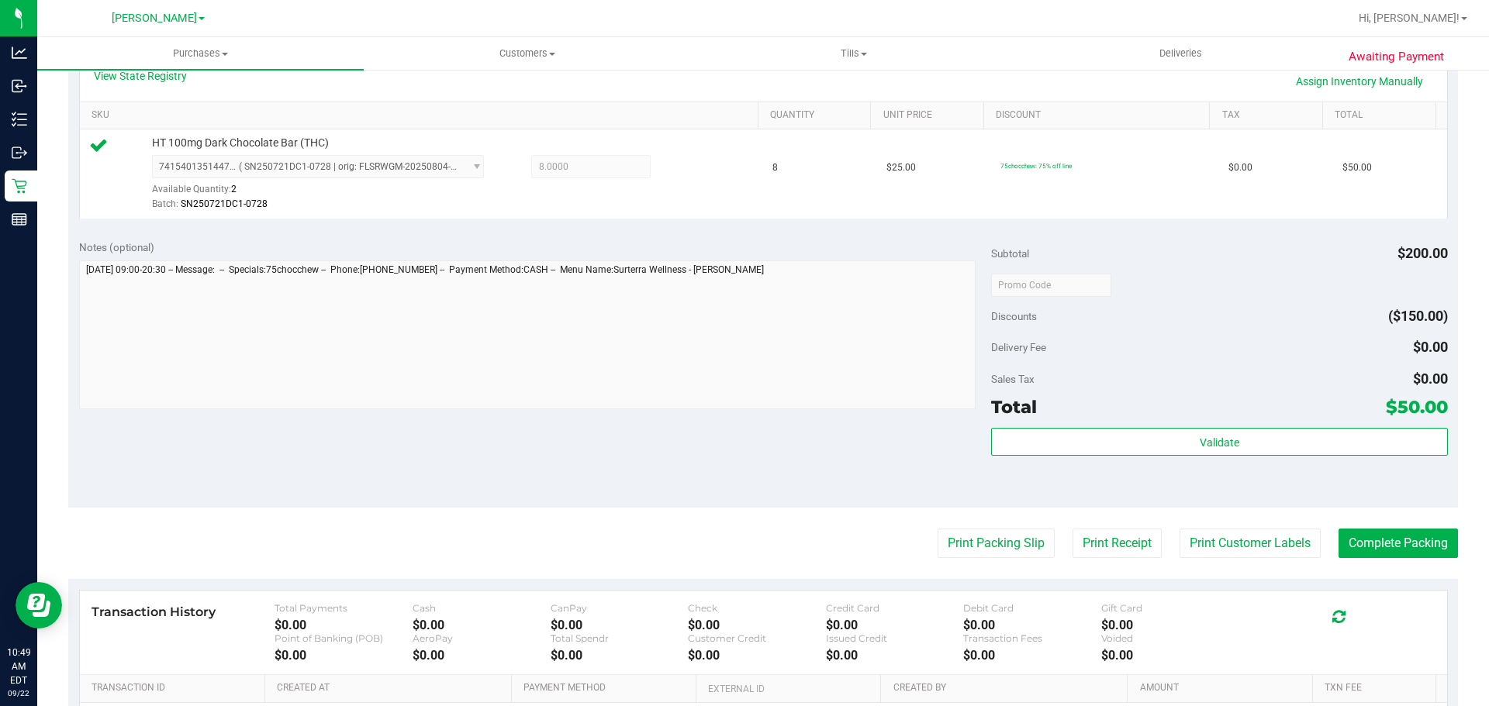
scroll to position [456, 0]
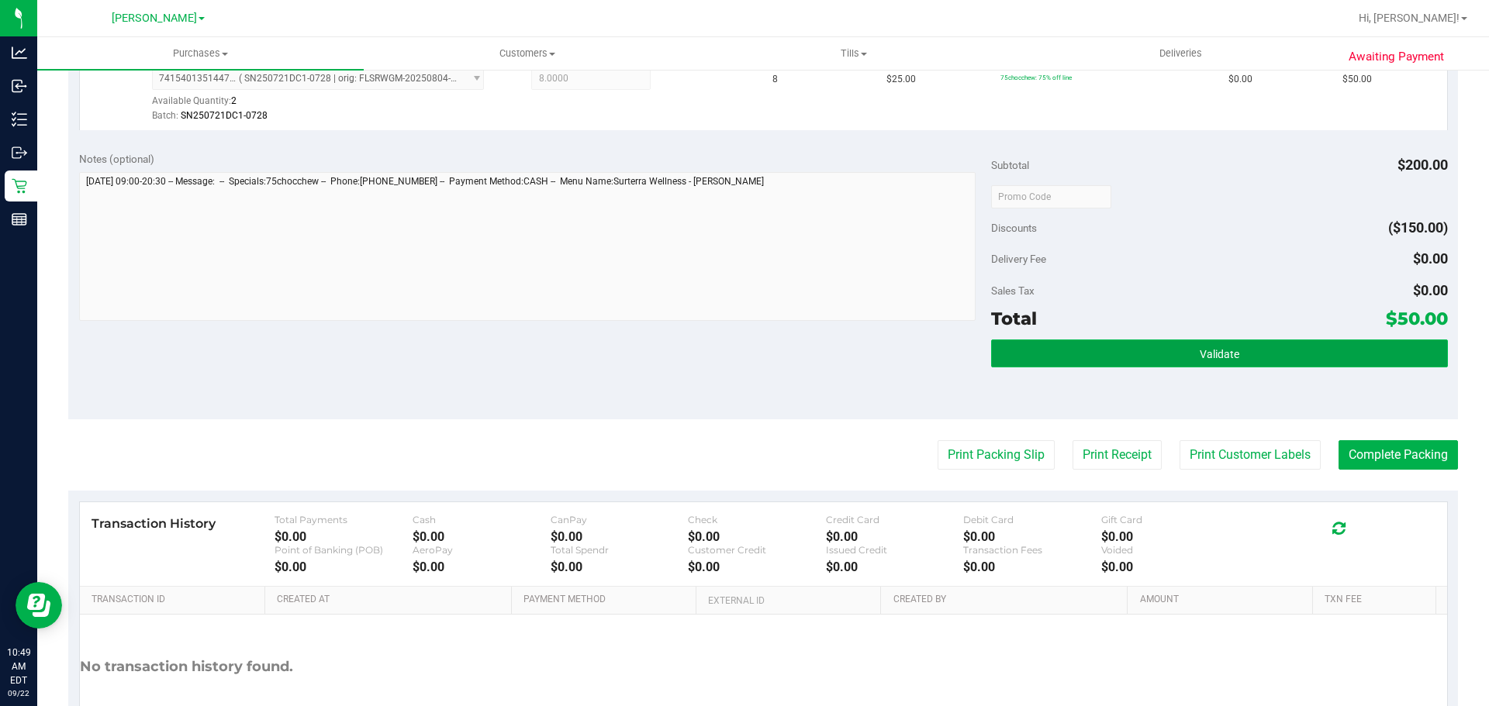
click at [1112, 361] on button "Validate" at bounding box center [1219, 354] width 456 height 28
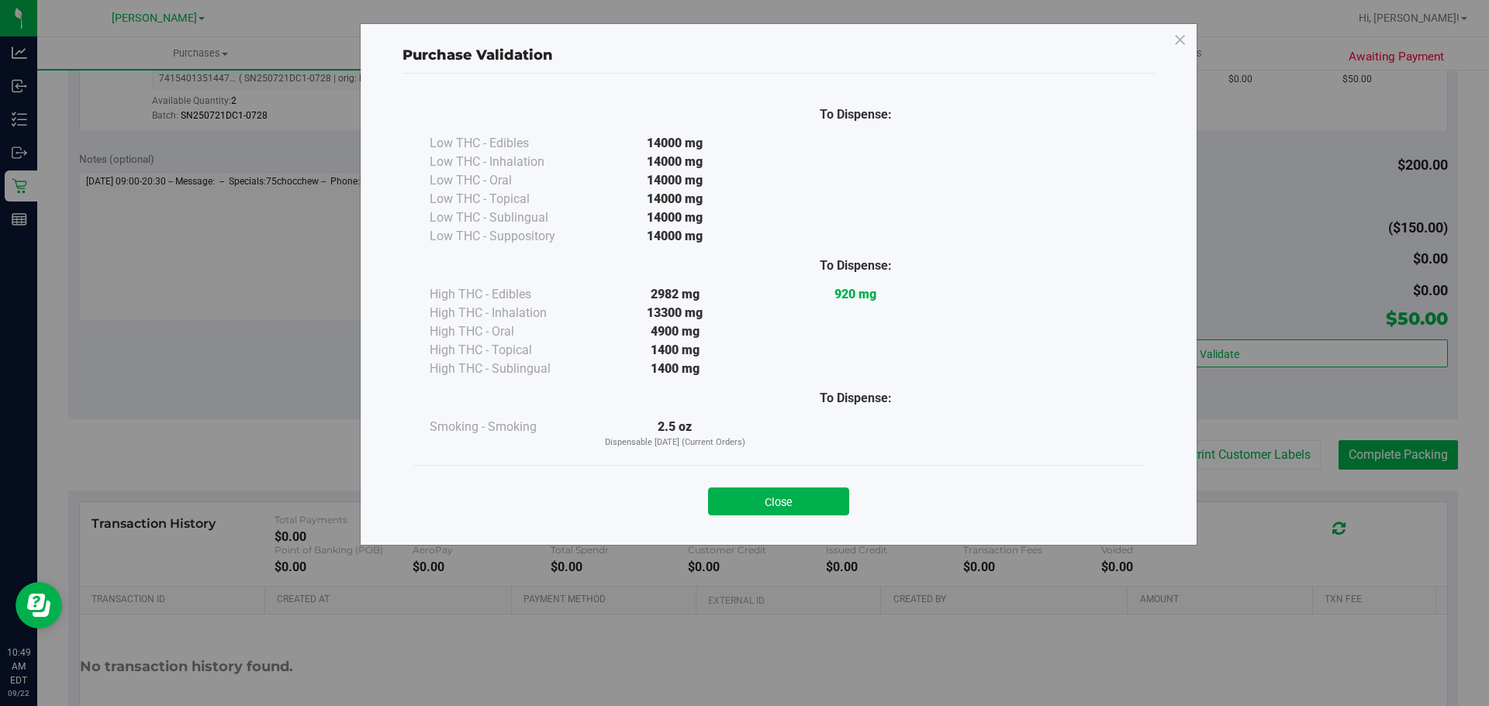
click at [795, 521] on div "Close" at bounding box center [778, 496] width 729 height 63
click at [792, 502] on button "Close" at bounding box center [778, 502] width 141 height 28
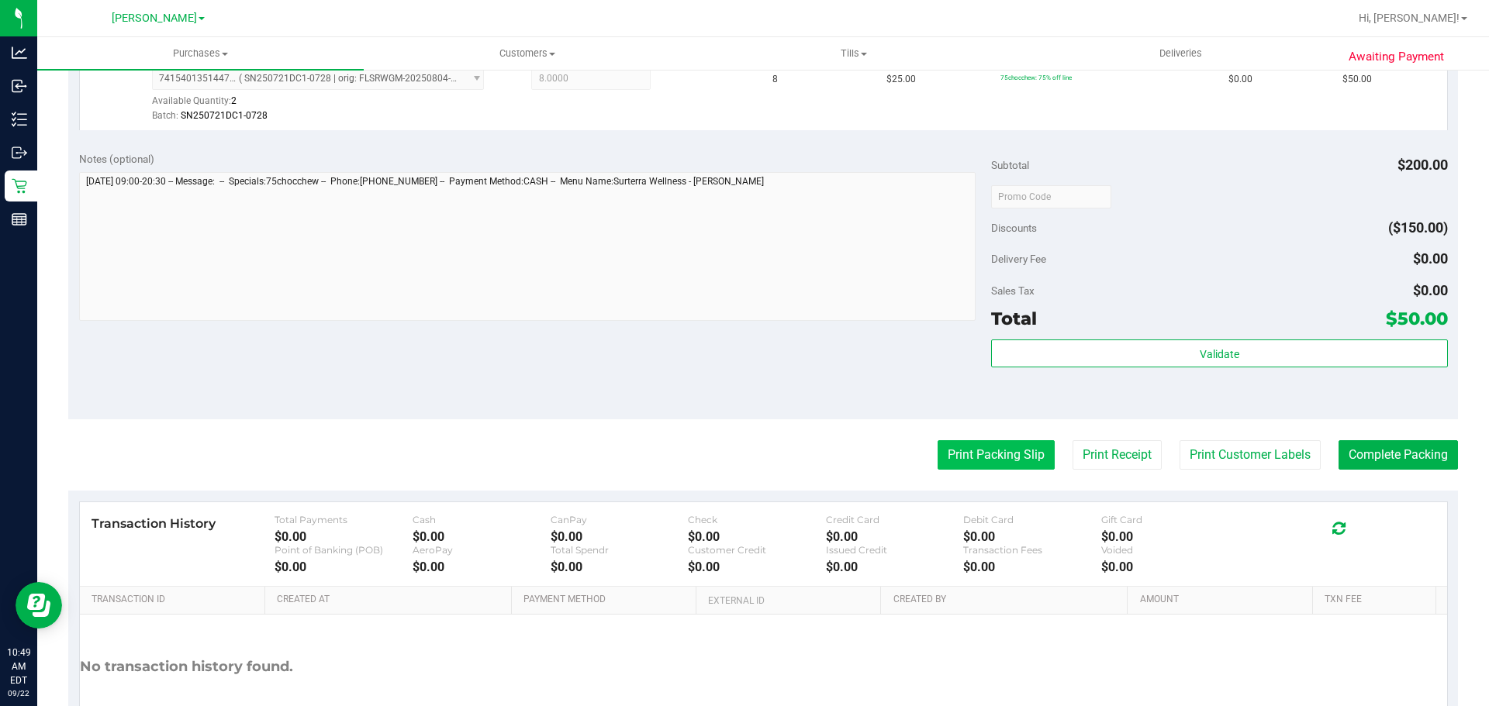
click at [977, 452] on button "Print Packing Slip" at bounding box center [995, 454] width 117 height 29
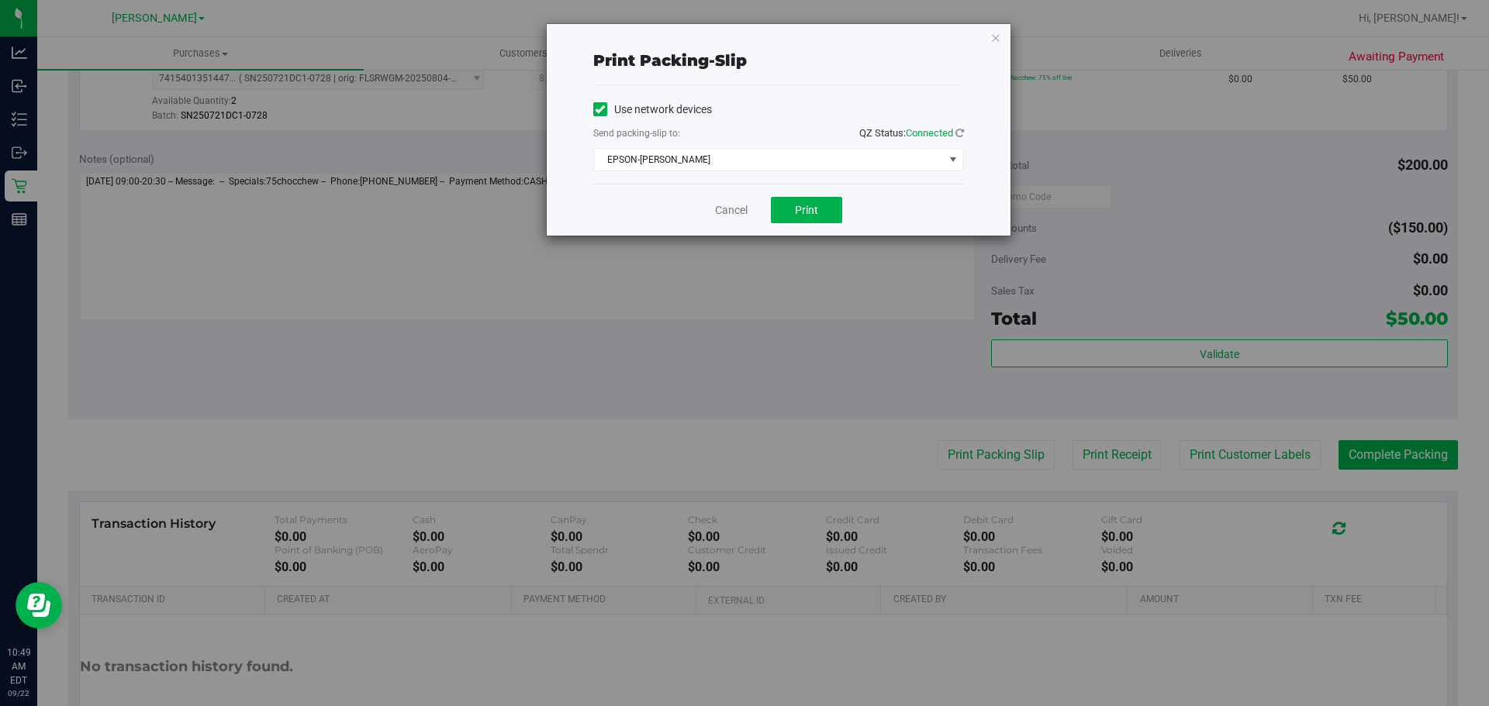
click at [820, 195] on div "Cancel Print" at bounding box center [778, 210] width 371 height 52
click at [822, 216] on button "Print" at bounding box center [806, 210] width 71 height 26
click at [996, 37] on icon "button" at bounding box center [995, 37] width 11 height 19
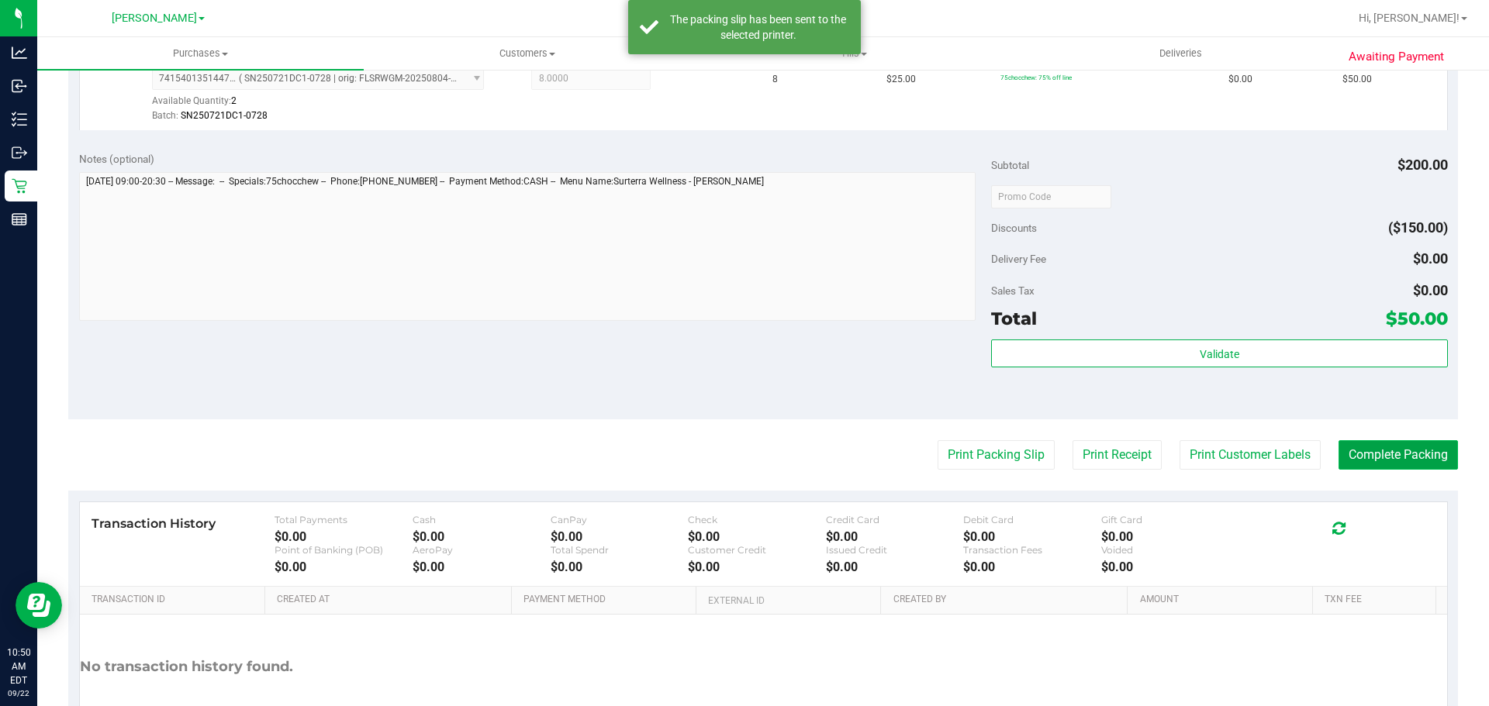
click at [1384, 445] on button "Complete Packing" at bounding box center [1397, 454] width 119 height 29
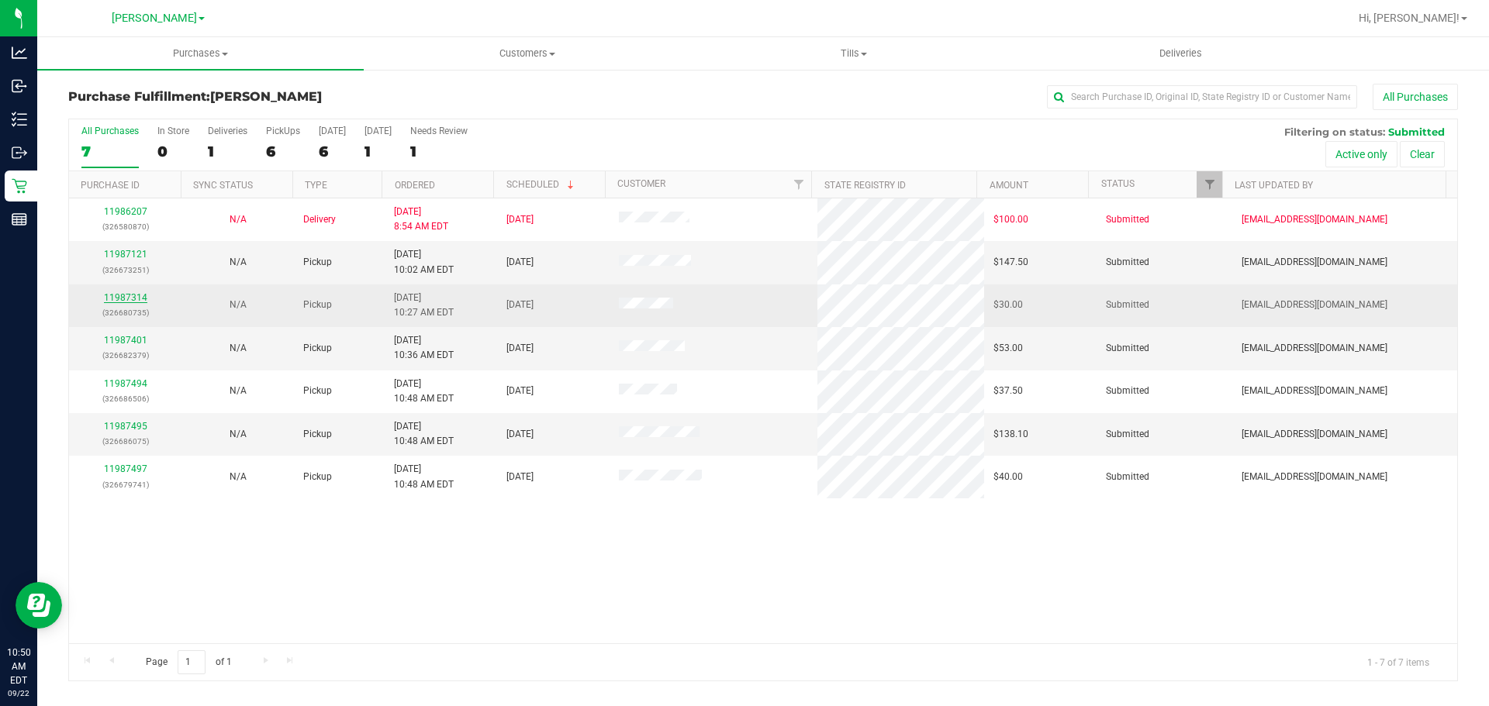
click at [121, 301] on link "11987314" at bounding box center [125, 297] width 43 height 11
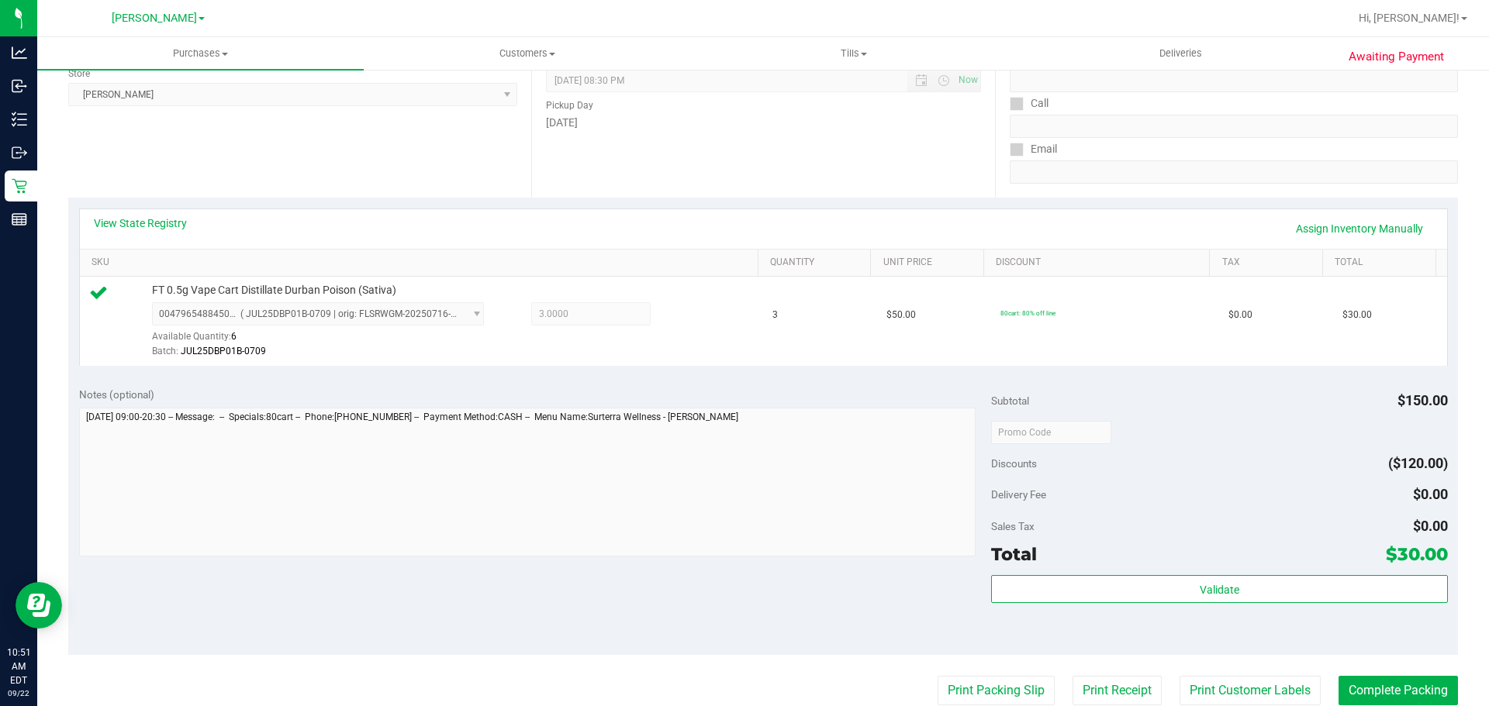
scroll to position [317, 0]
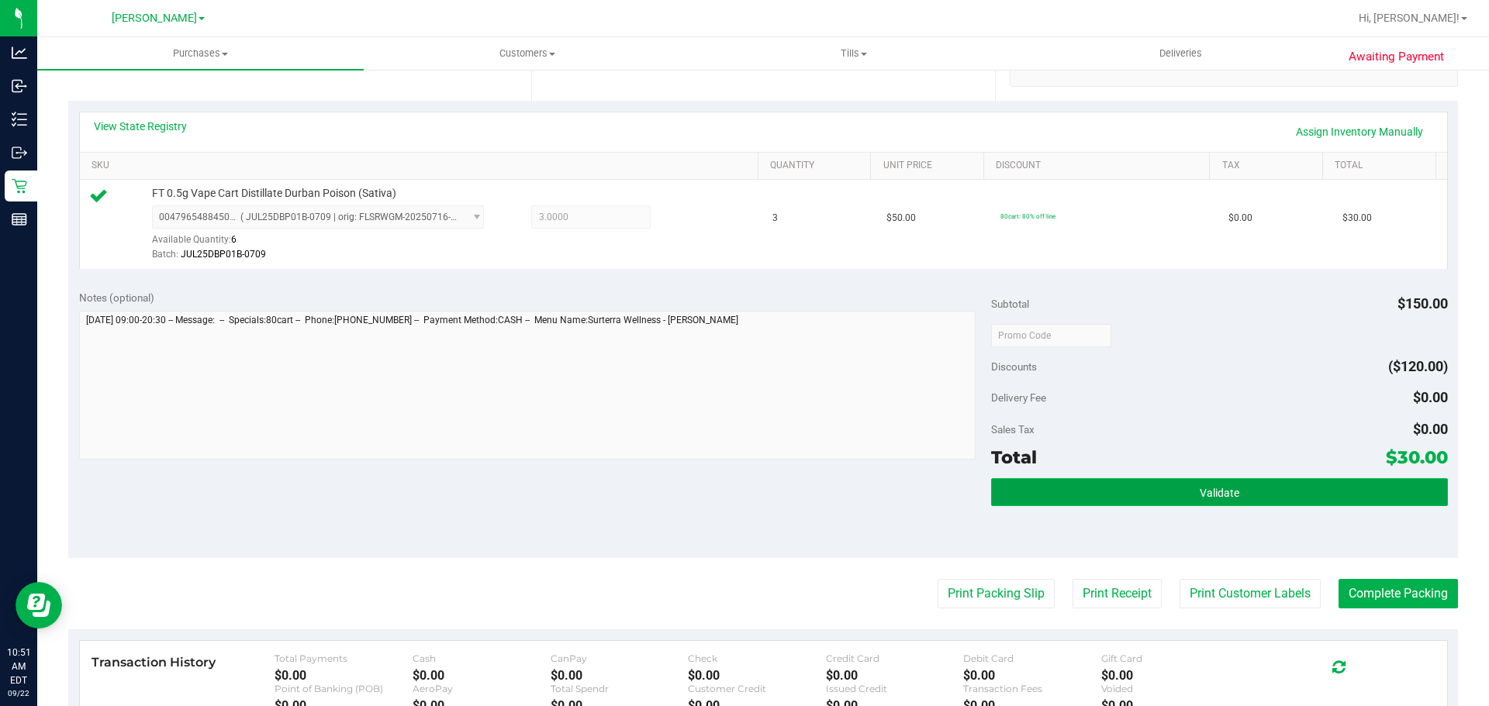
click at [1158, 479] on button "Validate" at bounding box center [1219, 492] width 456 height 28
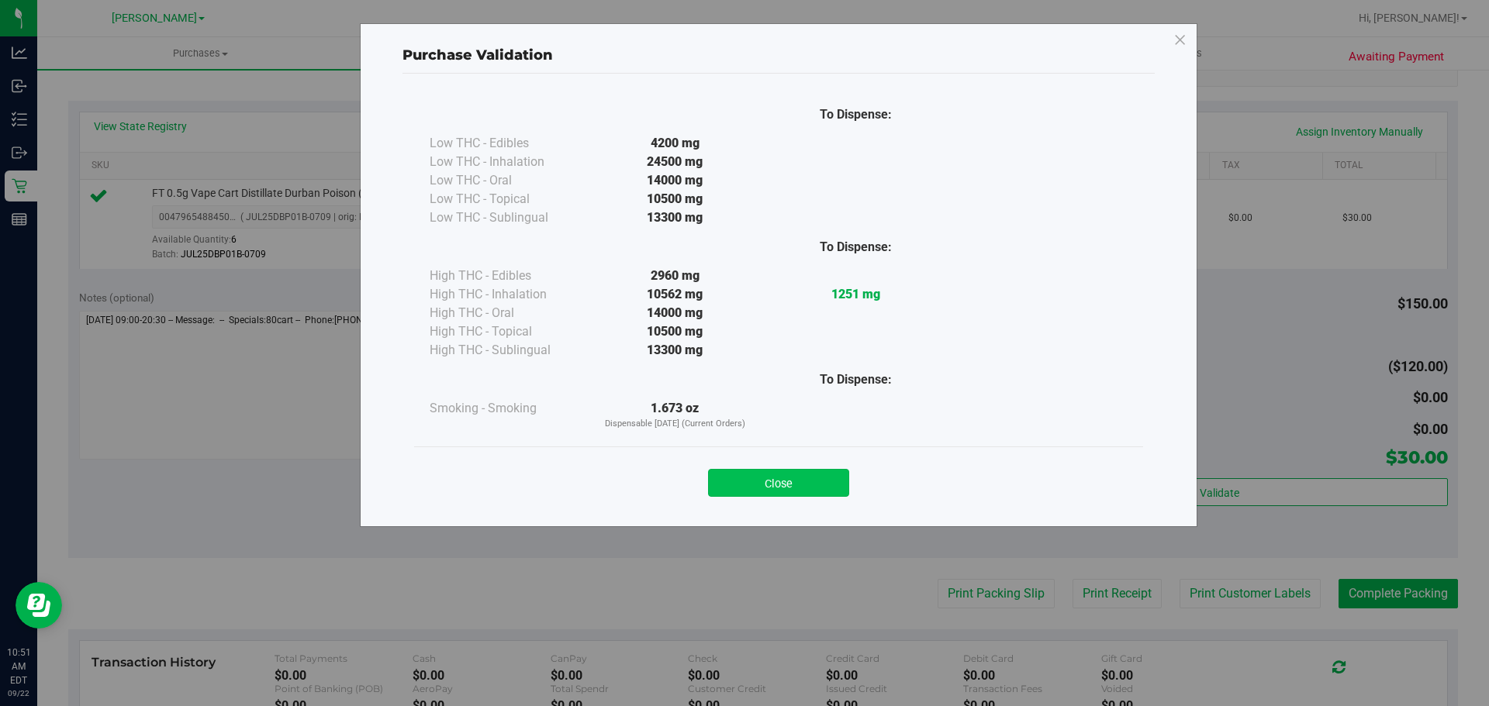
click at [769, 485] on button "Close" at bounding box center [778, 483] width 141 height 28
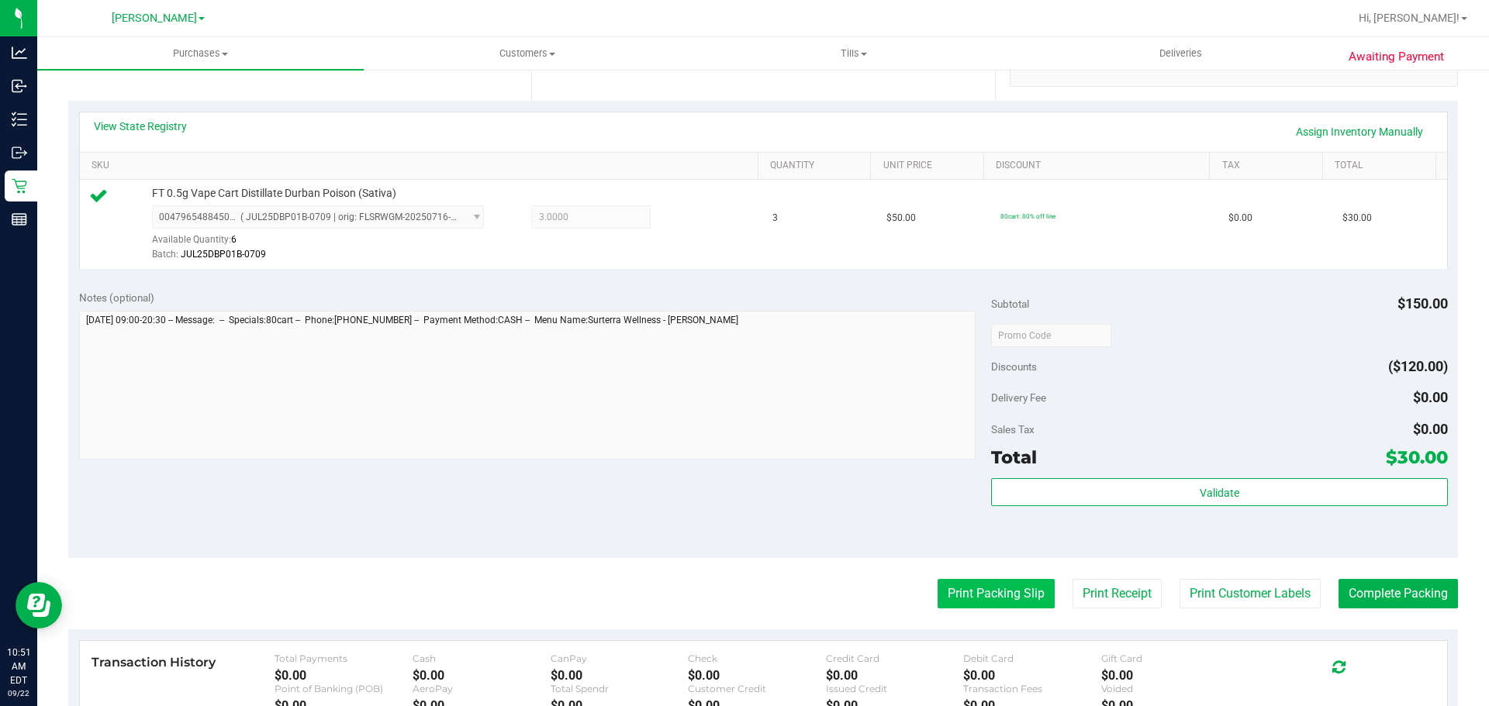
click at [983, 595] on button "Print Packing Slip" at bounding box center [995, 593] width 117 height 29
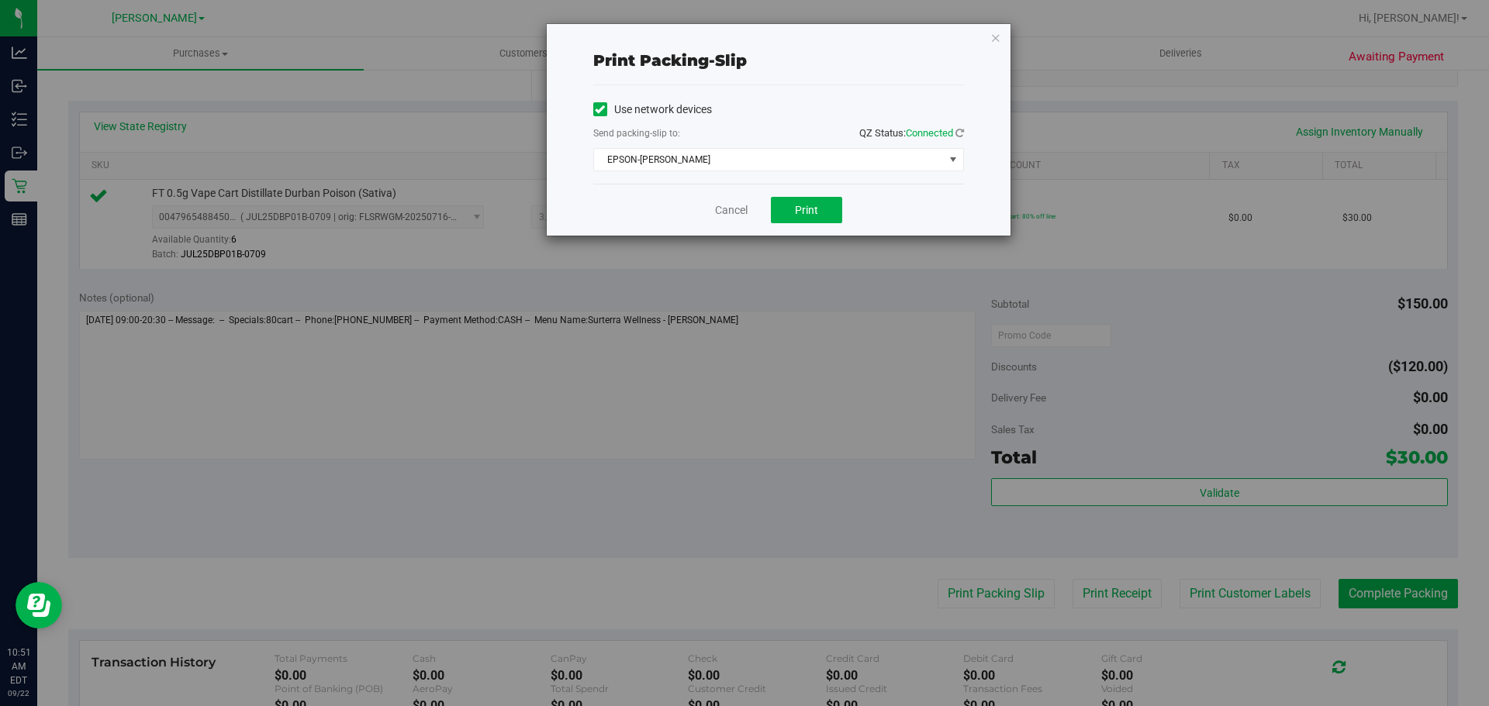
click at [808, 196] on div "Cancel Print" at bounding box center [778, 210] width 371 height 52
click at [809, 204] on span "Print" at bounding box center [806, 210] width 23 height 12
click at [994, 34] on icon "button" at bounding box center [995, 37] width 11 height 19
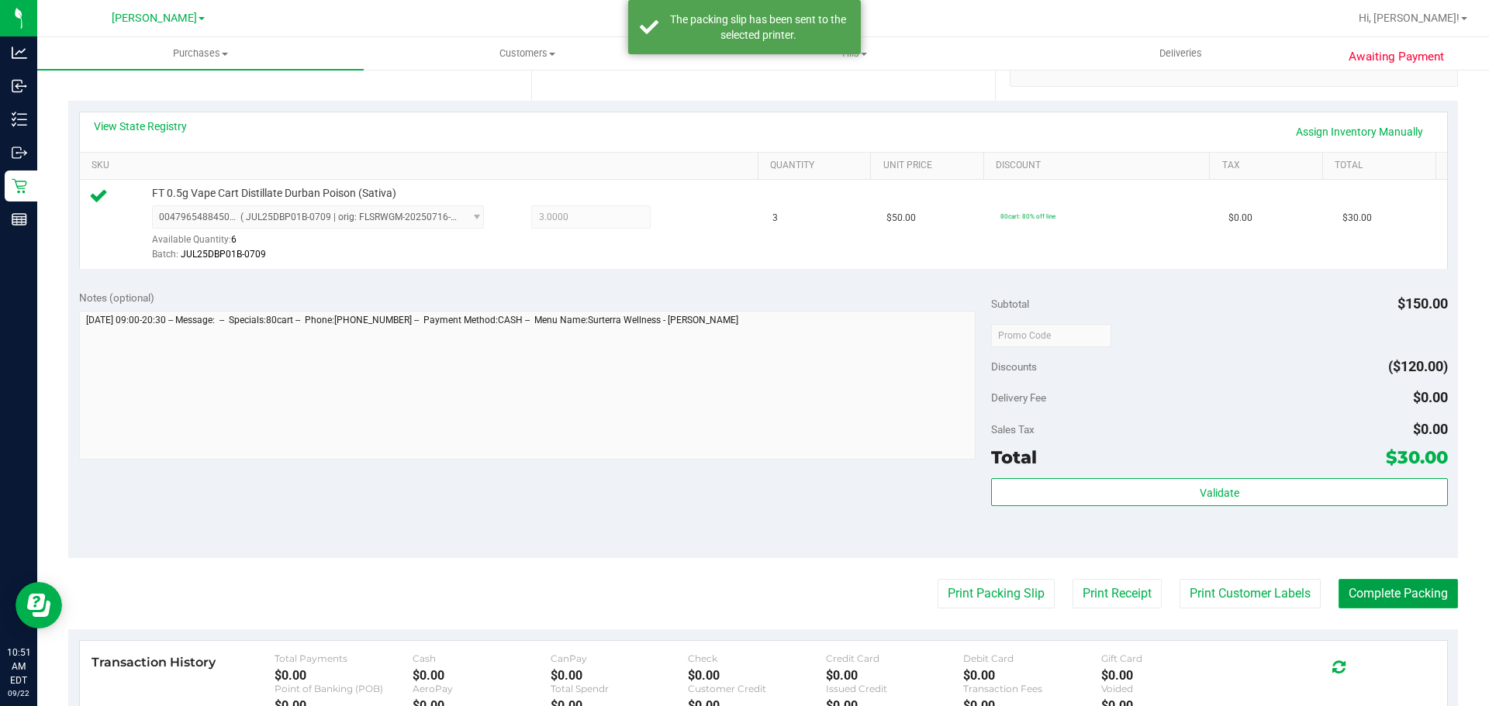
click at [1378, 598] on button "Complete Packing" at bounding box center [1397, 593] width 119 height 29
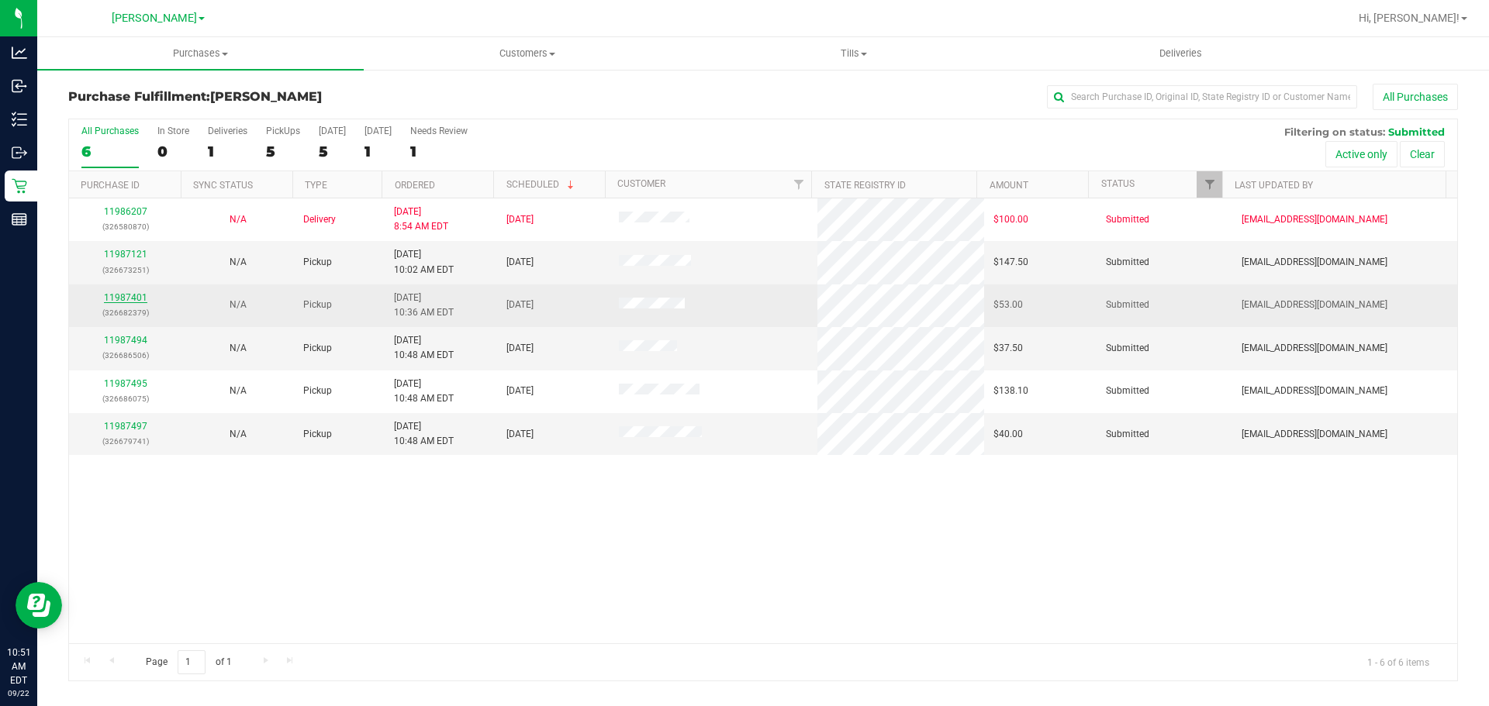
click at [126, 295] on link "11987401" at bounding box center [125, 297] width 43 height 11
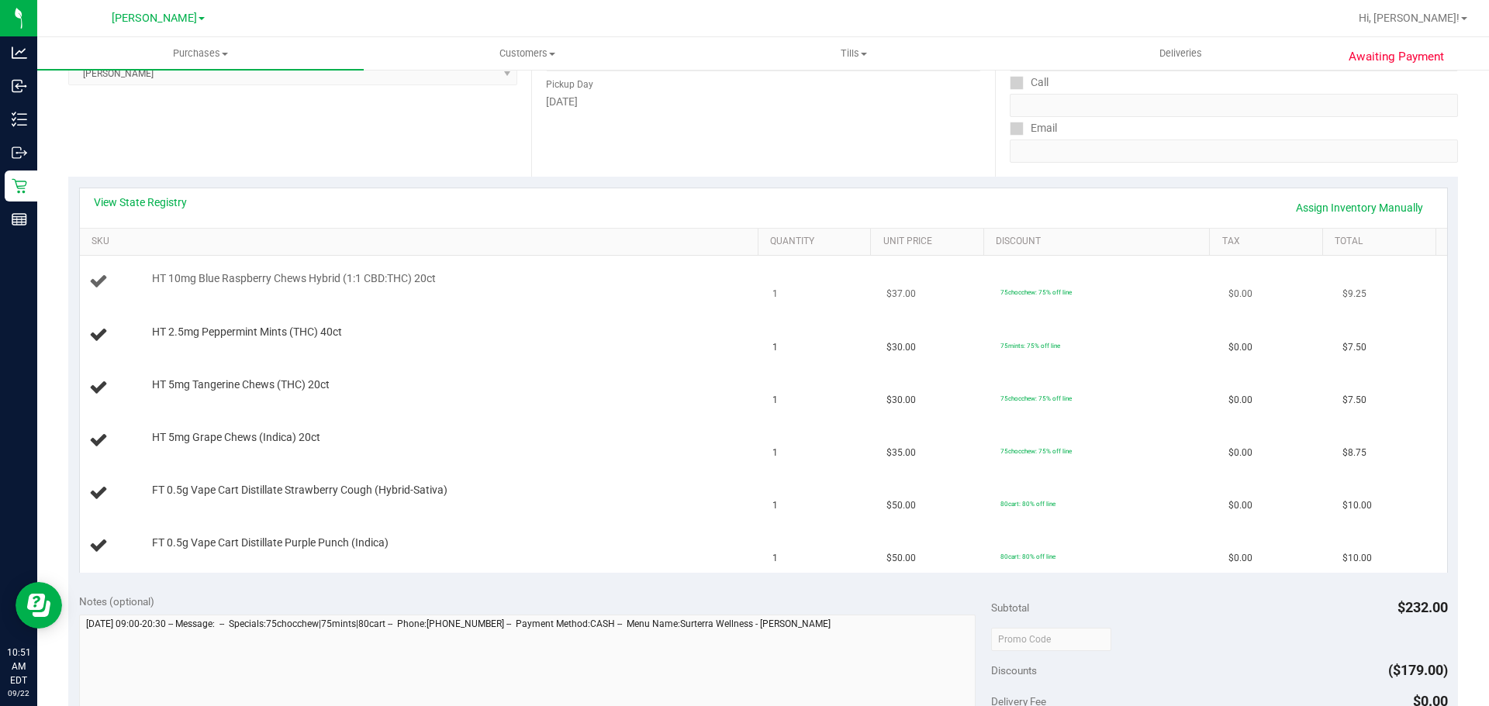
scroll to position [247, 0]
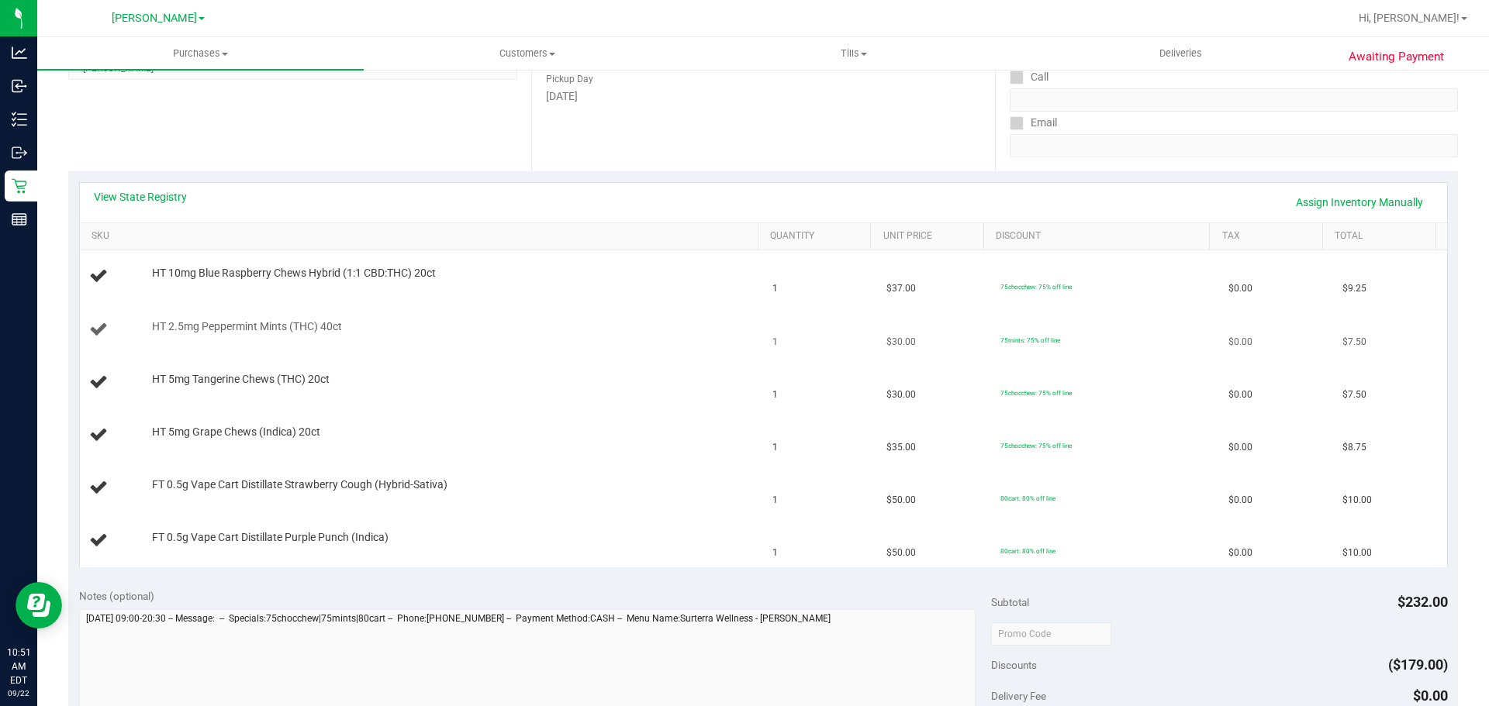
click at [668, 336] on div "HT 2.5mg Peppermint Mints (THC) 40ct" at bounding box center [421, 329] width 665 height 21
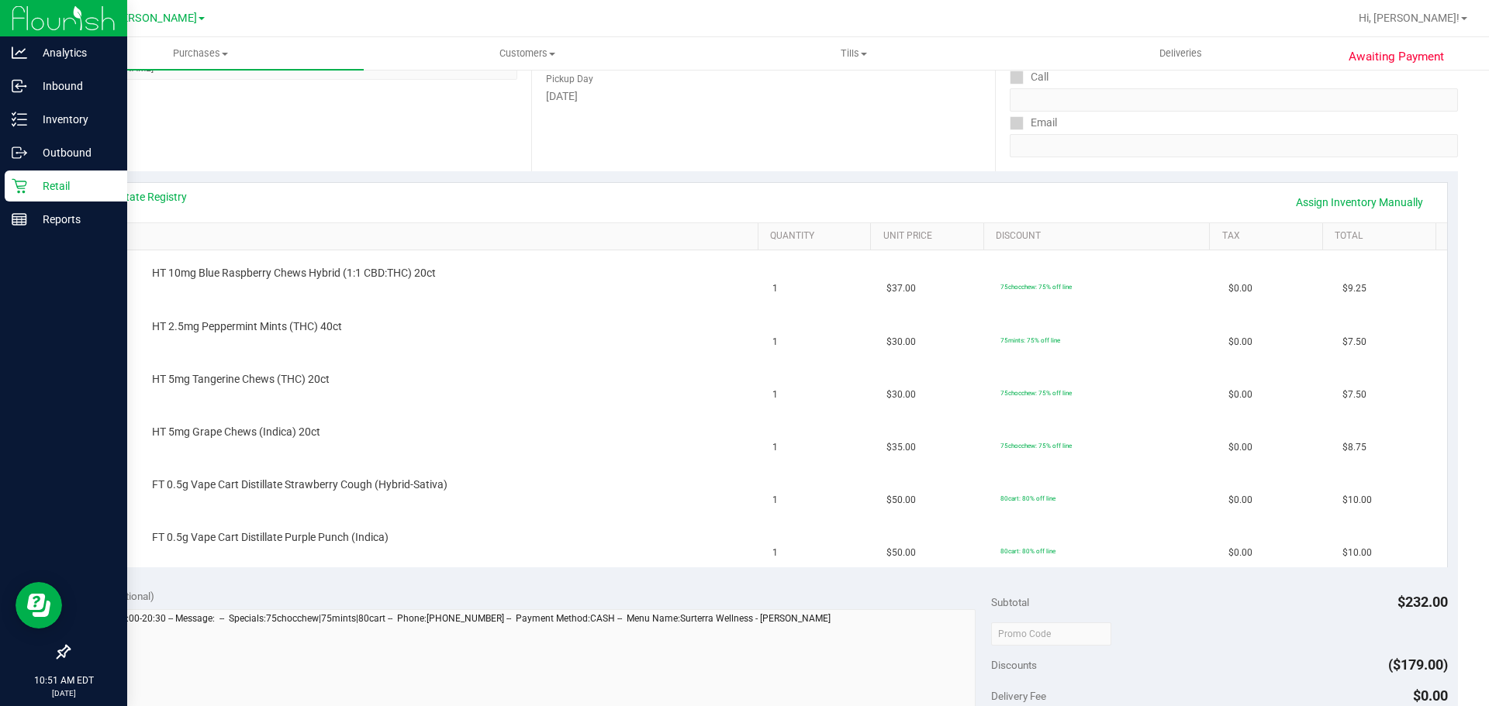
click at [25, 180] on icon at bounding box center [20, 186] width 16 height 16
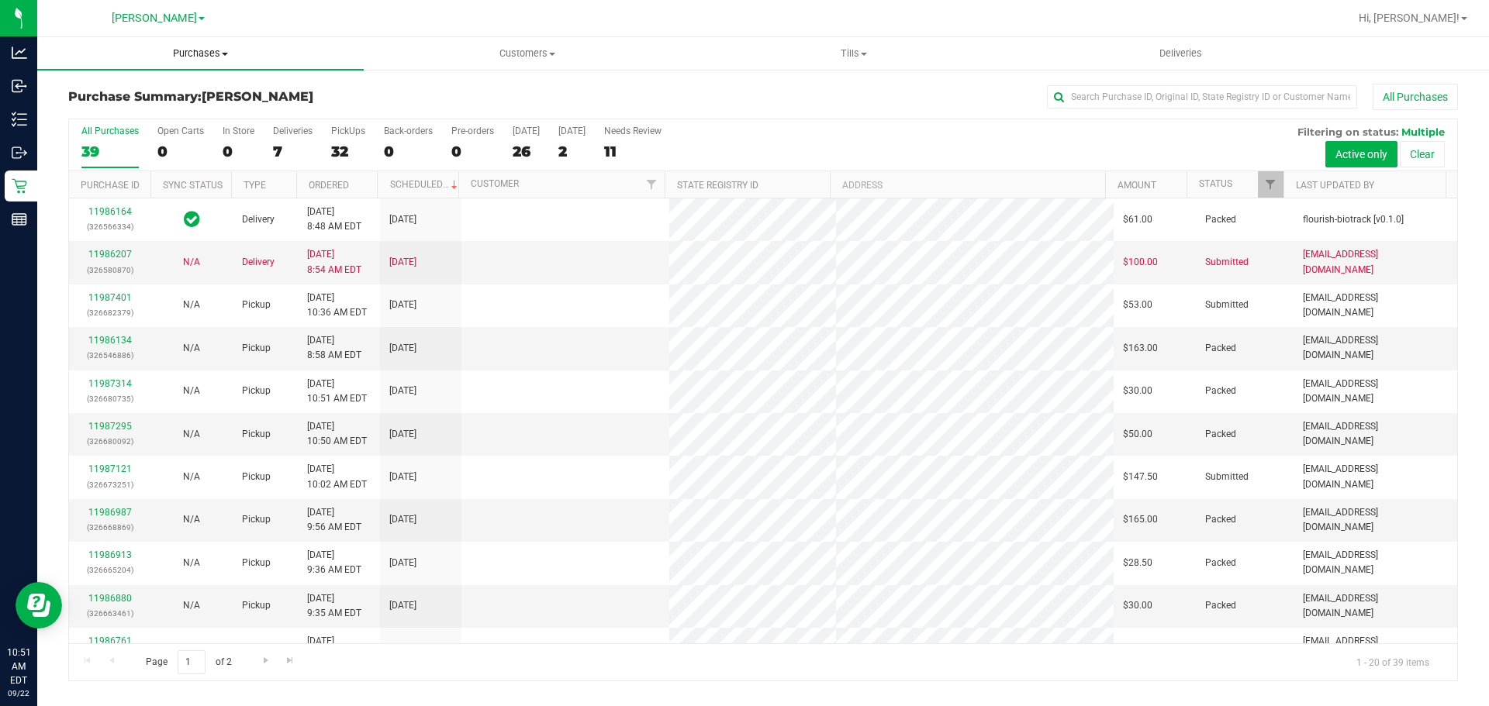
click at [177, 53] on span "Purchases" at bounding box center [200, 54] width 326 height 14
click at [115, 116] on span "Fulfillment" at bounding box center [85, 111] width 96 height 13
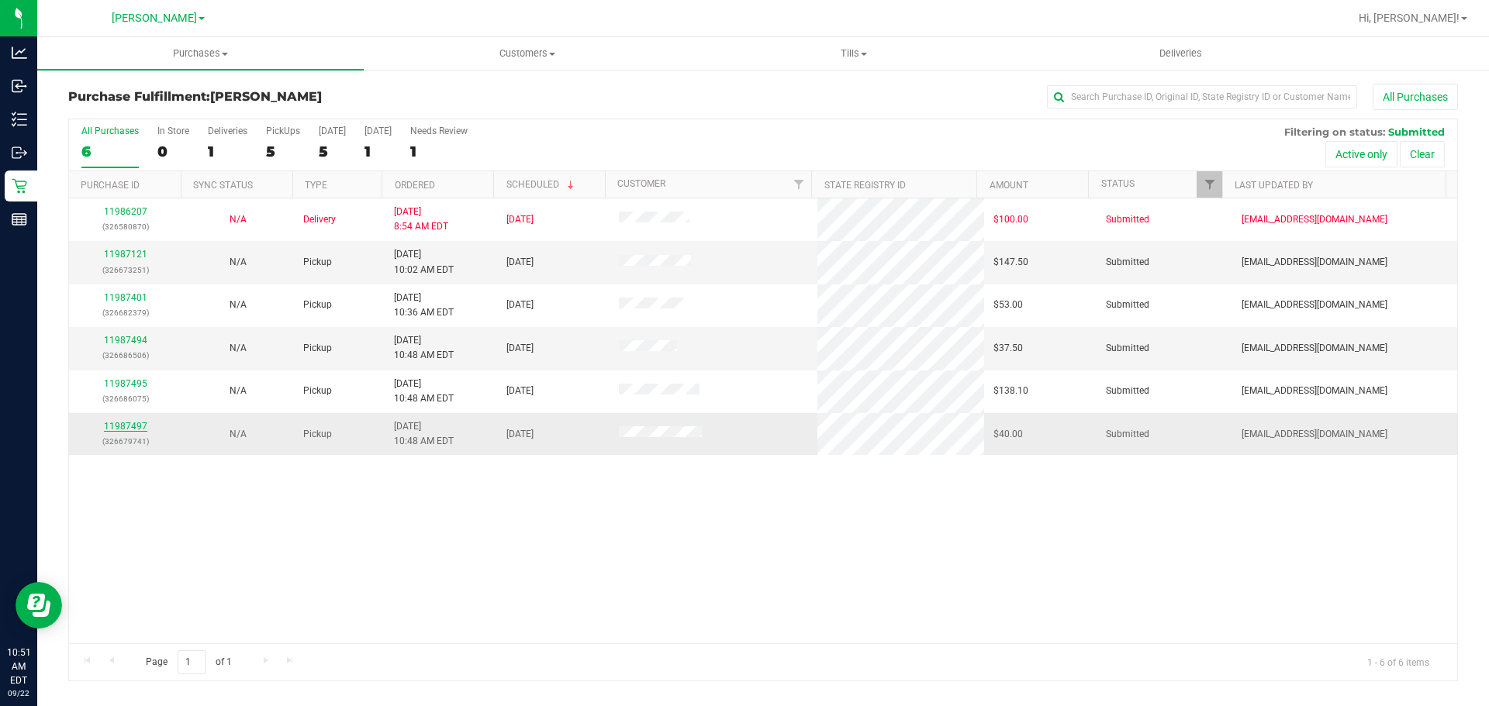
click at [131, 423] on link "11987497" at bounding box center [125, 426] width 43 height 11
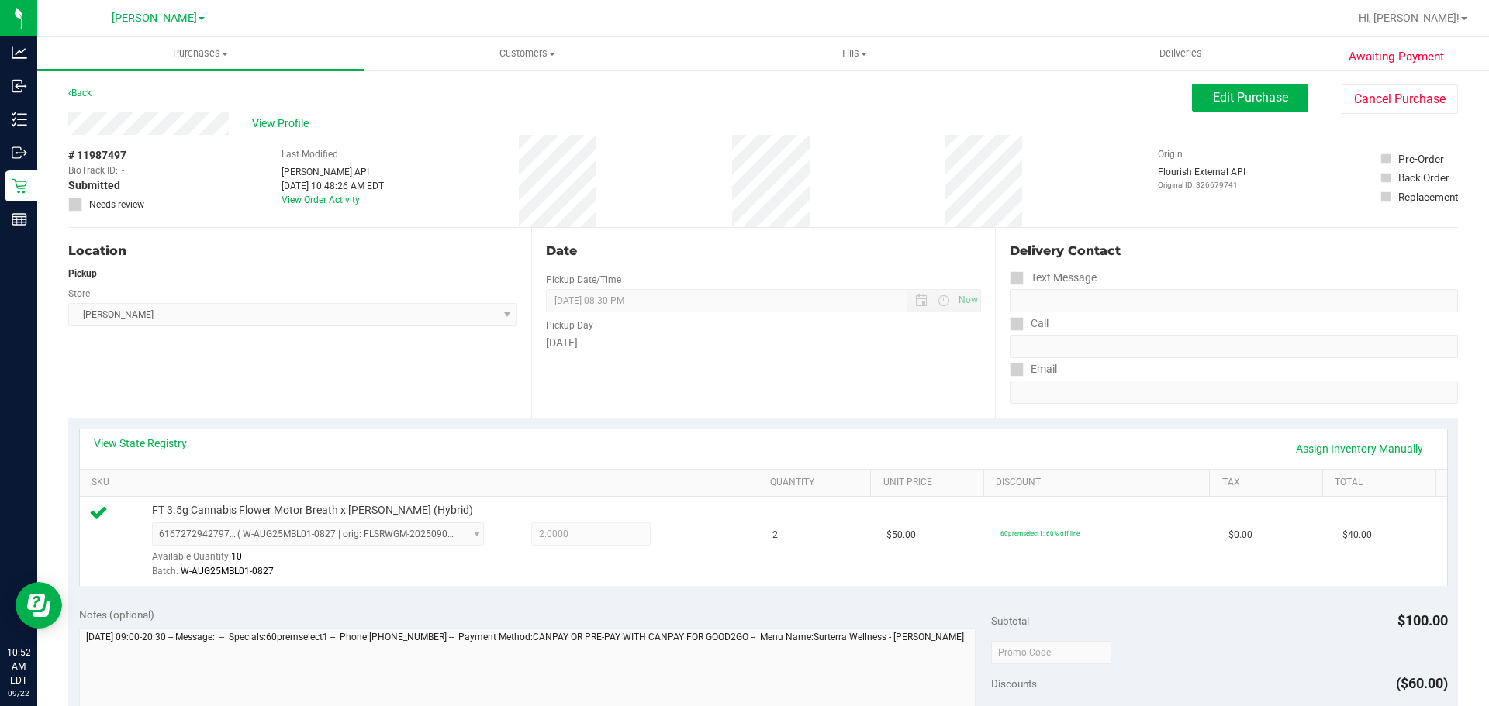
scroll to position [348, 0]
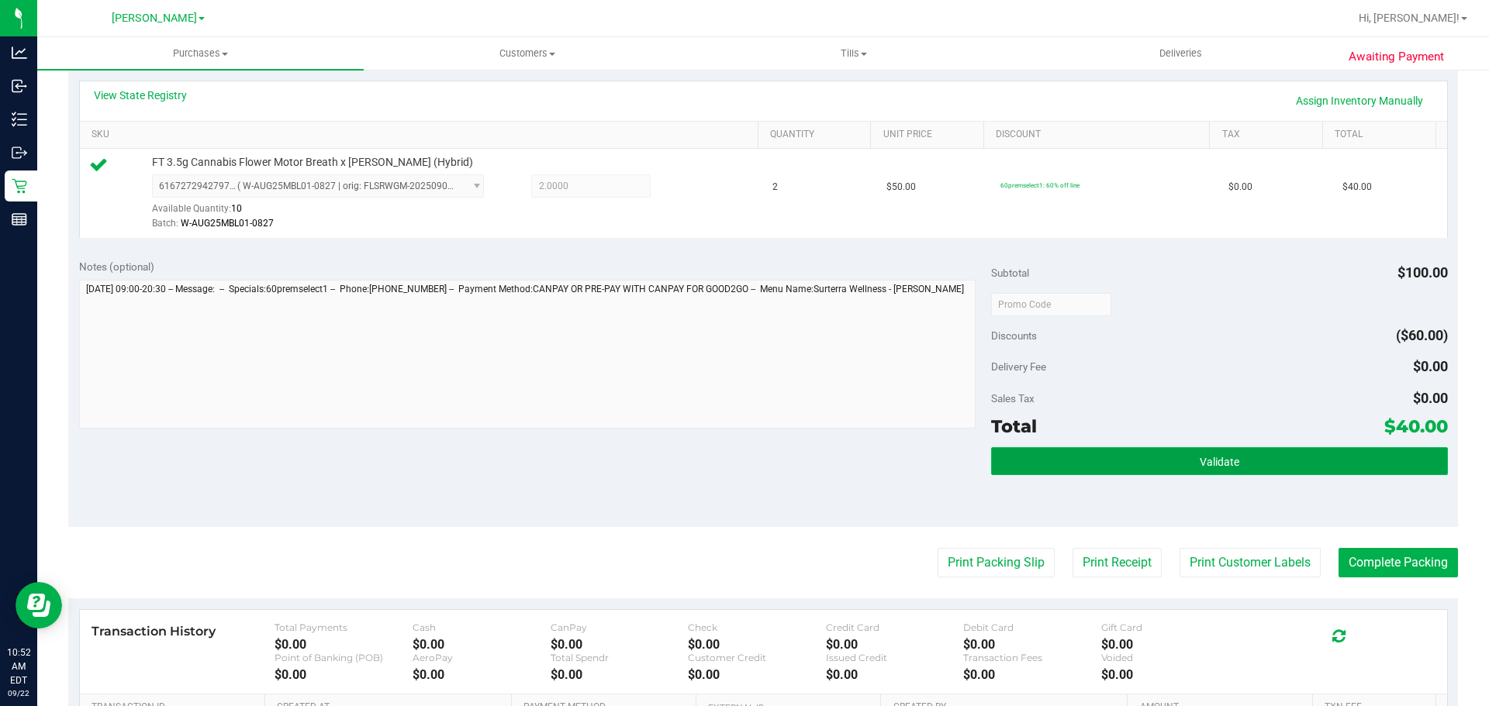
click at [1168, 459] on button "Validate" at bounding box center [1219, 461] width 456 height 28
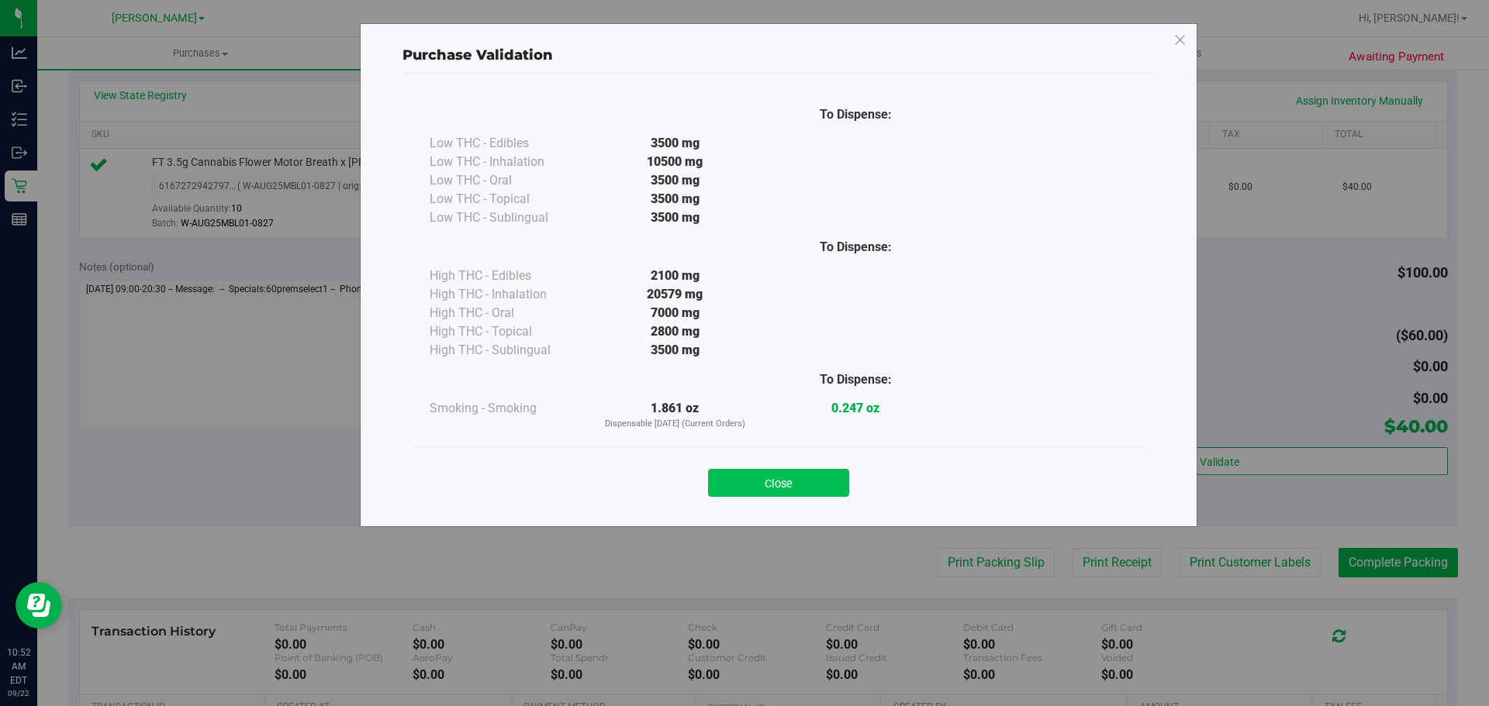
click at [835, 495] on button "Close" at bounding box center [778, 483] width 141 height 28
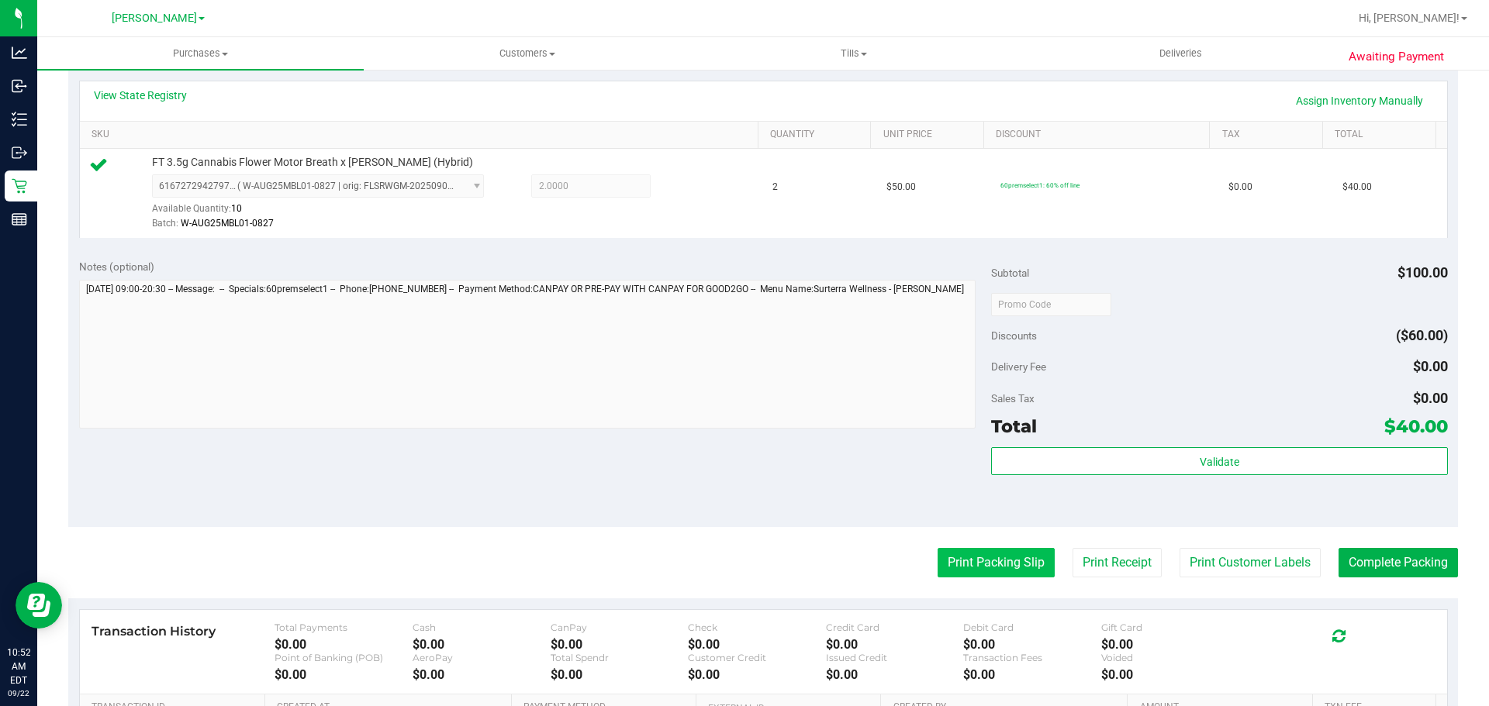
click at [975, 560] on button "Print Packing Slip" at bounding box center [995, 562] width 117 height 29
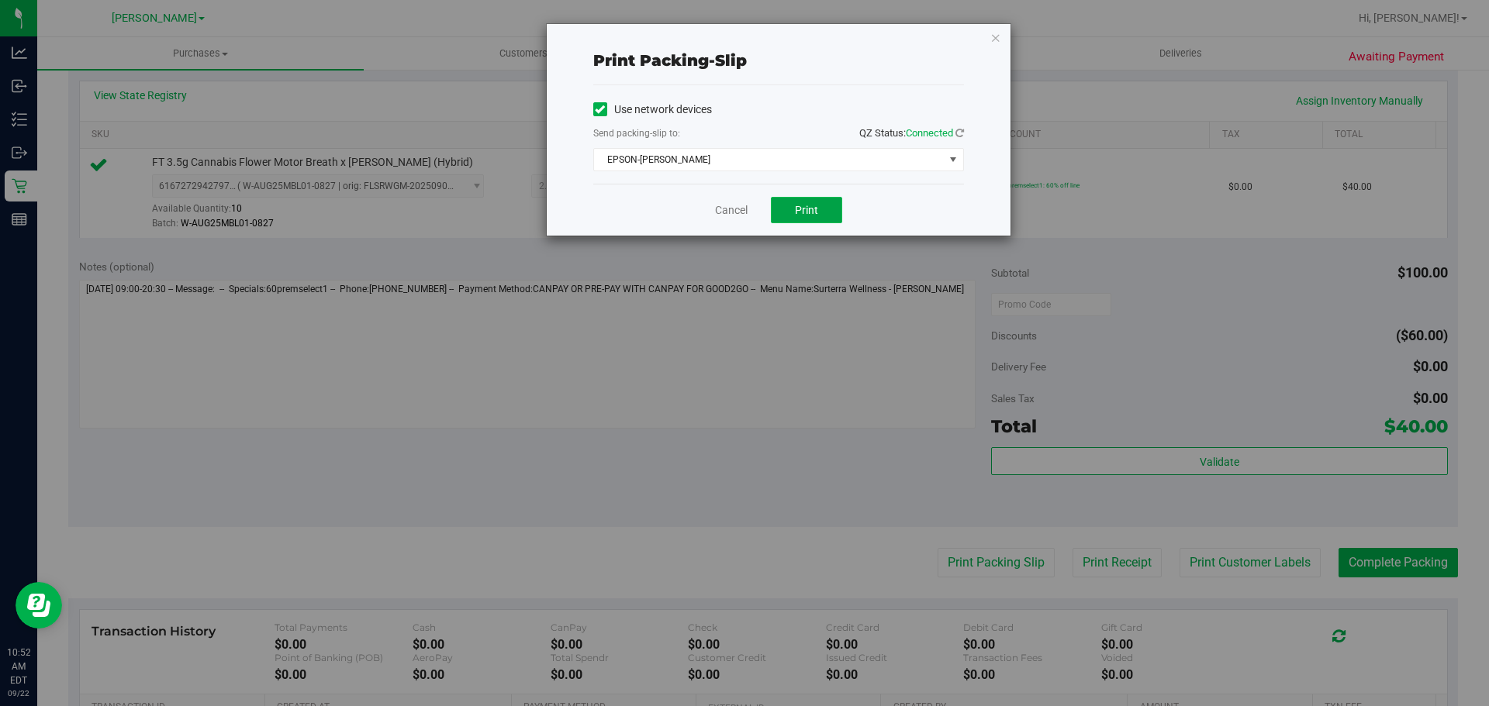
click at [818, 202] on button "Print" at bounding box center [806, 210] width 71 height 26
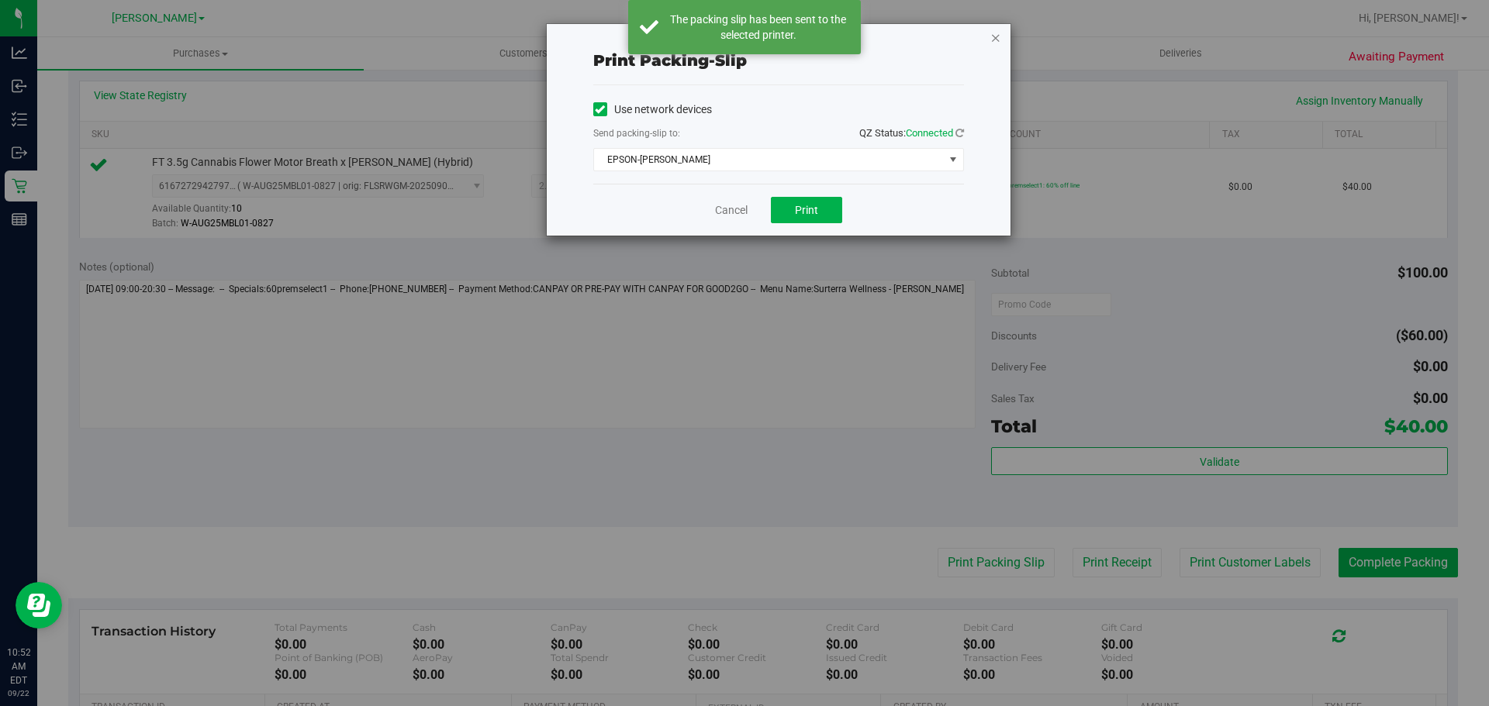
click at [994, 36] on icon "button" at bounding box center [995, 37] width 11 height 19
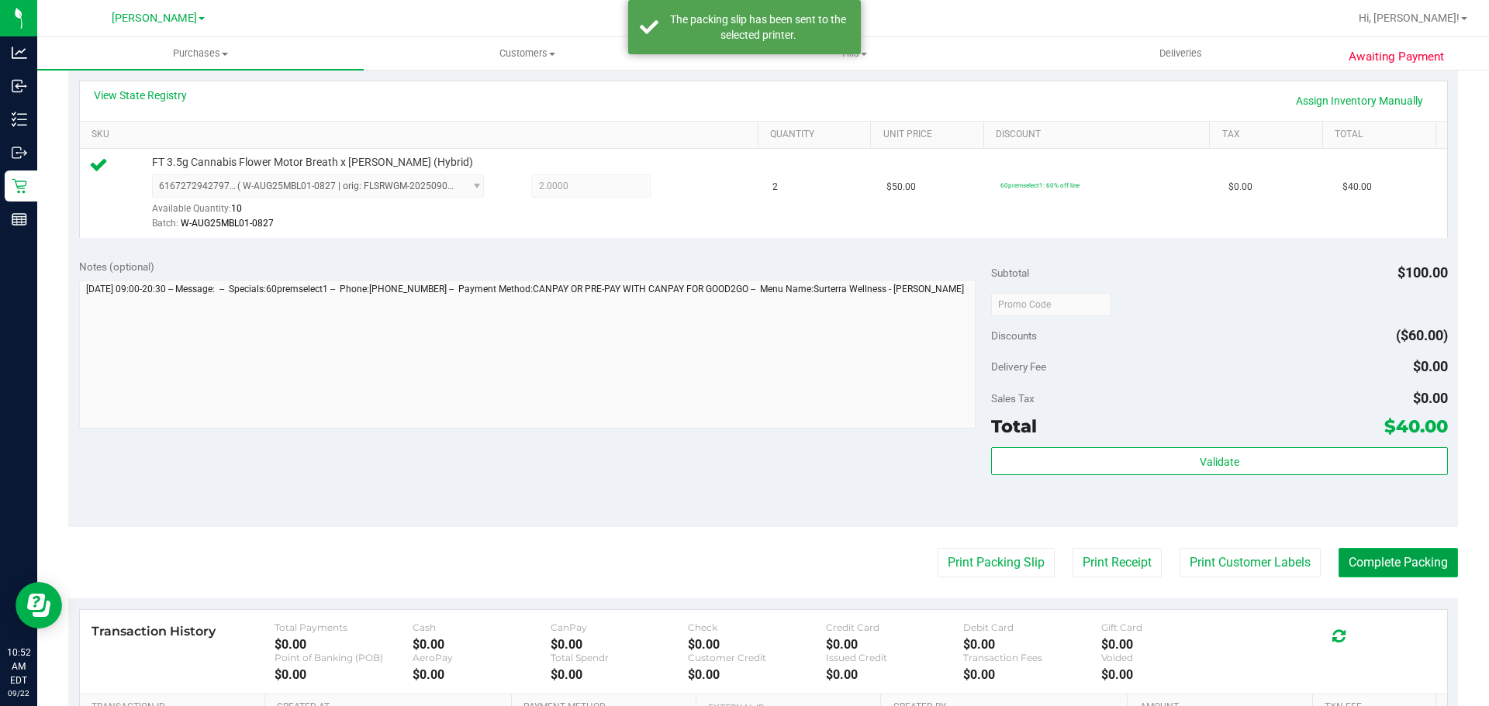
click at [1398, 564] on button "Complete Packing" at bounding box center [1397, 562] width 119 height 29
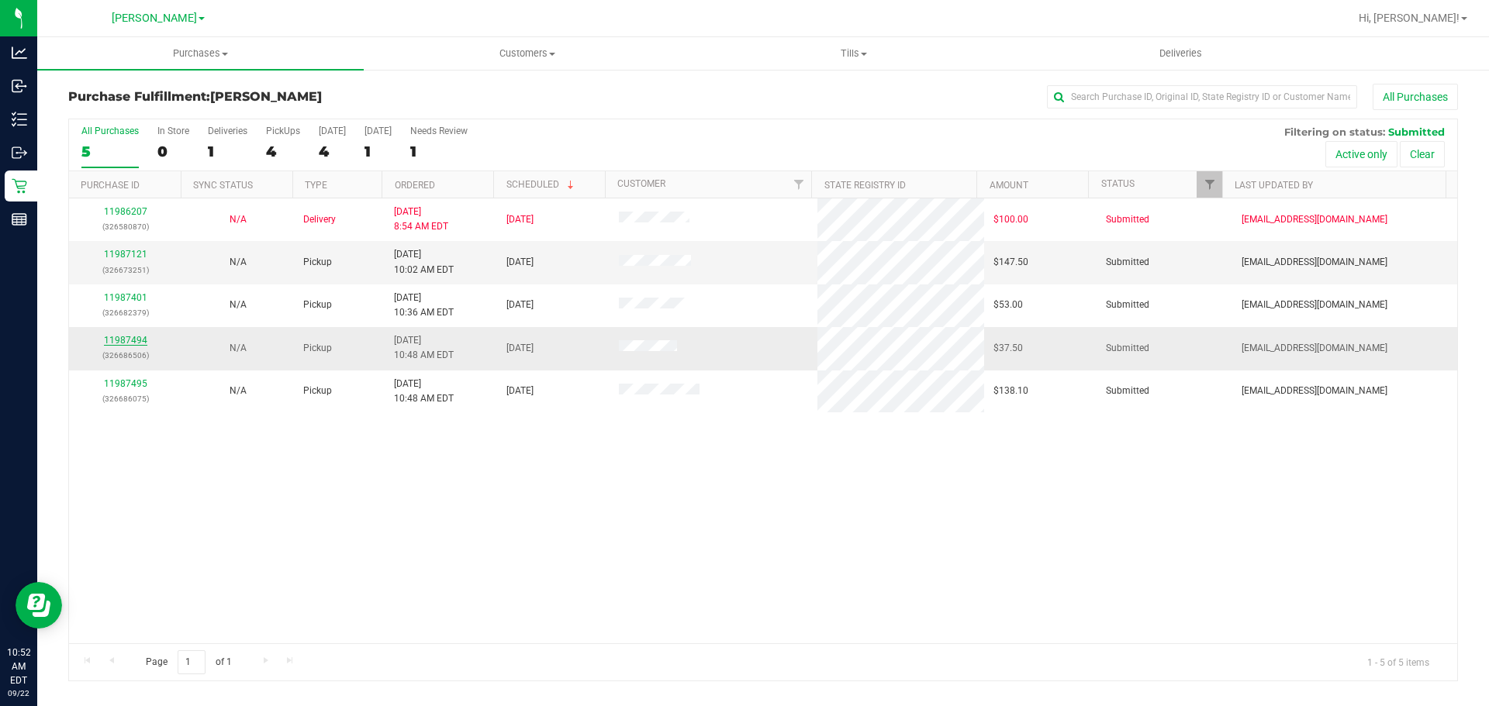
click at [120, 336] on link "11987494" at bounding box center [125, 340] width 43 height 11
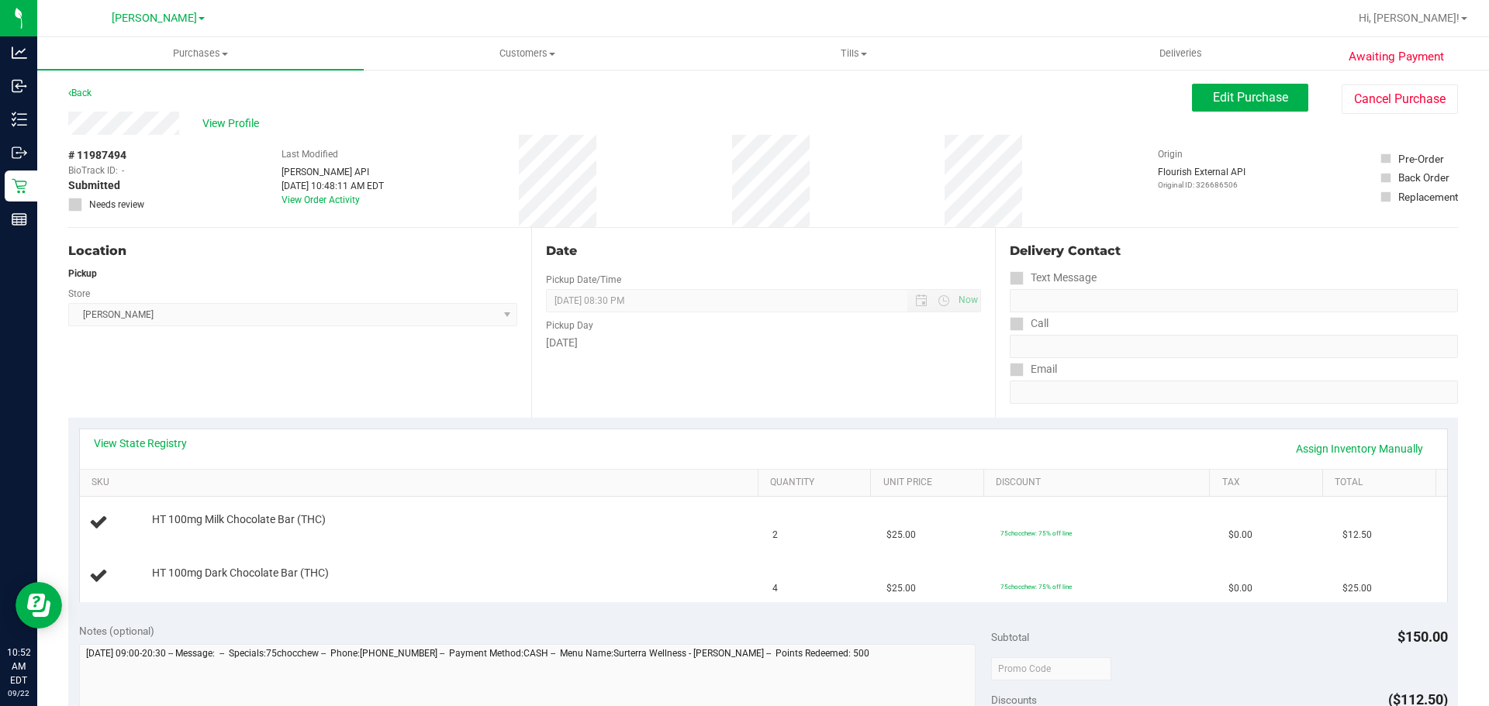
click at [602, 448] on div "View State Registry Assign Inventory Manually" at bounding box center [763, 449] width 1339 height 26
click at [687, 401] on div "Date Pickup Date/Time 09/22/2025 Now 09/22/2025 08:30 PM Now Pickup Day Monday" at bounding box center [762, 323] width 463 height 190
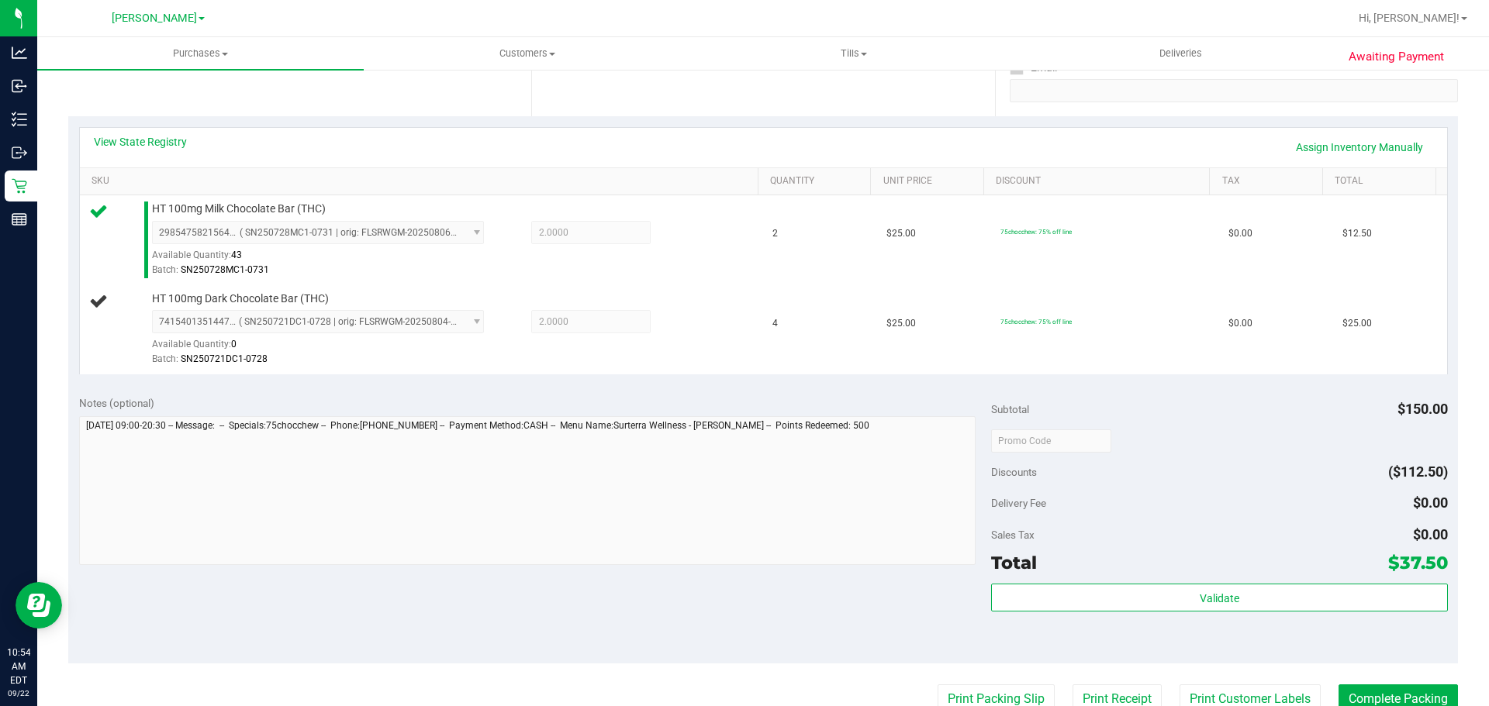
scroll to position [364, 0]
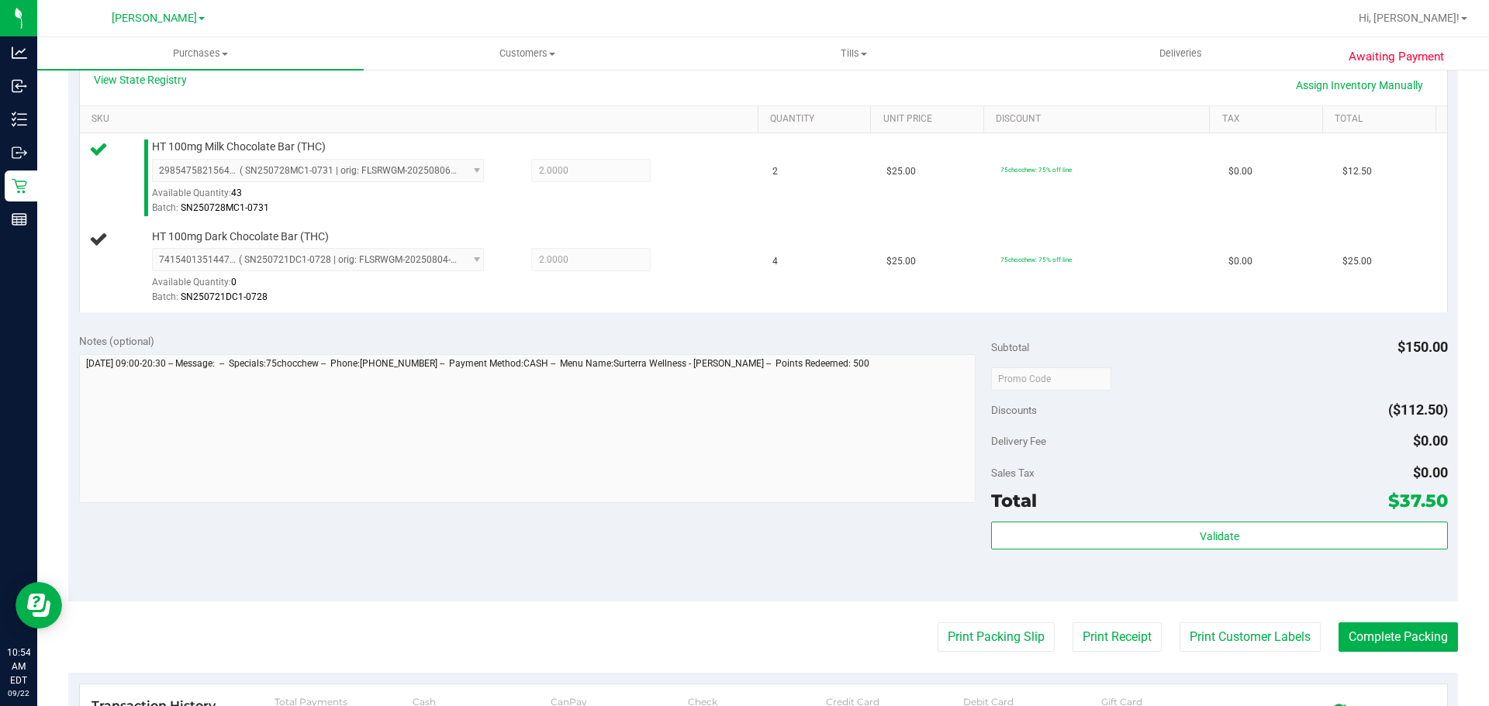
click at [1244, 410] on div "Discounts ($112.50)" at bounding box center [1219, 410] width 456 height 28
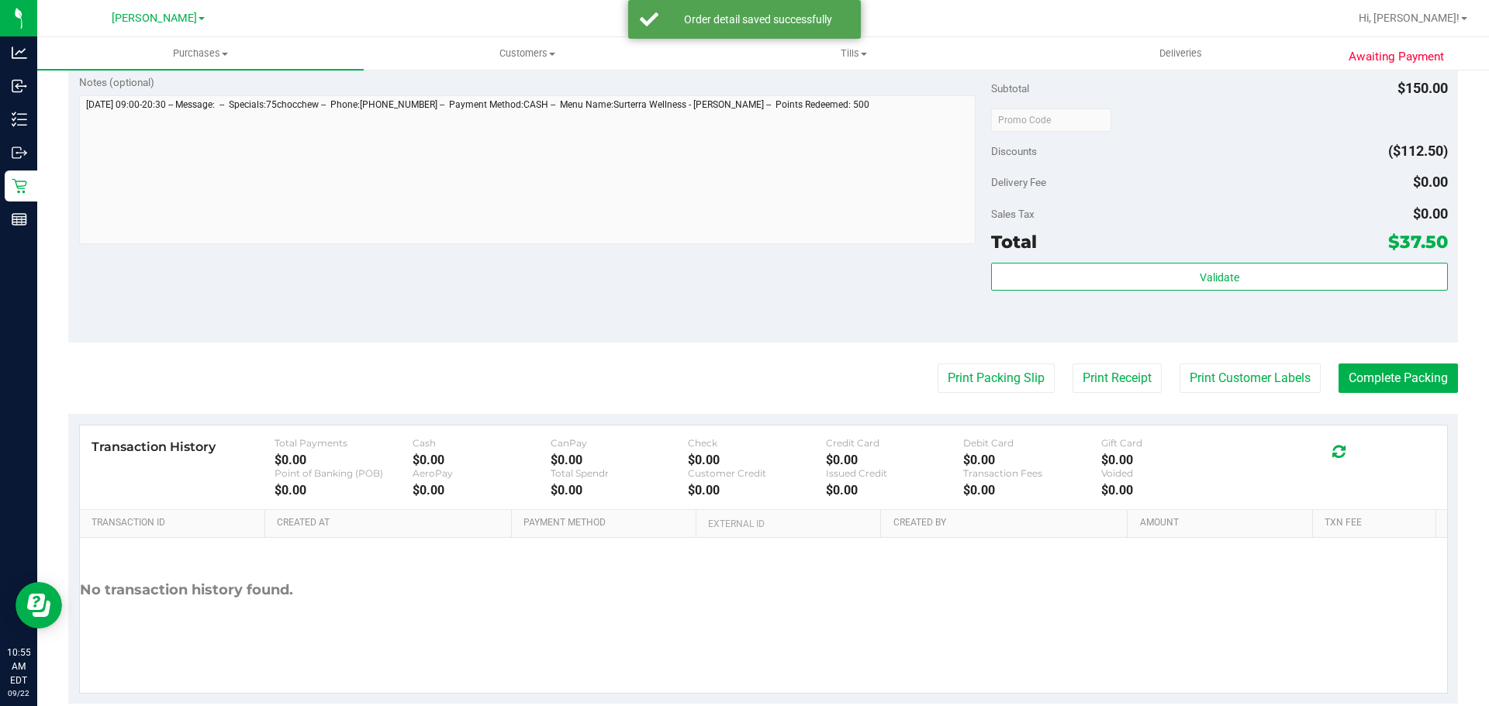
scroll to position [702, 0]
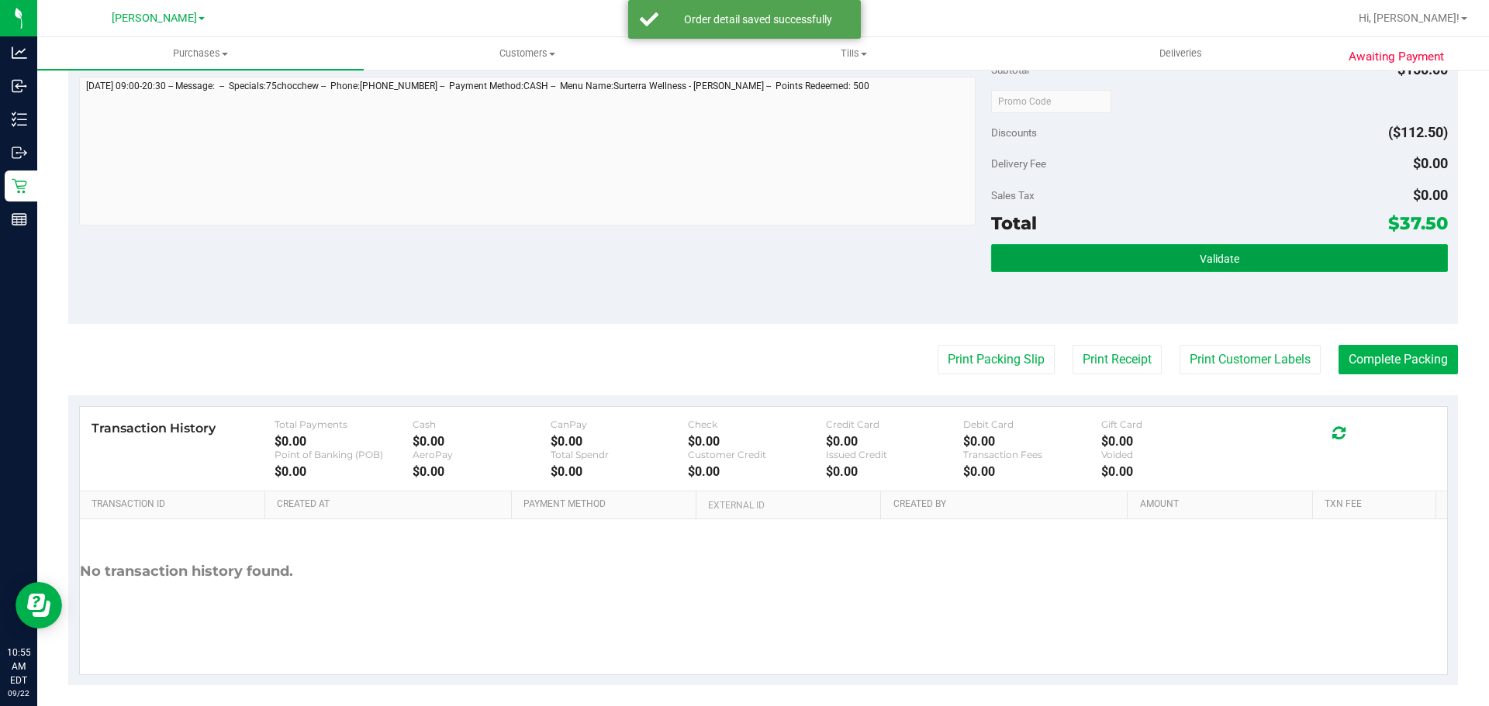
click at [1156, 267] on button "Validate" at bounding box center [1219, 258] width 456 height 28
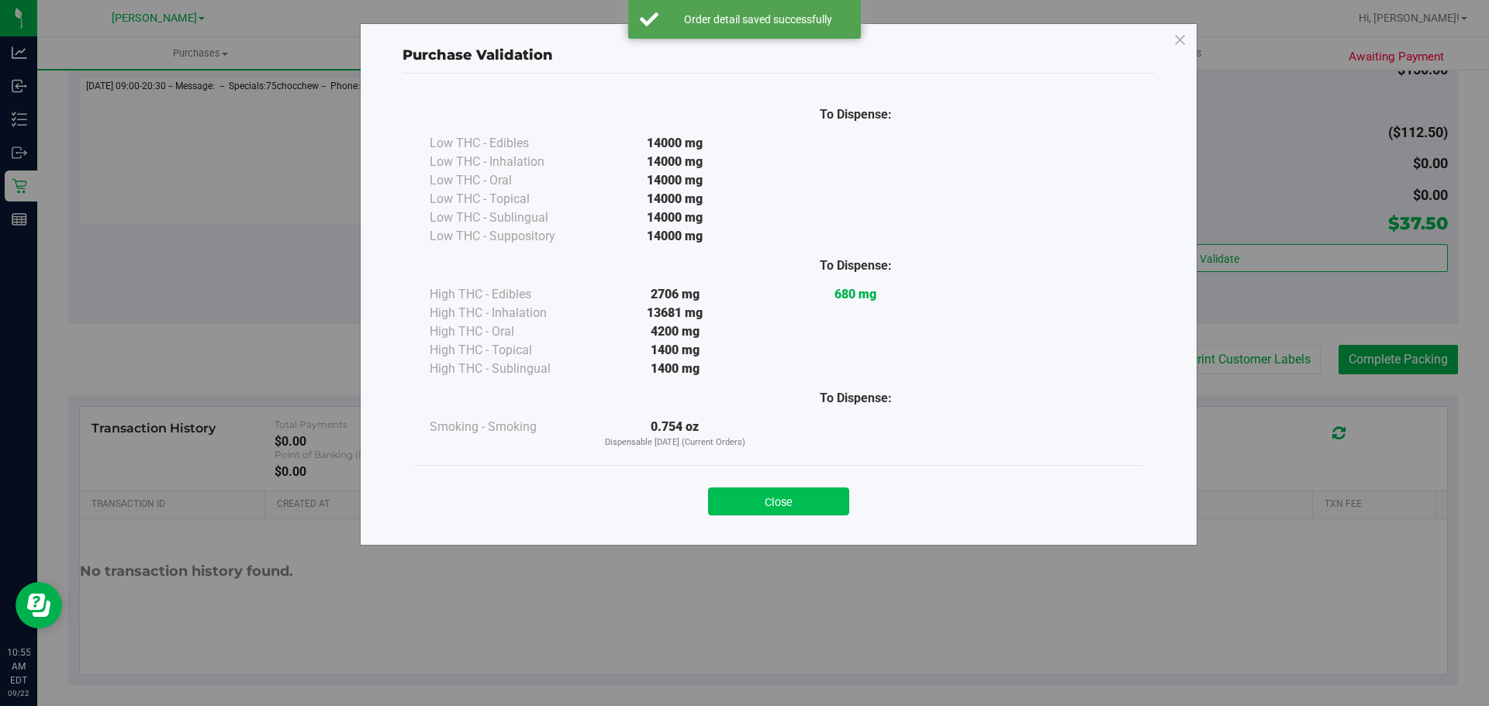
click at [791, 509] on button "Close" at bounding box center [778, 502] width 141 height 28
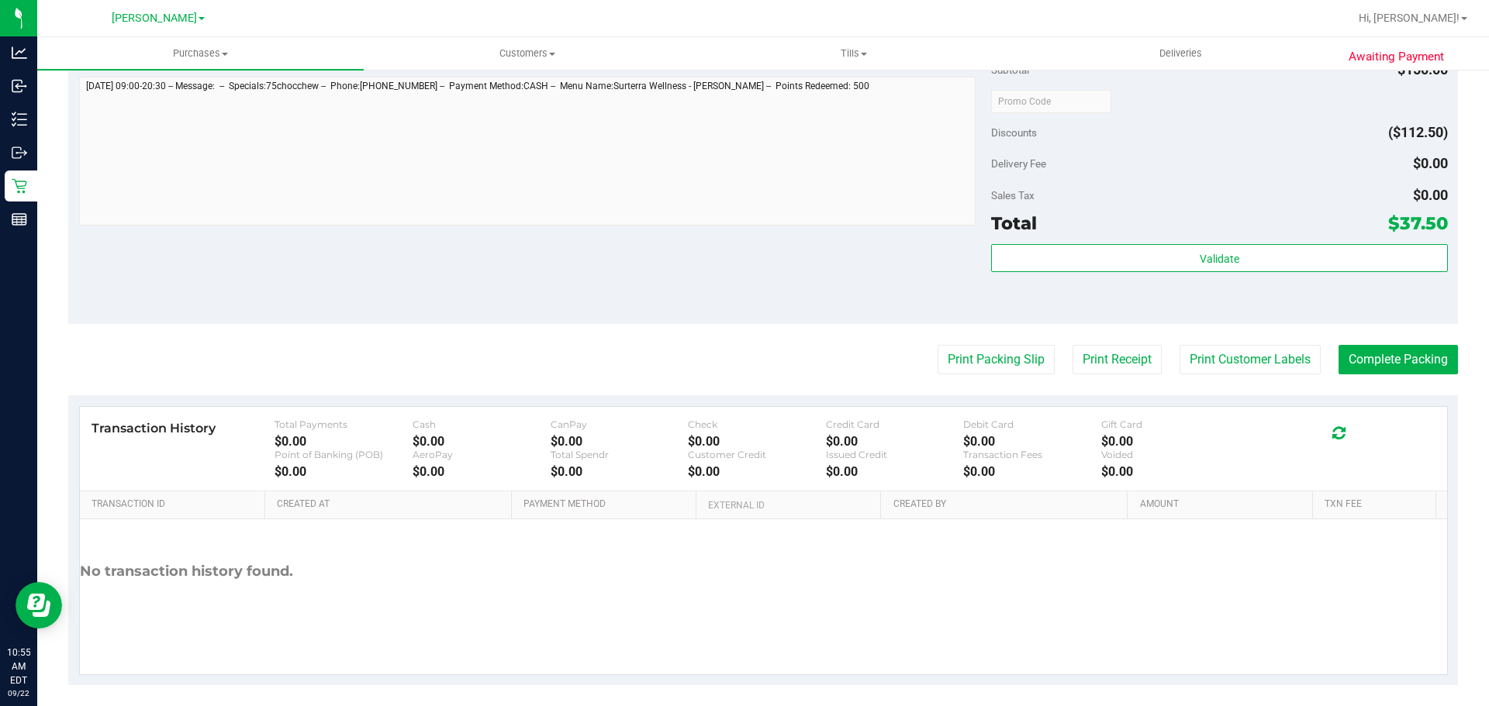
click at [959, 380] on purchase-details "Back Edit Purchase Cancel Purchase View Profile # 11987494 BioTrack ID: - Submi…" at bounding box center [762, 33] width 1389 height 1303
click at [960, 361] on button "Print Packing Slip" at bounding box center [995, 359] width 117 height 29
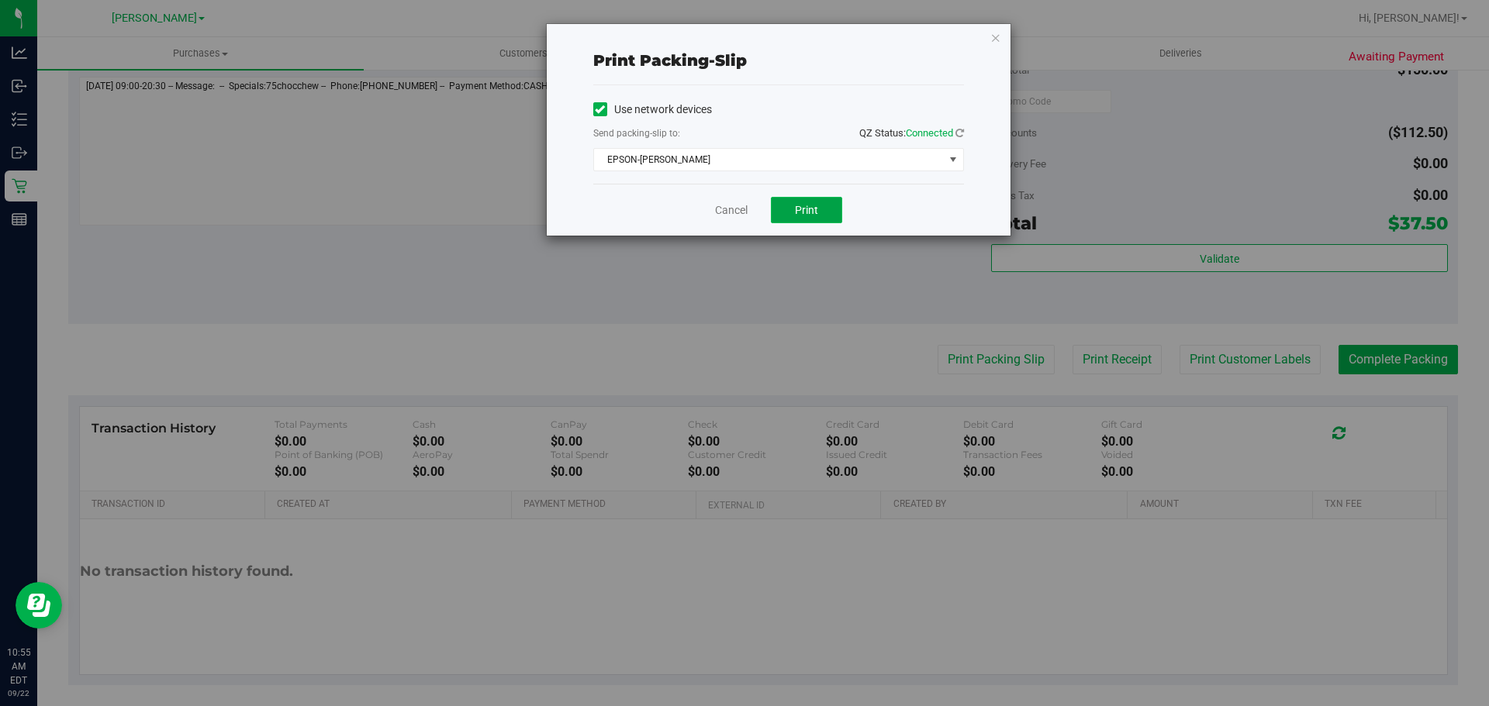
click at [823, 209] on button "Print" at bounding box center [806, 210] width 71 height 26
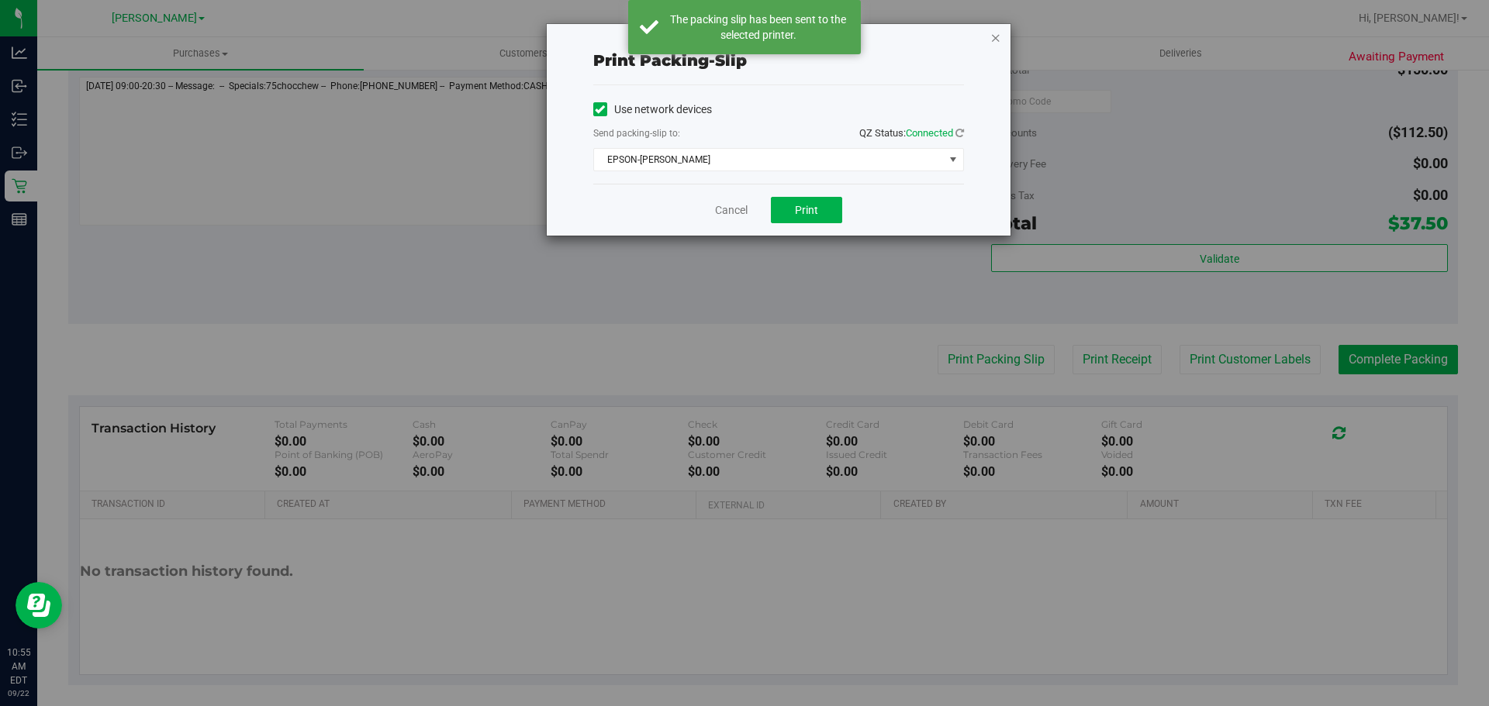
click at [992, 40] on icon "button" at bounding box center [995, 37] width 11 height 19
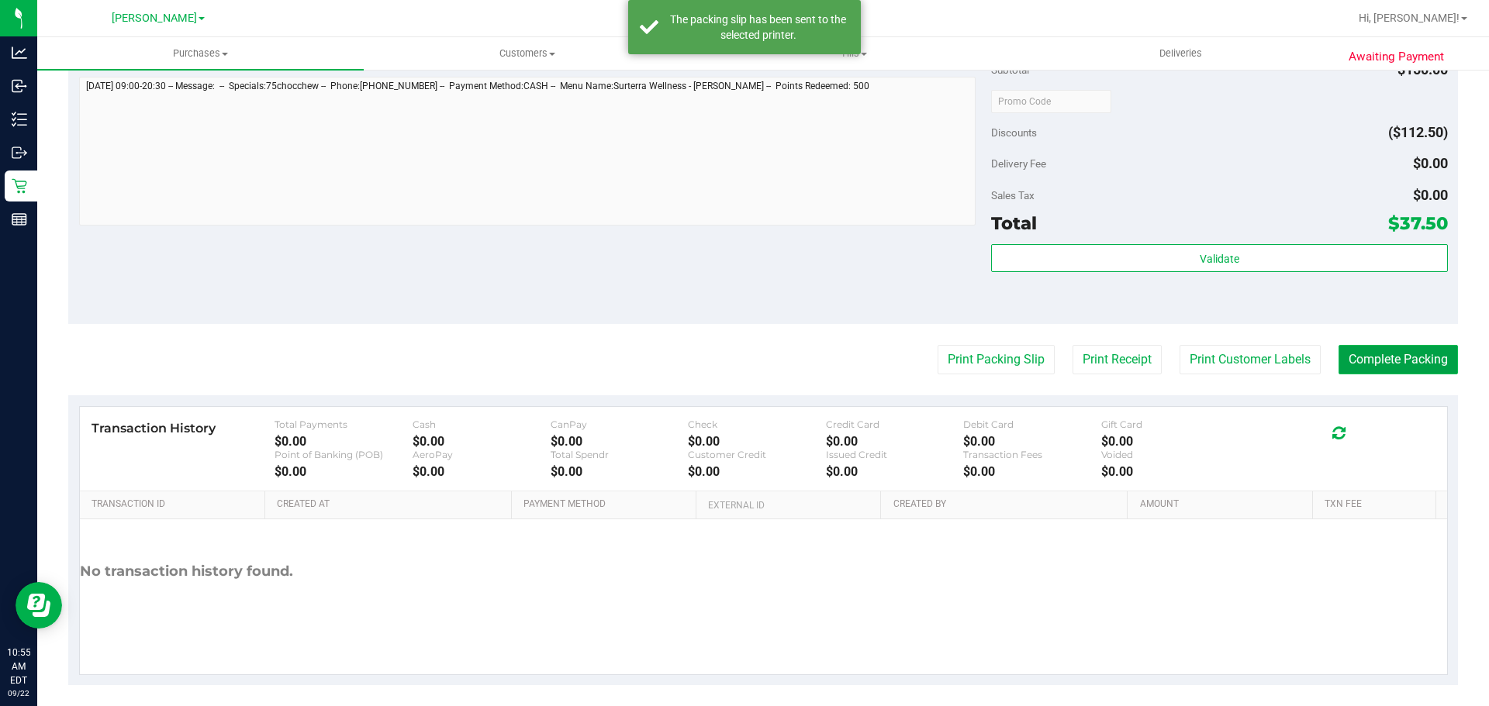
click at [1379, 357] on button "Complete Packing" at bounding box center [1397, 359] width 119 height 29
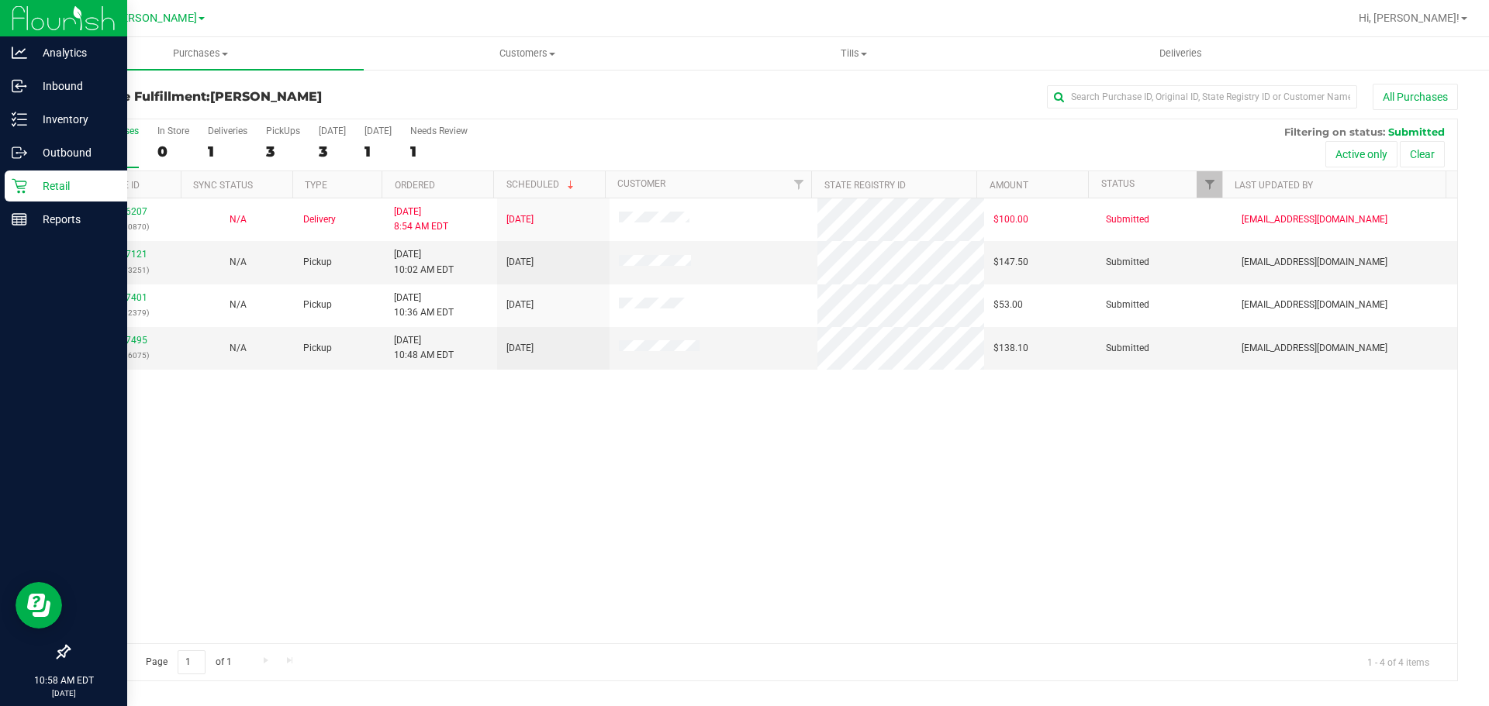
click at [22, 190] on icon at bounding box center [20, 186] width 16 height 16
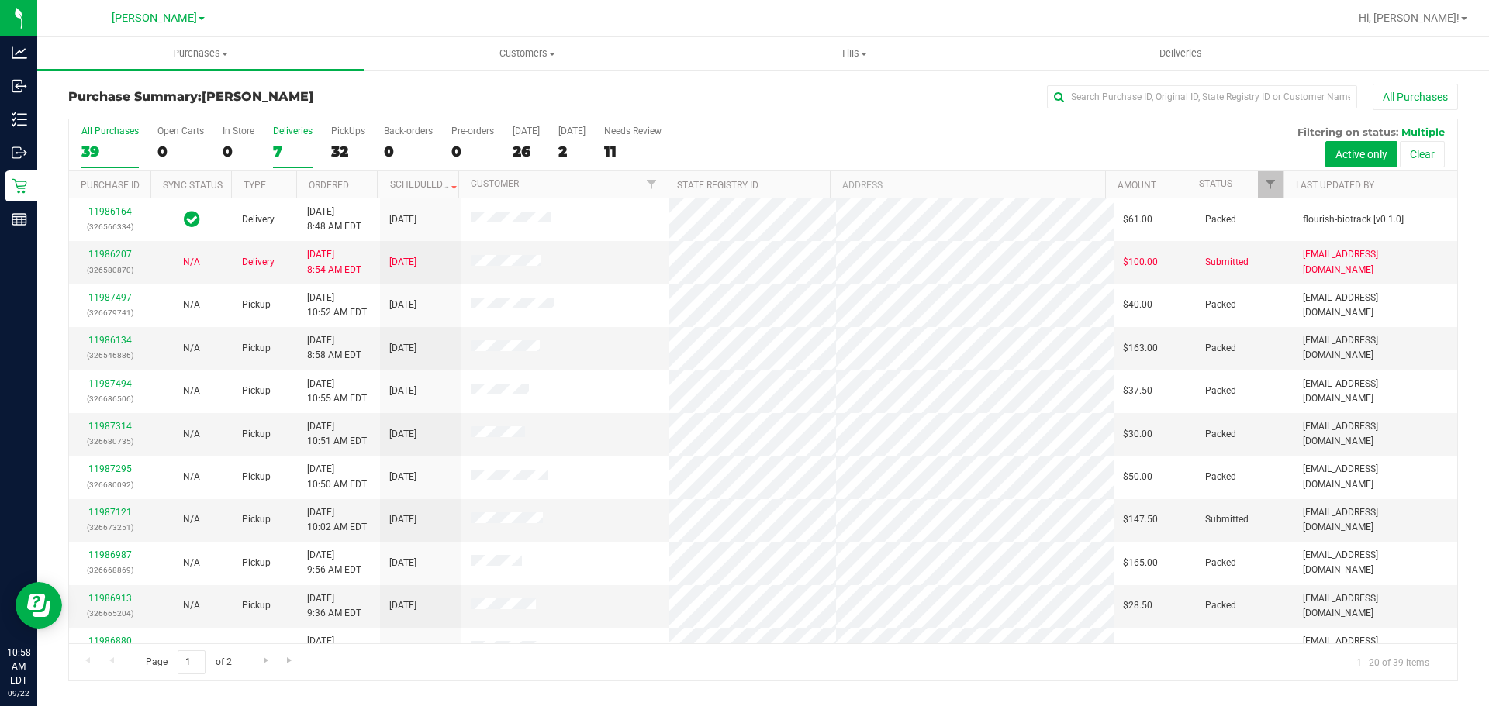
click at [292, 147] on div "7" at bounding box center [293, 152] width 40 height 18
click at [0, 0] on input "Deliveries 7" at bounding box center [0, 0] width 0 height 0
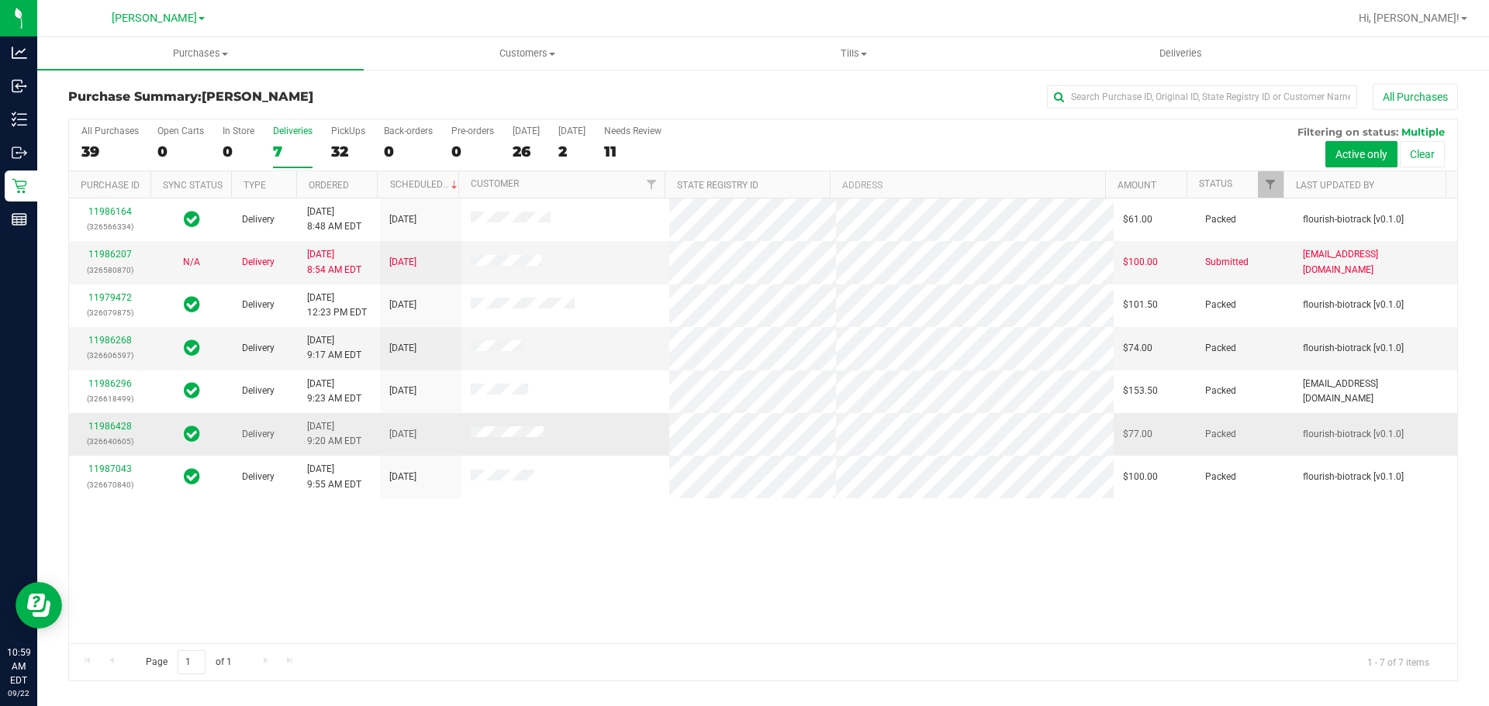
click at [116, 418] on td "11986428 (326640605)" at bounding box center [109, 434] width 81 height 43
click at [113, 428] on link "11986428" at bounding box center [109, 426] width 43 height 11
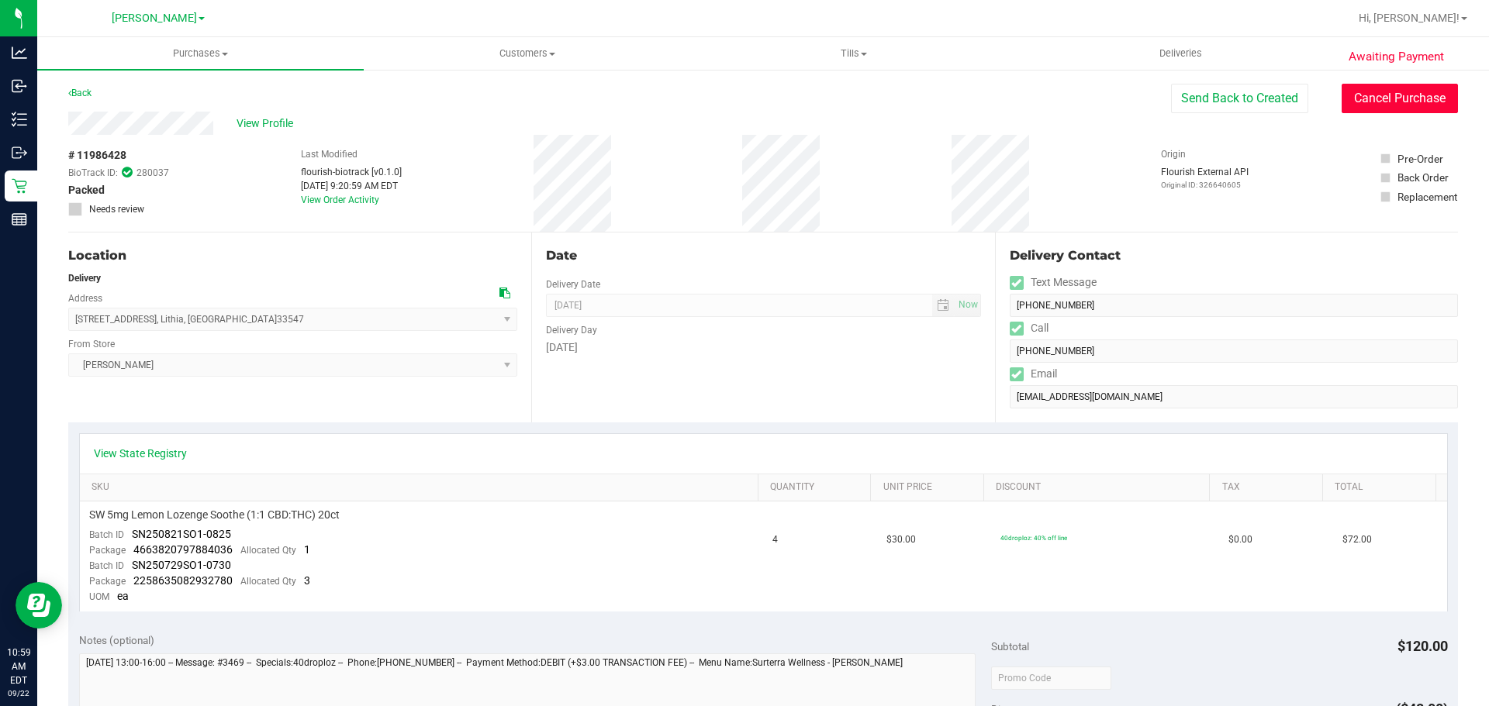
click at [1390, 104] on button "Cancel Purchase" at bounding box center [1399, 98] width 116 height 29
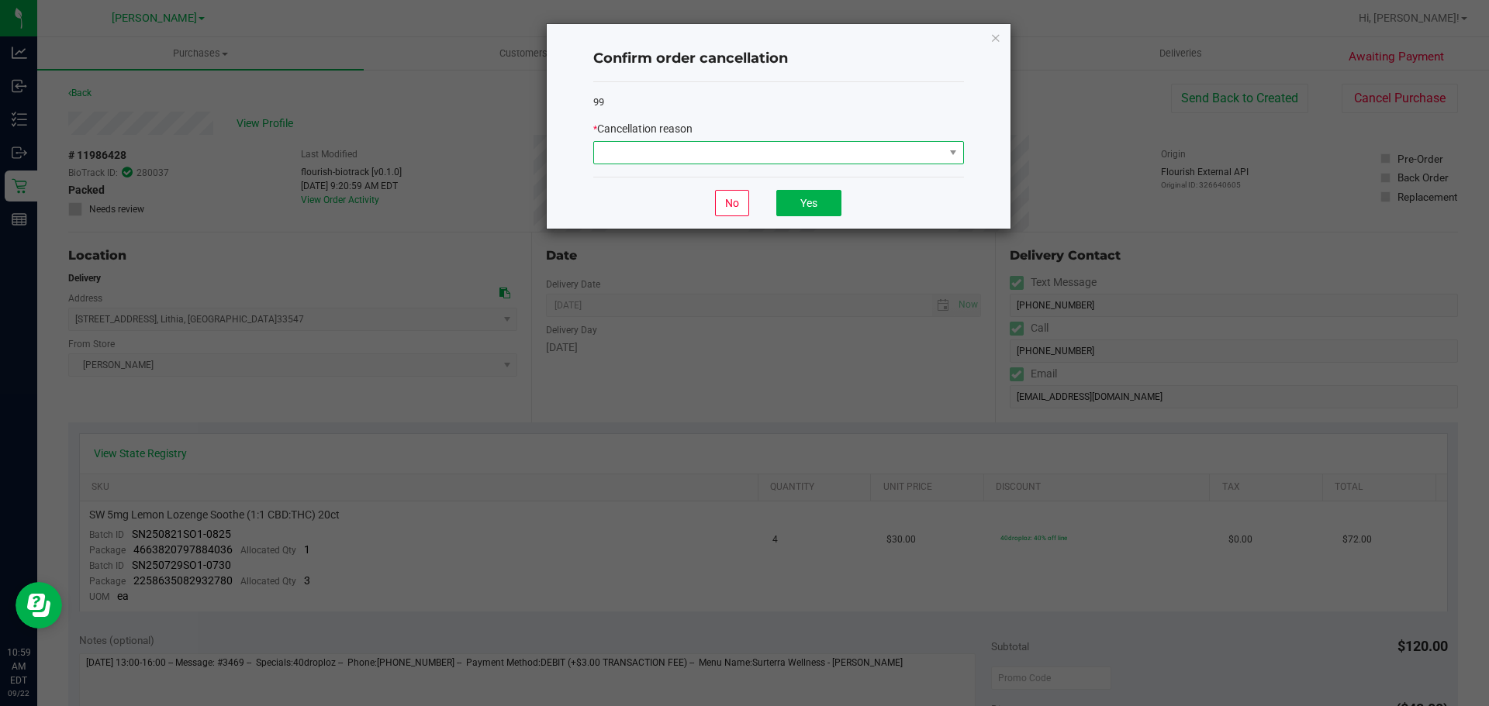
click at [733, 156] on span at bounding box center [769, 153] width 350 height 22
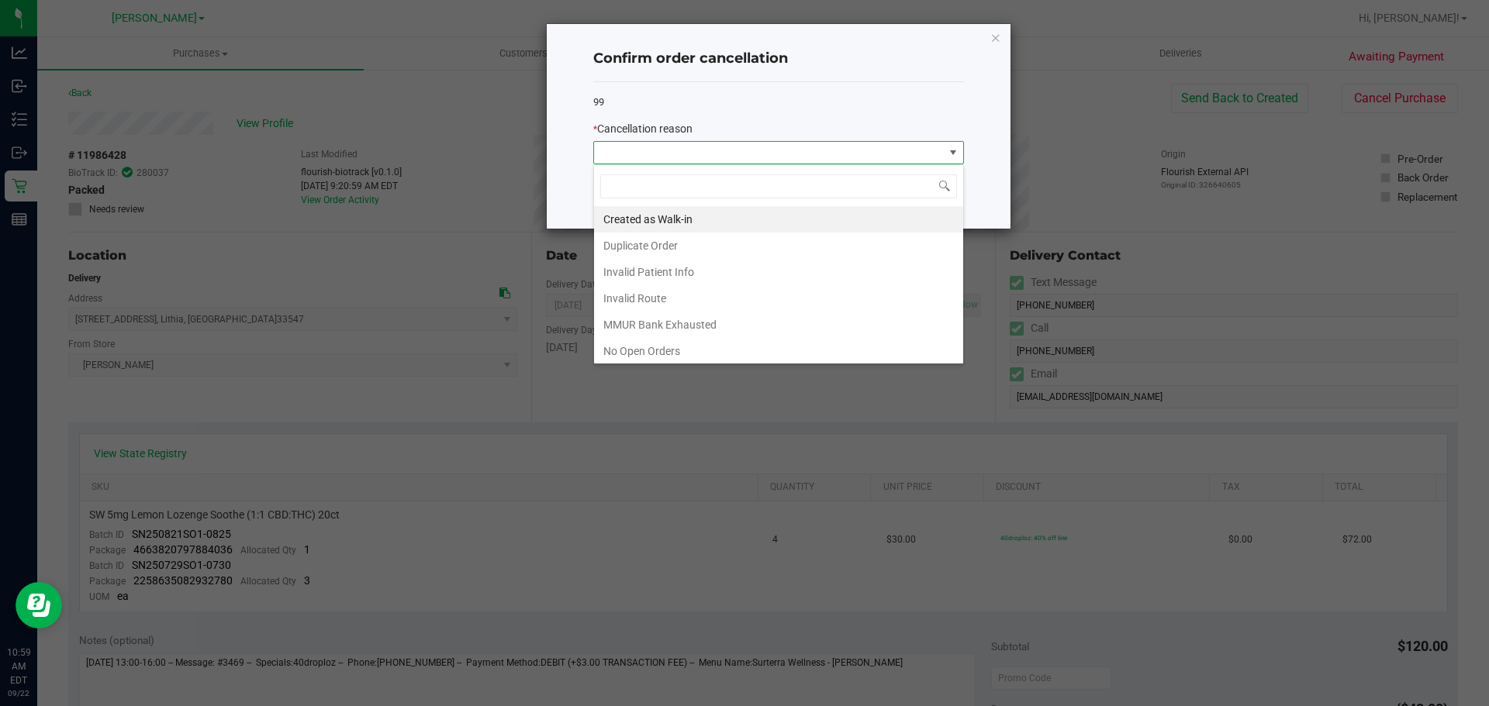
scroll to position [23, 371]
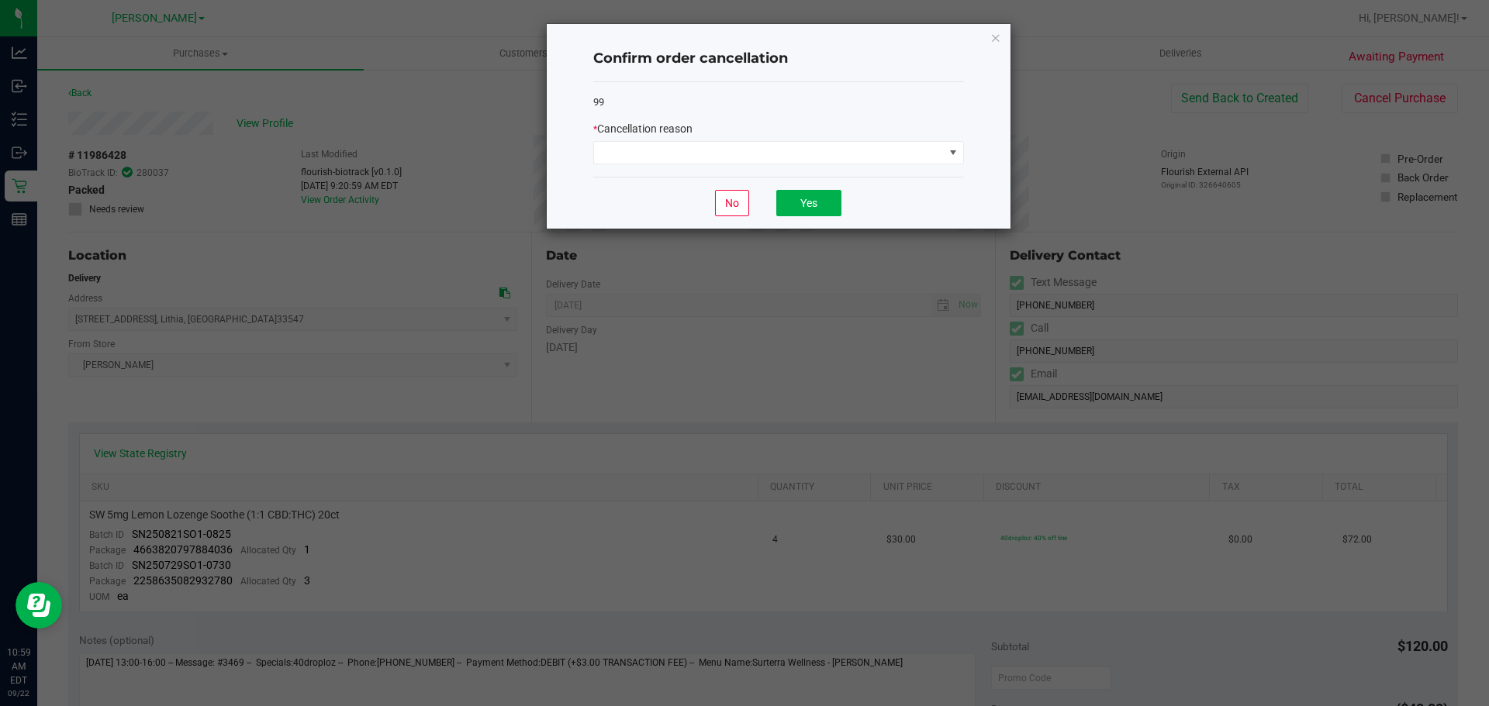
click at [987, 41] on div "Confirm order cancellation 99 * Cancellation reason No Yes" at bounding box center [779, 126] width 464 height 205
click at [995, 40] on icon "Close" at bounding box center [995, 37] width 11 height 19
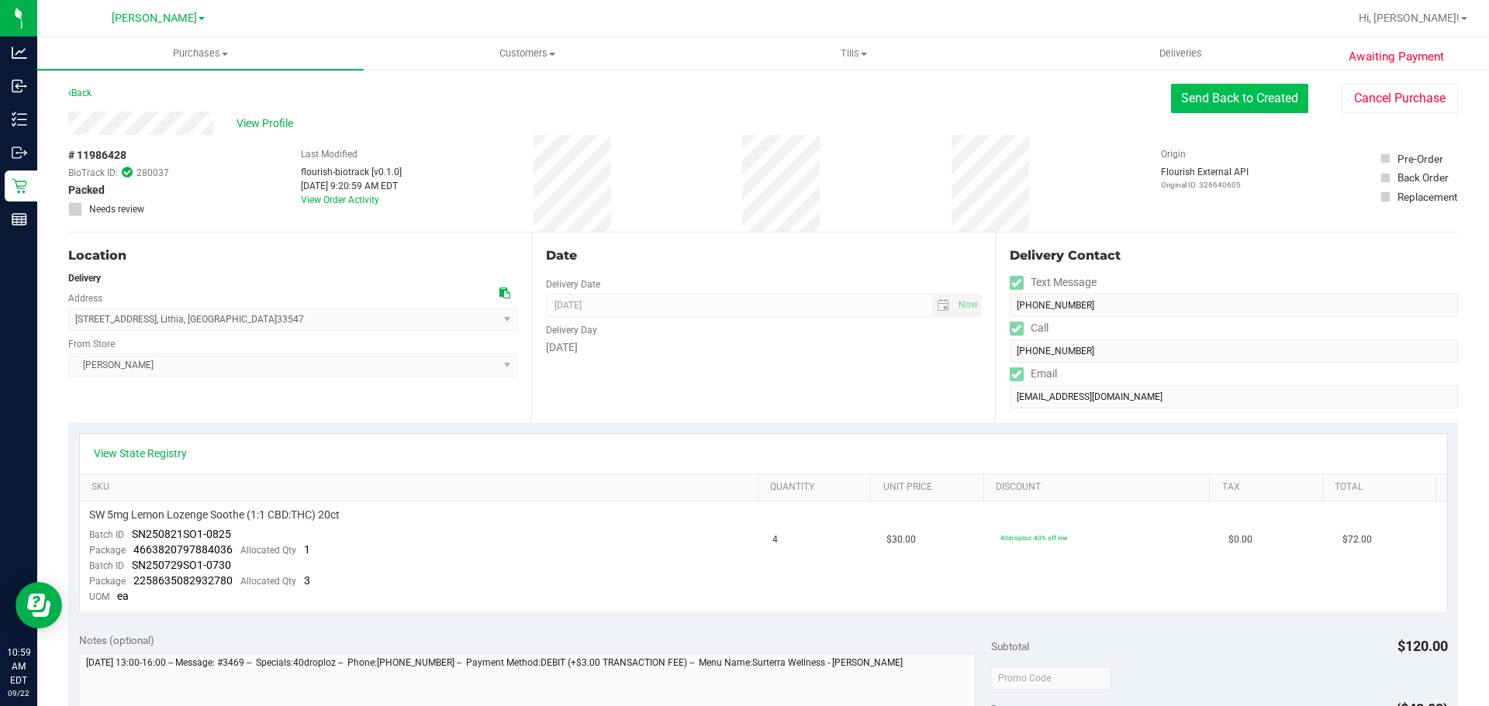
click at [1208, 96] on button "Send Back to Created" at bounding box center [1239, 98] width 137 height 29
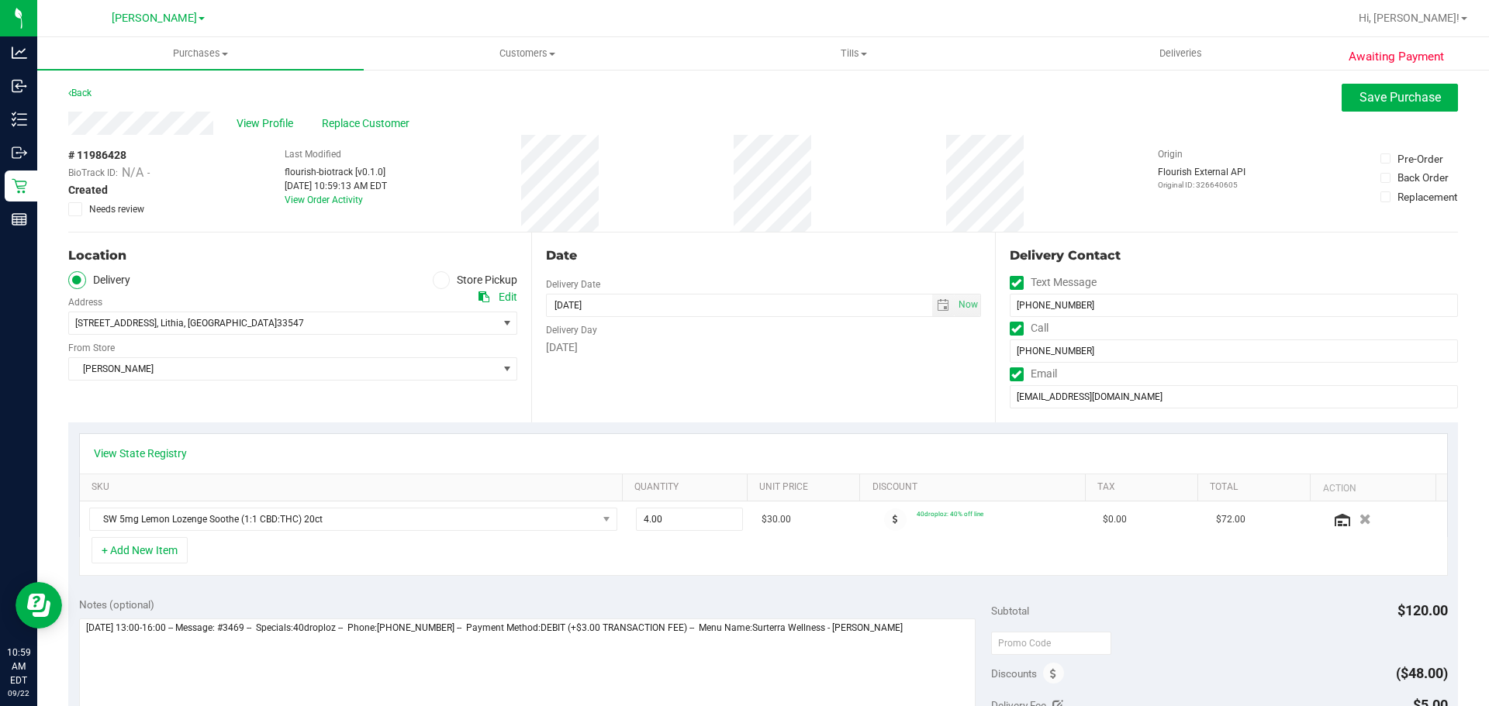
scroll to position [112, 0]
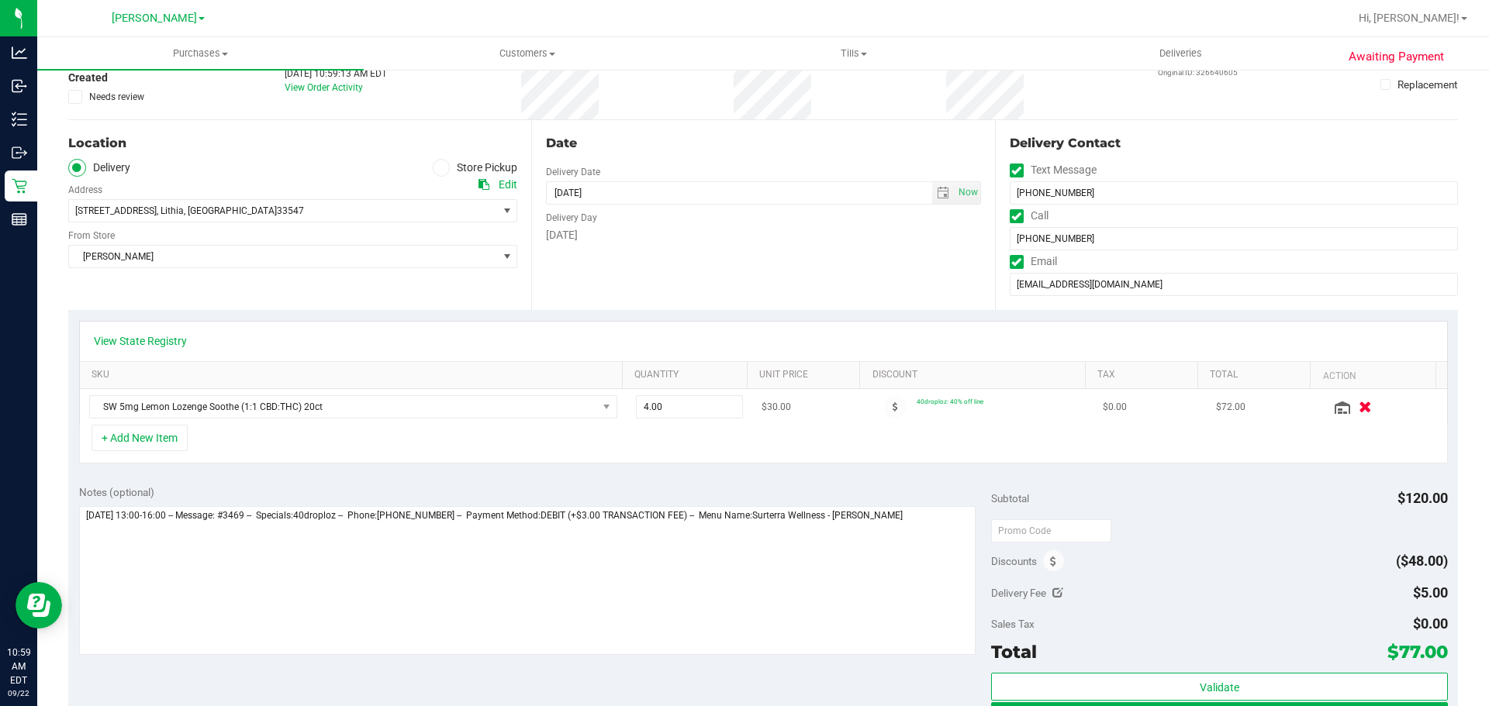
click at [1358, 403] on icon "button" at bounding box center [1364, 408] width 13 height 12
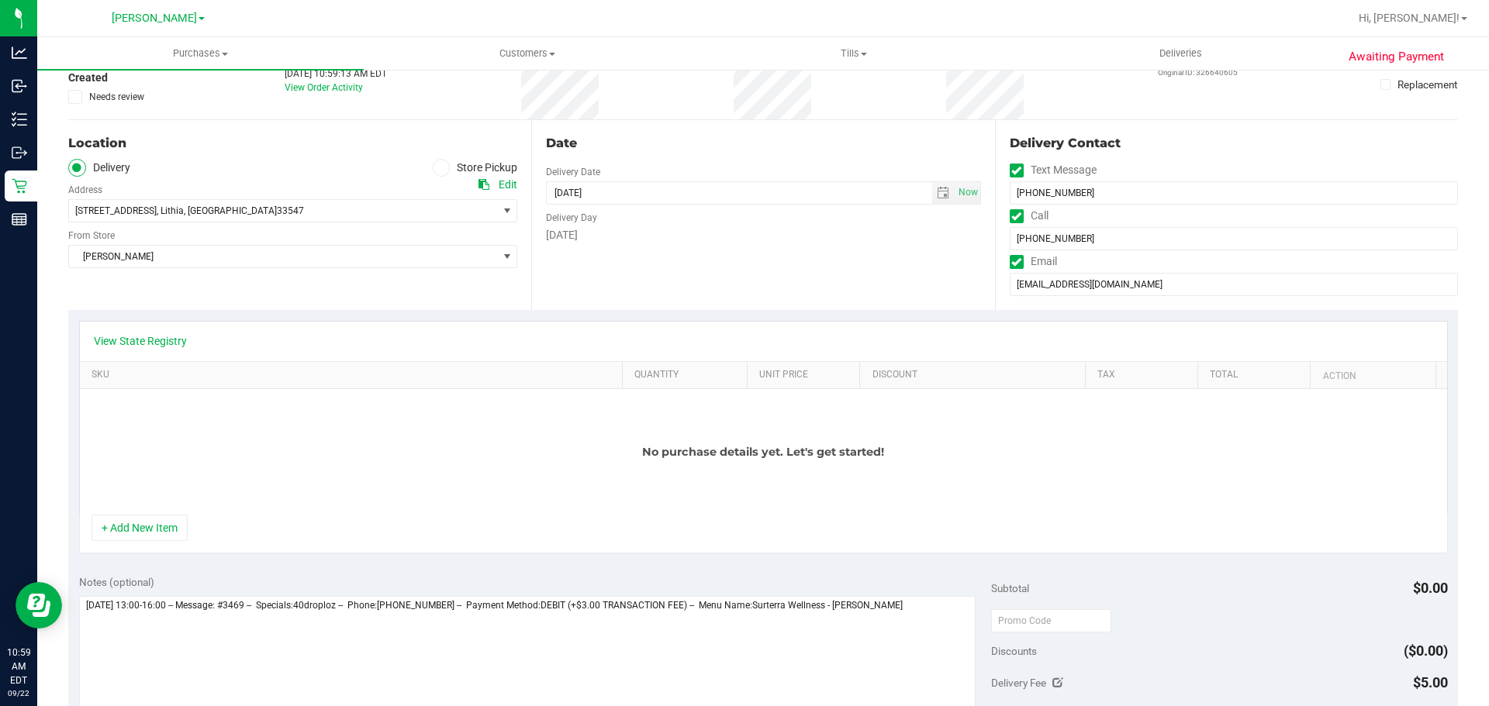
scroll to position [0, 0]
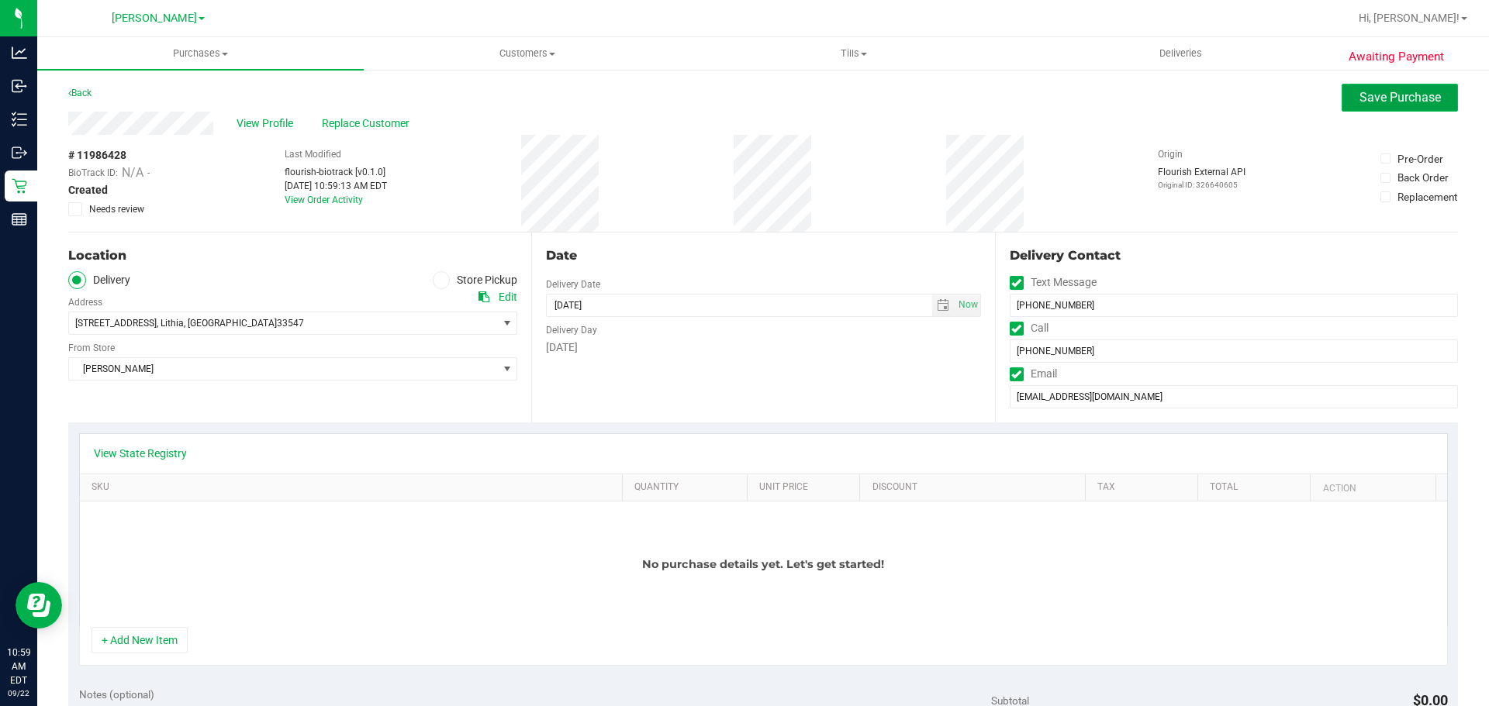
click at [1379, 108] on button "Save Purchase" at bounding box center [1399, 98] width 116 height 28
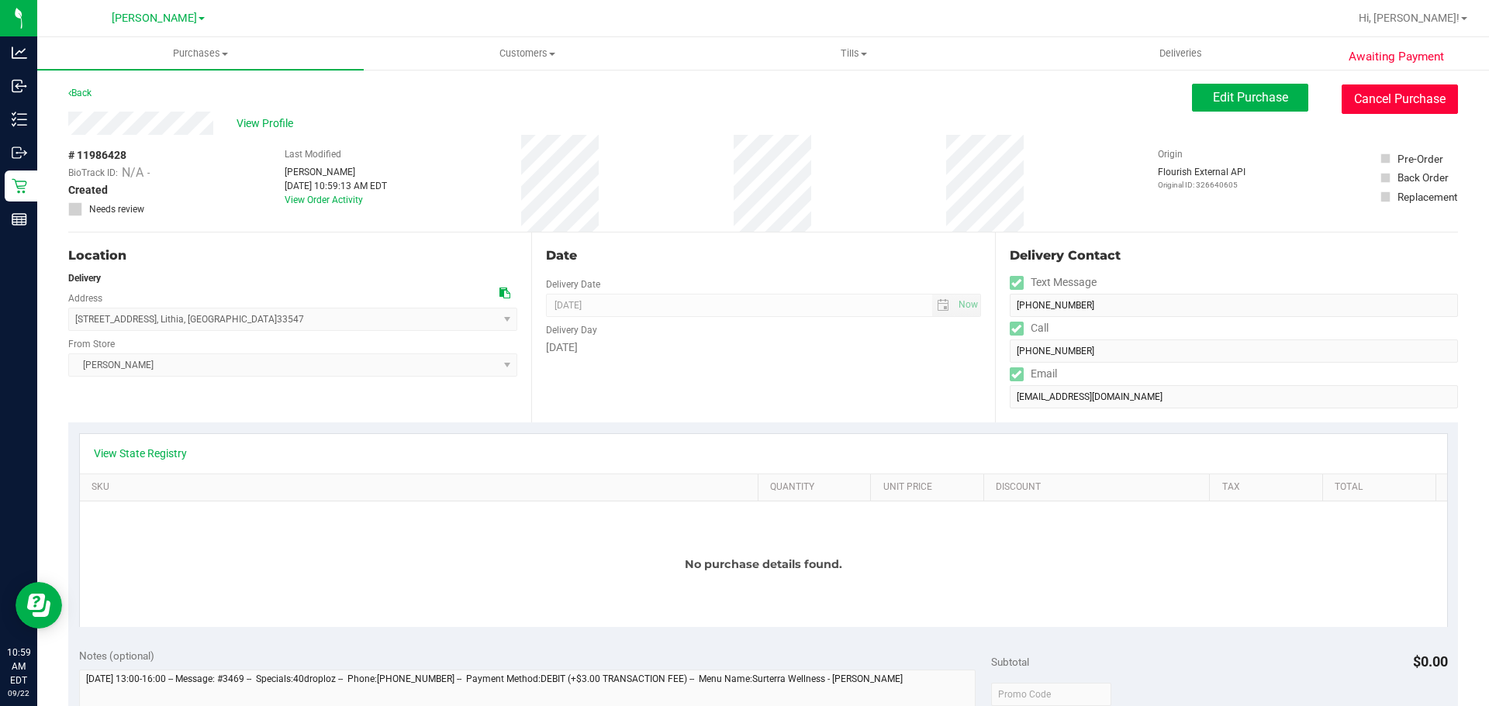
click at [1387, 96] on button "Cancel Purchase" at bounding box center [1399, 99] width 116 height 29
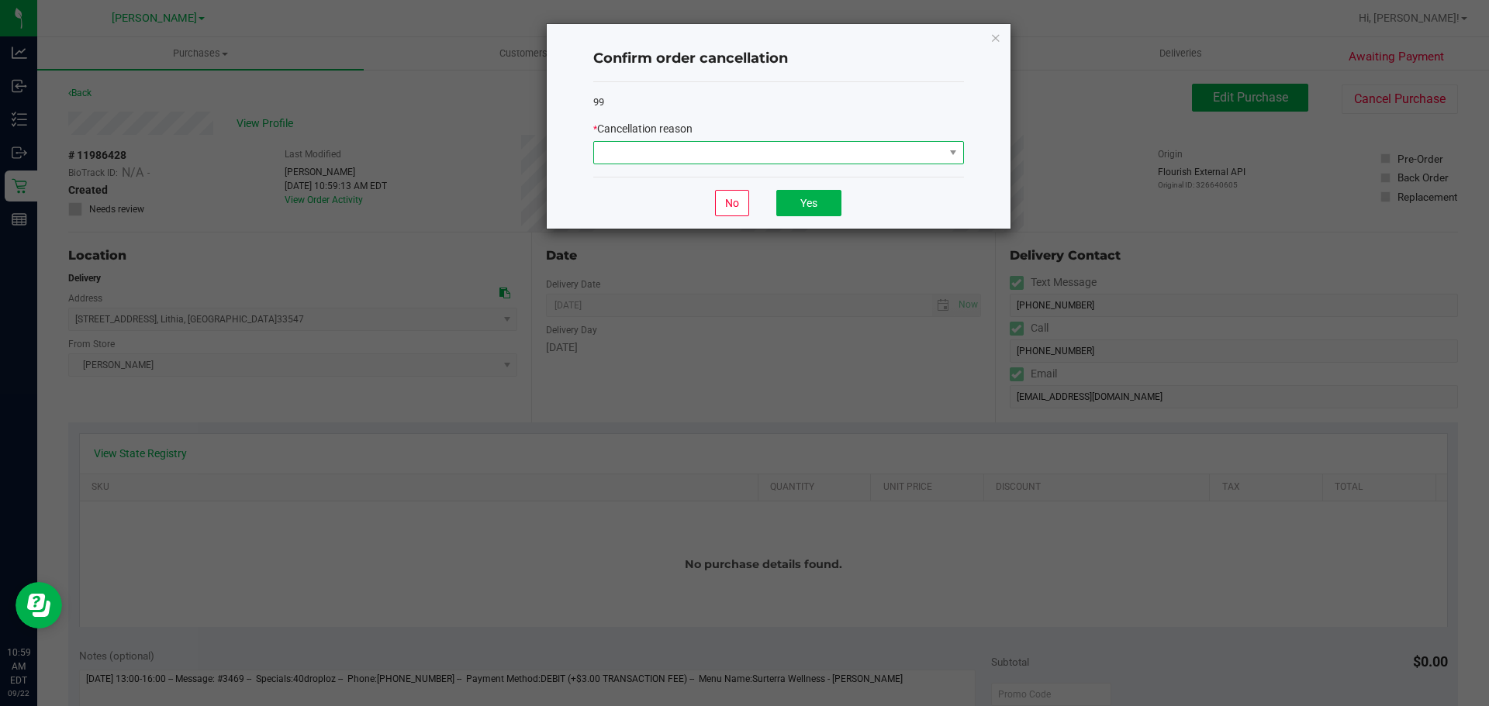
click at [837, 142] on span at bounding box center [769, 153] width 350 height 22
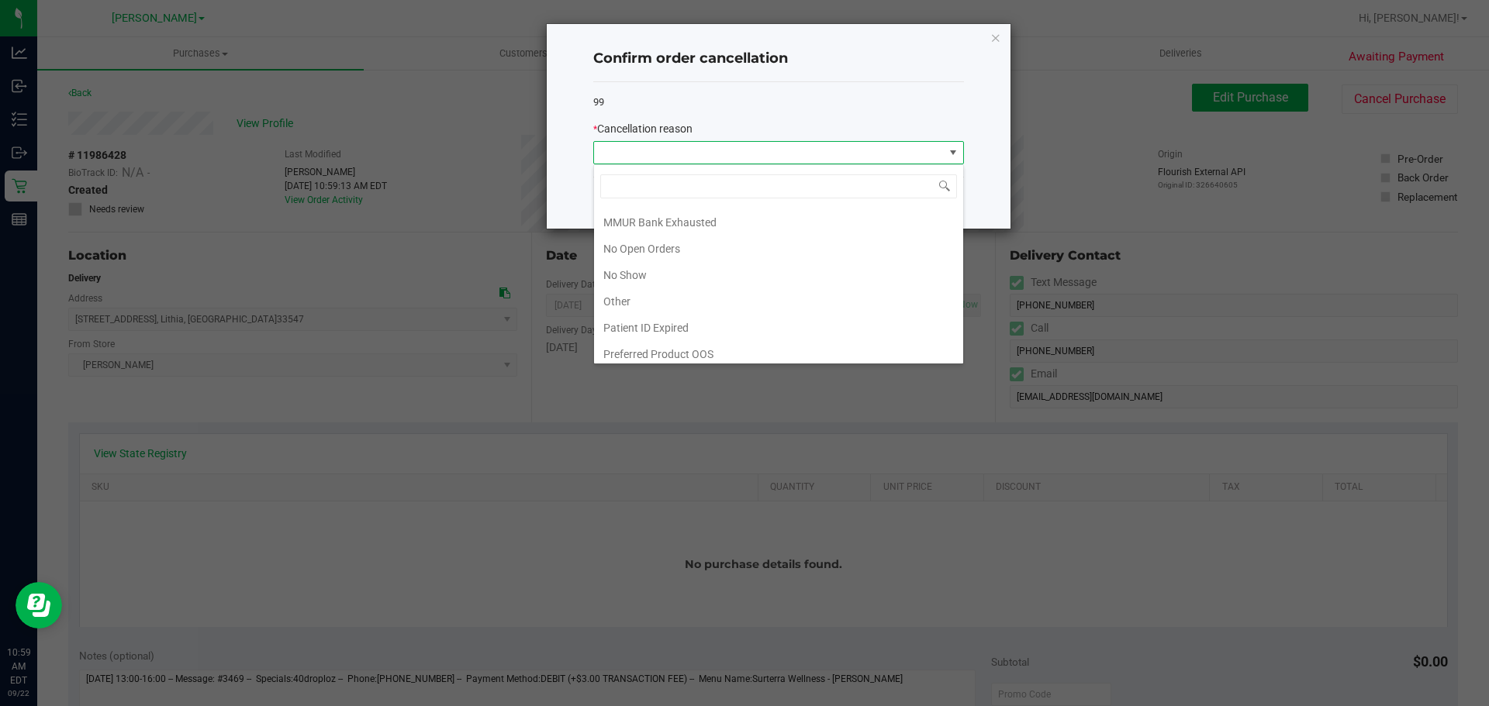
scroll to position [109, 0]
click at [657, 286] on li "Other" at bounding box center [778, 295] width 369 height 26
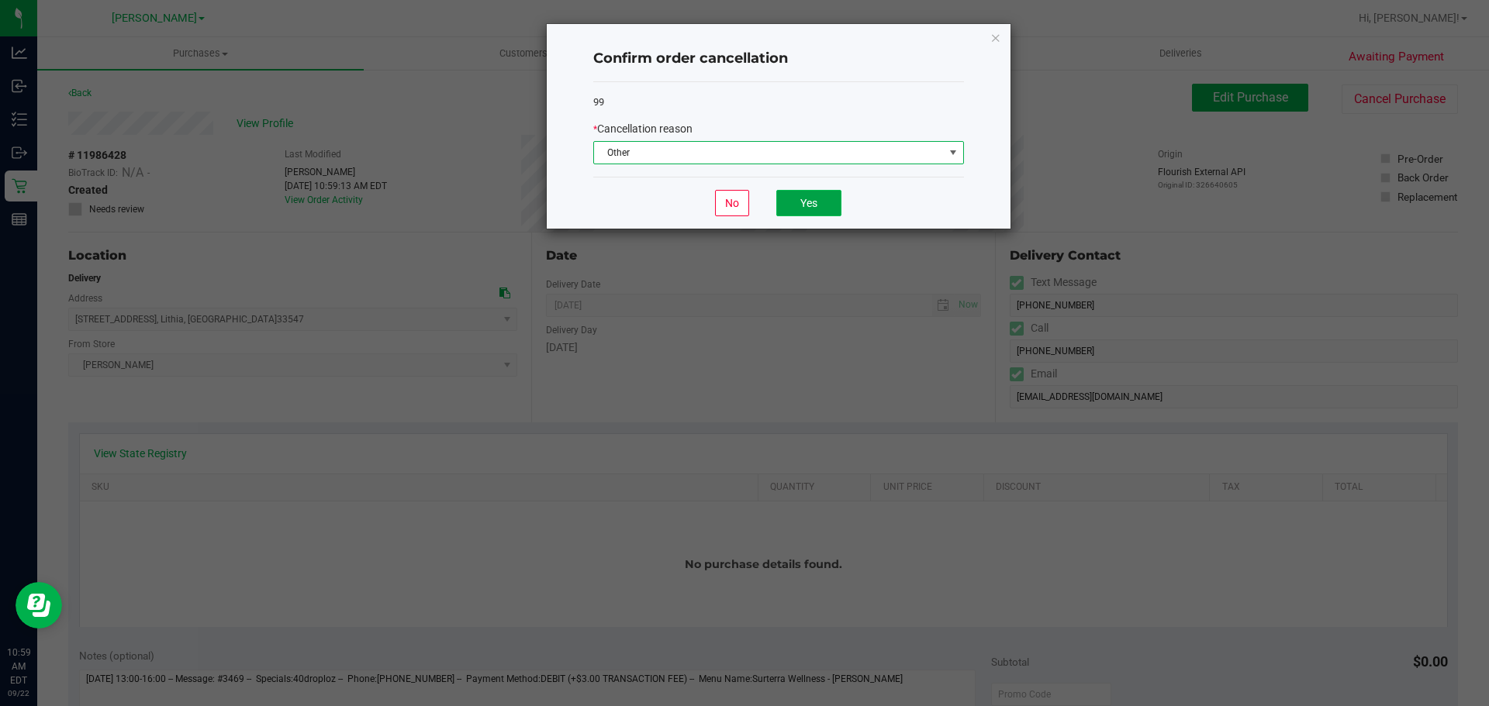
click at [810, 194] on button "Yes" at bounding box center [808, 203] width 65 height 26
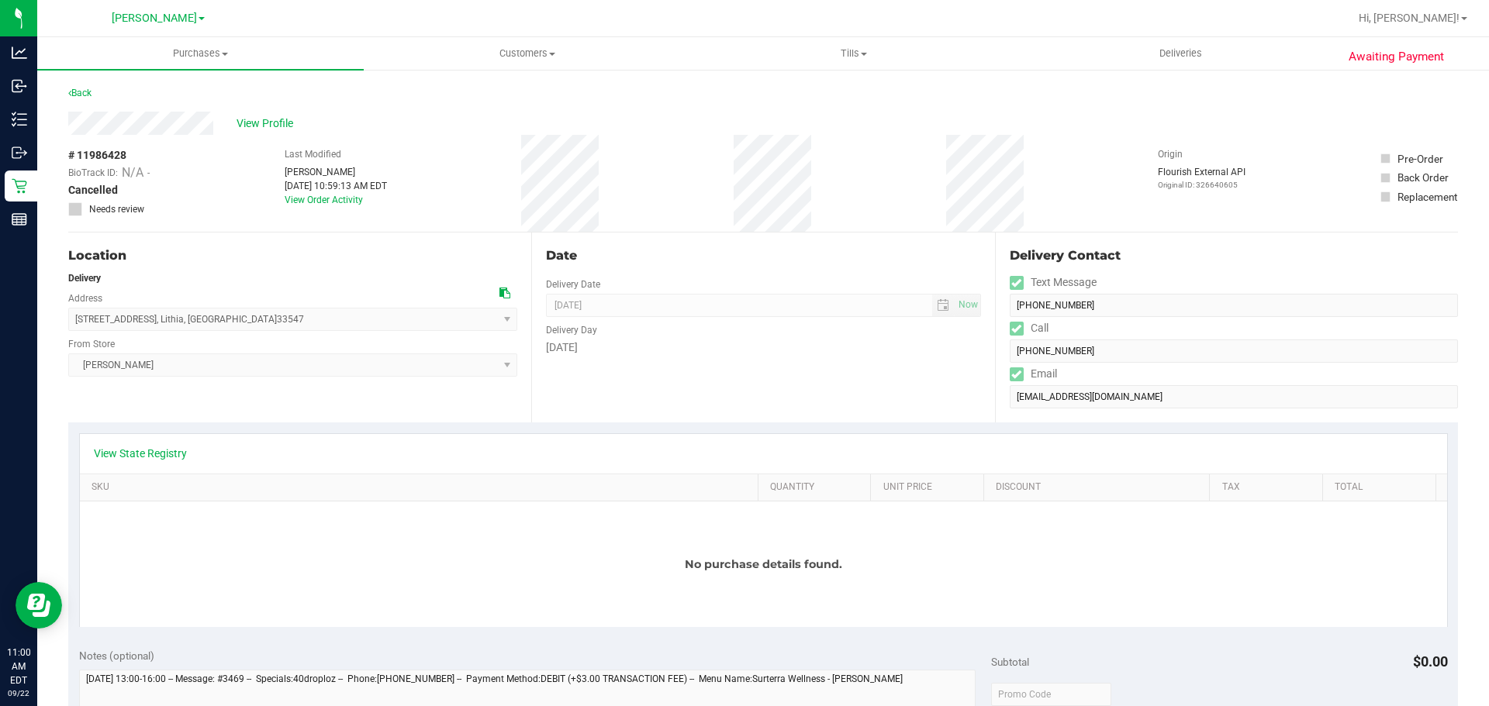
click at [661, 353] on div "Monday" at bounding box center [763, 348] width 434 height 16
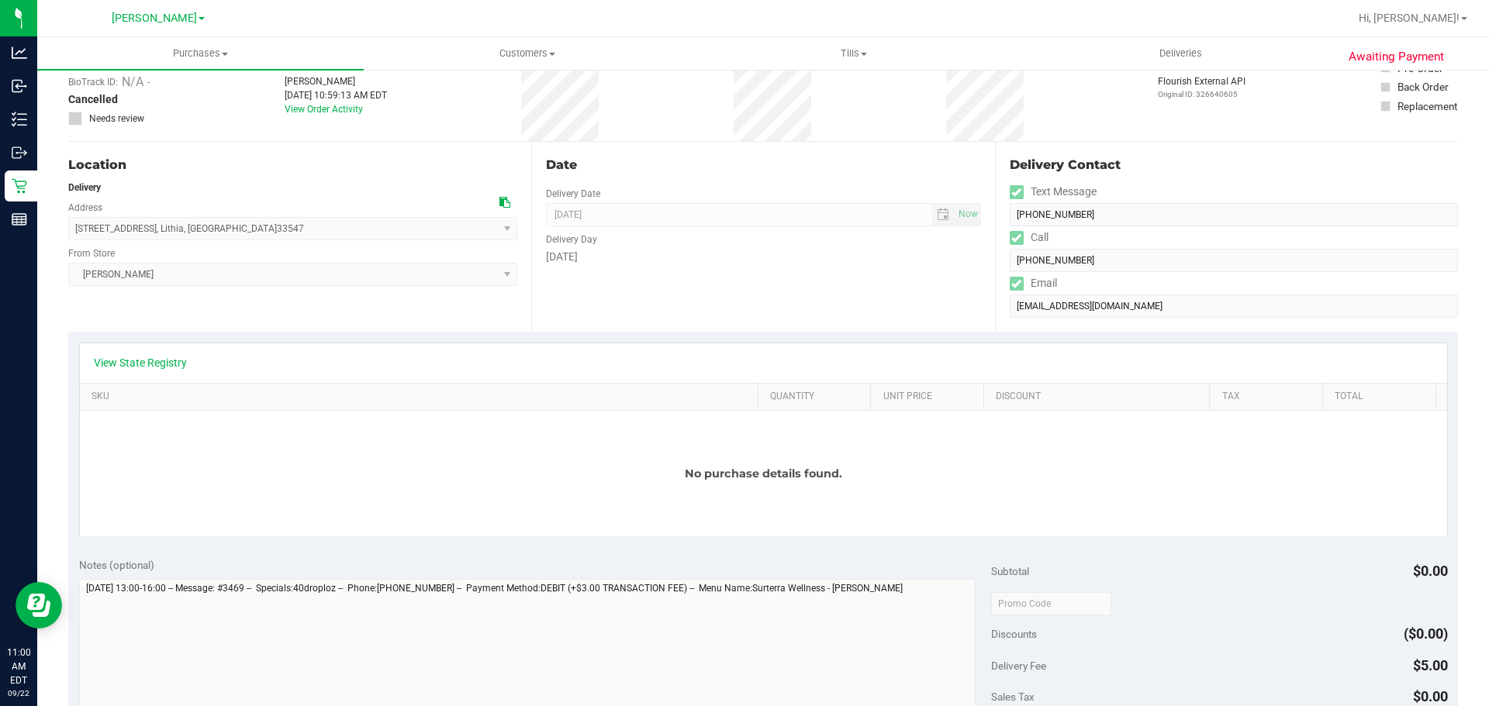
scroll to position [95, 0]
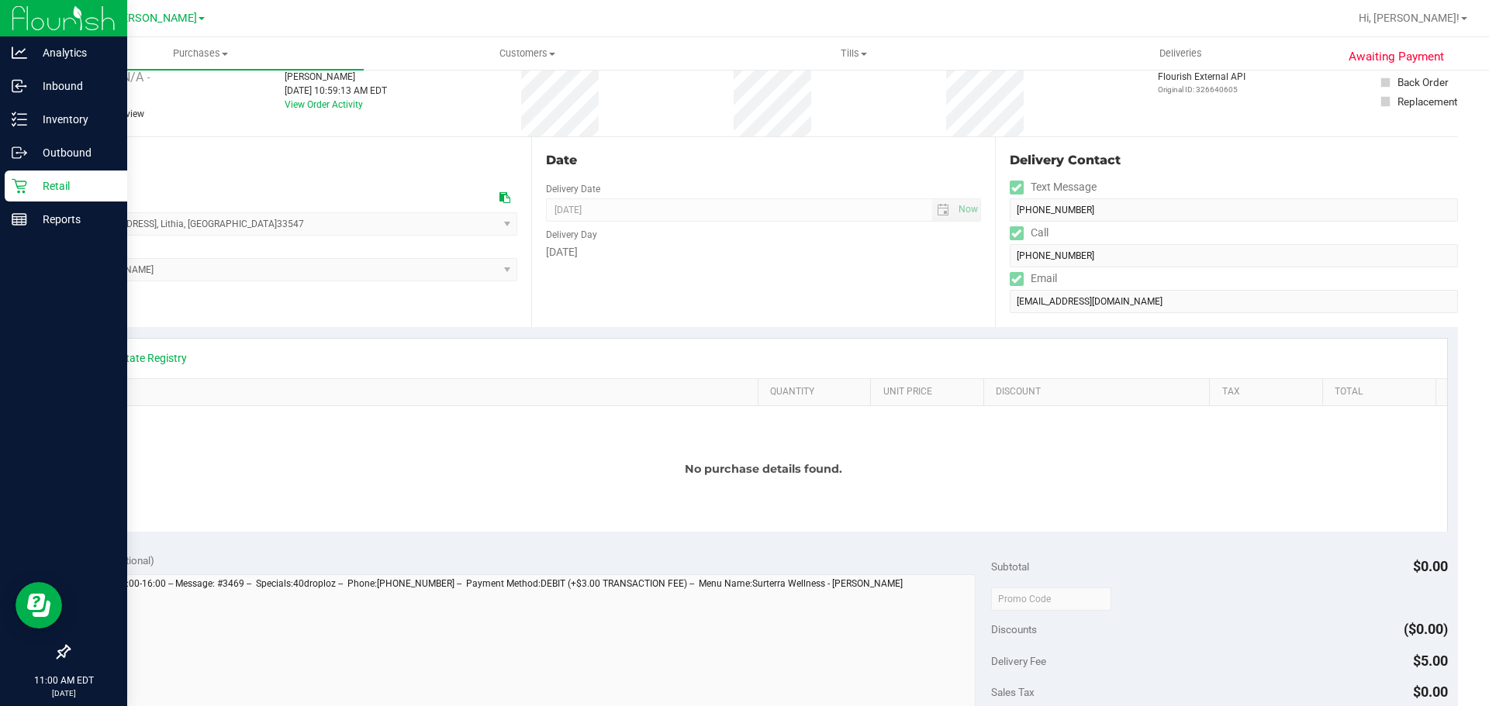
click at [40, 178] on p "Retail" at bounding box center [73, 186] width 93 height 19
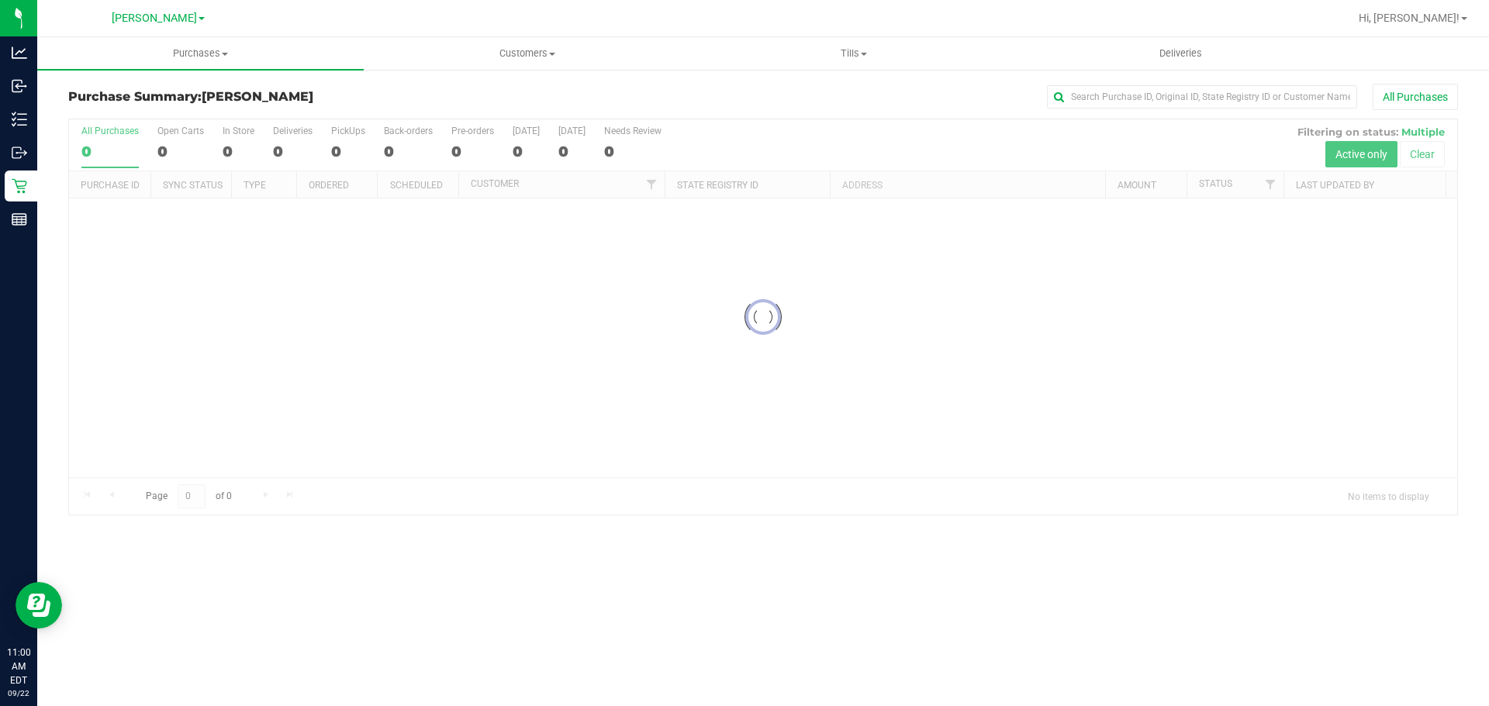
click at [310, 90] on h3 "Purchase Summary: Brandon WC" at bounding box center [299, 97] width 463 height 14
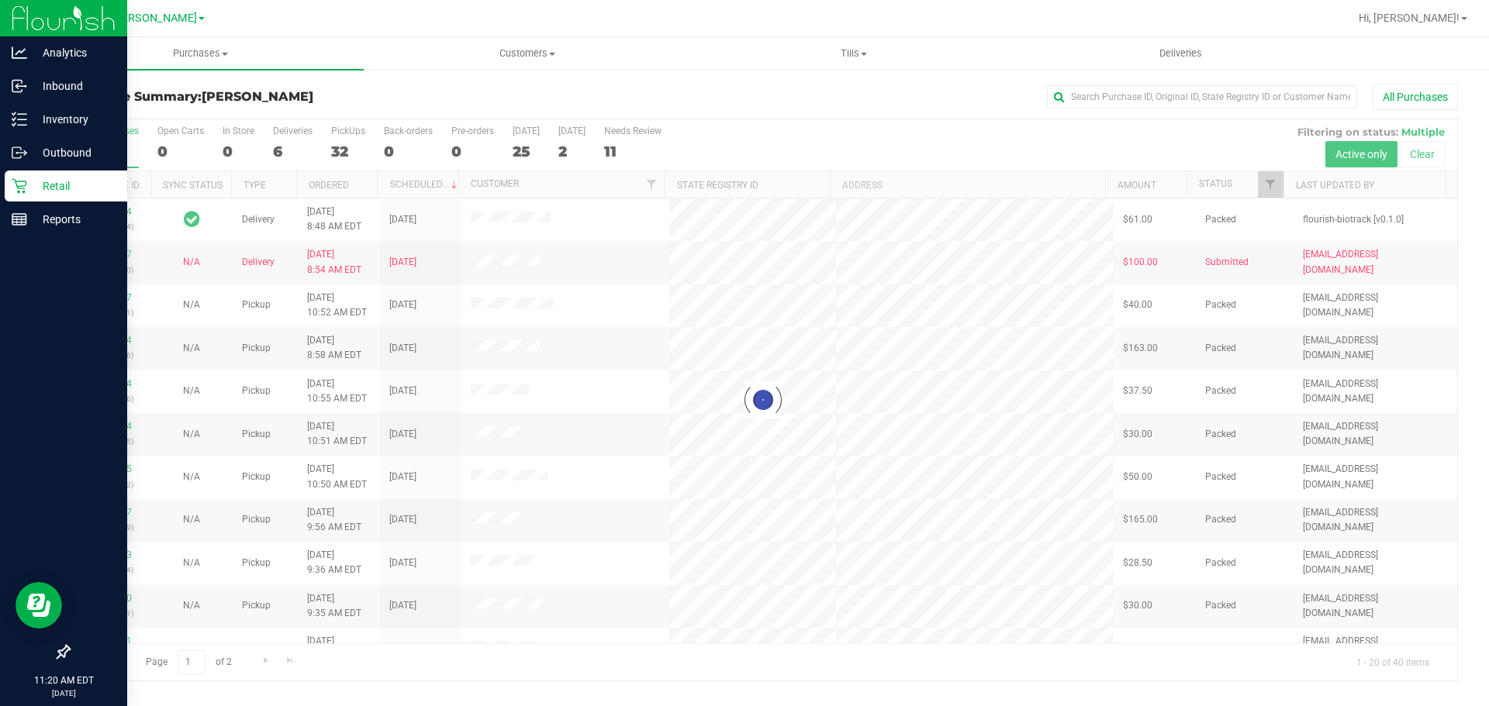
click at [34, 194] on p "Retail" at bounding box center [73, 186] width 93 height 19
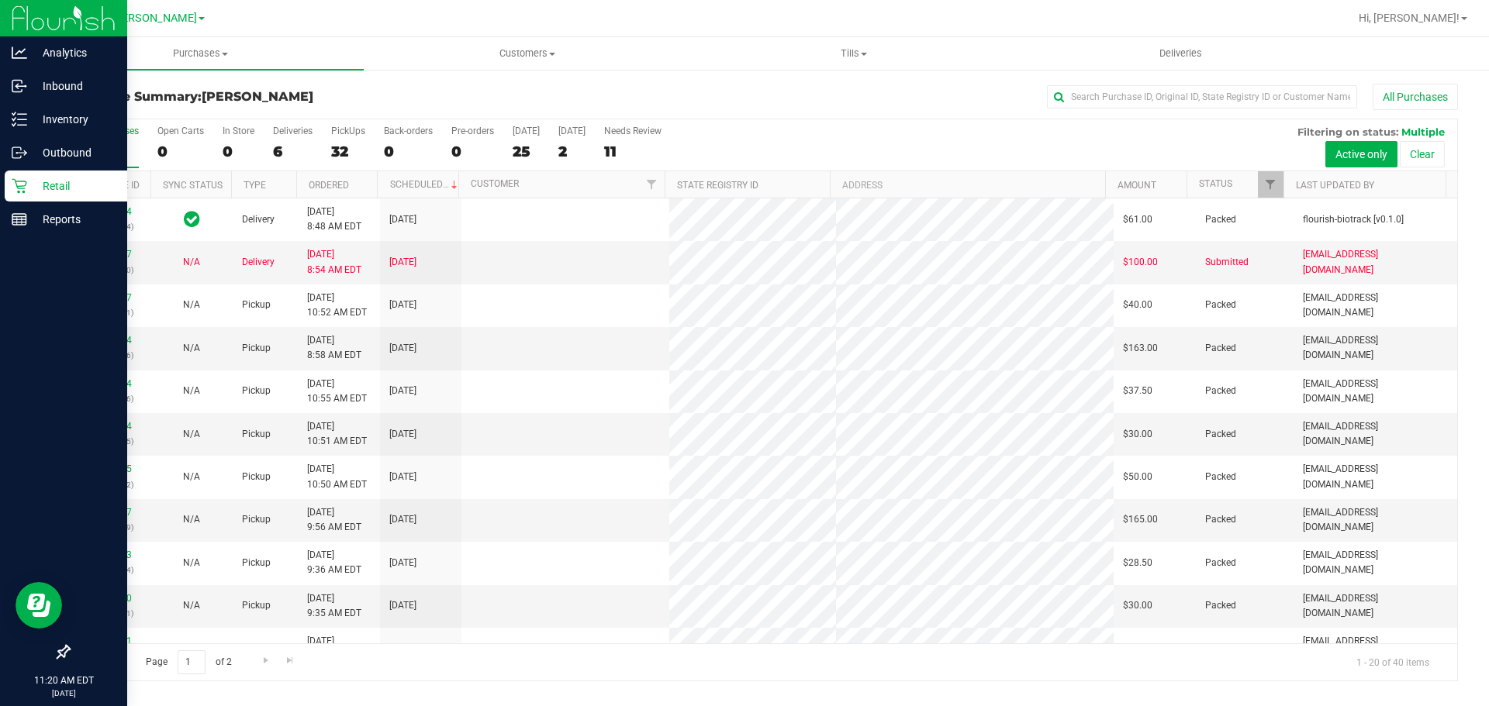
click at [49, 193] on p "Retail" at bounding box center [73, 186] width 93 height 19
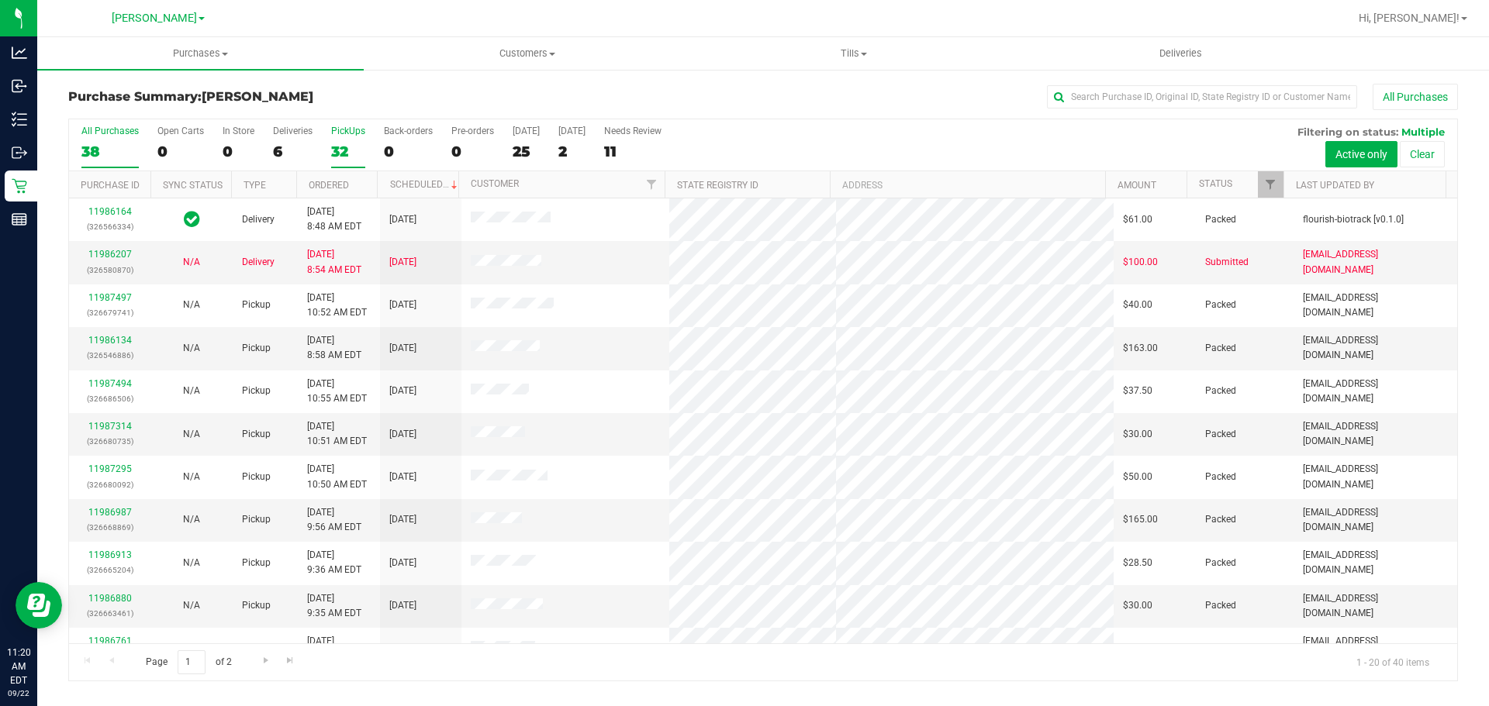
click at [346, 140] on label "PickUps 32" at bounding box center [348, 147] width 34 height 43
click at [0, 0] on input "PickUps 32" at bounding box center [0, 0] width 0 height 0
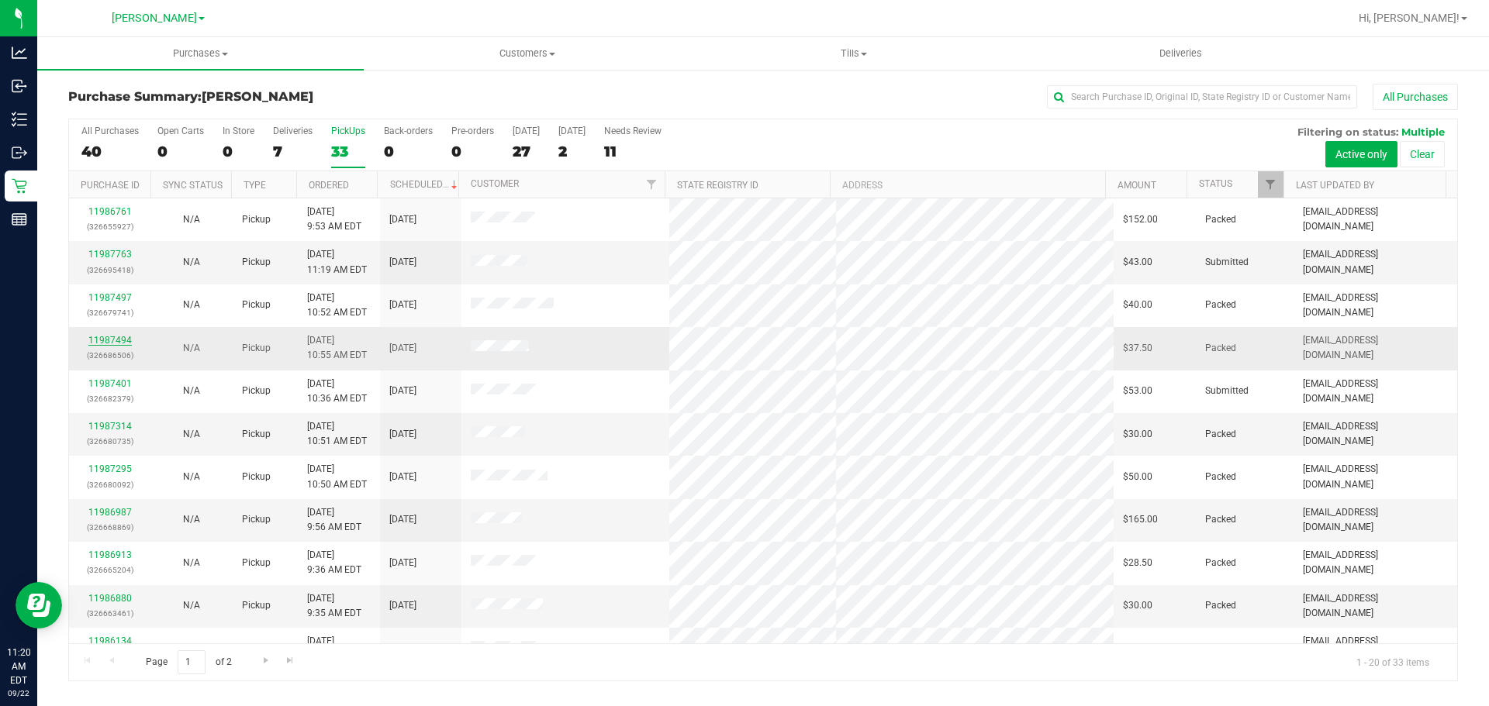
click at [105, 339] on link "11987494" at bounding box center [109, 340] width 43 height 11
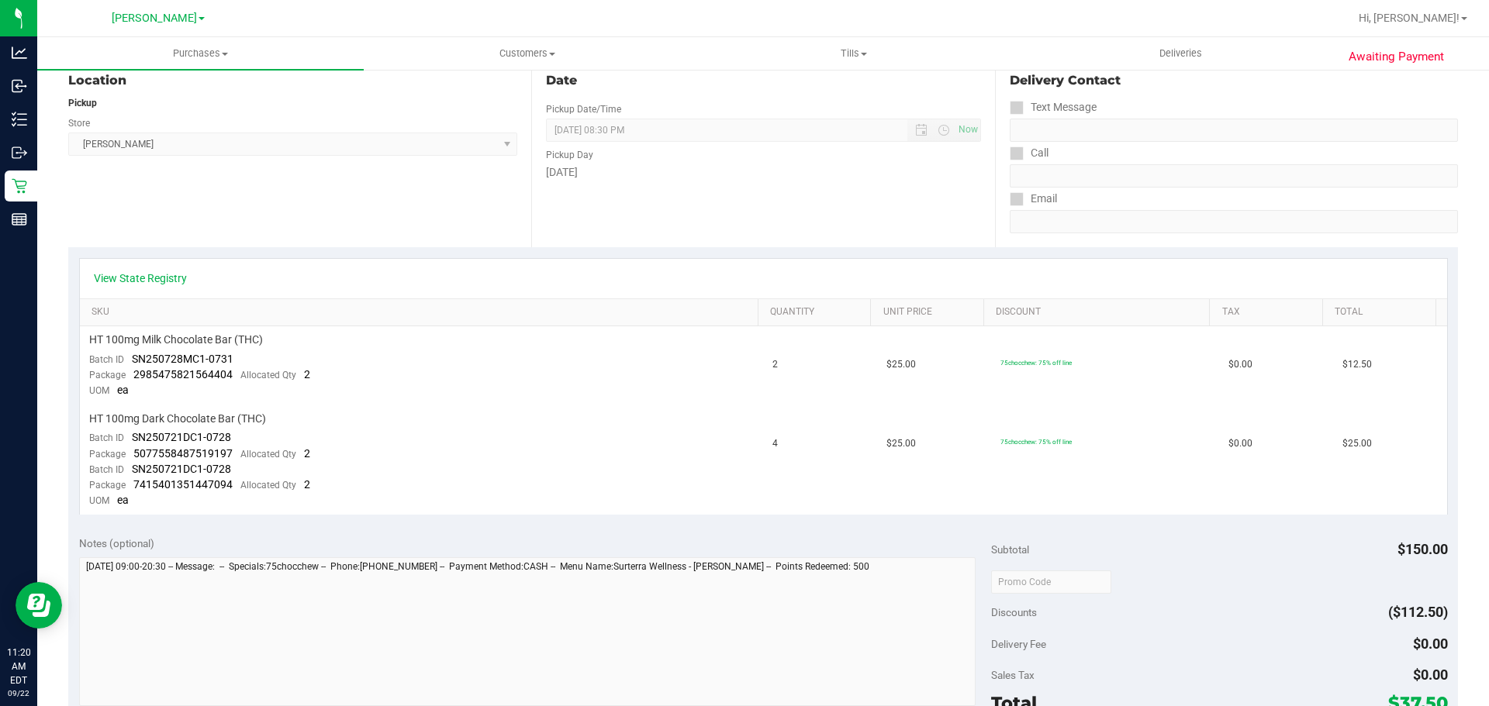
scroll to position [87, 0]
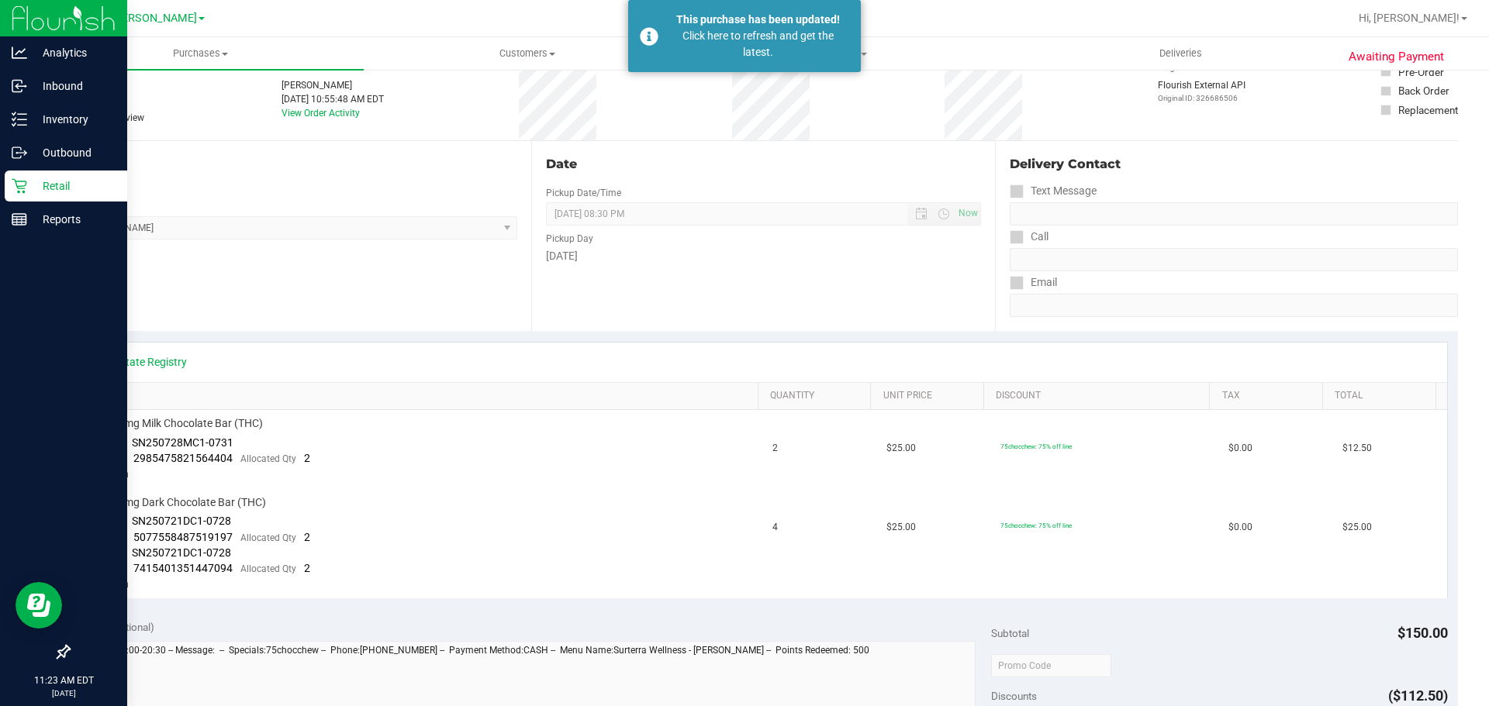
click at [95, 186] on p "Retail" at bounding box center [73, 186] width 93 height 19
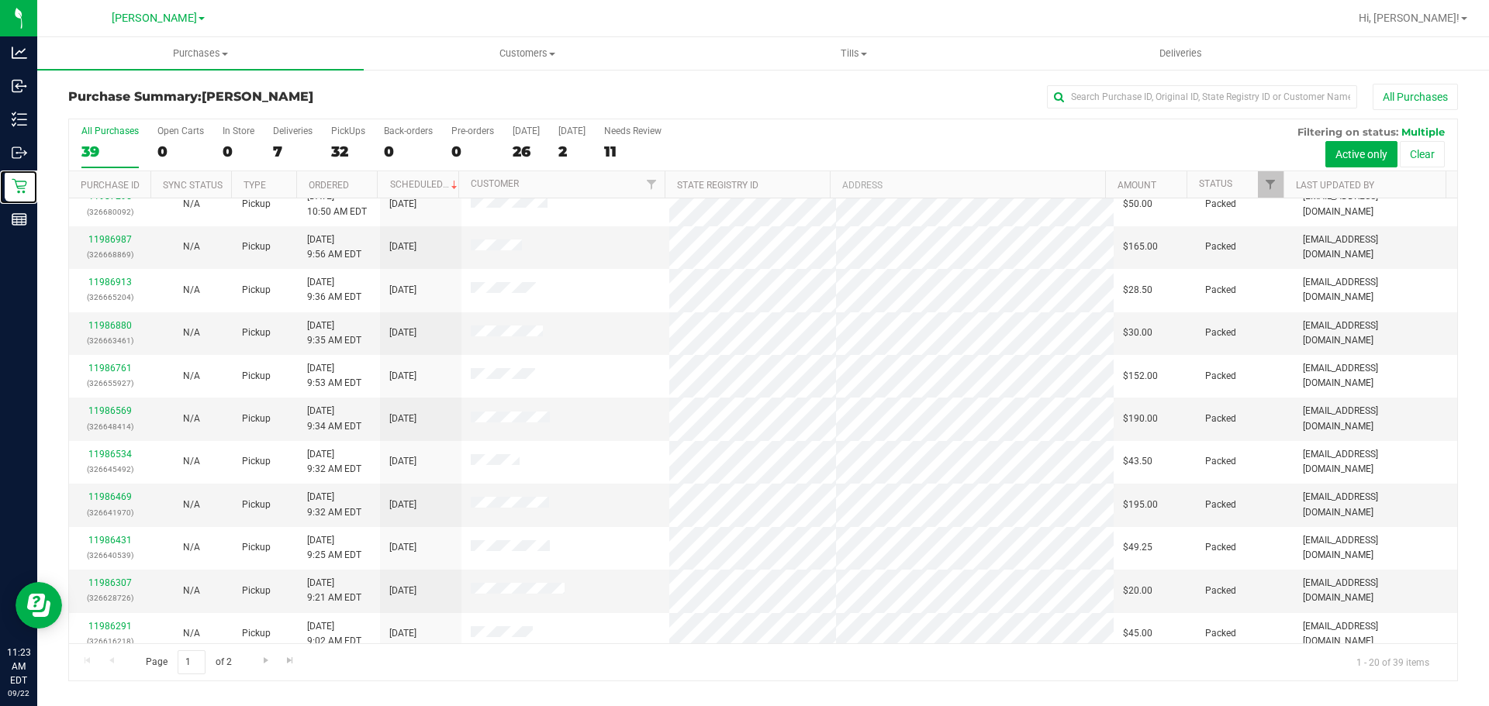
scroll to position [413, 0]
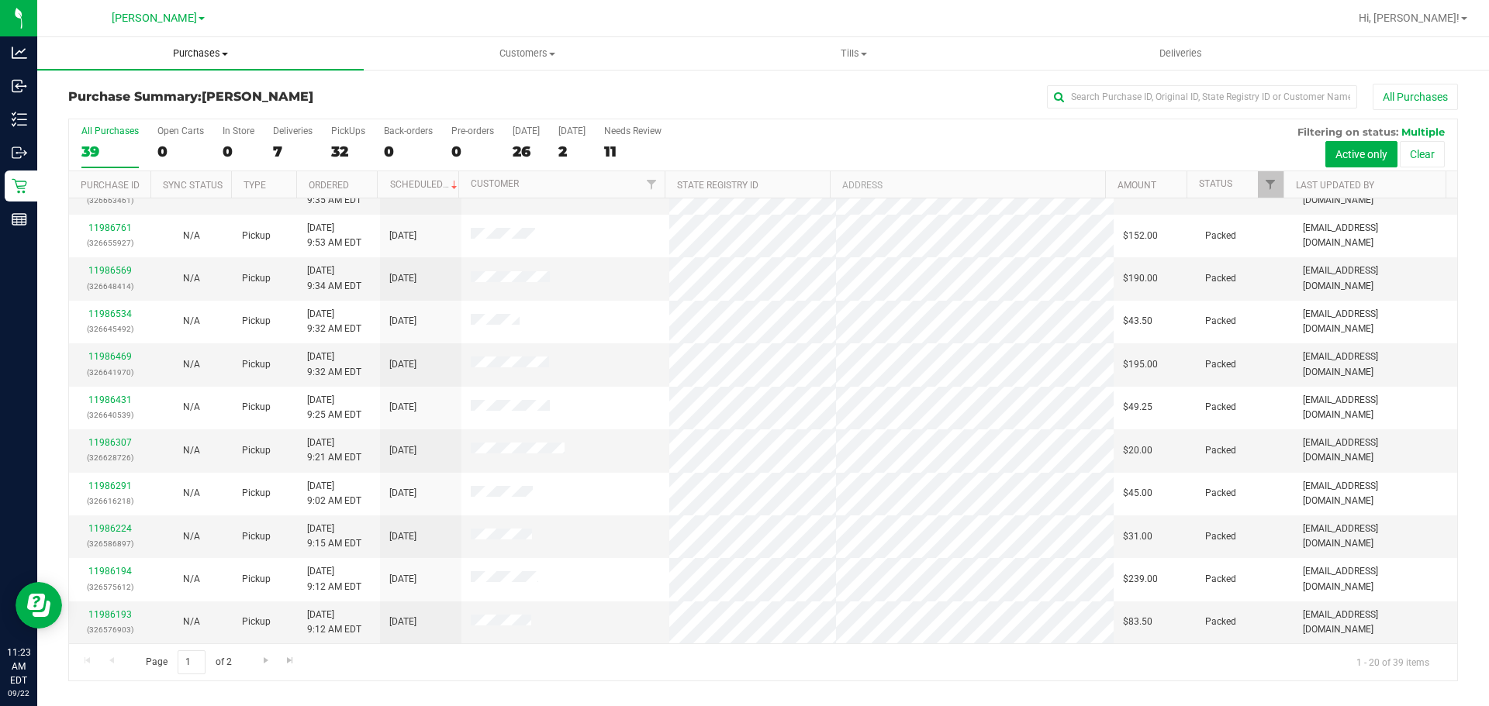
click at [161, 55] on span "Purchases" at bounding box center [200, 54] width 326 height 14
click at [142, 112] on li "Fulfillment" at bounding box center [200, 112] width 326 height 19
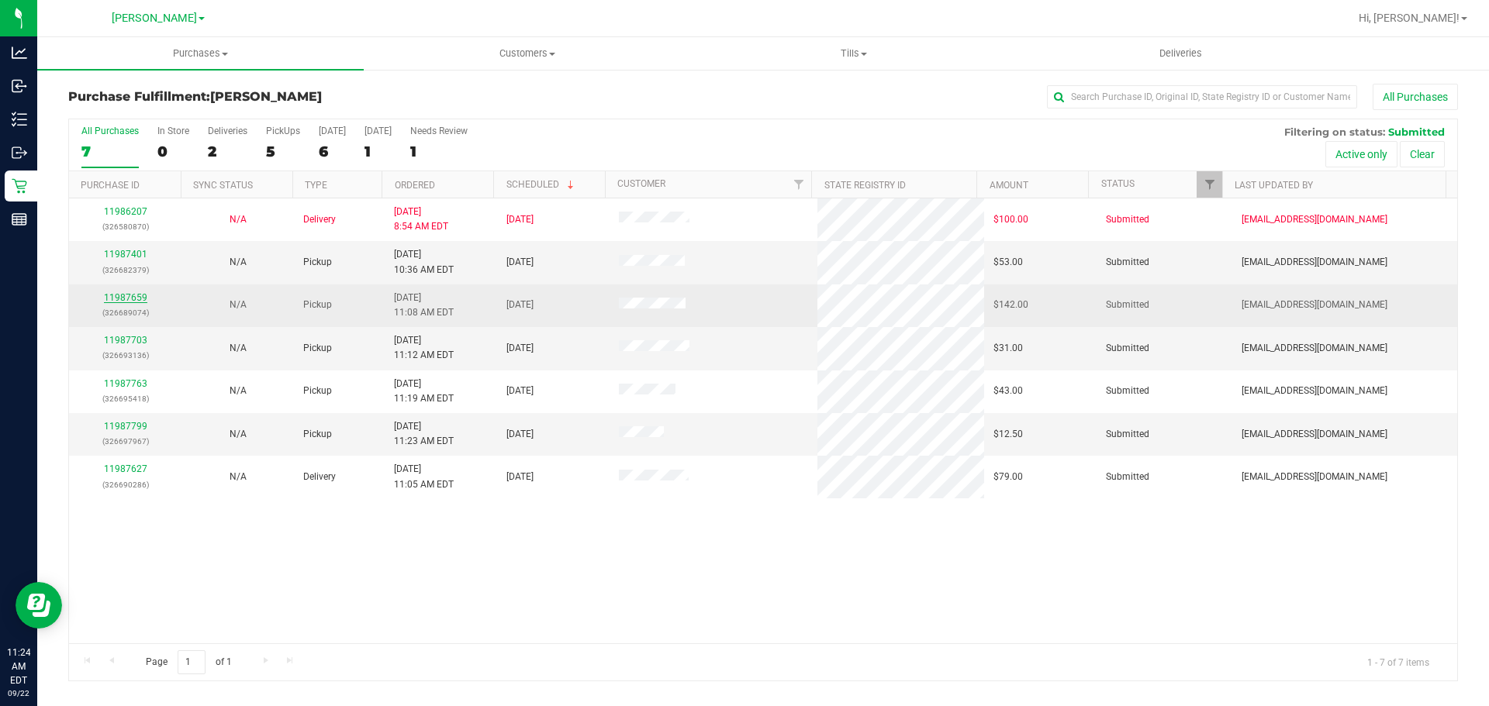
click at [129, 297] on link "11987659" at bounding box center [125, 297] width 43 height 11
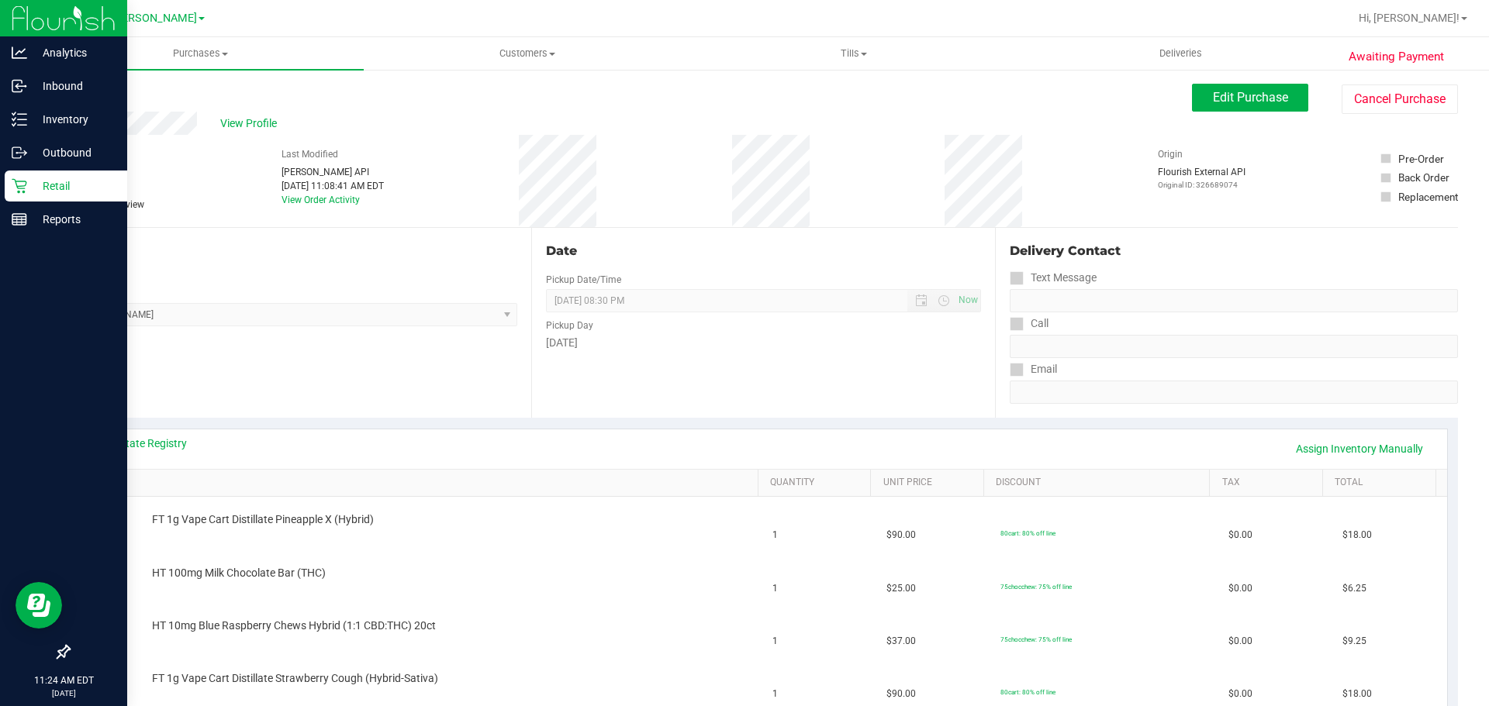
click at [32, 190] on p "Retail" at bounding box center [73, 186] width 93 height 19
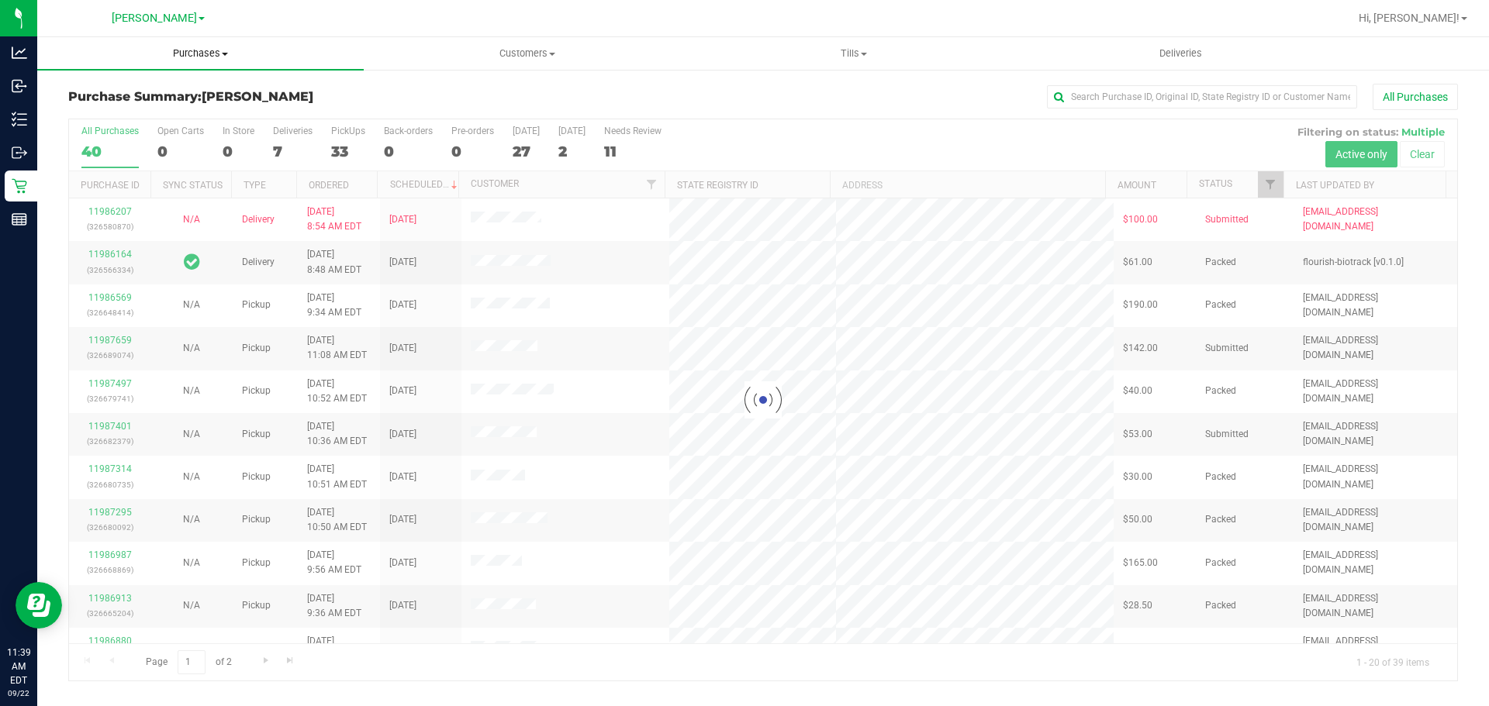
click at [204, 53] on span "Purchases" at bounding box center [200, 54] width 326 height 14
click at [178, 115] on li "Fulfillment" at bounding box center [200, 112] width 326 height 19
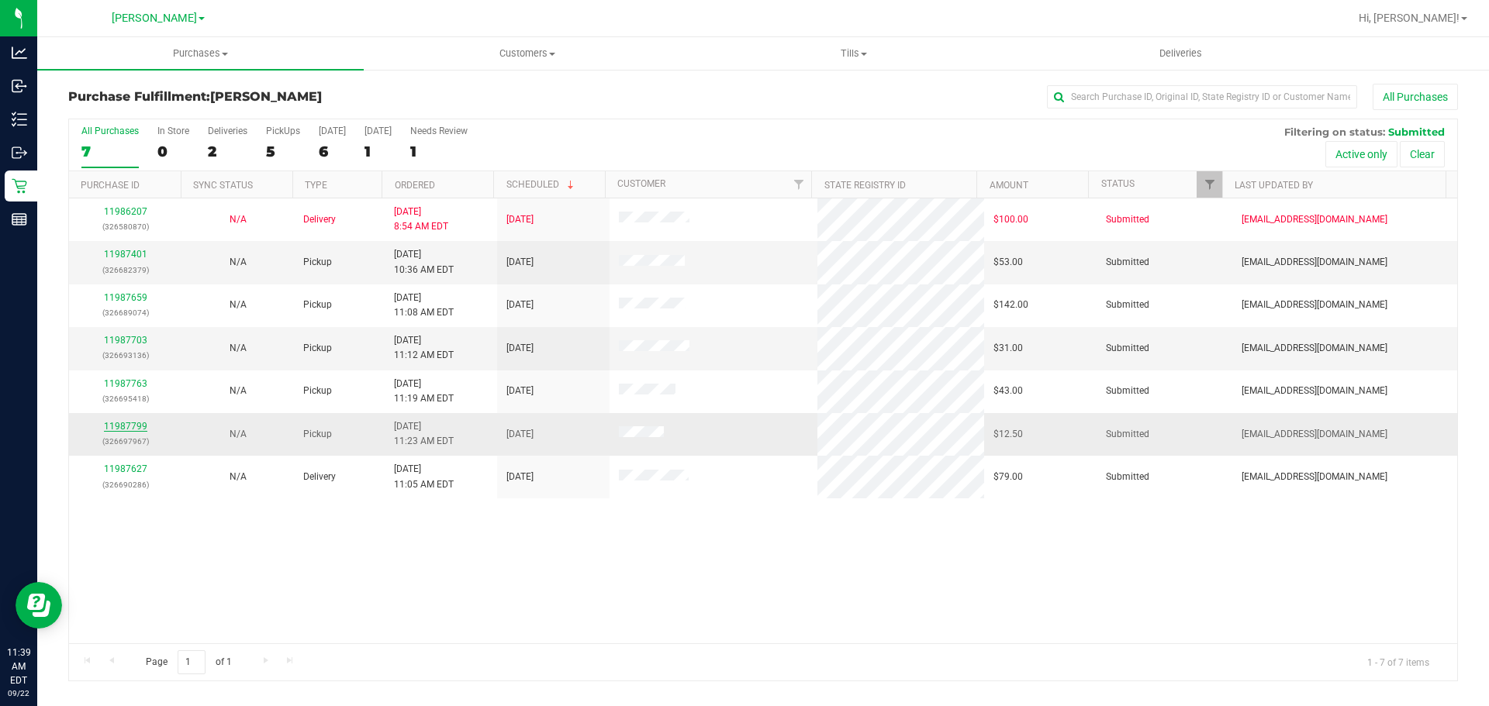
click at [114, 422] on link "11987799" at bounding box center [125, 426] width 43 height 11
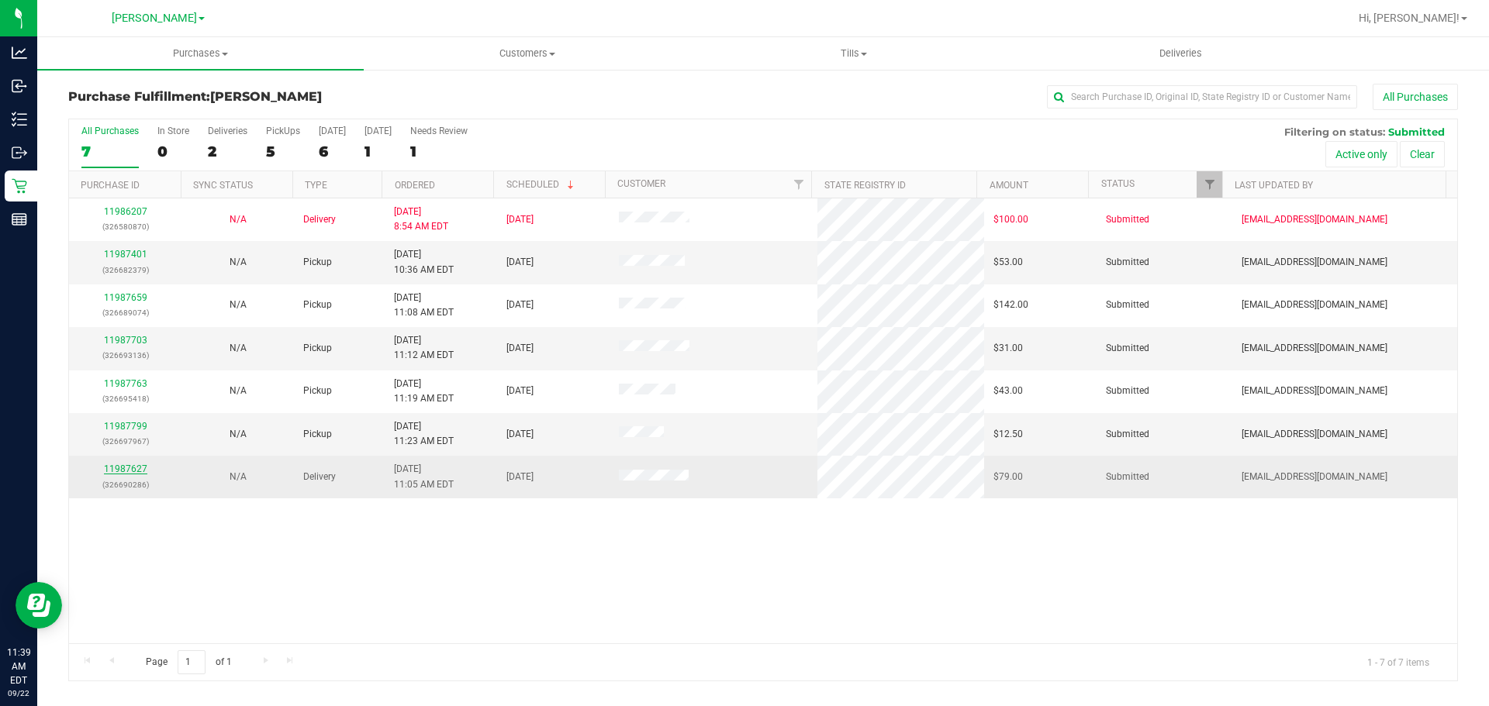
click at [134, 471] on link "11987627" at bounding box center [125, 469] width 43 height 11
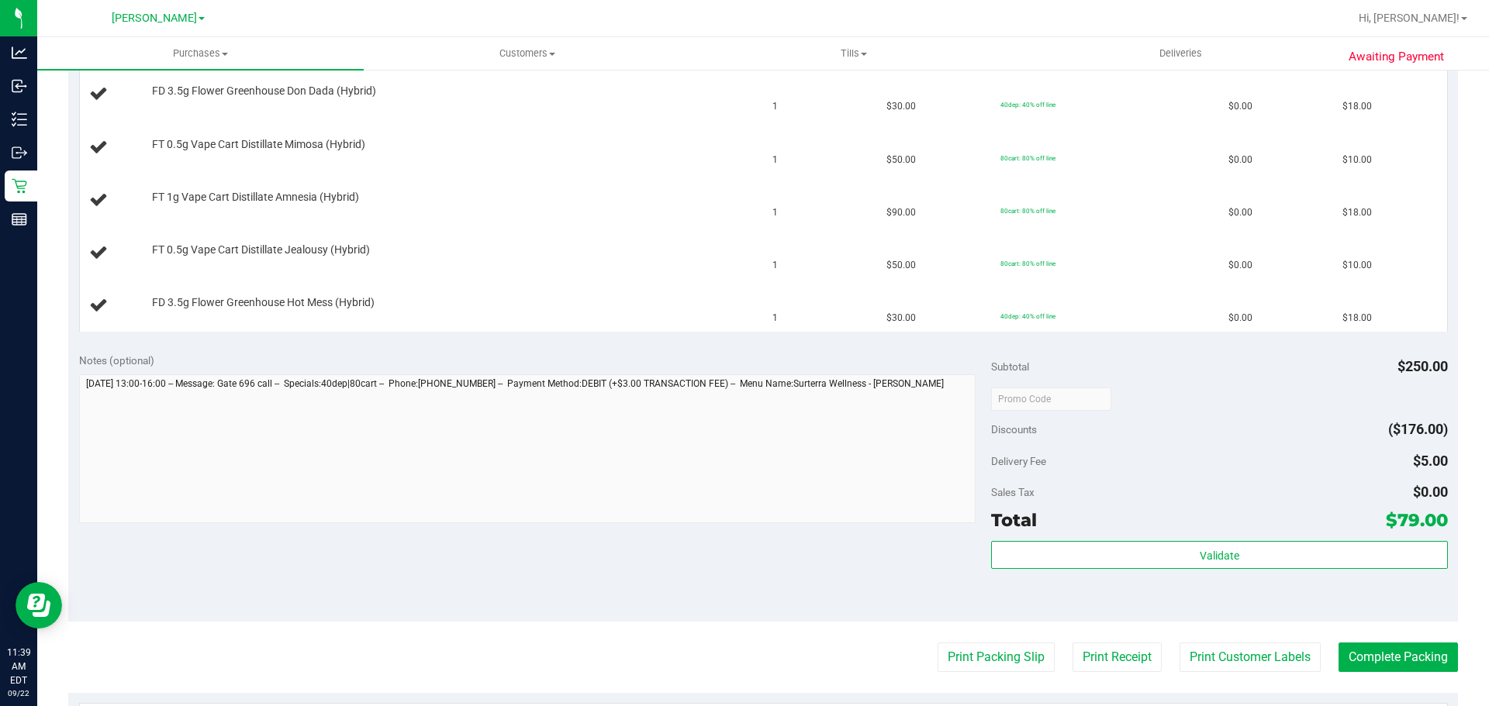
scroll to position [544, 0]
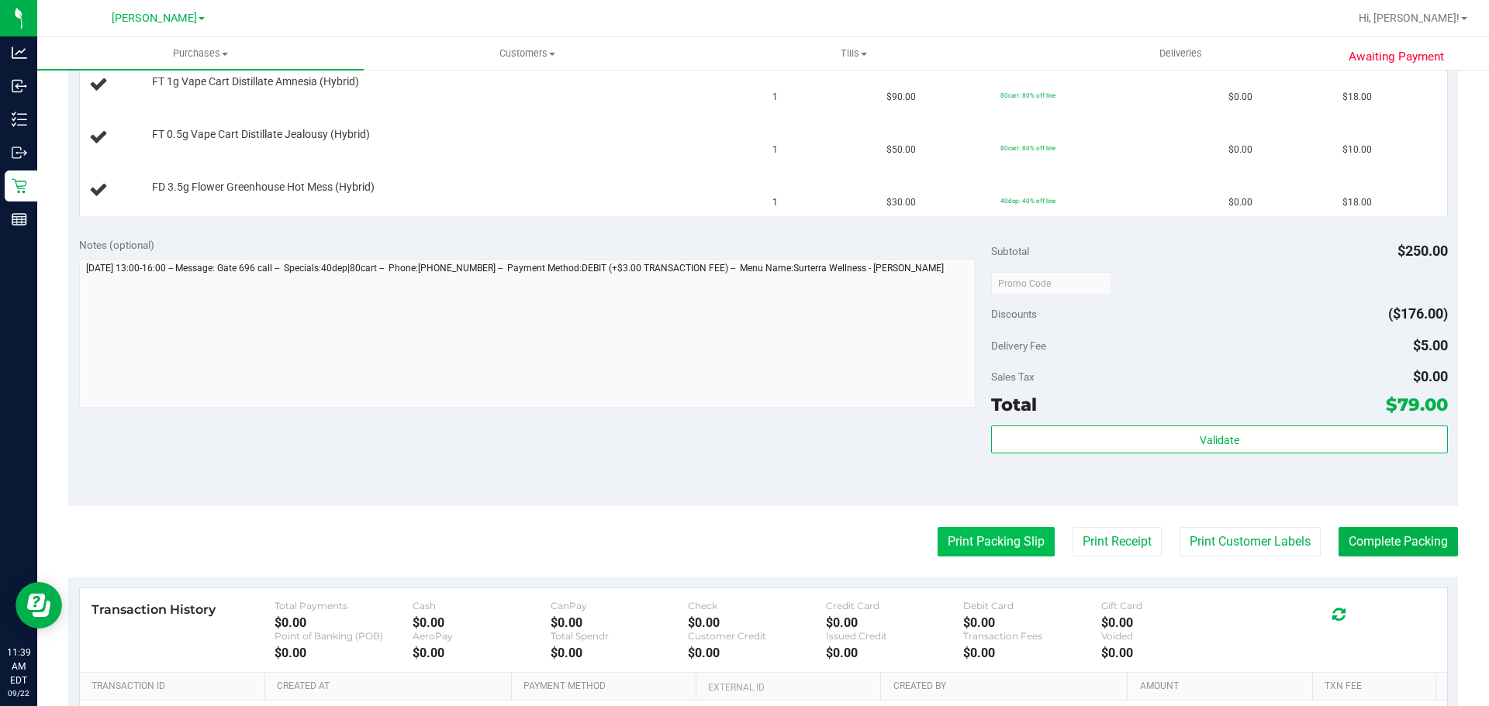
click at [973, 550] on button "Print Packing Slip" at bounding box center [995, 541] width 117 height 29
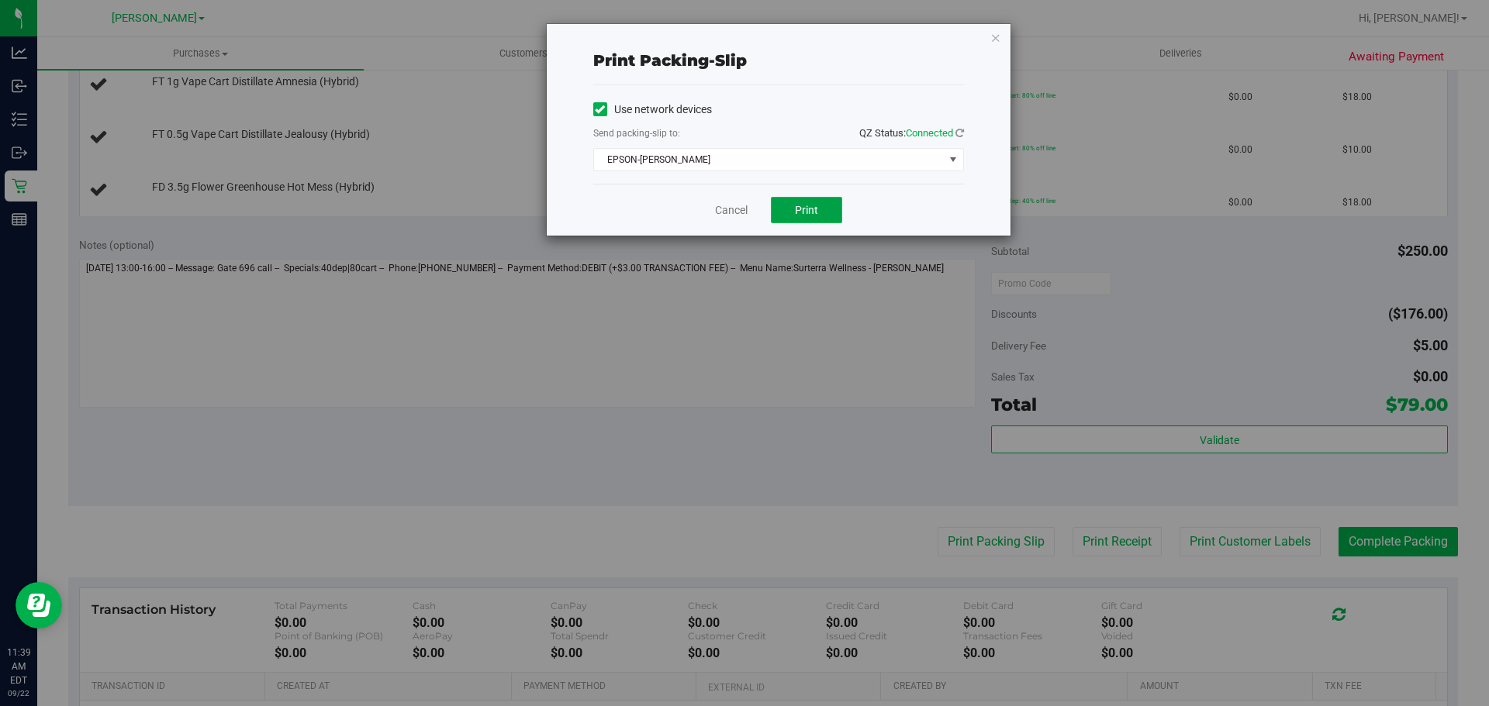
click at [806, 211] on span "Print" at bounding box center [806, 210] width 23 height 12
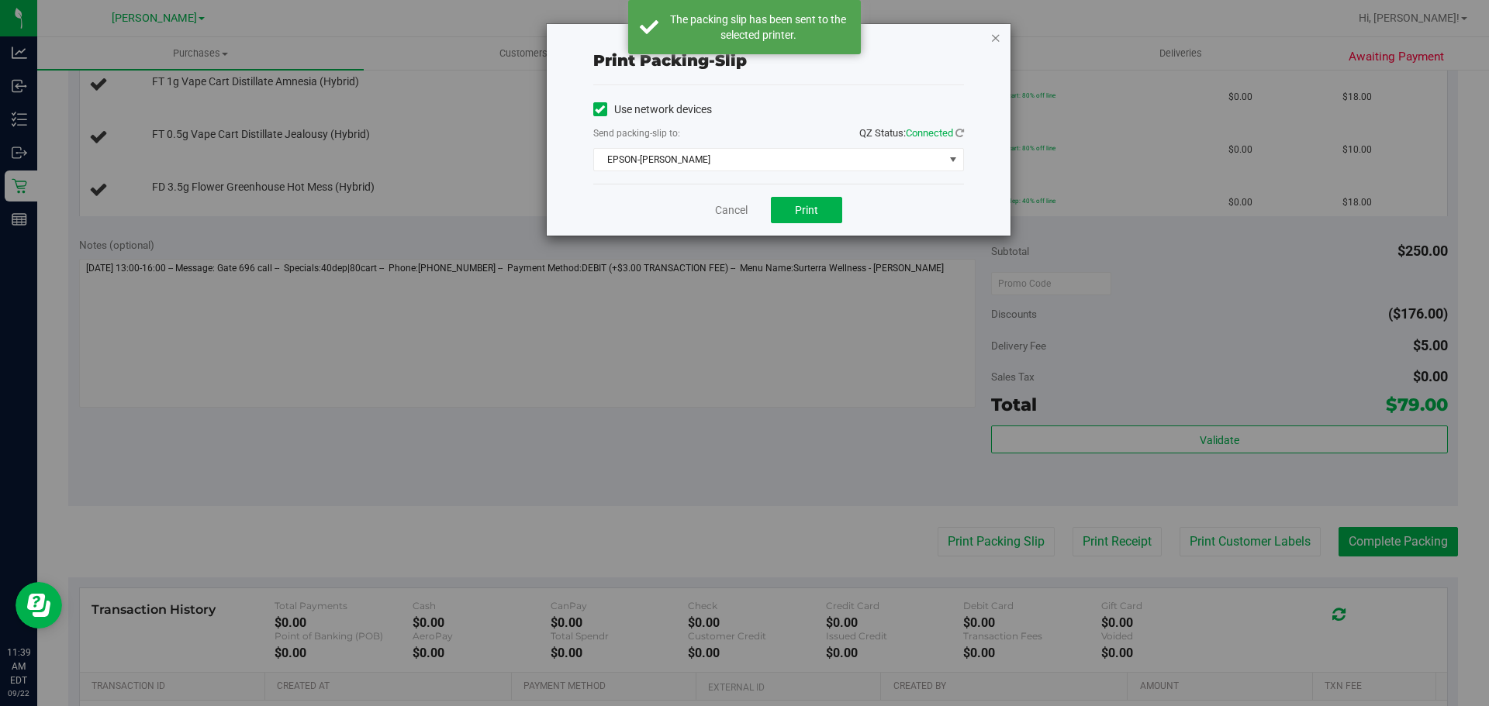
click at [997, 39] on icon "button" at bounding box center [995, 37] width 11 height 19
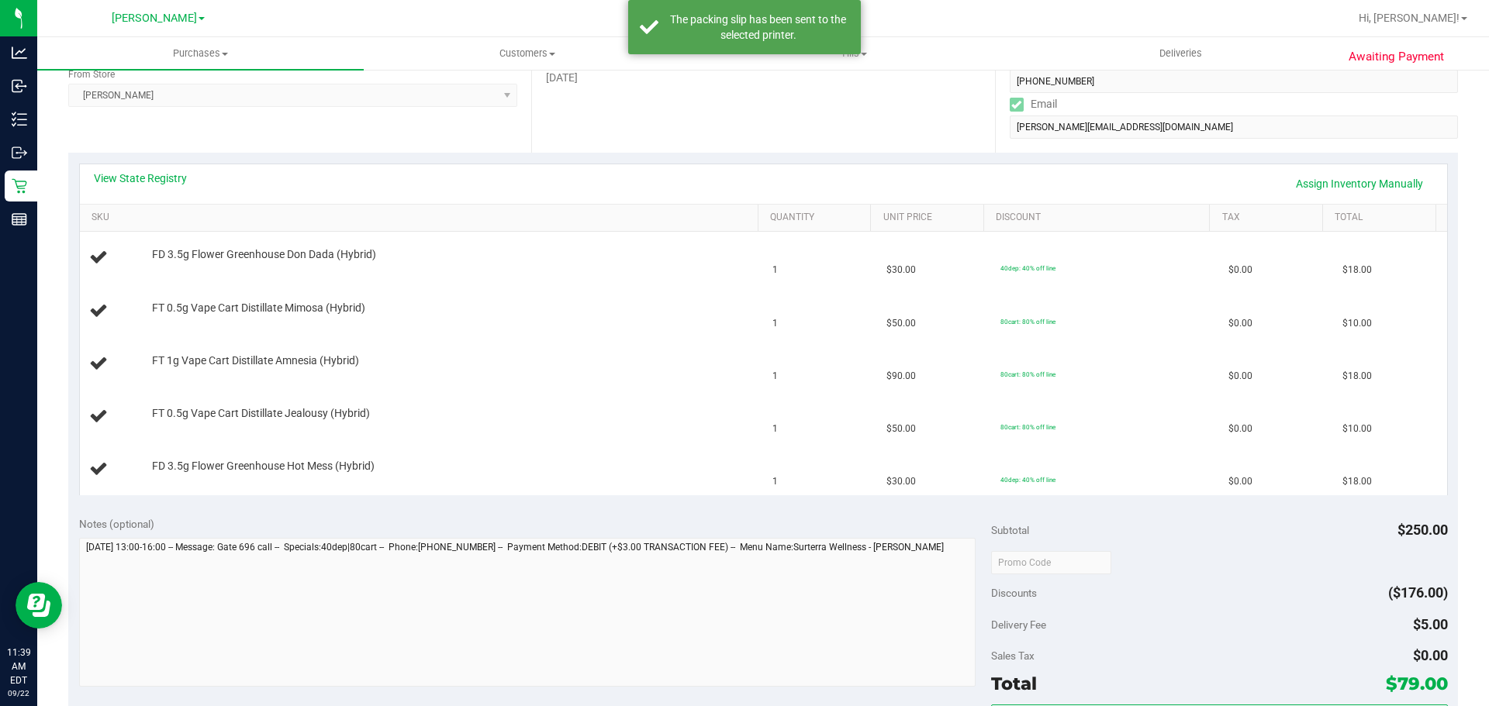
scroll to position [269, 0]
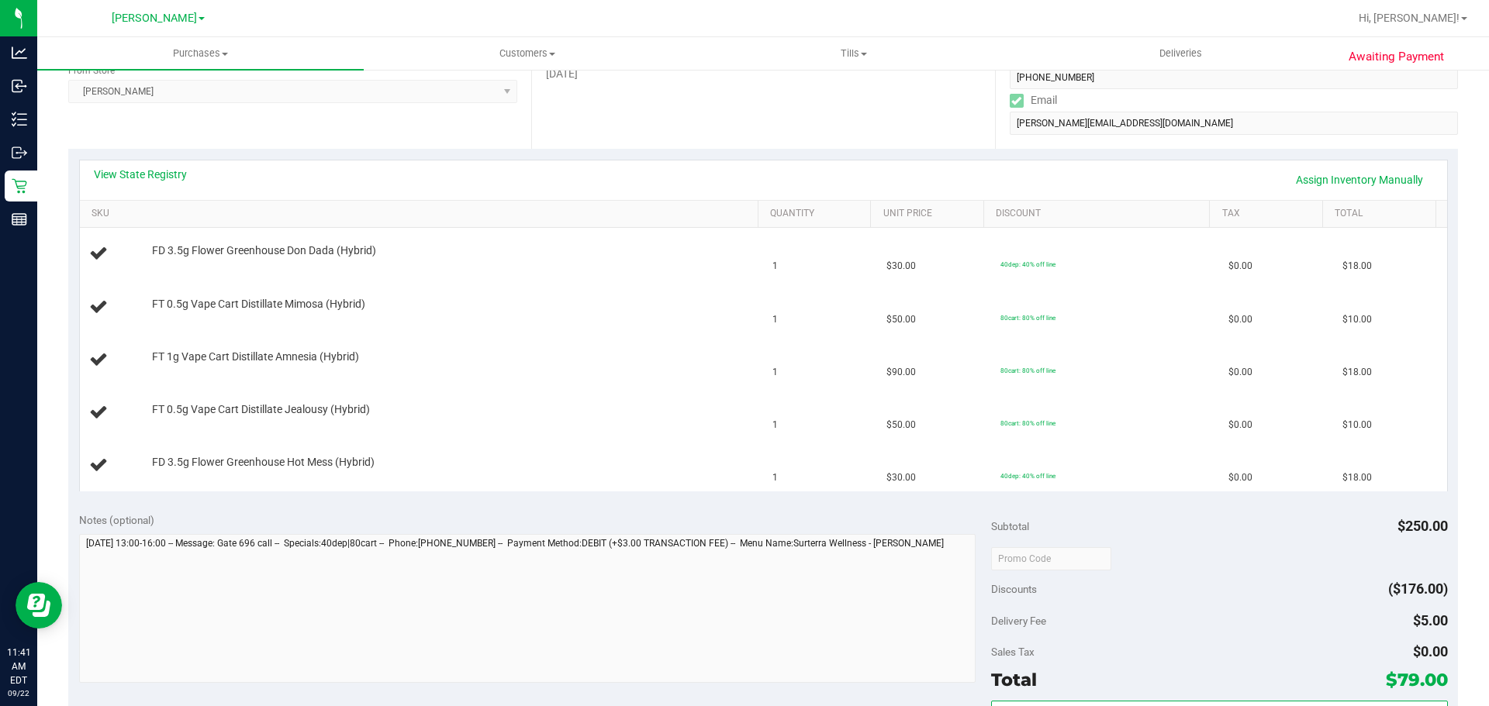
click at [619, 165] on div "View State Registry Assign Inventory Manually" at bounding box center [763, 180] width 1367 height 40
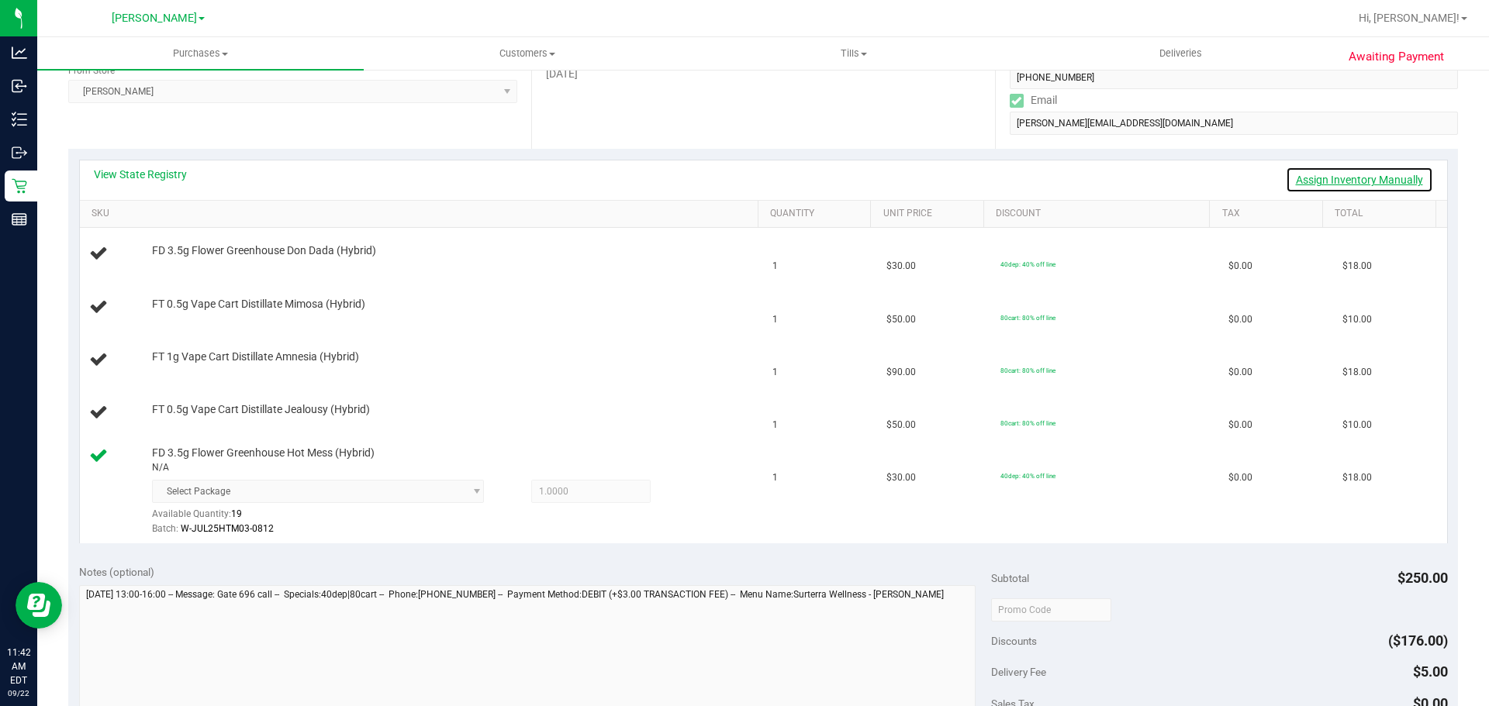
drag, startPoint x: 1361, startPoint y: 188, endPoint x: 1209, endPoint y: 188, distance: 152.0
click at [1361, 188] on link "Assign Inventory Manually" at bounding box center [1358, 180] width 147 height 26
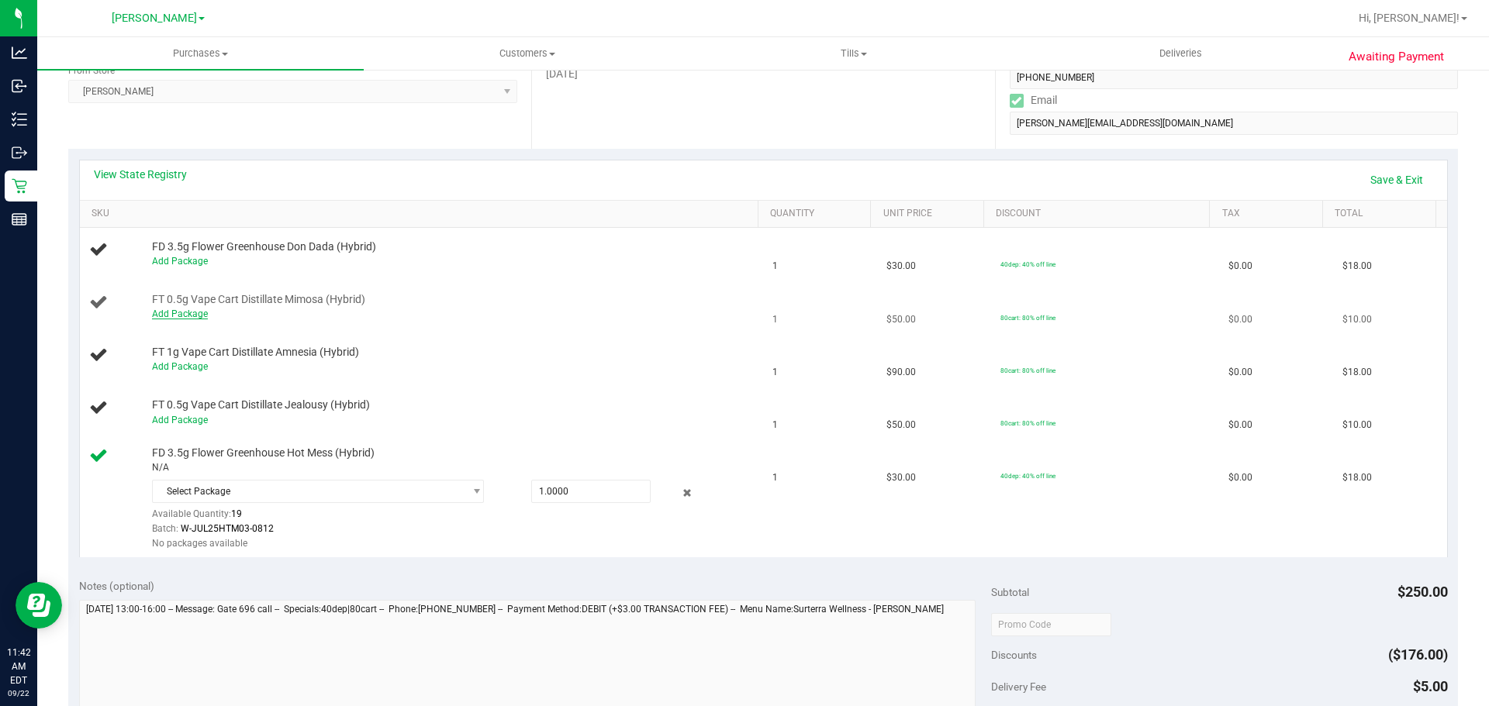
click at [202, 310] on link "Add Package" at bounding box center [180, 314] width 56 height 11
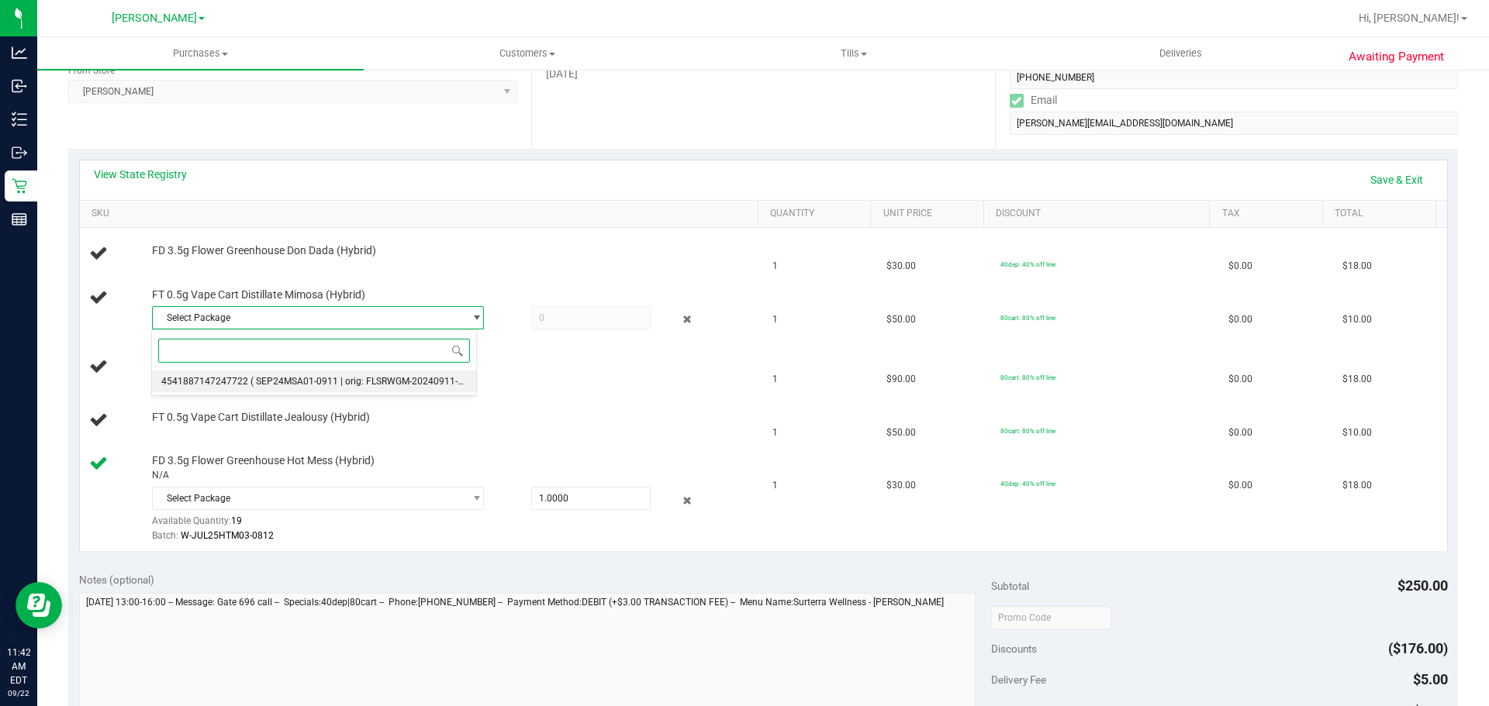
click at [322, 381] on span "( SEP24MSA01-0911 | orig: FLSRWGM-20240911-768 )" at bounding box center [364, 381] width 229 height 11
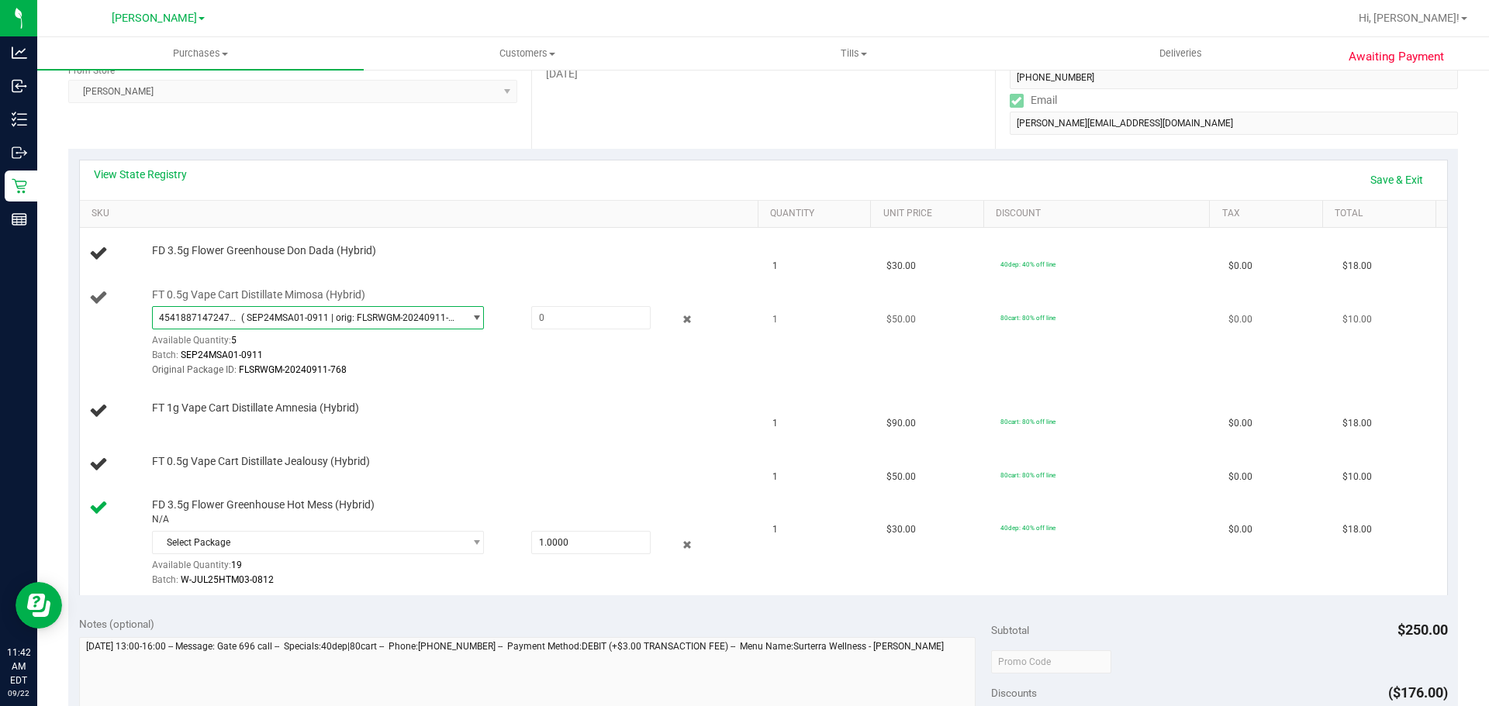
click at [598, 377] on div "Original Package ID: FLSRWGM-20240911-768" at bounding box center [451, 370] width 599 height 15
click at [405, 313] on span "( SEP24MSA01-0911 | orig: FLSRWGM-20240911-768 )" at bounding box center [349, 317] width 216 height 11
click at [266, 379] on span "( SEP24MSA01-0911 | orig: FLSRWGM-20240911-768 )" at bounding box center [364, 381] width 229 height 11
click at [578, 313] on span at bounding box center [590, 317] width 119 height 23
type input "1"
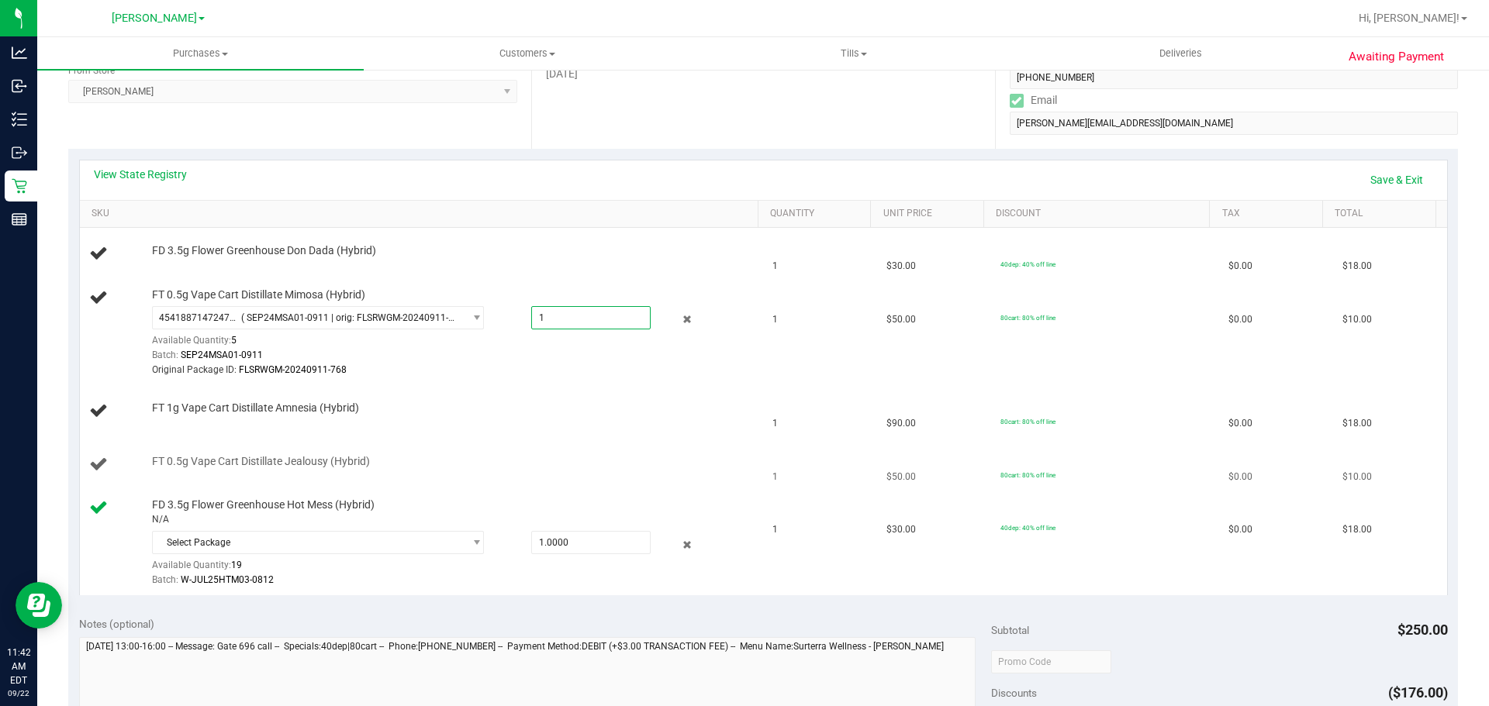
type input "1.0000"
click at [624, 439] on td "FT 0.5g Vape Cart Distillate Jealousy (Hybrid)" at bounding box center [422, 465] width 684 height 53
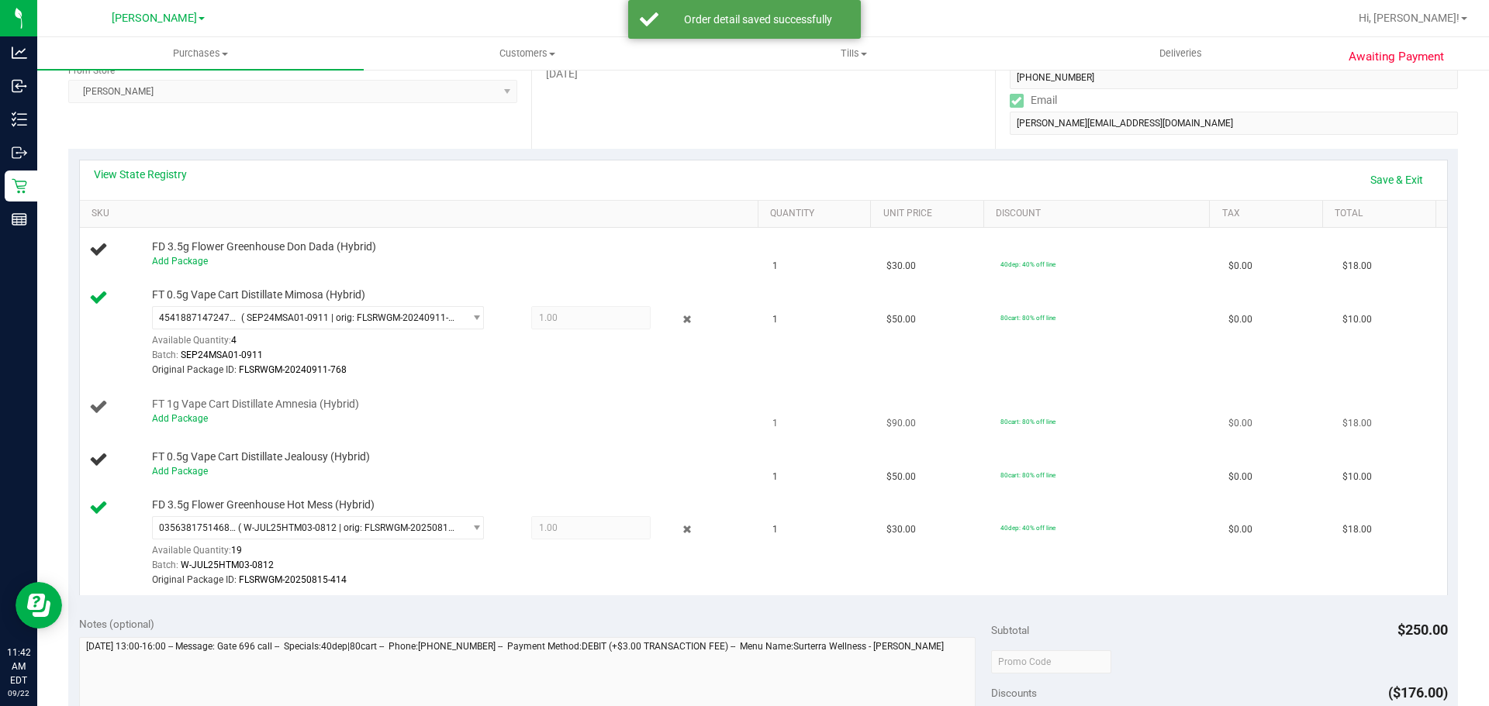
click at [523, 394] on td "FT 1g Vape Cart Distillate Amnesia (Hybrid) Add Package" at bounding box center [422, 411] width 684 height 53
click at [1370, 176] on link "Save & Exit" at bounding box center [1396, 180] width 73 height 26
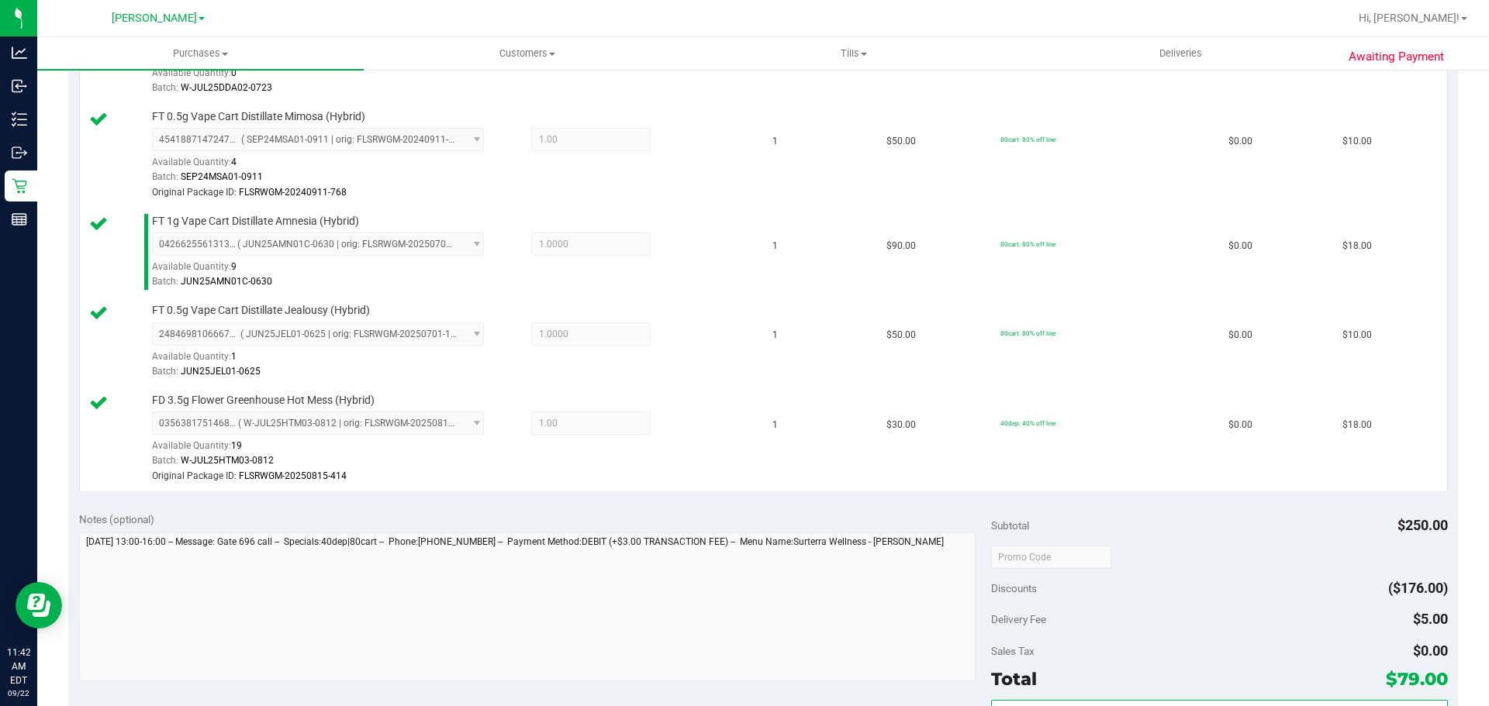
scroll to position [588, 0]
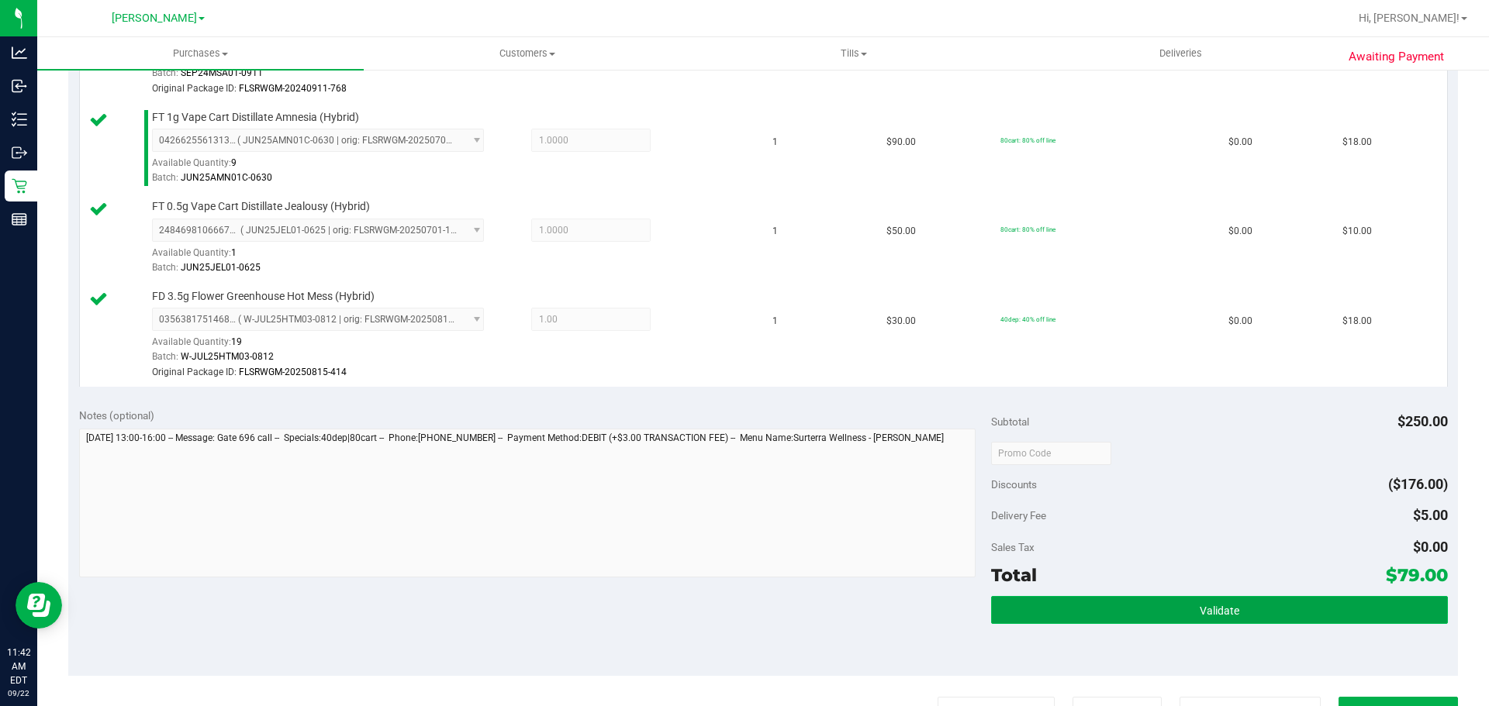
click at [1175, 607] on button "Validate" at bounding box center [1219, 610] width 456 height 28
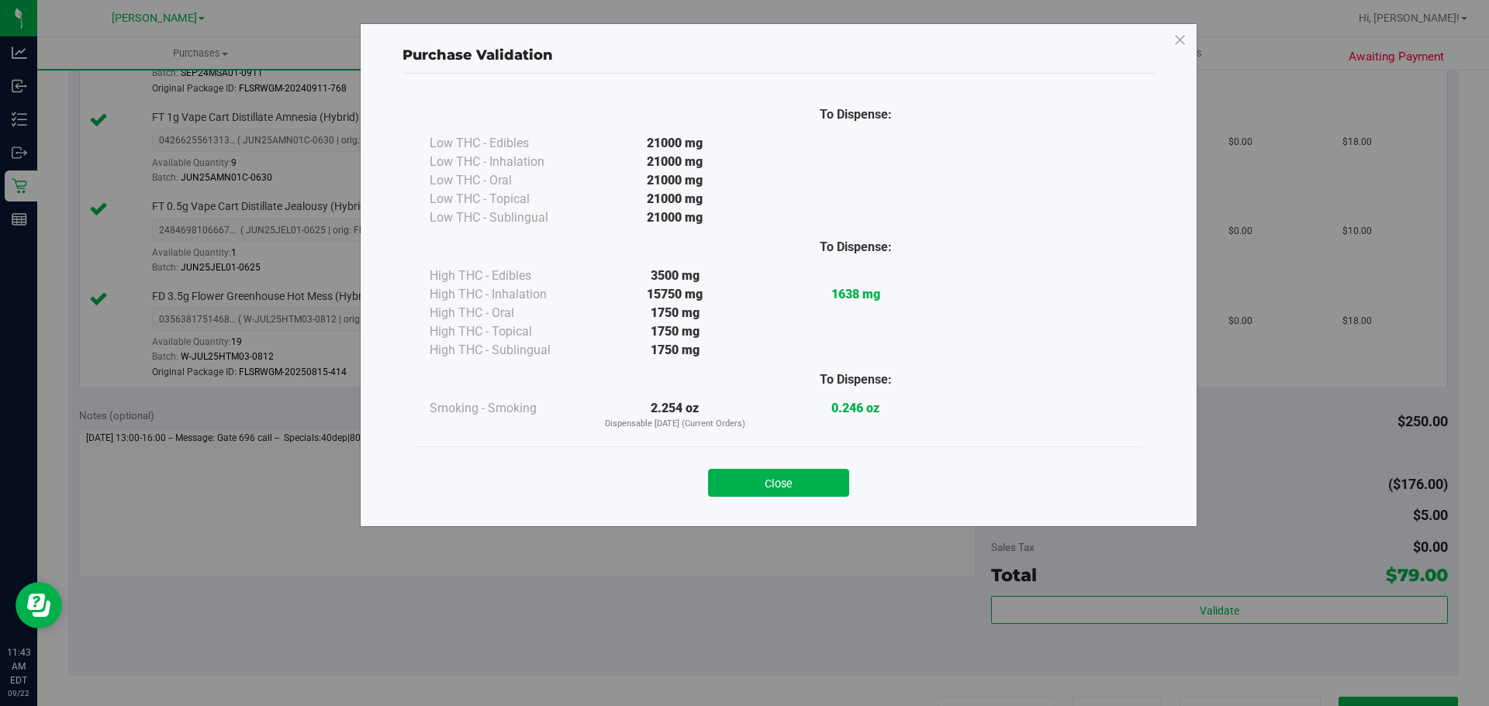
drag, startPoint x: 770, startPoint y: 489, endPoint x: 1014, endPoint y: 443, distance: 248.6
click at [777, 489] on button "Close" at bounding box center [778, 483] width 141 height 28
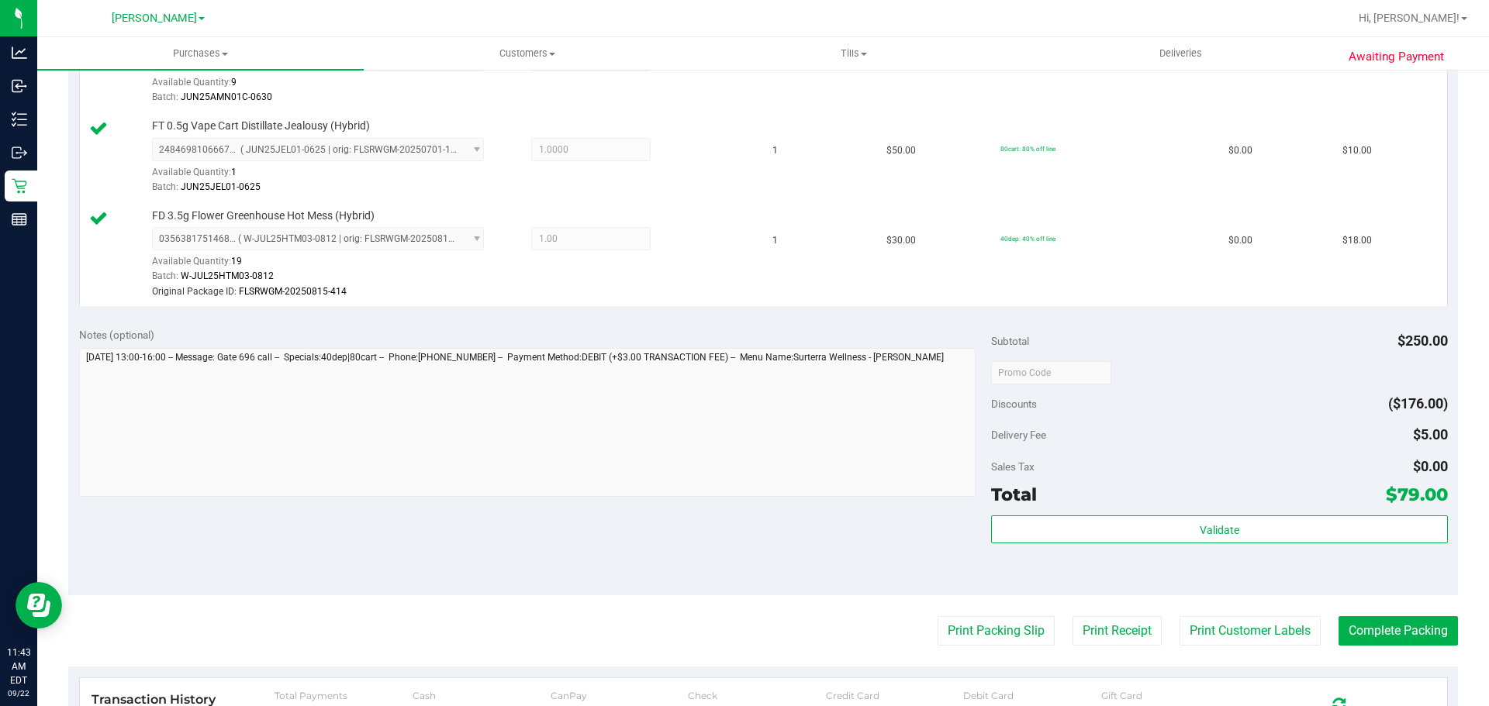
scroll to position [721, 0]
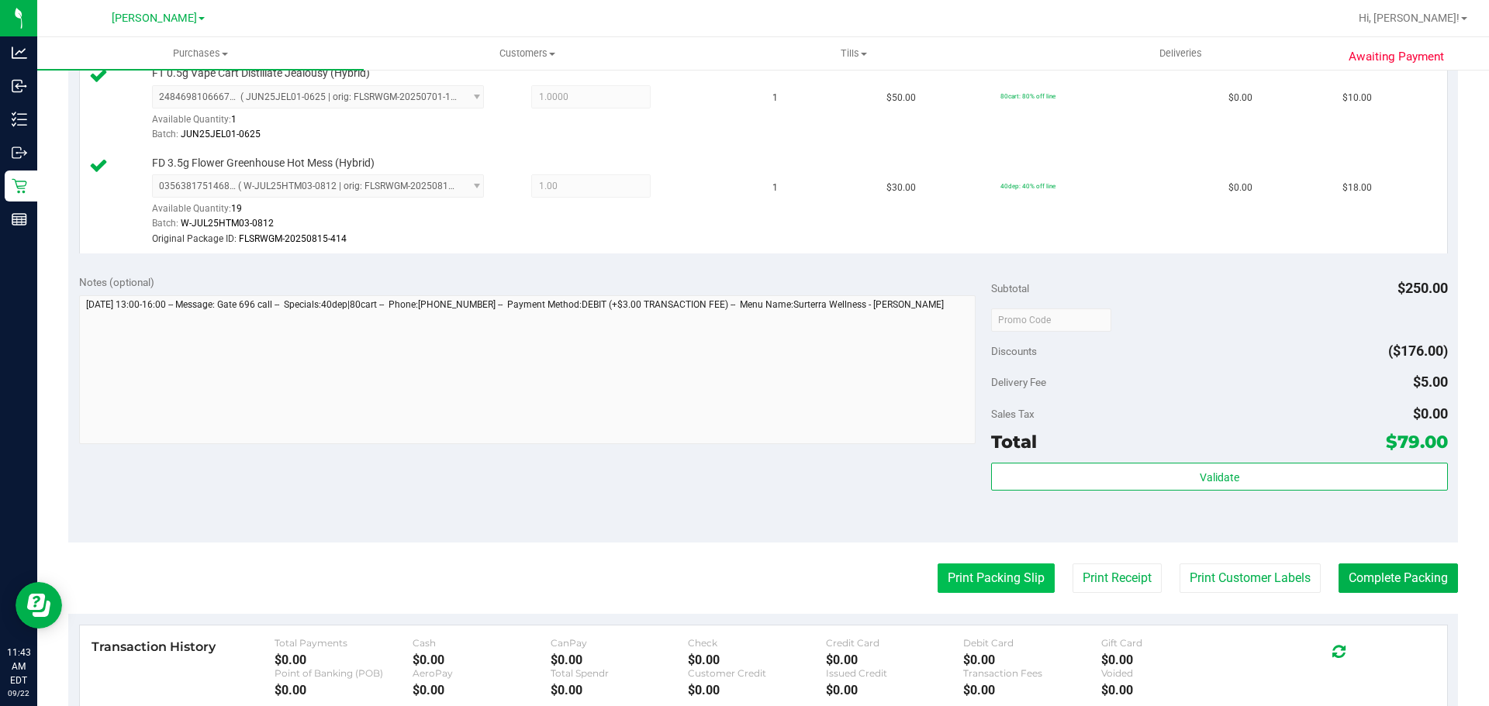
click at [982, 564] on button "Print Packing Slip" at bounding box center [995, 578] width 117 height 29
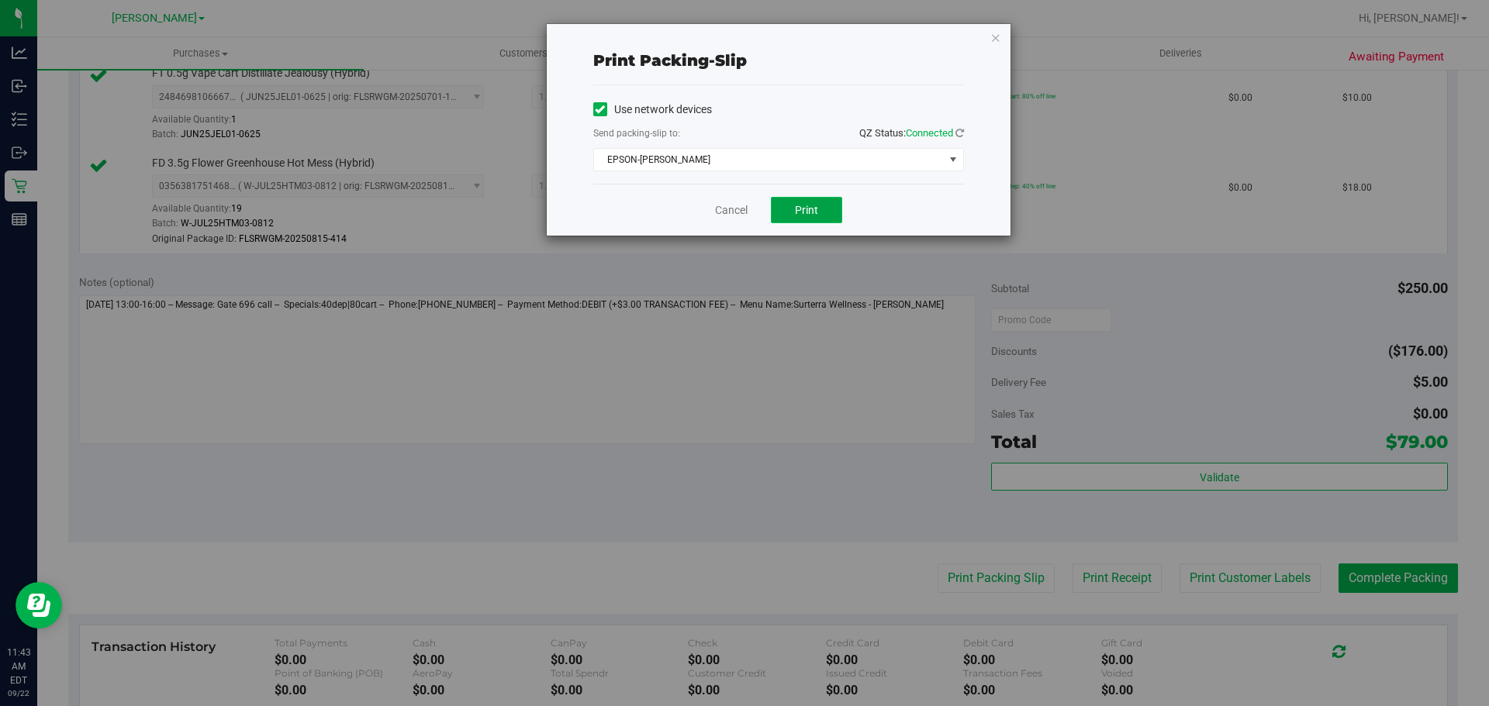
click at [804, 206] on span "Print" at bounding box center [806, 210] width 23 height 12
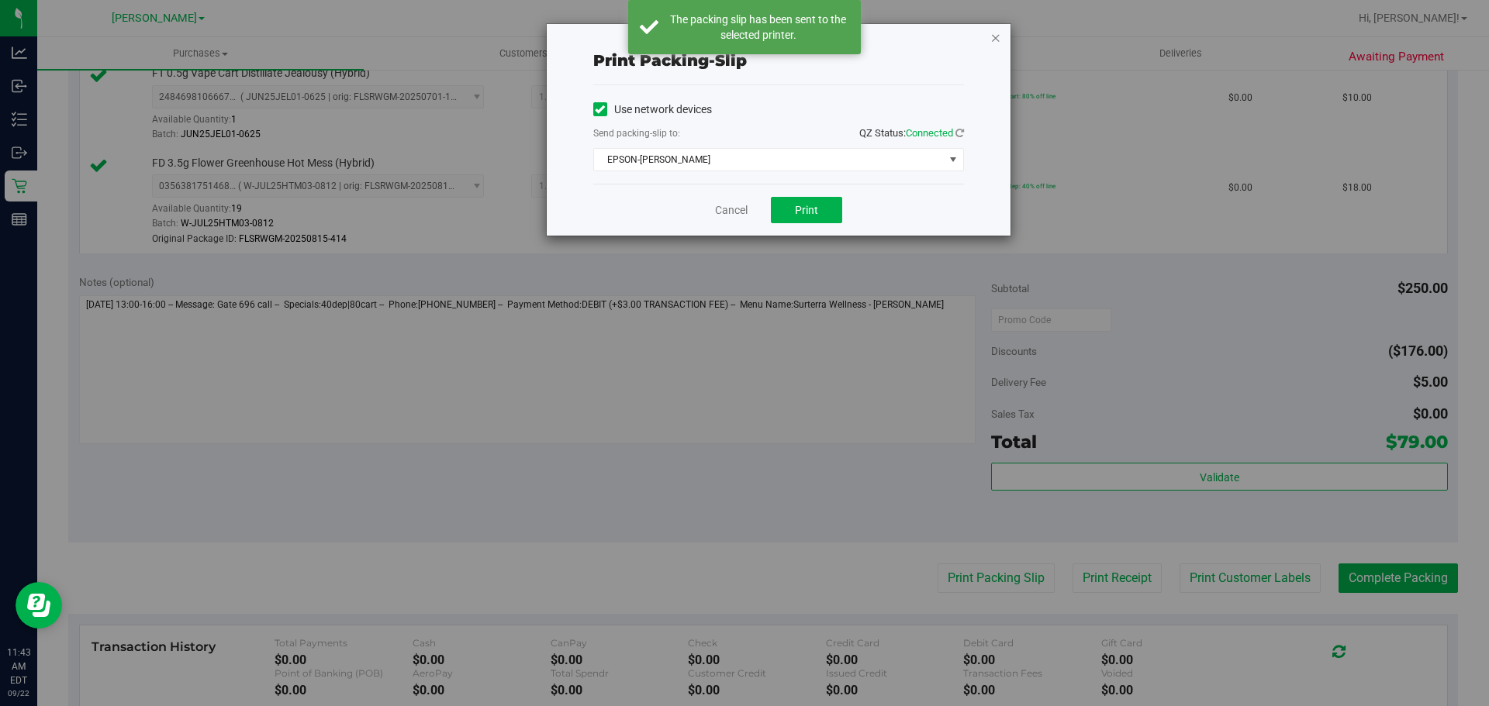
click at [993, 36] on icon "button" at bounding box center [995, 37] width 11 height 19
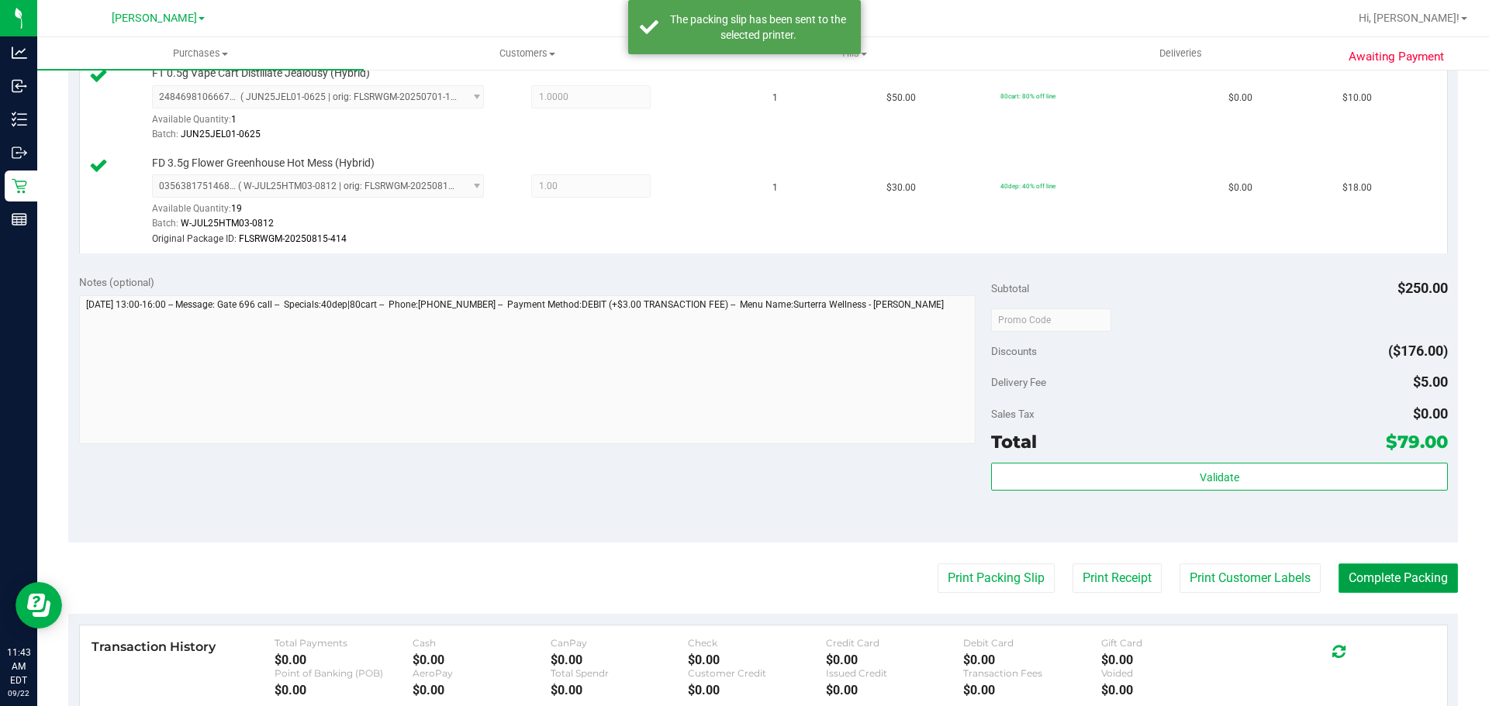
click at [1392, 585] on button "Complete Packing" at bounding box center [1397, 578] width 119 height 29
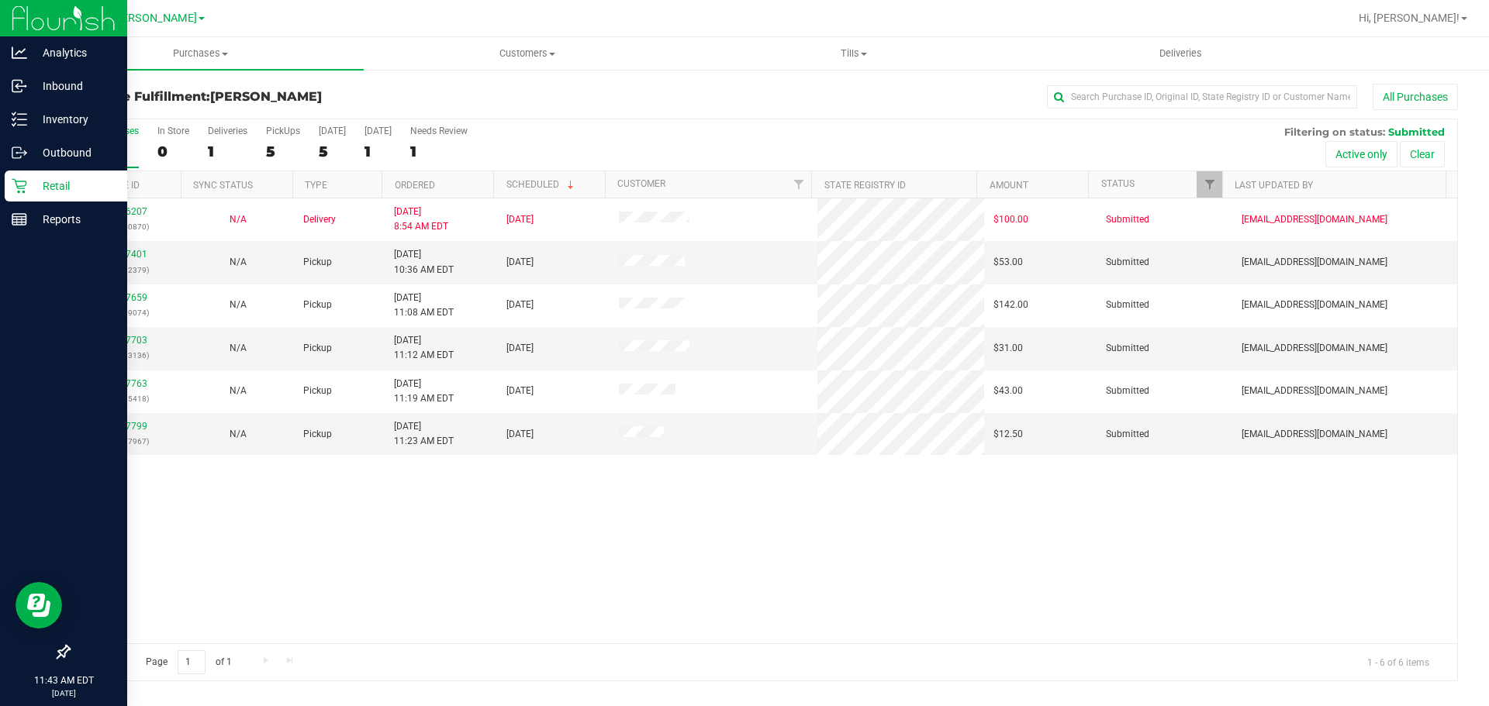
click at [35, 181] on p "Retail" at bounding box center [73, 186] width 93 height 19
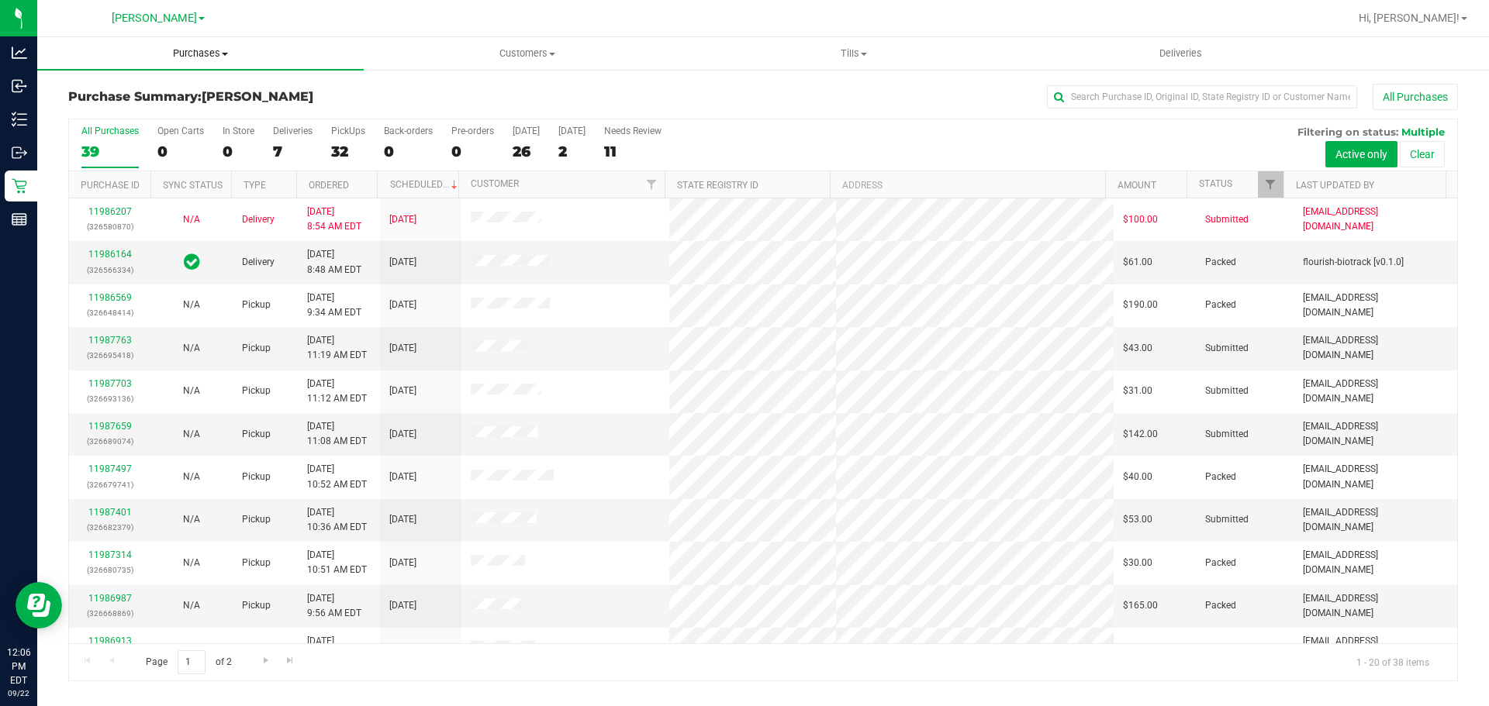
click at [207, 57] on span "Purchases" at bounding box center [200, 54] width 326 height 14
click at [187, 109] on li "Fulfillment" at bounding box center [200, 112] width 326 height 19
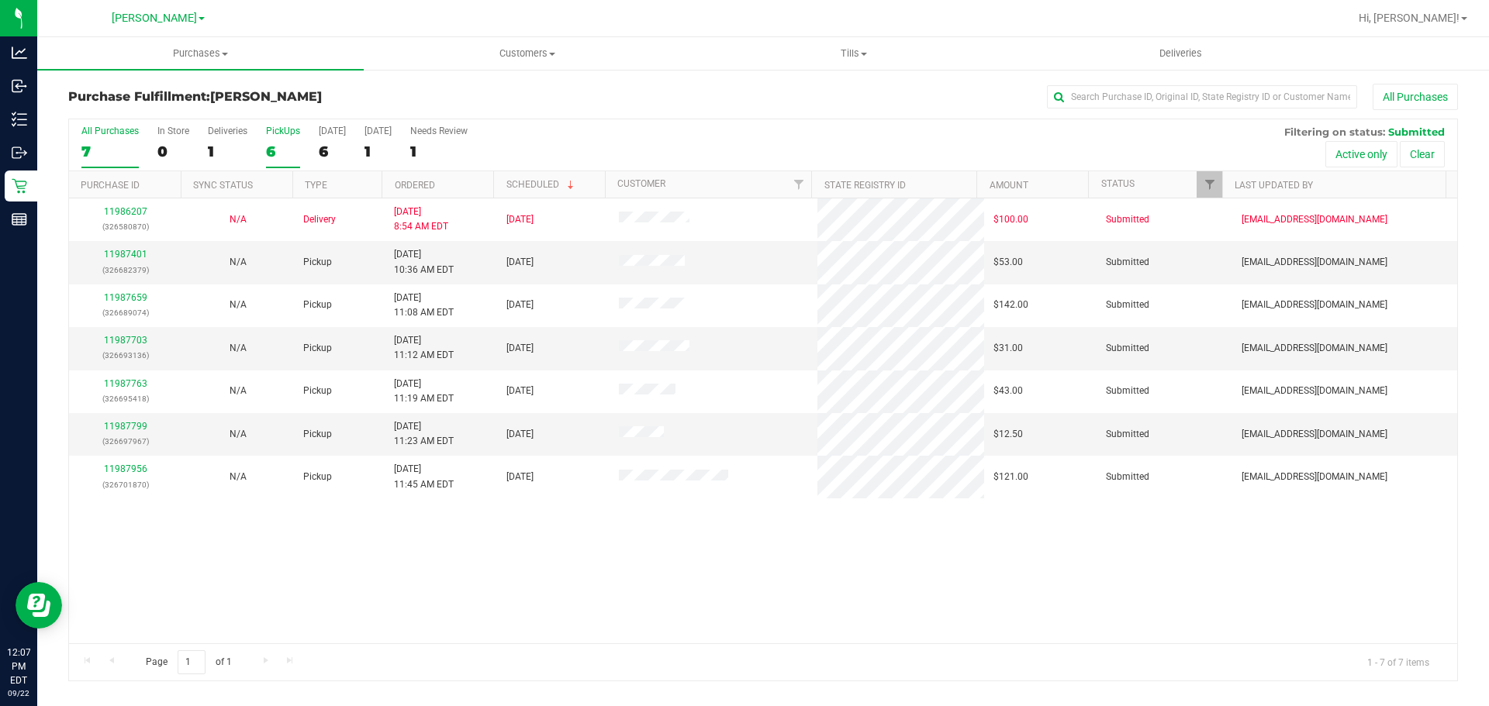
click at [281, 147] on div "6" at bounding box center [283, 152] width 34 height 18
click at [0, 0] on input "PickUps 6" at bounding box center [0, 0] width 0 height 0
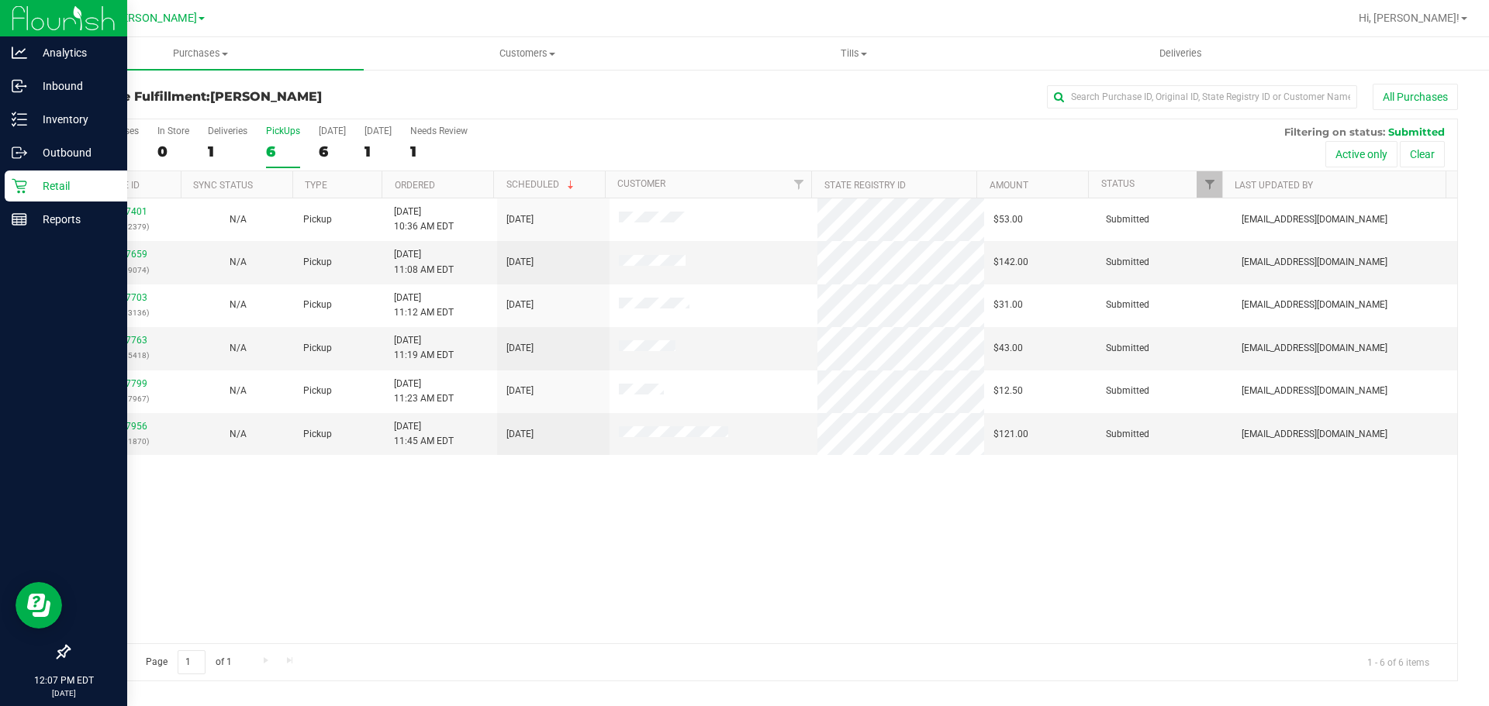
click at [28, 178] on p "Retail" at bounding box center [73, 186] width 93 height 19
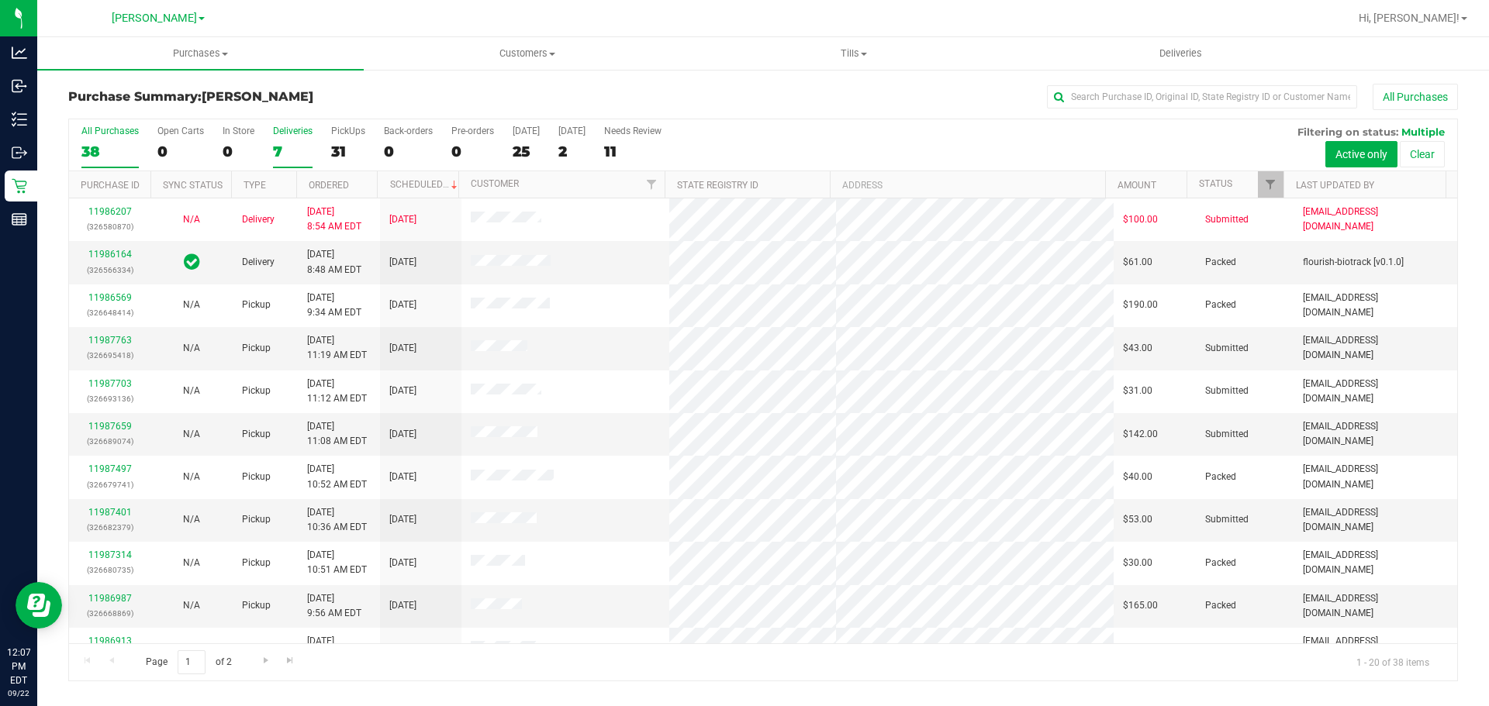
click at [281, 134] on div "Deliveries" at bounding box center [293, 131] width 40 height 11
click at [0, 0] on input "Deliveries 7" at bounding box center [0, 0] width 0 height 0
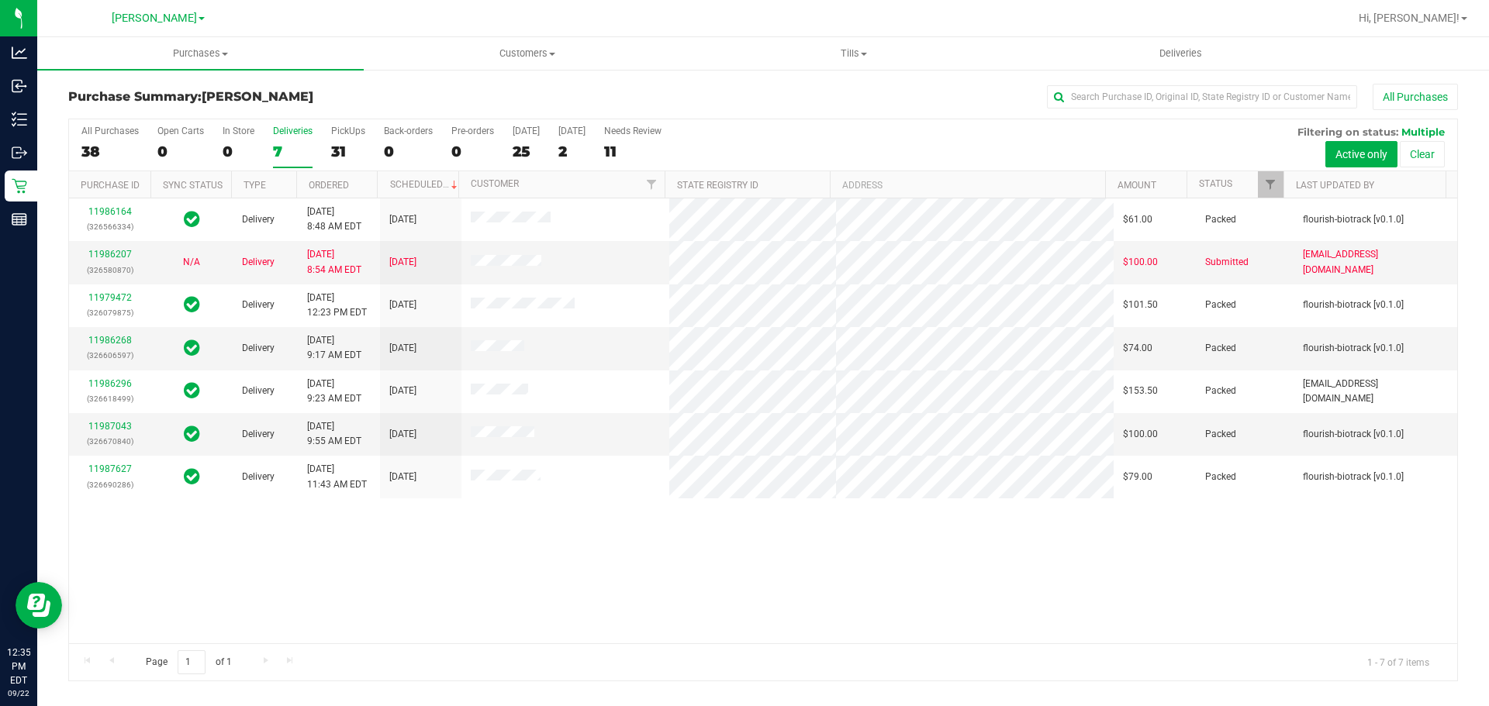
drag, startPoint x: 276, startPoint y: 121, endPoint x: 1488, endPoint y: 2, distance: 1217.6
click at [357, 105] on div "Purchase Summary: Brandon WC All Purchases All Purchases 38 Open Carts 0 In Sto…" at bounding box center [762, 383] width 1389 height 598
click at [1488, 4] on nav "Brandon WC Hi, Andrew!" at bounding box center [762, 18] width 1451 height 37
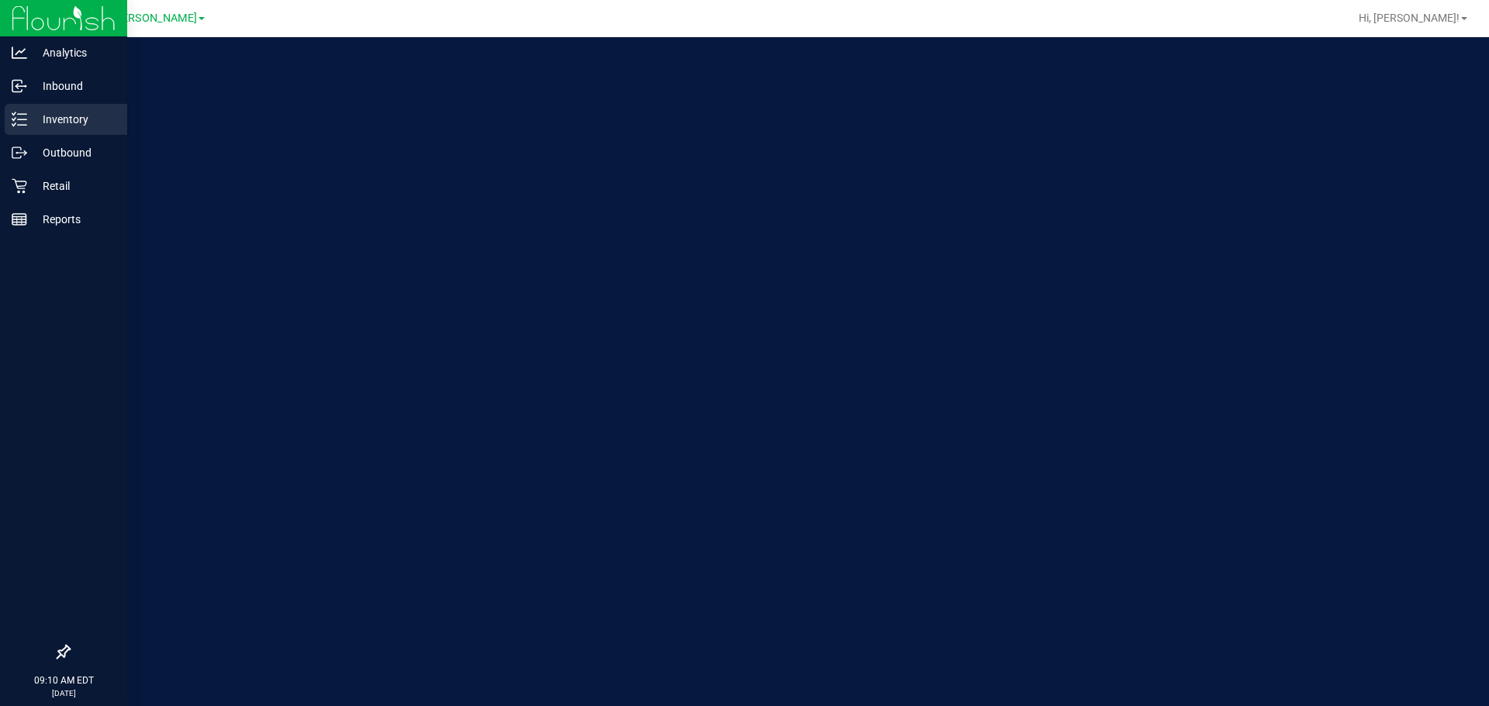
click at [23, 126] on icon at bounding box center [20, 120] width 16 height 16
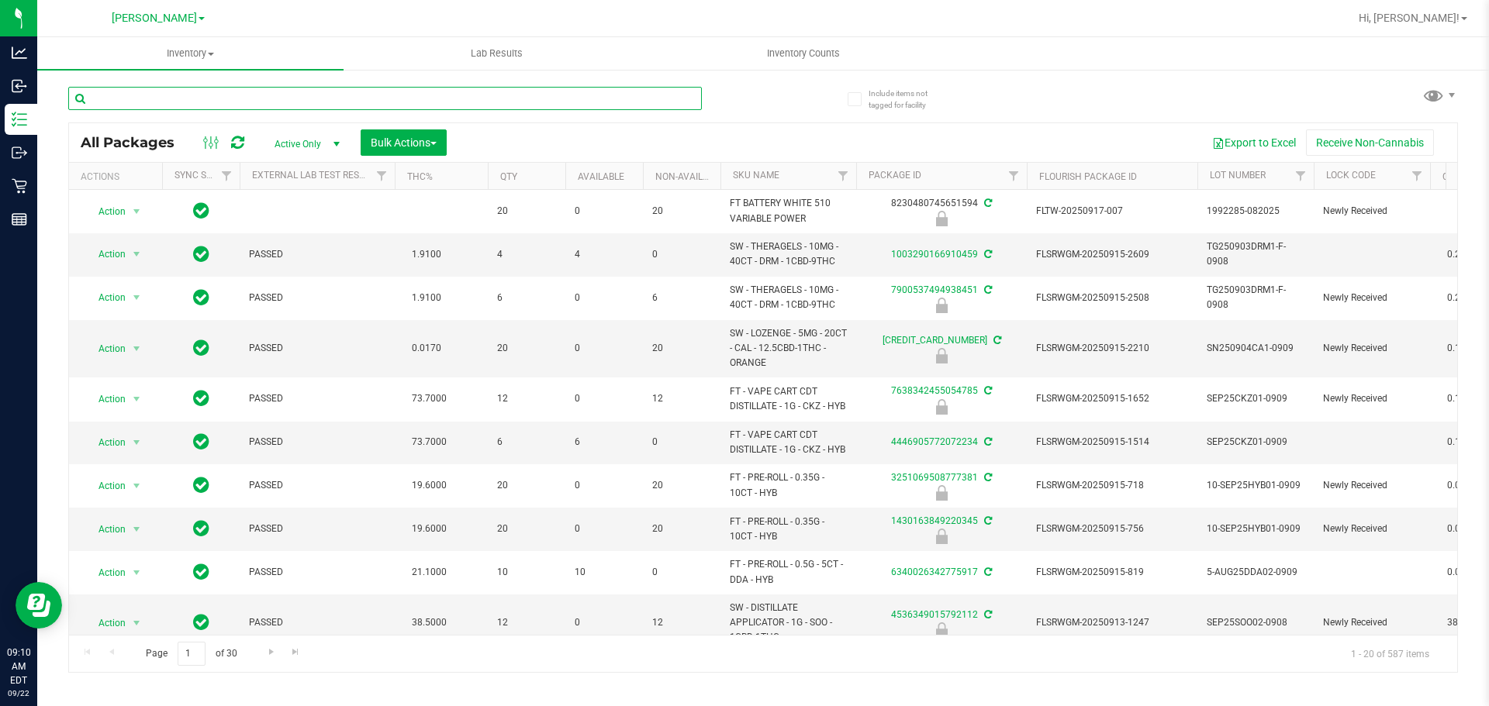
click at [190, 98] on input "text" at bounding box center [384, 98] width 633 height 23
type input "O-SEP25IND01-0908"
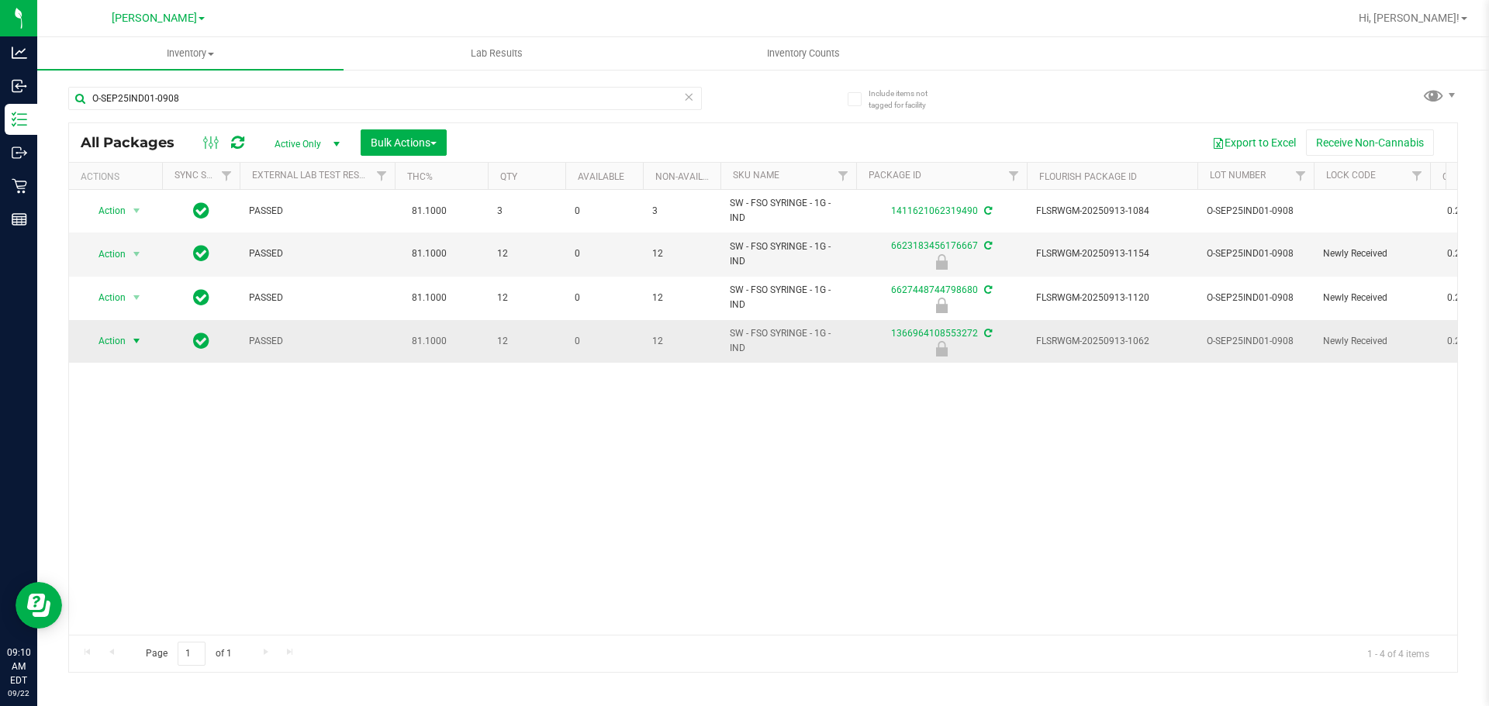
click at [129, 340] on span "select" at bounding box center [136, 341] width 19 height 22
click at [141, 514] on li "Unlock package" at bounding box center [134, 525] width 99 height 23
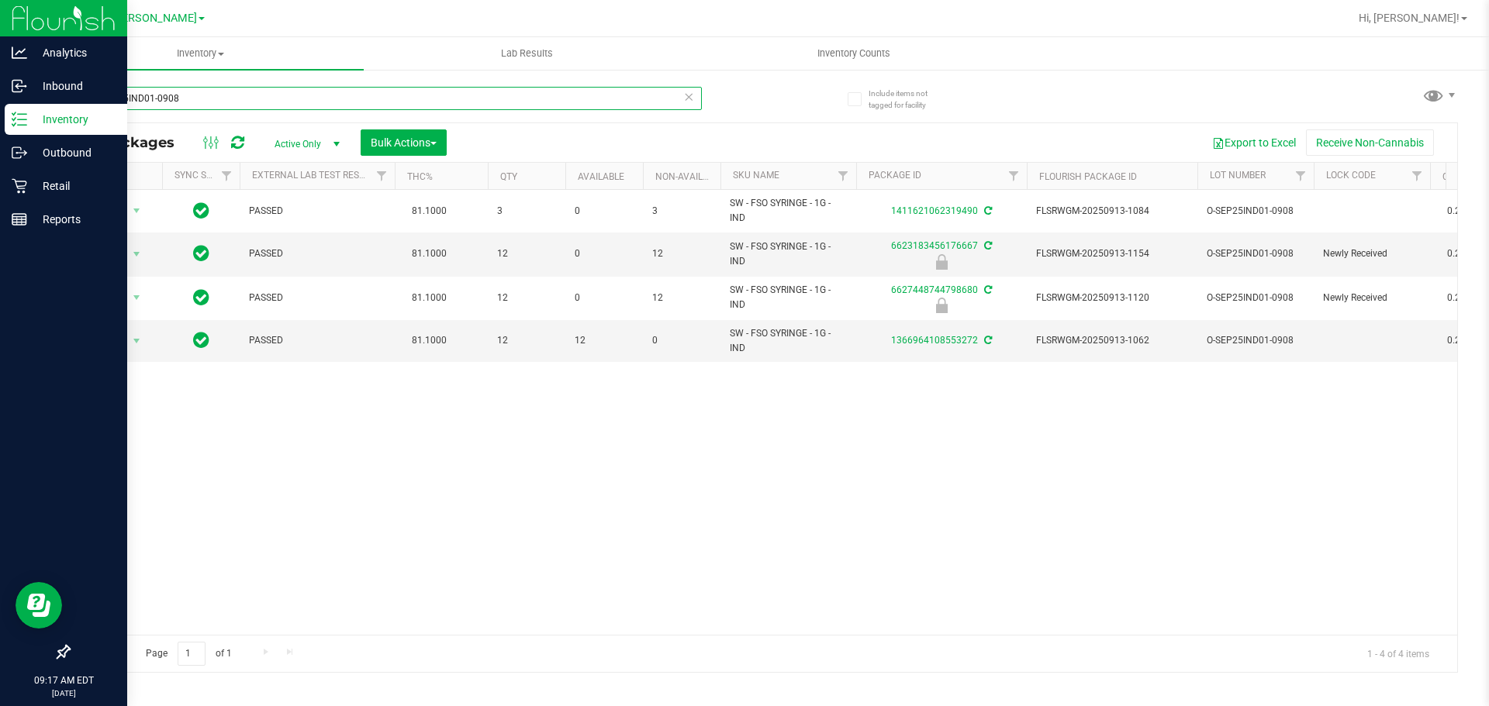
drag, startPoint x: 187, startPoint y: 95, endPoint x: 2, endPoint y: 105, distance: 185.6
click at [0, 105] on div "Analytics Inbound Inventory Outbound Retail Reports 09:17 AM EDT [DATE] 09/22 […" at bounding box center [744, 353] width 1489 height 706
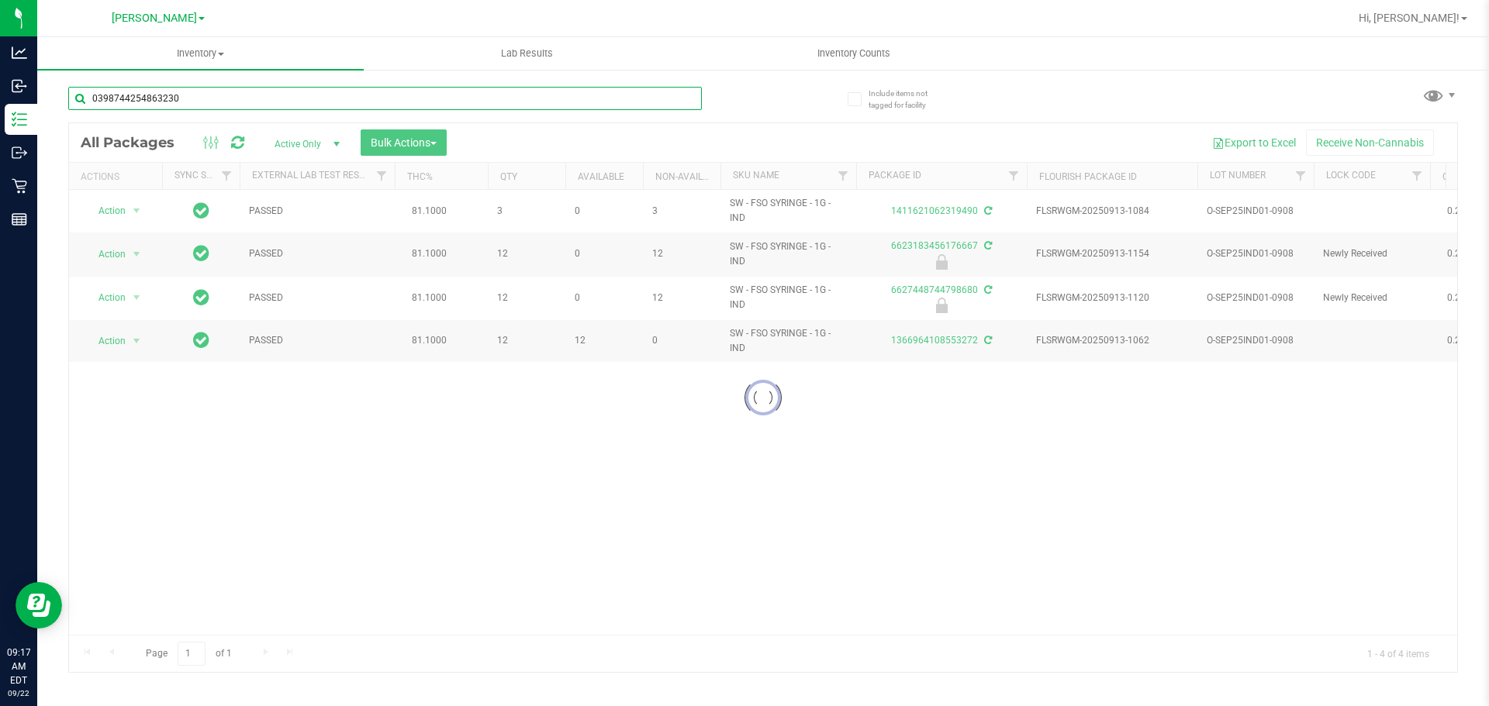
type input "0398744254863230"
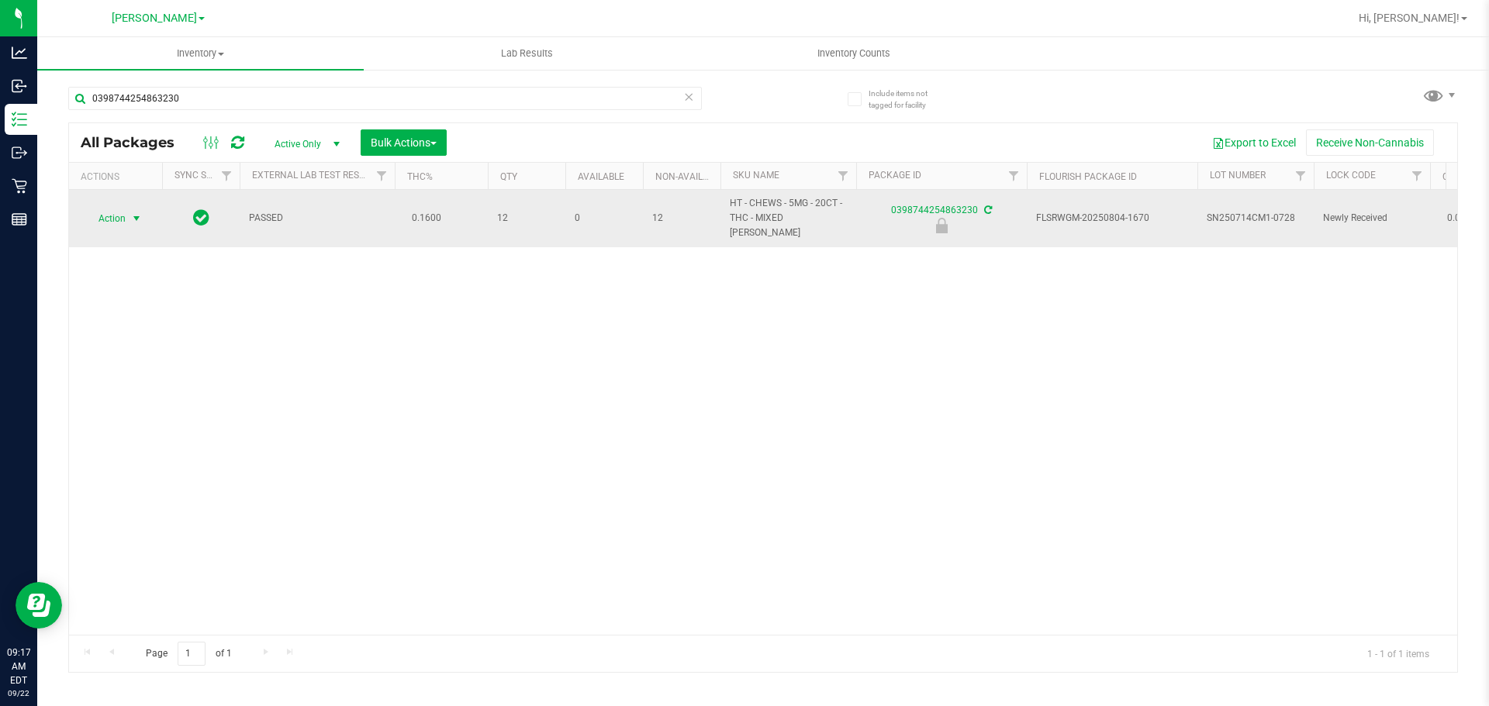
click at [128, 210] on span "select" at bounding box center [136, 219] width 19 height 22
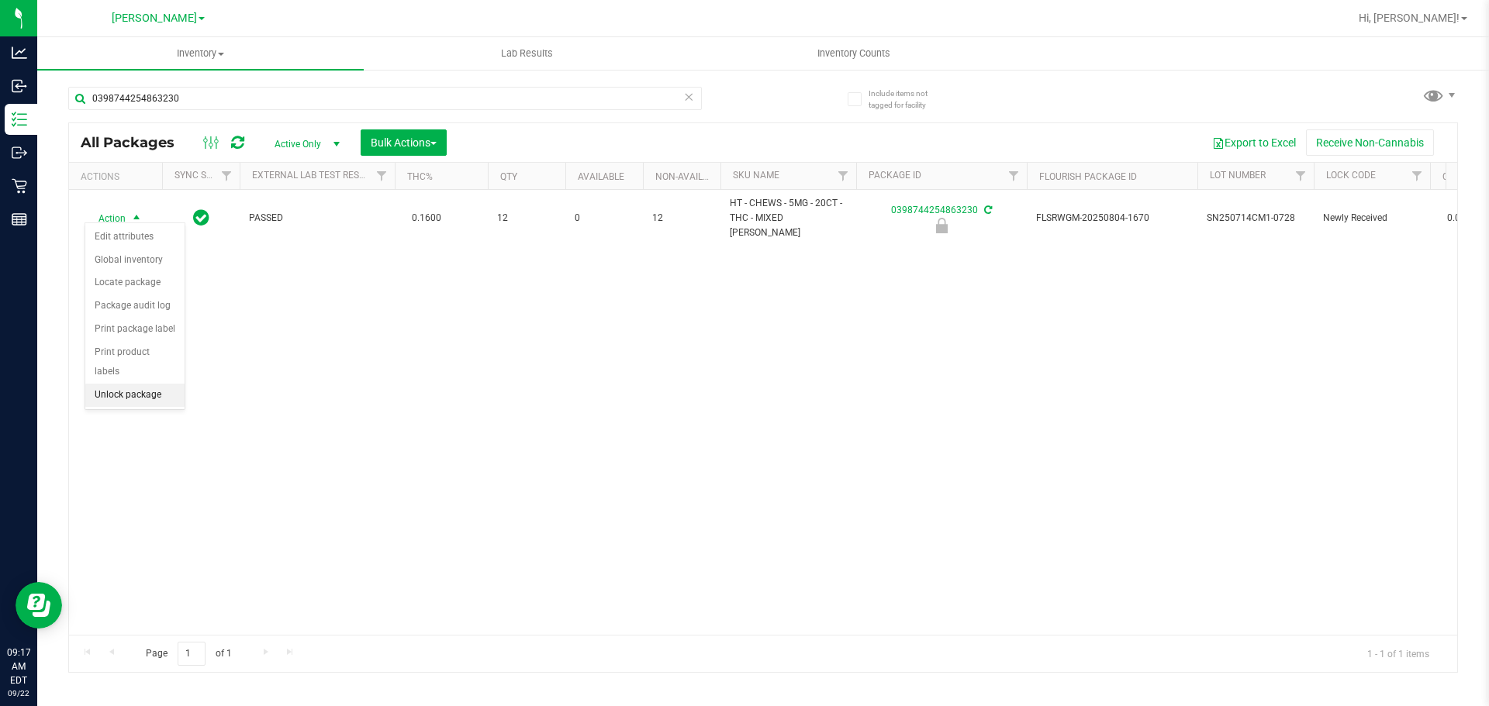
click at [142, 384] on li "Unlock package" at bounding box center [134, 395] width 99 height 23
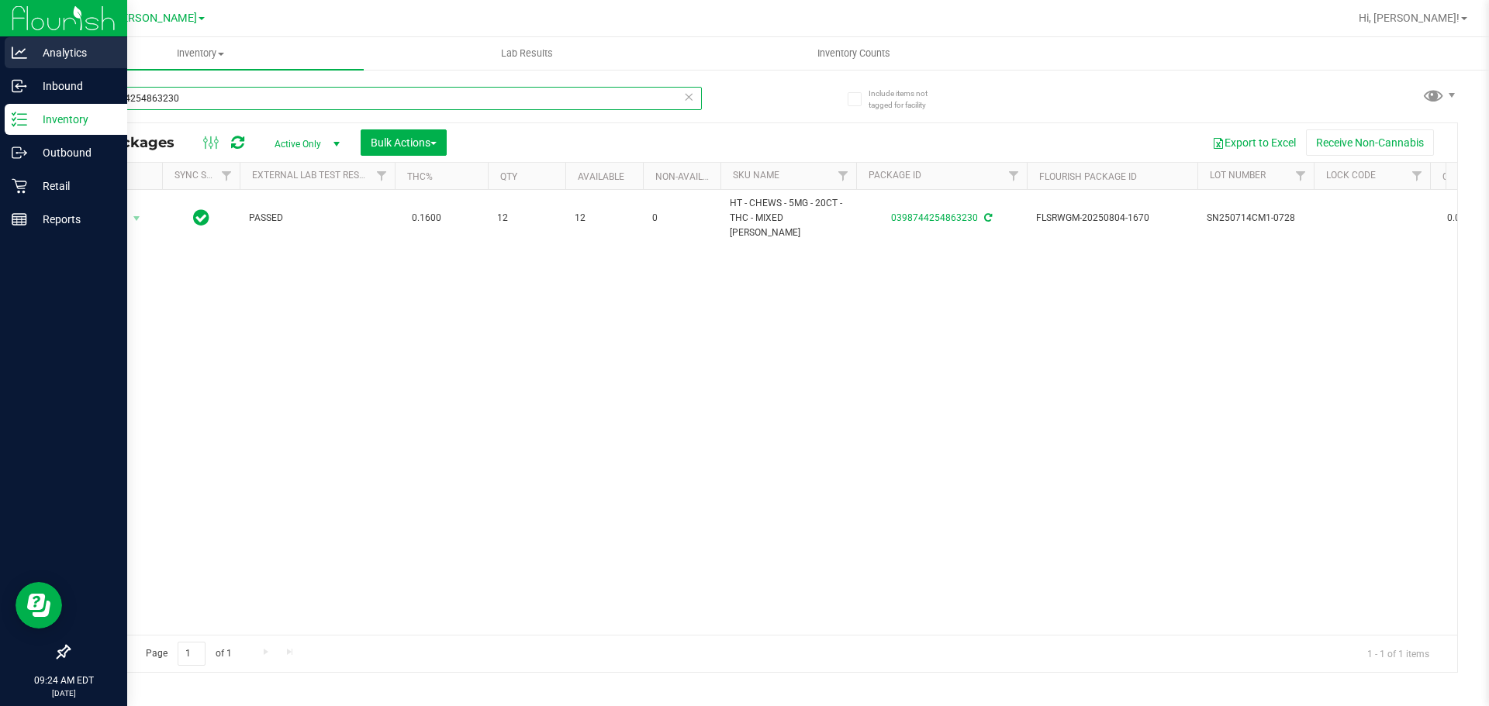
drag, startPoint x: 190, startPoint y: 92, endPoint x: 0, endPoint y: 57, distance: 193.1
click at [0, 57] on div "Analytics Inbound Inventory Outbound Retail Reports 09:24 AM EDT [DATE] 09/22 […" at bounding box center [744, 353] width 1489 height 706
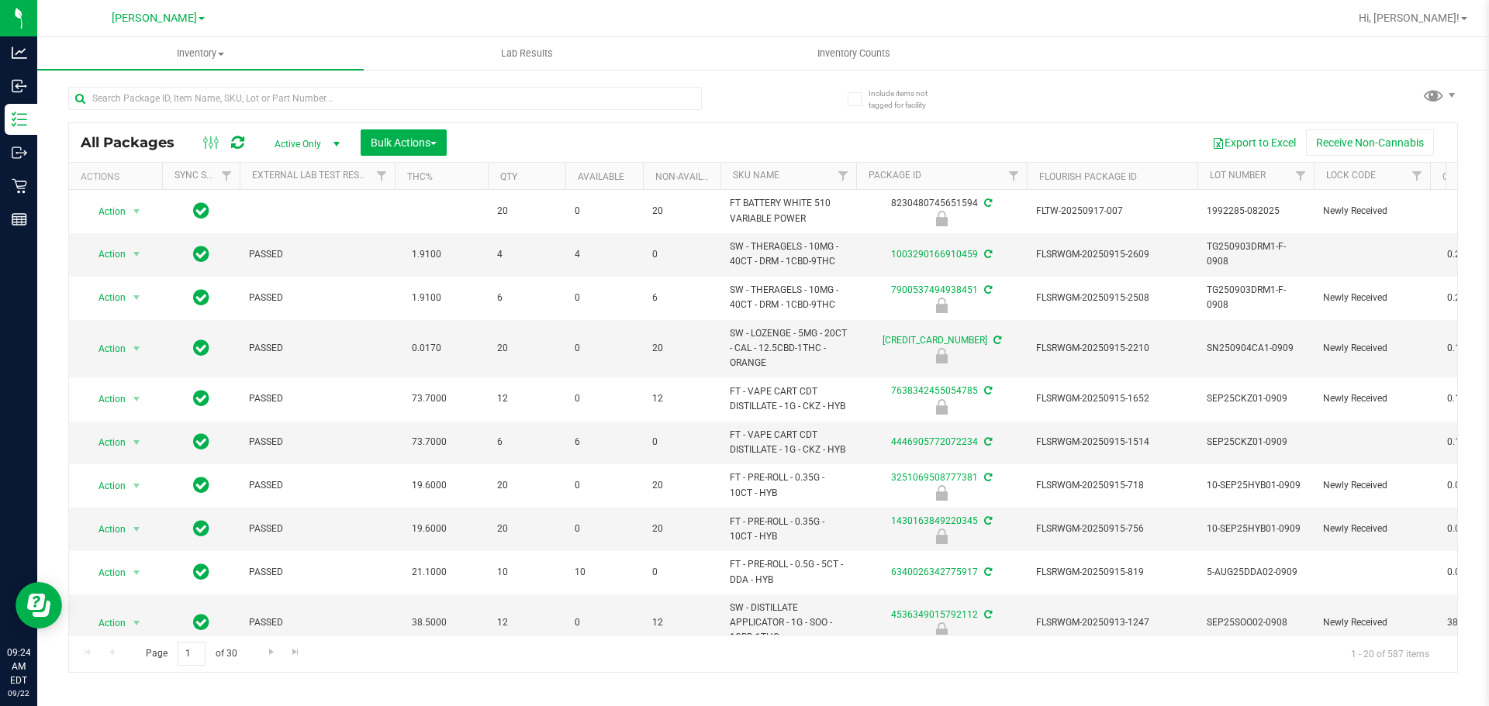
click at [795, 104] on div "All Packages Active Only Active Only Lab Samples Locked All External Internal B…" at bounding box center [762, 372] width 1389 height 601
click at [397, 98] on input "text" at bounding box center [384, 98] width 633 height 23
type input "2985475821564404"
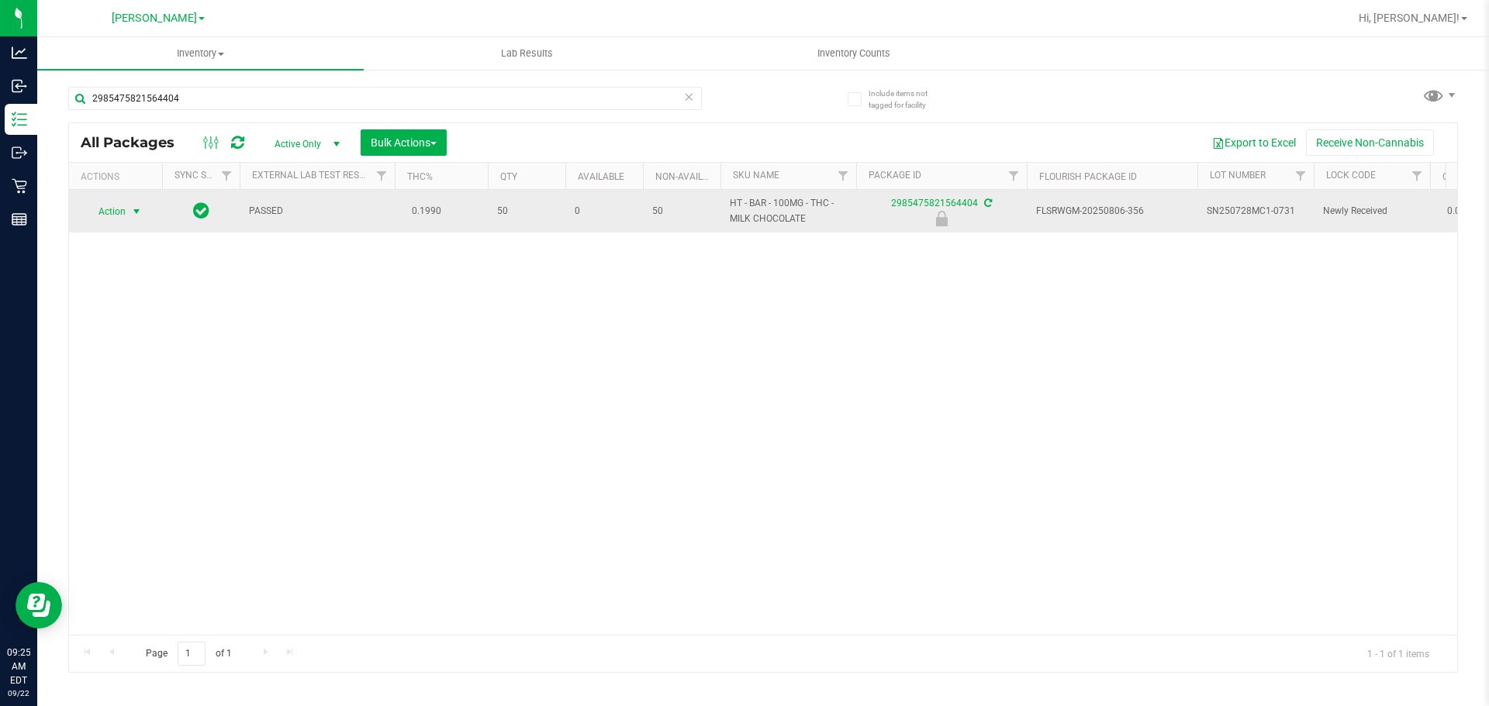
click at [127, 208] on span "select" at bounding box center [136, 212] width 19 height 22
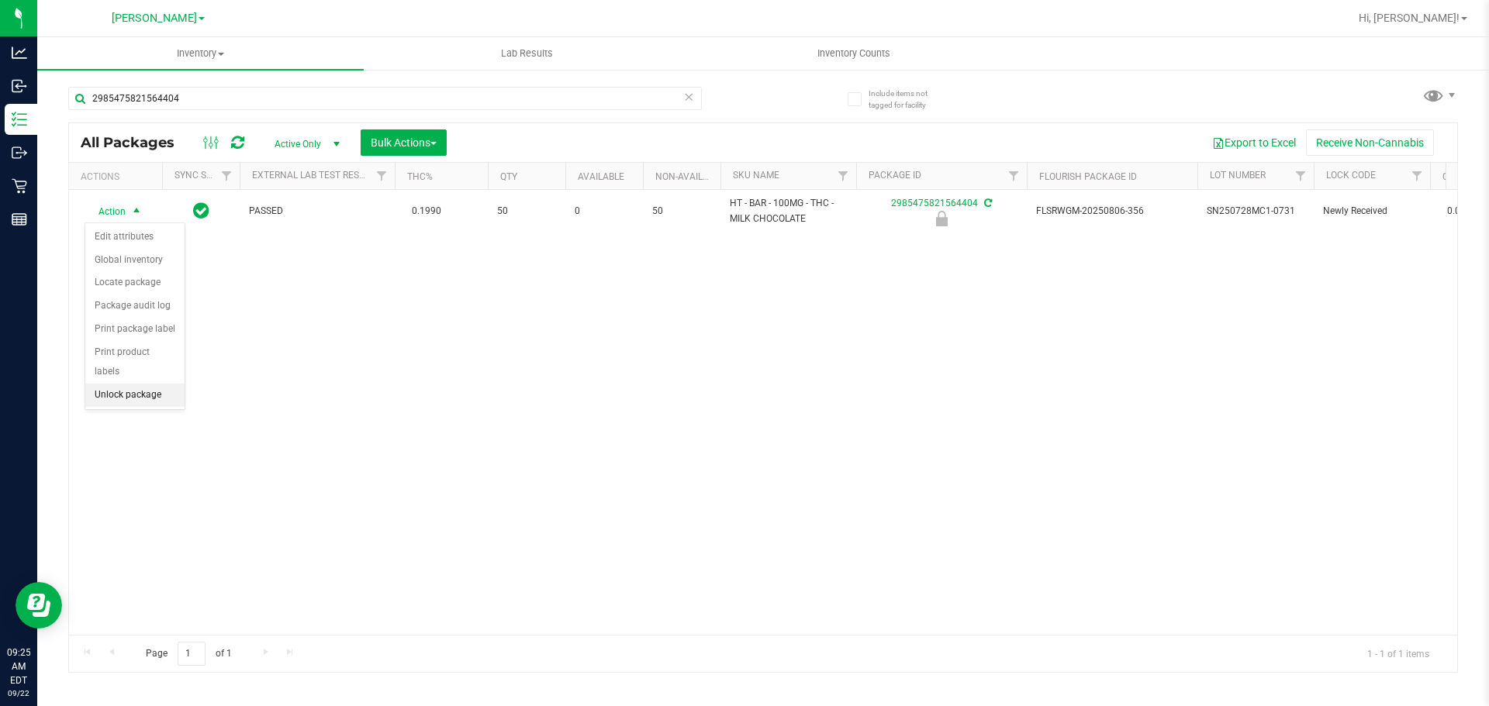
click at [146, 384] on li "Unlock package" at bounding box center [134, 395] width 99 height 23
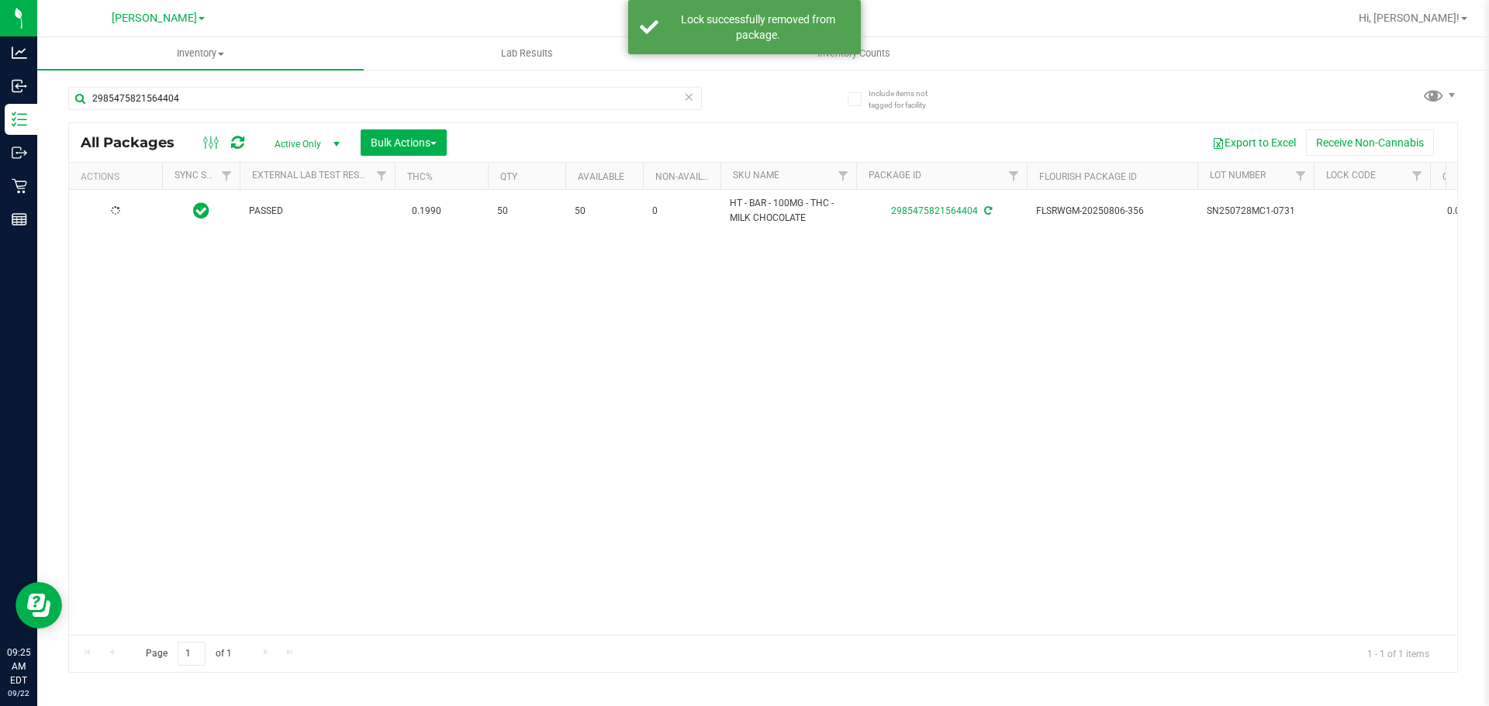
type input "[DATE]"
click at [688, 95] on icon at bounding box center [688, 96] width 11 height 19
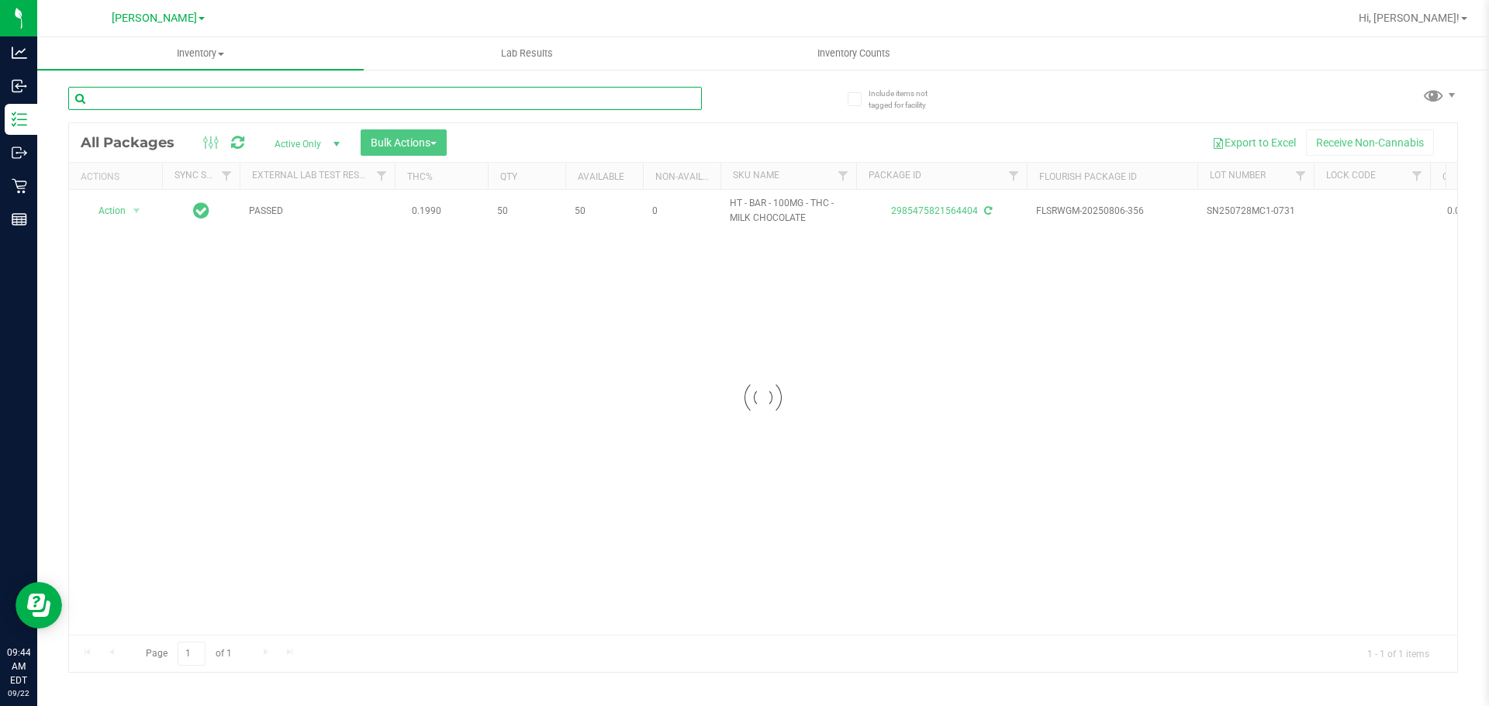
click at [248, 99] on input "text" at bounding box center [384, 98] width 633 height 23
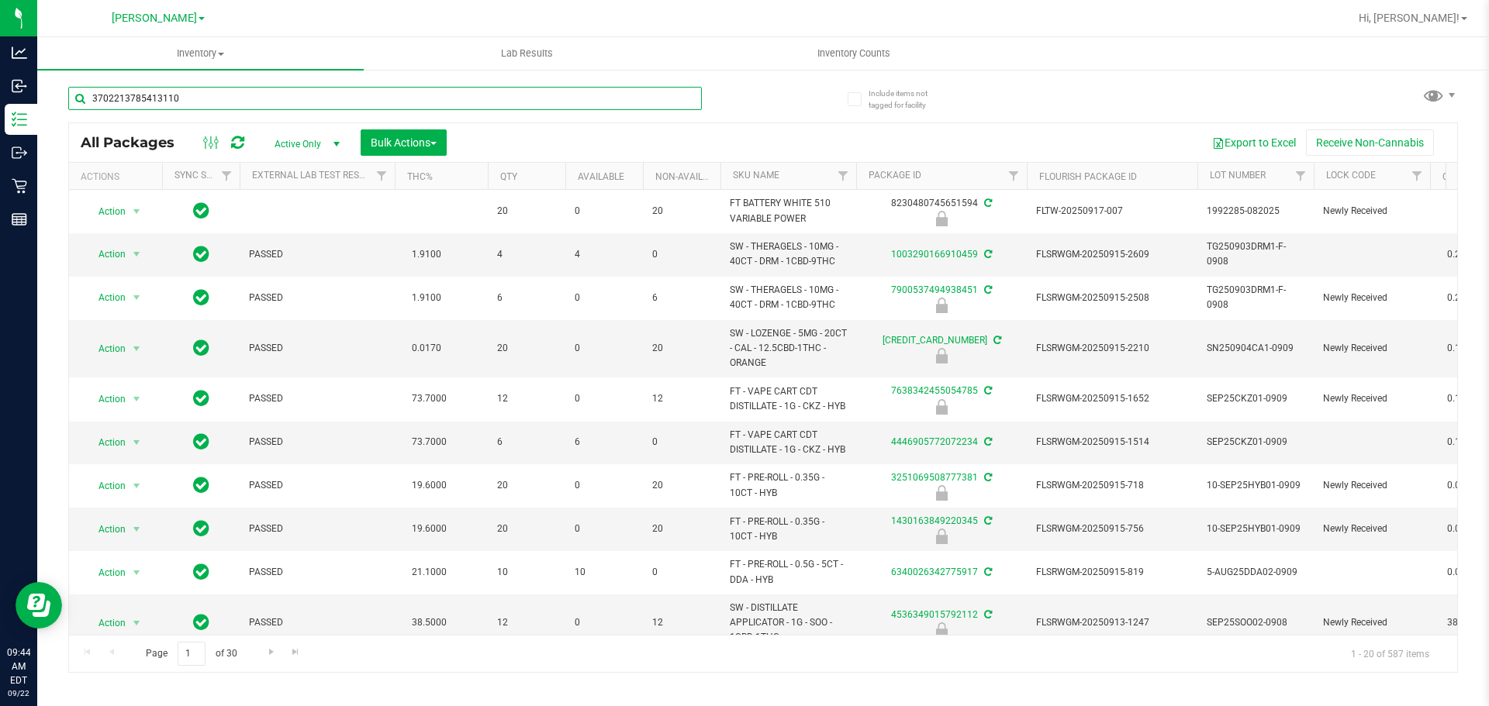
type input "3702213785413110"
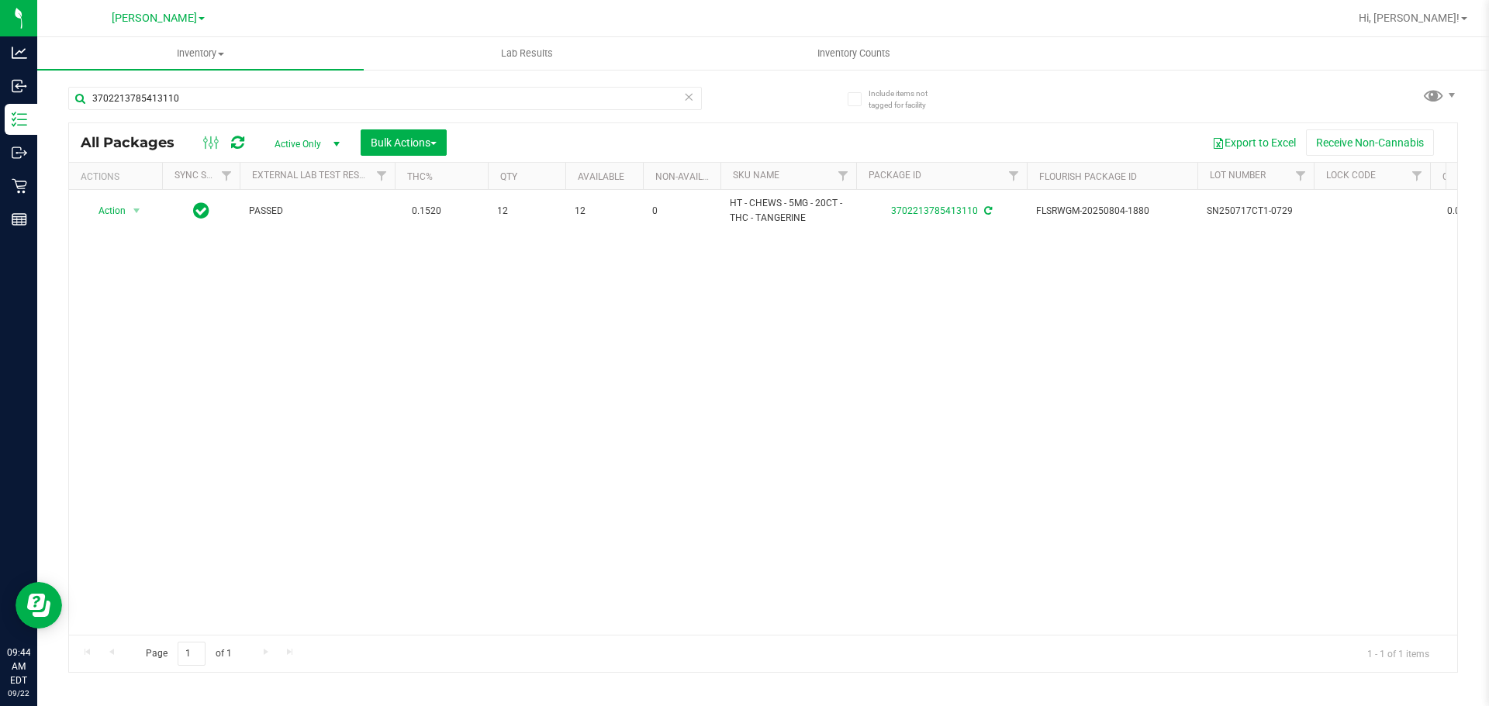
click at [626, 409] on div "Action Action Adjust qty Create package Edit attributes Global inventory Locate…" at bounding box center [763, 412] width 1388 height 445
